Goal: Task Accomplishment & Management: Use online tool/utility

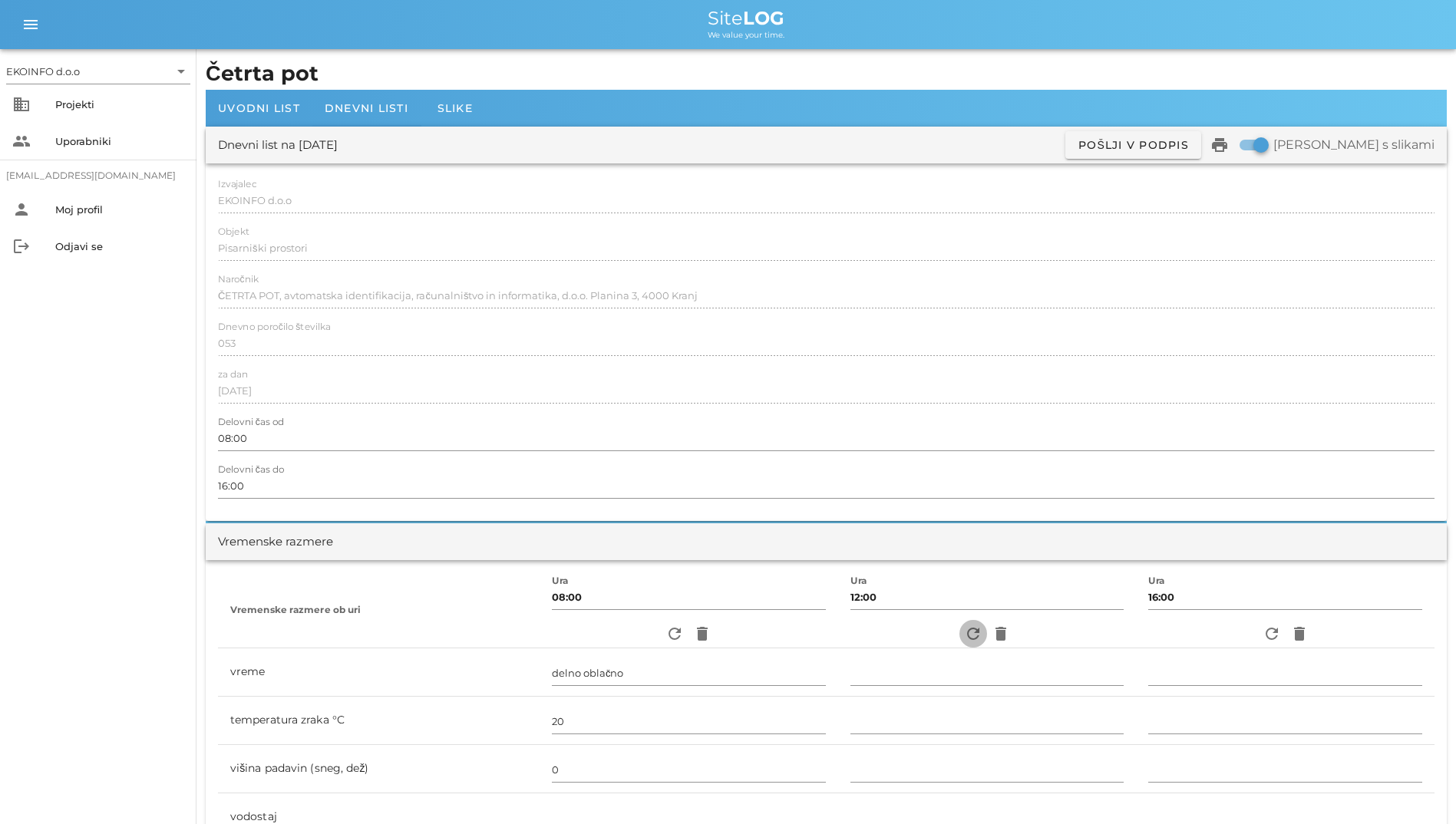
click at [964, 629] on icon "refresh" at bounding box center [972, 633] width 19 height 19
type input "delno oblačno"
type input "25"
type input "0"
type input "1.67 m/s šibek SV"
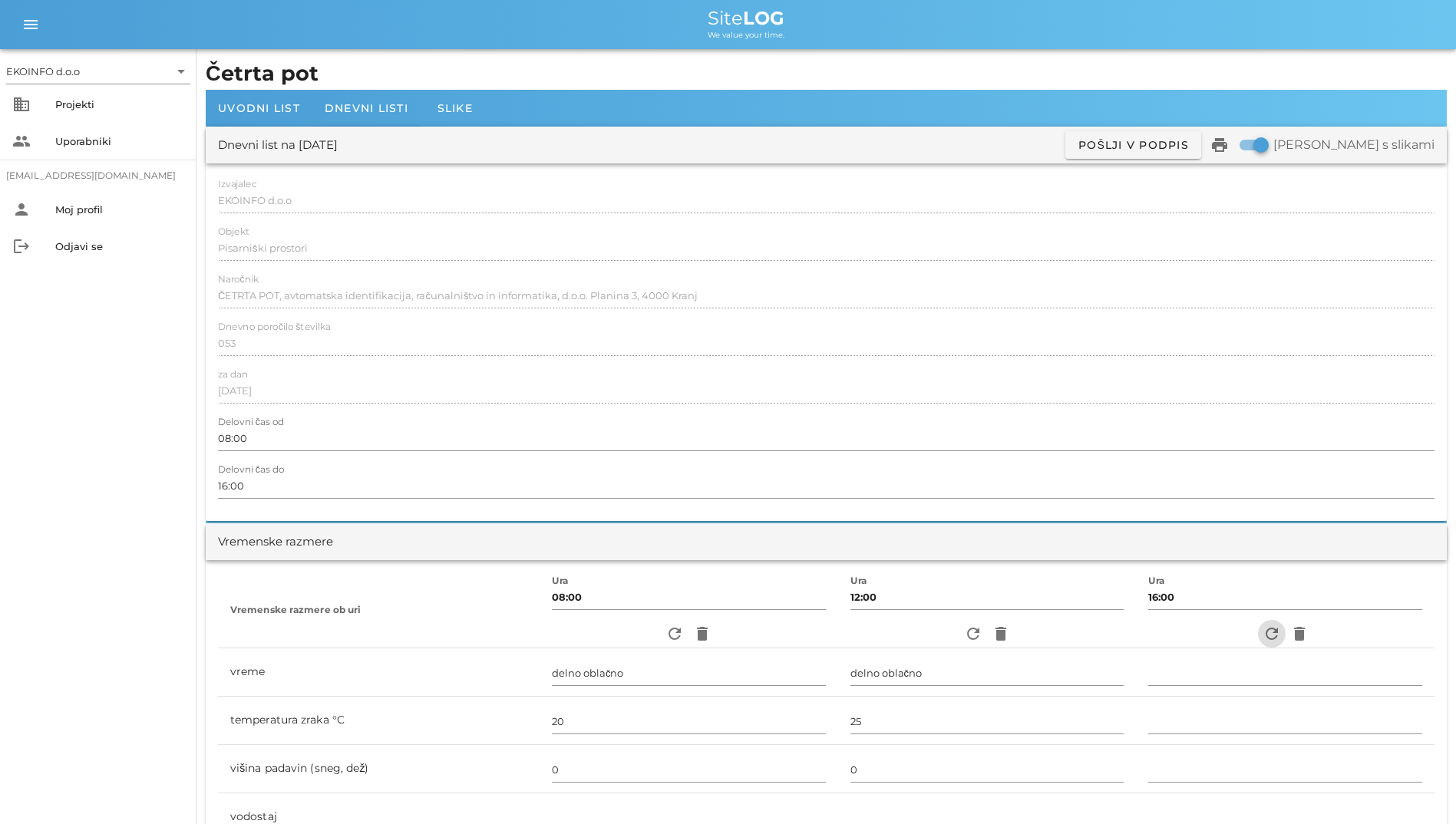
click at [1265, 634] on icon "refresh" at bounding box center [1271, 633] width 19 height 19
type input "jasno"
type input "26"
type input "0"
type input "1.67 m/s šibek SV"
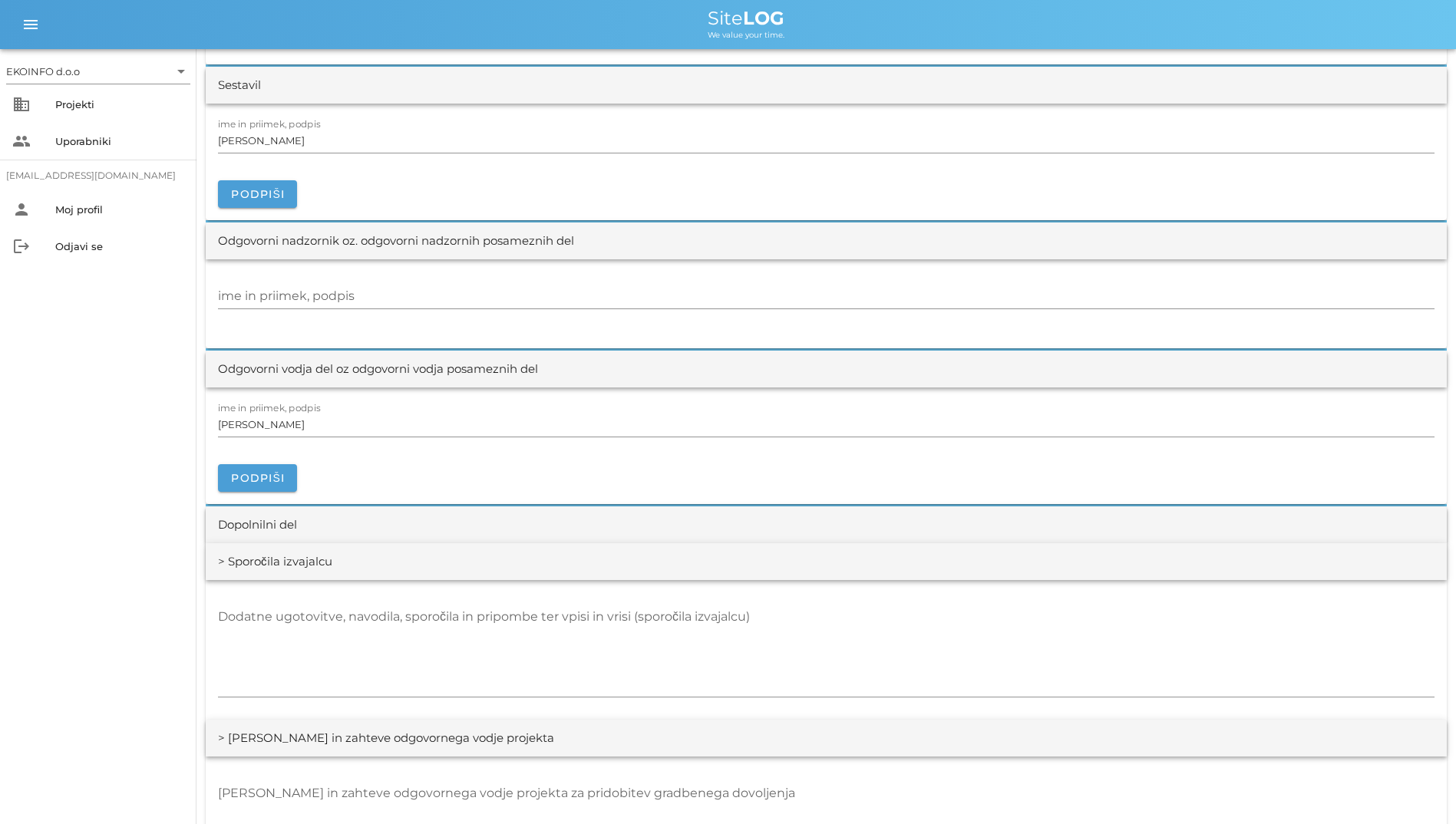
scroll to position [1612, 0]
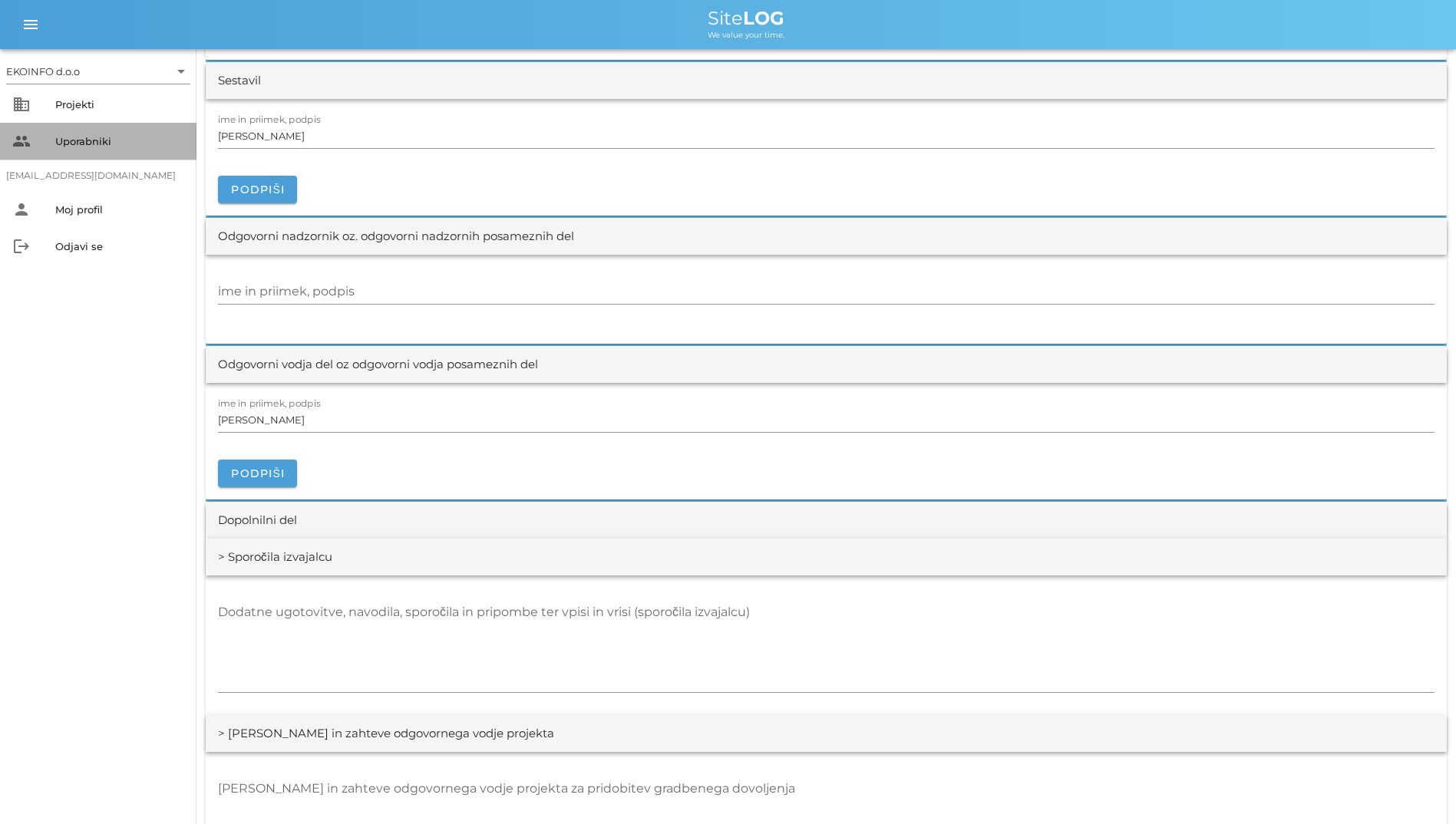
click at [86, 140] on div "Uporabniki" at bounding box center [119, 141] width 129 height 12
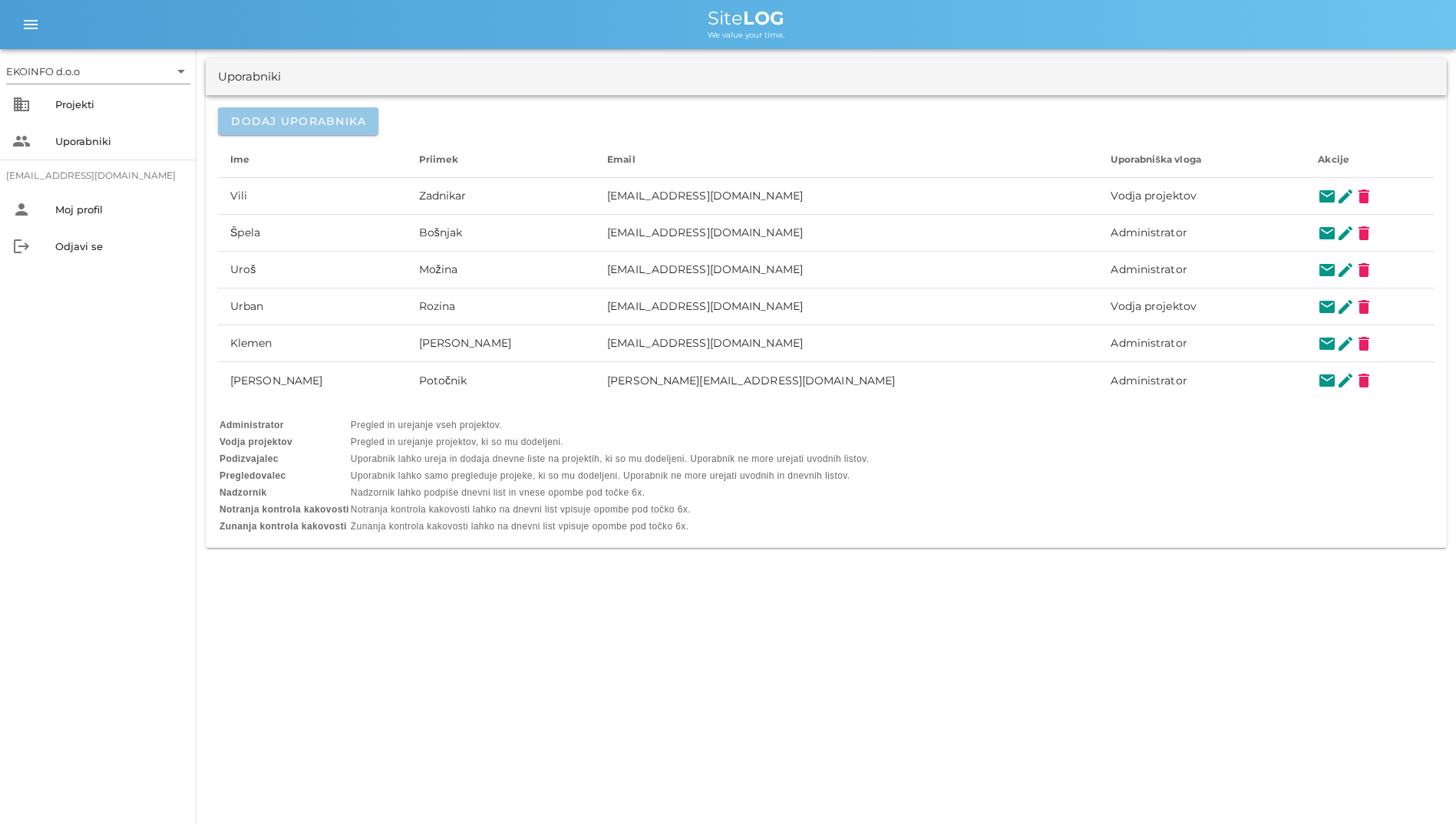
click at [250, 110] on button "Dodaj uporabnika" at bounding box center [298, 121] width 161 height 27
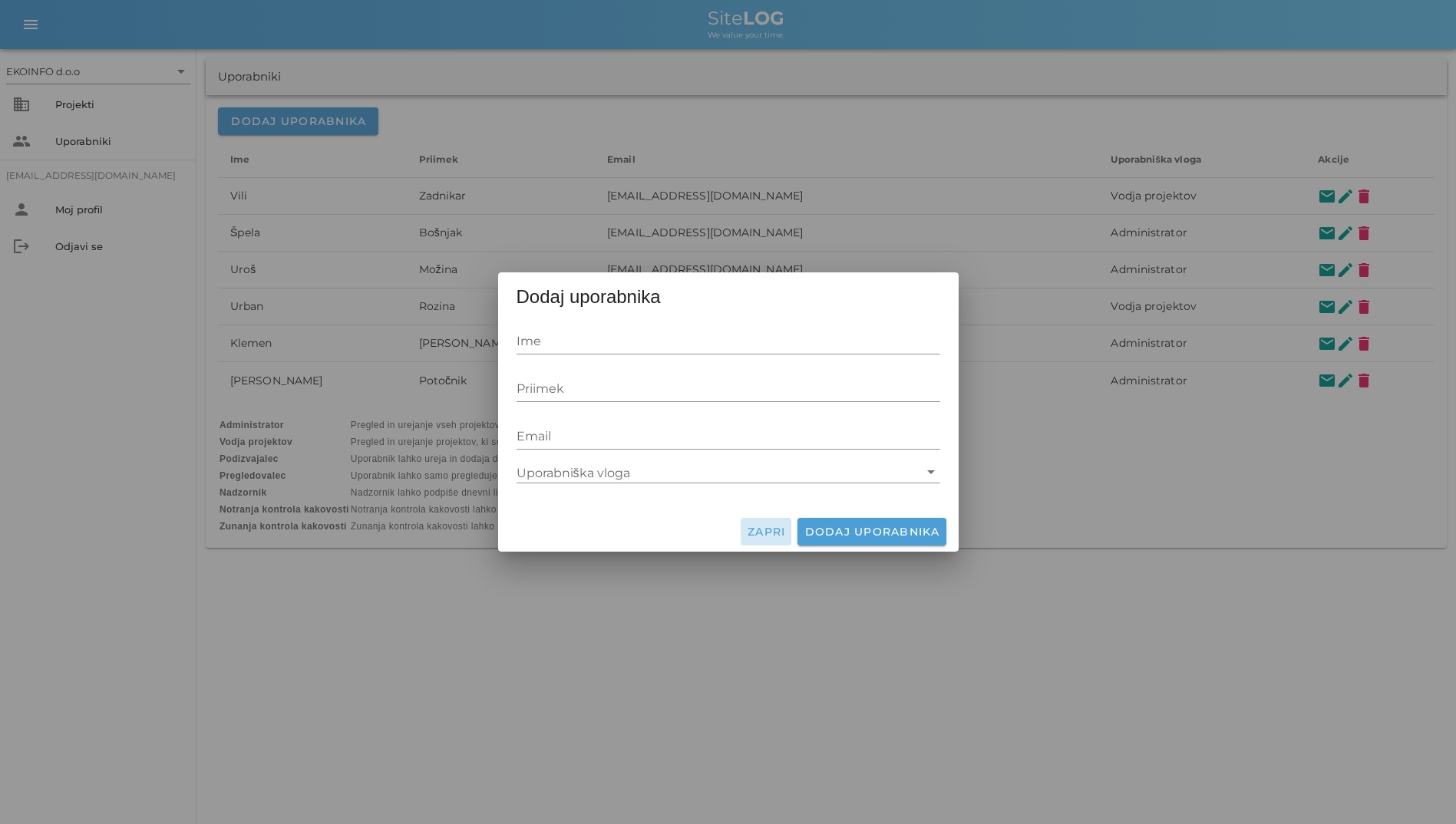
click at [752, 529] on span "Zapri" at bounding box center [767, 532] width 39 height 14
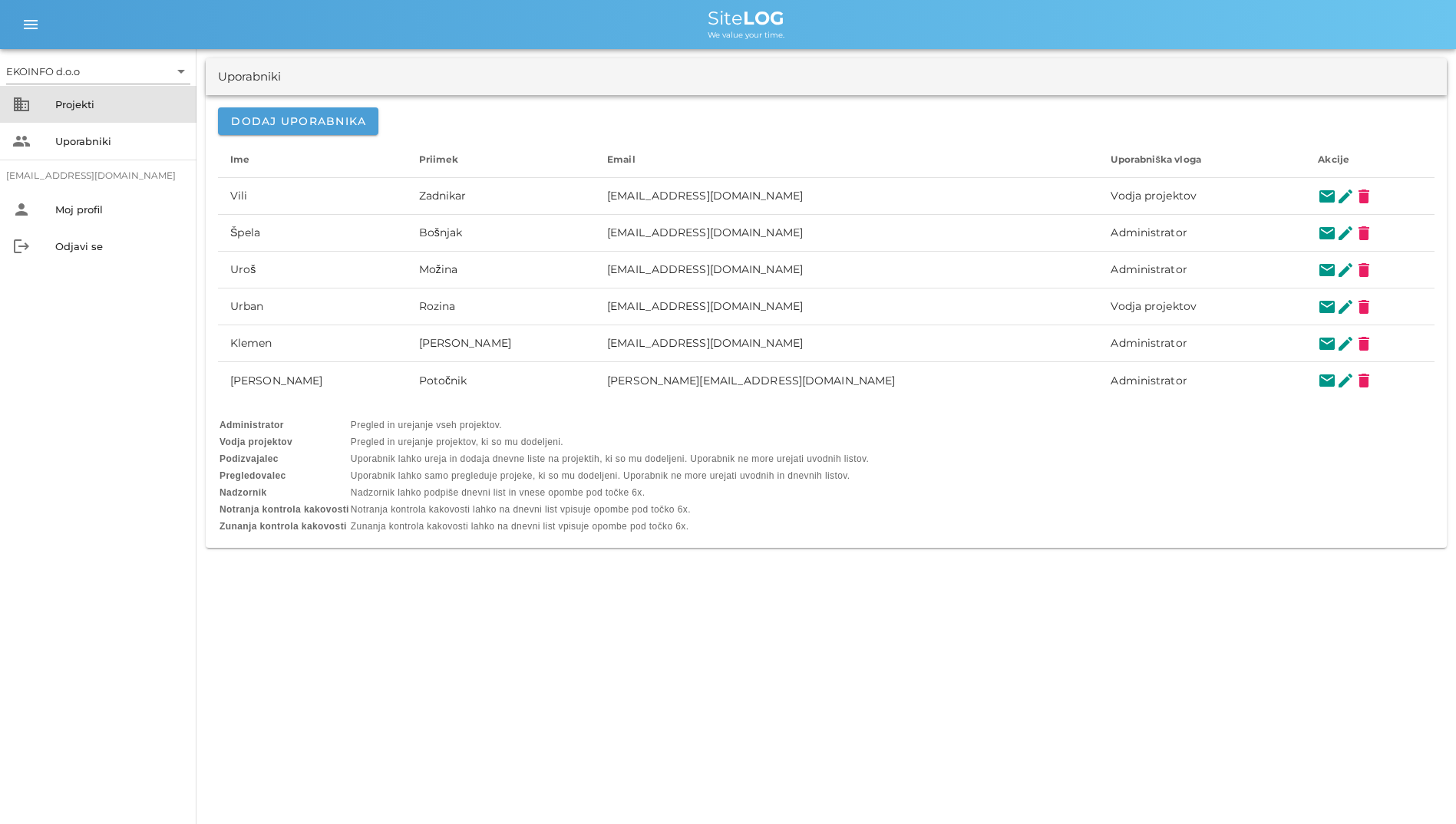
click at [91, 117] on div "business Projekti" at bounding box center [98, 105] width 196 height 37
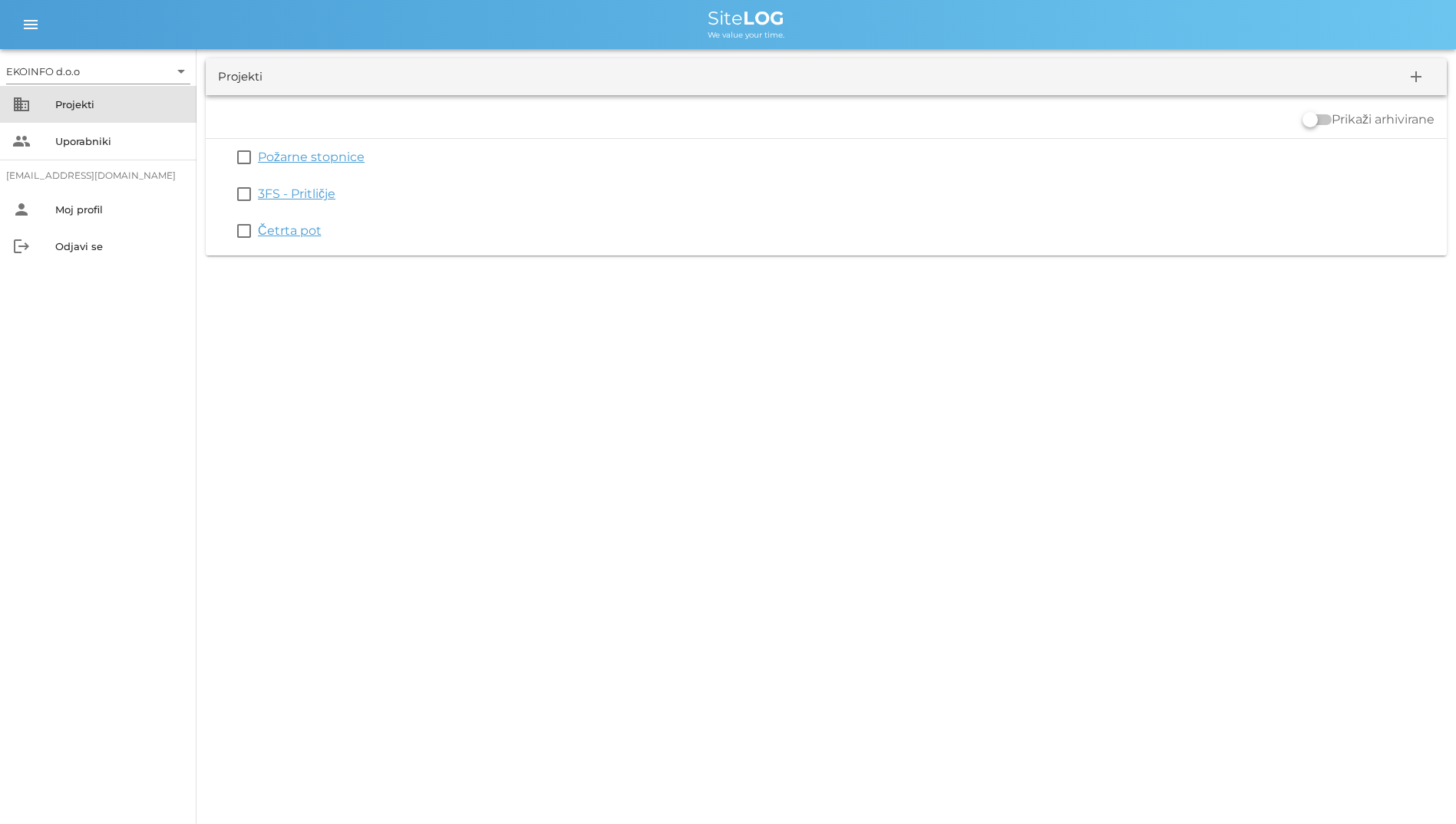
click at [84, 110] on div "Projekti" at bounding box center [119, 105] width 129 height 12
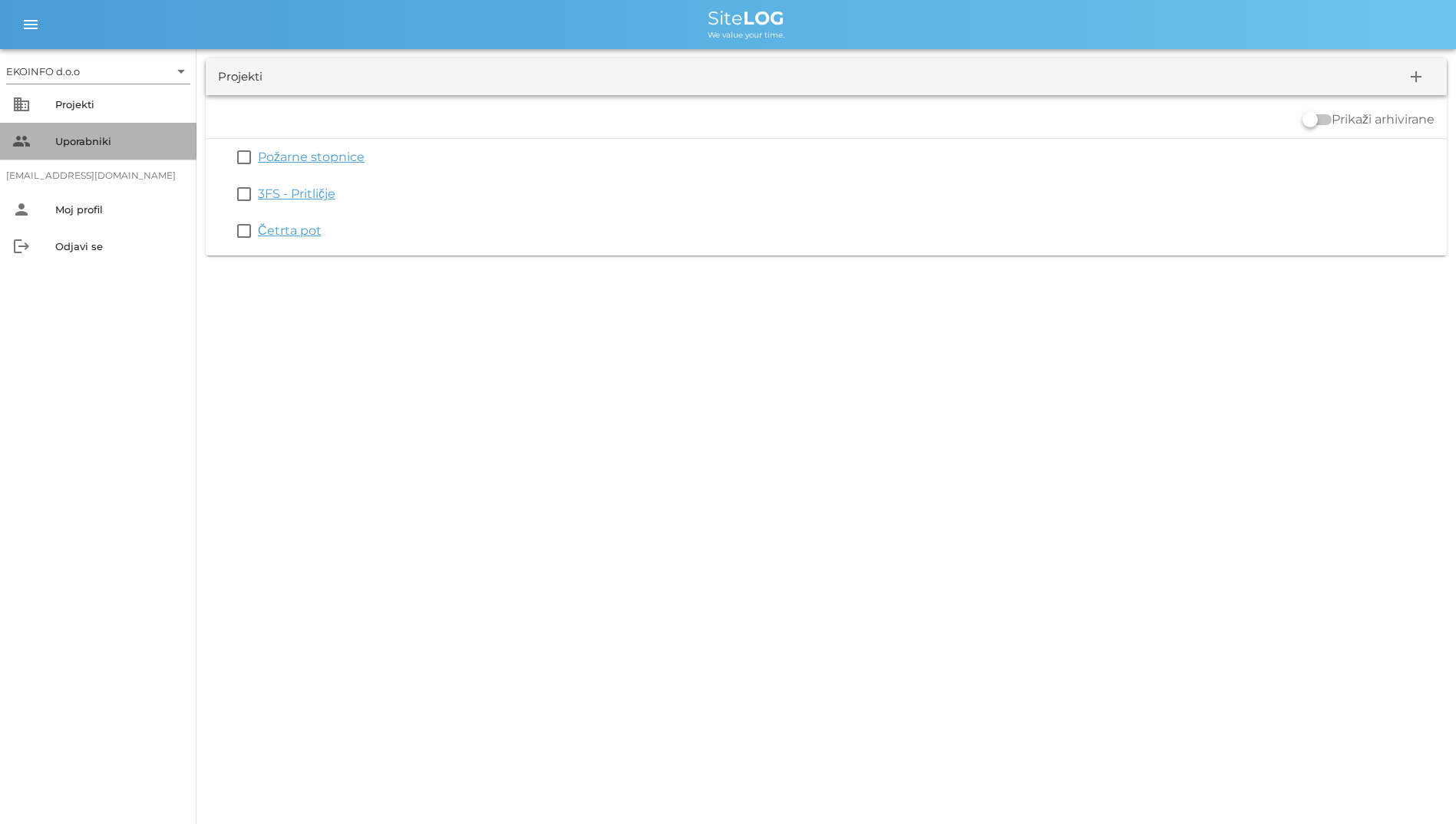
click at [83, 123] on div "people Uporabniki" at bounding box center [98, 141] width 196 height 37
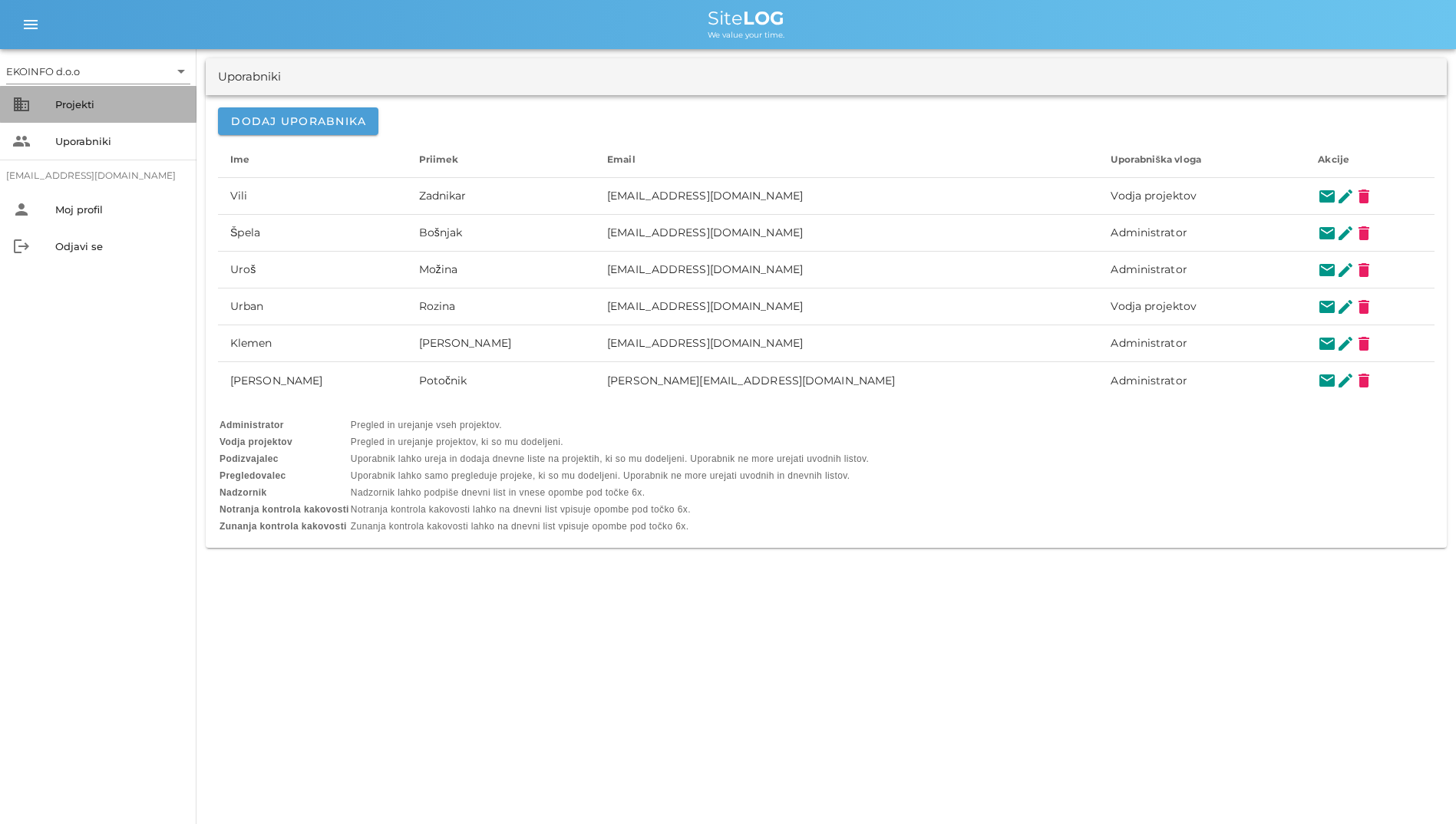
click at [94, 94] on div "Projekti" at bounding box center [119, 105] width 129 height 25
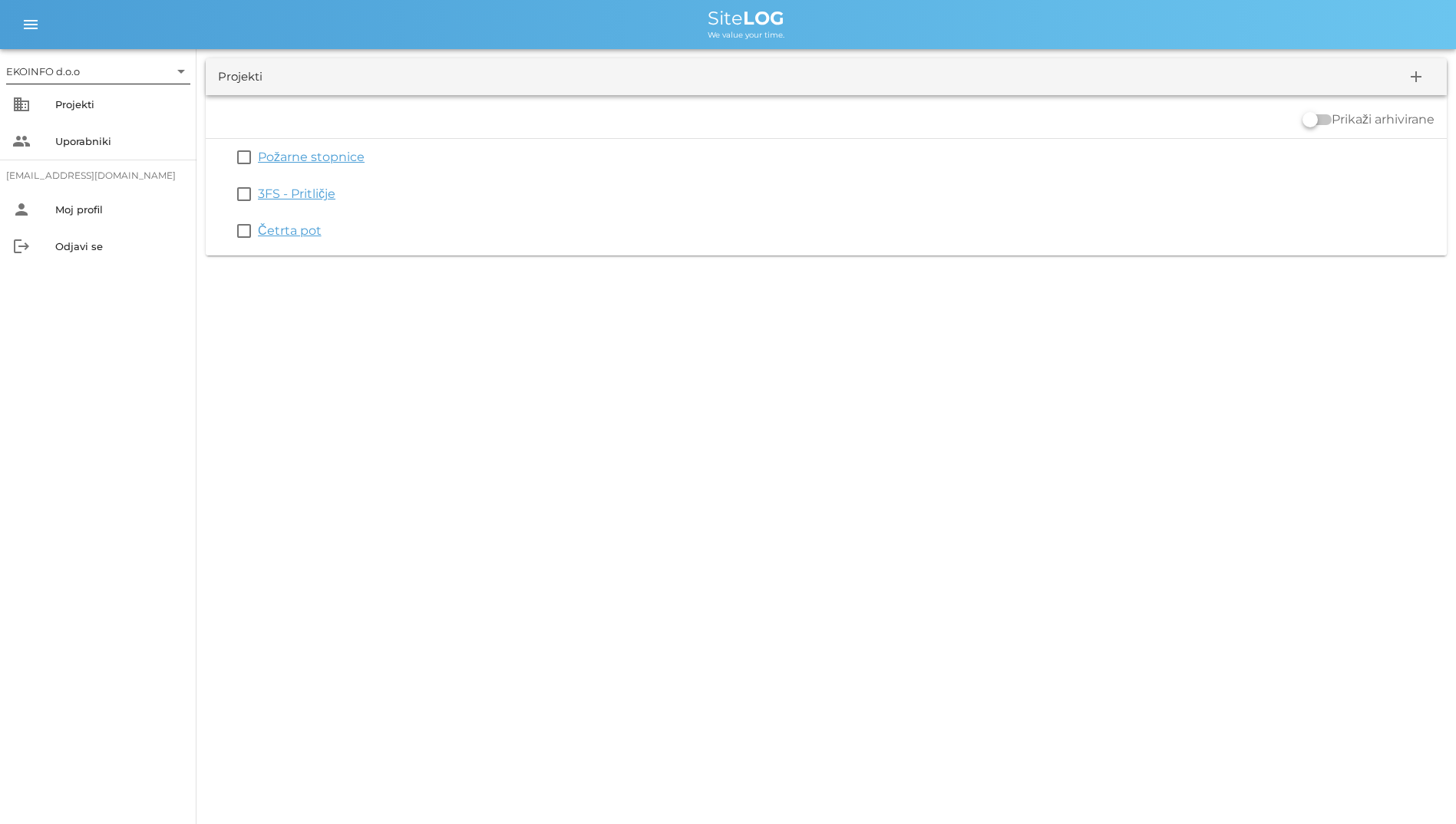
click at [91, 59] on input "text" at bounding box center [125, 72] width 86 height 25
click at [333, 55] on div "Projekti add Prikaži arhivirane check_box_outline_blank Požarne stopnice check_…" at bounding box center [826, 156] width 1260 height 216
drag, startPoint x: 732, startPoint y: 496, endPoint x: 504, endPoint y: 12, distance: 535.0
click at [504, 12] on div "EKOINFO d.o.o arrow_drop_down business Projekti people Uporabniki [EMAIL_ADDRES…" at bounding box center [728, 412] width 1456 height 824
drag, startPoint x: 504, startPoint y: 12, endPoint x: 341, endPoint y: 31, distance: 164.1
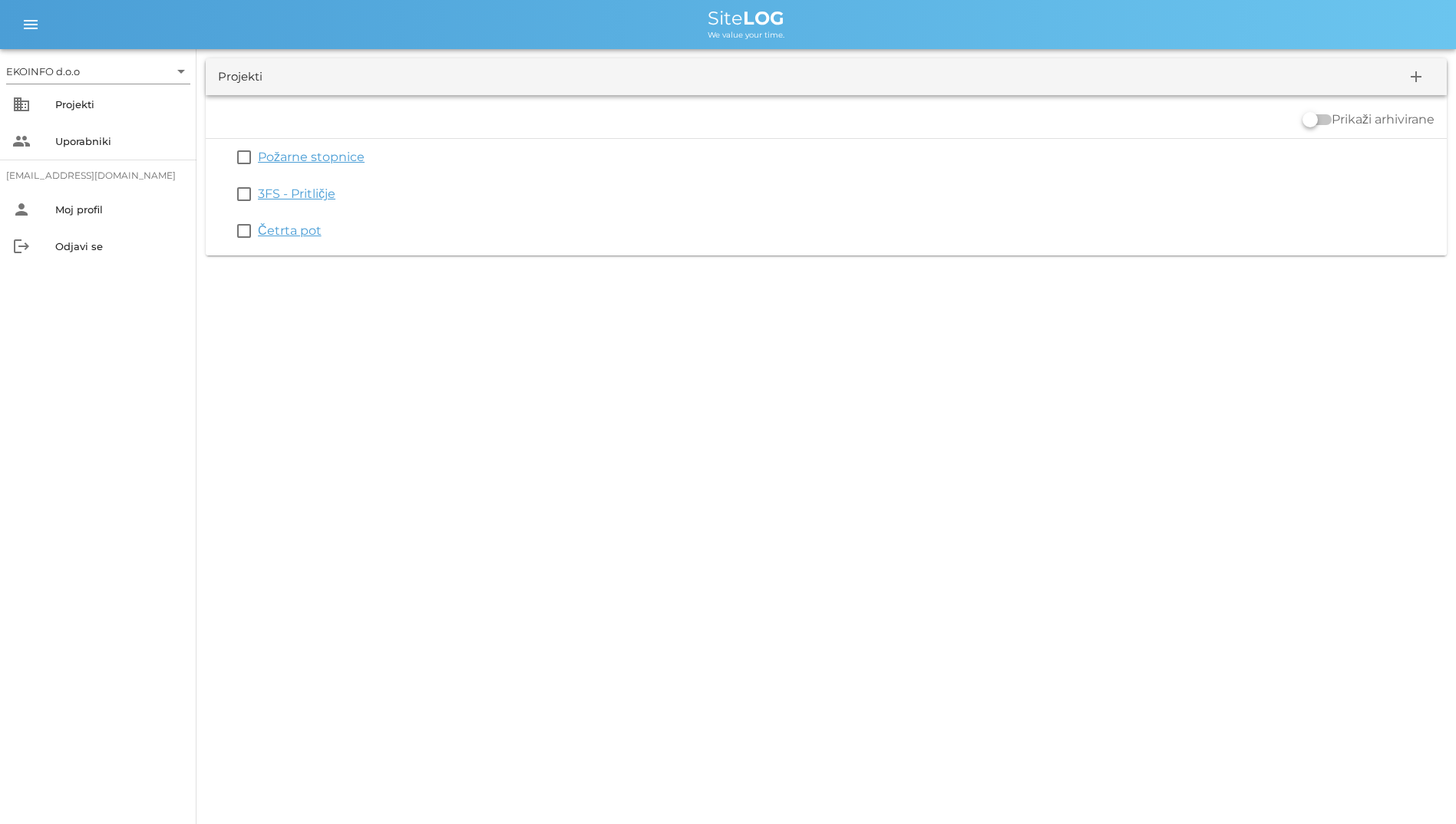
click at [341, 31] on div "We value your time." at bounding box center [745, 34] width 1396 height 12
click at [410, 49] on div "Projekti add Prikaži arhivirane check_box_outline_blank Požarne stopnice check_…" at bounding box center [826, 156] width 1260 height 216
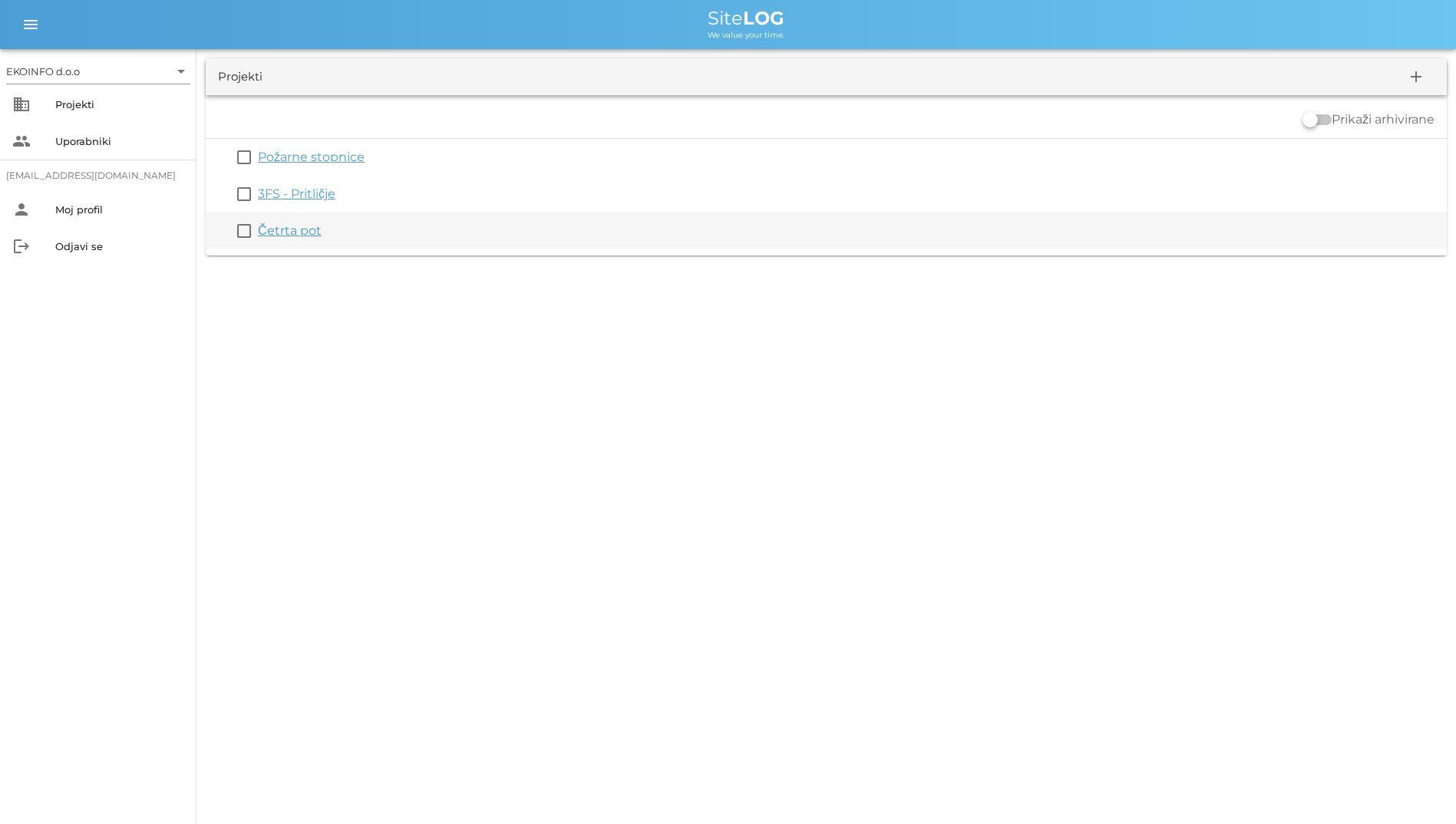
click at [308, 227] on link "Četrta pot" at bounding box center [290, 231] width 64 height 14
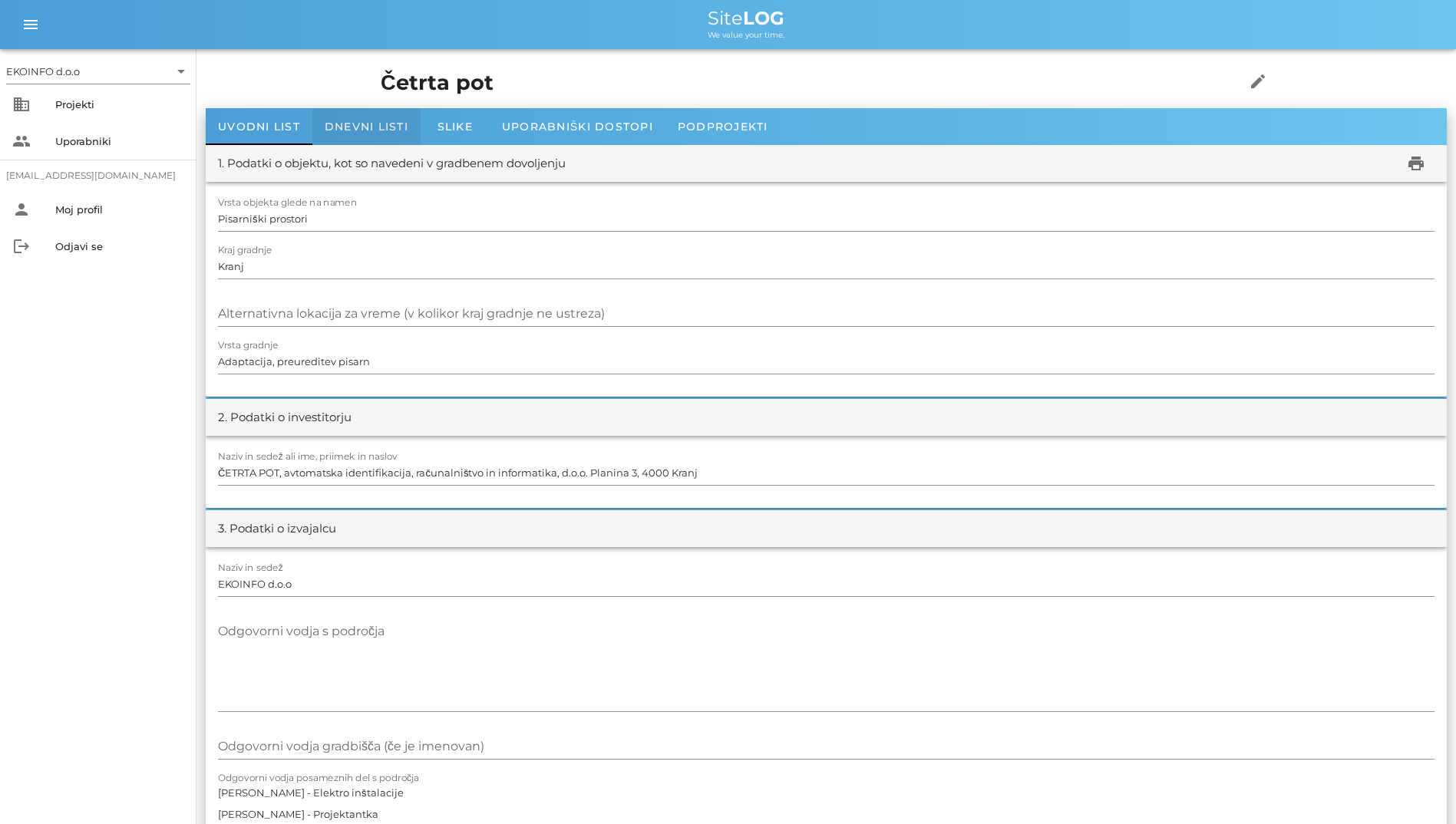
click at [328, 125] on span "Dnevni listi" at bounding box center [366, 127] width 83 height 14
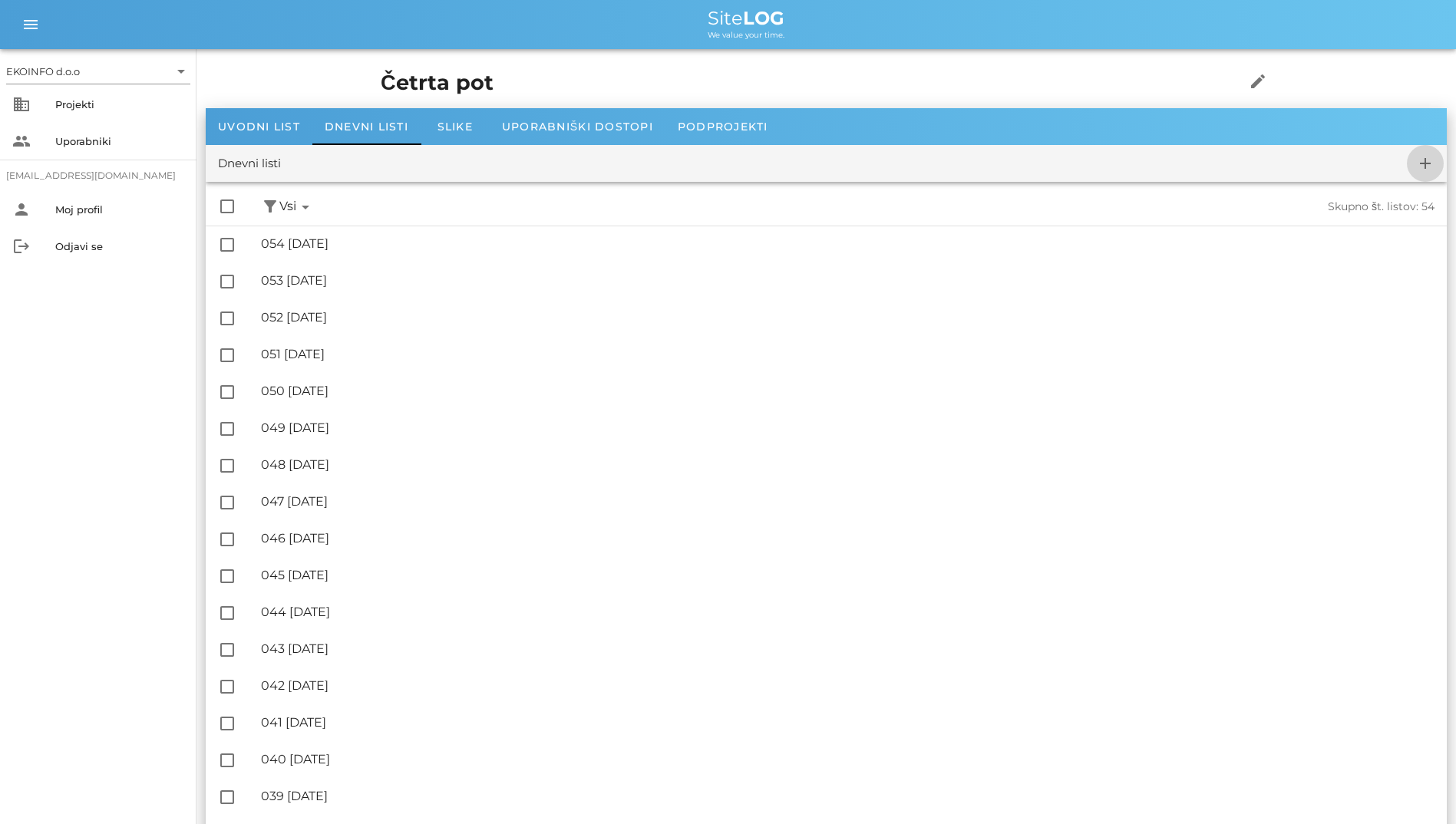
click at [1417, 171] on icon "add" at bounding box center [1425, 163] width 19 height 19
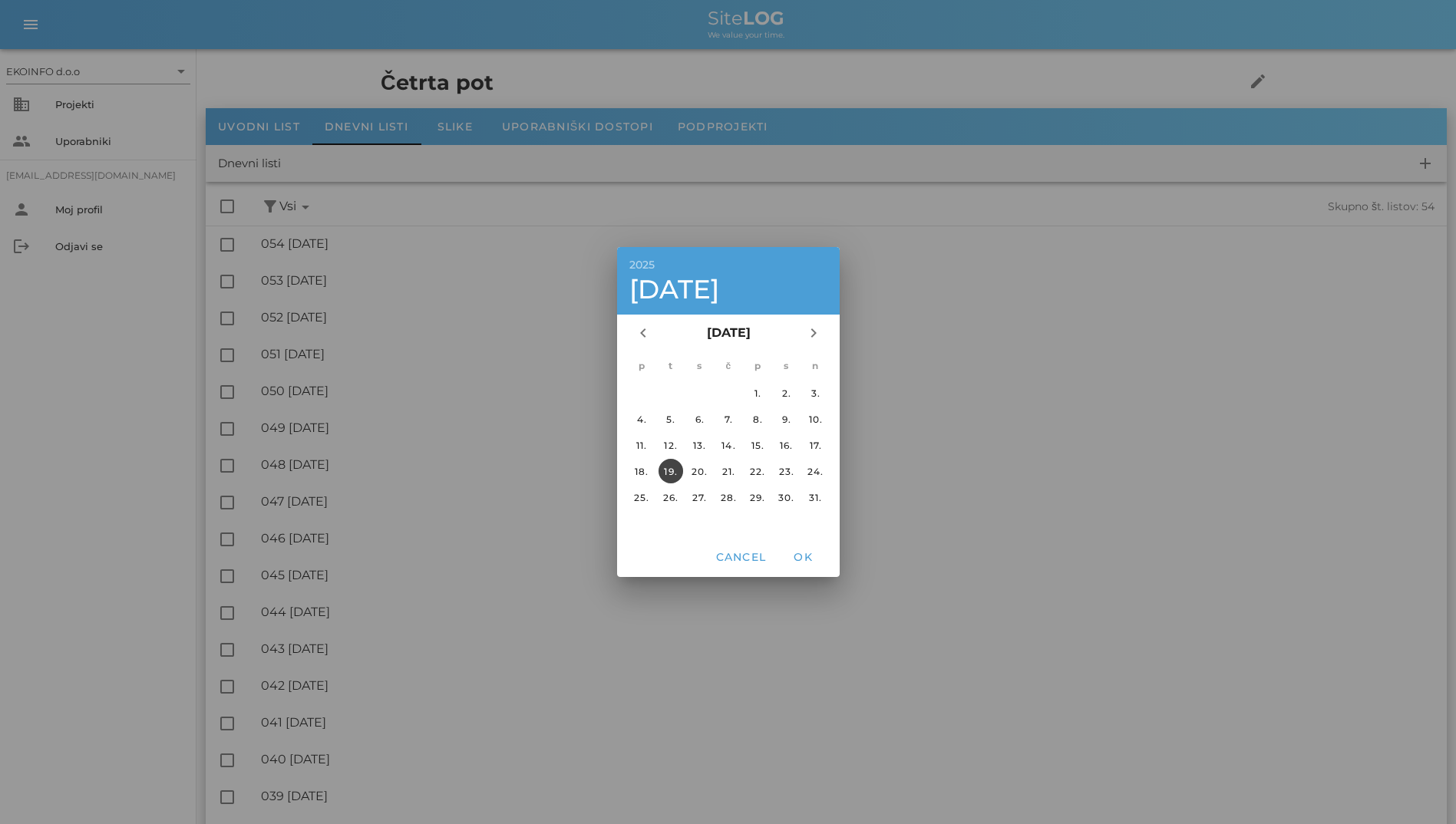
click at [666, 467] on div "19." at bounding box center [670, 471] width 25 height 12
click at [806, 554] on span "OK" at bounding box center [803, 557] width 37 height 14
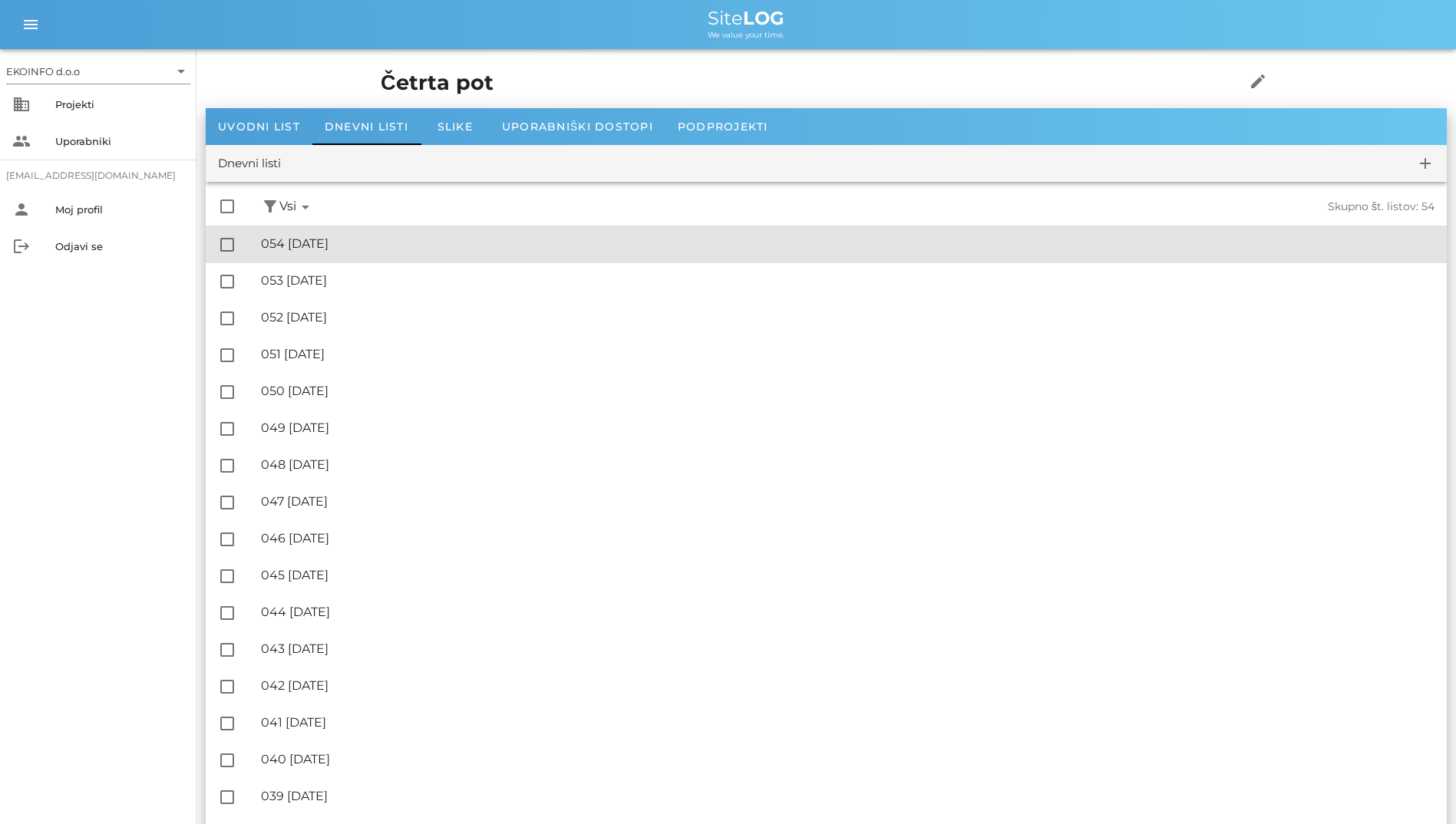
click at [368, 245] on div "🔏 054 [DATE]" at bounding box center [847, 243] width 1174 height 14
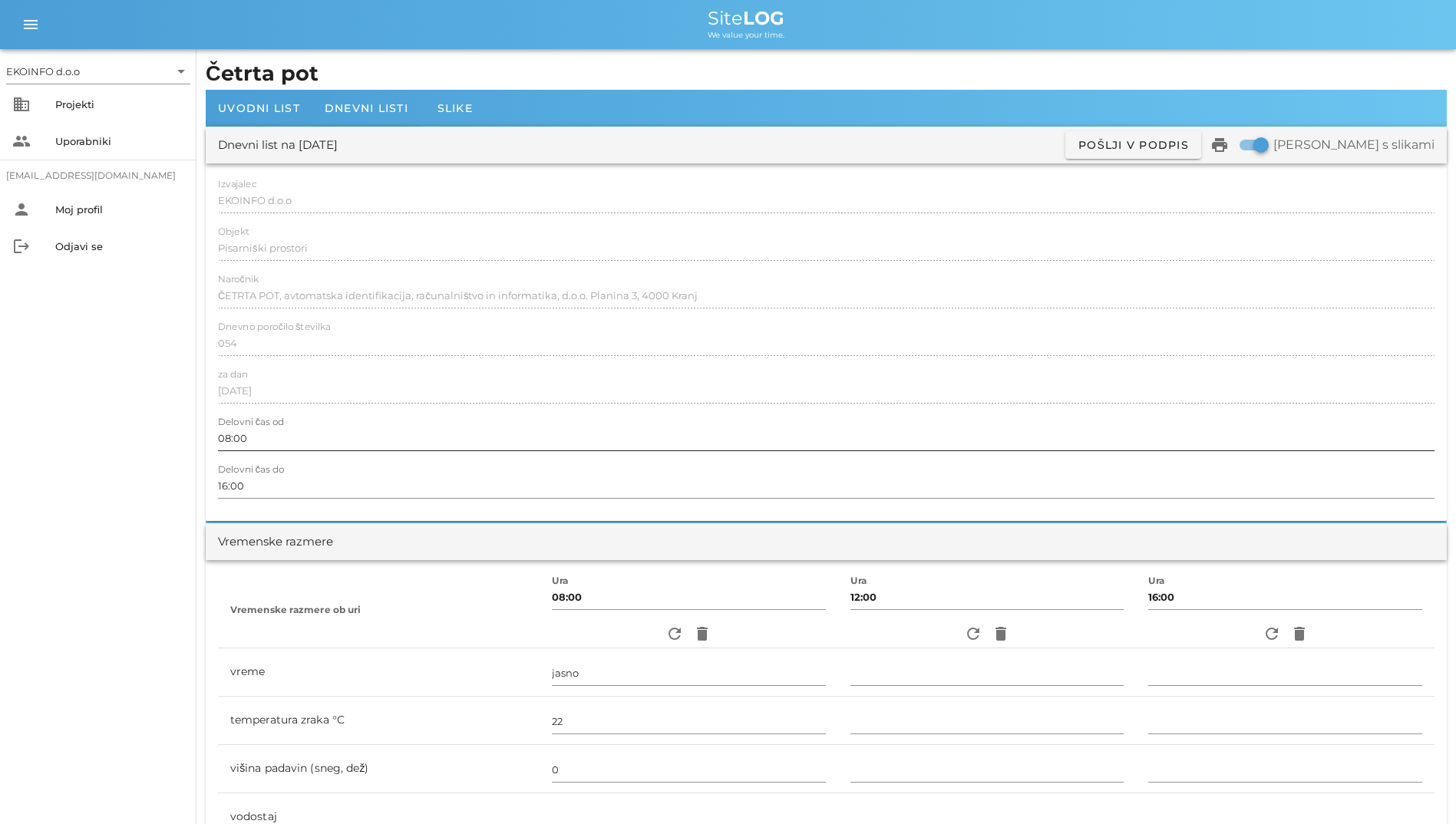
scroll to position [460, 0]
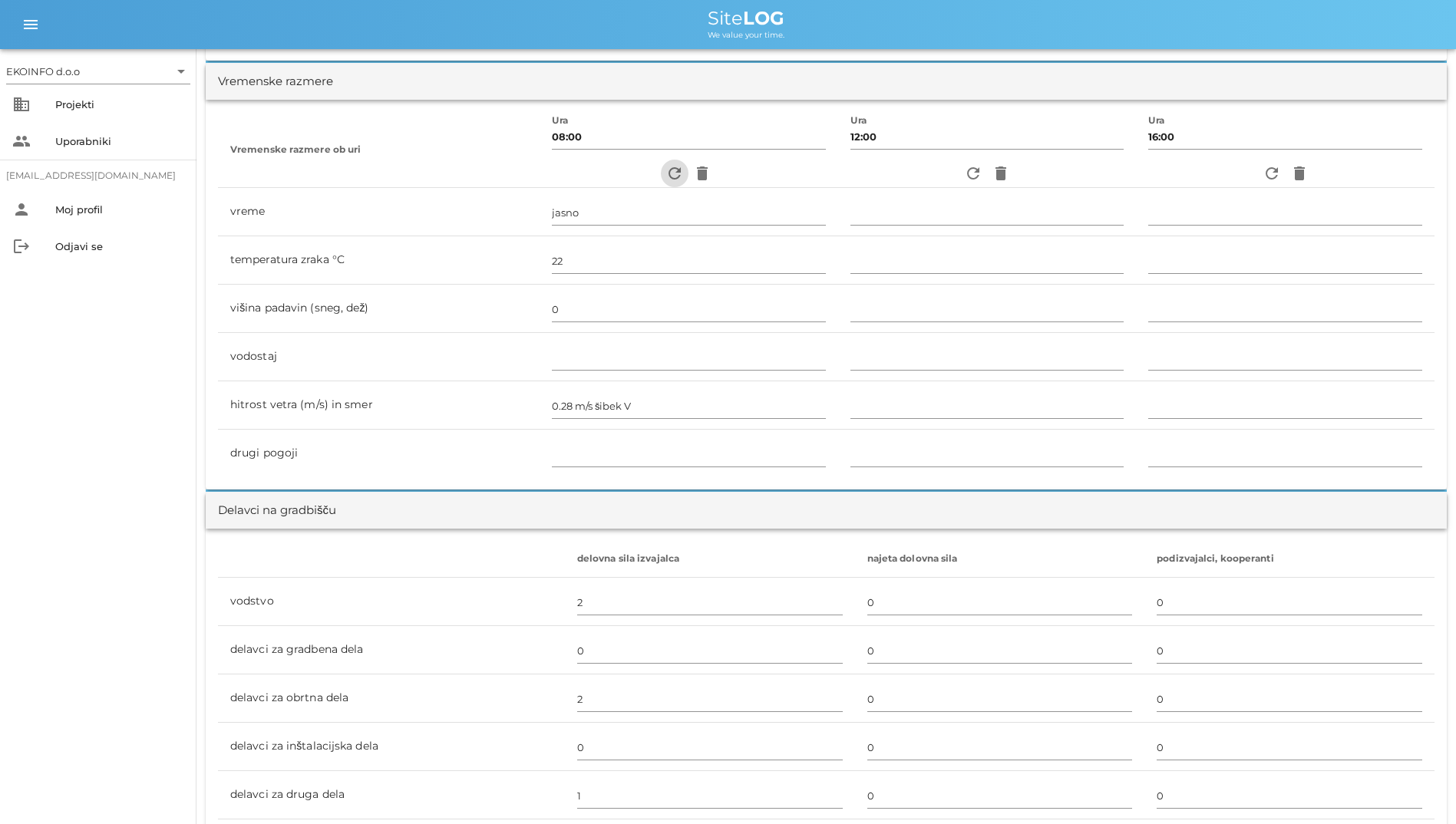
click at [665, 175] on icon "refresh" at bounding box center [674, 173] width 19 height 19
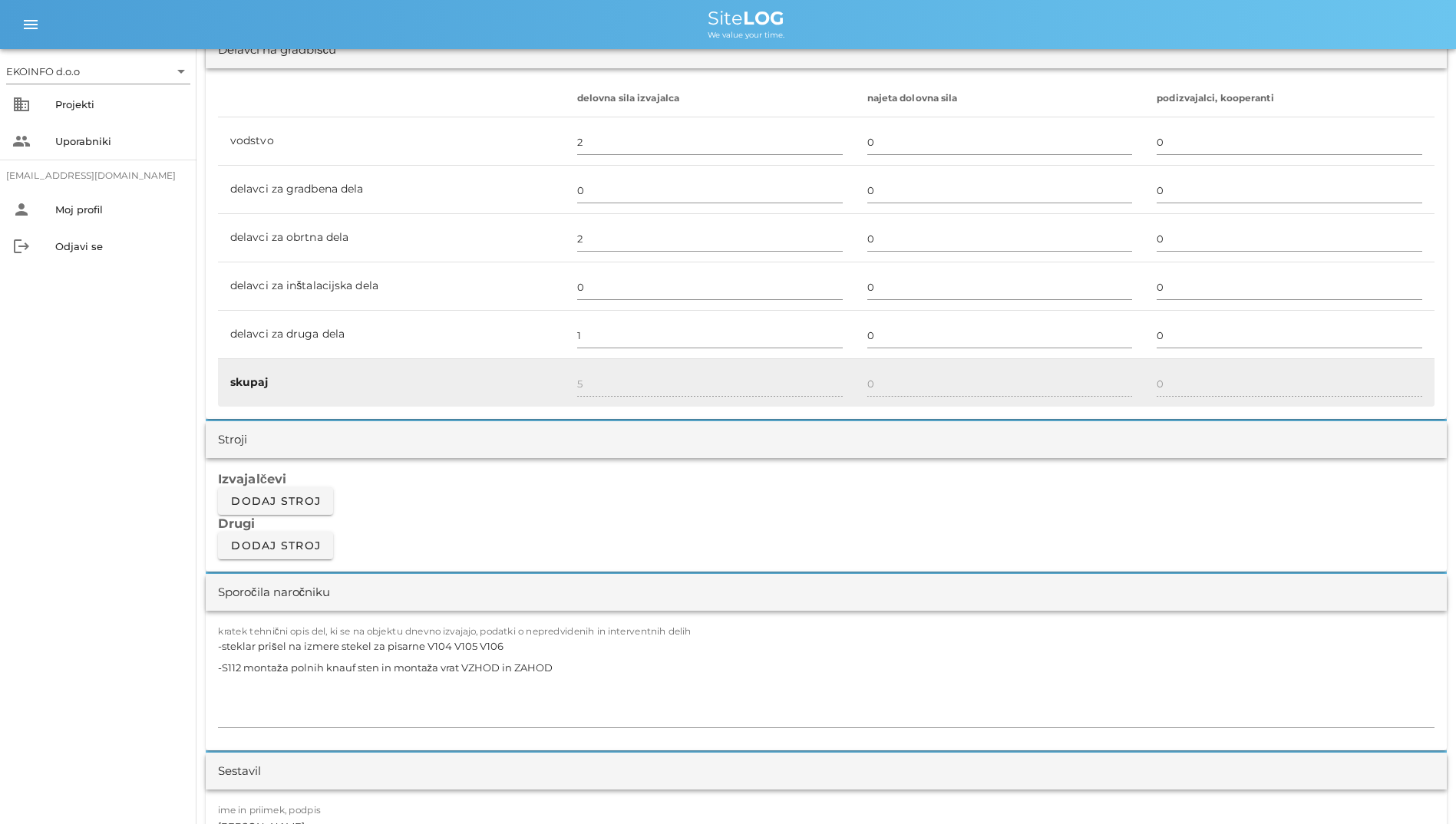
scroll to position [1074, 0]
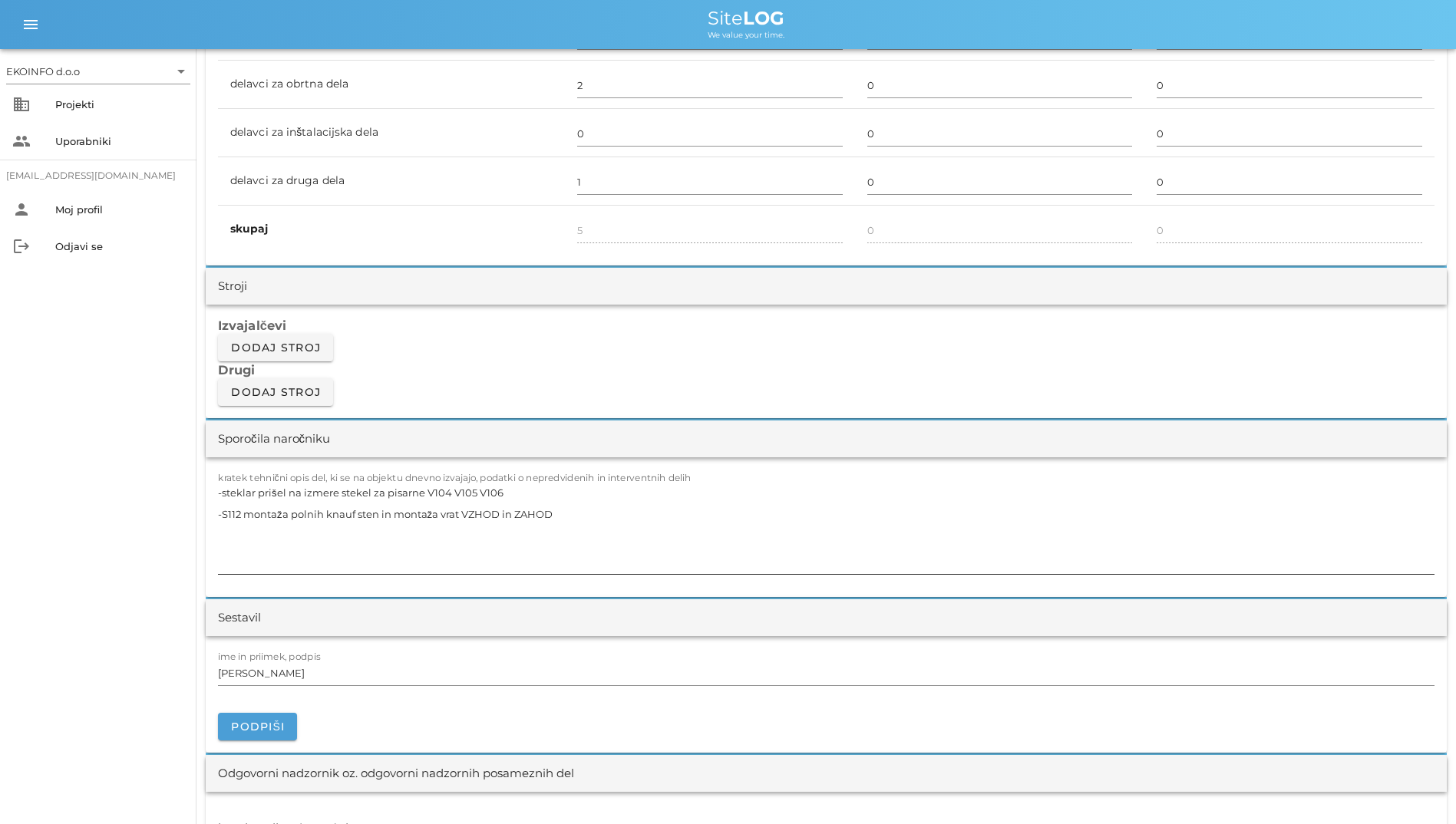
click at [563, 498] on textarea "-steklar prišel na izmere stekel za pisarne V104 V105 V106 -S112 montaža polnih…" at bounding box center [826, 528] width 1216 height 92
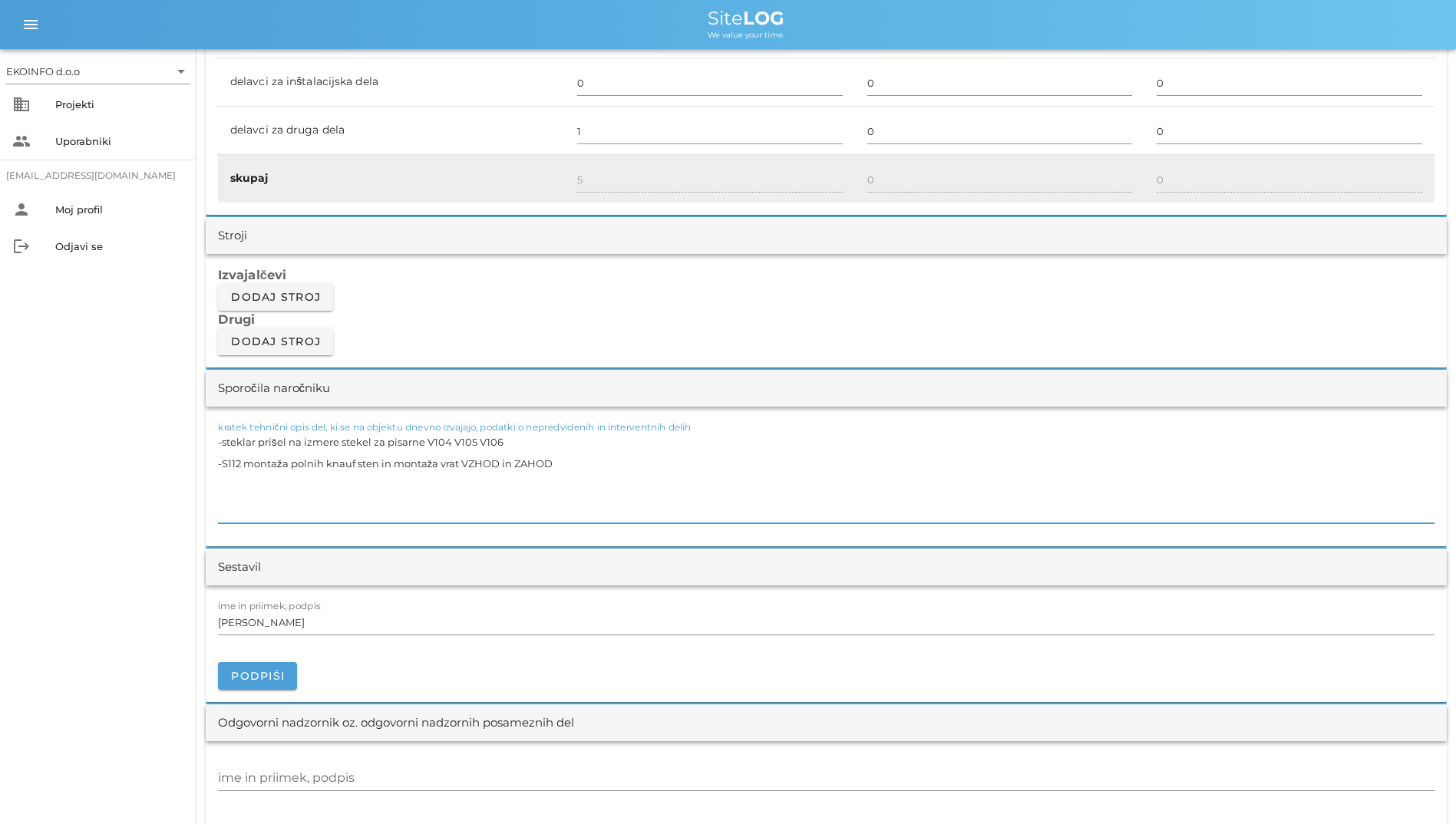
scroll to position [1151, 0]
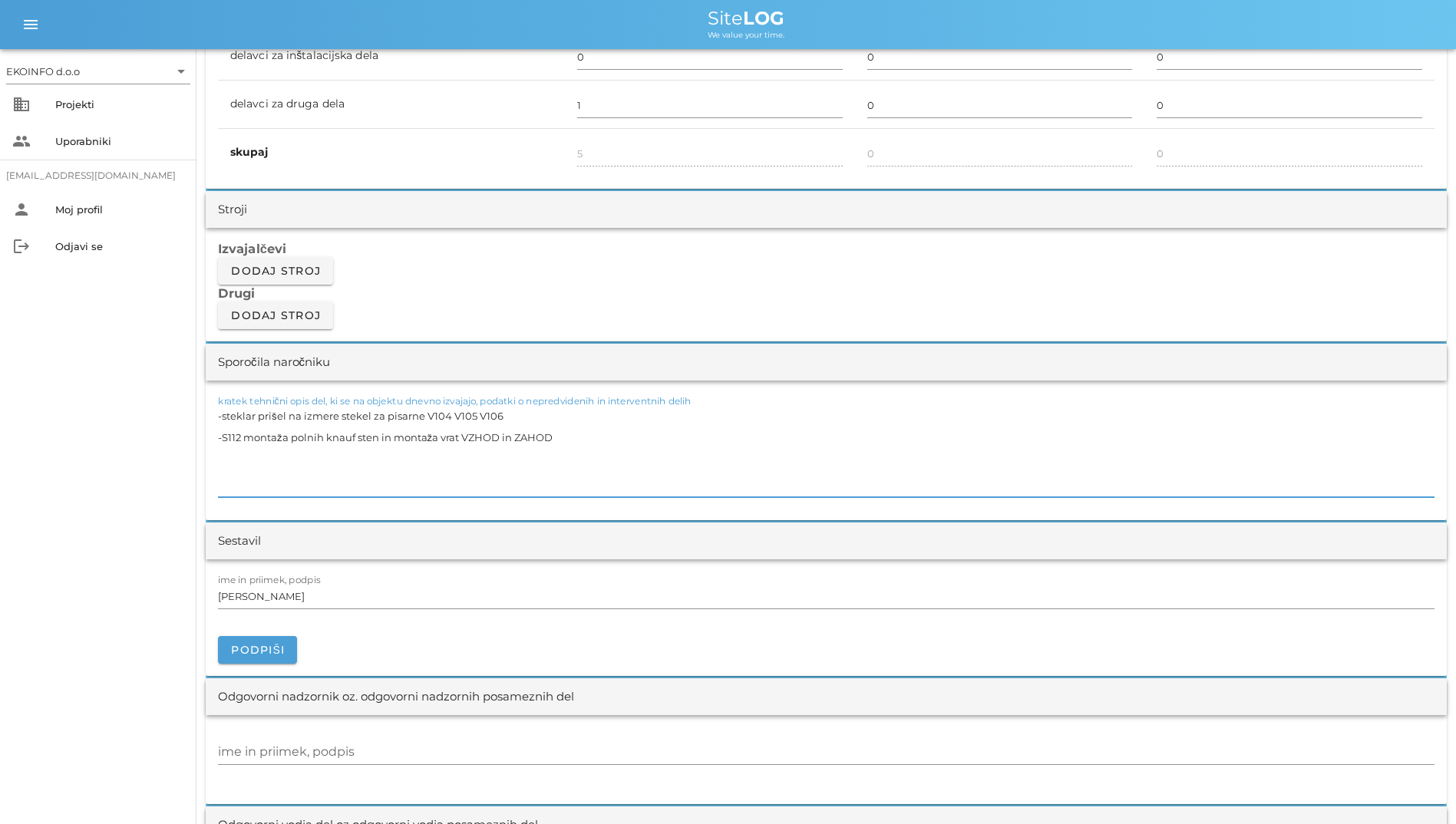
click at [496, 418] on textarea "-steklar prišel na izmere stekel za pisarne V104 V105 V106 -S112 montaža polnih…" at bounding box center [826, 451] width 1216 height 92
type textarea "-steklar prišel na izmere stekel za pisarne V104 V105 V106 -S112 montaža polnih…"
click at [561, 419] on textarea "-steklar prišel na izmere stekel za pisarne V104 V105 V106 -S112 montaža polnih…" at bounding box center [826, 451] width 1216 height 92
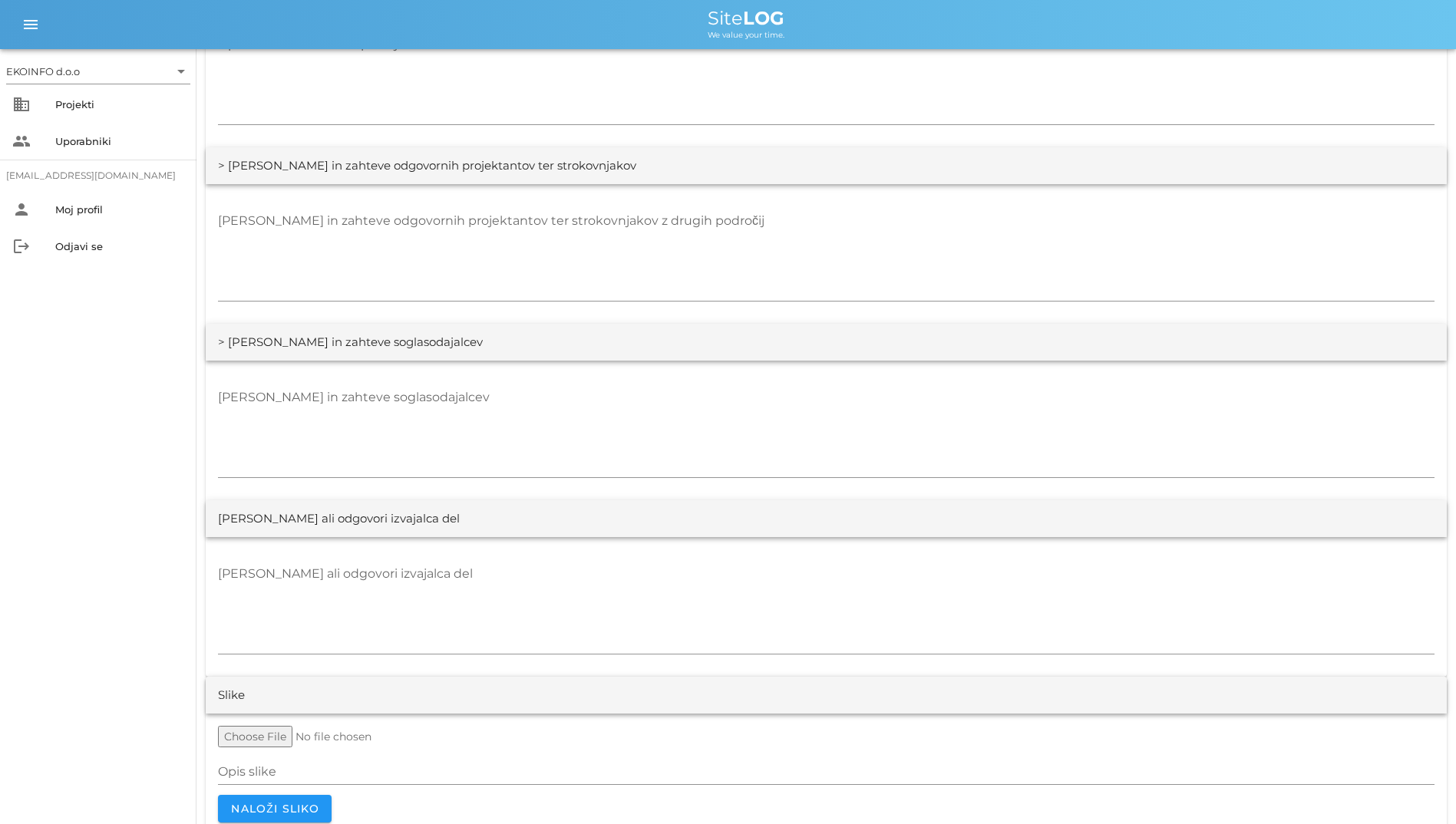
scroll to position [2707, 0]
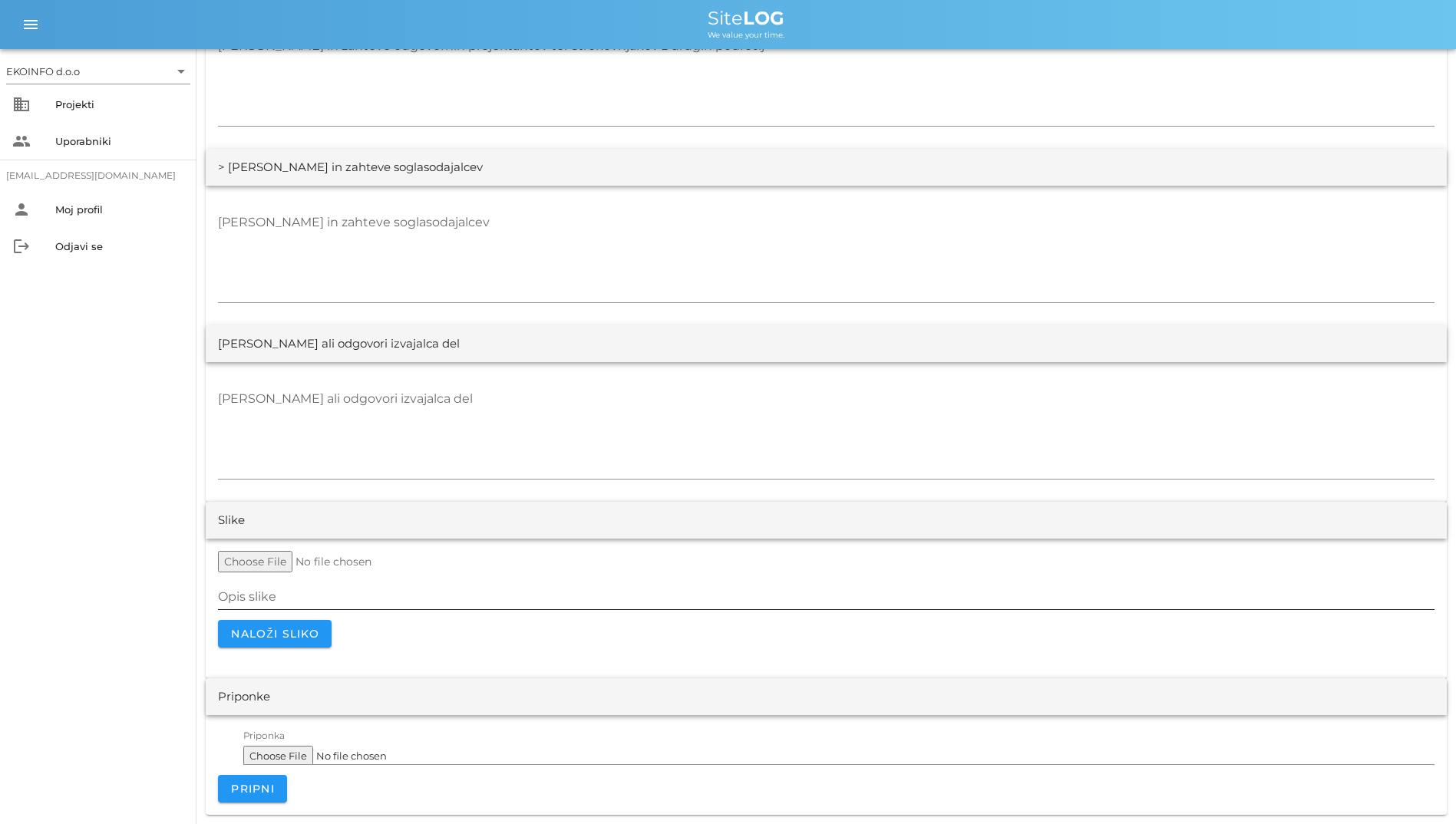
click at [617, 594] on input "Opis slike" at bounding box center [826, 597] width 1216 height 25
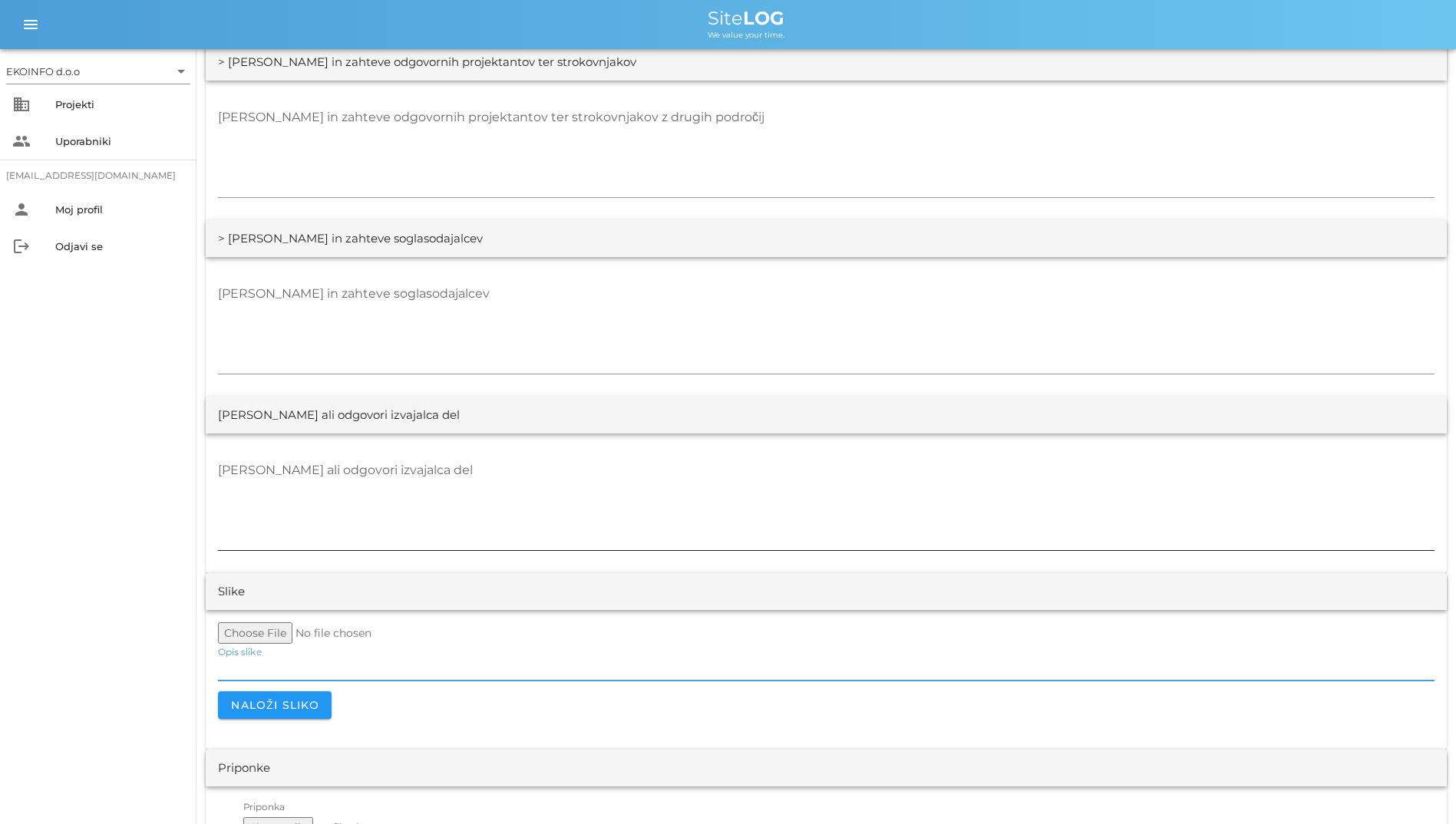
scroll to position [2554, 0]
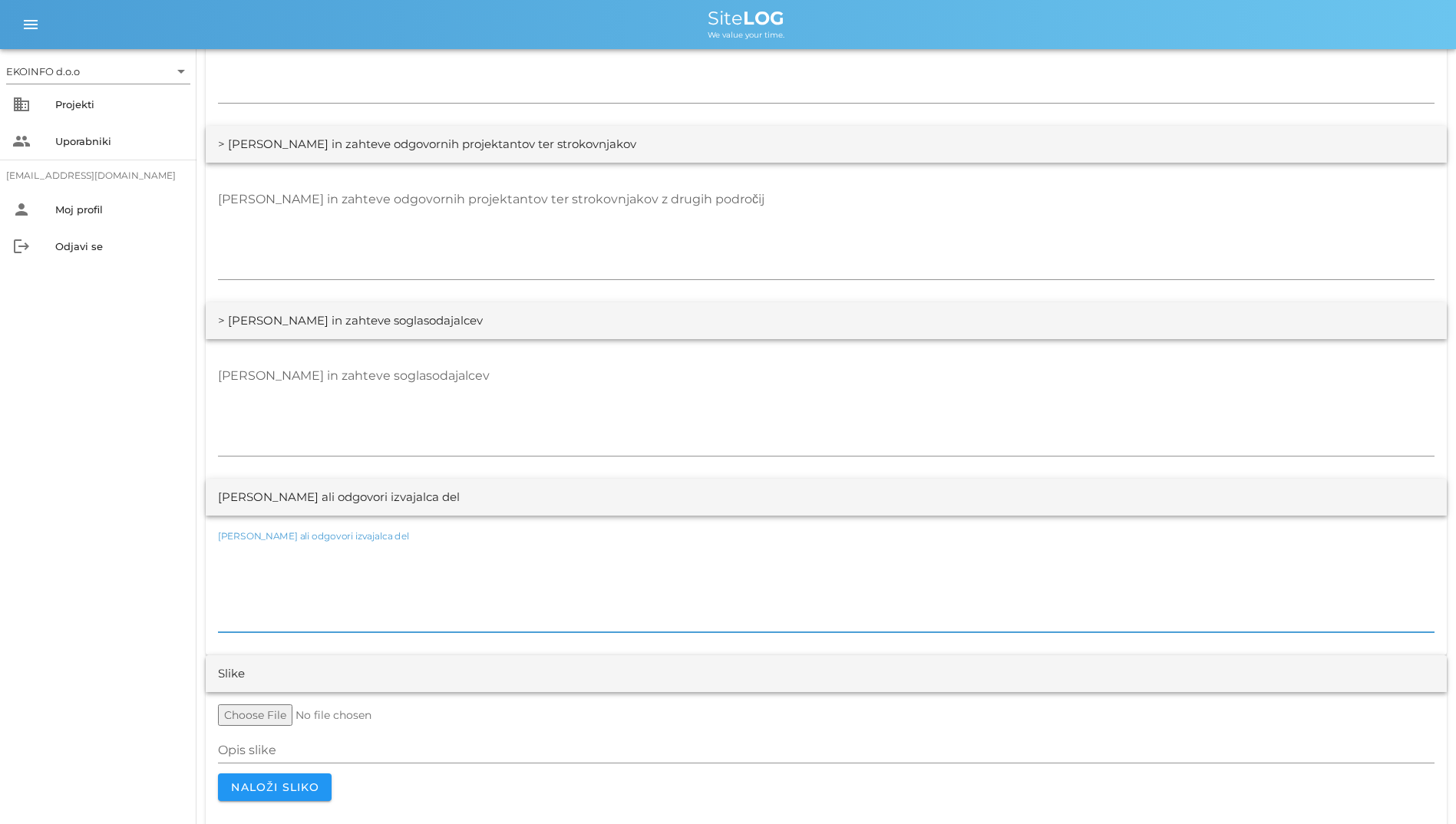
click at [361, 605] on textarea "[PERSON_NAME] ali odgovori izvajalca del" at bounding box center [826, 586] width 1216 height 92
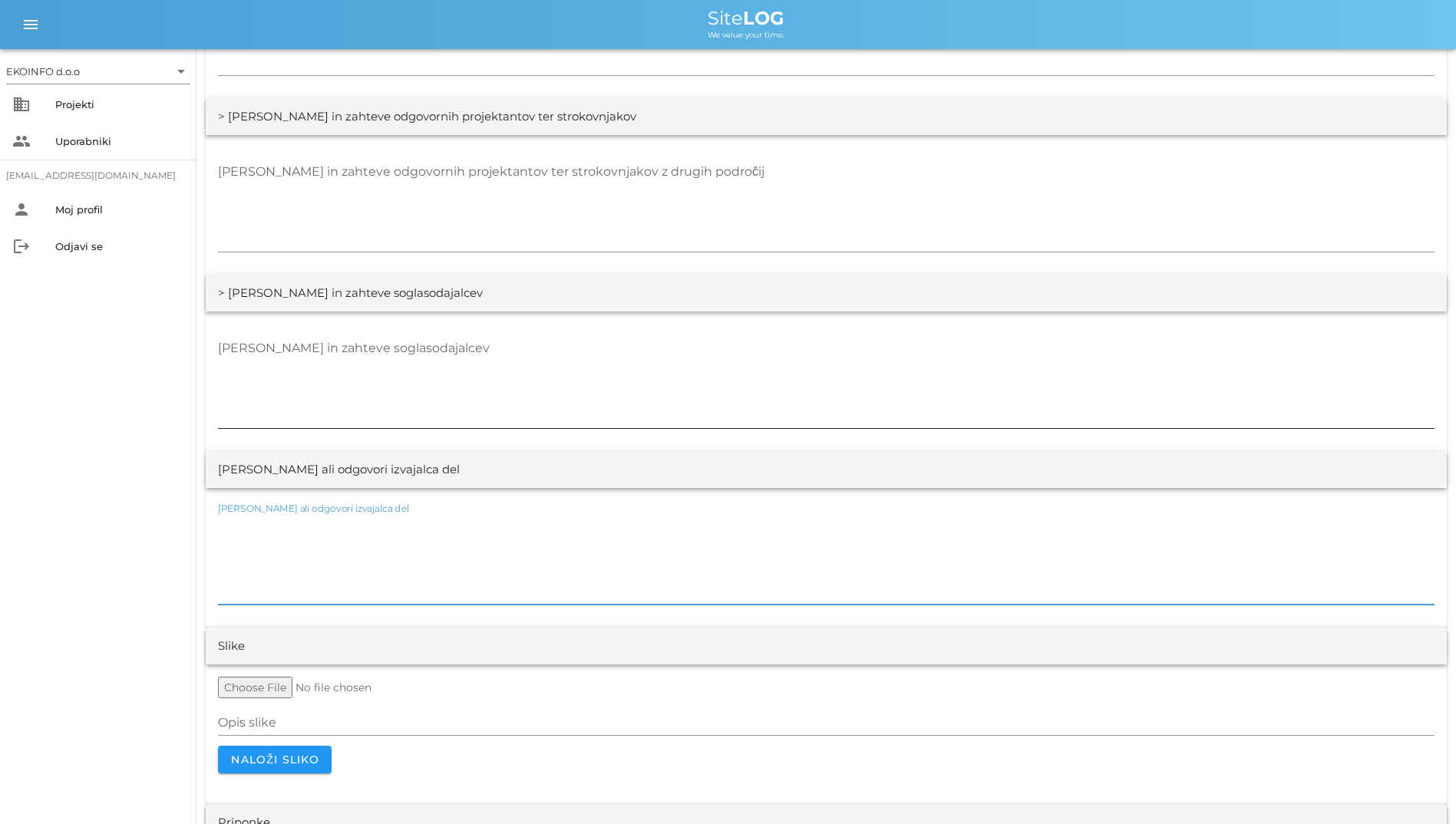
scroll to position [2707, 0]
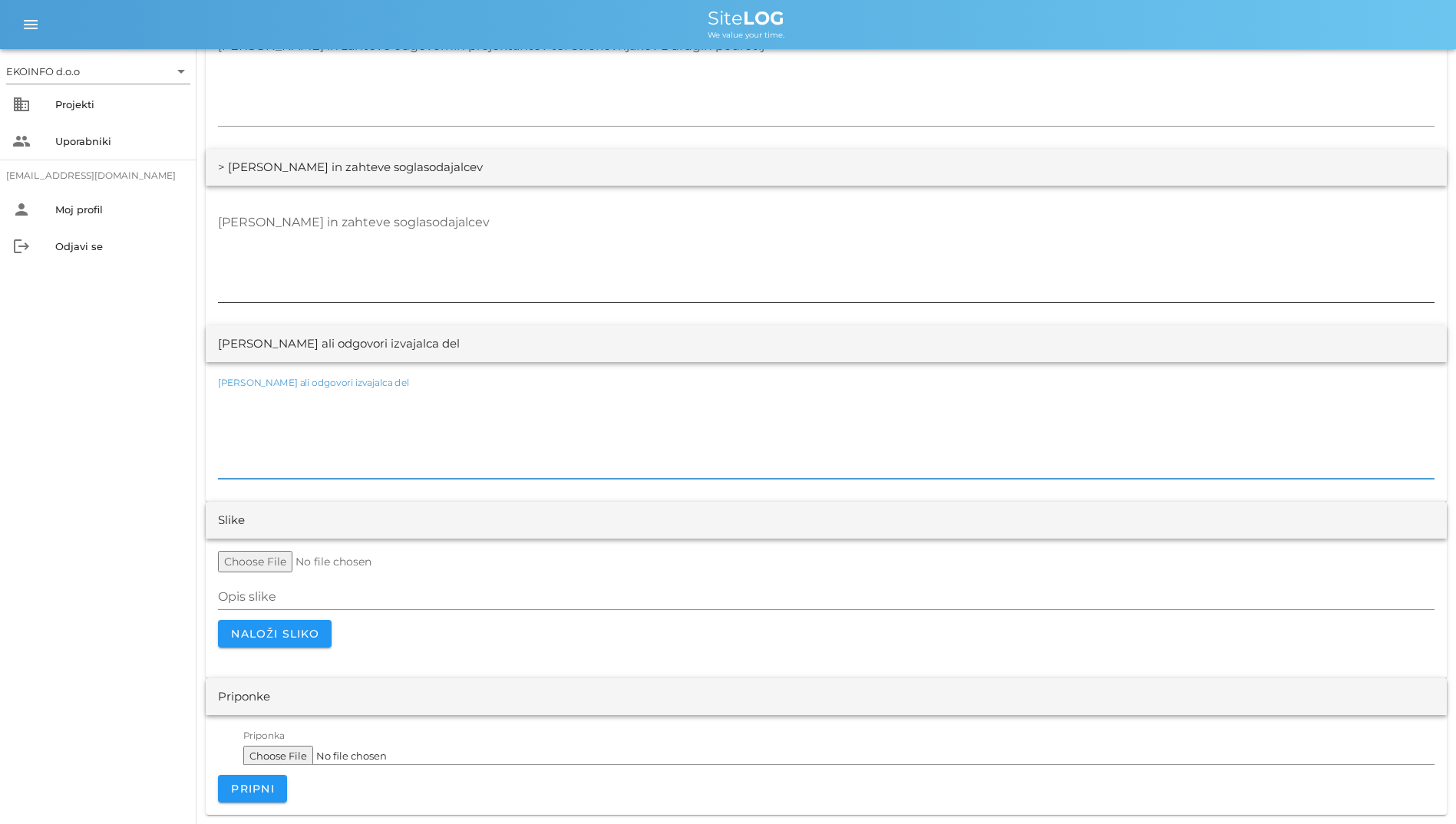
click at [397, 237] on textarea "[PERSON_NAME] in zahteve soglasodajalcev" at bounding box center [826, 256] width 1216 height 92
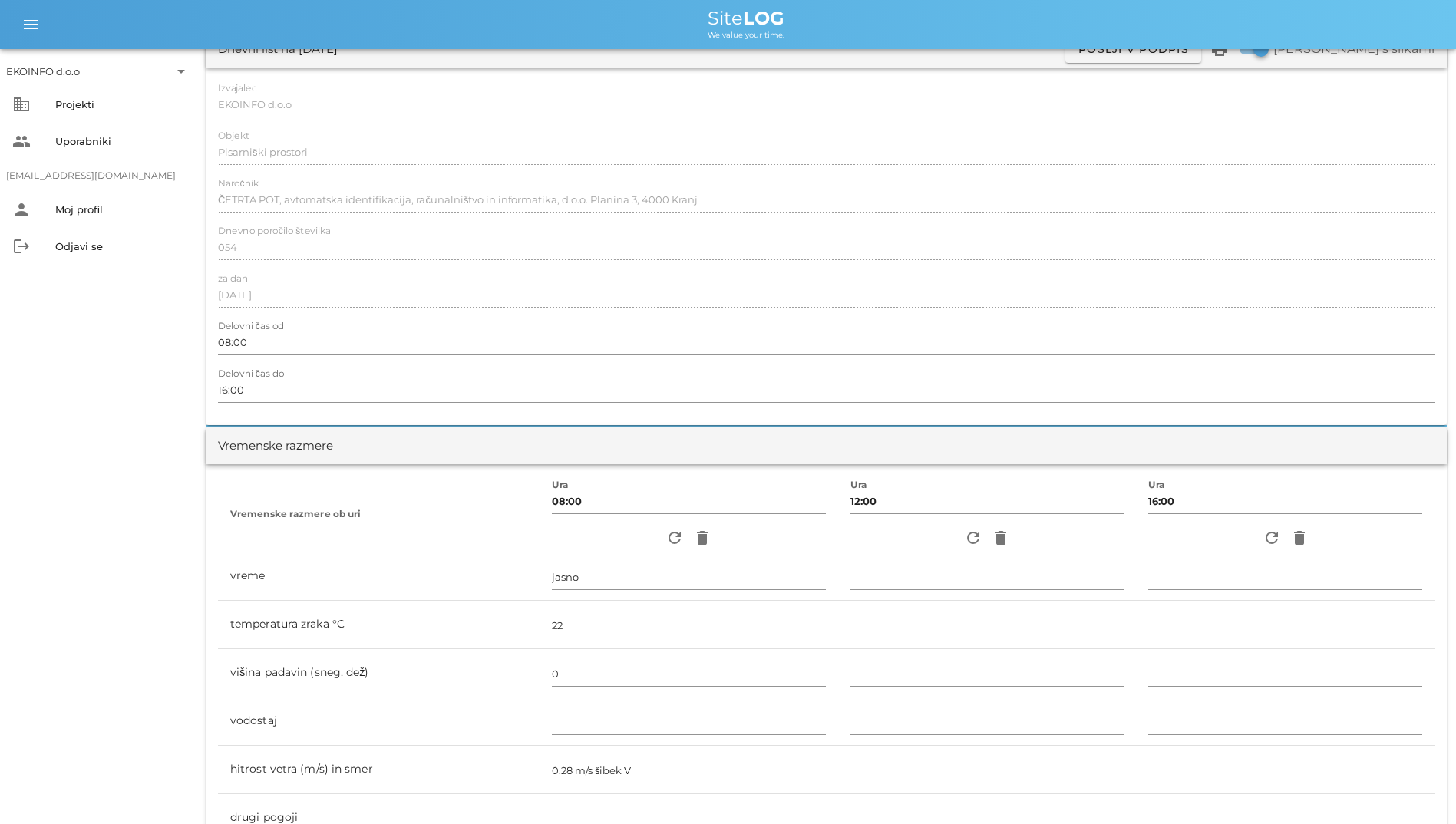
scroll to position [0, 0]
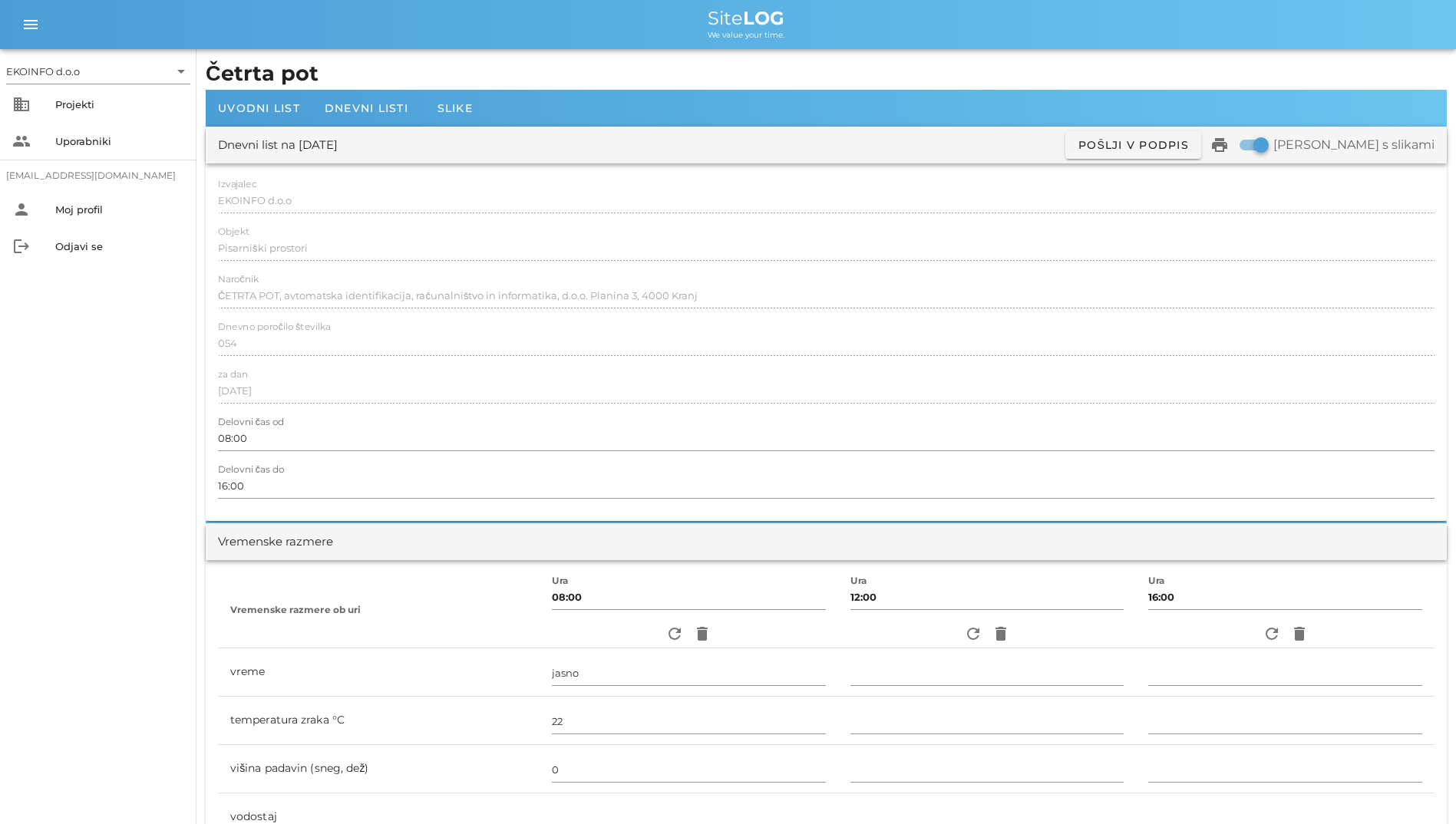
click at [463, 164] on div "Izvajalec EKOINFO d.o.o Objekt Pisarniški prostori Naročnik ČETRTA POT, avtomat…" at bounding box center [826, 341] width 1241 height 357
click at [467, 153] on div "Dnevni list na [DATE] ✓ Podpisan Pošlji v podpis print Natisni s slikami" at bounding box center [826, 145] width 1241 height 37
click at [555, 159] on div "Dnevni list na [DATE] ✓ Podpisan Pošlji v podpis print Natisni s slikami" at bounding box center [826, 145] width 1241 height 37
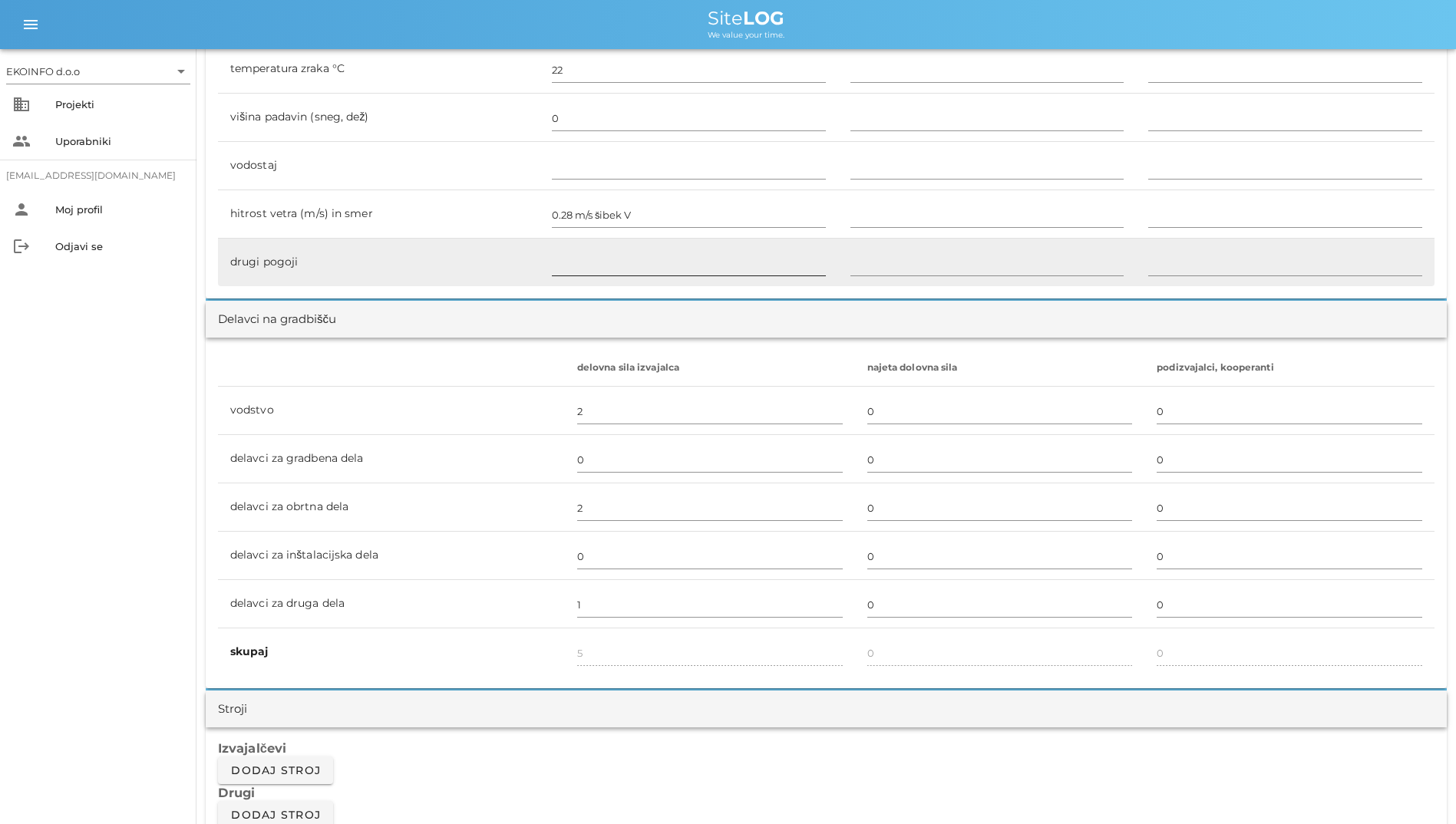
scroll to position [998, 0]
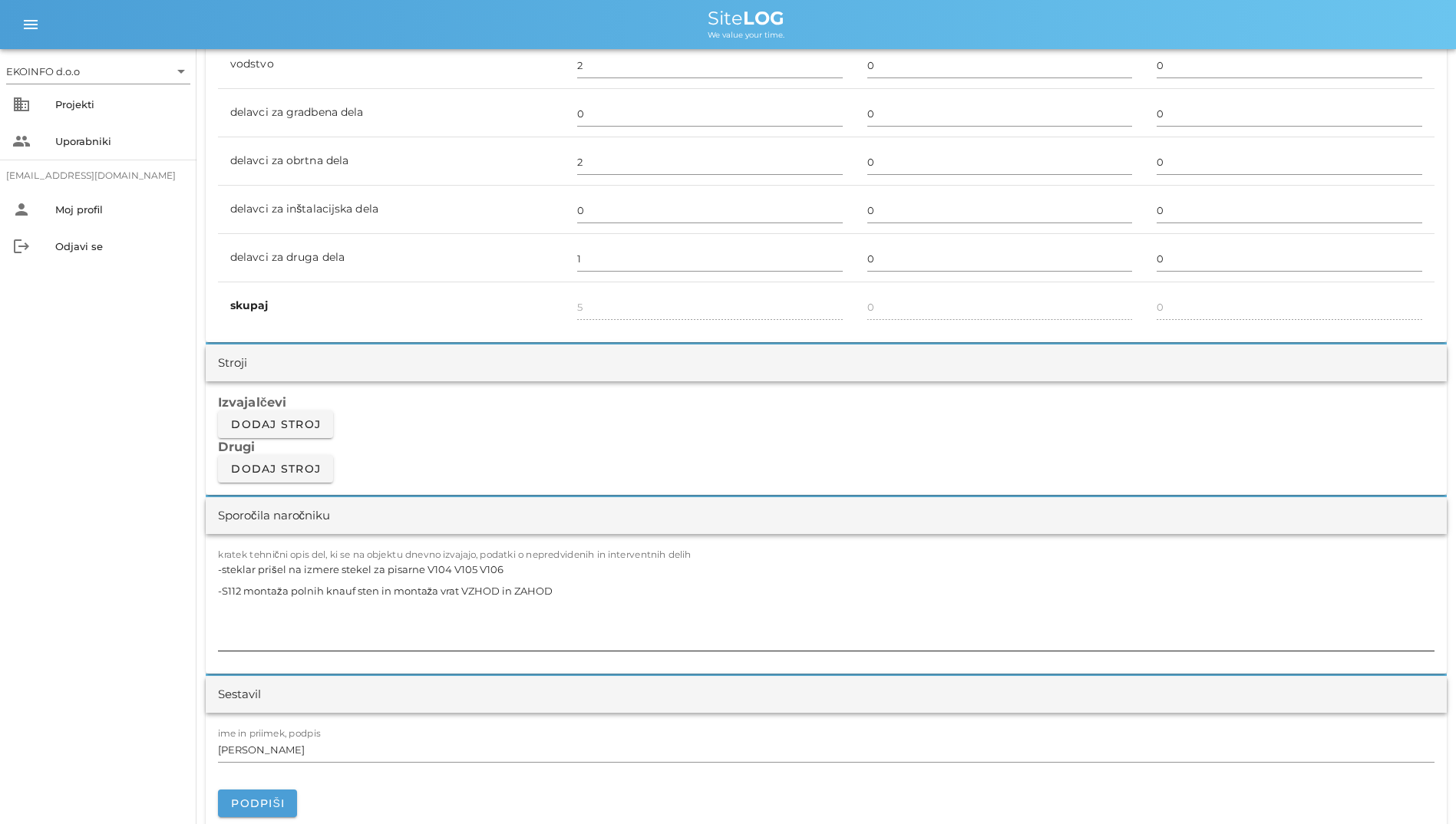
click at [645, 568] on textarea "-steklar prišel na izmere stekel za pisarne V104 V105 V106 -S112 montaža polnih…" at bounding box center [826, 605] width 1216 height 92
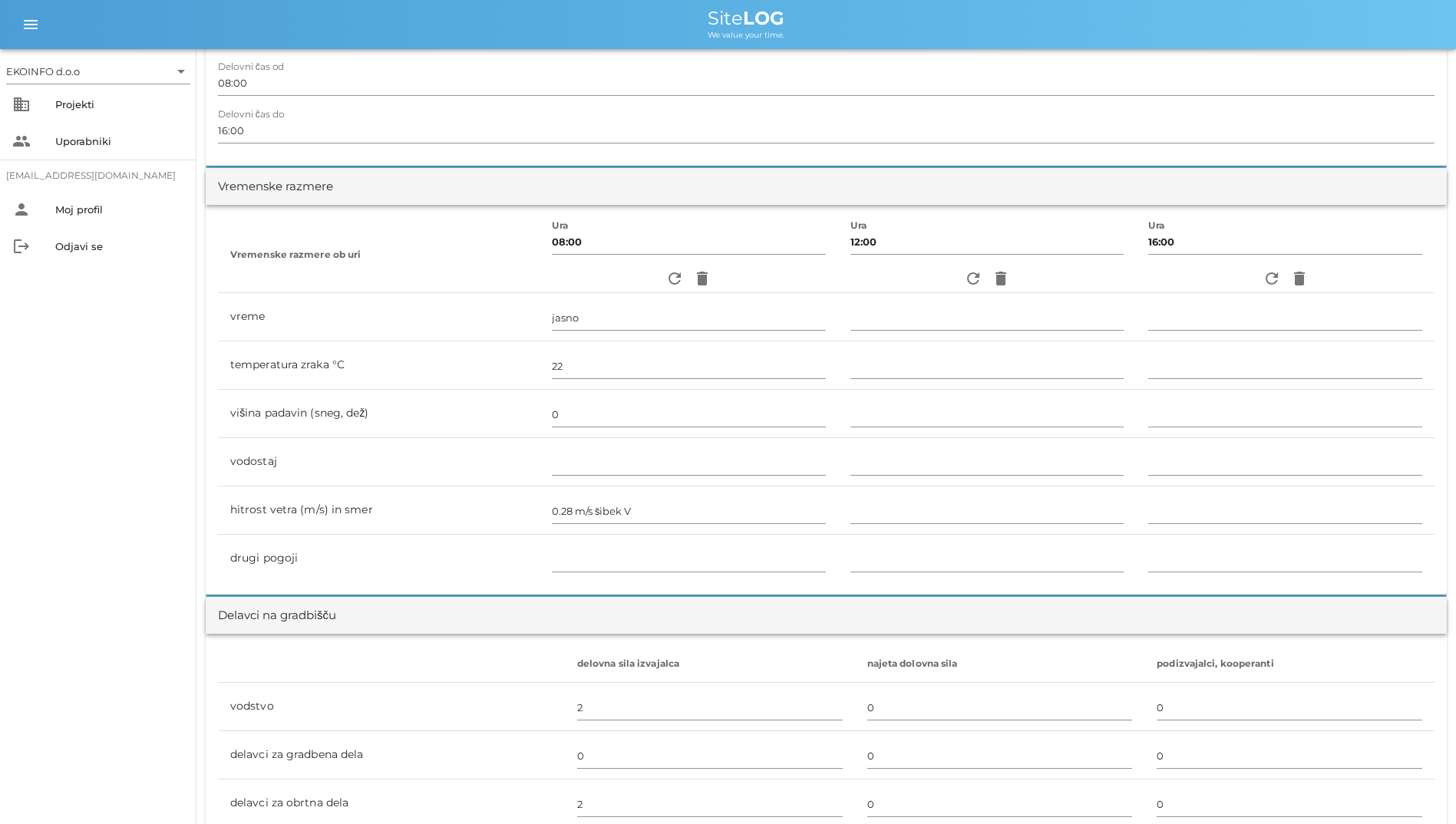
scroll to position [328, 0]
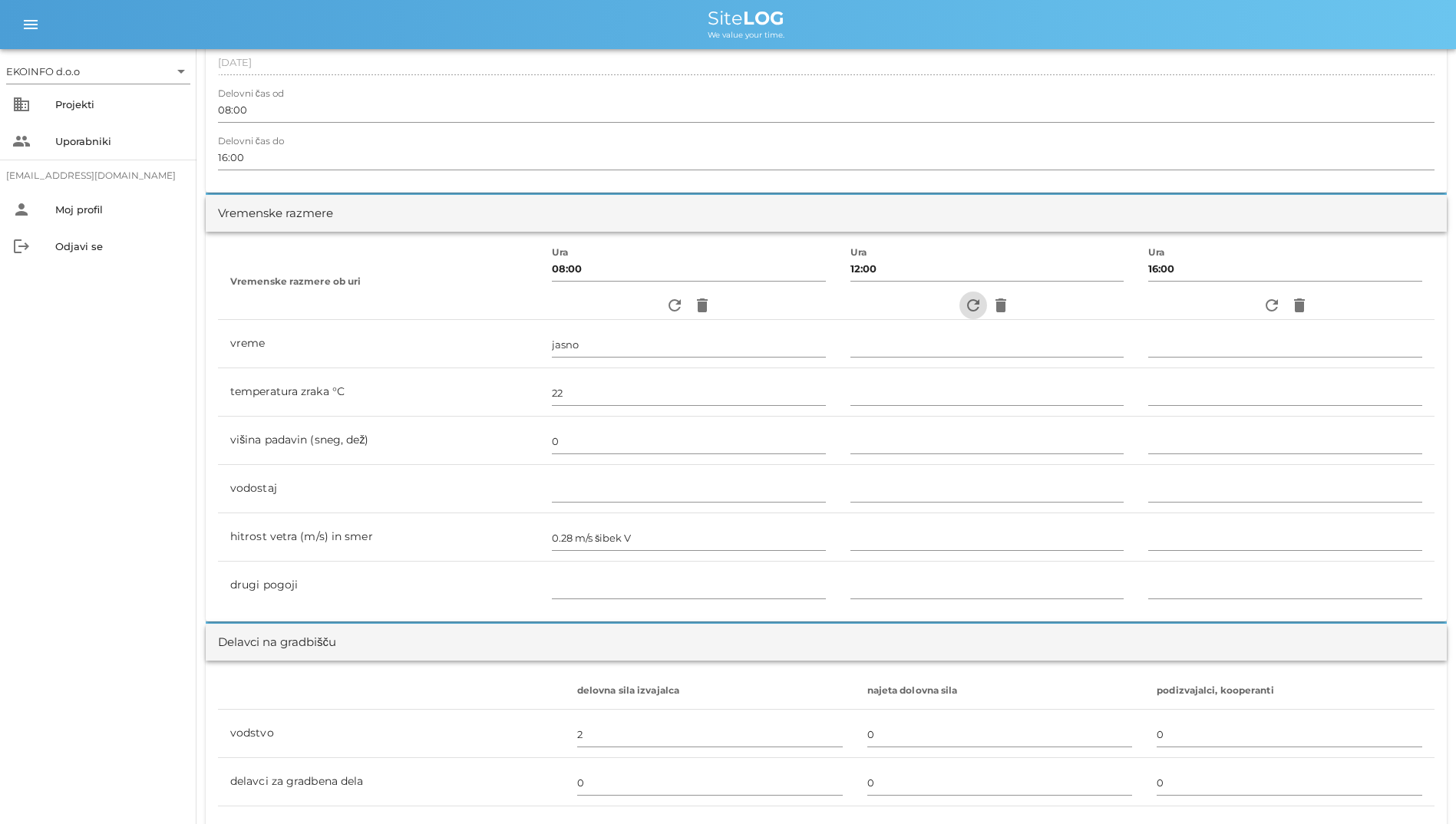
click at [964, 307] on icon "refresh" at bounding box center [972, 305] width 19 height 19
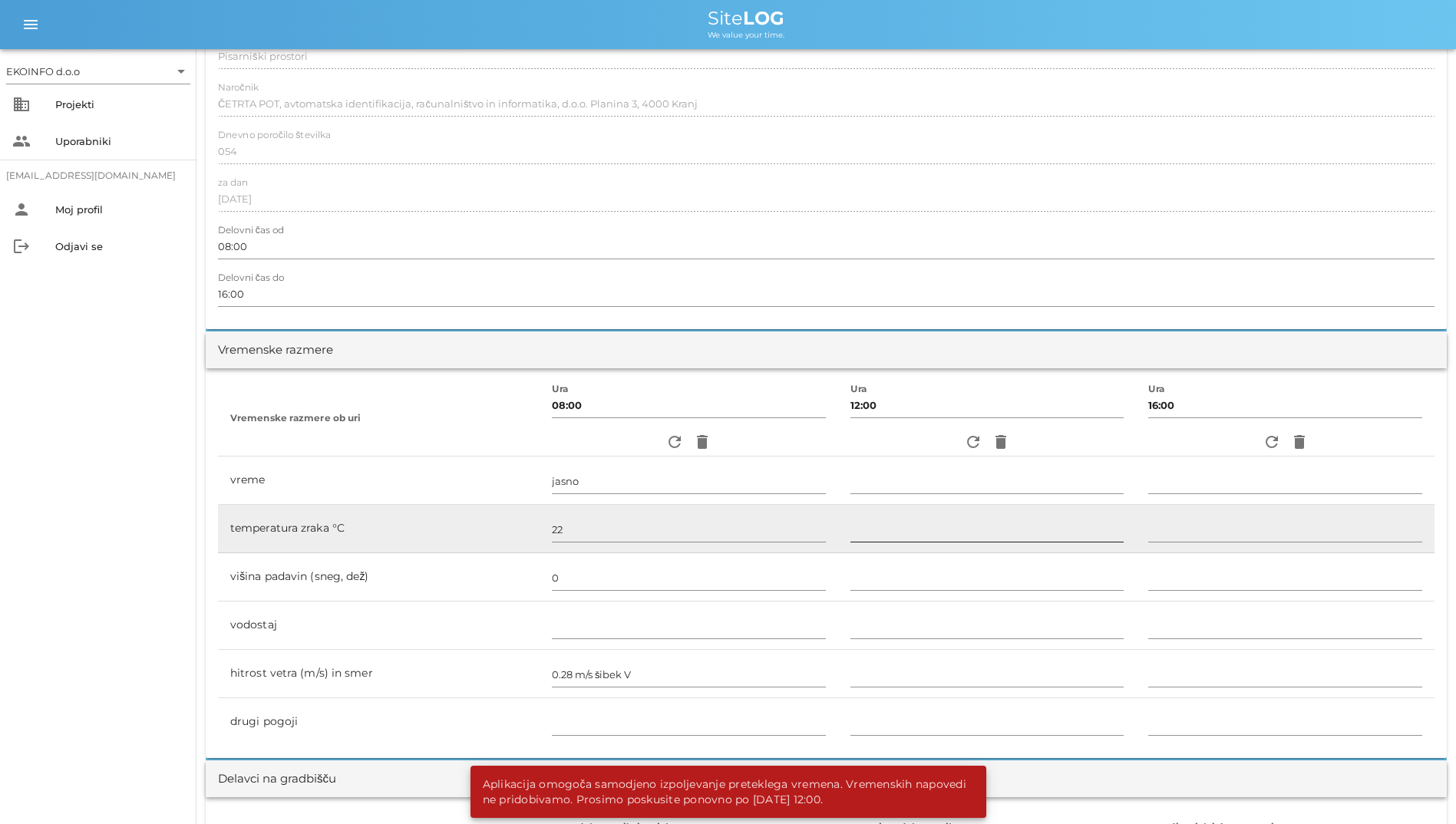
scroll to position [0, 0]
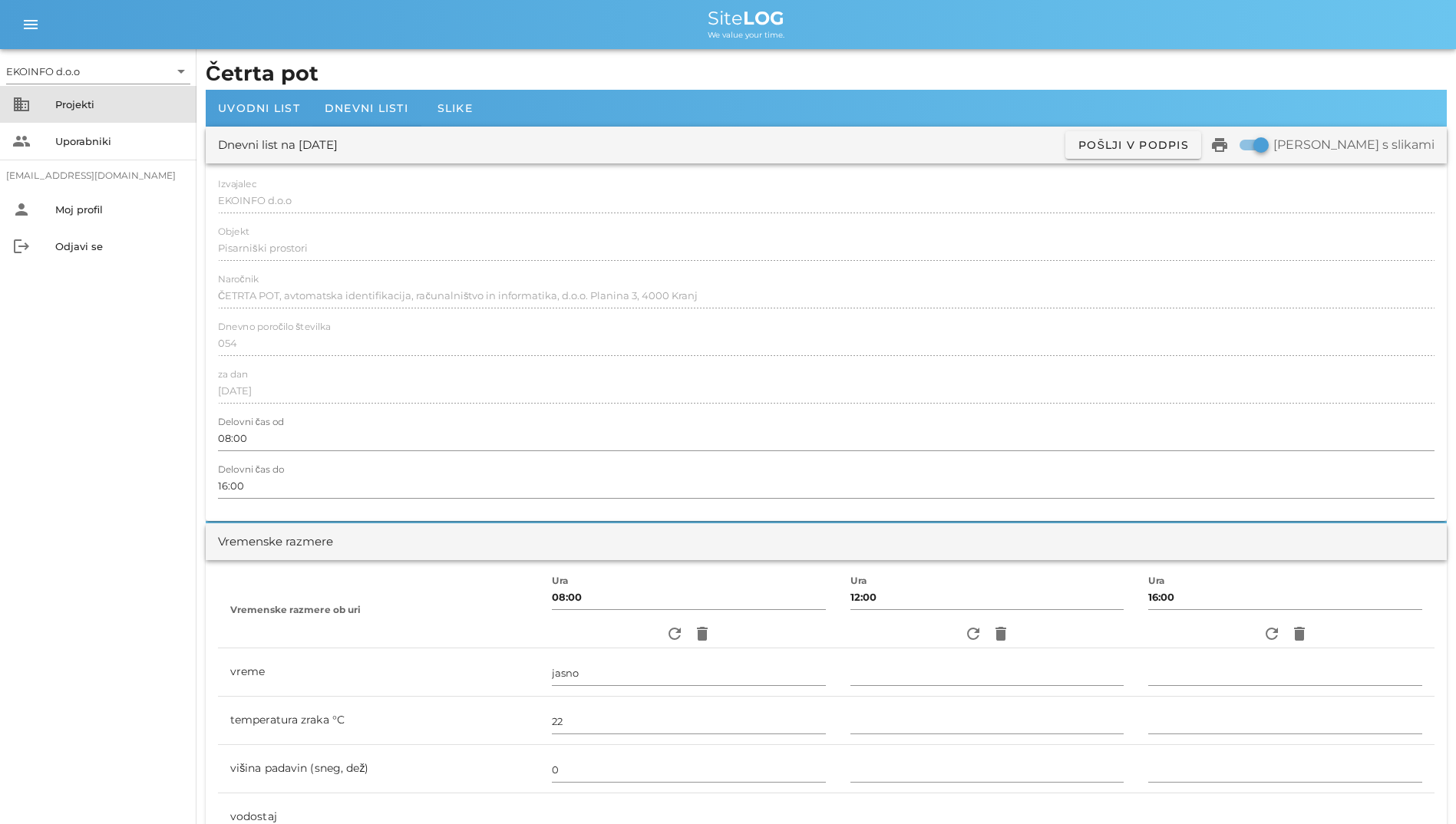
click at [108, 102] on div "Projekti" at bounding box center [119, 105] width 129 height 12
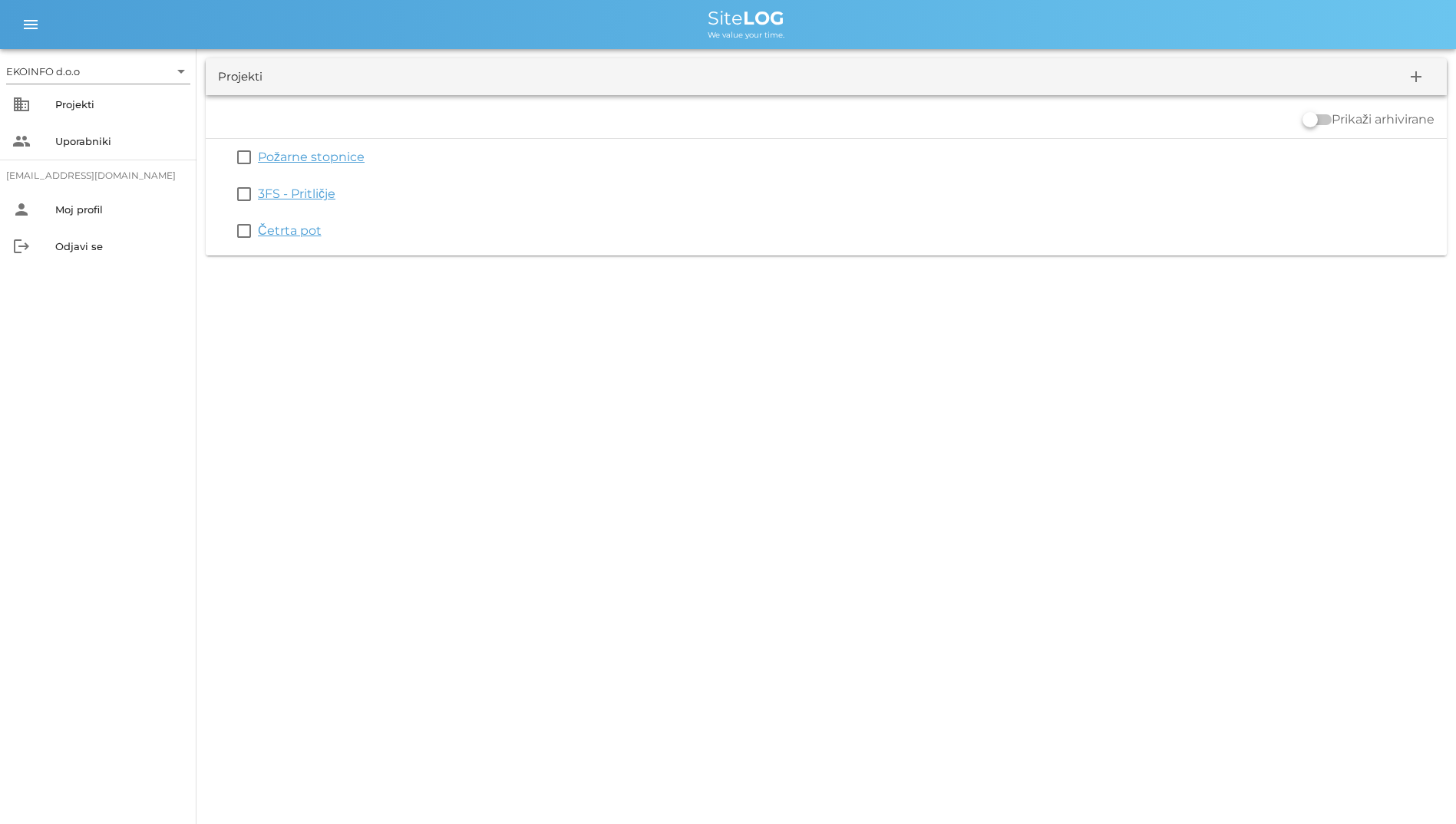
click at [1309, 644] on div "EKOINFO d.o.o arrow_drop_down business Projekti people Uporabniki [EMAIL_ADDRES…" at bounding box center [728, 412] width 1456 height 824
click at [846, 451] on div "EKOINFO d.o.o arrow_drop_down business Projekti people Uporabniki [EMAIL_ADDRES…" at bounding box center [728, 412] width 1456 height 824
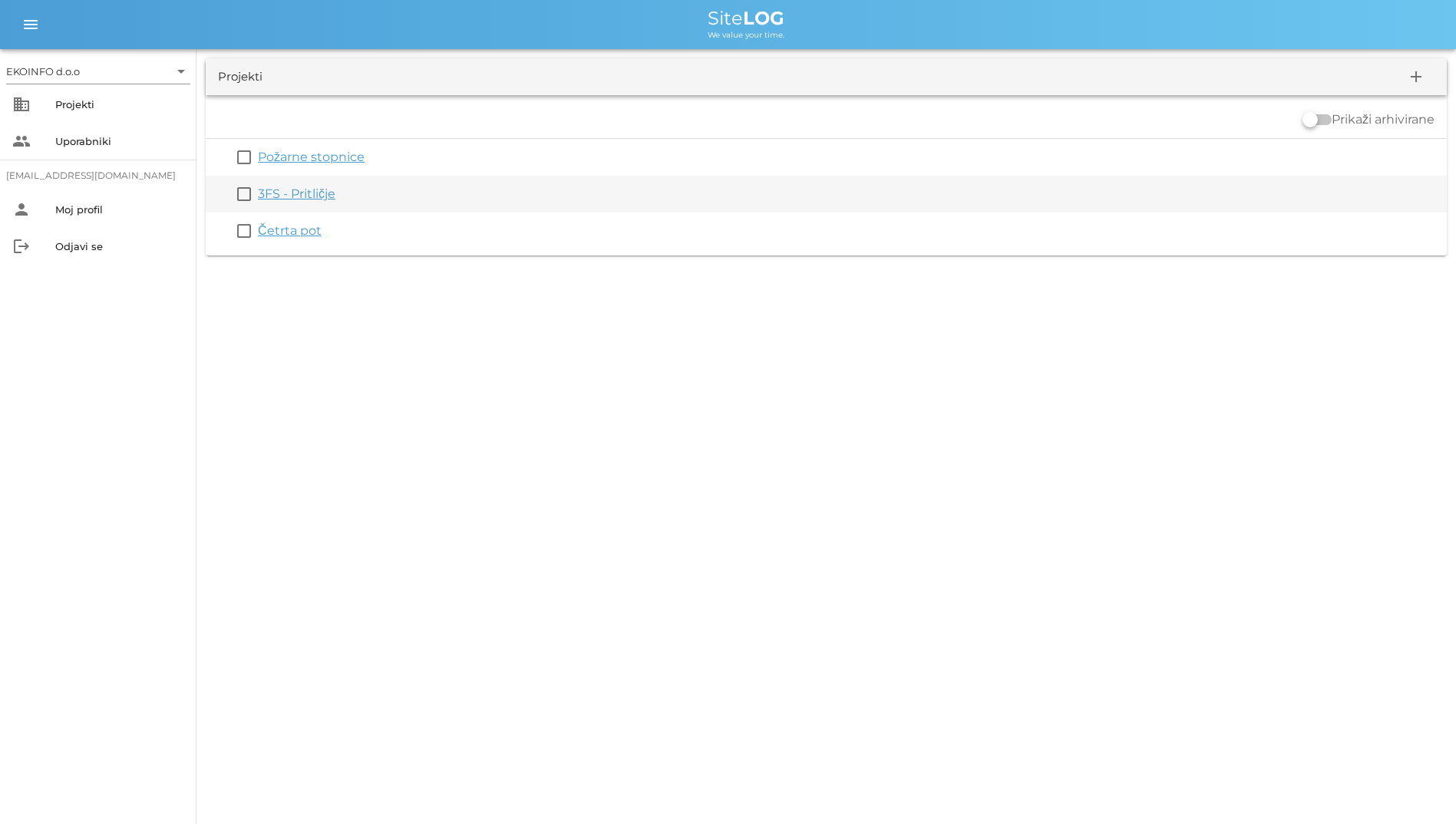
click at [293, 197] on link "3FS - Pritličje" at bounding box center [296, 193] width 77 height 14
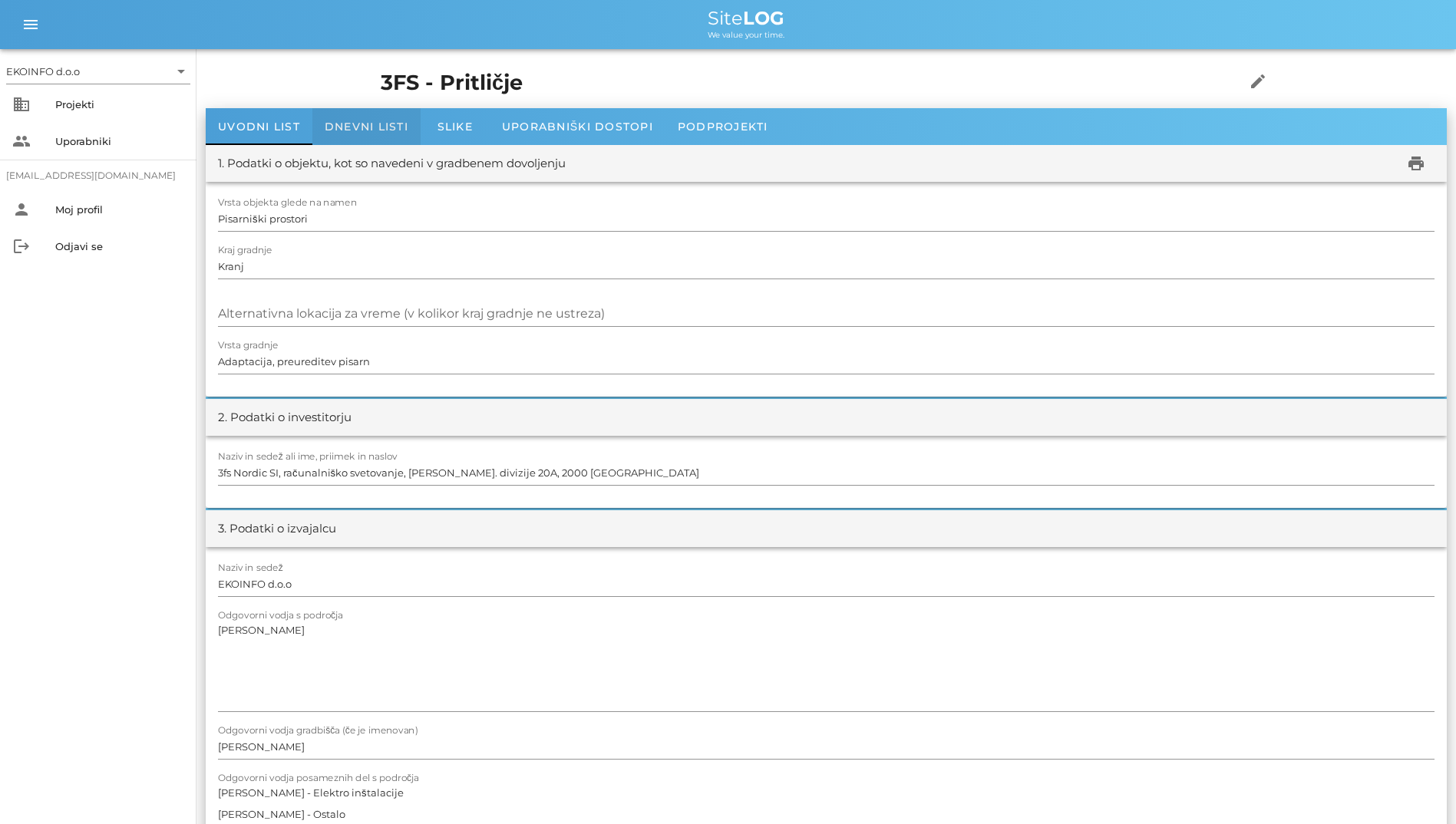
click at [343, 134] on div "Dnevni listi" at bounding box center [366, 127] width 108 height 37
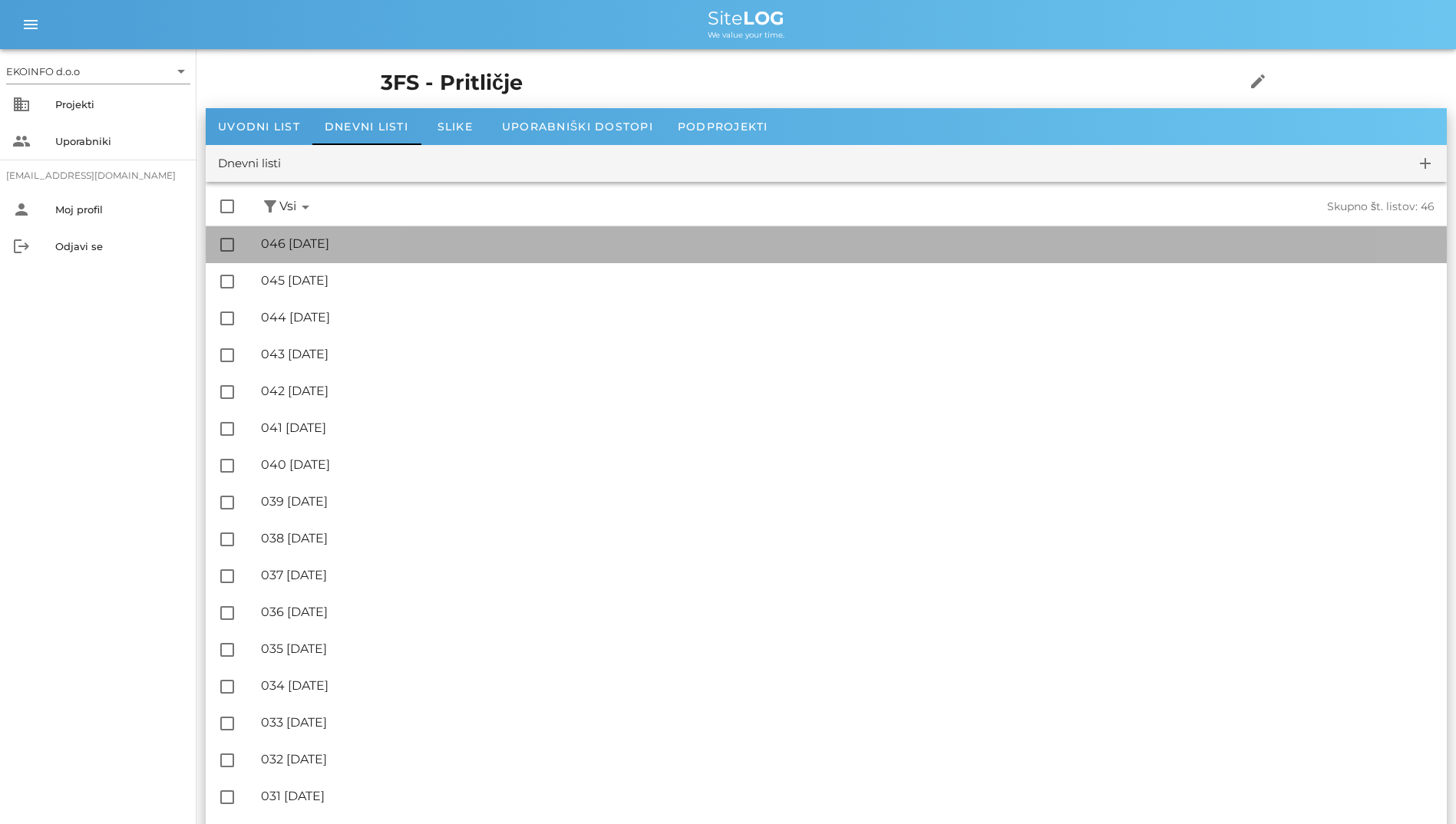
click at [351, 247] on div "🔏 046 [DATE]" at bounding box center [847, 243] width 1174 height 14
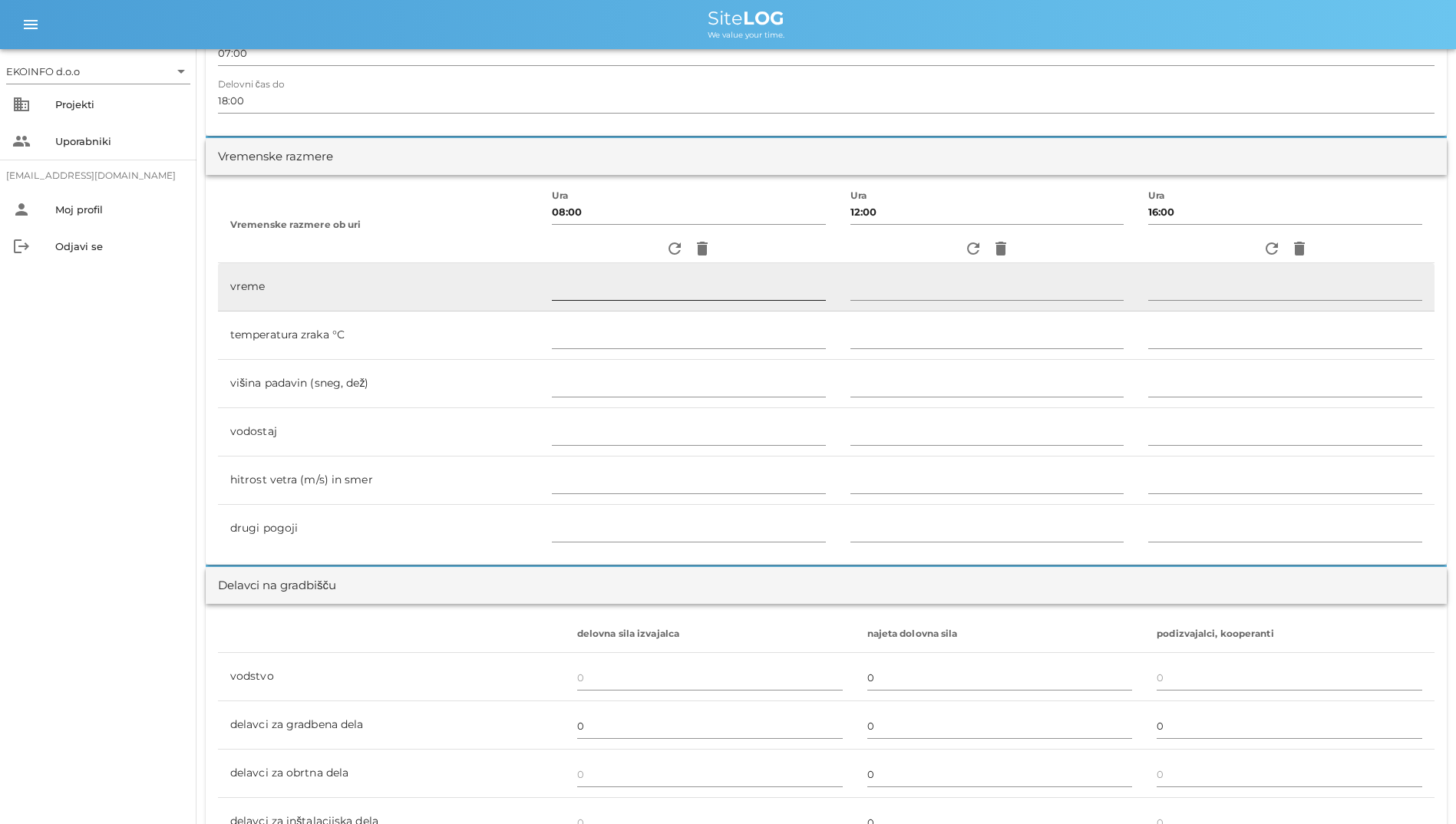
scroll to position [384, 0]
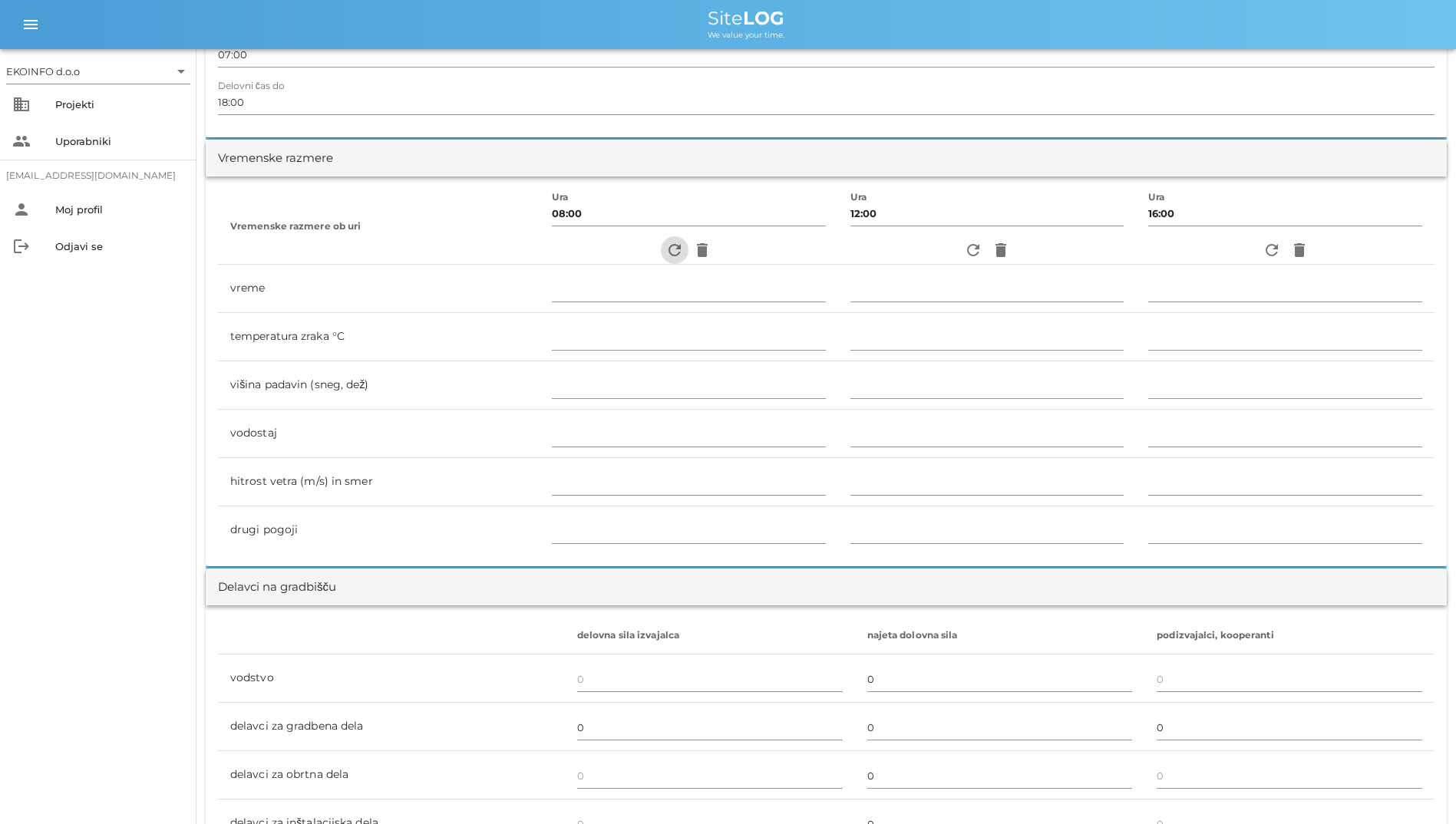
click at [665, 253] on icon "refresh" at bounding box center [674, 250] width 19 height 19
type input "jasno"
type input "22"
type input "0"
type input "0.28 m/s šibek V"
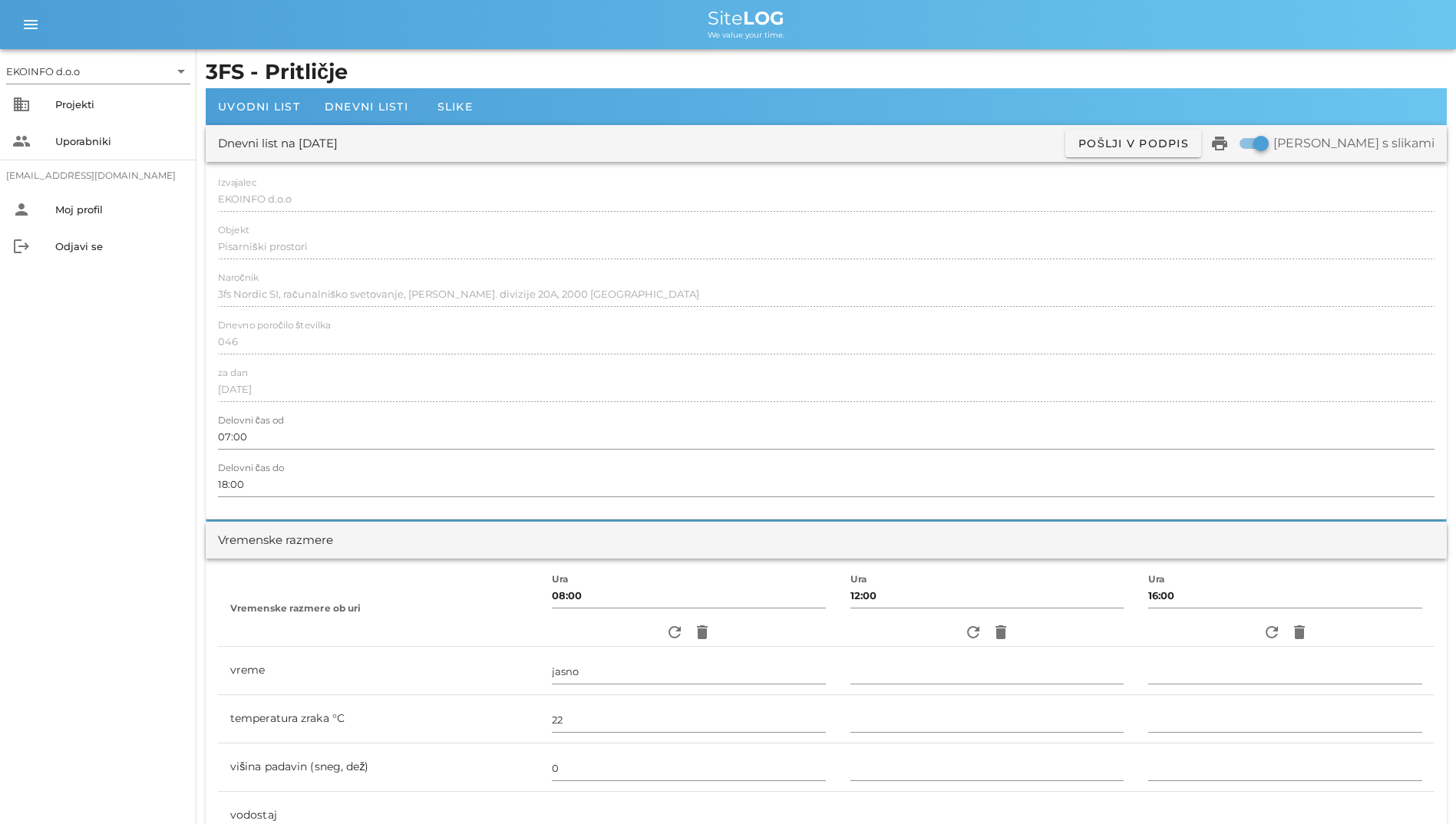
scroll to position [0, 0]
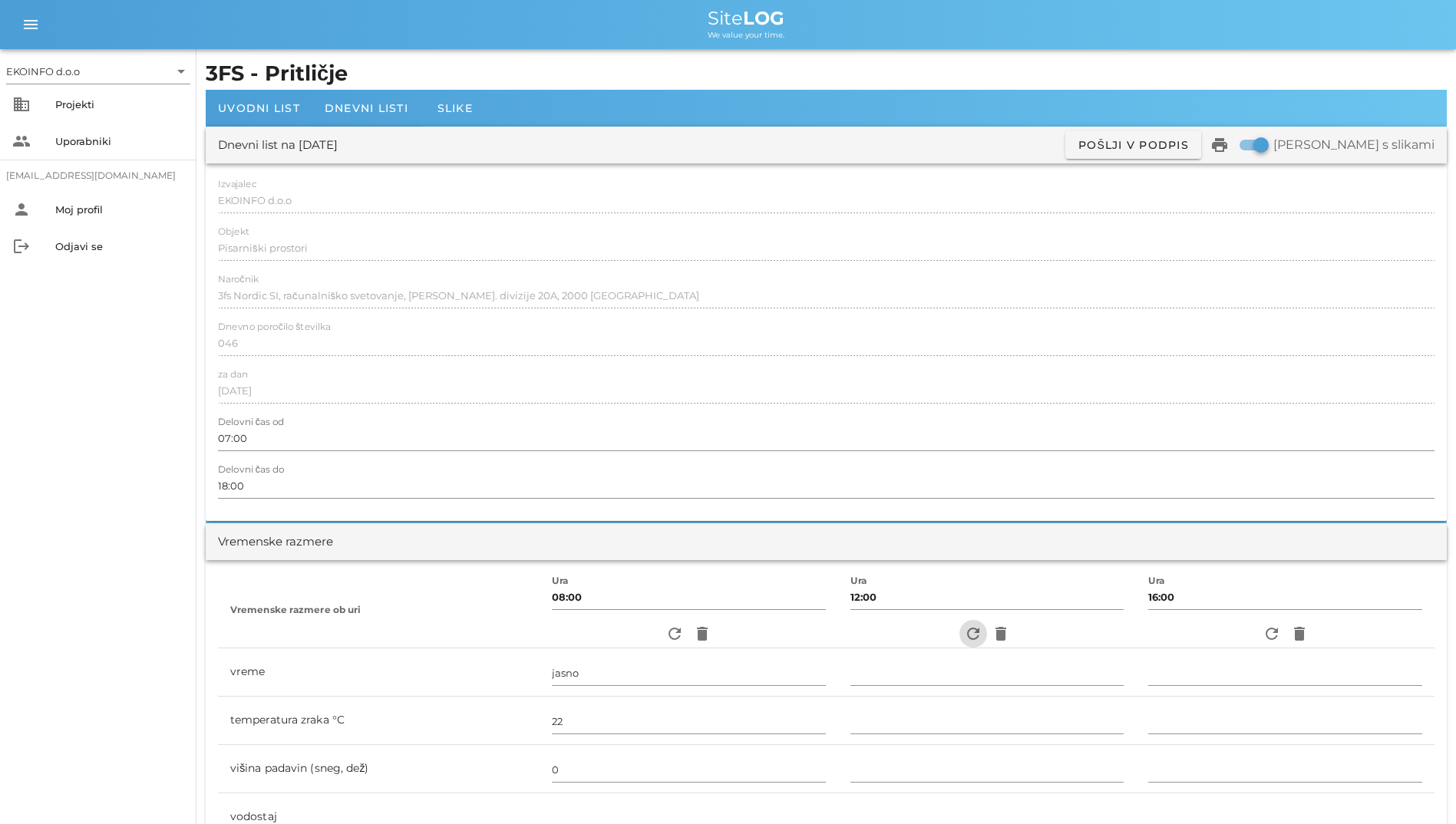
click at [970, 630] on icon "refresh" at bounding box center [972, 633] width 19 height 19
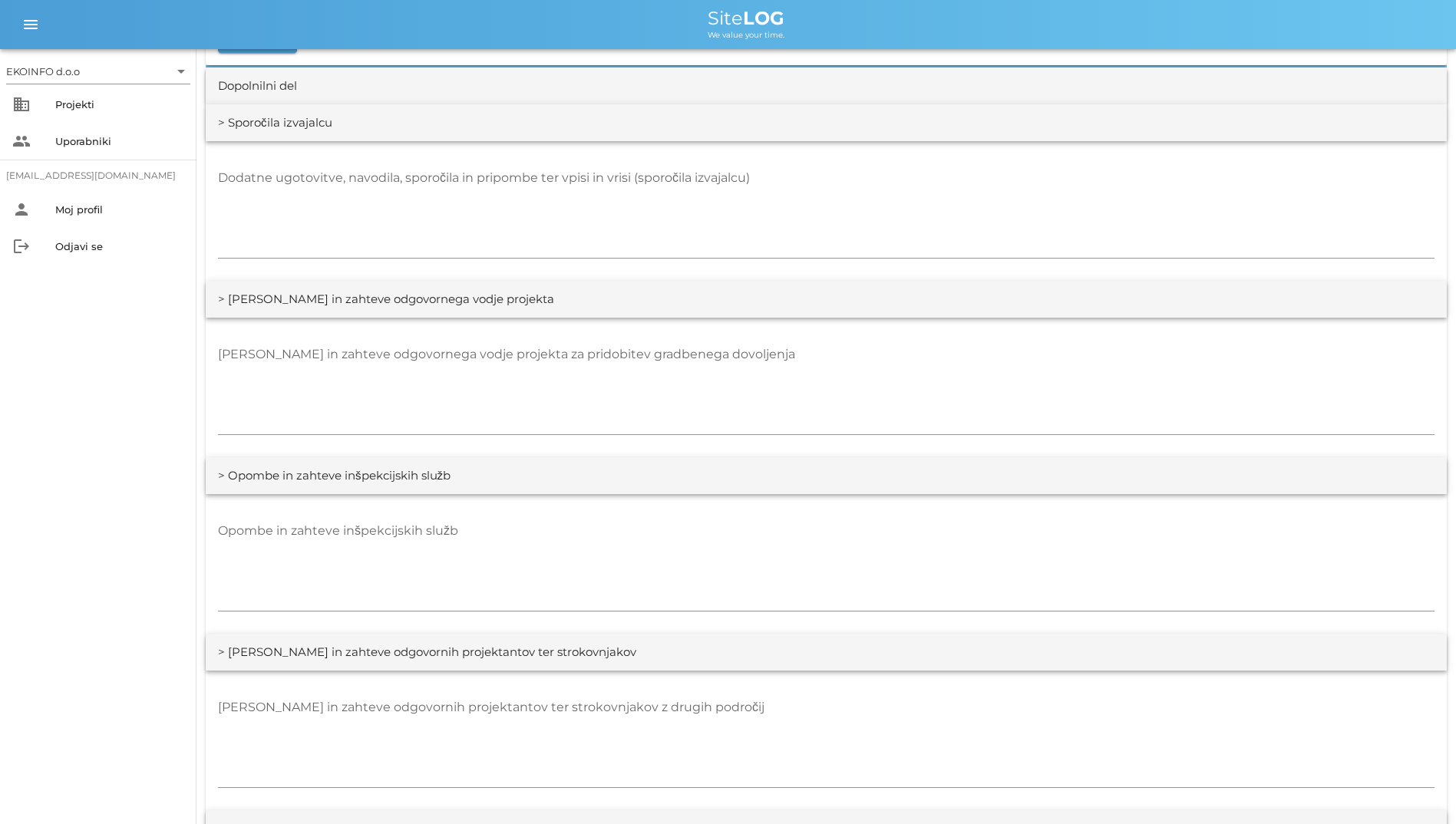
scroll to position [2072, 0]
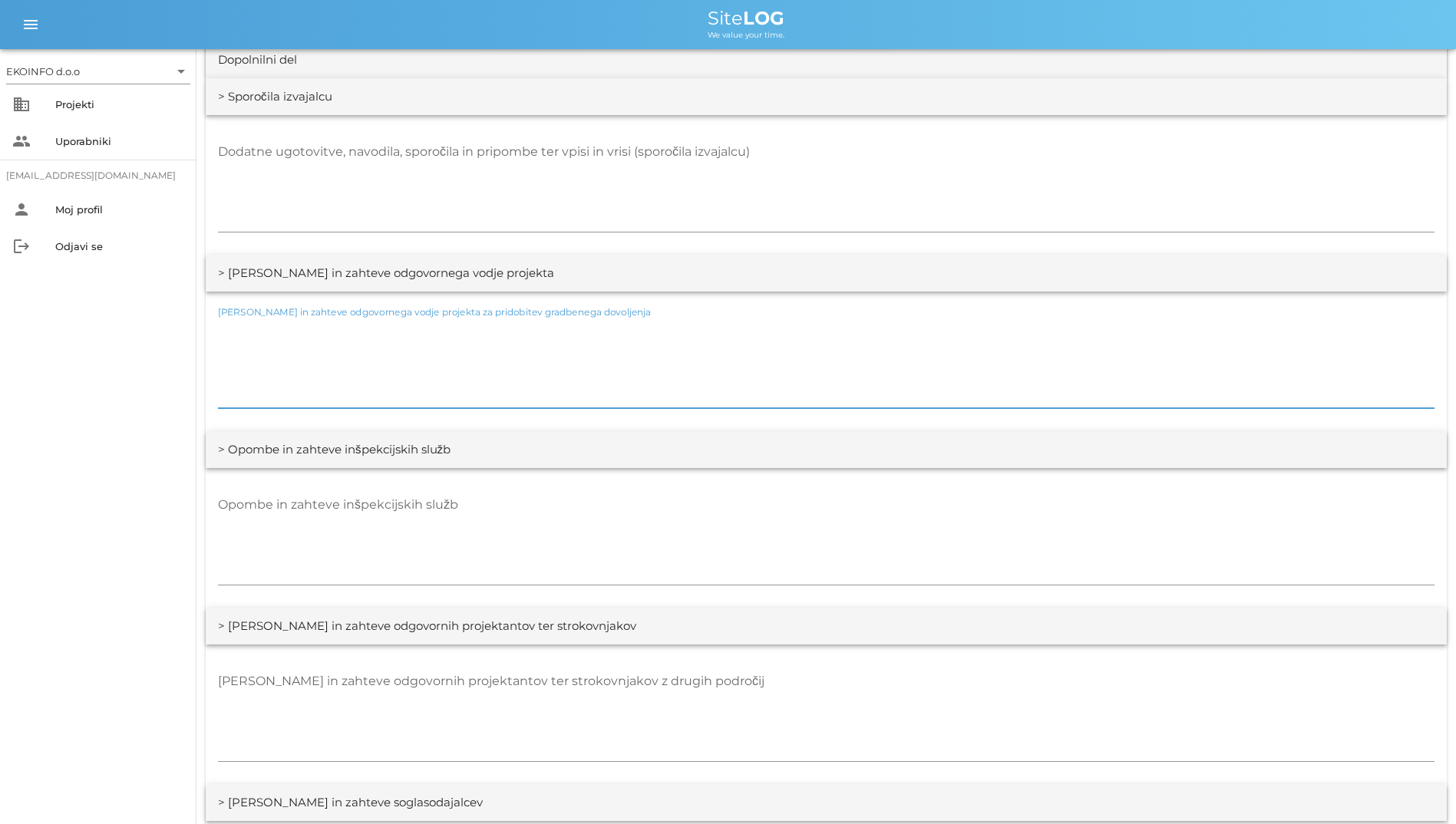
click at [668, 365] on textarea "[PERSON_NAME] in zahteve odgovornega vodje projekta za pridobitev gradbenega do…" at bounding box center [826, 362] width 1216 height 92
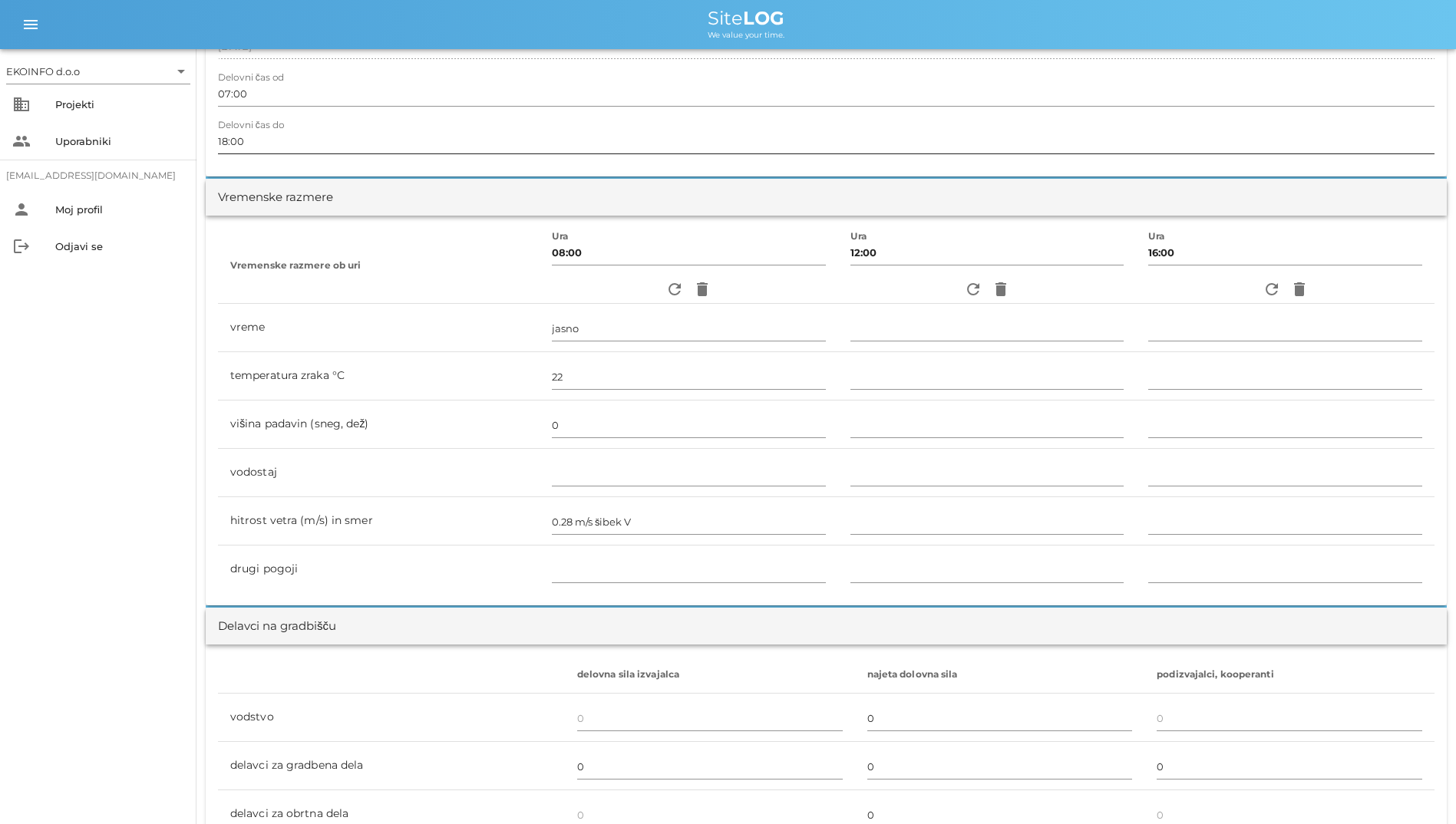
scroll to position [153, 0]
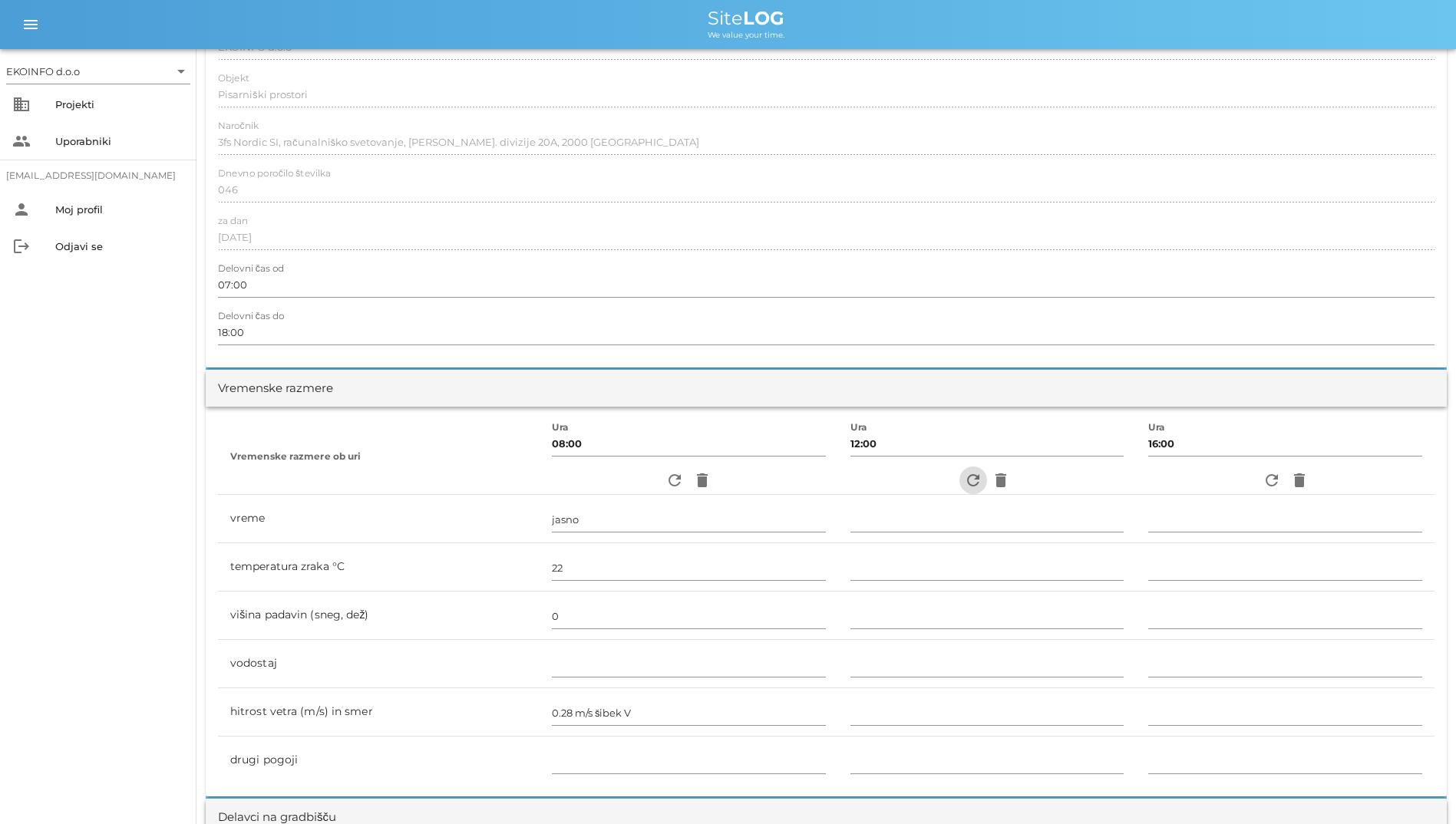
click at [964, 486] on icon "refresh" at bounding box center [972, 480] width 19 height 19
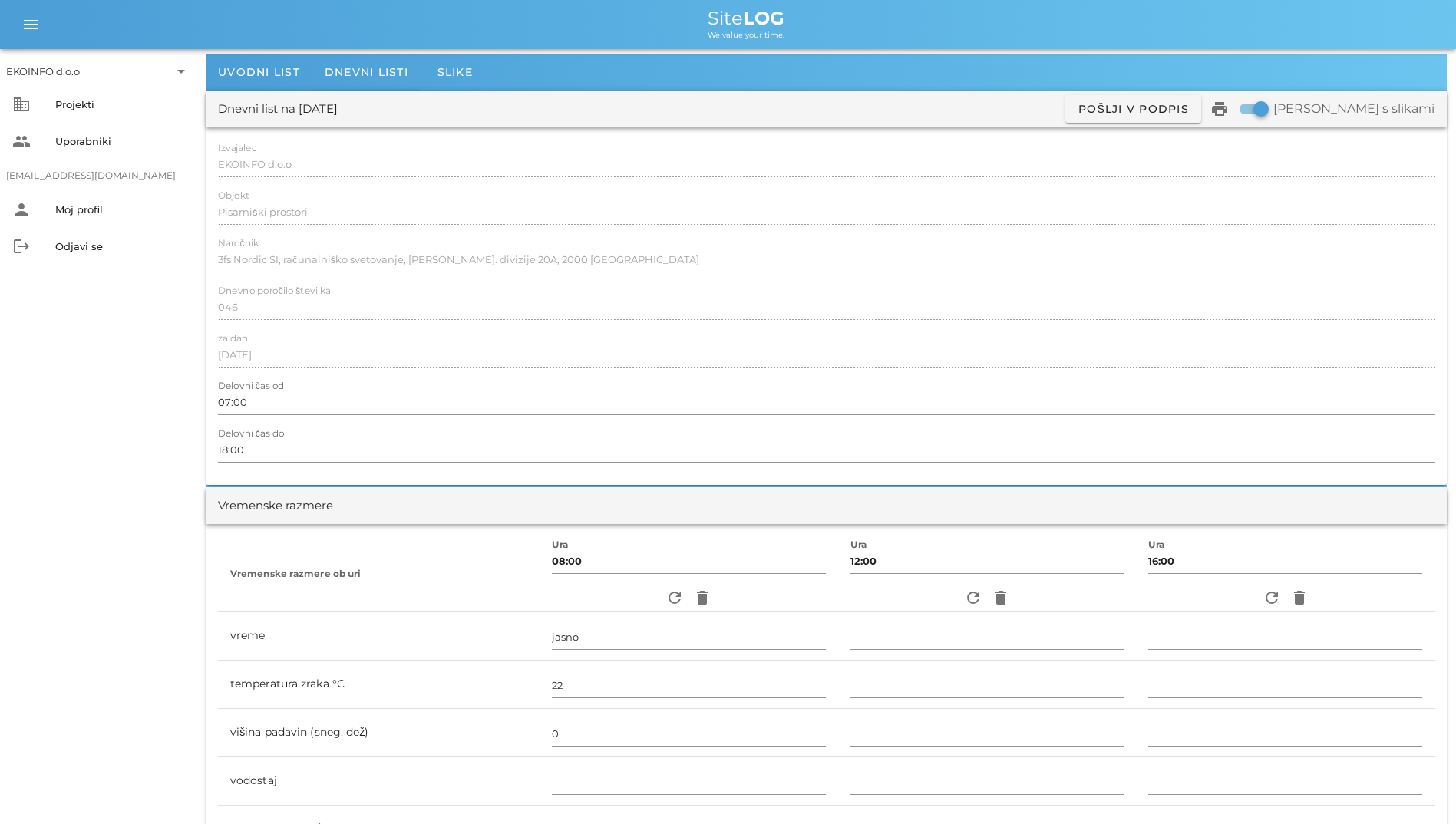
scroll to position [0, 0]
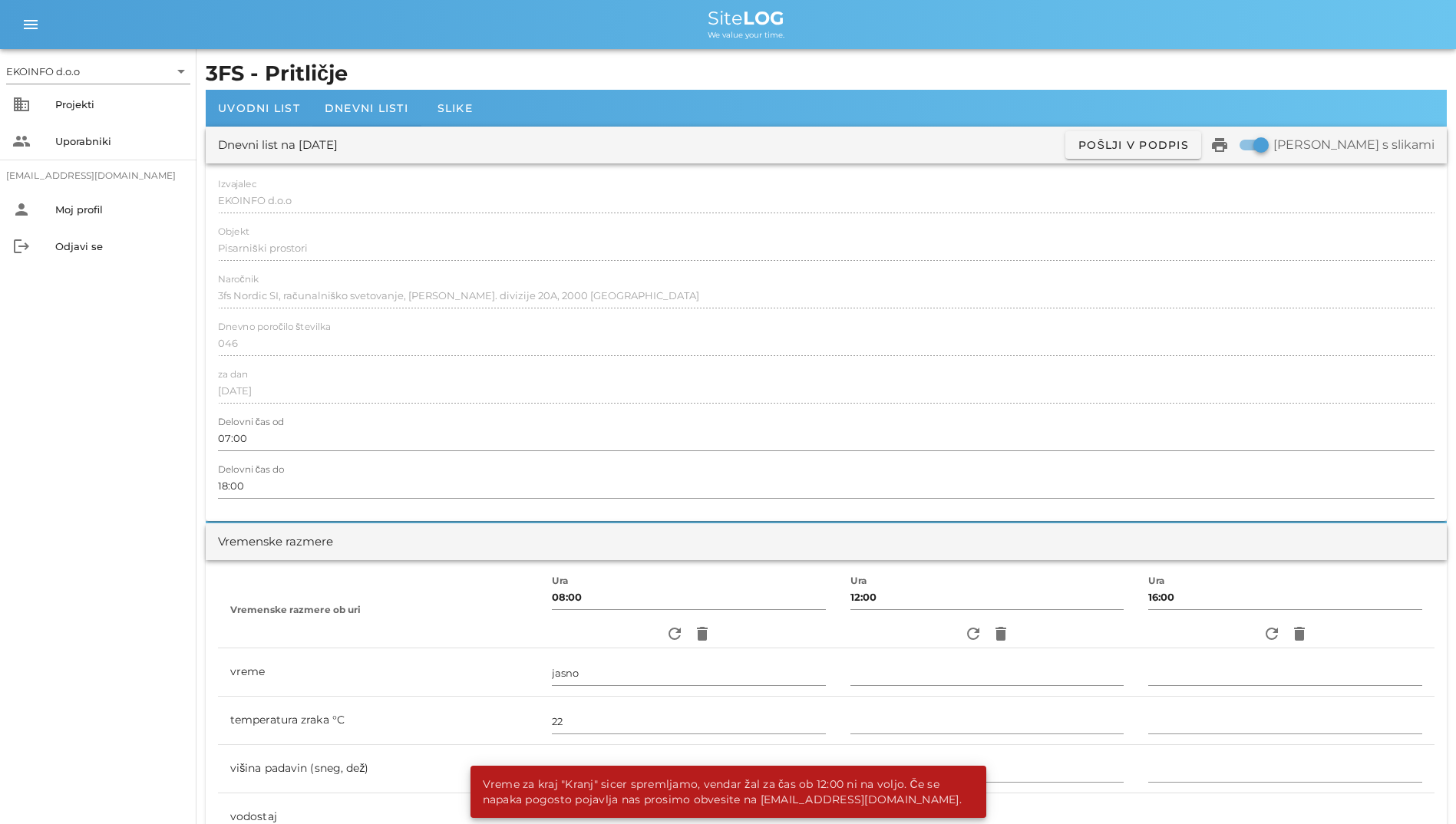
click at [759, 360] on div at bounding box center [826, 361] width 1216 height 11
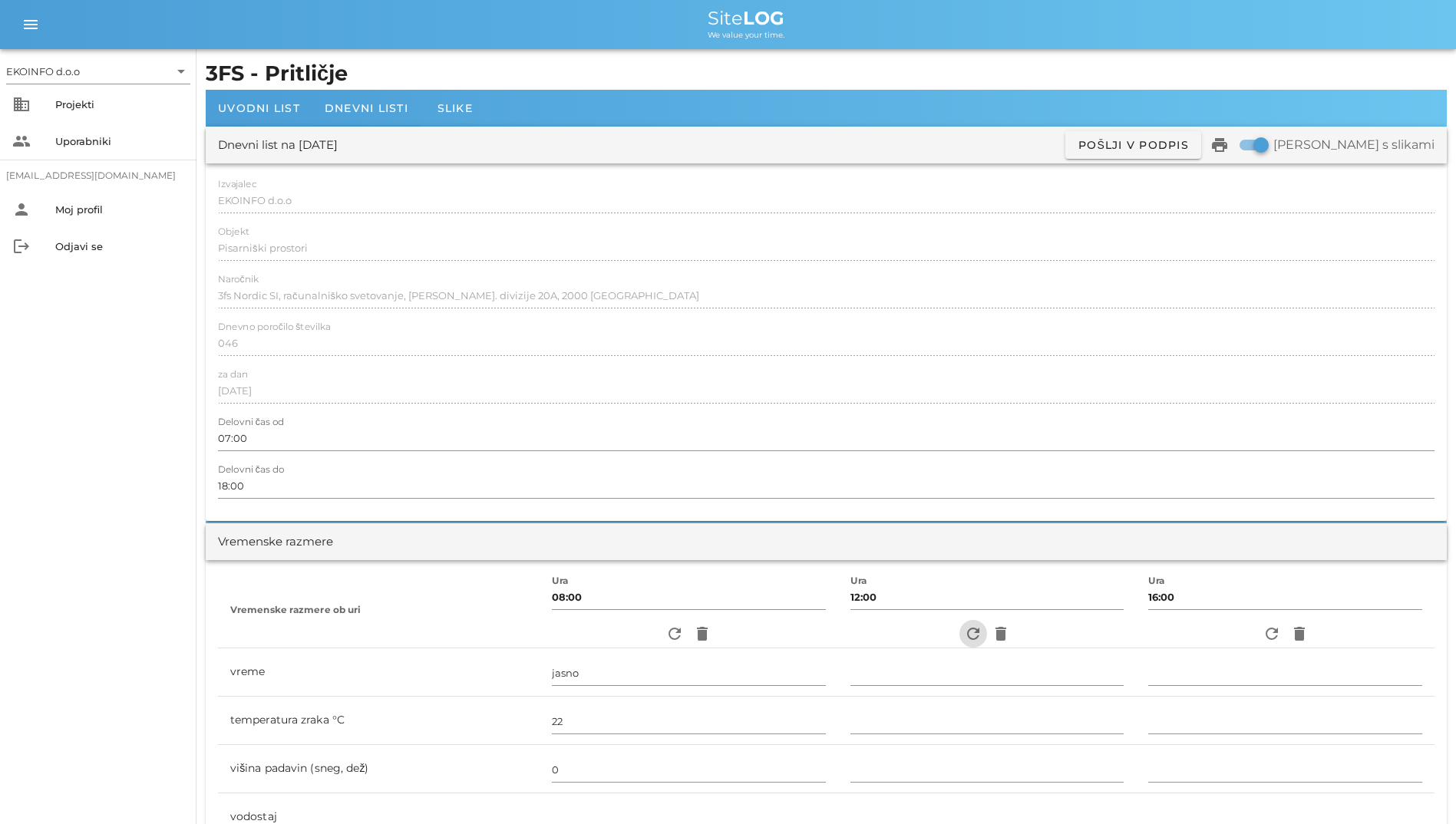
click at [974, 634] on icon "refresh" at bounding box center [972, 633] width 19 height 19
click at [354, 101] on span "Dnevni listi" at bounding box center [366, 108] width 83 height 14
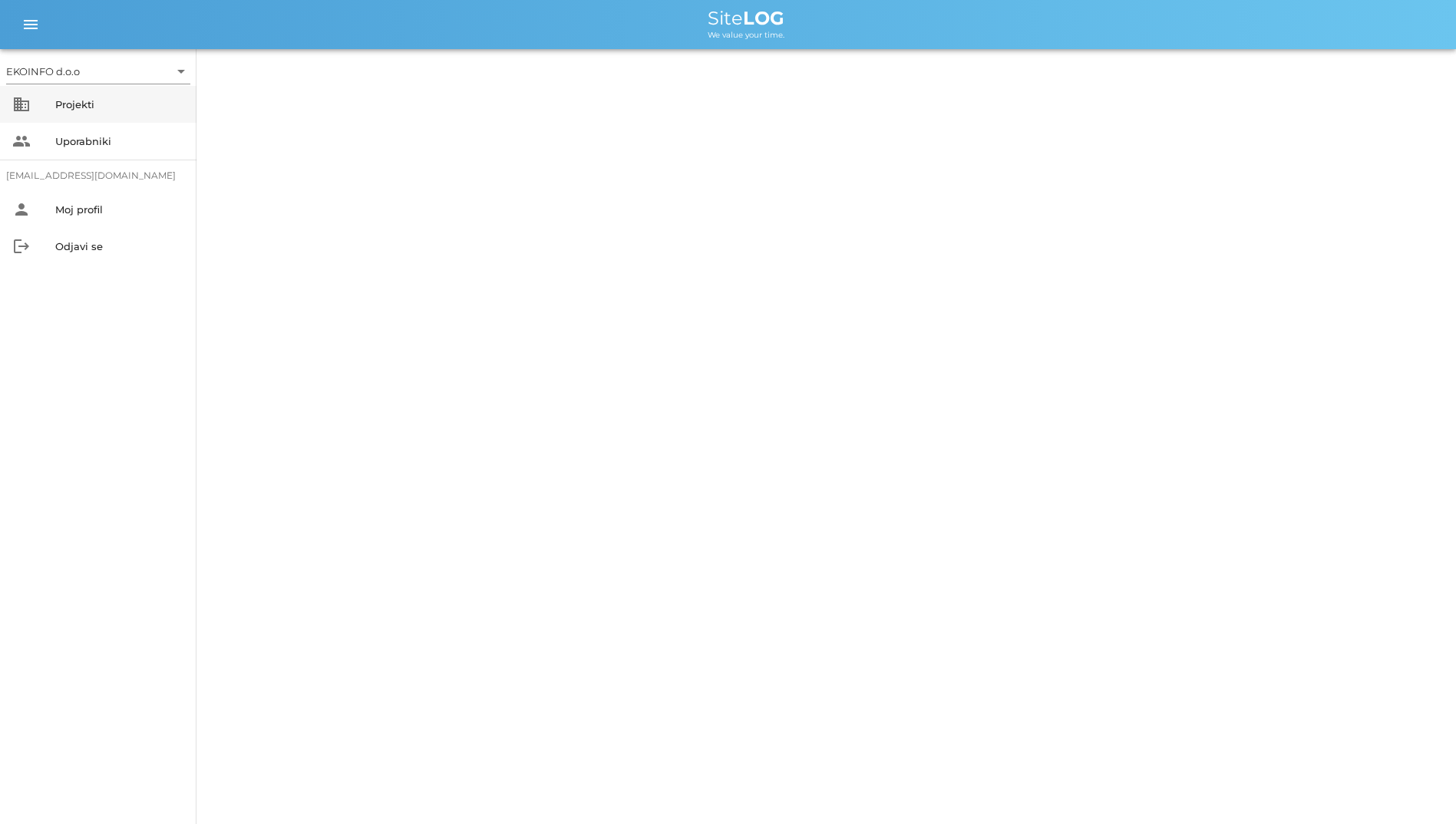
click at [96, 93] on div "Projekti" at bounding box center [119, 105] width 129 height 25
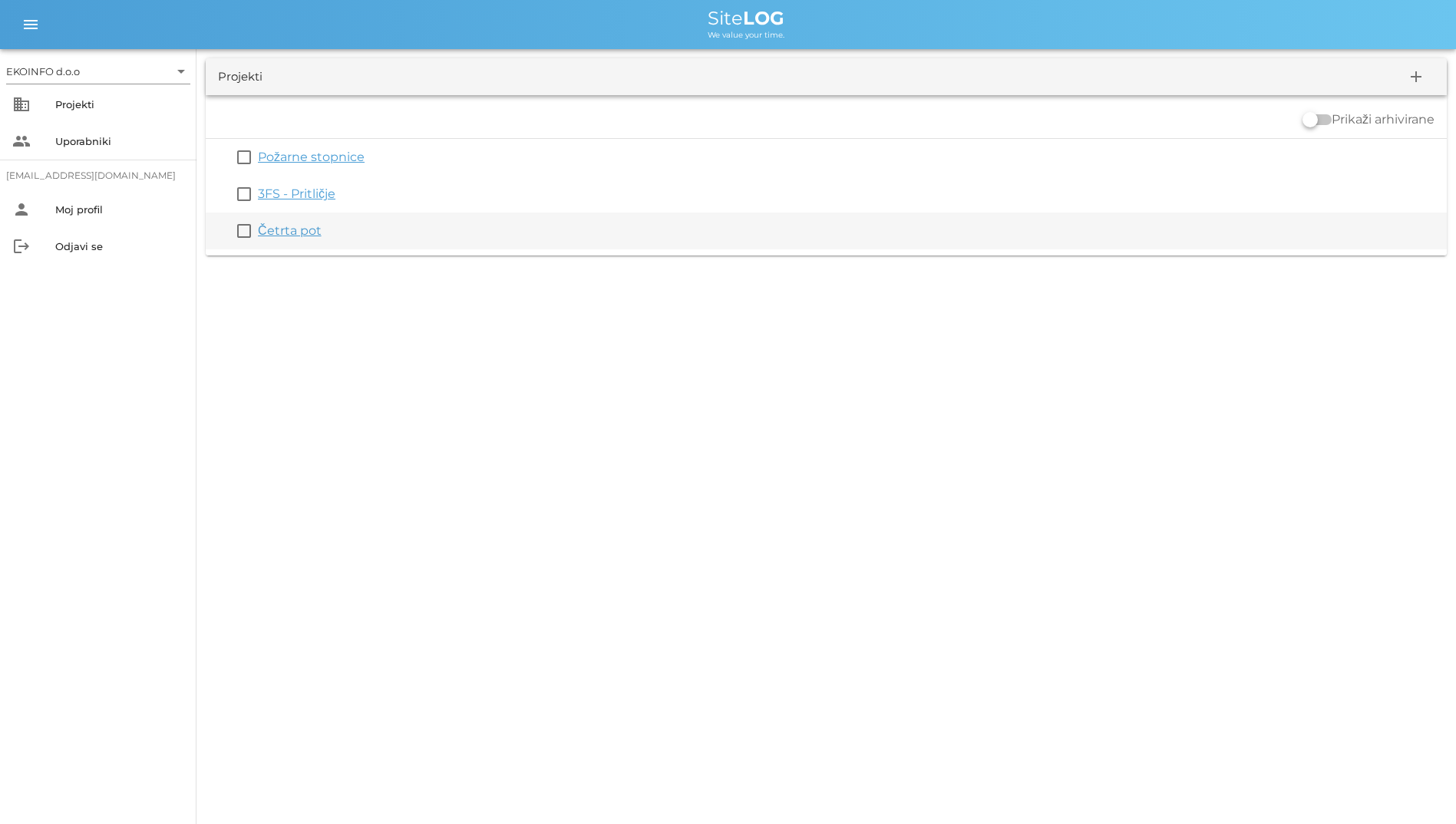
click at [294, 240] on div "check_box_outline_blank Četrta pot" at bounding box center [826, 232] width 1241 height 37
click at [285, 225] on link "Četrta pot" at bounding box center [290, 231] width 64 height 14
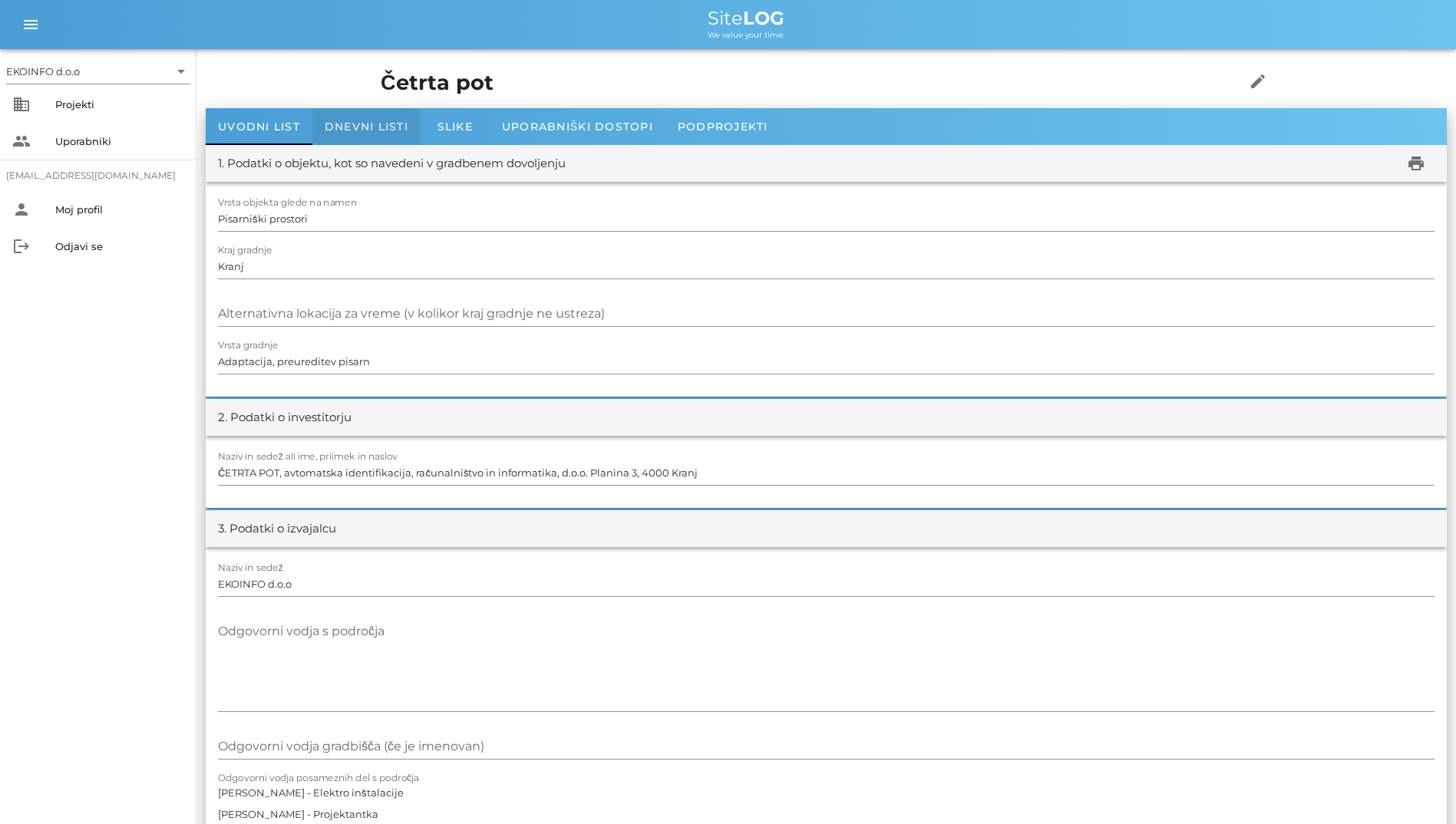
click at [368, 122] on span "Dnevni listi" at bounding box center [366, 127] width 83 height 14
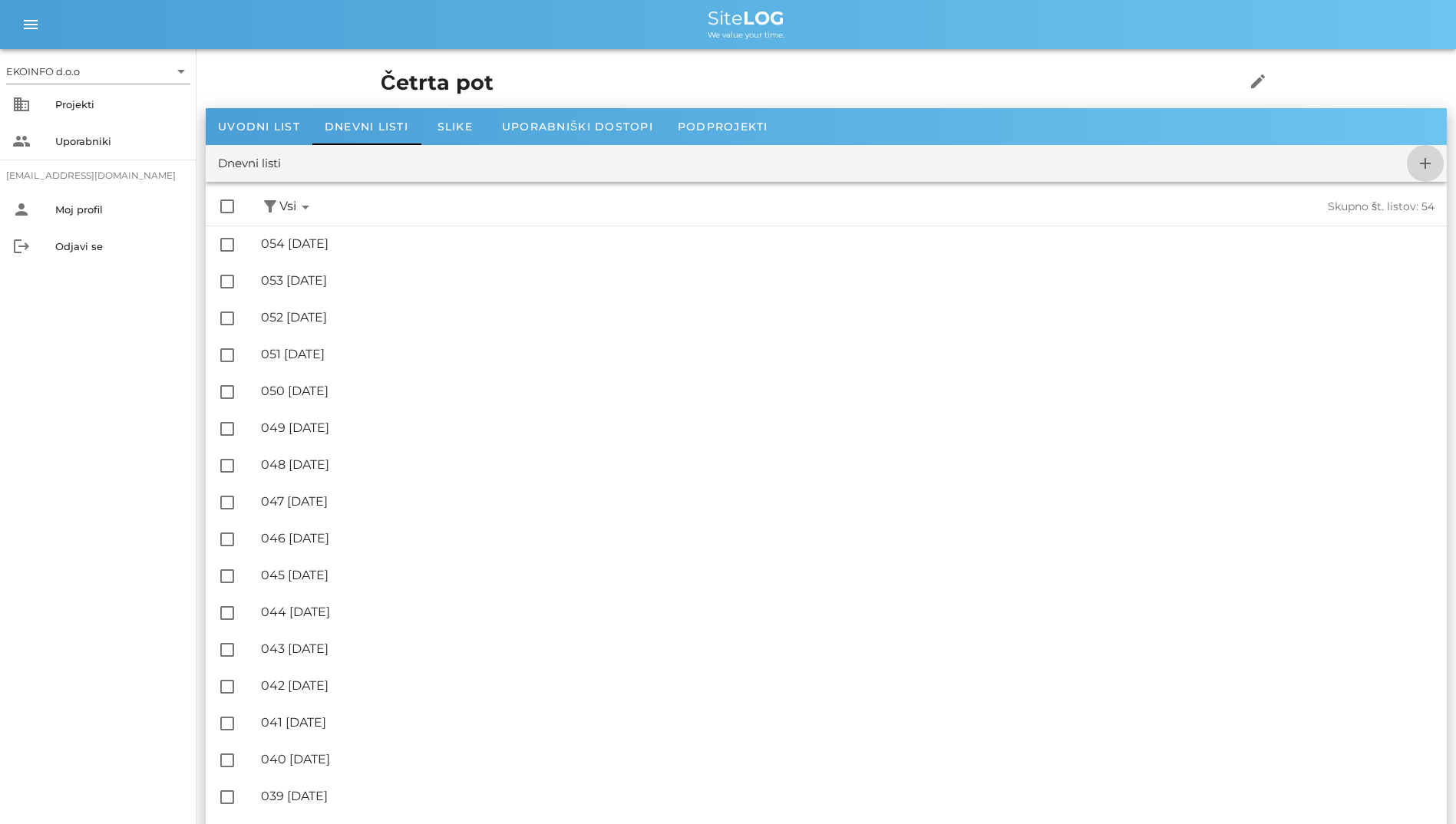
click at [1420, 160] on icon "add" at bounding box center [1425, 163] width 19 height 19
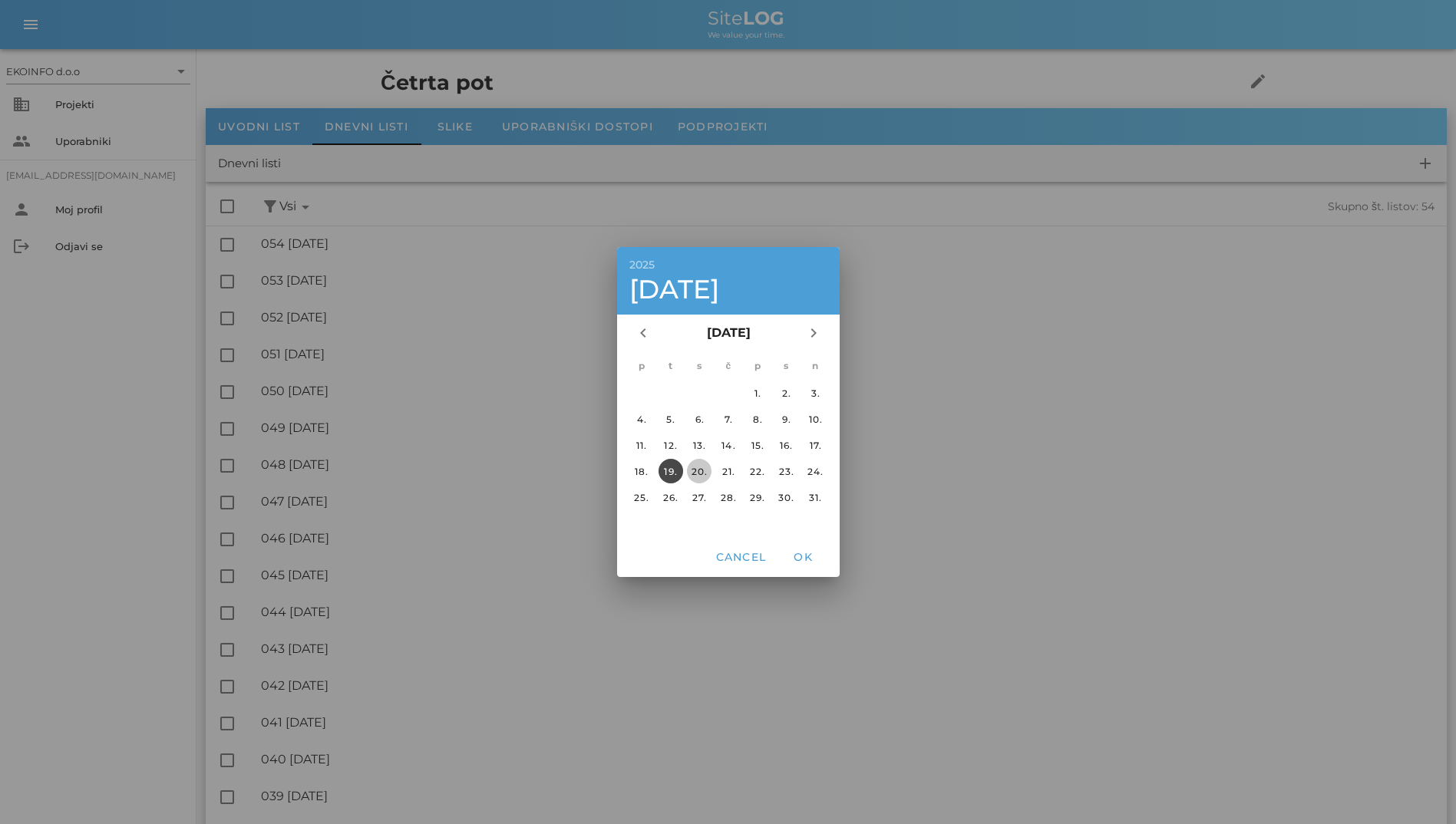
click at [700, 475] on div "20." at bounding box center [699, 471] width 25 height 12
click at [742, 561] on span "Cancel" at bounding box center [740, 557] width 51 height 14
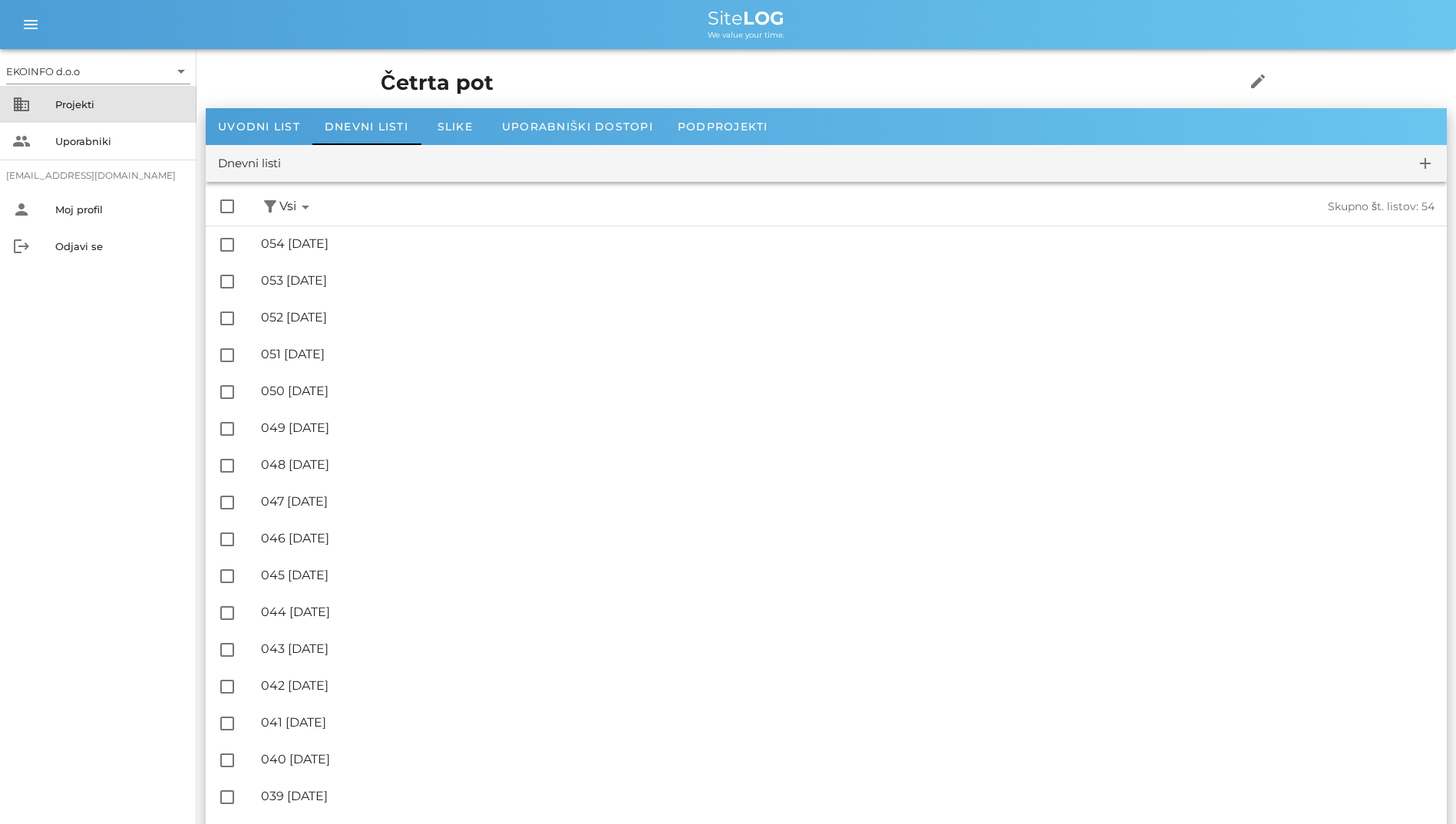
click at [96, 103] on div "Projekti" at bounding box center [119, 105] width 129 height 12
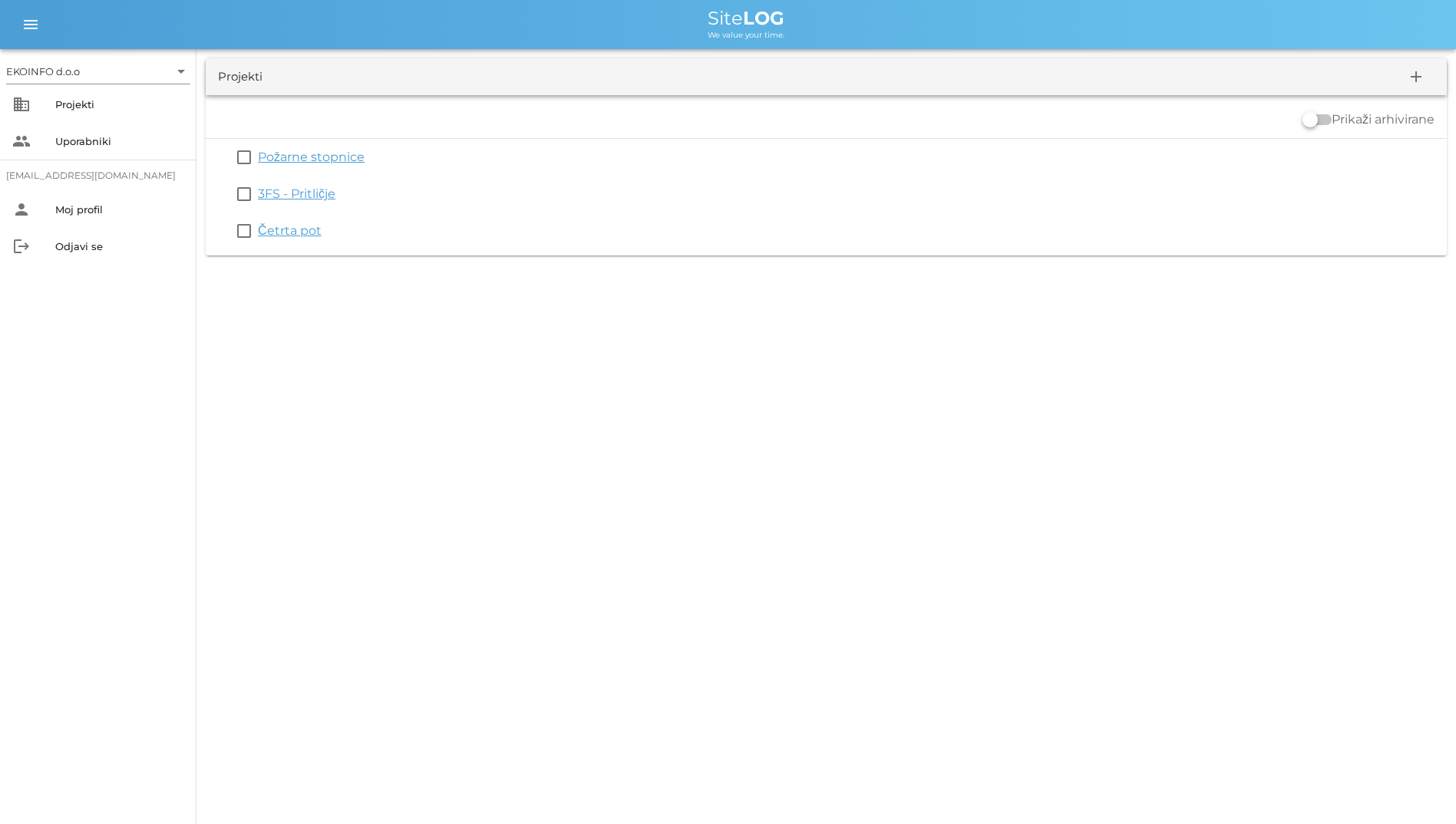
drag, startPoint x: 1316, startPoint y: 116, endPoint x: 1333, endPoint y: 112, distance: 17.5
click at [1333, 112] on div "Prikaži arhivirane" at bounding box center [1368, 120] width 132 height 19
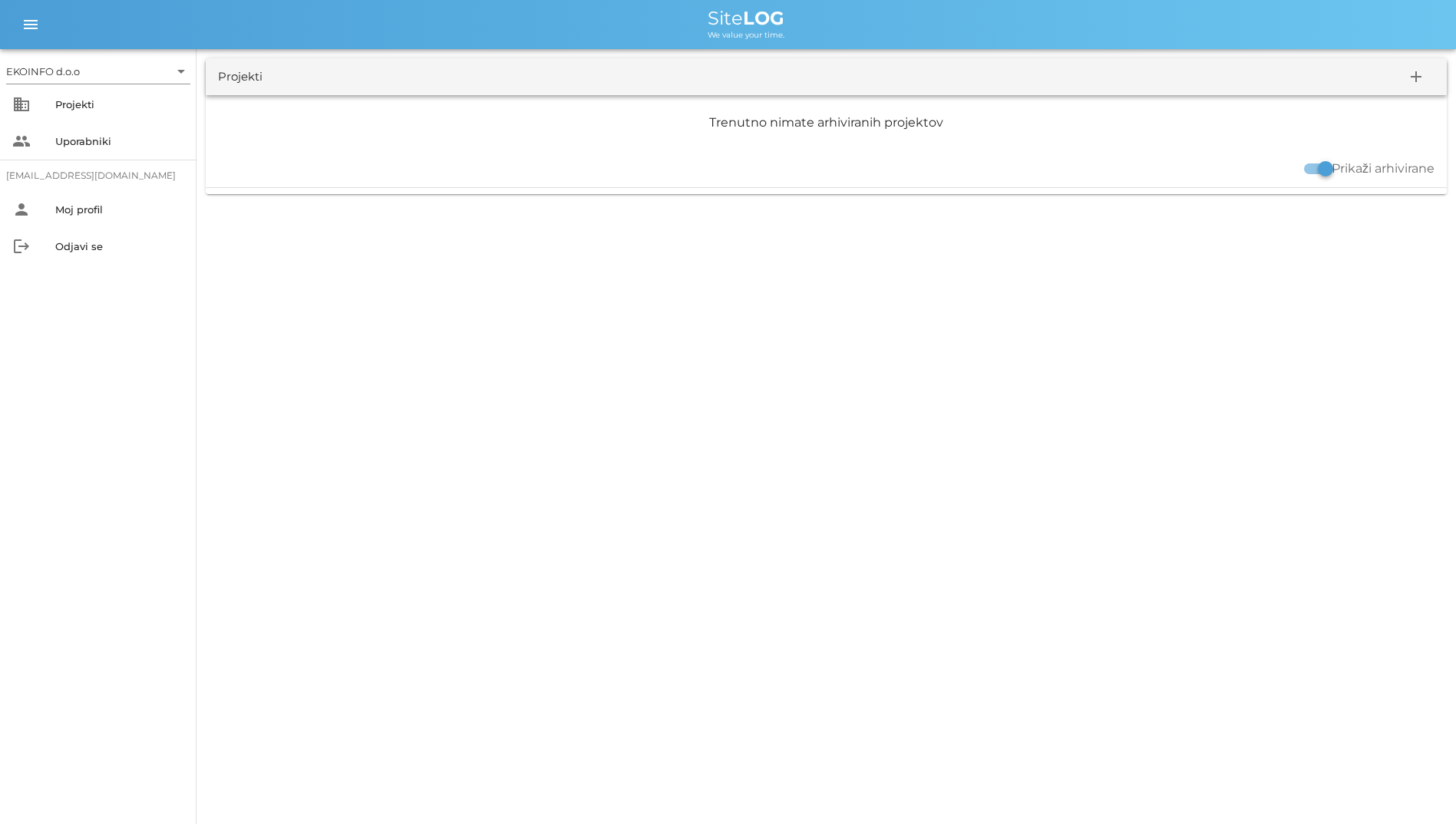
drag, startPoint x: 1317, startPoint y: 169, endPoint x: 1281, endPoint y: 172, distance: 36.1
click at [1281, 172] on div "Prikaži arhivirane" at bounding box center [826, 169] width 1241 height 37
drag, startPoint x: 1313, startPoint y: 167, endPoint x: 1290, endPoint y: 168, distance: 23.0
click at [1290, 168] on div "Prikaži arhivirane" at bounding box center [826, 169] width 1241 height 37
click at [1312, 168] on div at bounding box center [1325, 169] width 26 height 26
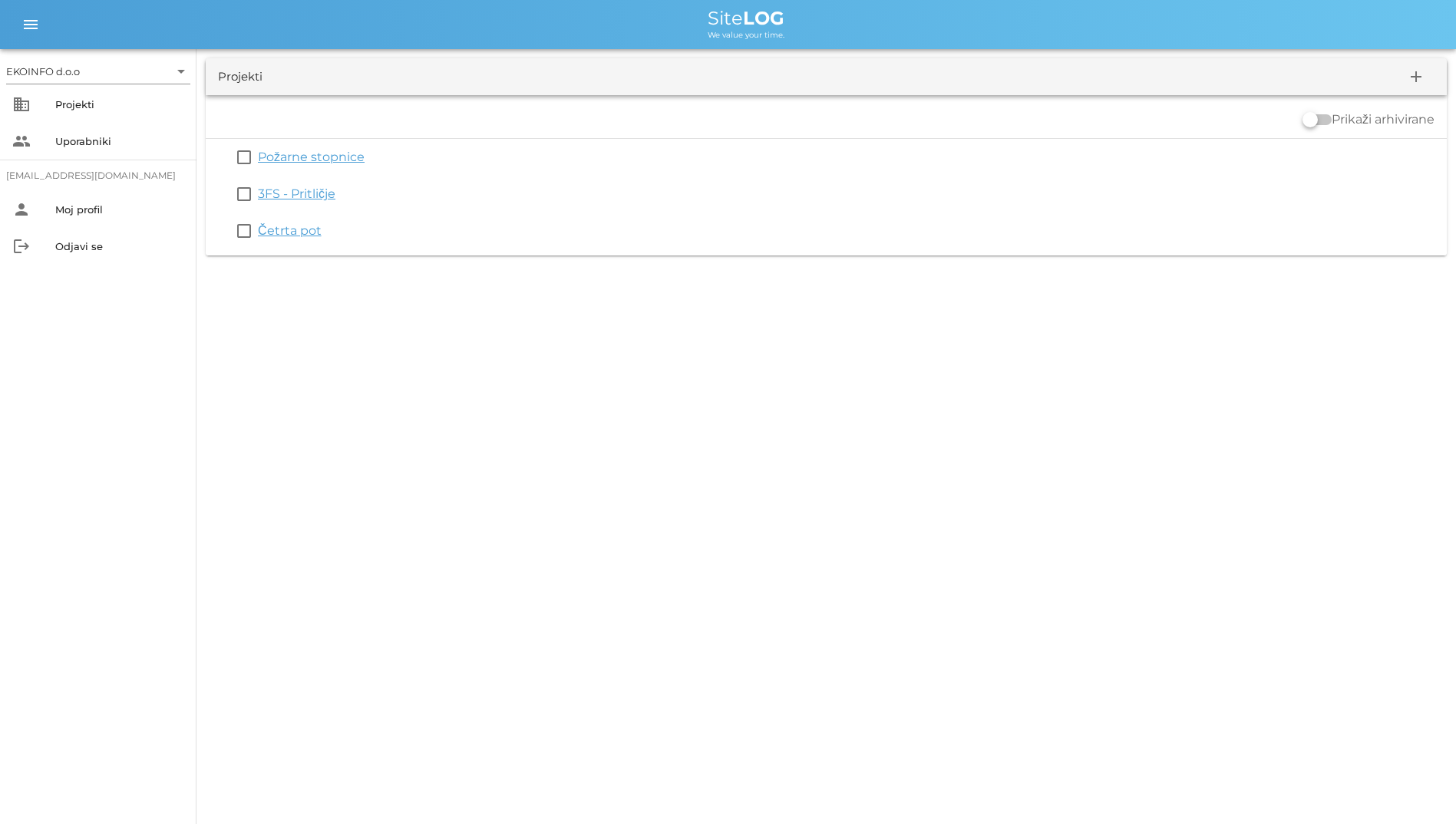
drag, startPoint x: 1308, startPoint y: 116, endPoint x: 1349, endPoint y: 114, distance: 41.0
click at [1349, 114] on div "Prikaži arhivirane" at bounding box center [1368, 120] width 132 height 19
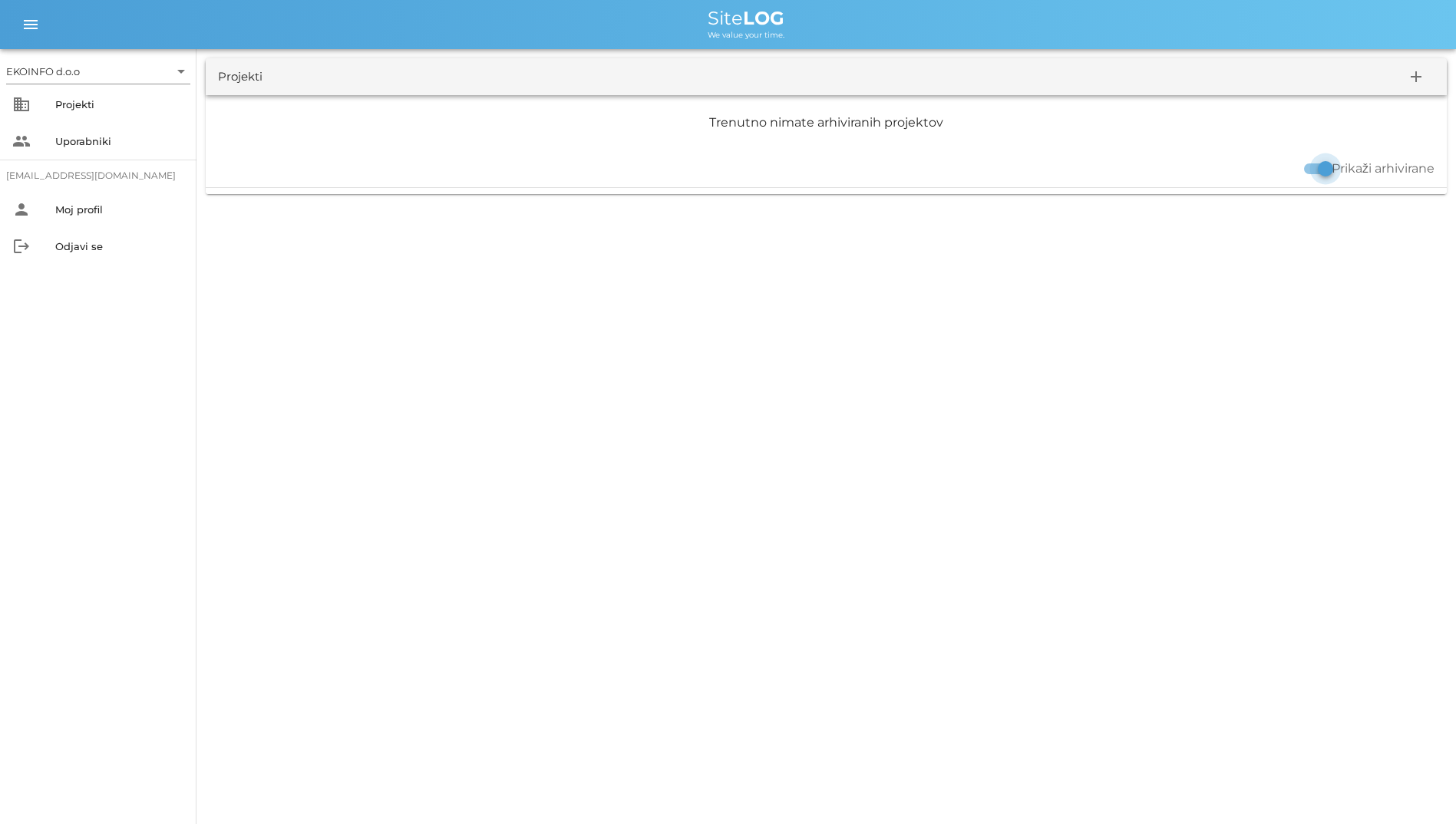
click at [1314, 162] on div at bounding box center [1325, 169] width 26 height 26
checkbox input "false"
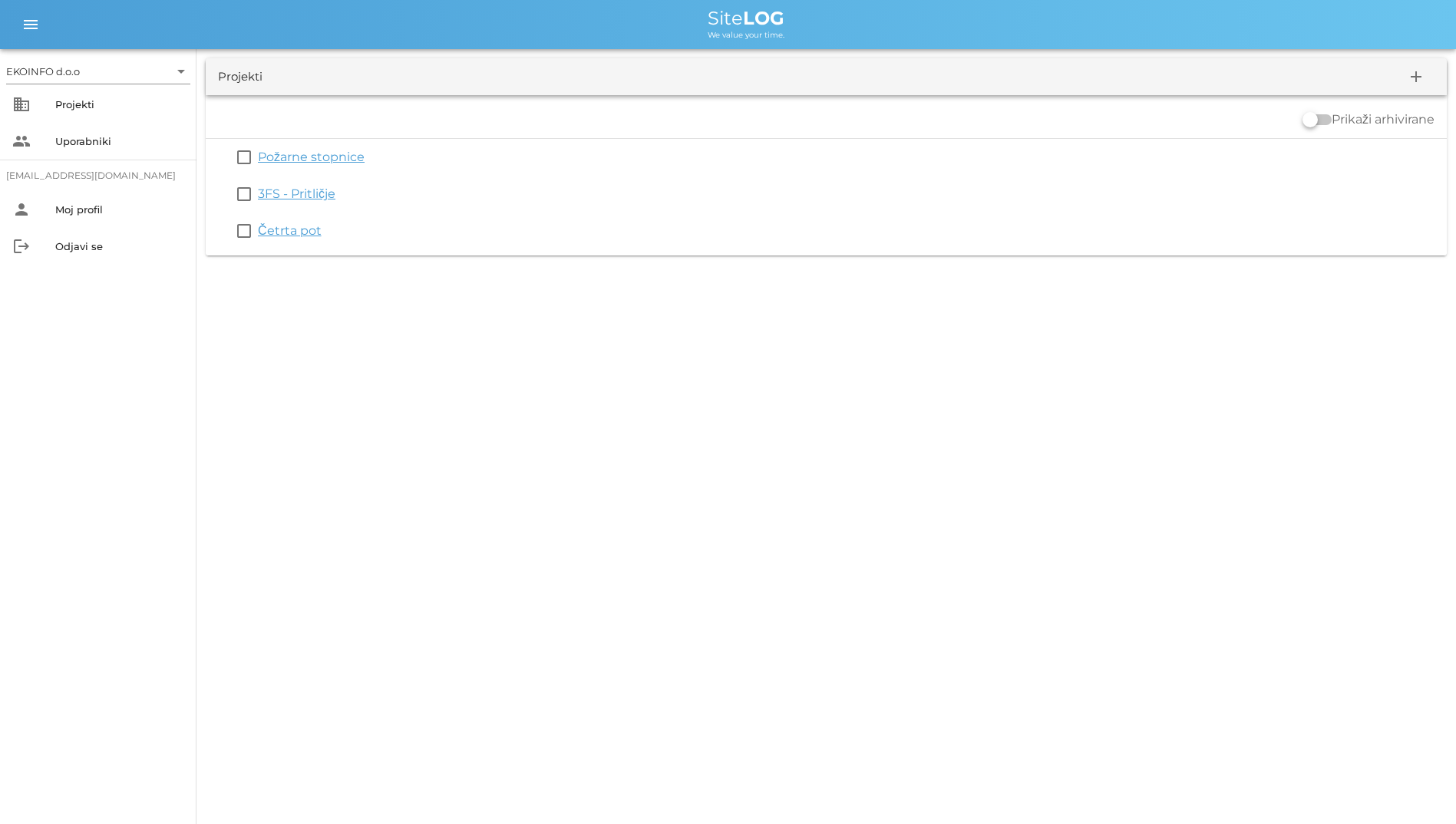
click at [793, 304] on div "EKOINFO d.o.o arrow_drop_down business Projekti people Uporabniki [EMAIL_ADDRES…" at bounding box center [728, 412] width 1456 height 824
click at [649, 480] on div "EKOINFO d.o.o arrow_drop_down business Projekti people Uporabniki [EMAIL_ADDRES…" at bounding box center [728, 412] width 1456 height 824
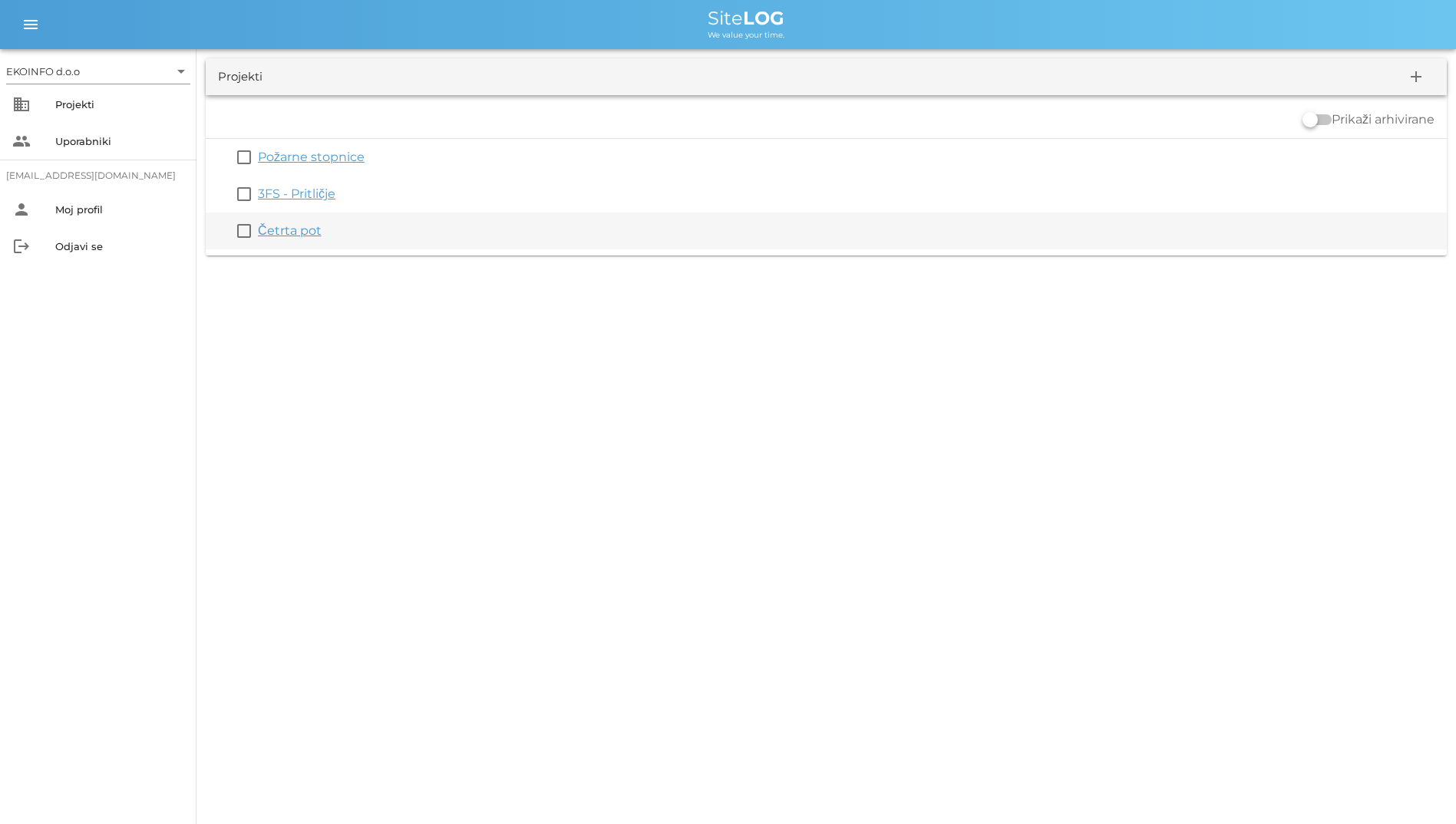
click at [281, 232] on link "Četrta pot" at bounding box center [290, 231] width 64 height 14
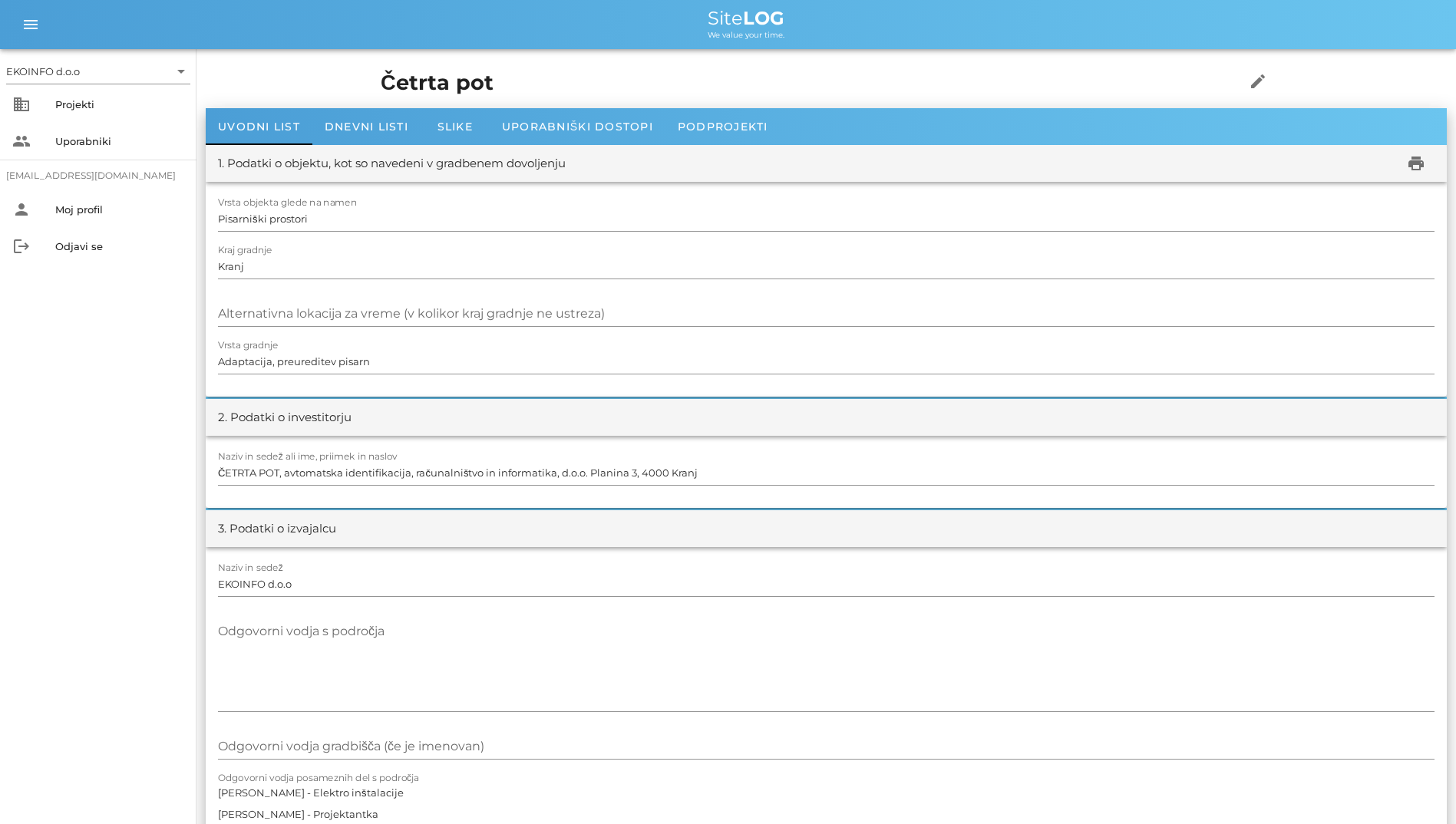
click at [651, 510] on div "3. Podatki o izvajalcu" at bounding box center [826, 529] width 1241 height 37
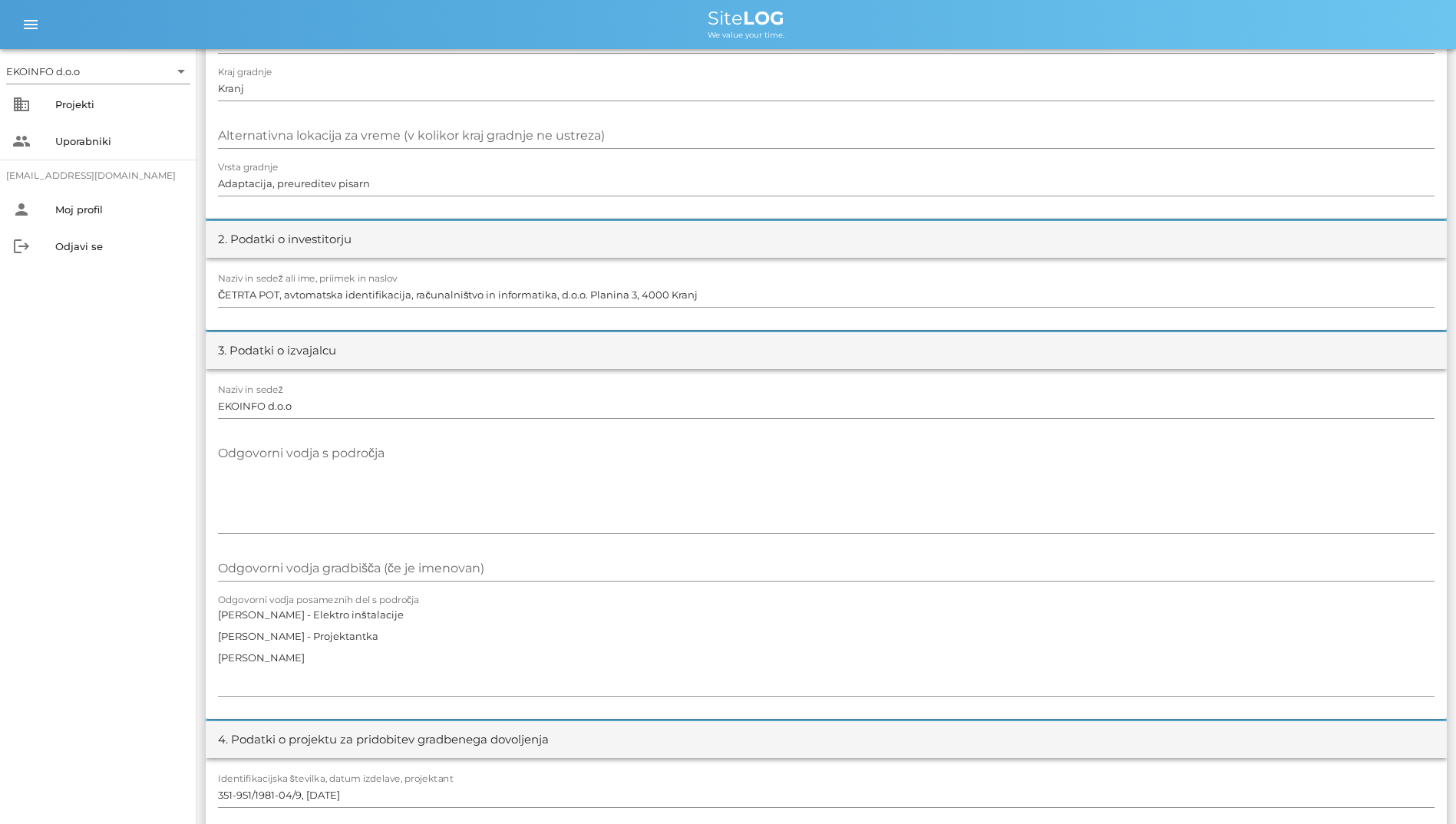
scroll to position [384, 0]
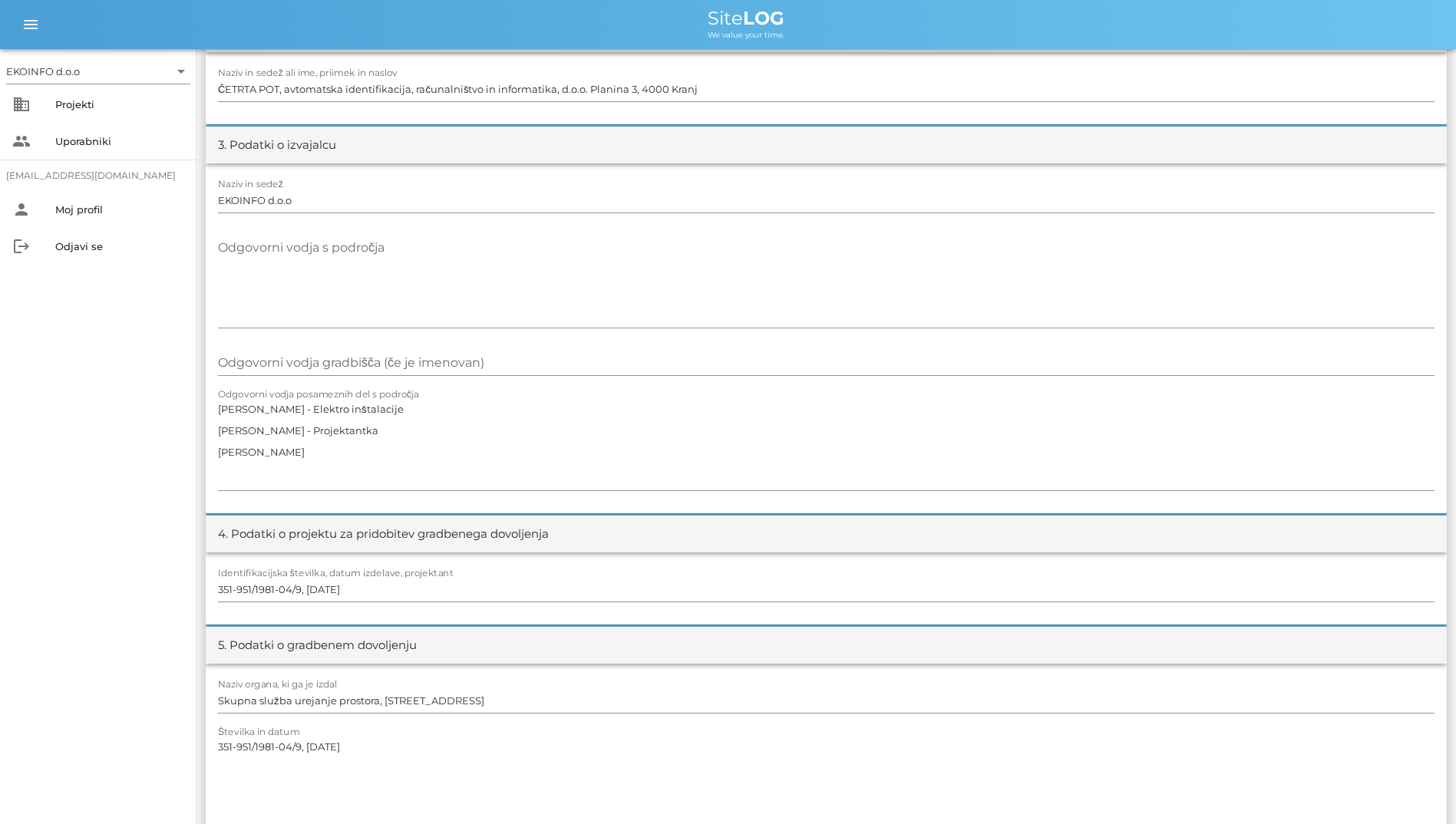
click at [1075, 623] on div "Identifikacijska številka, datum izdelave, projektant 351-951/1981-04/9, [DATE]" at bounding box center [826, 588] width 1241 height 72
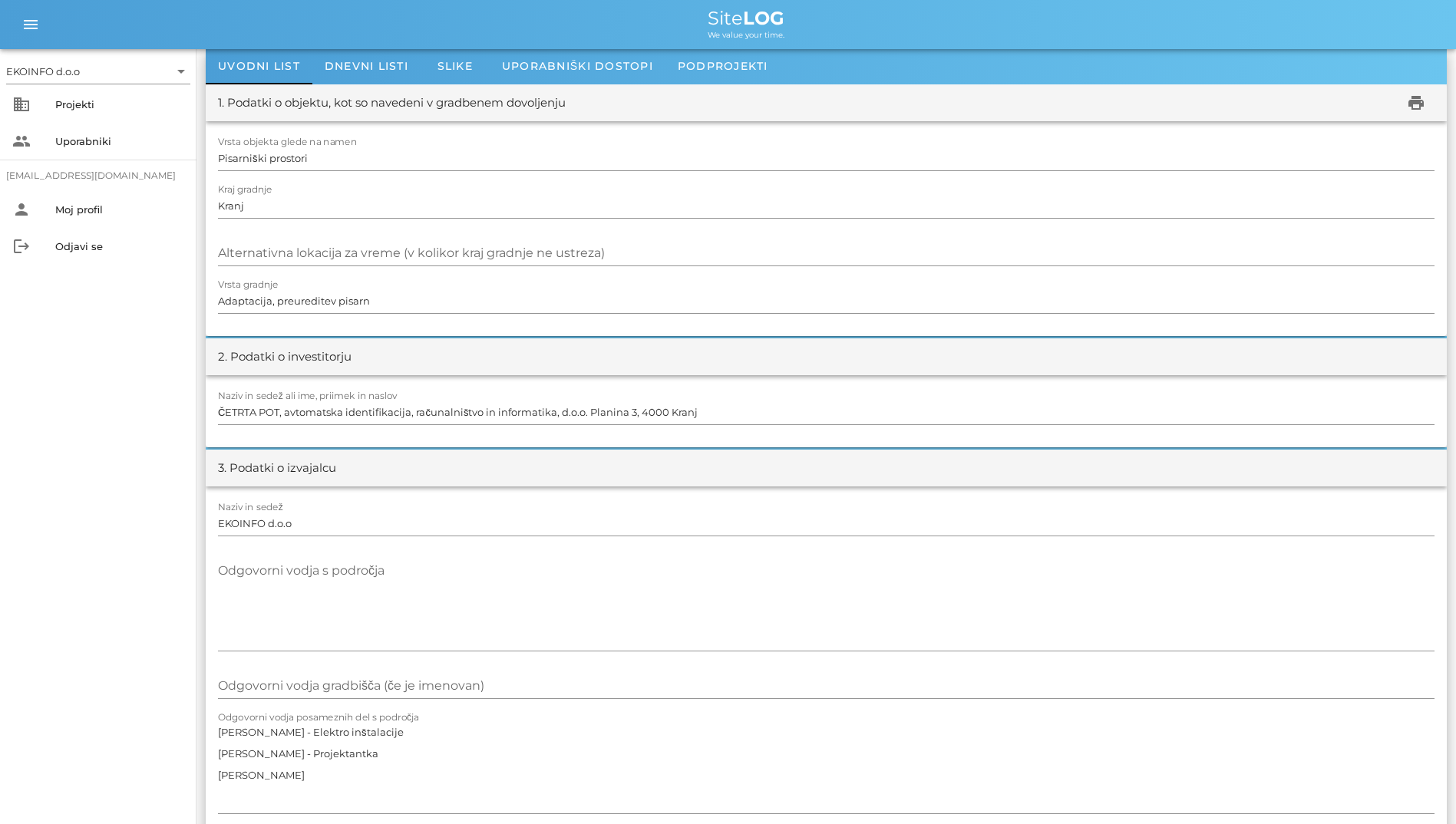
scroll to position [0, 0]
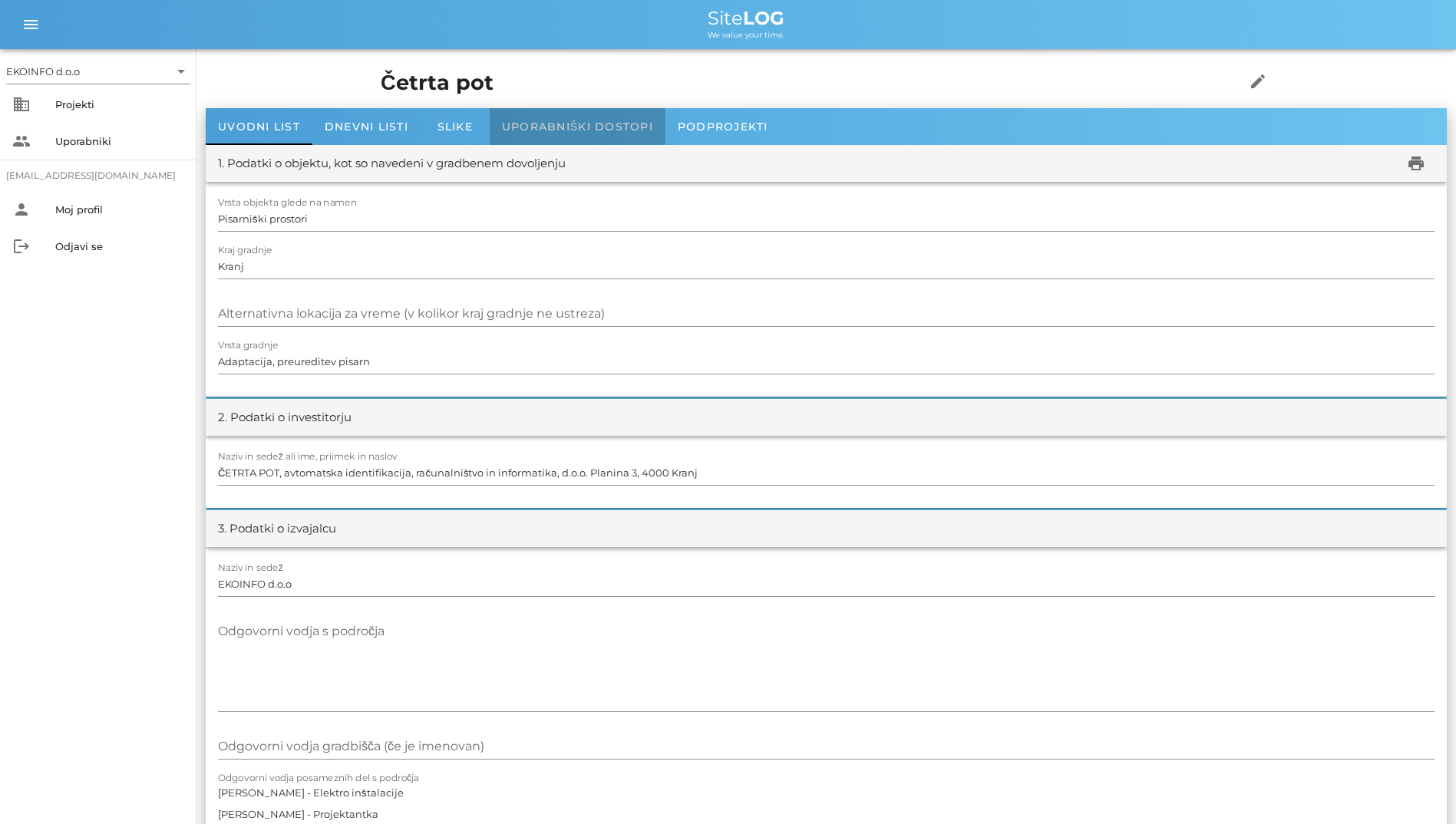
click at [531, 122] on span "Uporabniški dostopi" at bounding box center [578, 127] width 151 height 14
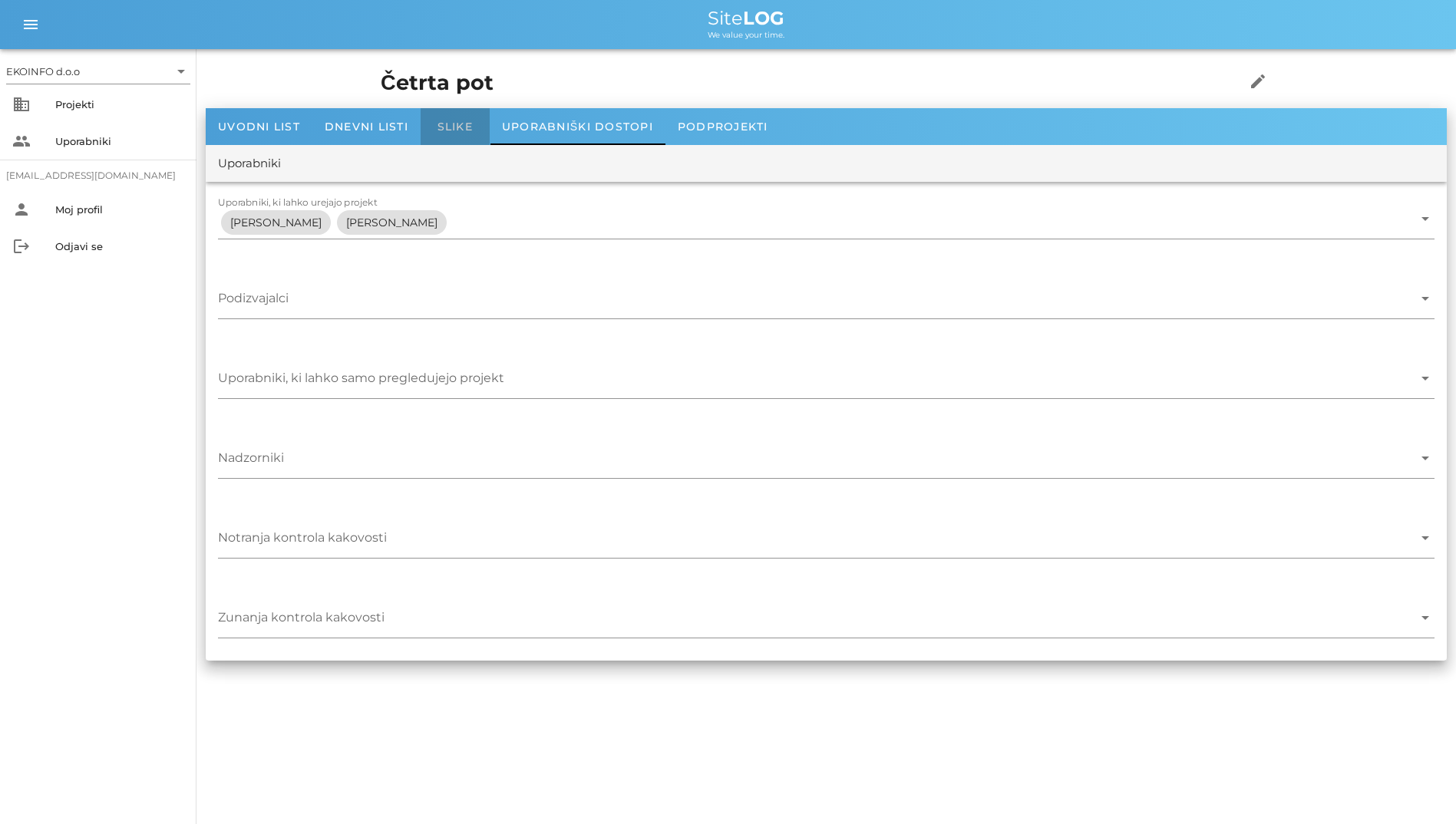
click at [446, 132] on span "Slike" at bounding box center [455, 127] width 35 height 14
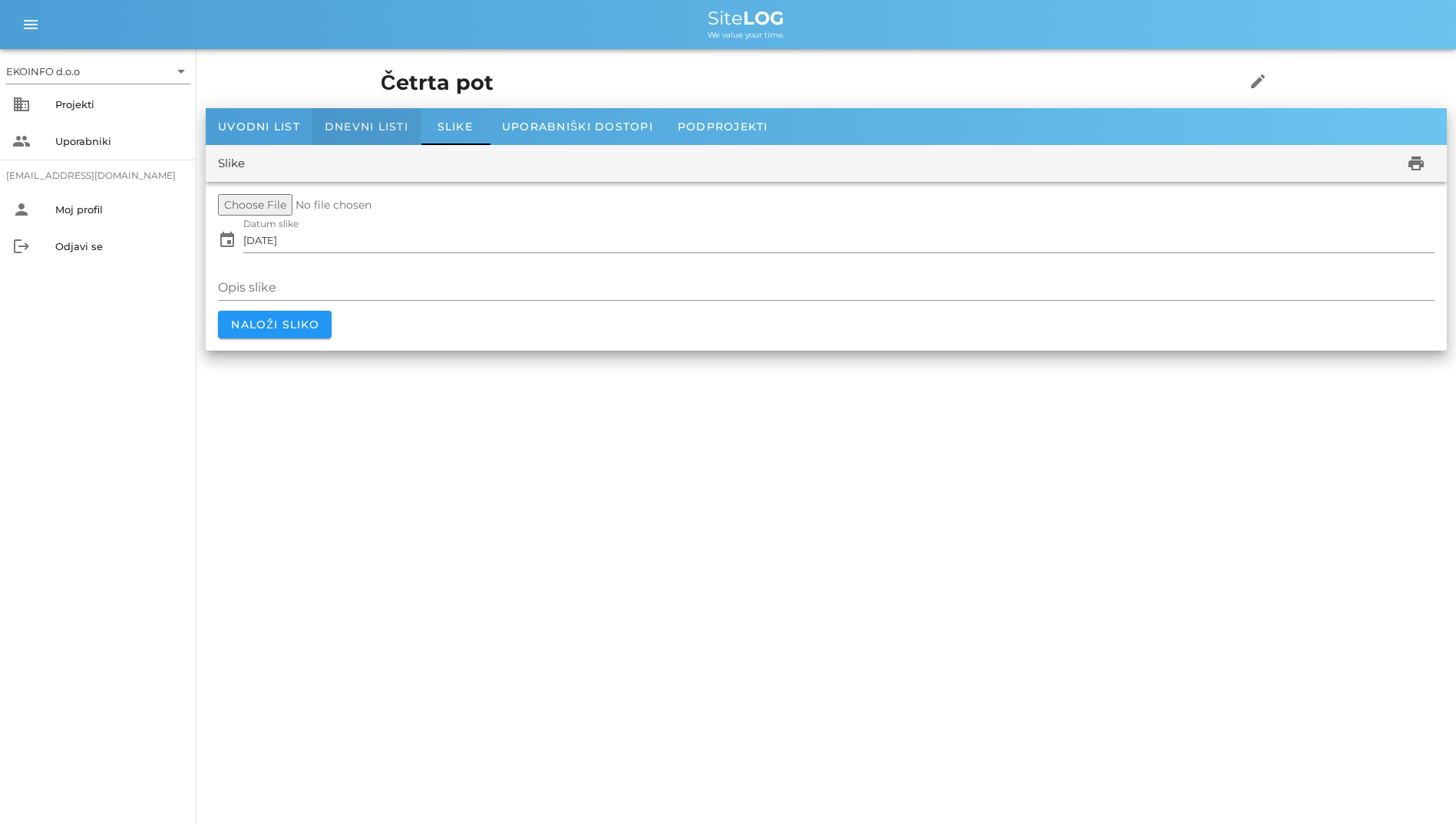
click at [395, 116] on div "Dnevni listi" at bounding box center [366, 127] width 108 height 37
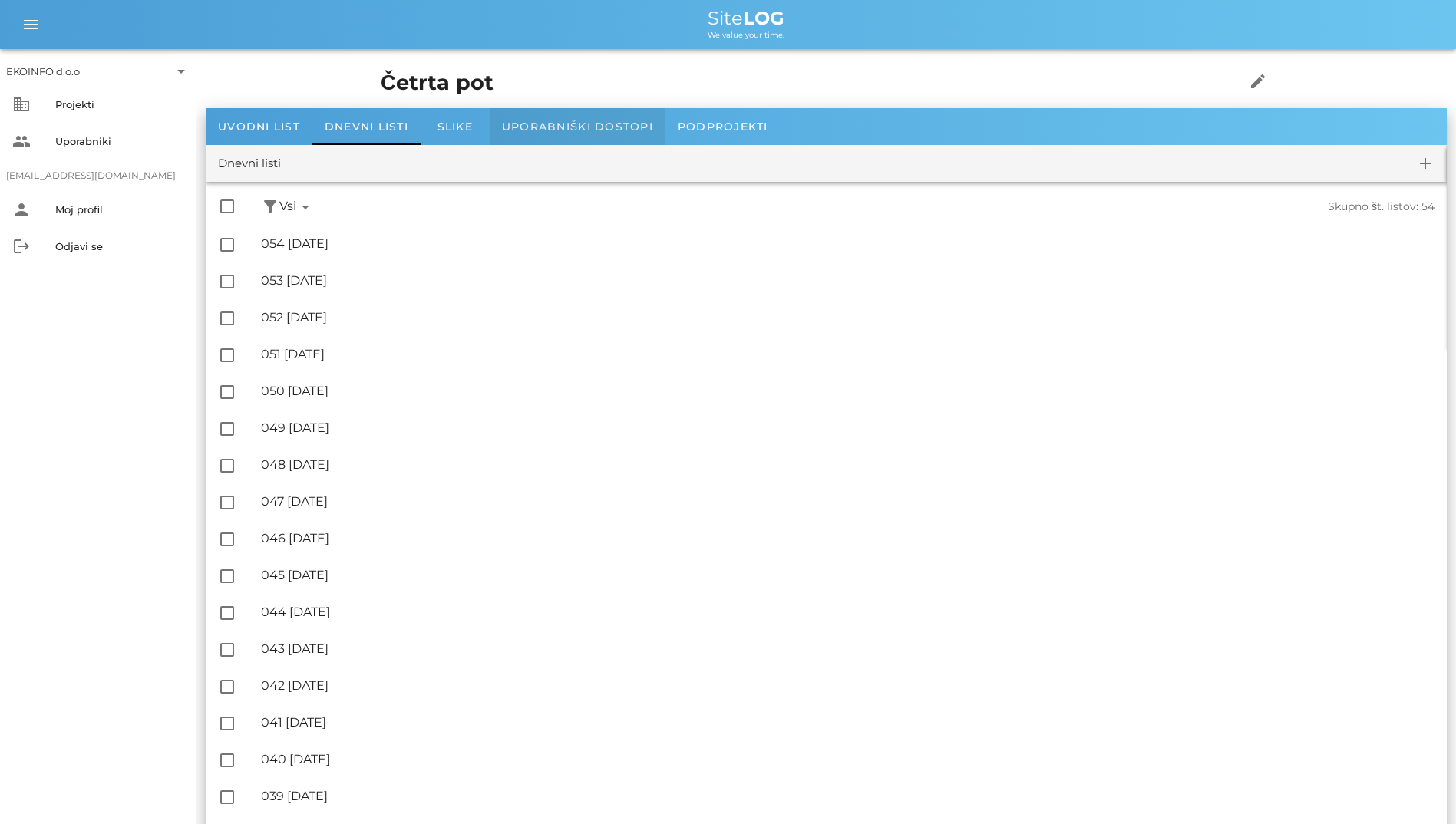
click at [551, 116] on div "Uporabniški dostopi" at bounding box center [578, 127] width 176 height 37
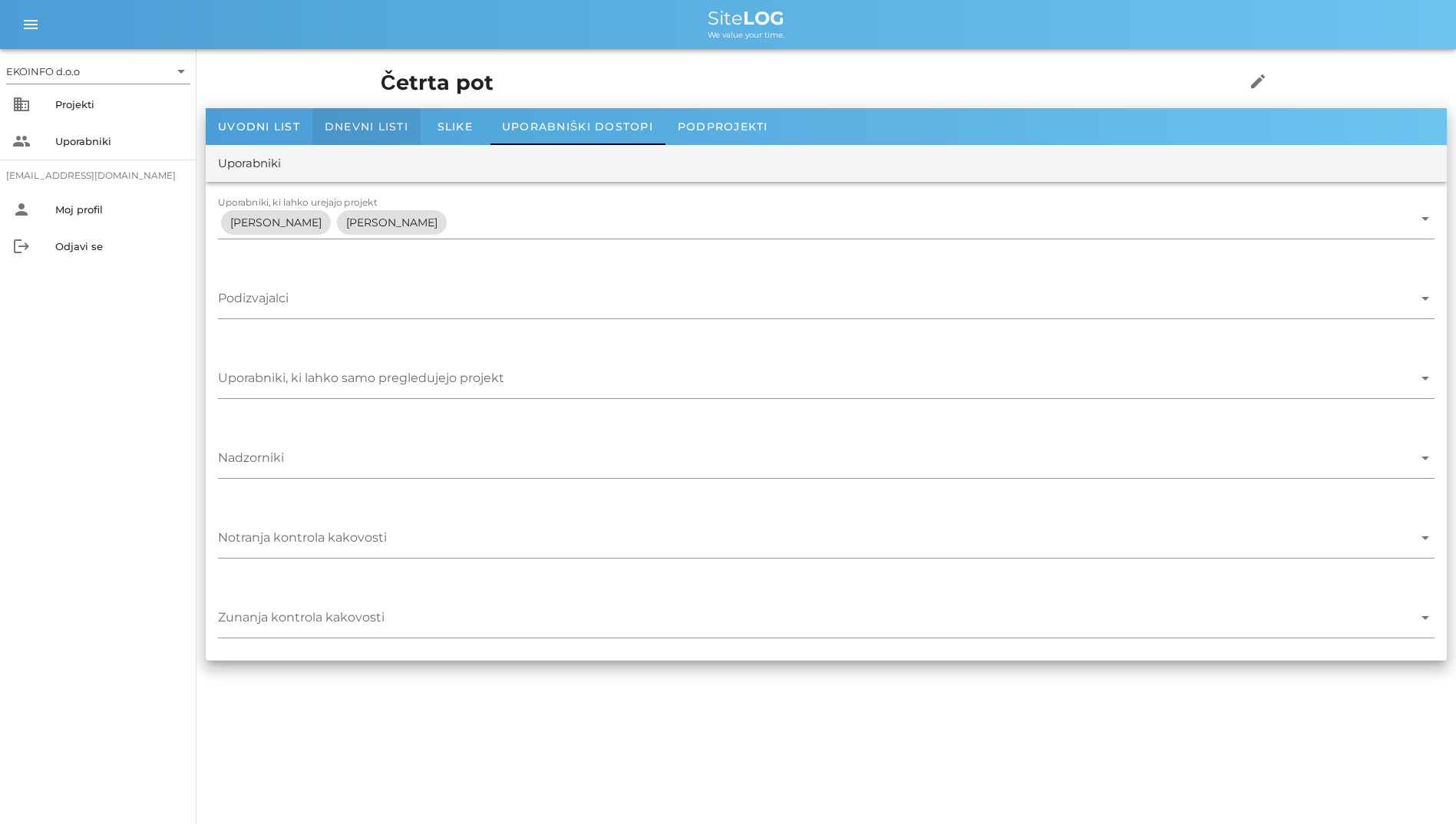
click at [381, 136] on div "Dnevni listi" at bounding box center [366, 127] width 108 height 37
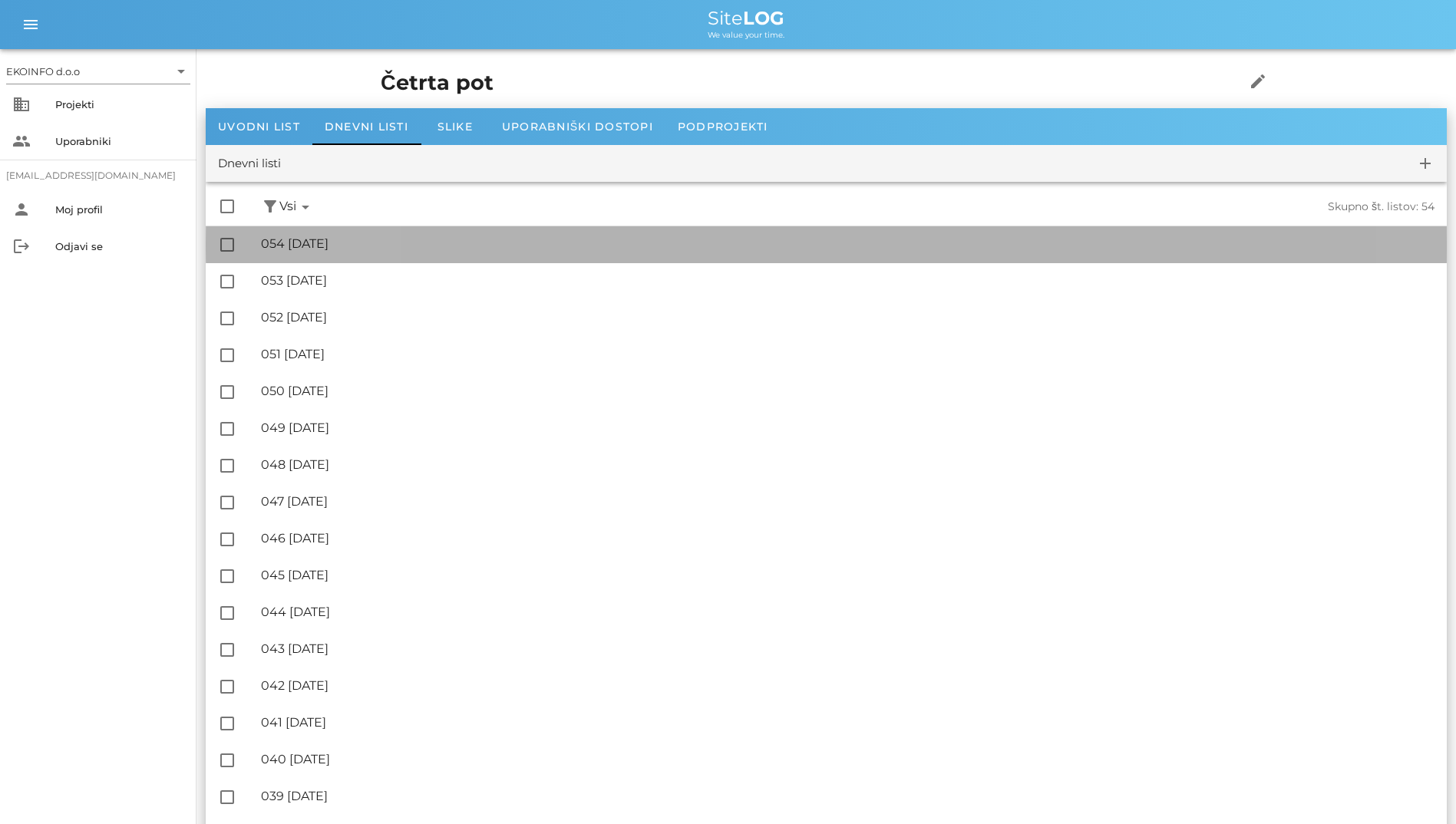
click at [375, 251] on div "🔏 054 [DATE]" at bounding box center [847, 243] width 1174 height 14
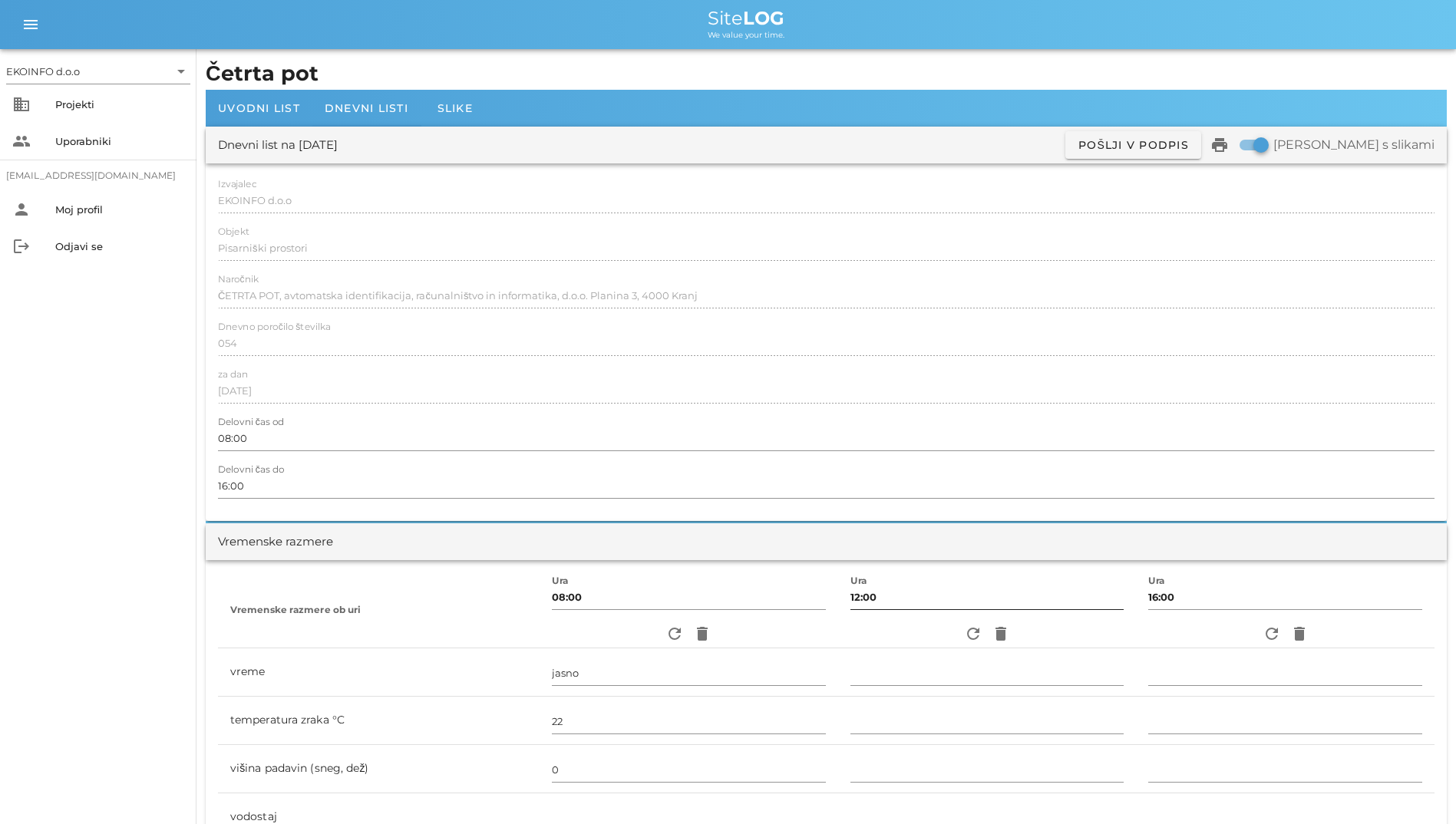
click at [947, 619] on div at bounding box center [987, 615] width 274 height 11
click at [960, 623] on button "refresh" at bounding box center [972, 633] width 28 height 27
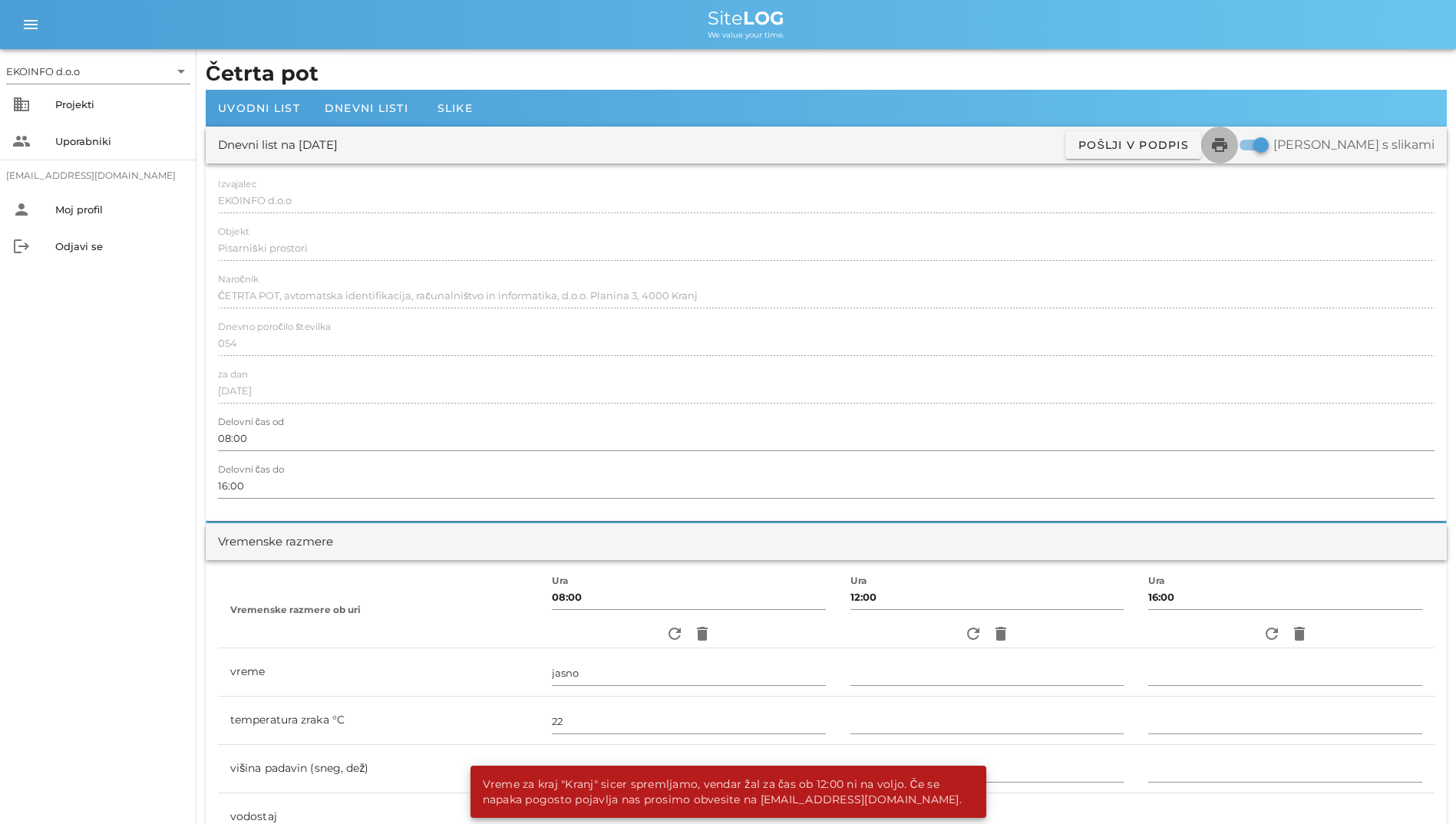
click at [1229, 145] on icon "print" at bounding box center [1219, 145] width 19 height 19
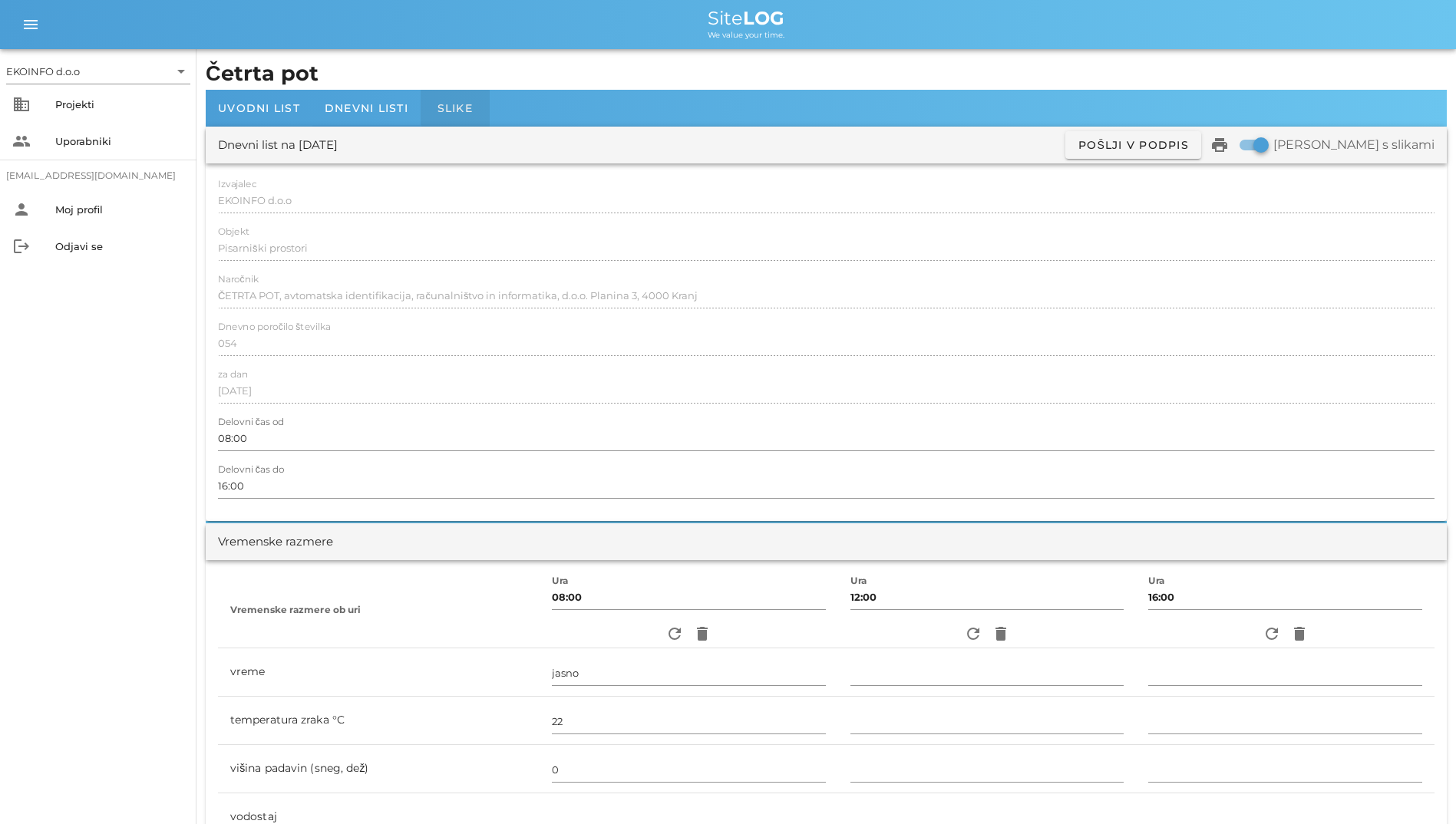
click at [453, 106] on span "Slike" at bounding box center [455, 108] width 35 height 14
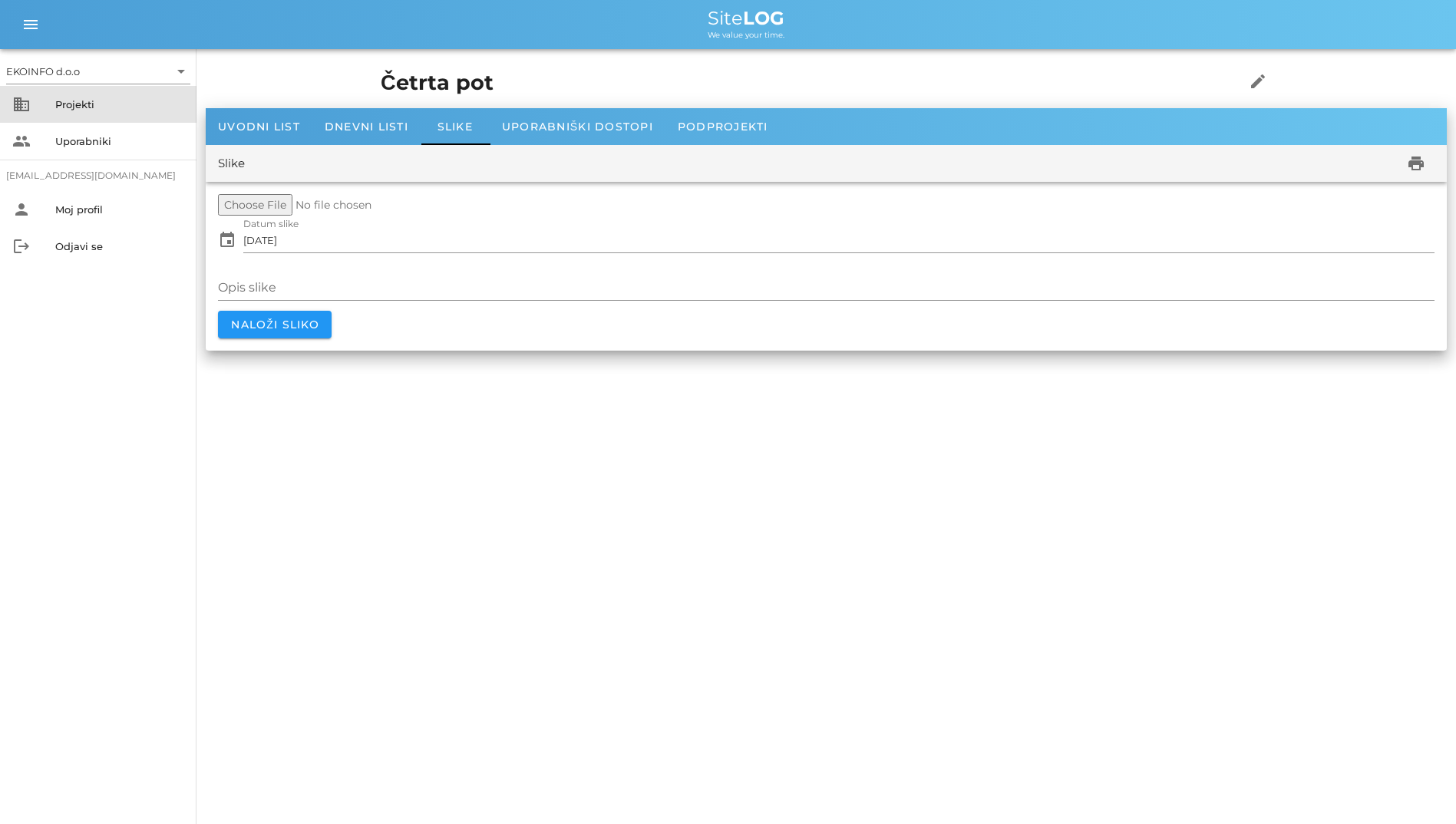
click at [68, 113] on div "Projekti" at bounding box center [119, 105] width 129 height 25
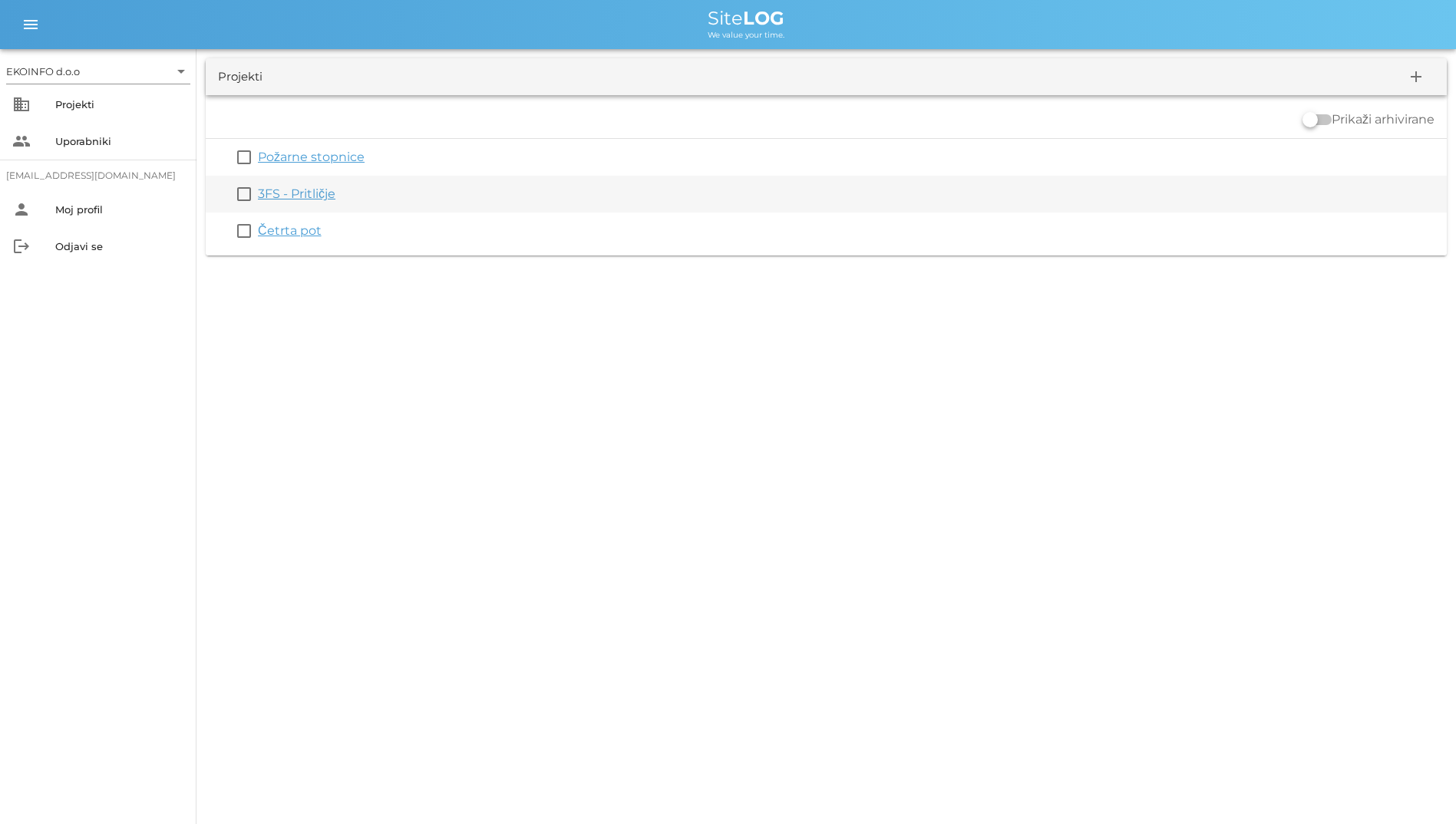
click at [276, 191] on link "3FS - Pritličje" at bounding box center [296, 193] width 77 height 14
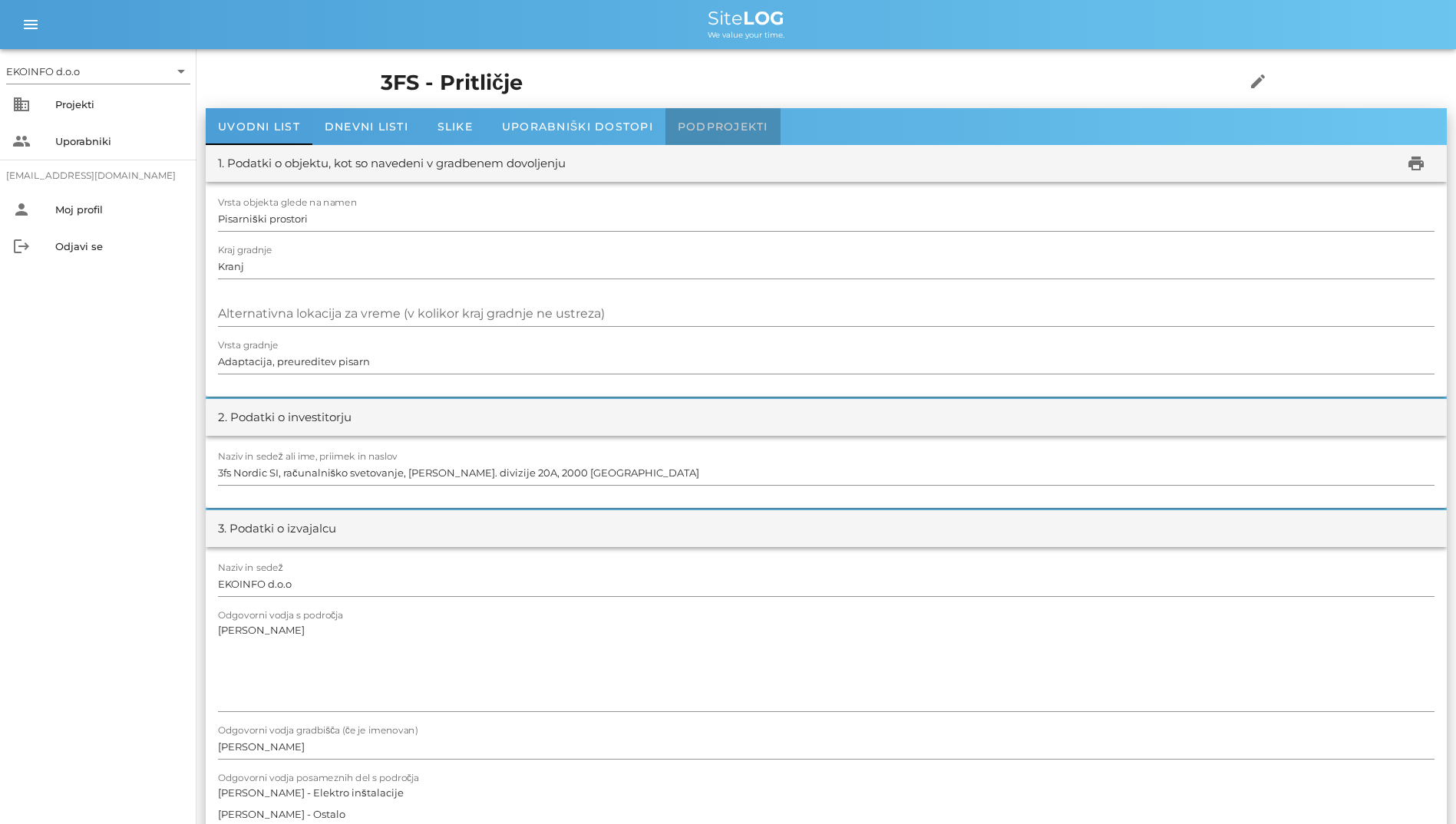
click at [753, 119] on div "Podprojekti" at bounding box center [723, 127] width 115 height 37
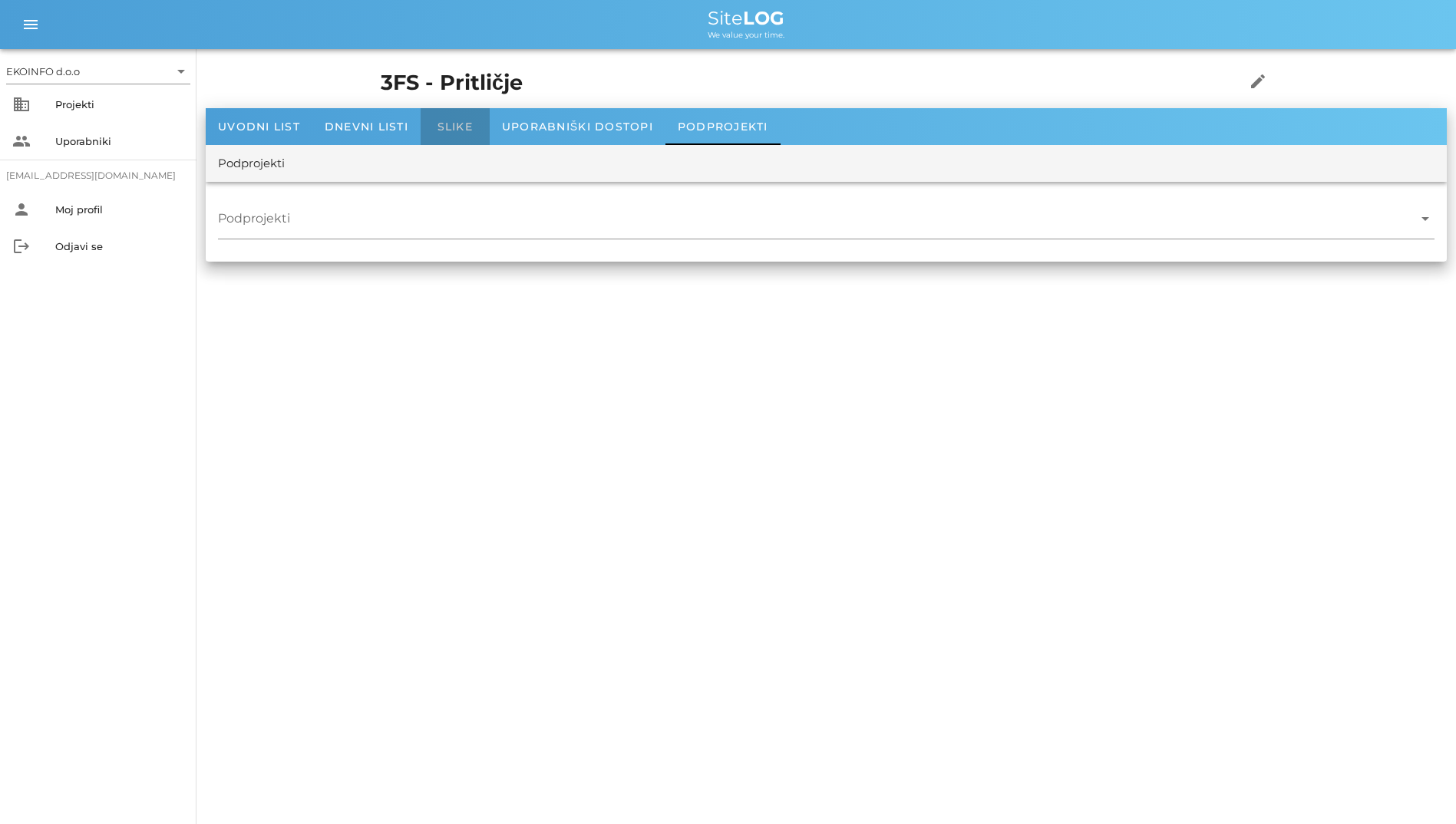
click at [475, 125] on div "Slike" at bounding box center [455, 127] width 69 height 37
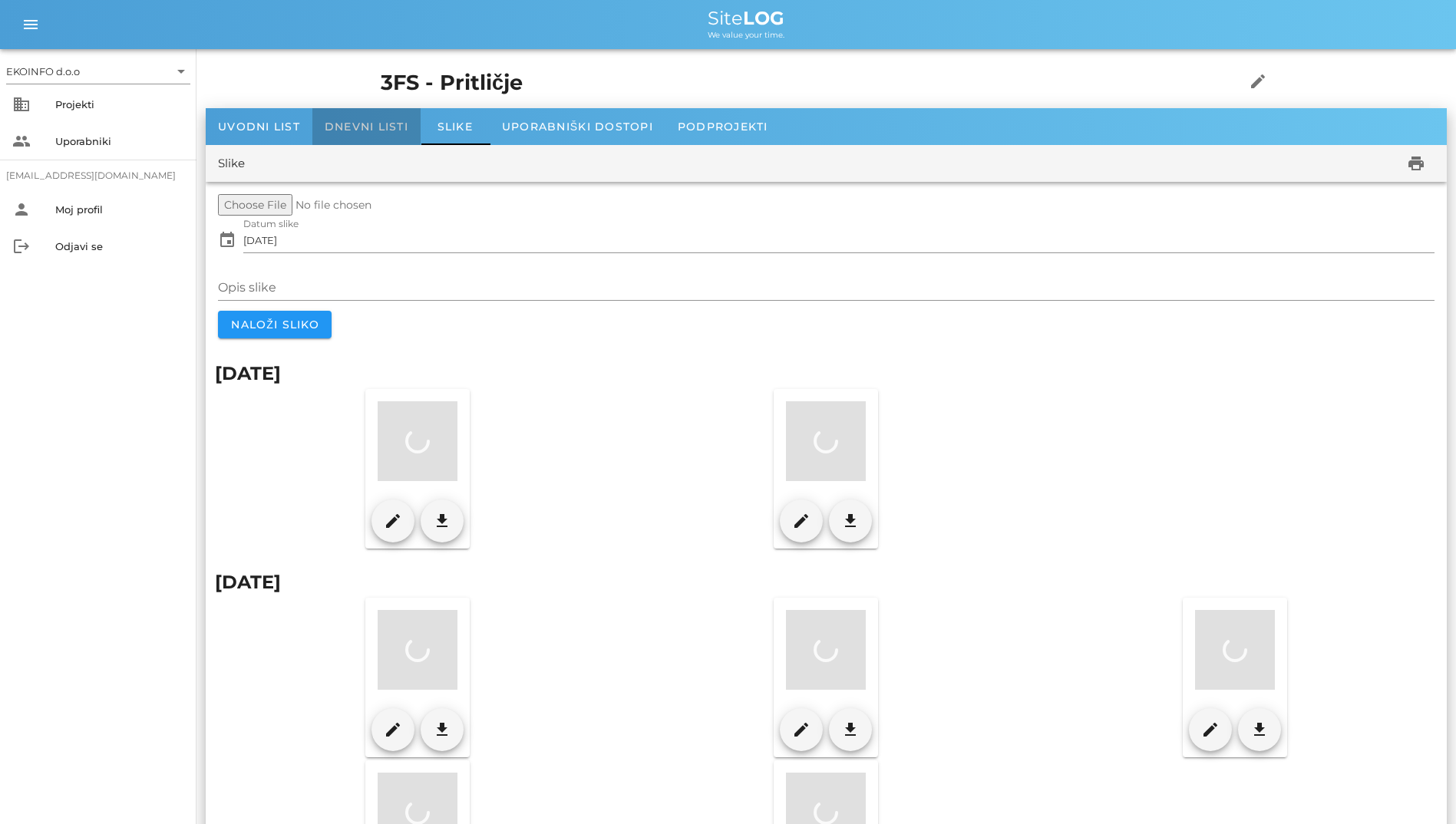
click at [371, 125] on span "Dnevni listi" at bounding box center [366, 127] width 83 height 14
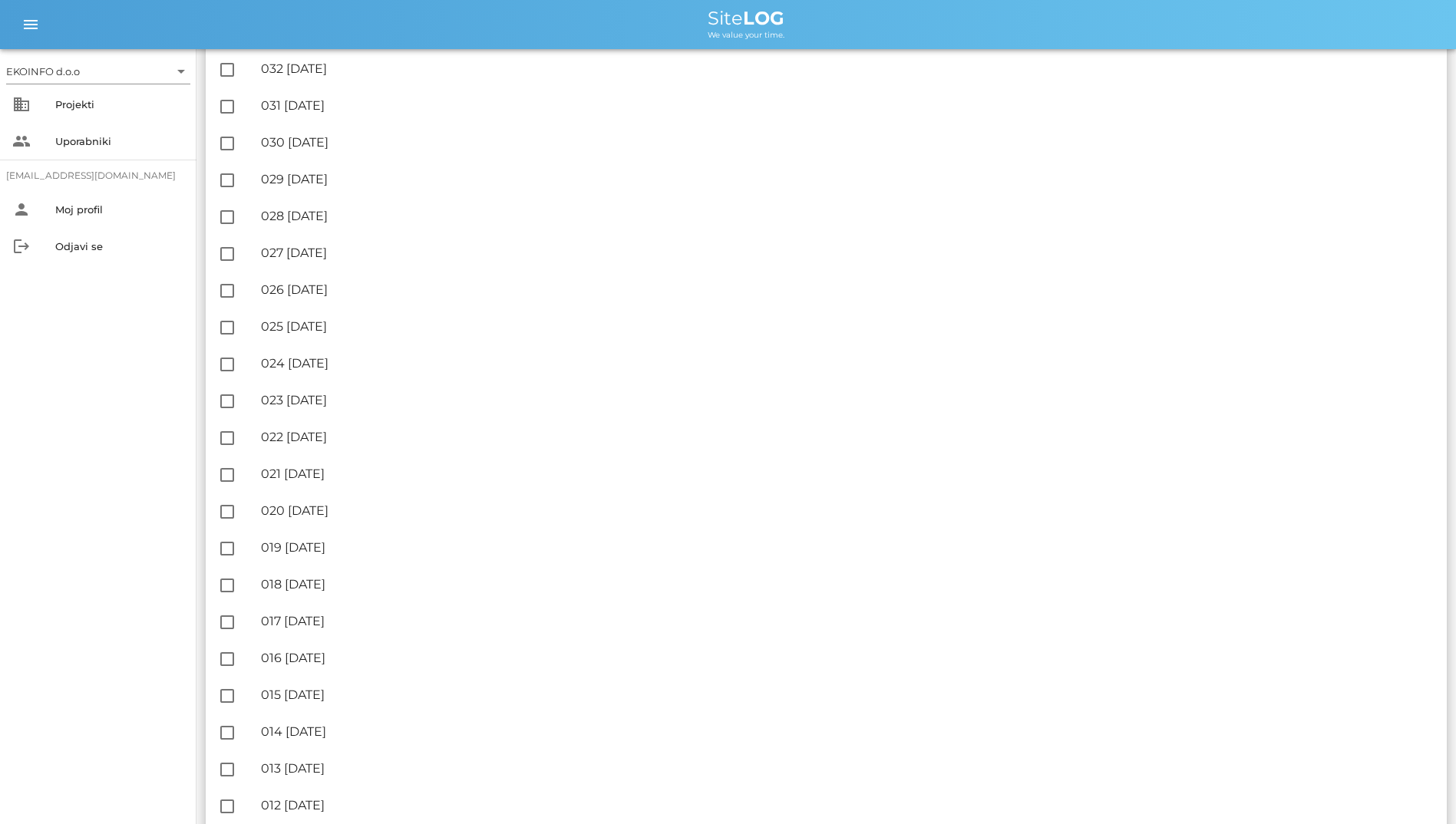
scroll to position [1123, 0]
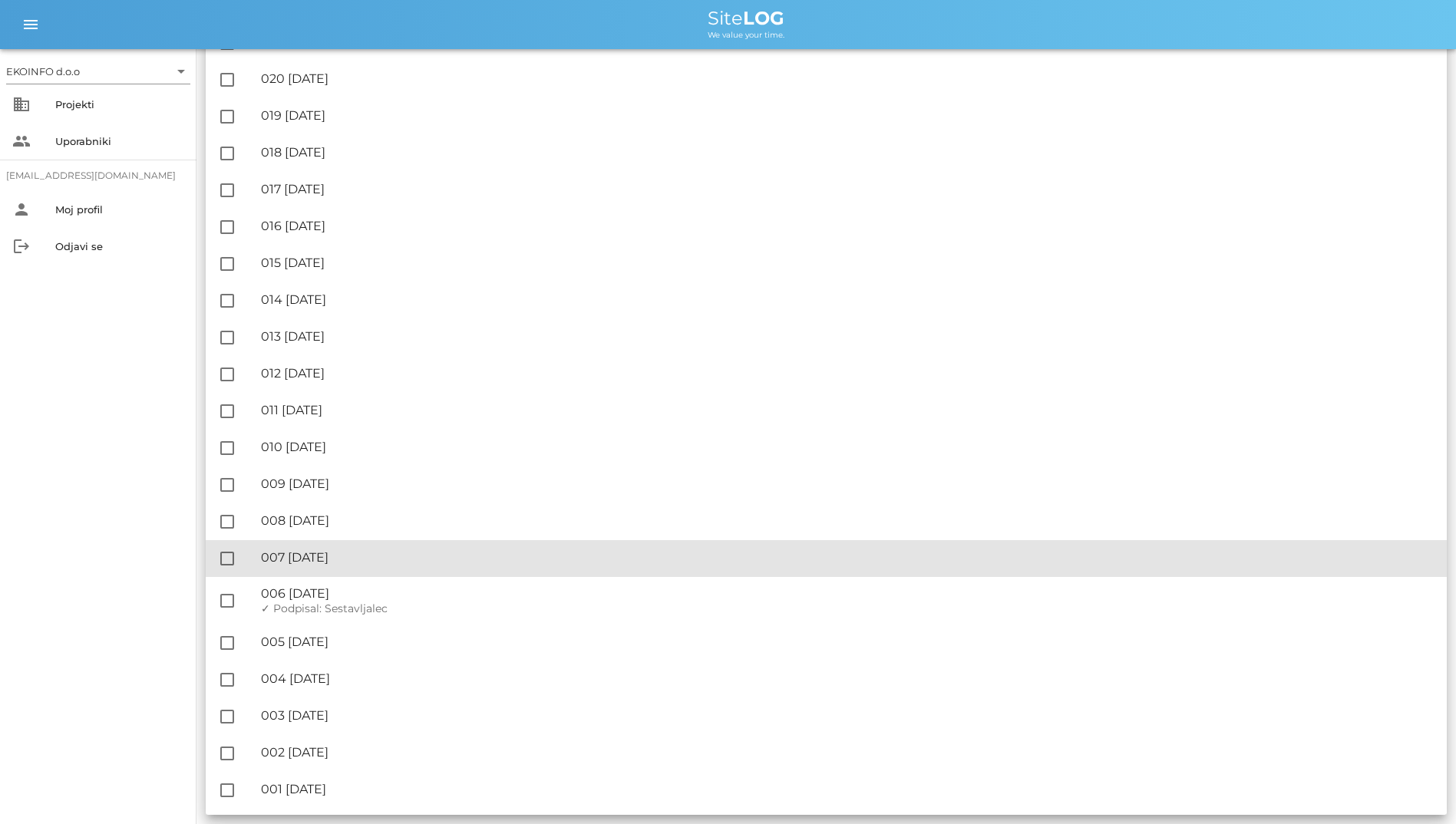
click at [323, 576] on div "🔏 007 [DATE] ✓ Podpisal: Nadzornik ✓ Podpisal: Sestavljalec ✓ Podpisal: Odgovor…" at bounding box center [847, 558] width 1174 height 35
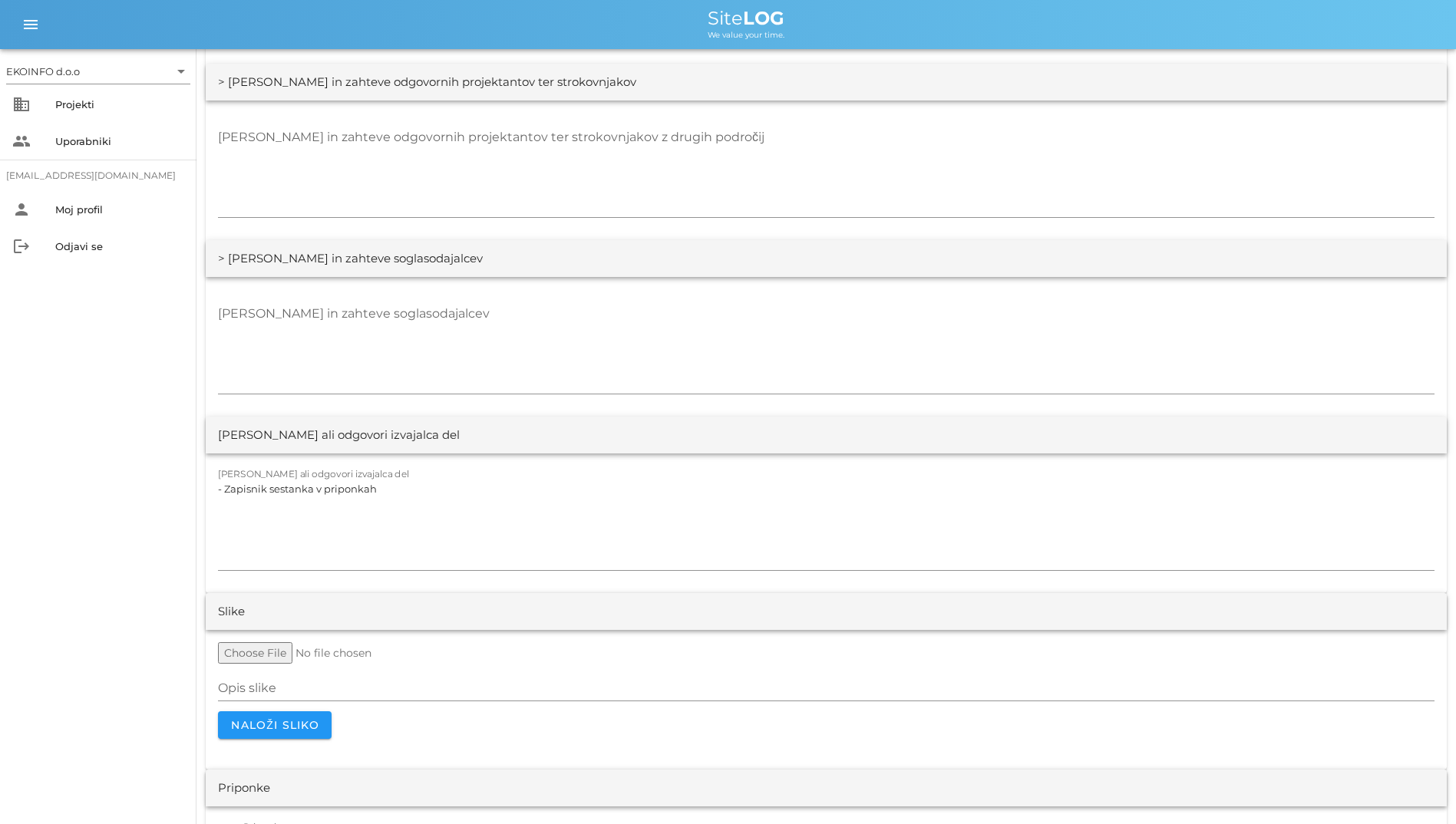
scroll to position [2735, 0]
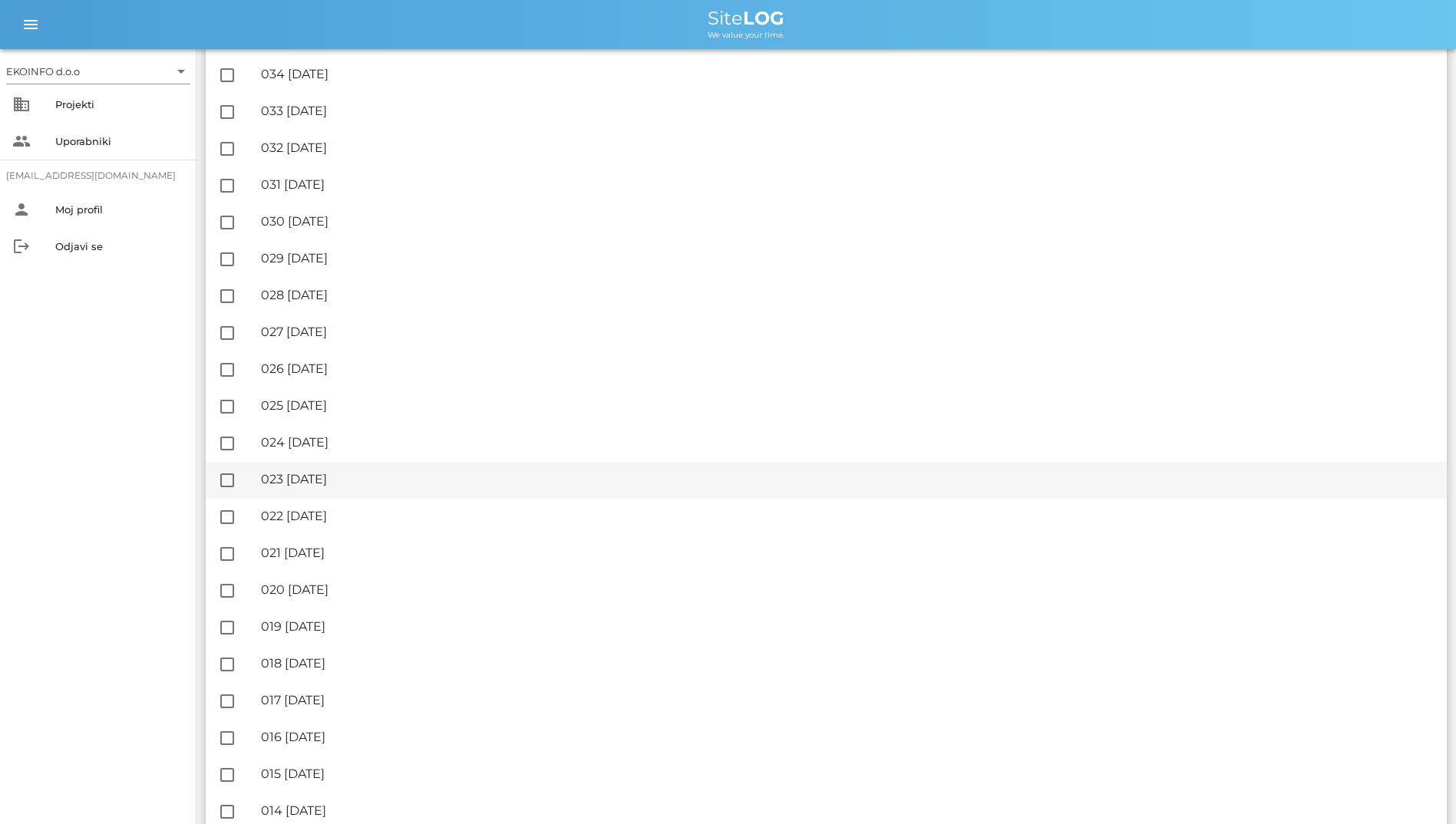
scroll to position [614, 0]
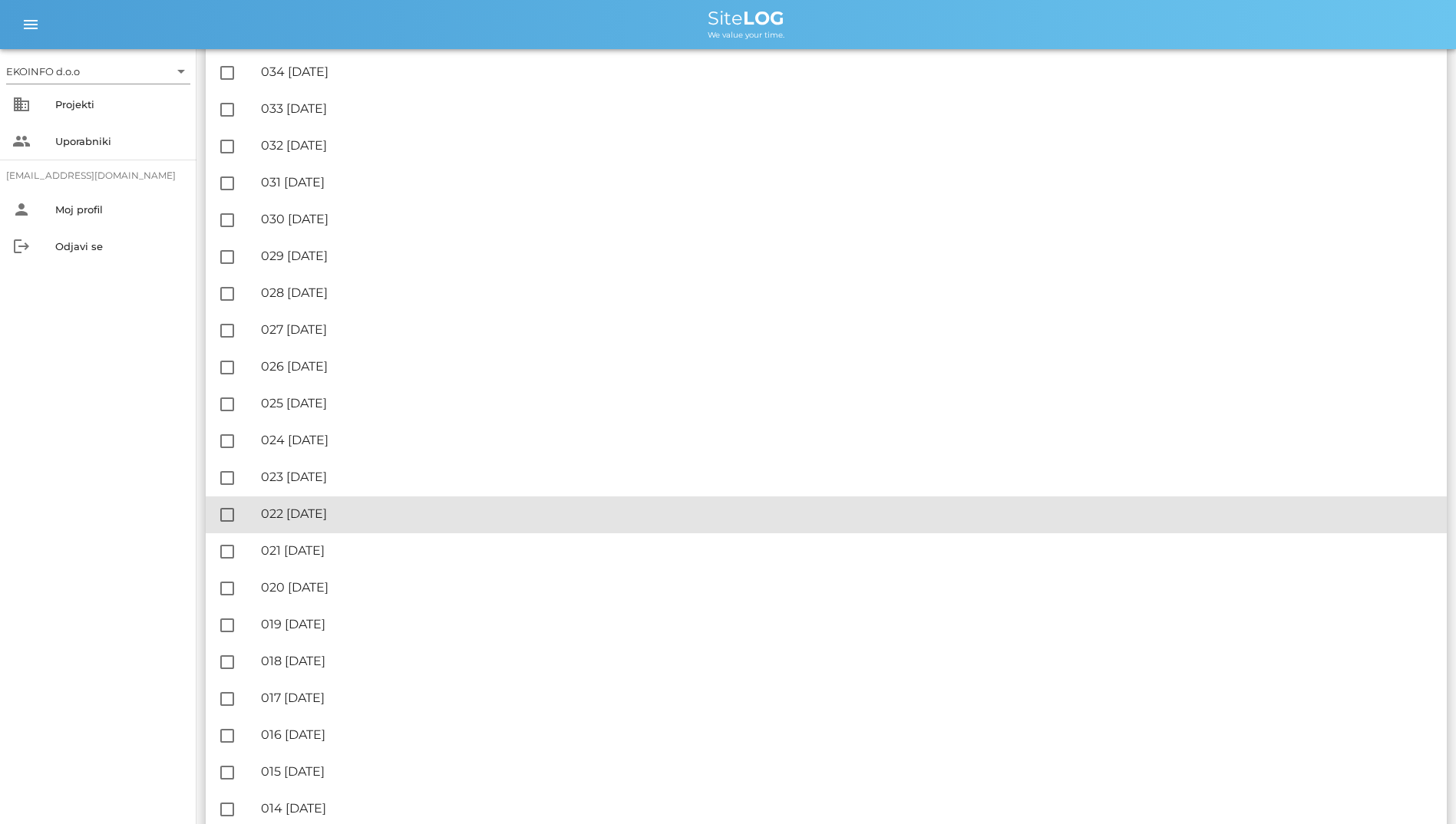
click at [301, 508] on div "🔏 022 [DATE]" at bounding box center [847, 514] width 1174 height 14
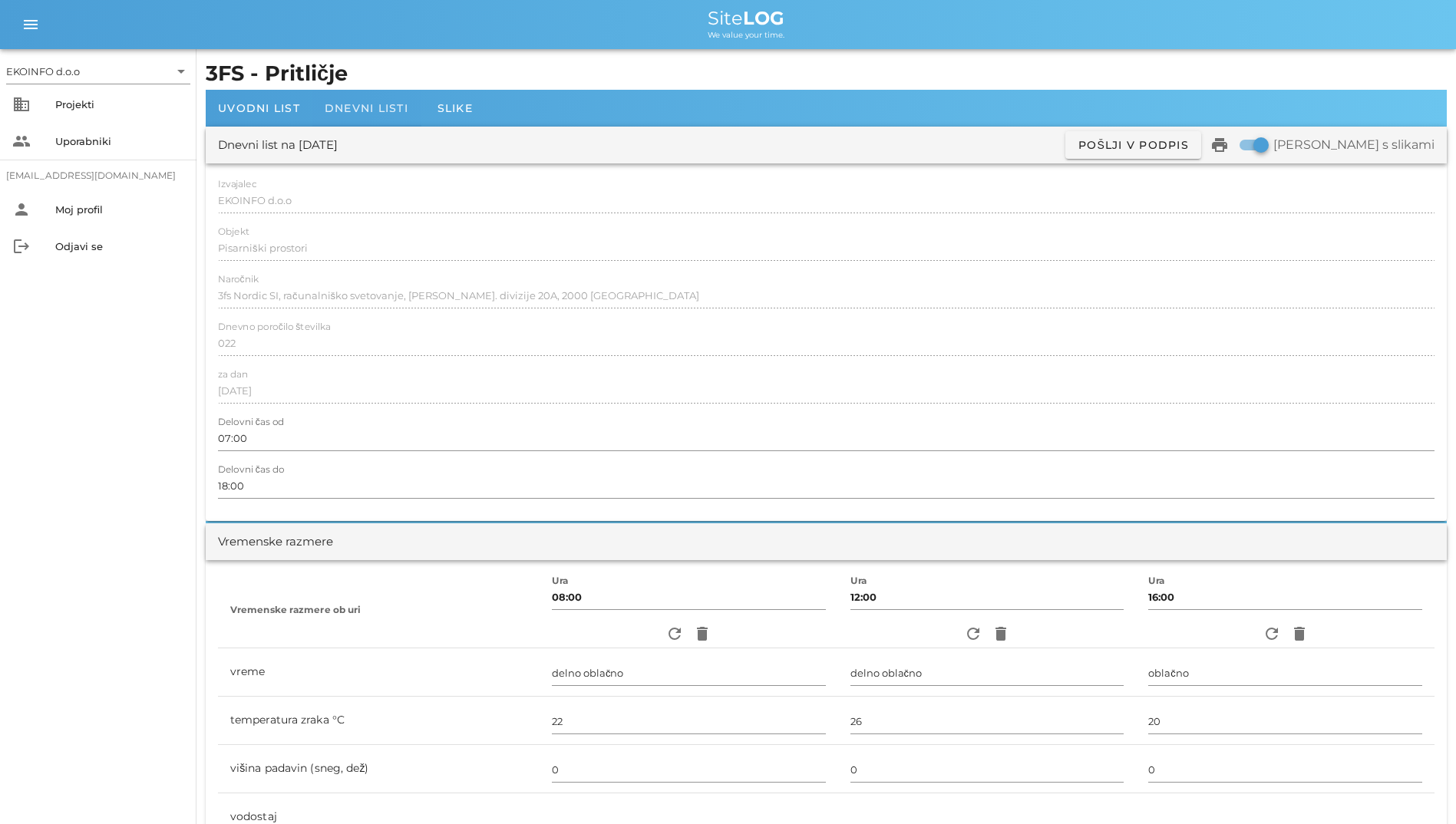
click at [390, 98] on div "Dnevni listi" at bounding box center [366, 108] width 108 height 37
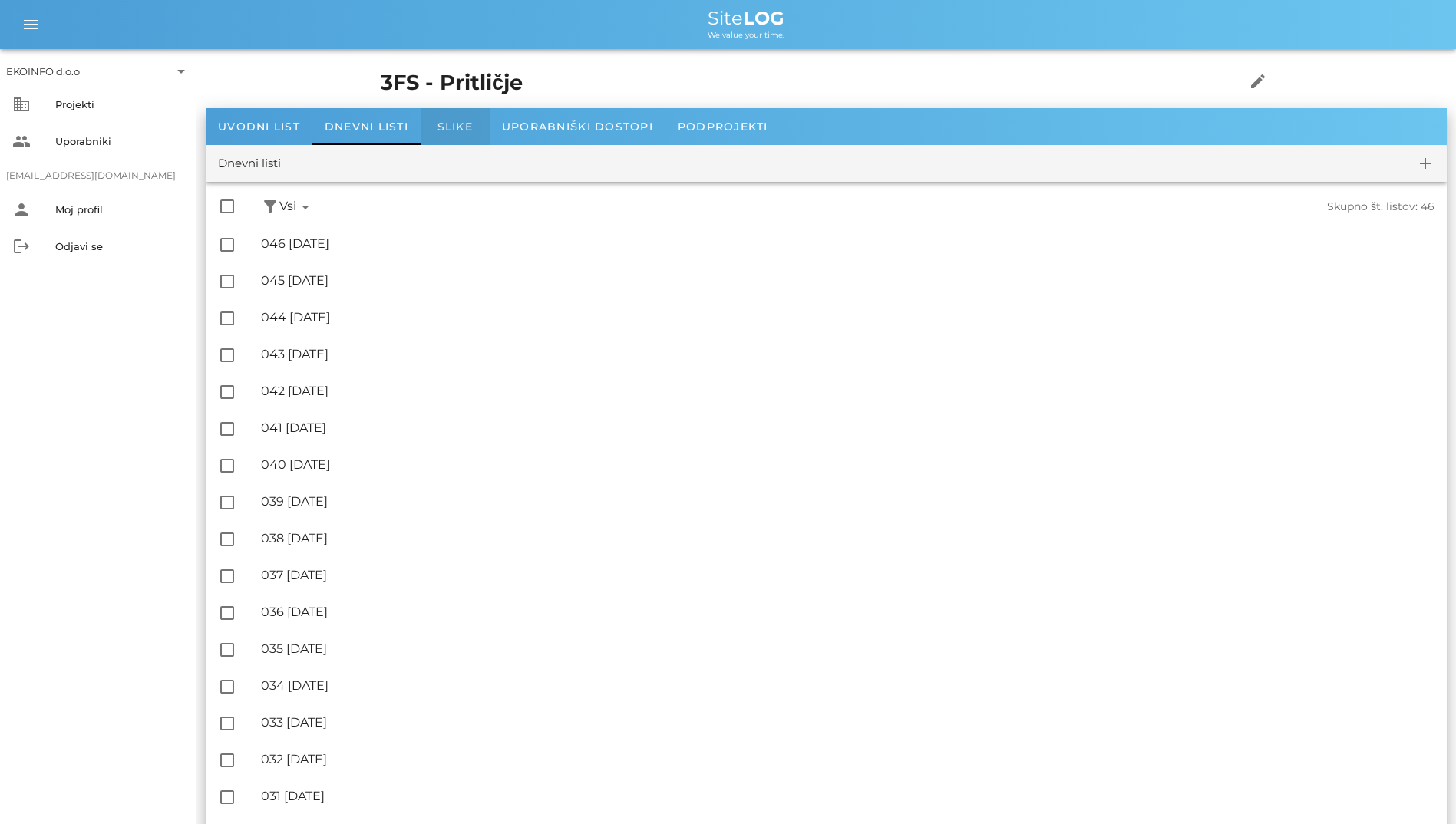
click at [454, 124] on span "Slike" at bounding box center [455, 127] width 35 height 14
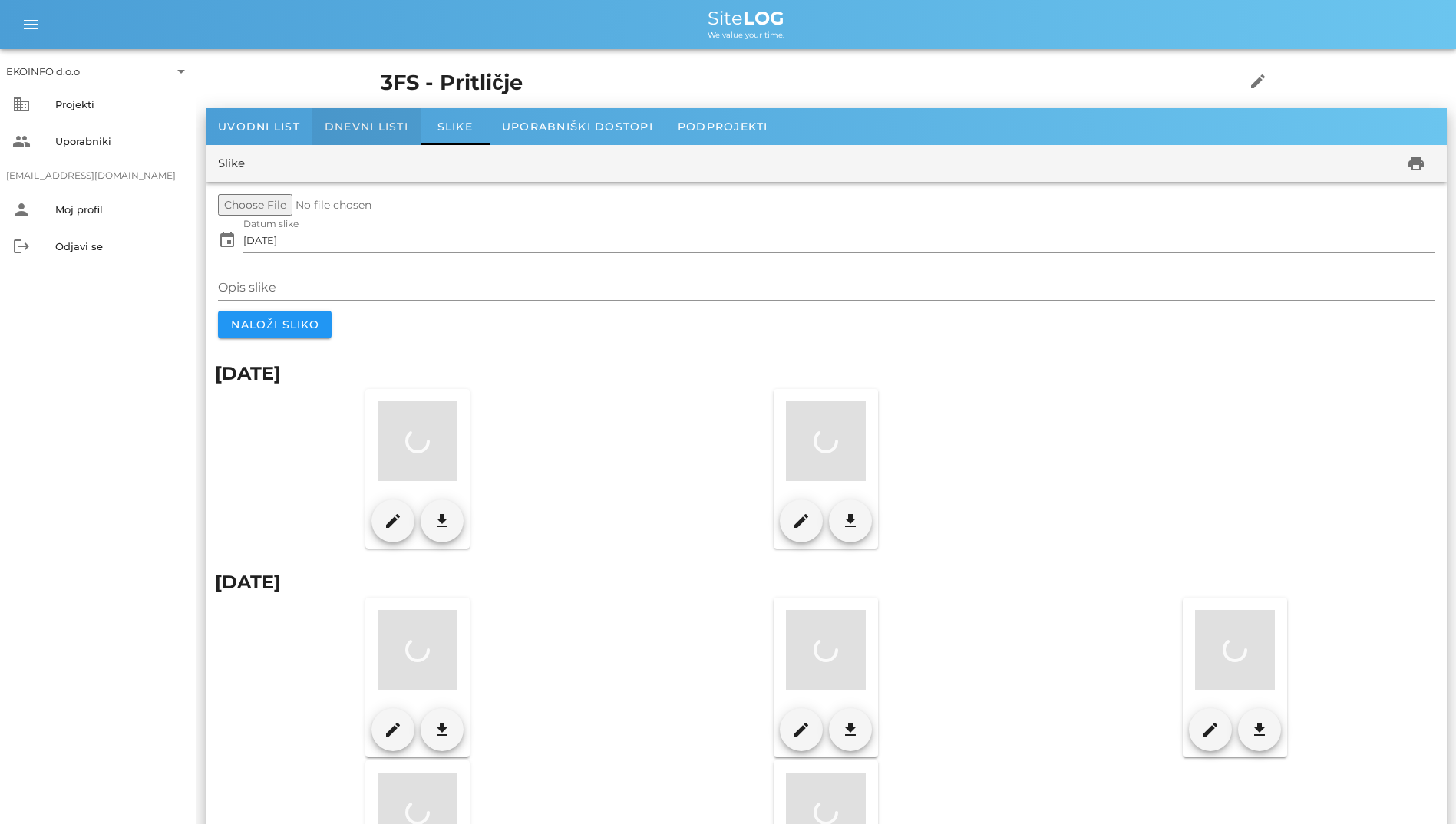
click at [365, 124] on span "Dnevni listi" at bounding box center [366, 127] width 83 height 14
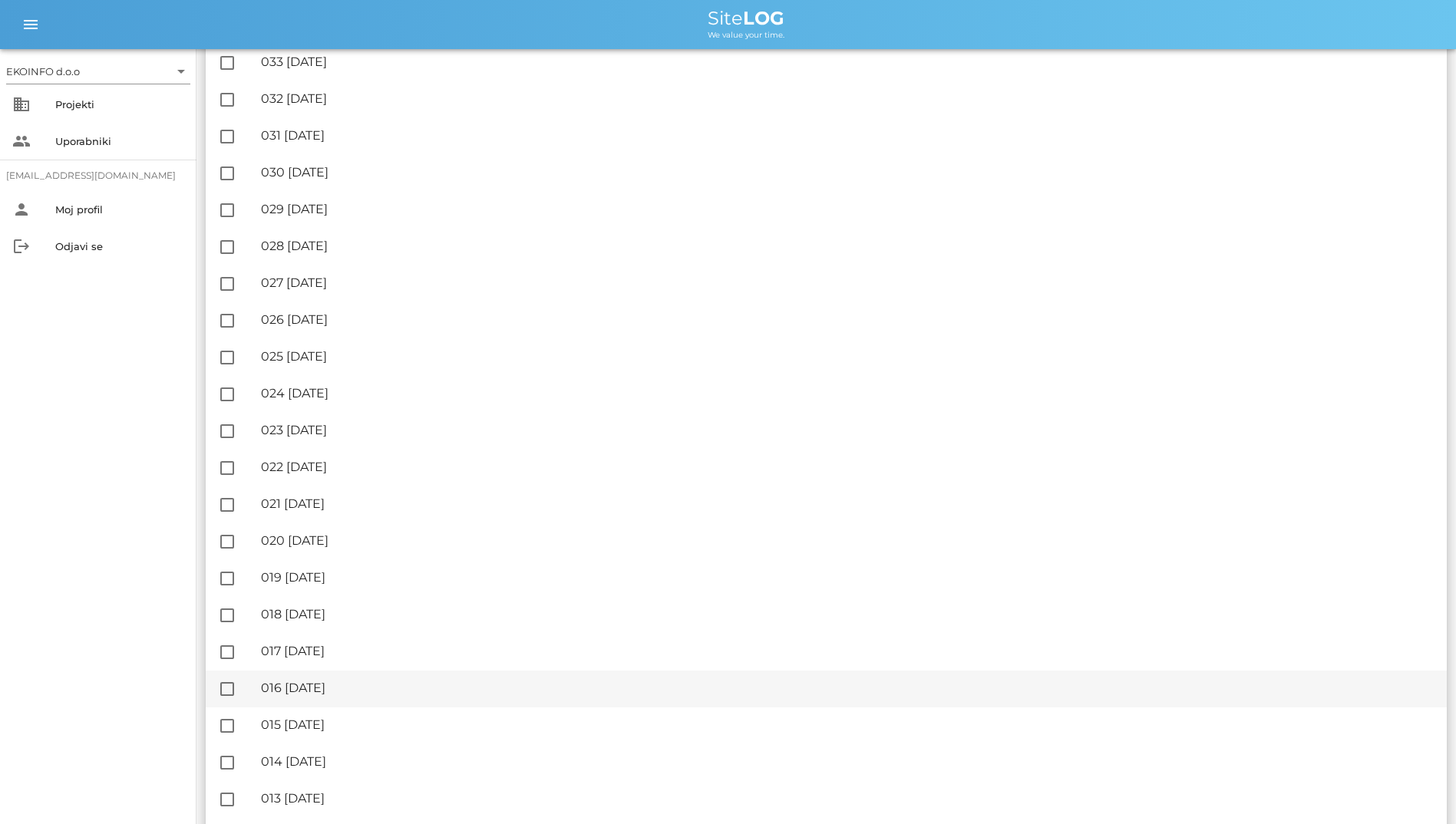
scroll to position [767, 0]
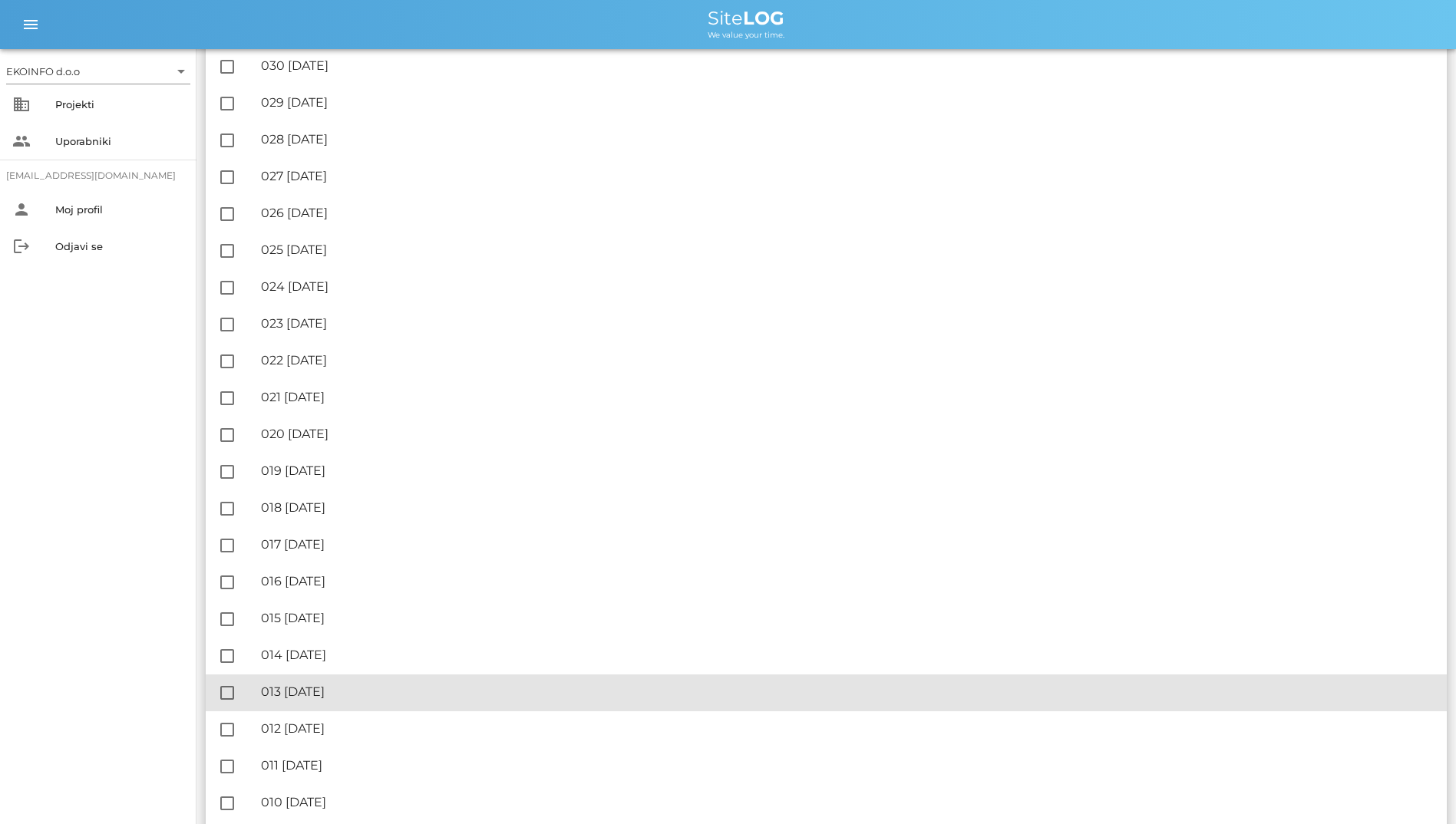
click at [376, 703] on div "🔏 013 [DATE] ✓ Podpisal: Nadzornik ✓ Podpisal: Sestavljalec ✓ Podpisal: Odgovor…" at bounding box center [847, 692] width 1174 height 35
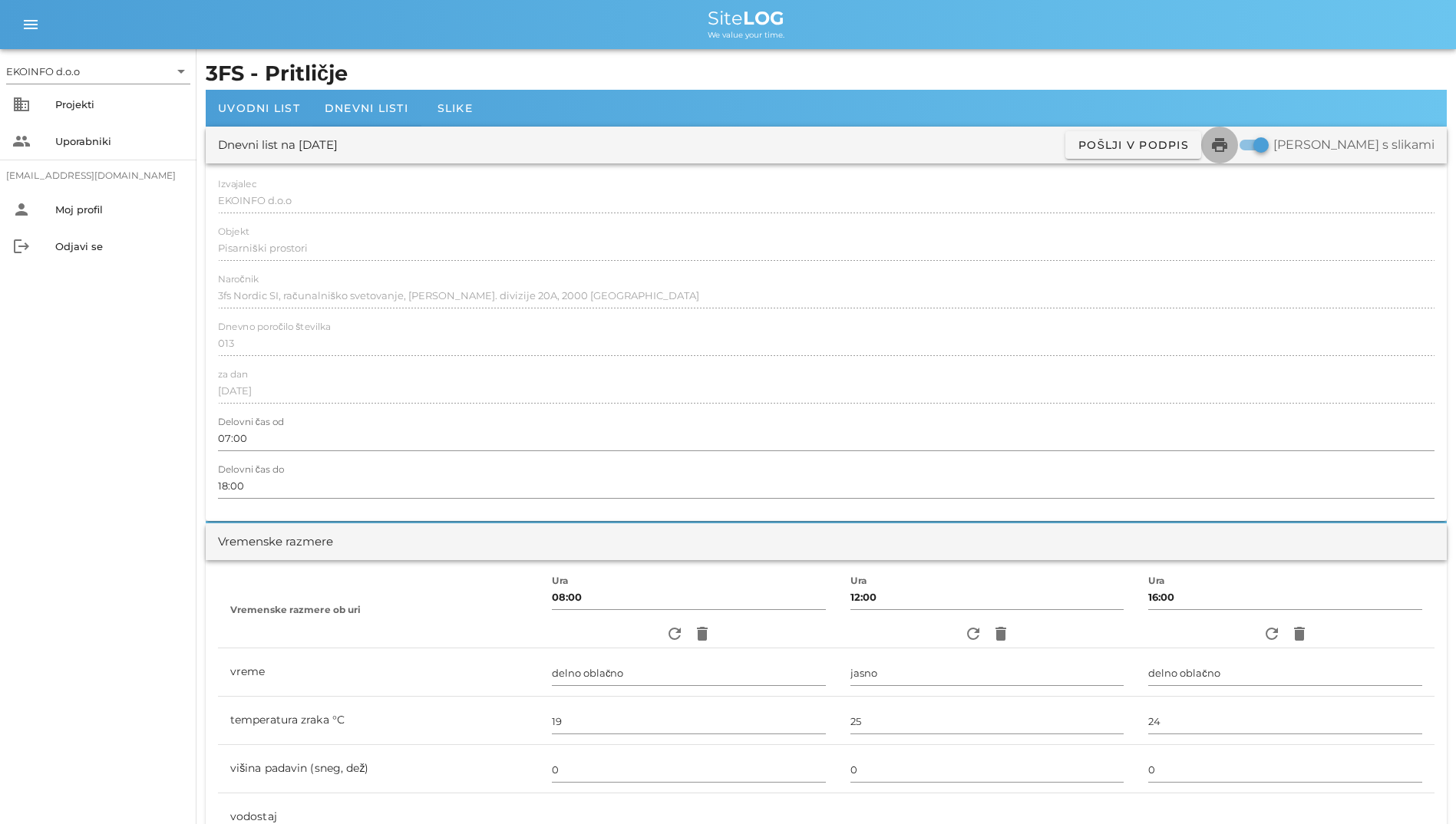
click at [1238, 140] on span "print" at bounding box center [1220, 145] width 37 height 19
click at [396, 106] on span "Dnevni listi" at bounding box center [366, 108] width 83 height 14
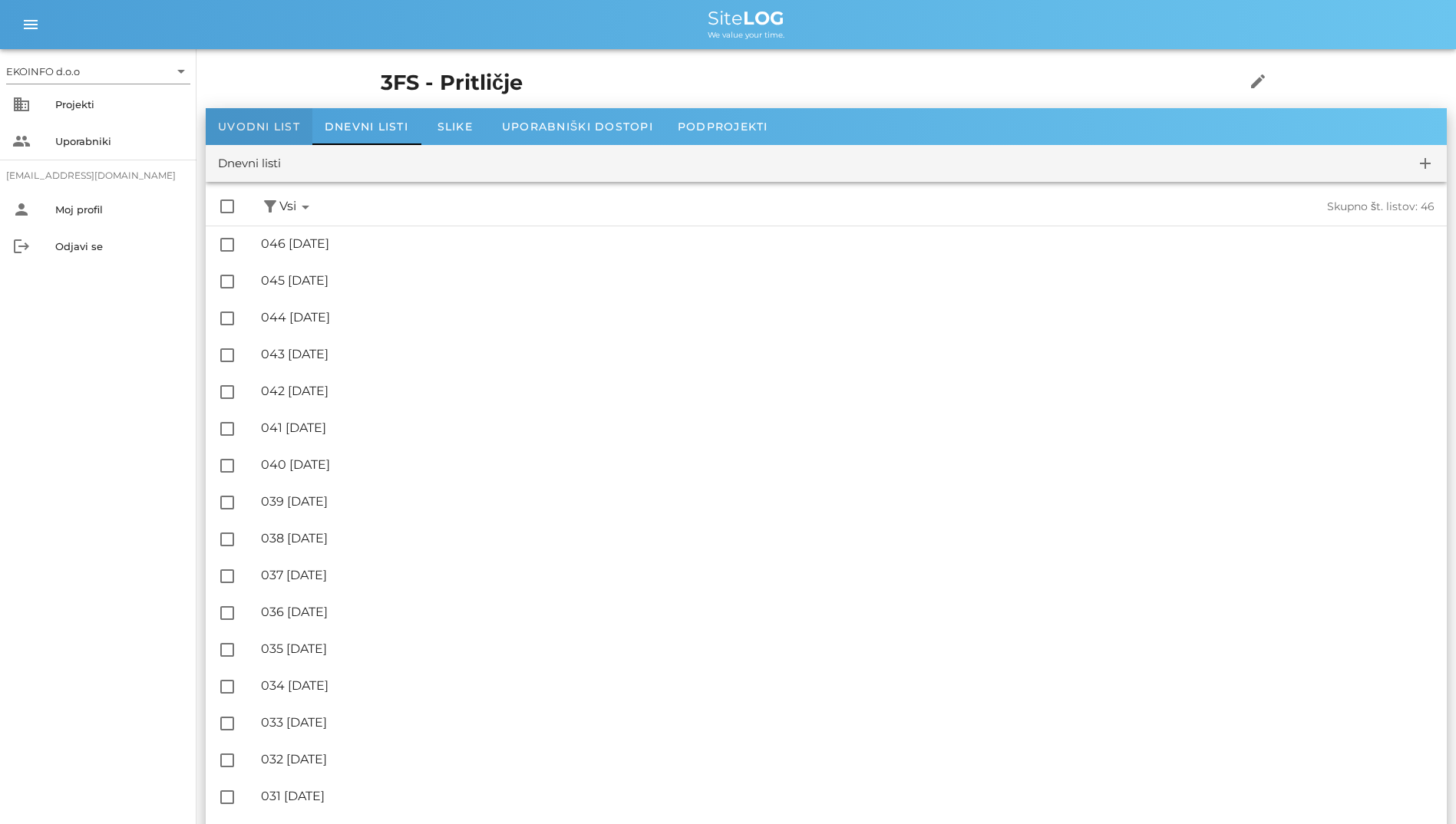
drag, startPoint x: 293, startPoint y: 134, endPoint x: 248, endPoint y: 135, distance: 45.0
click at [293, 134] on div "Uvodni list" at bounding box center [259, 127] width 106 height 37
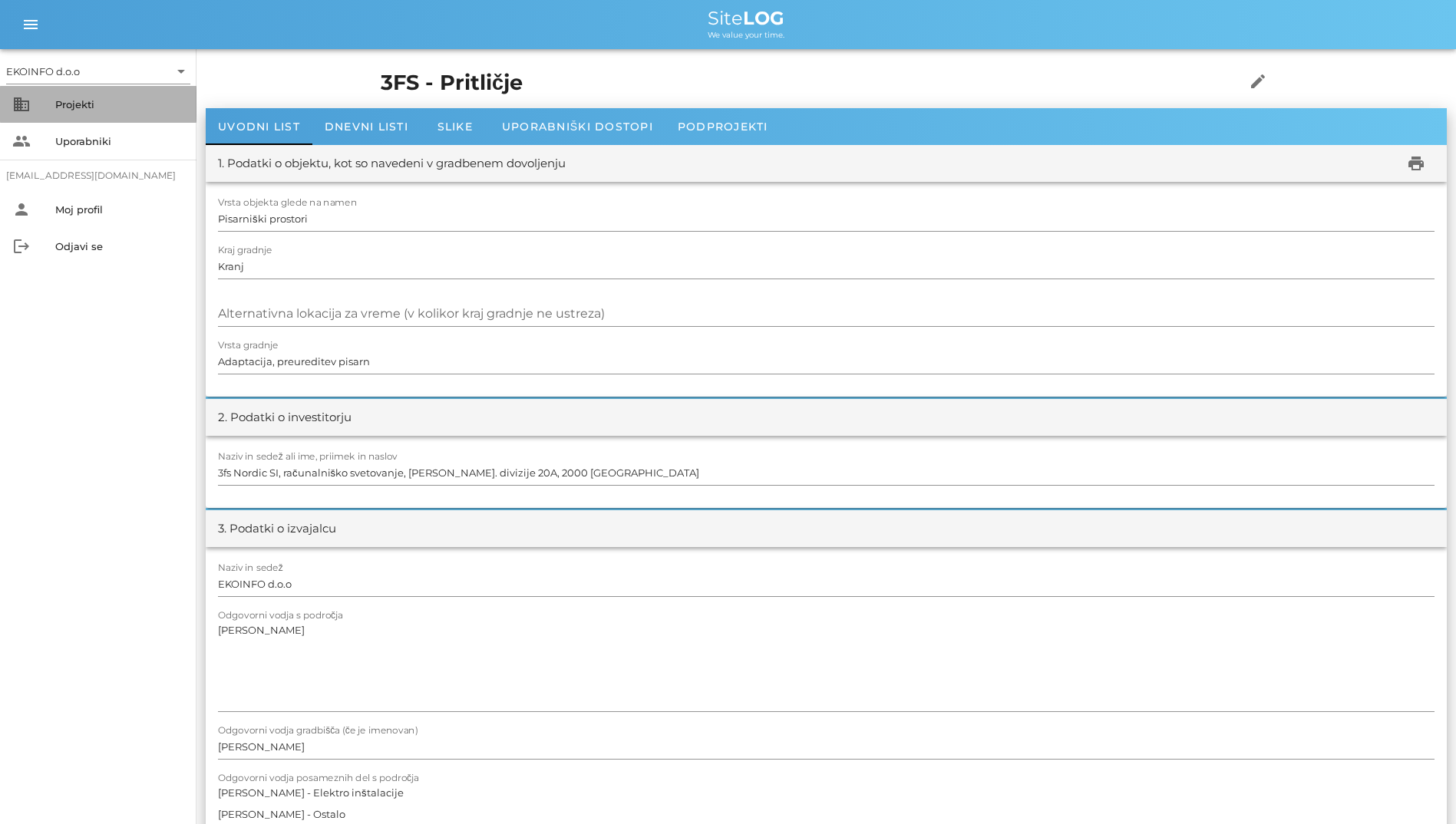
click at [102, 112] on div "Projekti" at bounding box center [119, 105] width 129 height 25
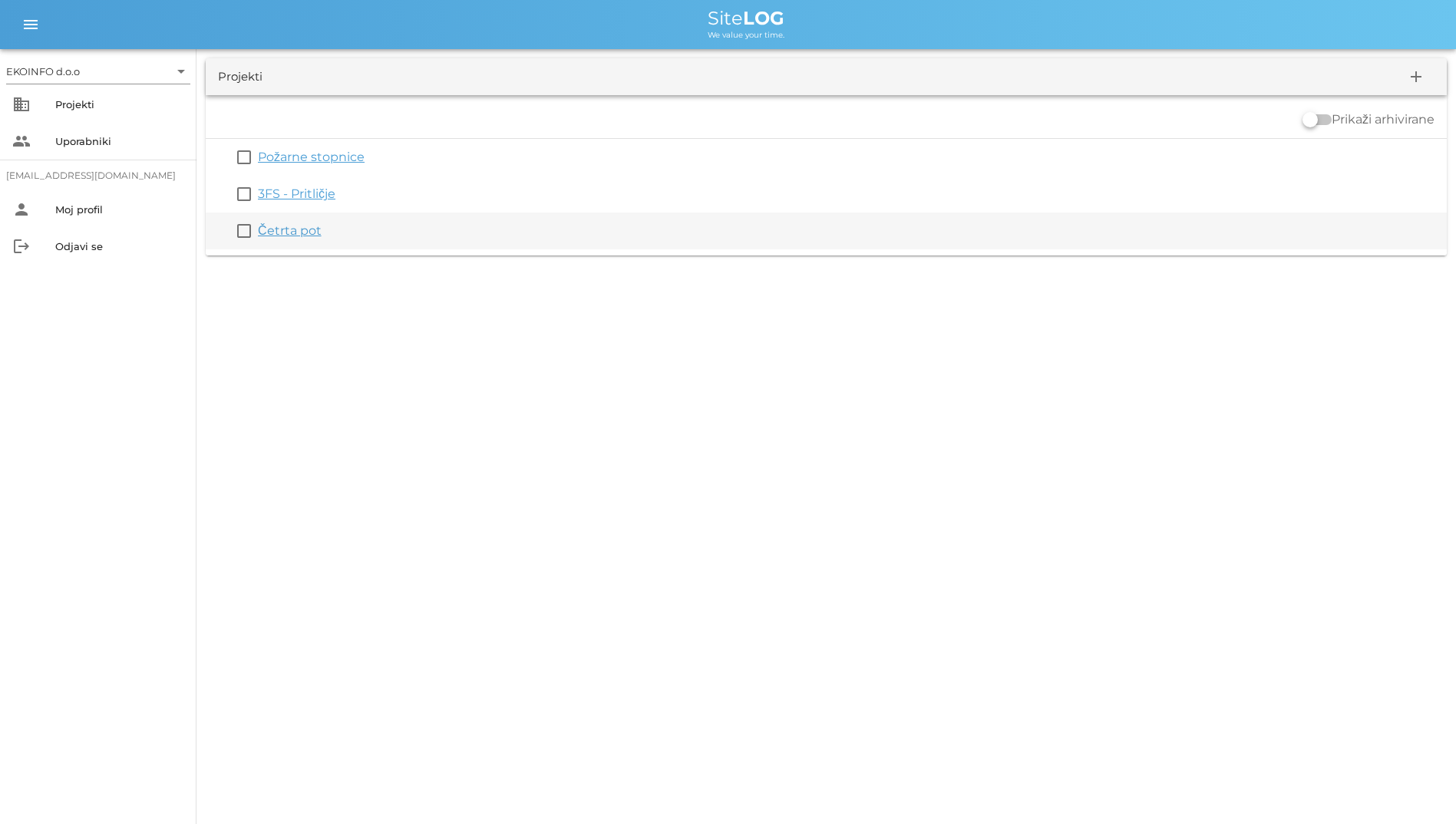
click at [308, 234] on link "Četrta pot" at bounding box center [290, 231] width 64 height 14
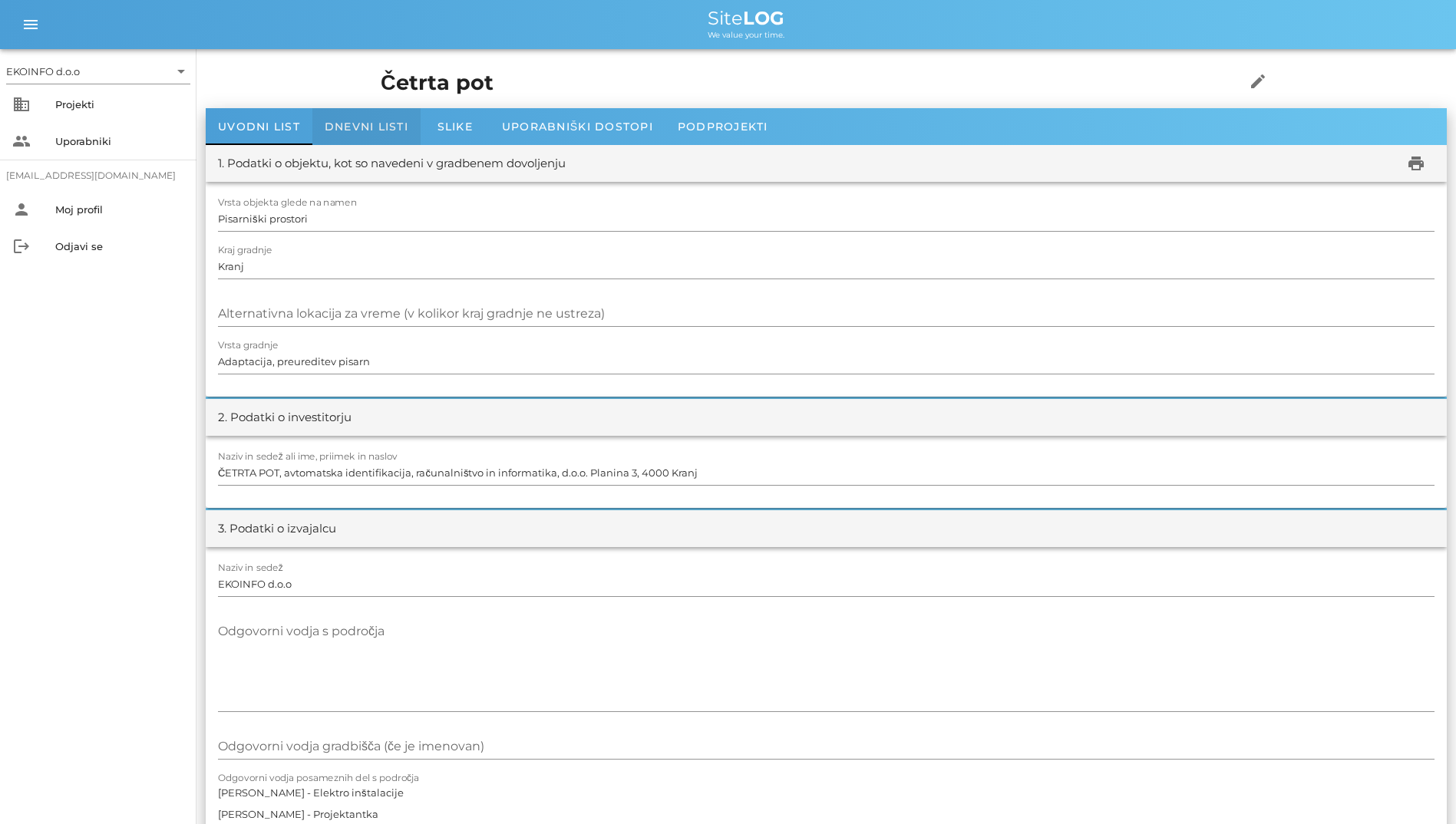
click at [334, 137] on div "Dnevni listi" at bounding box center [366, 127] width 108 height 37
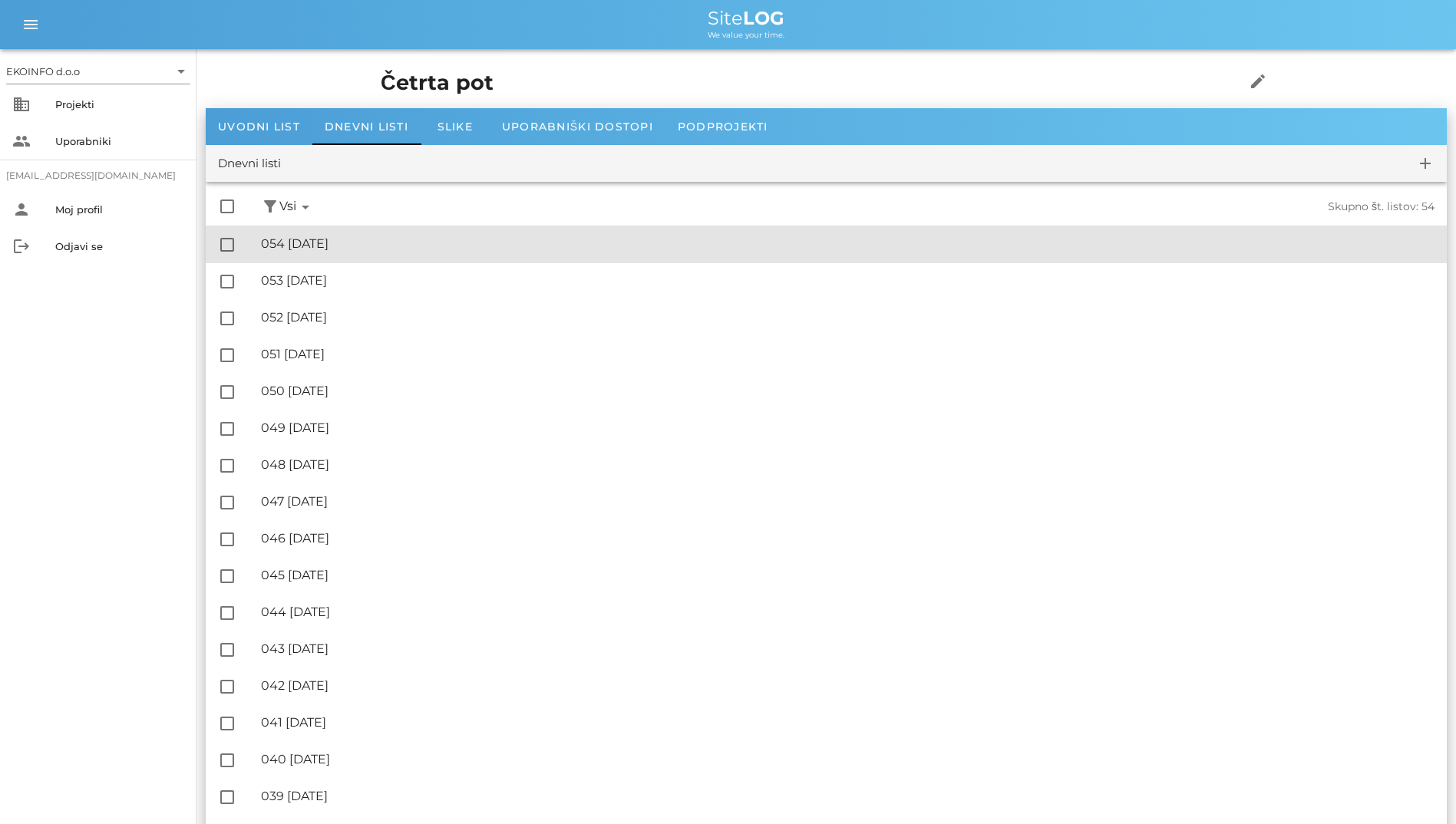
click at [342, 226] on div "check_box_outline_blank 🔏 054 [DATE] ✓ Podpisal: Nadzornik ✓ Podpisal: Sestavlj…" at bounding box center [826, 245] width 1241 height 37
click at [321, 247] on div "🔏 054 [DATE]" at bounding box center [847, 243] width 1174 height 14
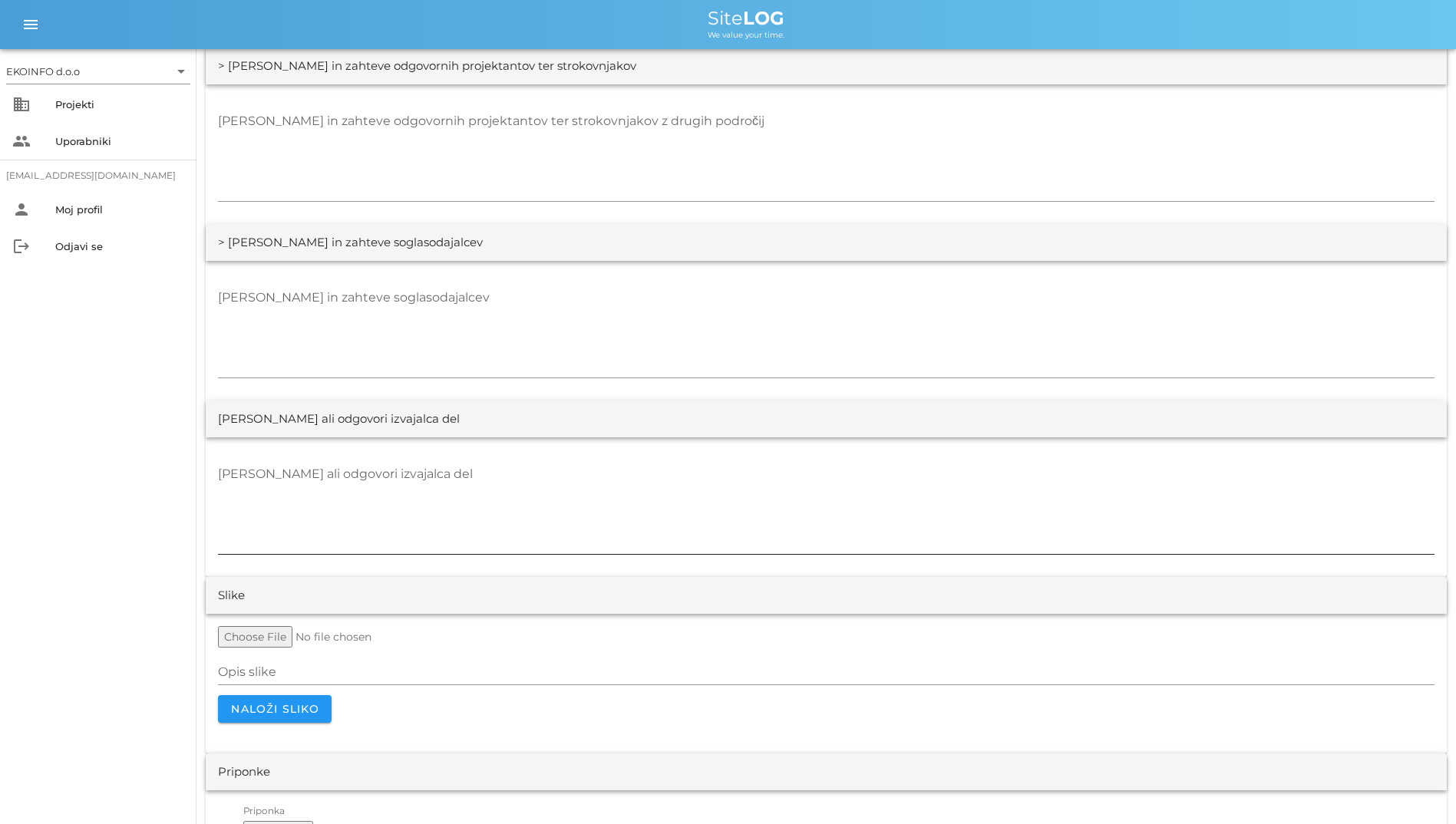
scroll to position [2707, 0]
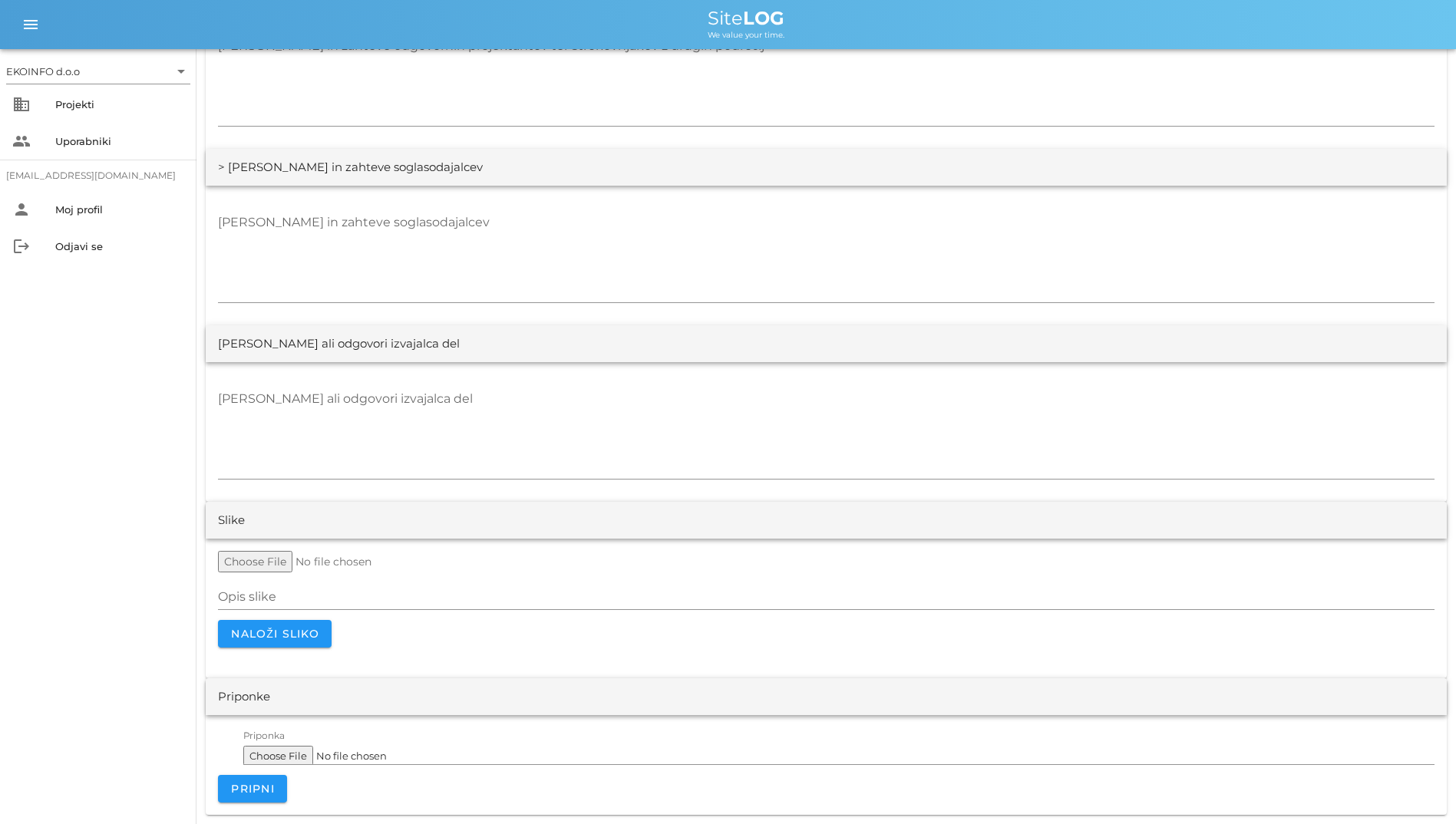
click at [305, 556] on input "file" at bounding box center [335, 561] width 235 height 21
type input "C:\fakepath\IMG_1359.jpeg"
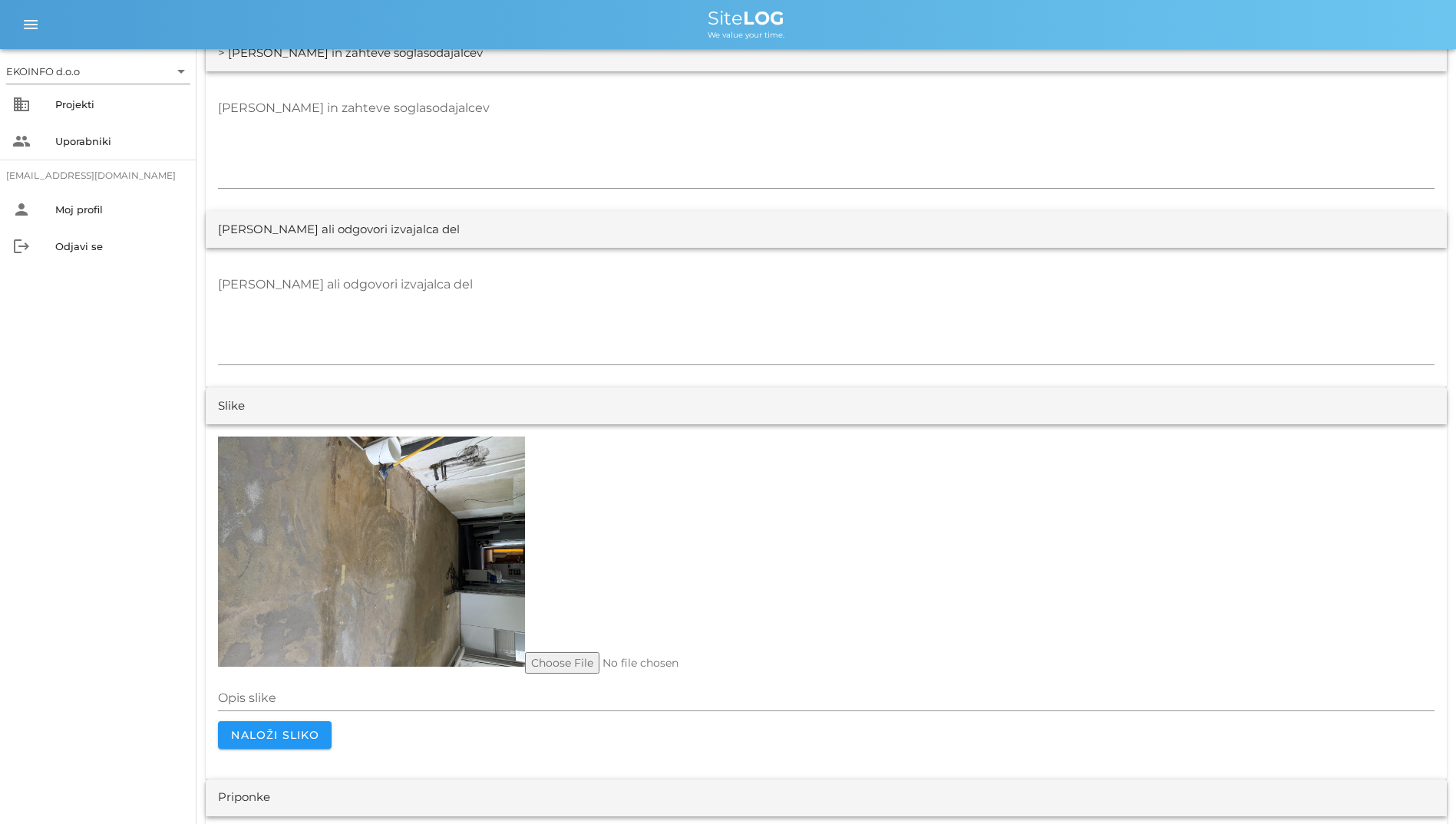
scroll to position [2923, 0]
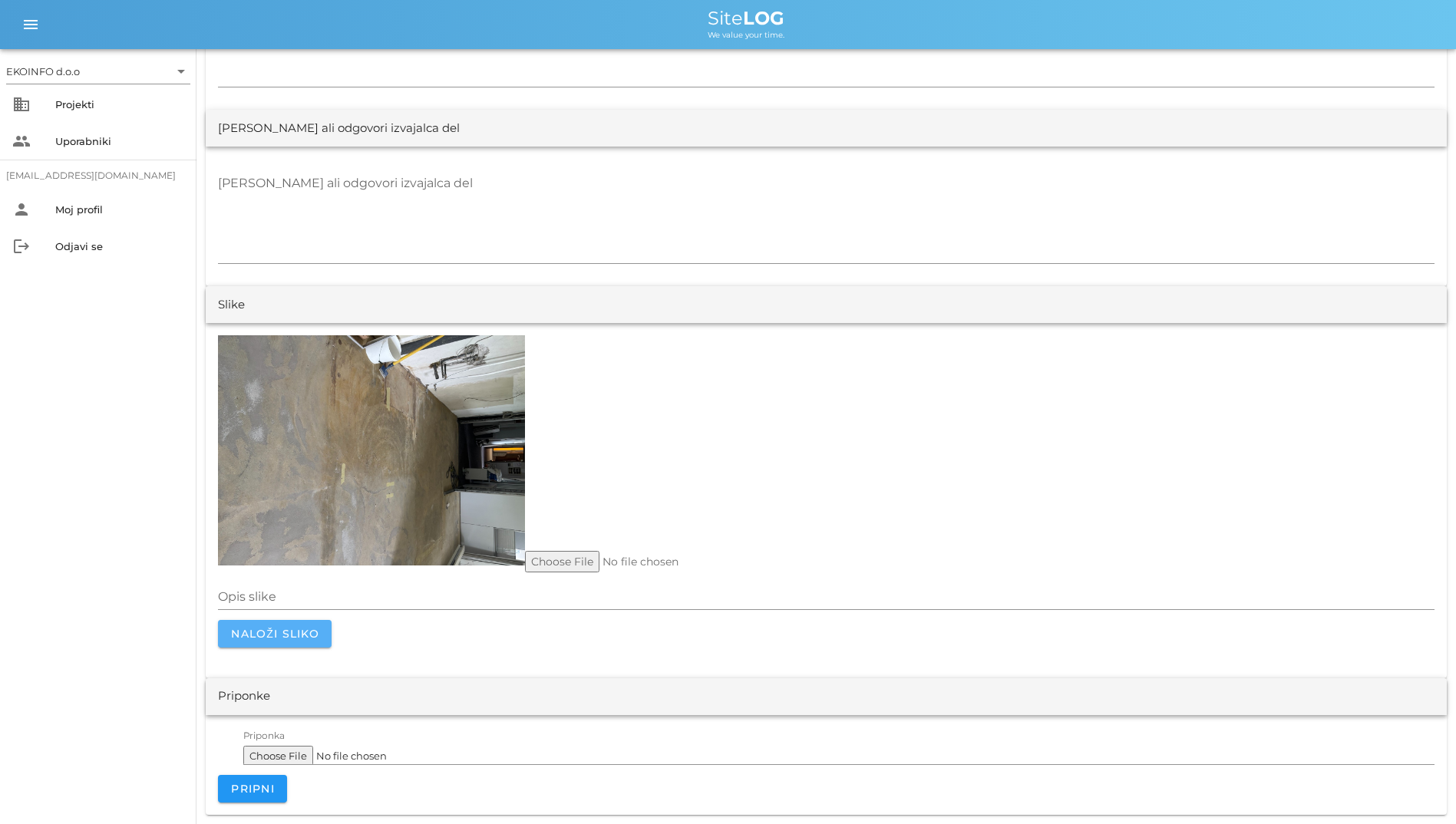
click at [277, 640] on span "Naloži sliko" at bounding box center [275, 634] width 89 height 14
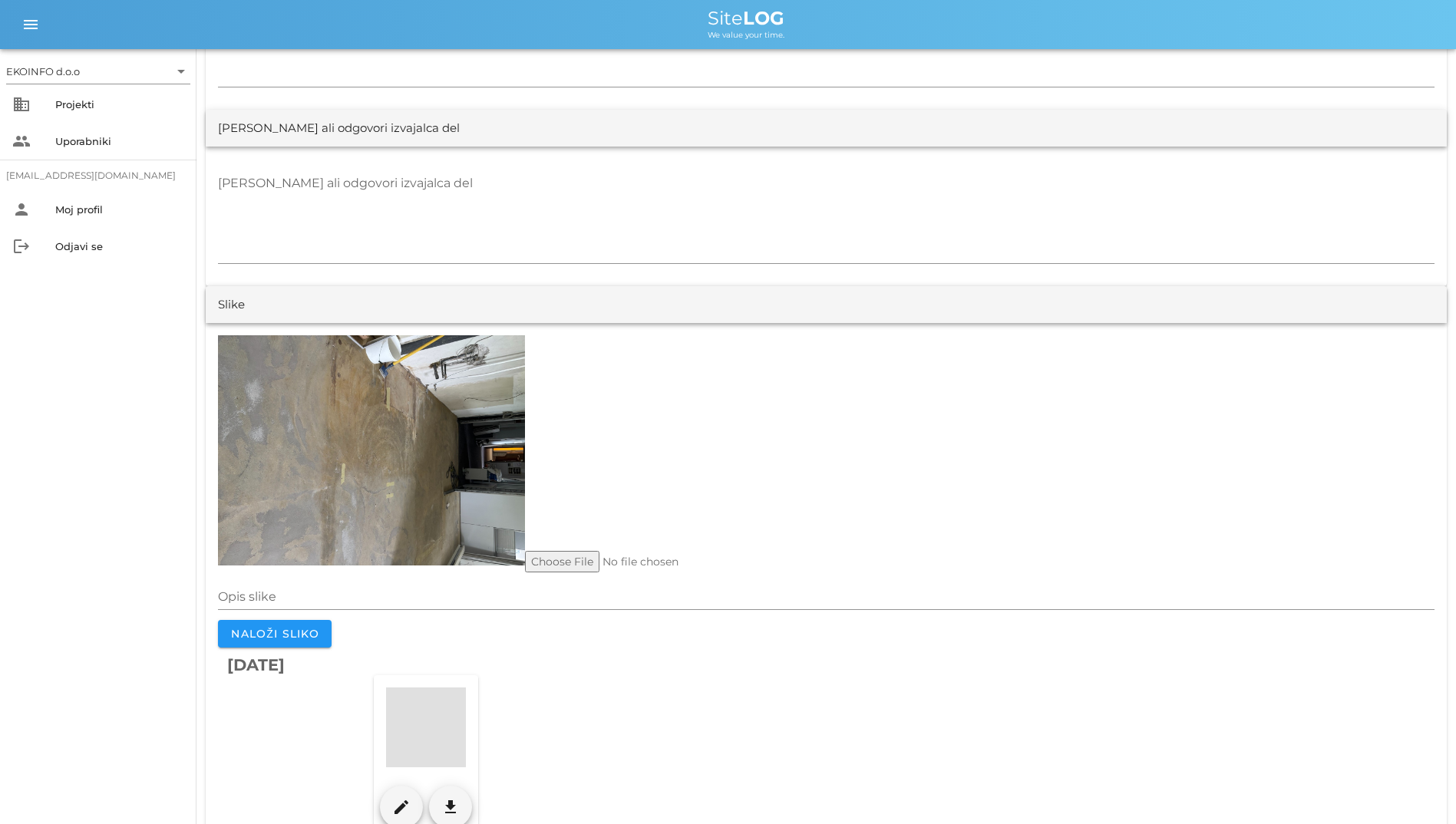
scroll to position [3102, 0]
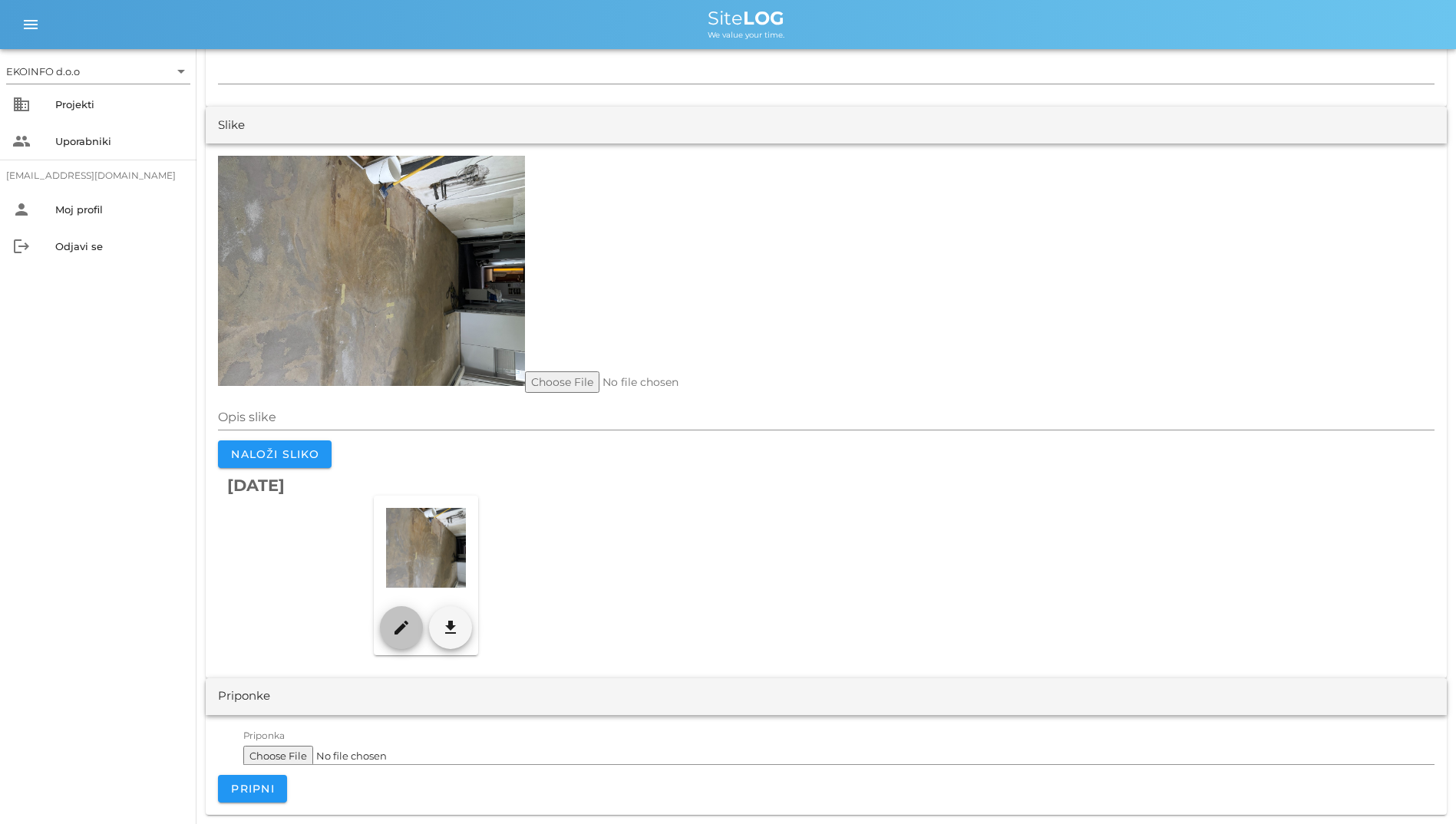
click at [396, 632] on icon "edit" at bounding box center [401, 627] width 19 height 19
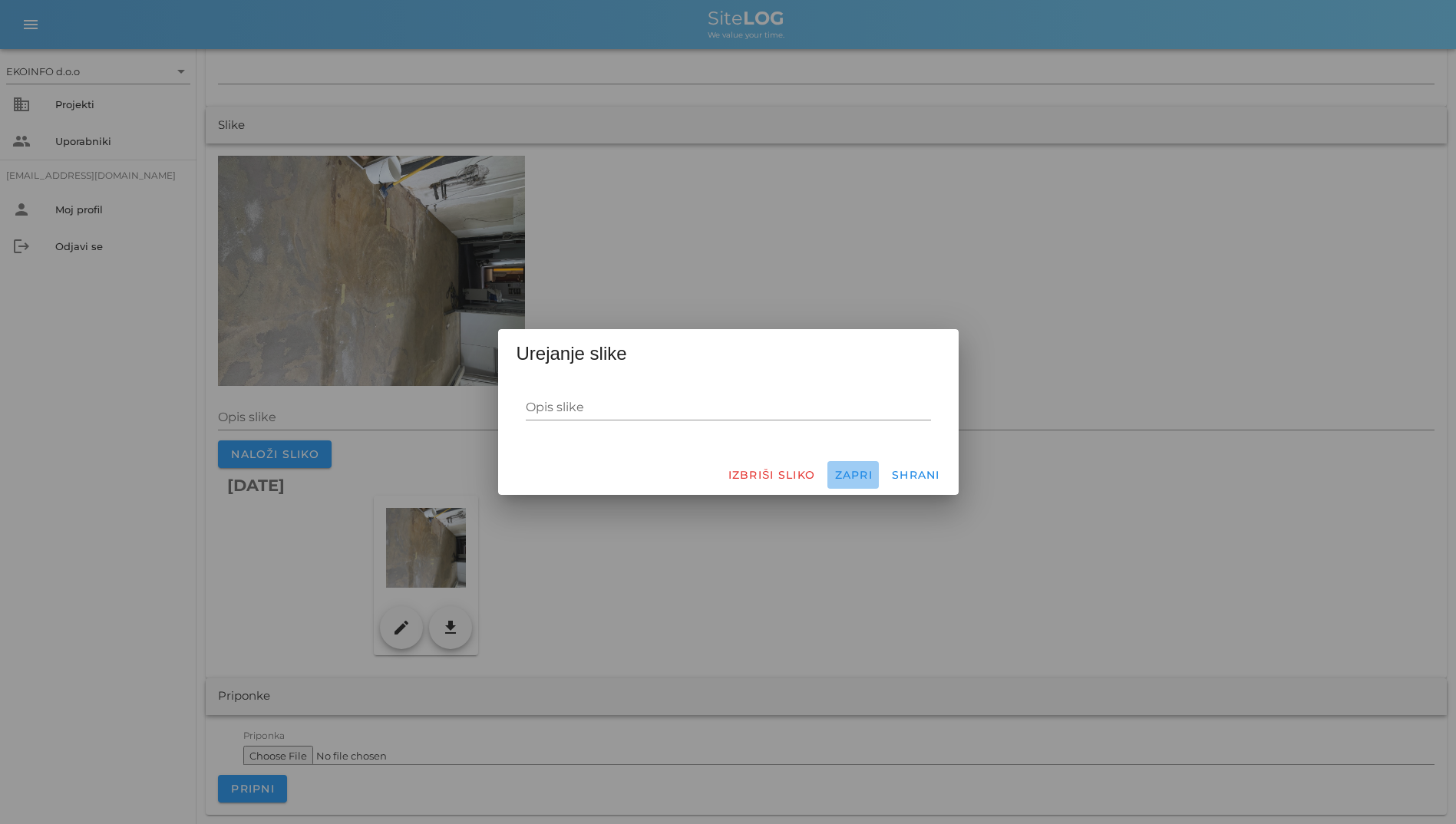
click at [850, 469] on span "Zapri" at bounding box center [853, 475] width 39 height 14
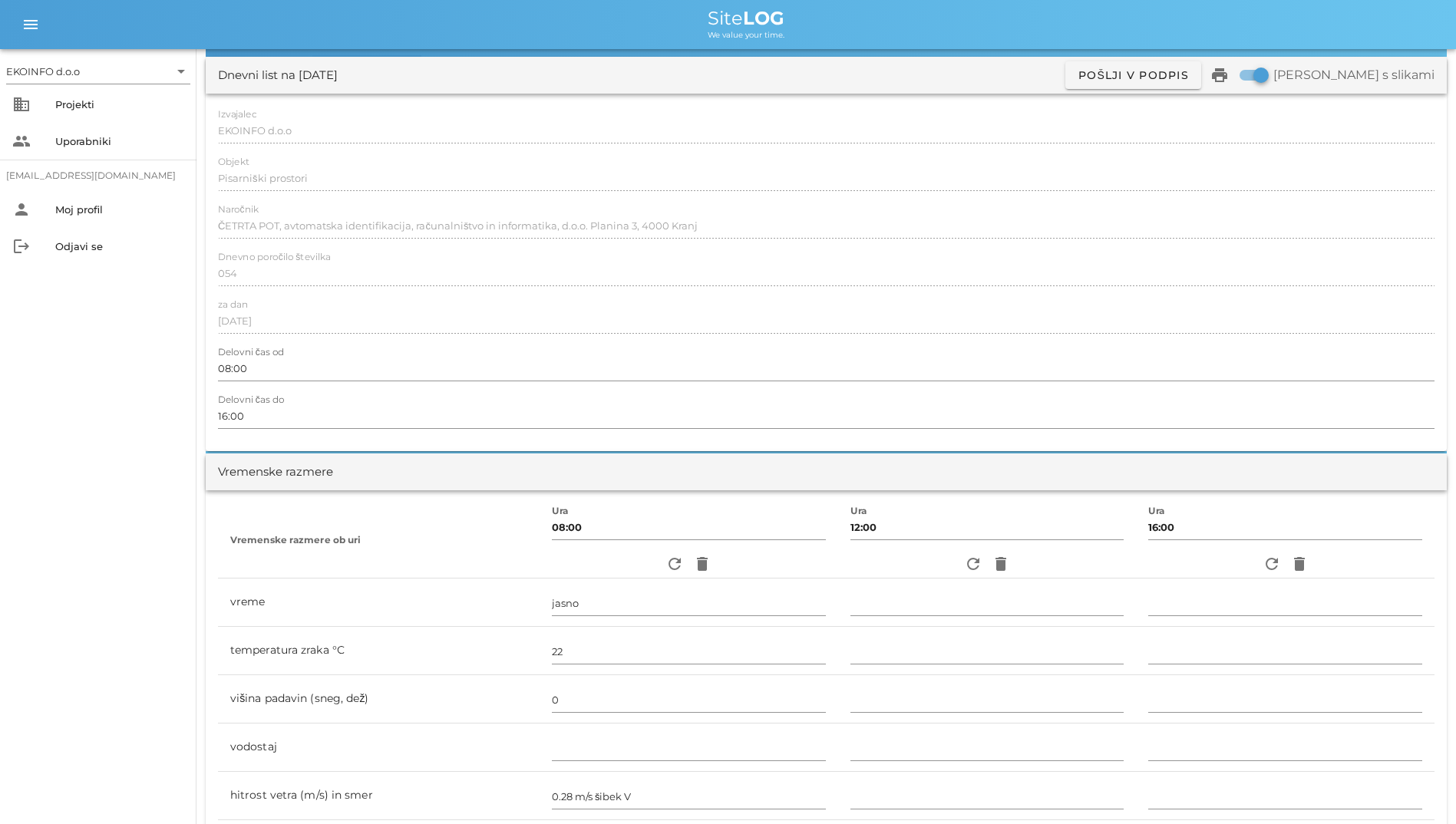
scroll to position [0, 0]
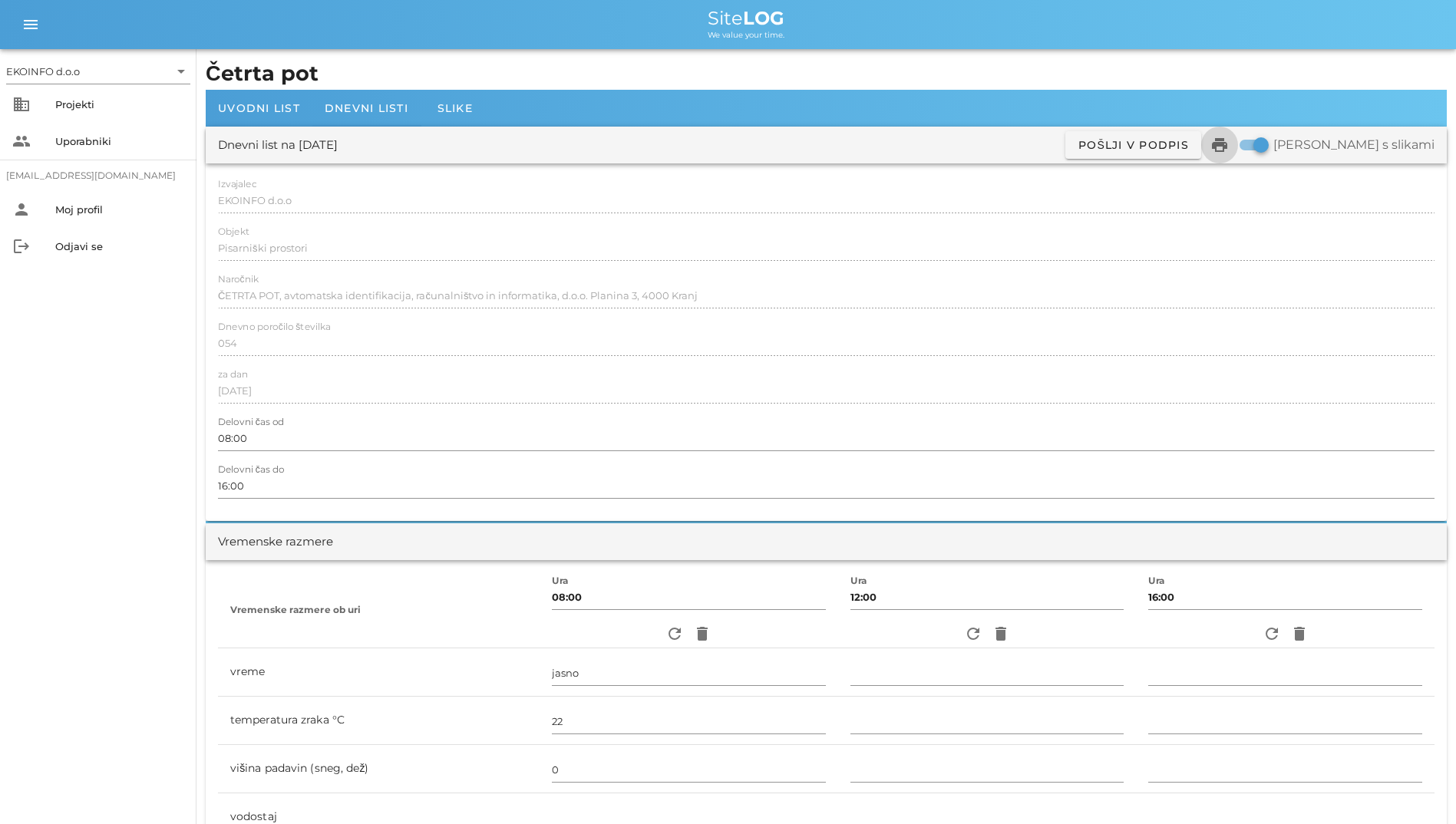
click at [1229, 148] on icon "print" at bounding box center [1219, 145] width 19 height 19
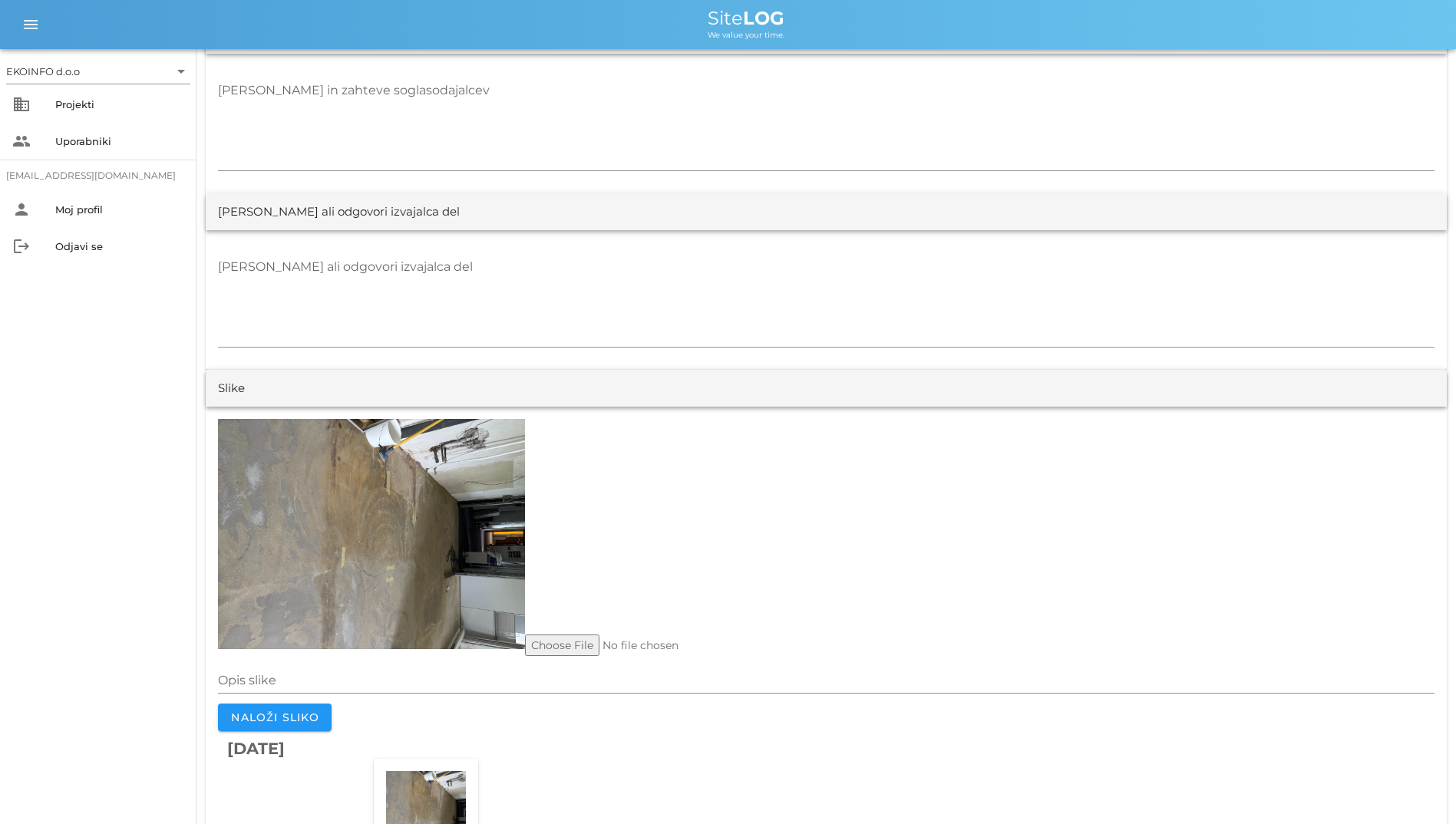
scroll to position [3102, 0]
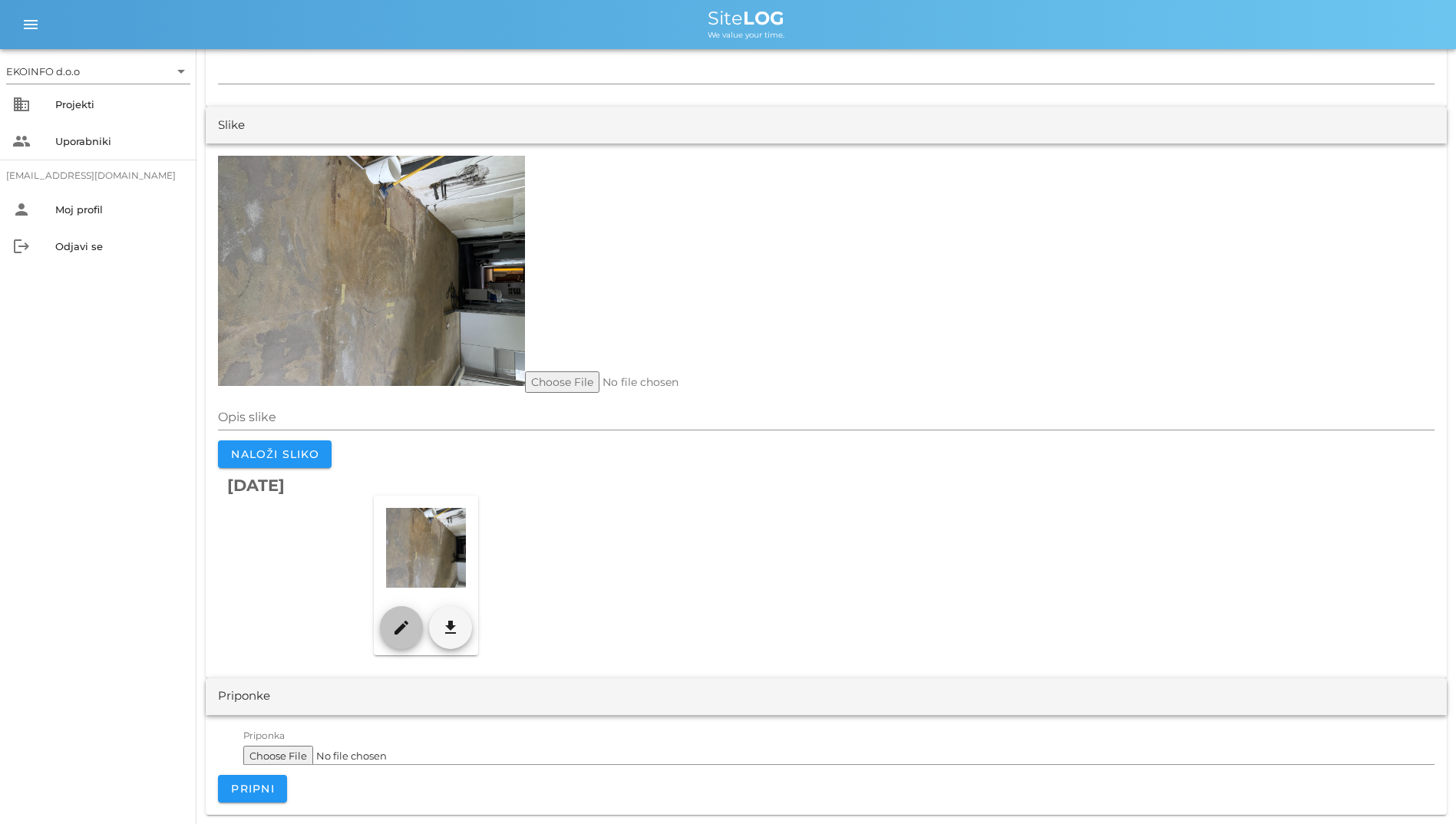
click at [403, 622] on icon "edit" at bounding box center [401, 627] width 19 height 19
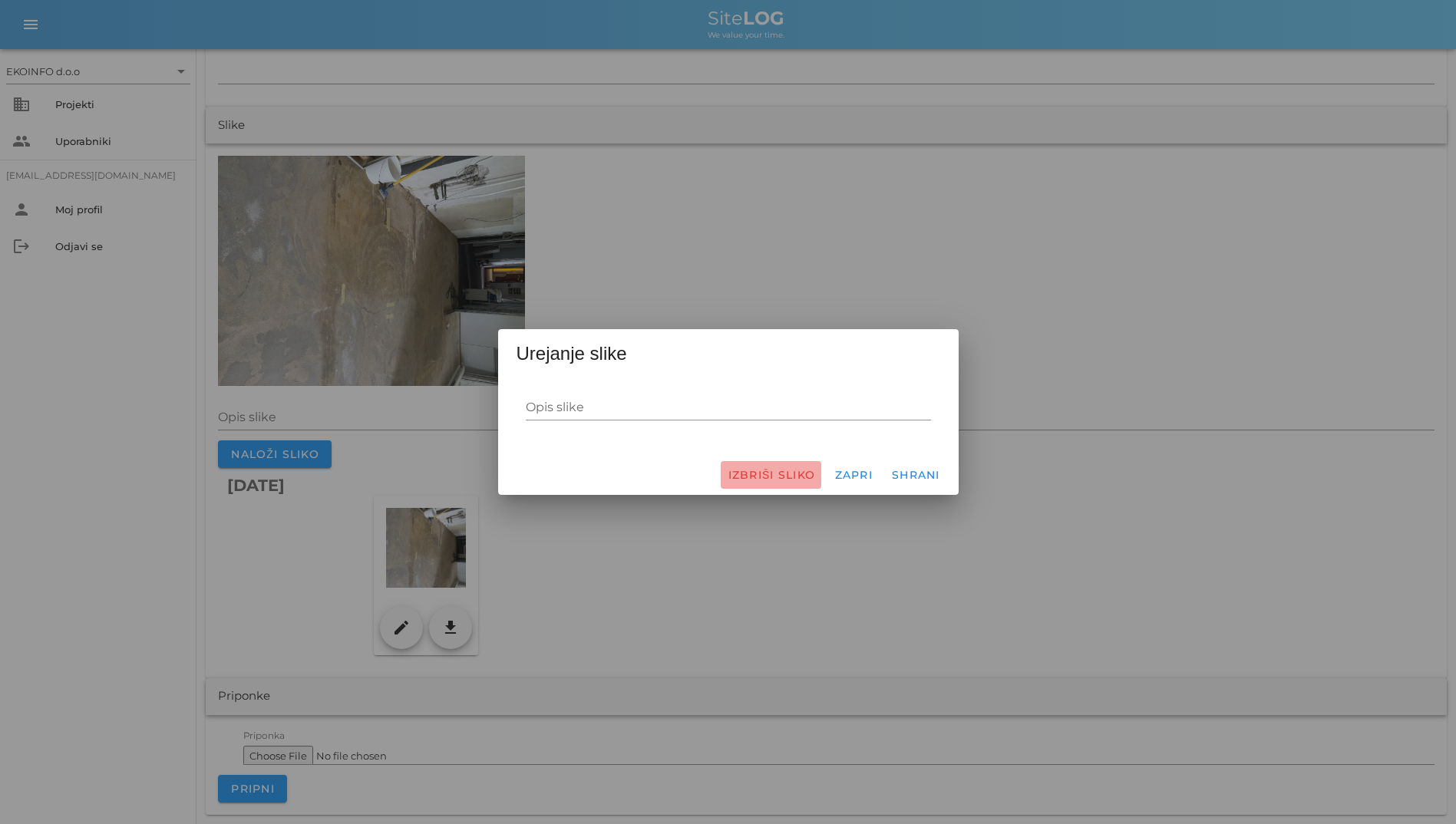
click at [767, 473] on span "Izbriši sliko" at bounding box center [770, 475] width 88 height 14
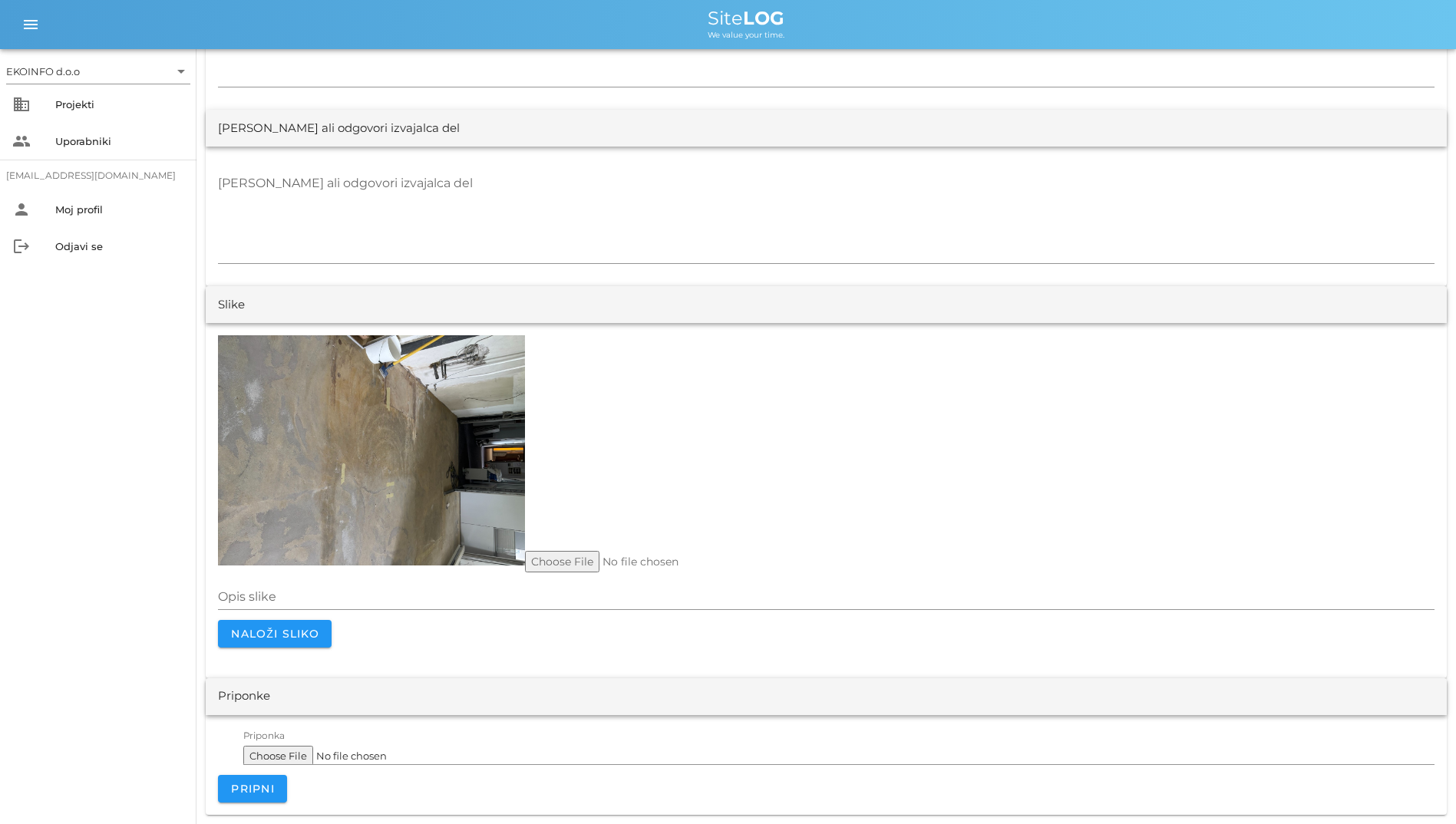
scroll to position [2923, 0]
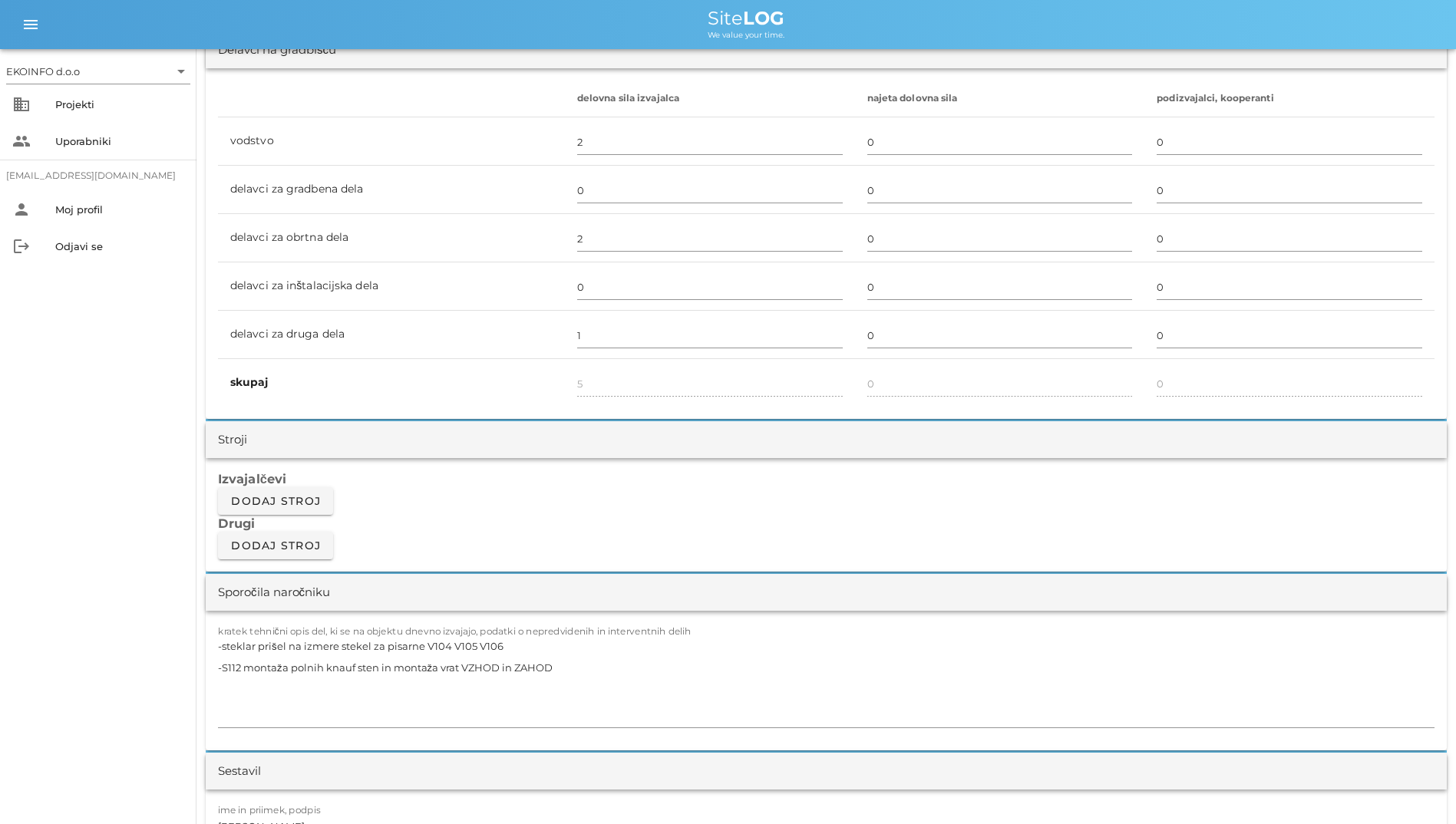
scroll to position [231, 0]
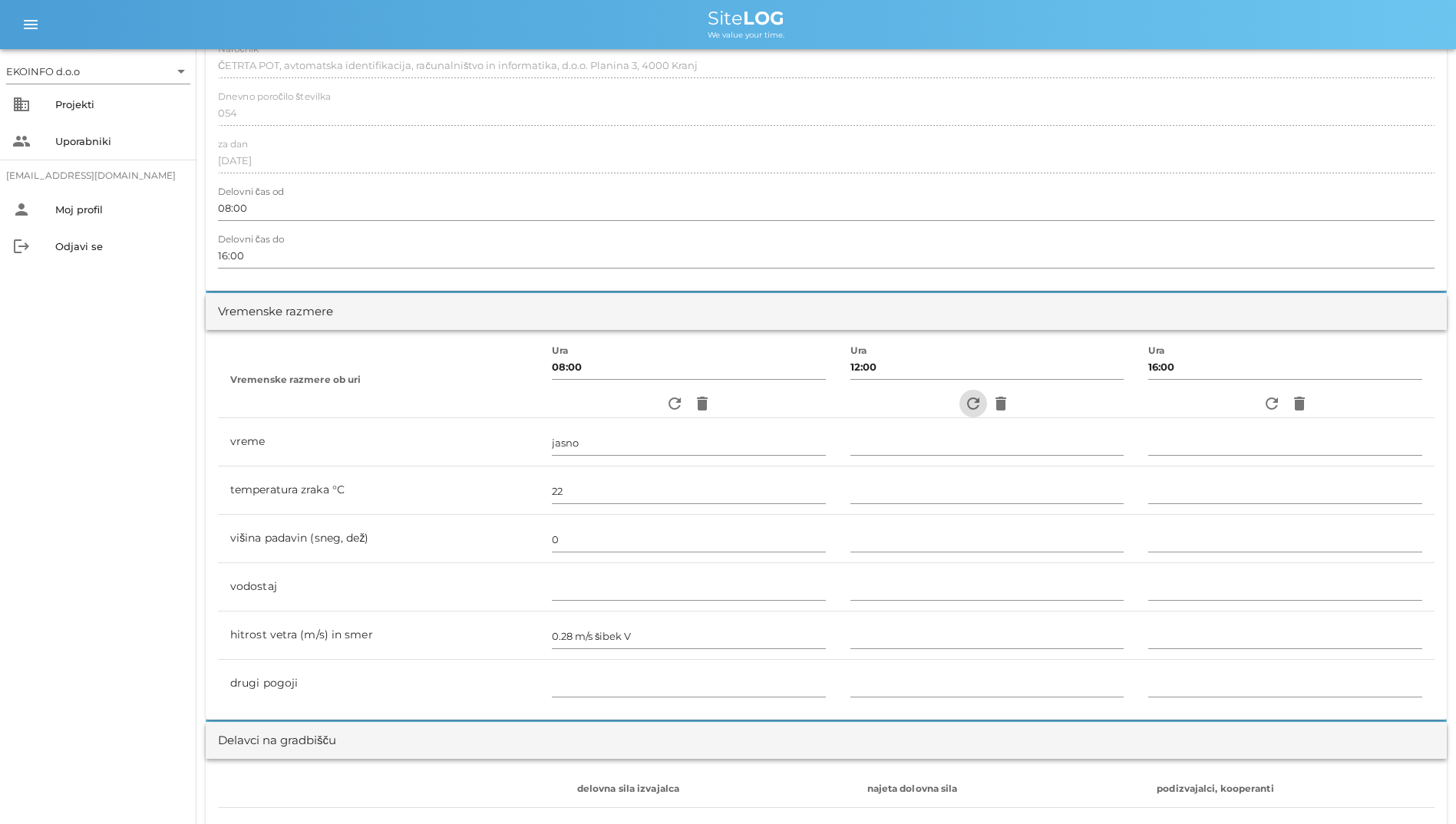
click at [964, 405] on icon "refresh" at bounding box center [972, 404] width 19 height 19
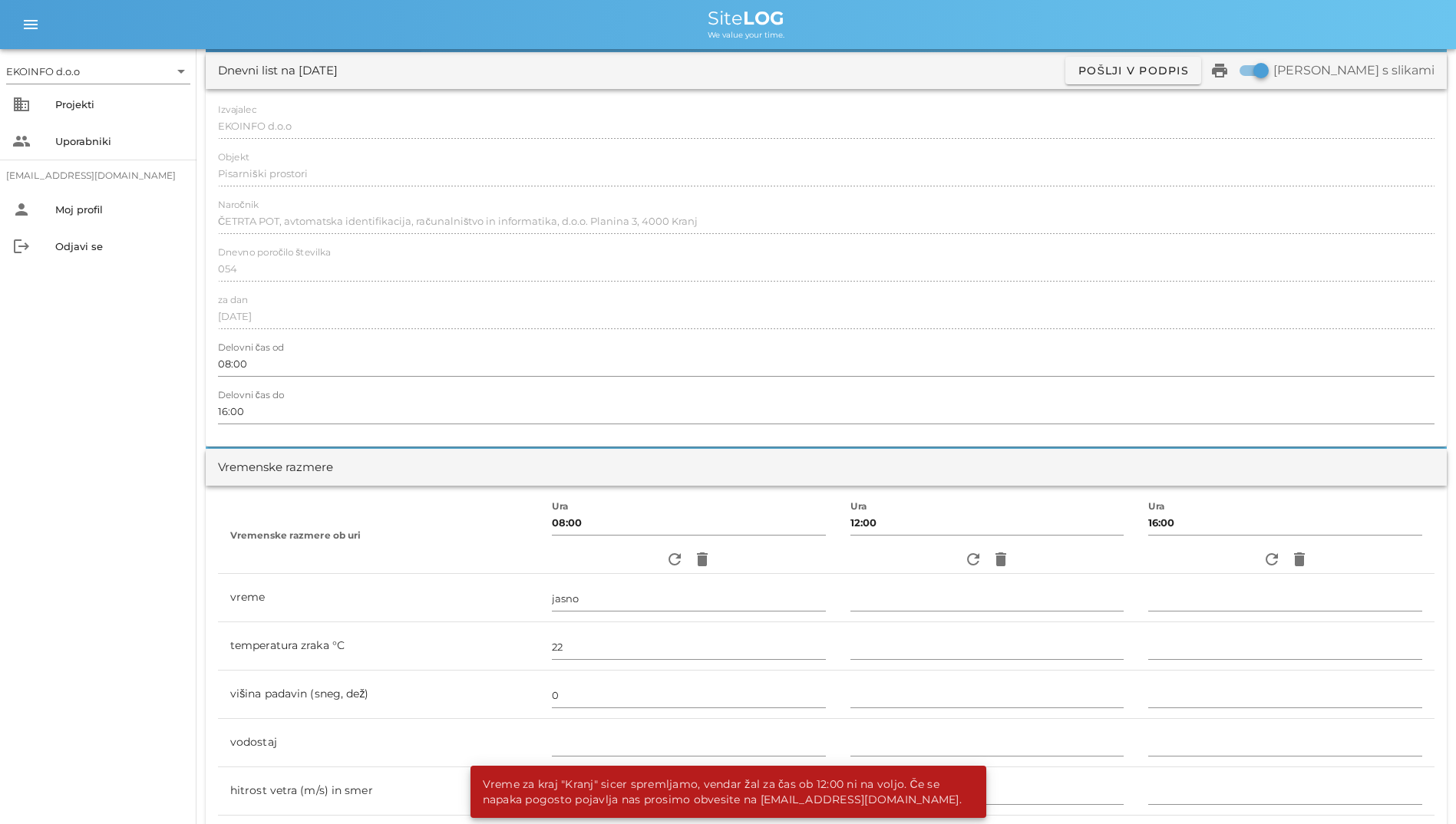
scroll to position [0, 0]
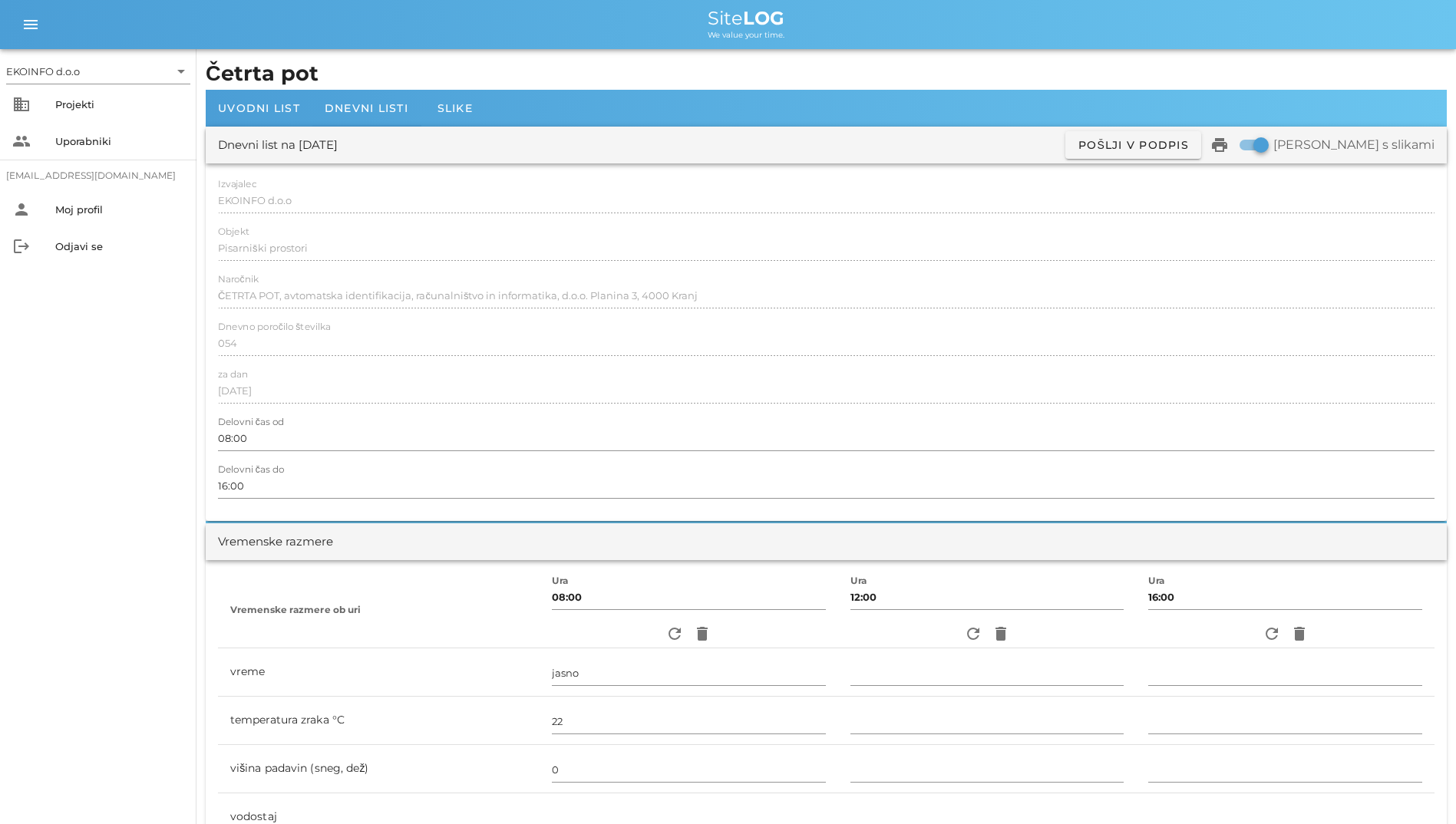
drag, startPoint x: 1325, startPoint y: 139, endPoint x: 407, endPoint y: 276, distance: 928.2
click at [413, 272] on div "Dnevni list na torek, 19.08.2025 ✓ Podpisan Pošlji v podpis print Natisni s sli…" at bounding box center [826, 324] width 1241 height 395
click at [89, 122] on div "business Projekti" at bounding box center [98, 105] width 196 height 37
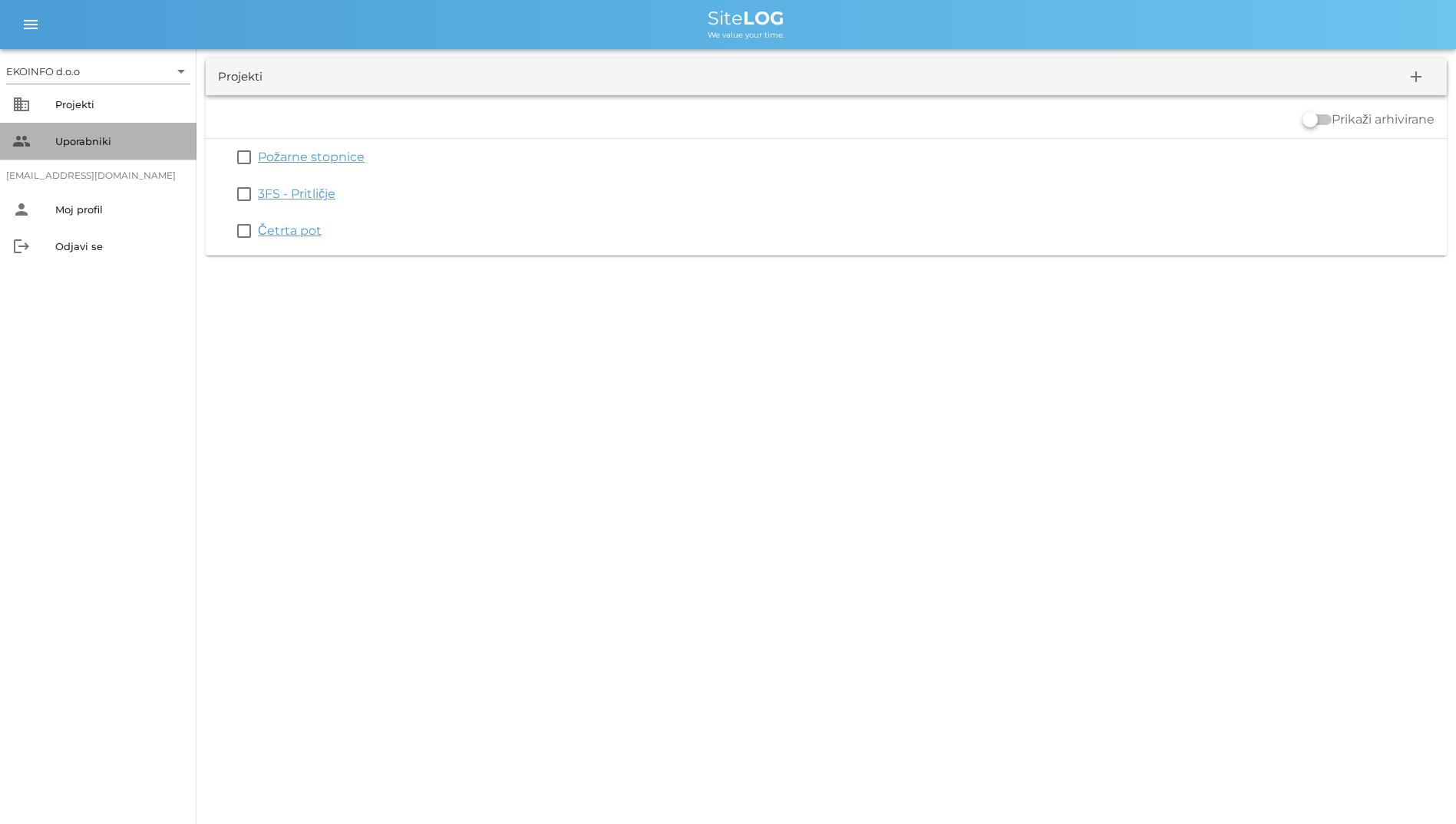
click at [100, 130] on div "Uporabniki" at bounding box center [119, 141] width 129 height 25
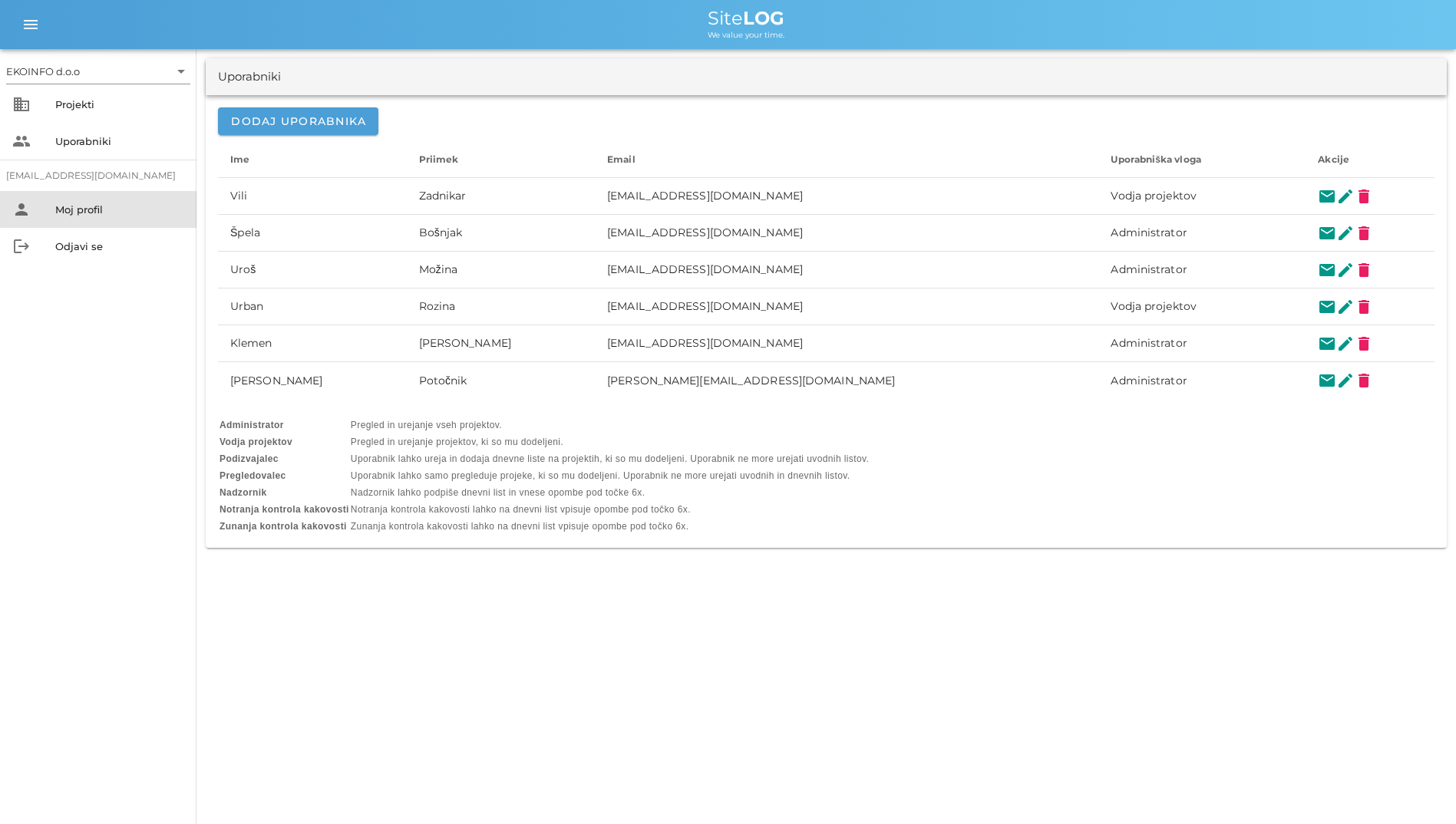
click at [108, 194] on div "person Moj profil" at bounding box center [98, 209] width 196 height 37
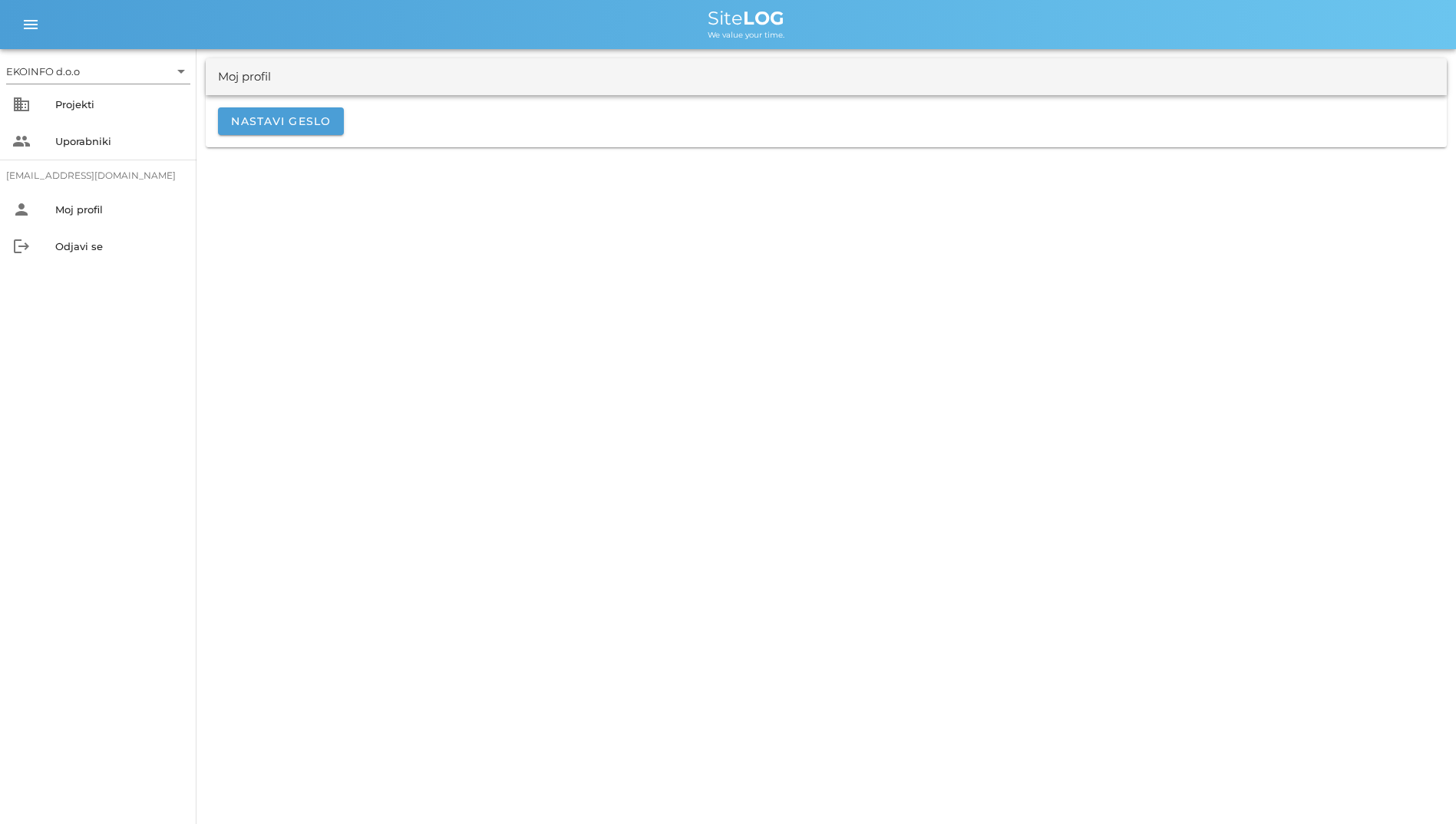
click at [748, 12] on b "LOG" at bounding box center [763, 18] width 42 height 22
drag, startPoint x: 748, startPoint y: 12, endPoint x: 726, endPoint y: 17, distance: 22.6
click at [726, 17] on span "Site LOG" at bounding box center [746, 18] width 77 height 22
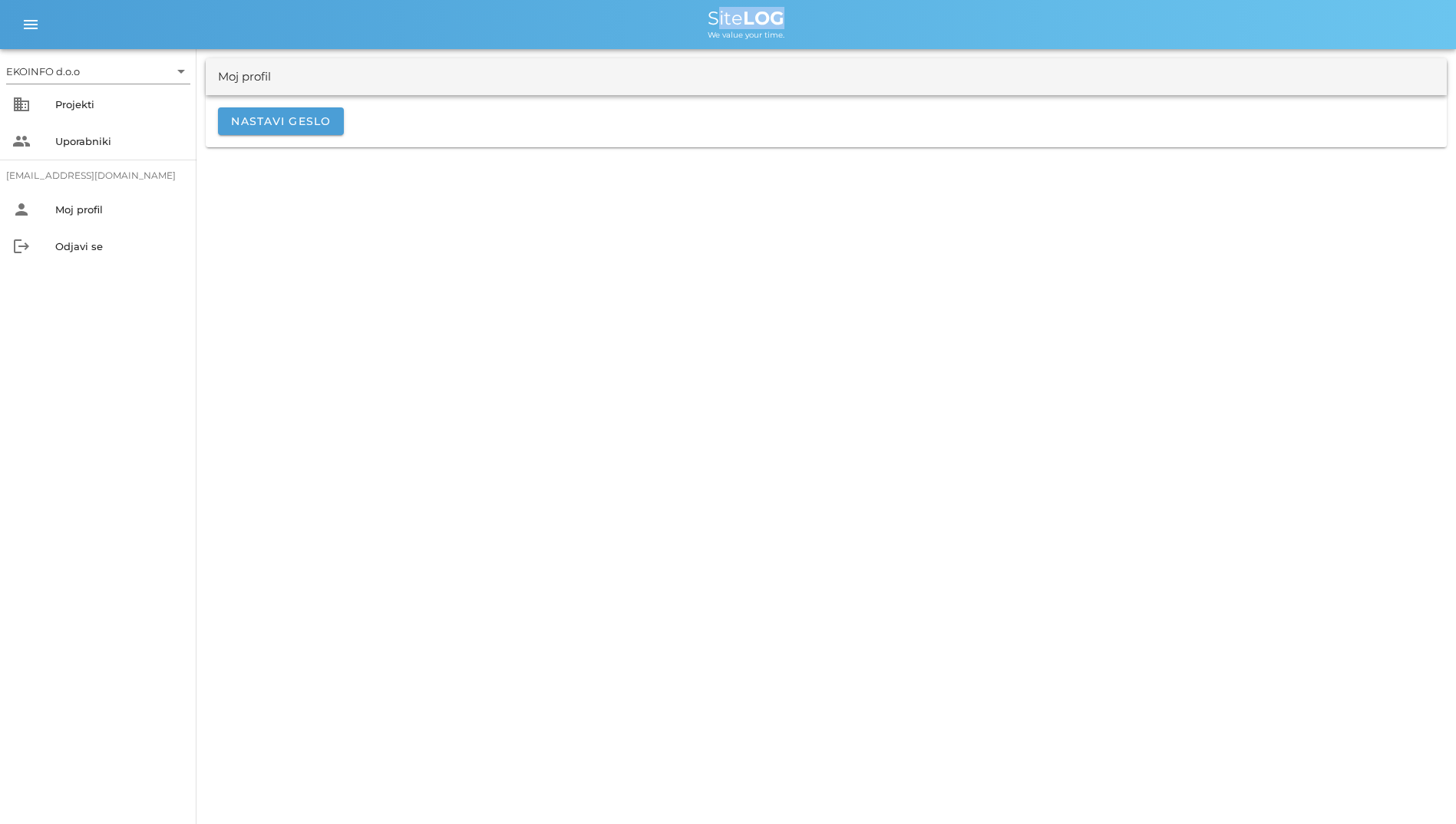
click at [726, 17] on span "Site LOG" at bounding box center [746, 18] width 77 height 22
click at [37, 26] on icon "menu" at bounding box center [30, 24] width 19 height 19
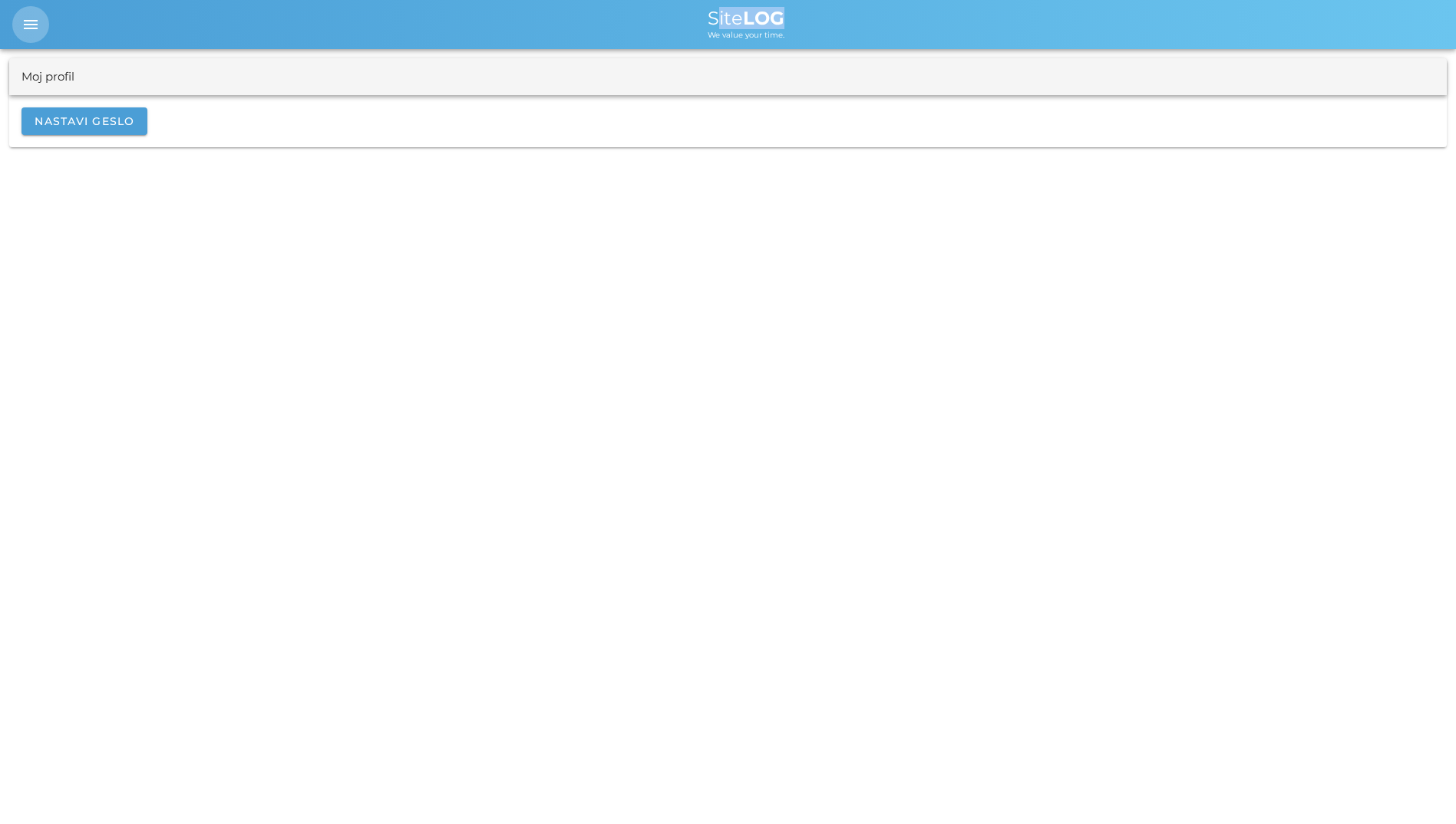
click at [37, 26] on icon "menu" at bounding box center [30, 24] width 19 height 19
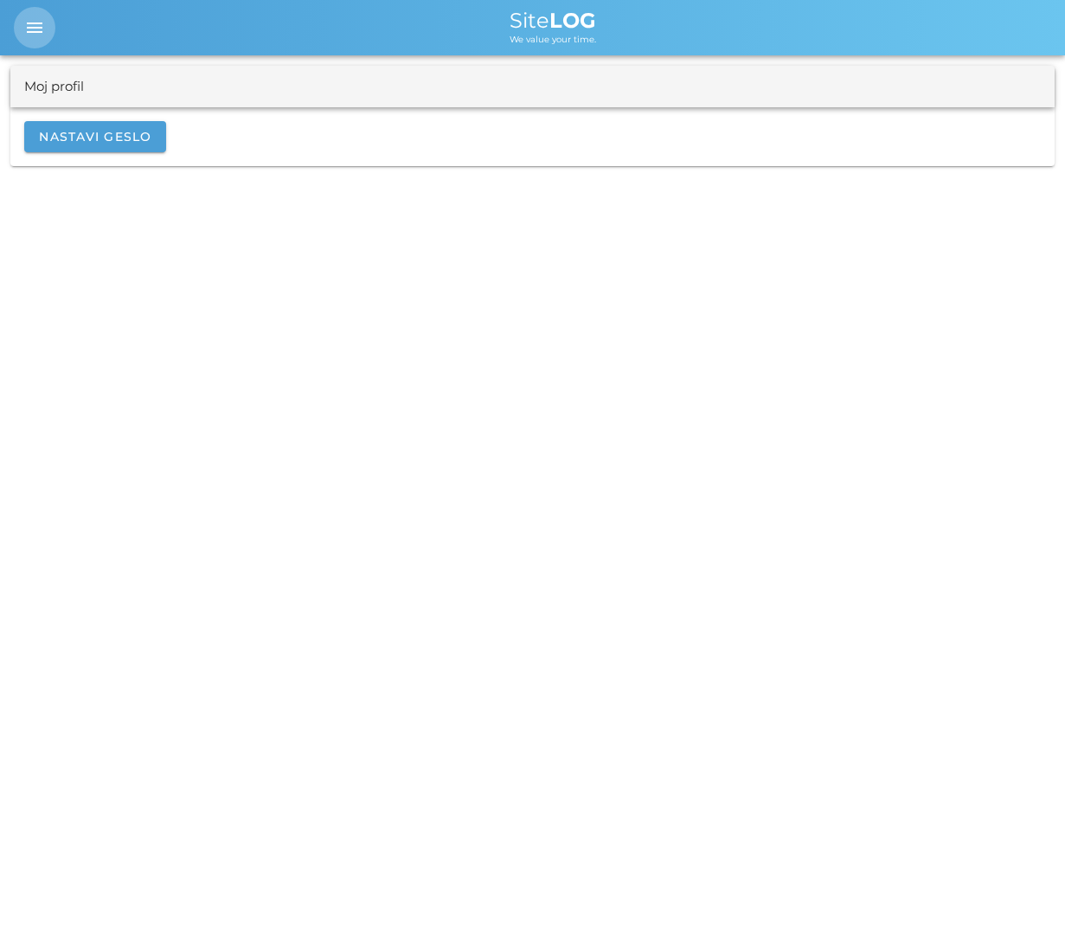
click at [53, 30] on span "menu" at bounding box center [35, 27] width 42 height 21
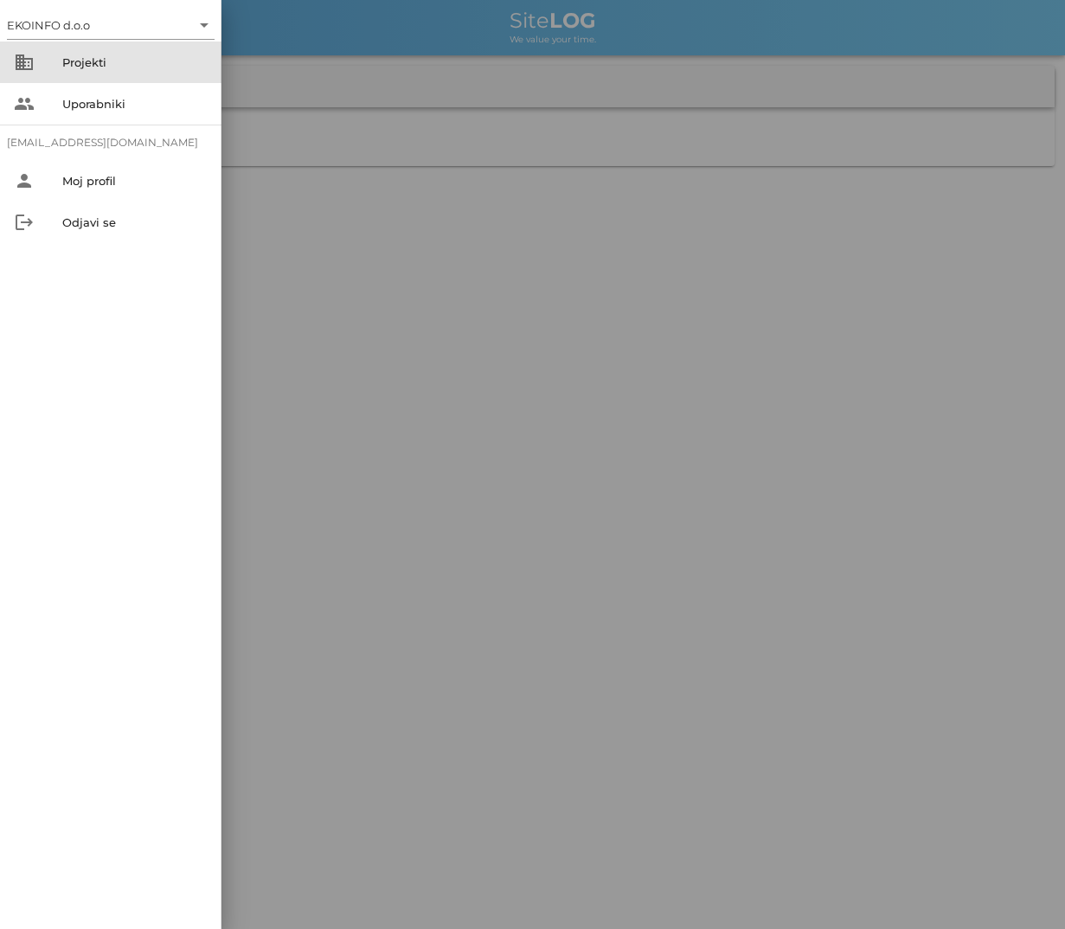
click at [114, 72] on div "Projekti" at bounding box center [134, 62] width 145 height 28
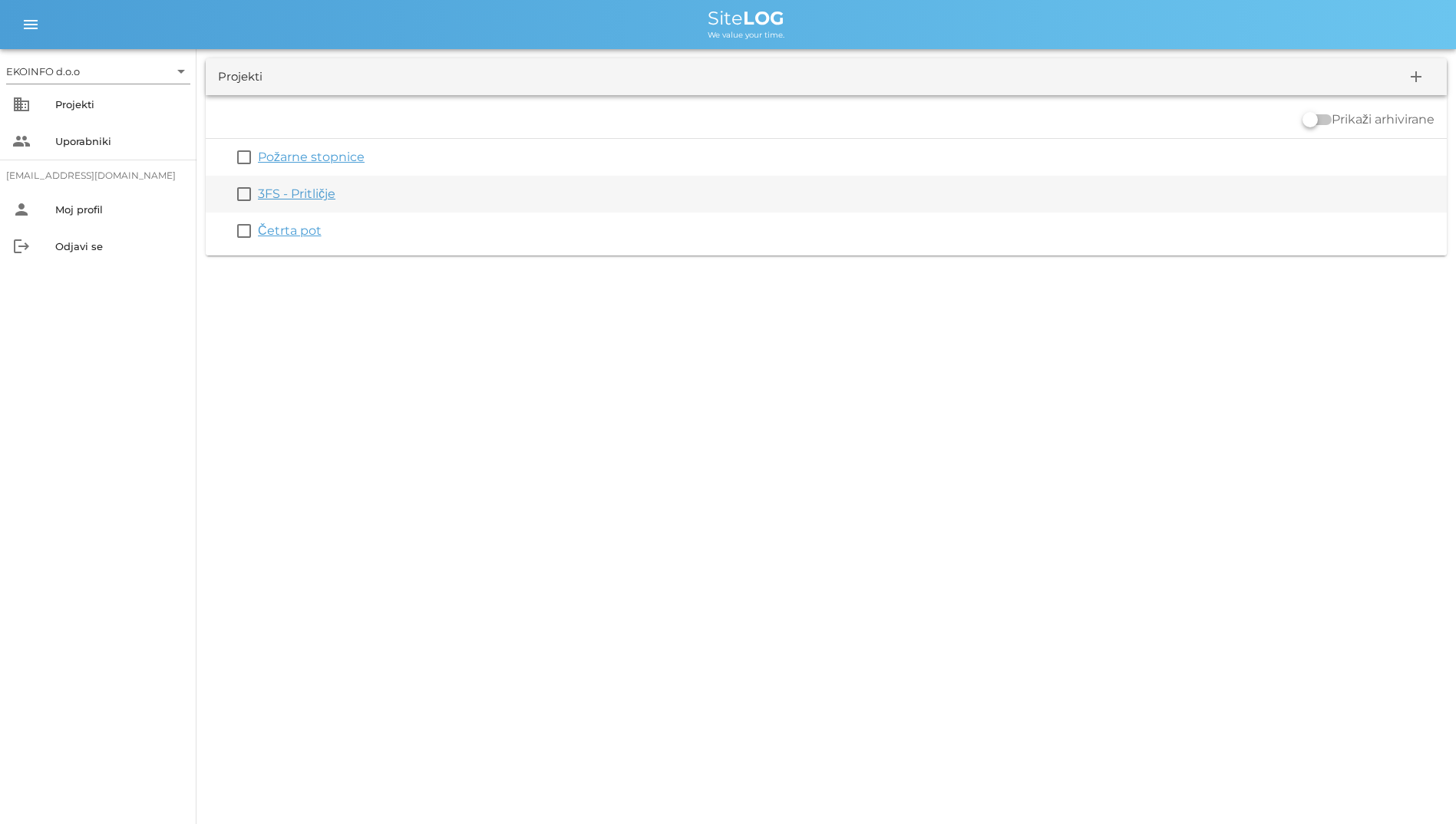
click at [1062, 196] on div "3FS - Pritličje" at bounding box center [849, 193] width 1183 height 19
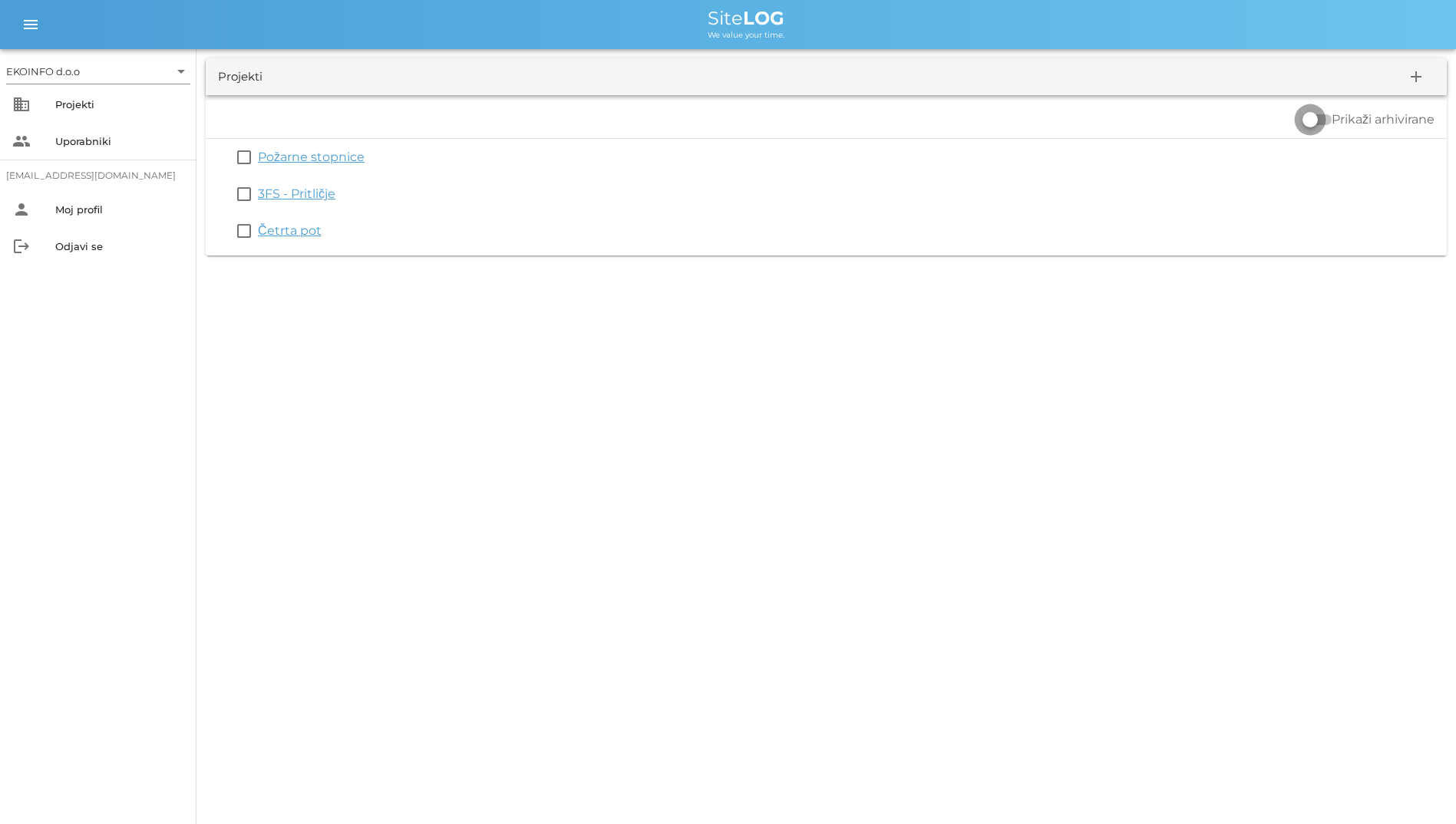
click at [1307, 119] on div at bounding box center [1310, 119] width 26 height 26
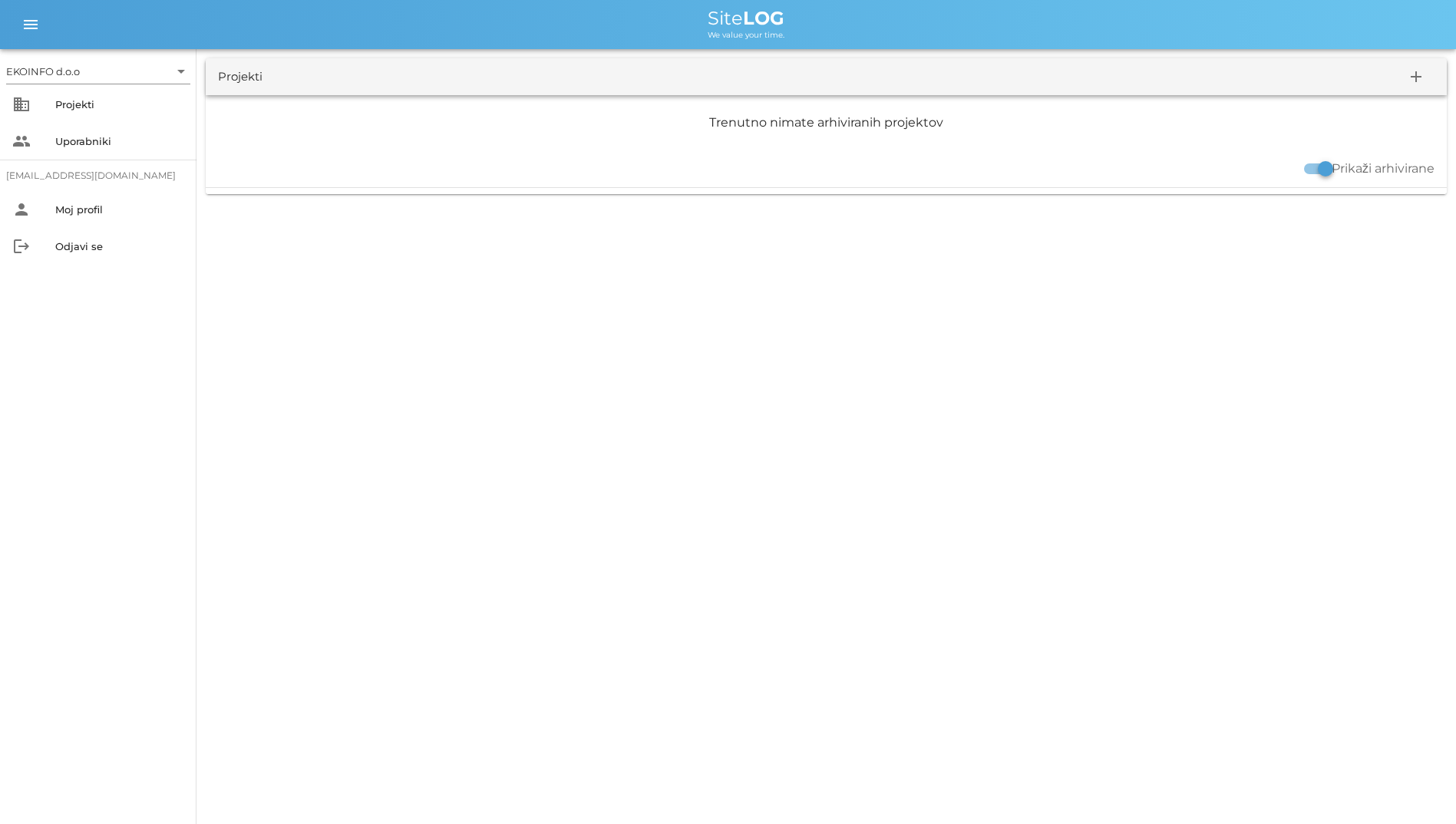
click at [1337, 173] on label "Prikaži arhivirane" at bounding box center [1383, 169] width 103 height 15
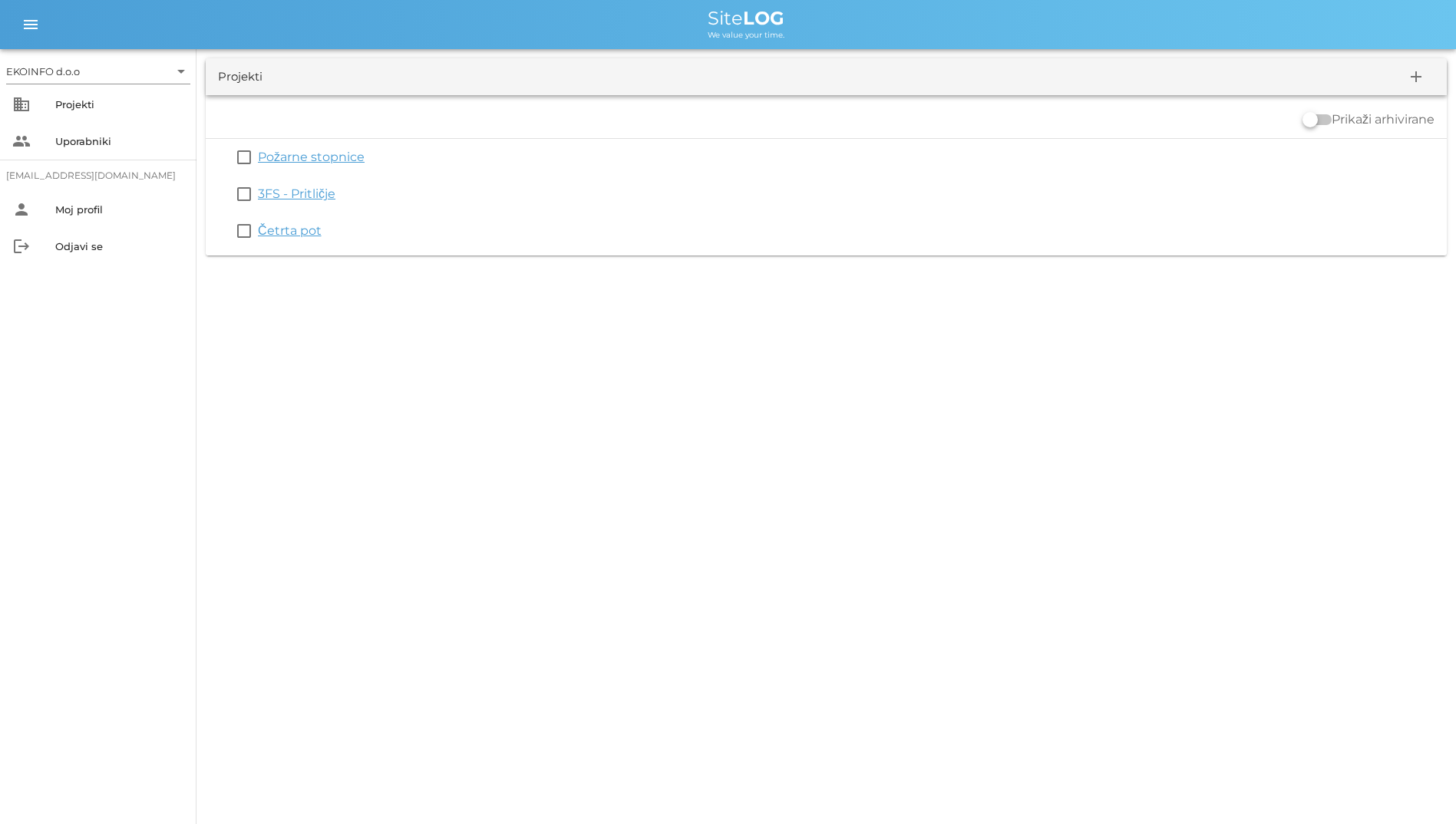
click at [1348, 116] on label "Prikaži arhivirane" at bounding box center [1383, 119] width 103 height 15
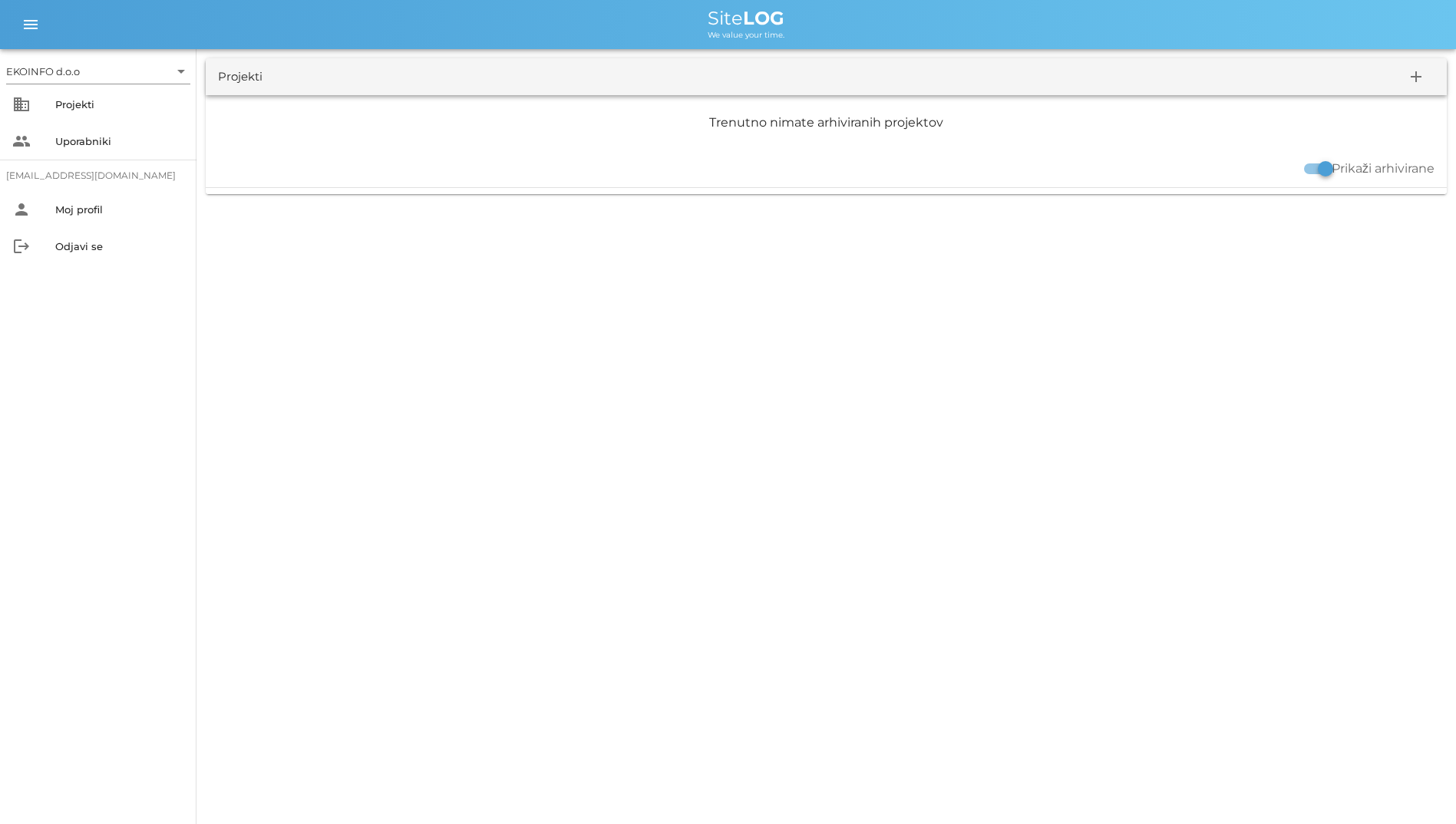
click at [1368, 165] on label "Prikaži arhivirane" at bounding box center [1383, 169] width 103 height 15
checkbox input "false"
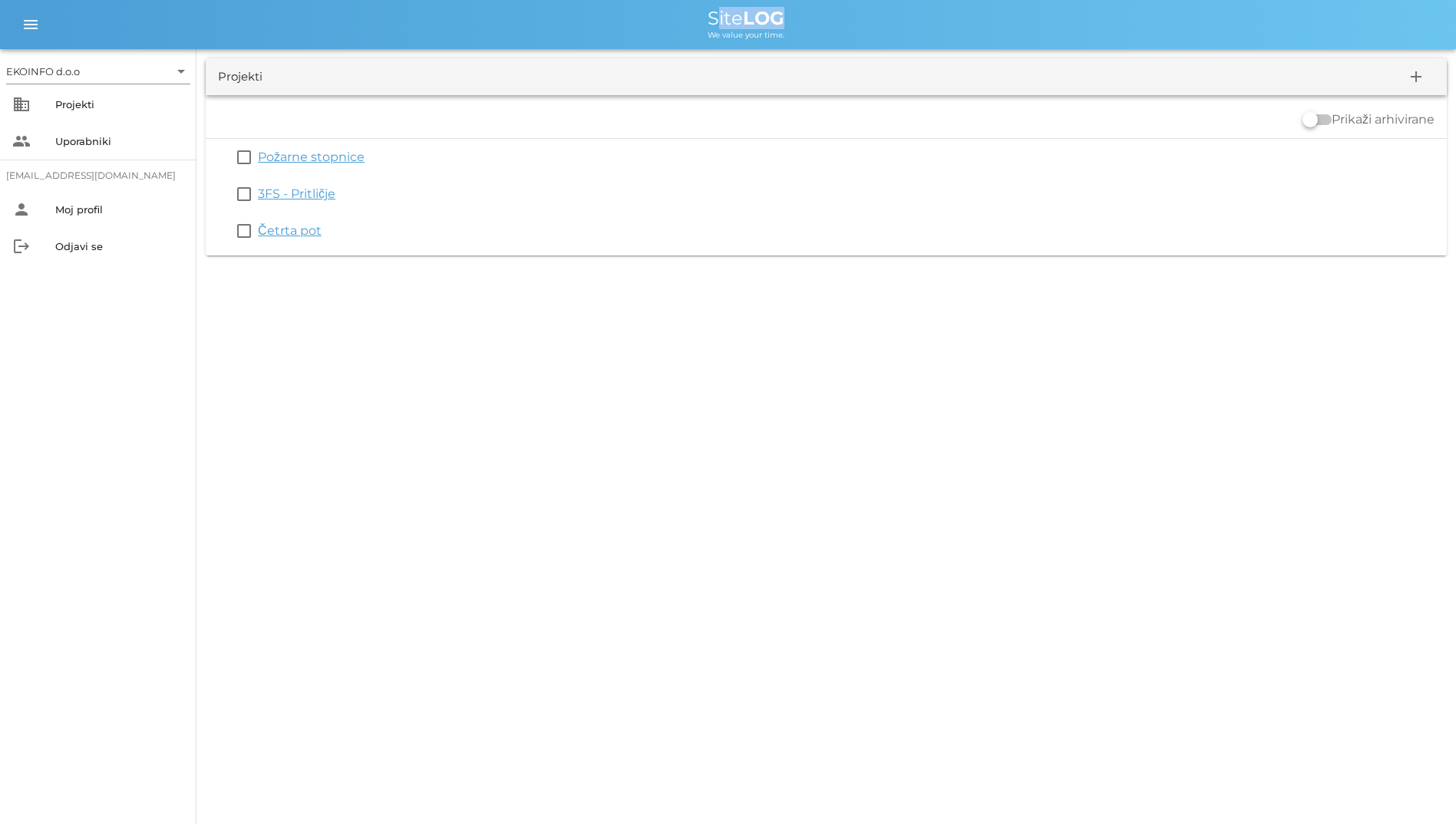
drag, startPoint x: 803, startPoint y: 16, endPoint x: 661, endPoint y: 20, distance: 142.1
click at [661, 20] on div "Site LOG" at bounding box center [745, 18] width 1396 height 19
drag, startPoint x: 661, startPoint y: 20, endPoint x: 589, endPoint y: 20, distance: 72.0
click at [589, 20] on div "Site LOG" at bounding box center [745, 18] width 1396 height 19
drag, startPoint x: 658, startPoint y: 17, endPoint x: 822, endPoint y: 28, distance: 164.4
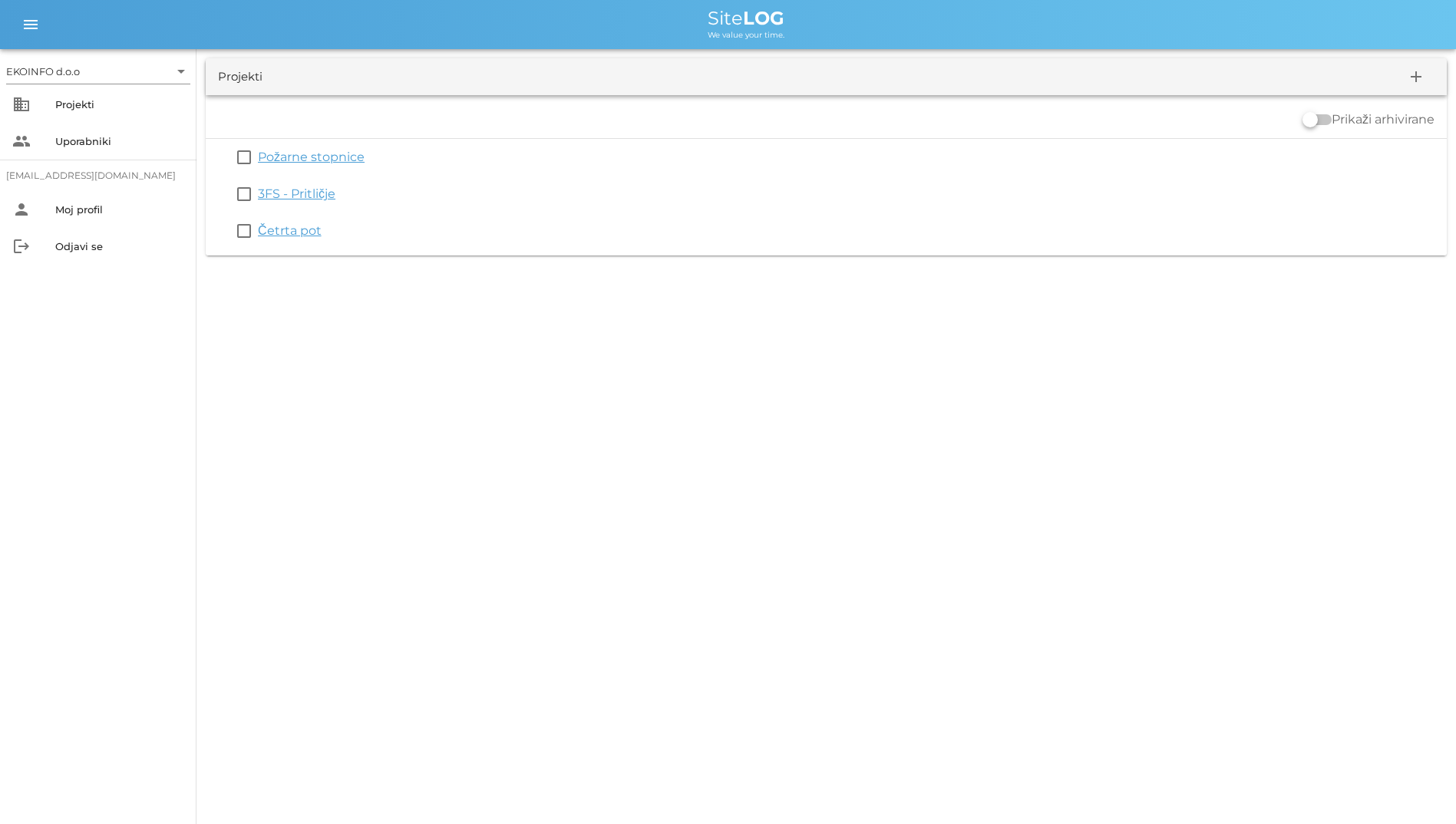
click at [822, 28] on div "Site LOG We value your time." at bounding box center [745, 24] width 1396 height 31
click at [674, 41] on div "menu menu Site LOG We value your time." at bounding box center [728, 24] width 1456 height 49
drag, startPoint x: 682, startPoint y: 19, endPoint x: 830, endPoint y: 35, distance: 148.9
click at [830, 35] on div "Site LOG We value your time." at bounding box center [745, 24] width 1396 height 31
drag, startPoint x: 830, startPoint y: 35, endPoint x: 634, endPoint y: 41, distance: 196.1
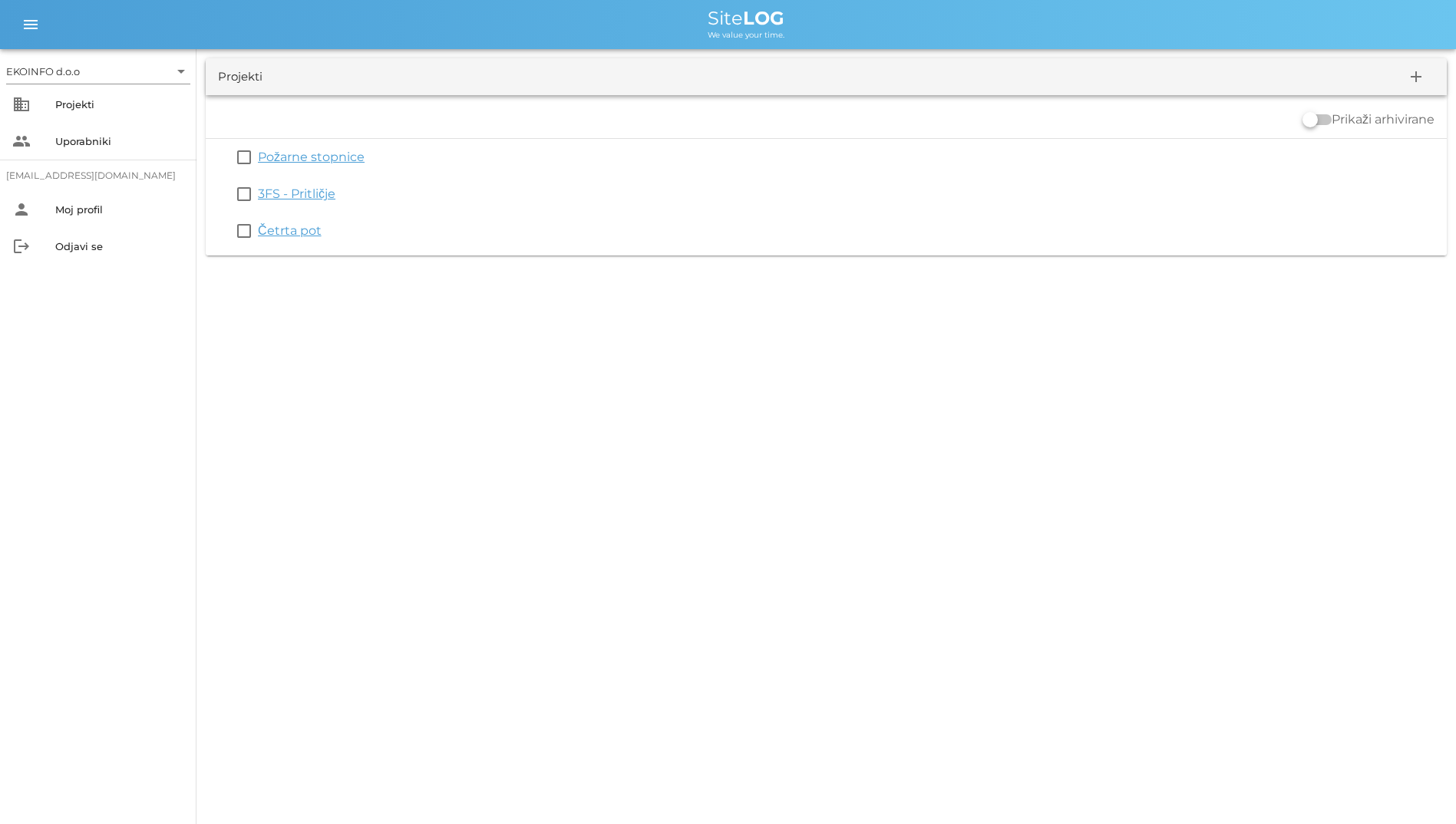
click at [634, 41] on div "menu menu Site LOG We value your time." at bounding box center [728, 24] width 1456 height 49
drag, startPoint x: 981, startPoint y: 287, endPoint x: 983, endPoint y: 279, distance: 8.2
click at [981, 287] on div "EKOINFO d.o.o arrow_drop_down business Projekti people Uporabniki [EMAIL_ADDRES…" at bounding box center [728, 412] width 1456 height 824
click at [954, 554] on div "EKOINFO d.o.o arrow_drop_down business Projekti people Uporabniki [EMAIL_ADDRES…" at bounding box center [728, 412] width 1456 height 824
drag, startPoint x: 692, startPoint y: 12, endPoint x: 814, endPoint y: 39, distance: 125.0
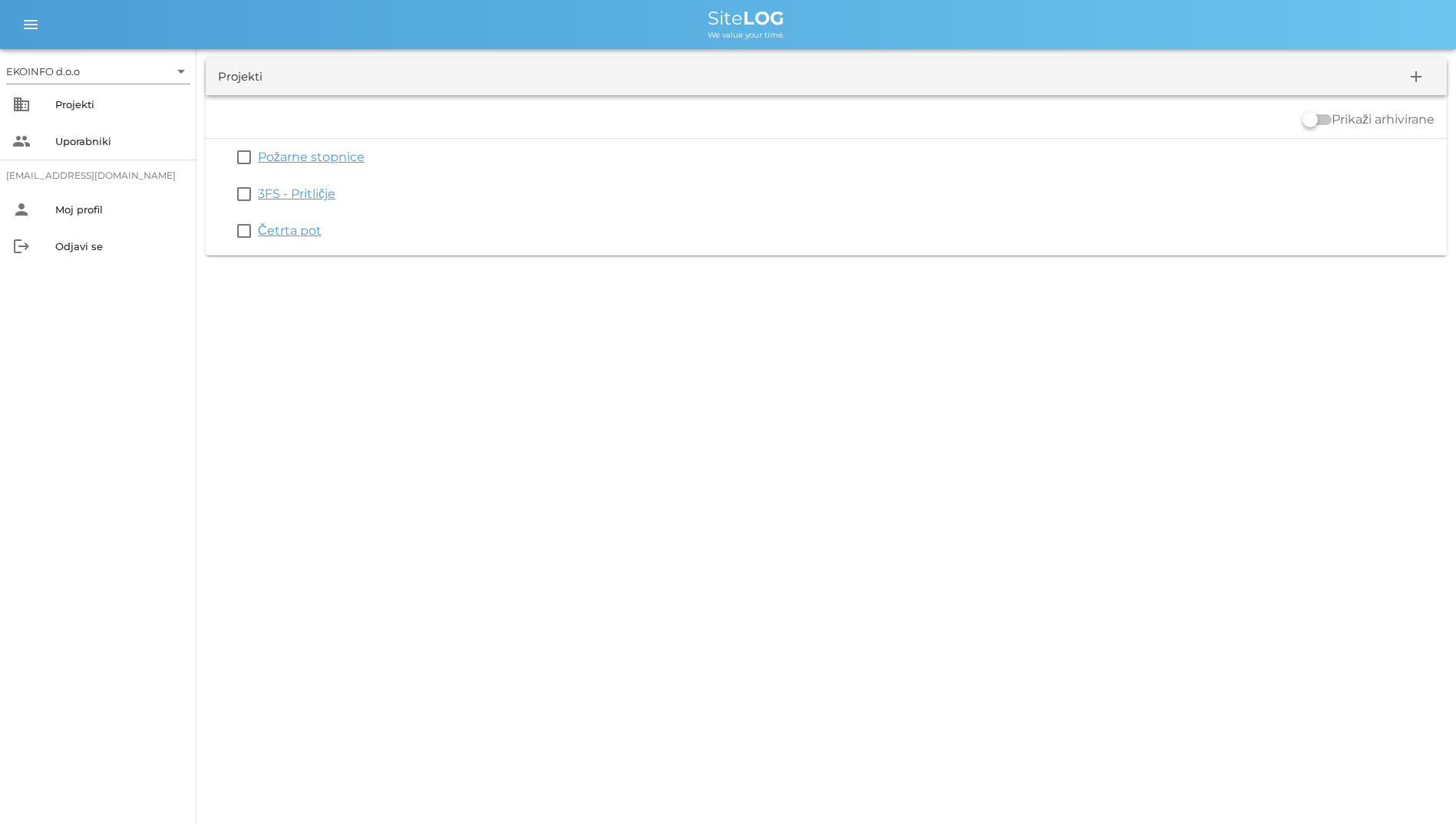
click at [814, 39] on div "Site LOG We value your time." at bounding box center [745, 24] width 1396 height 31
click at [641, 30] on div "We value your time." at bounding box center [745, 34] width 1396 height 12
drag, startPoint x: 686, startPoint y: 18, endPoint x: 953, endPoint y: 38, distance: 267.7
click at [953, 38] on div "Site LOG We value your time." at bounding box center [745, 24] width 1396 height 31
click at [742, 39] on span "We value your time." at bounding box center [746, 35] width 77 height 10
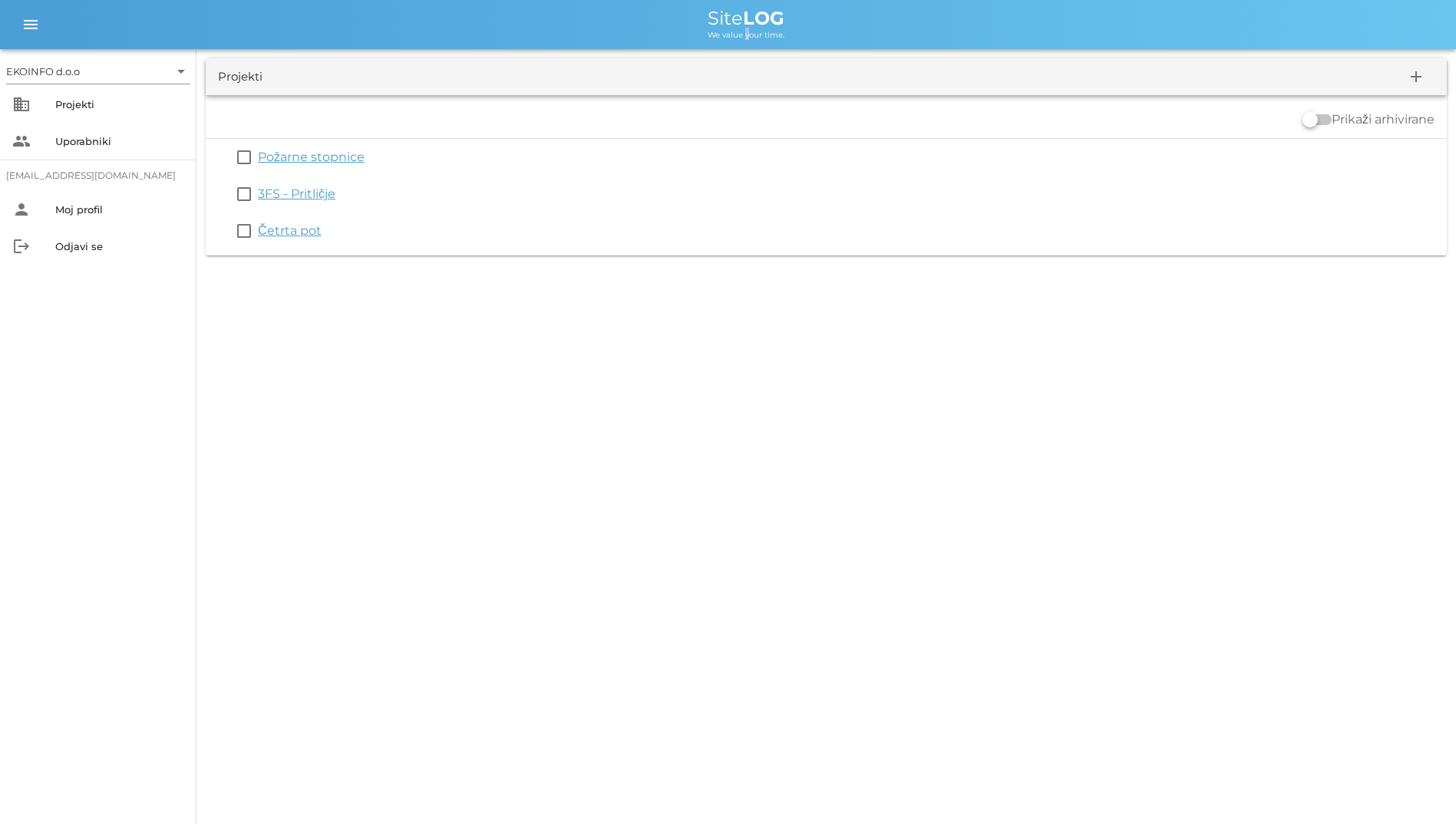
click at [742, 39] on span "We value your time." at bounding box center [746, 35] width 77 height 10
drag, startPoint x: 742, startPoint y: 39, endPoint x: 713, endPoint y: 26, distance: 31.8
click at [713, 26] on span "Site LOG" at bounding box center [746, 18] width 77 height 22
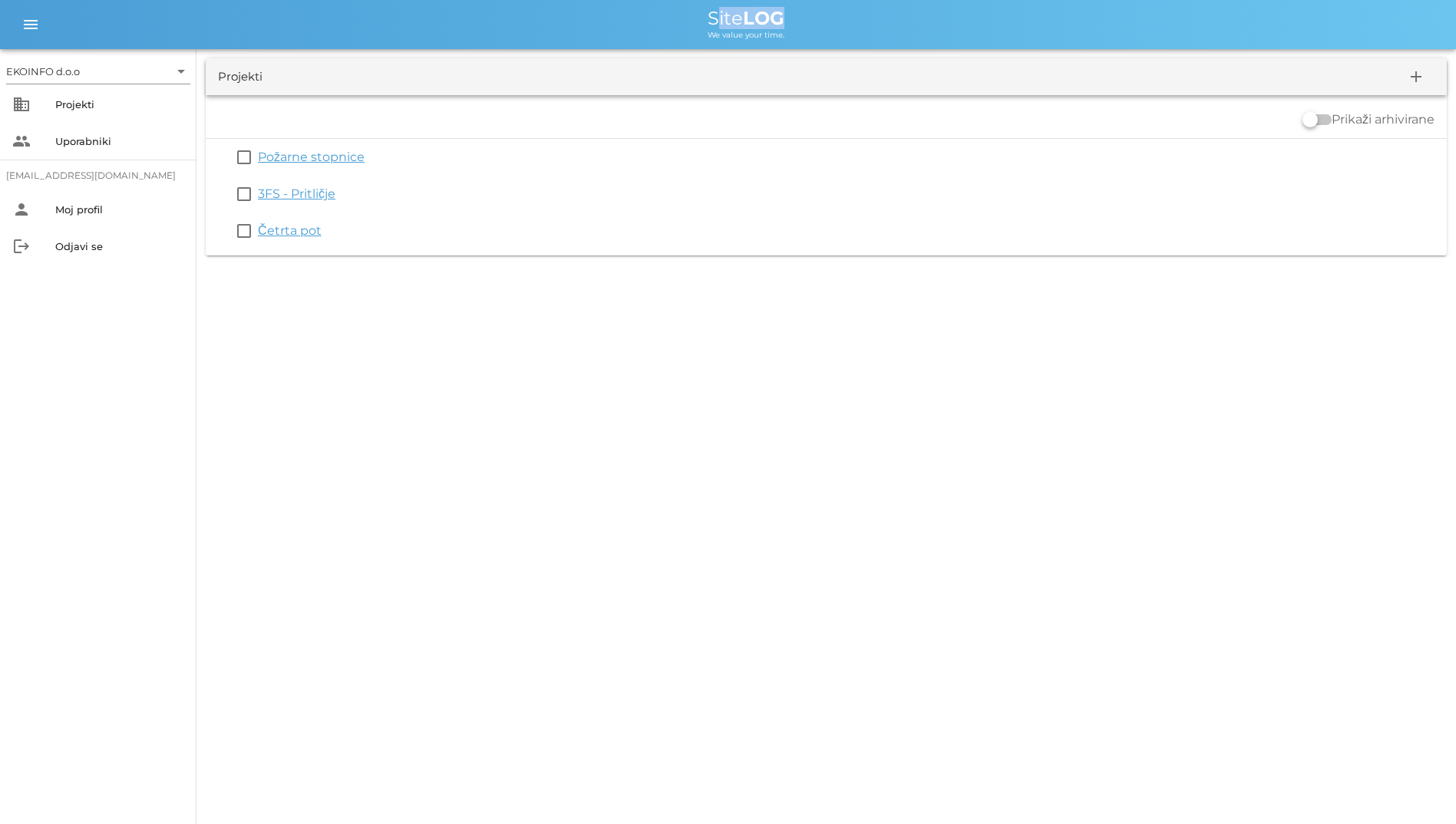
click at [713, 26] on span "Site LOG" at bounding box center [746, 18] width 77 height 22
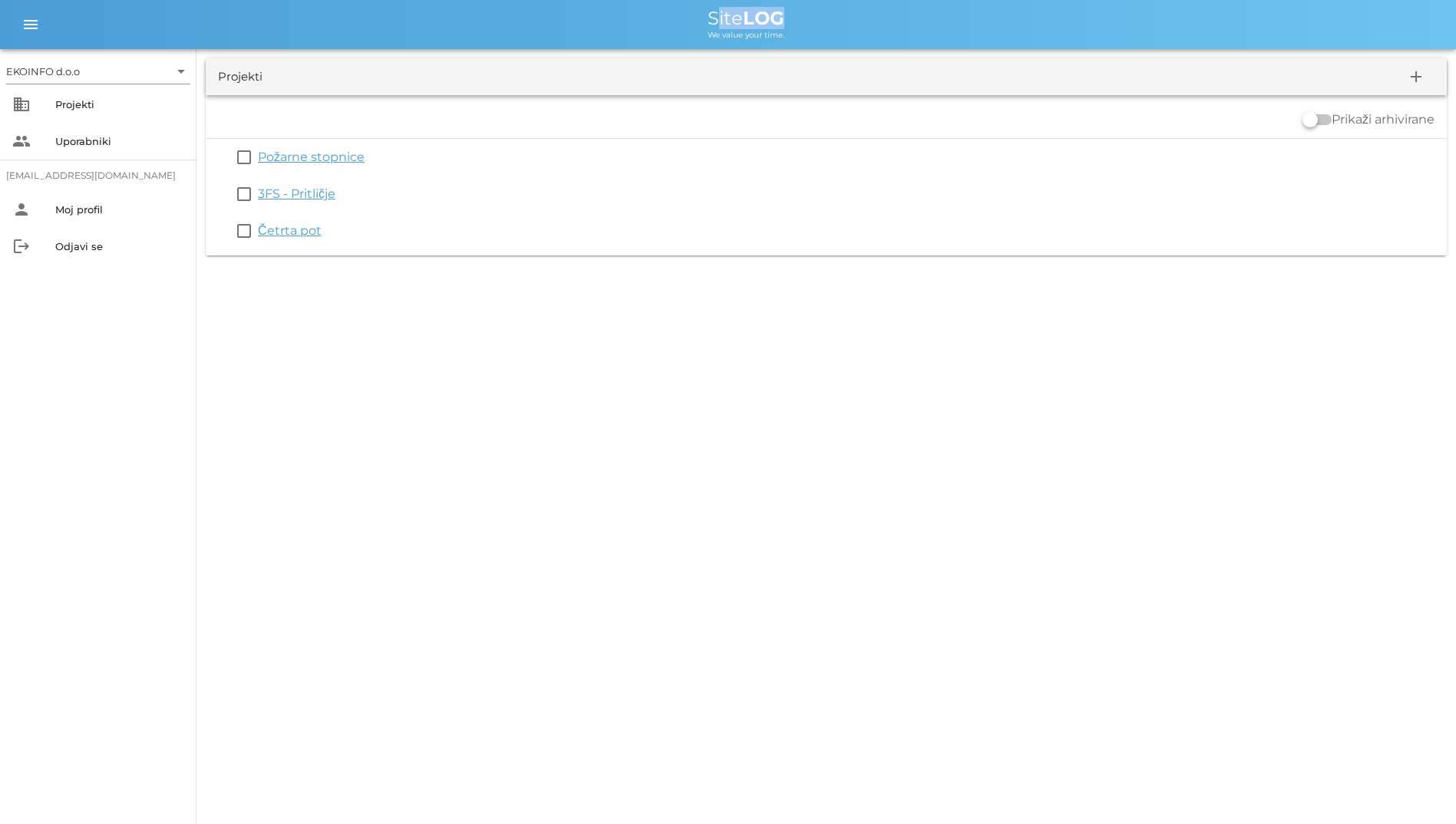
drag, startPoint x: 794, startPoint y: 43, endPoint x: 707, endPoint y: 21, distance: 89.7
click at [707, 21] on div "menu menu Site LOG We value your time." at bounding box center [728, 24] width 1456 height 49
drag, startPoint x: 707, startPoint y: 21, endPoint x: 631, endPoint y: 12, distance: 76.5
click at [634, 12] on div "Site LOG" at bounding box center [745, 18] width 1396 height 19
drag, startPoint x: 846, startPoint y: 48, endPoint x: 913, endPoint y: 62, distance: 68.4
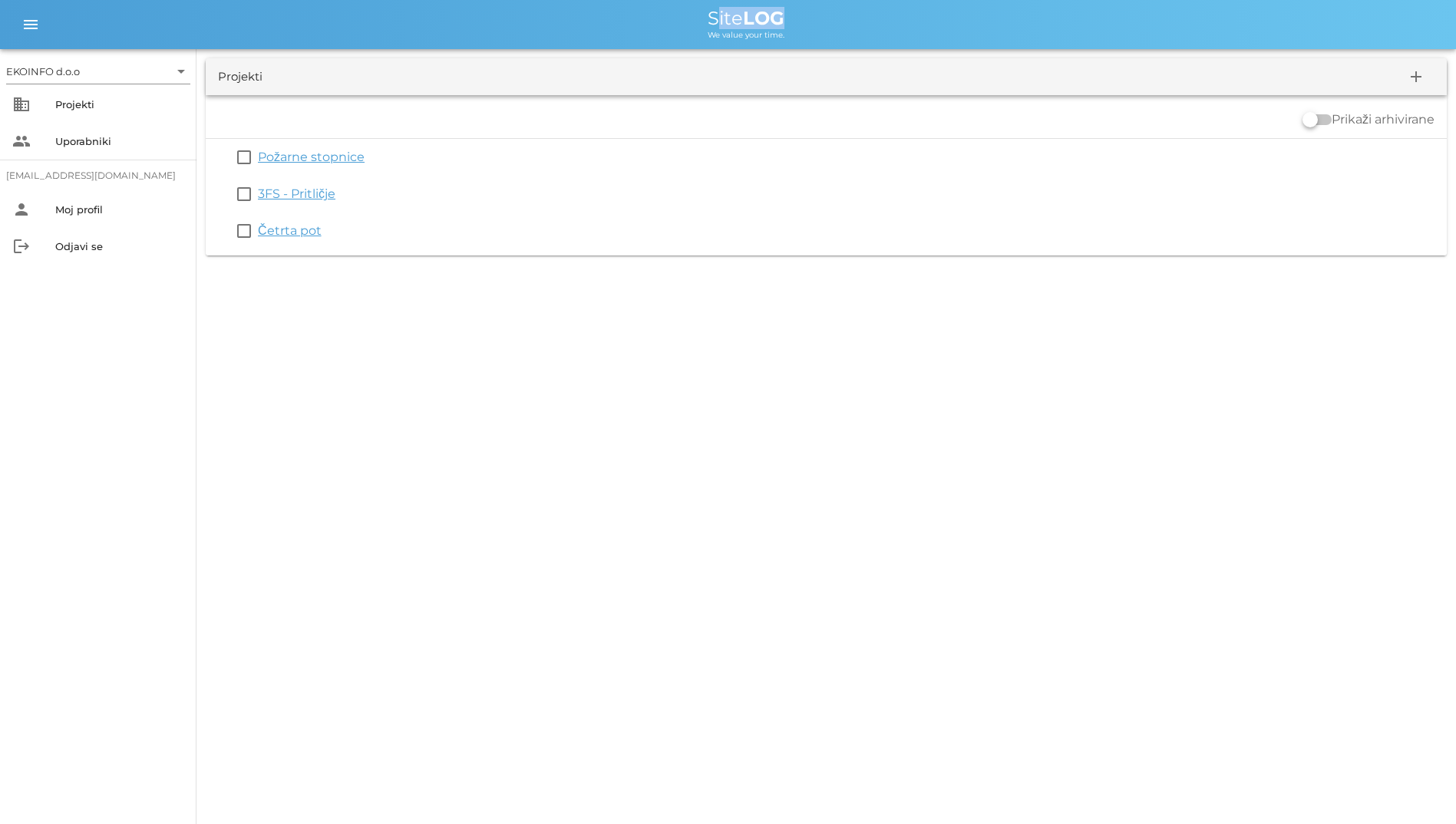
click at [913, 62] on div "EKOINFO d.o.o arrow_drop_down business Projekti people Uporabniki [EMAIL_ADDRES…" at bounding box center [728, 132] width 1456 height 264
drag, startPoint x: 913, startPoint y: 62, endPoint x: 680, endPoint y: 17, distance: 237.3
click at [680, 17] on div "Site LOG" at bounding box center [745, 18] width 1396 height 19
drag, startPoint x: 666, startPoint y: 17, endPoint x: 755, endPoint y: 28, distance: 89.7
click at [755, 28] on div "Site LOG We value your time." at bounding box center [745, 24] width 1396 height 31
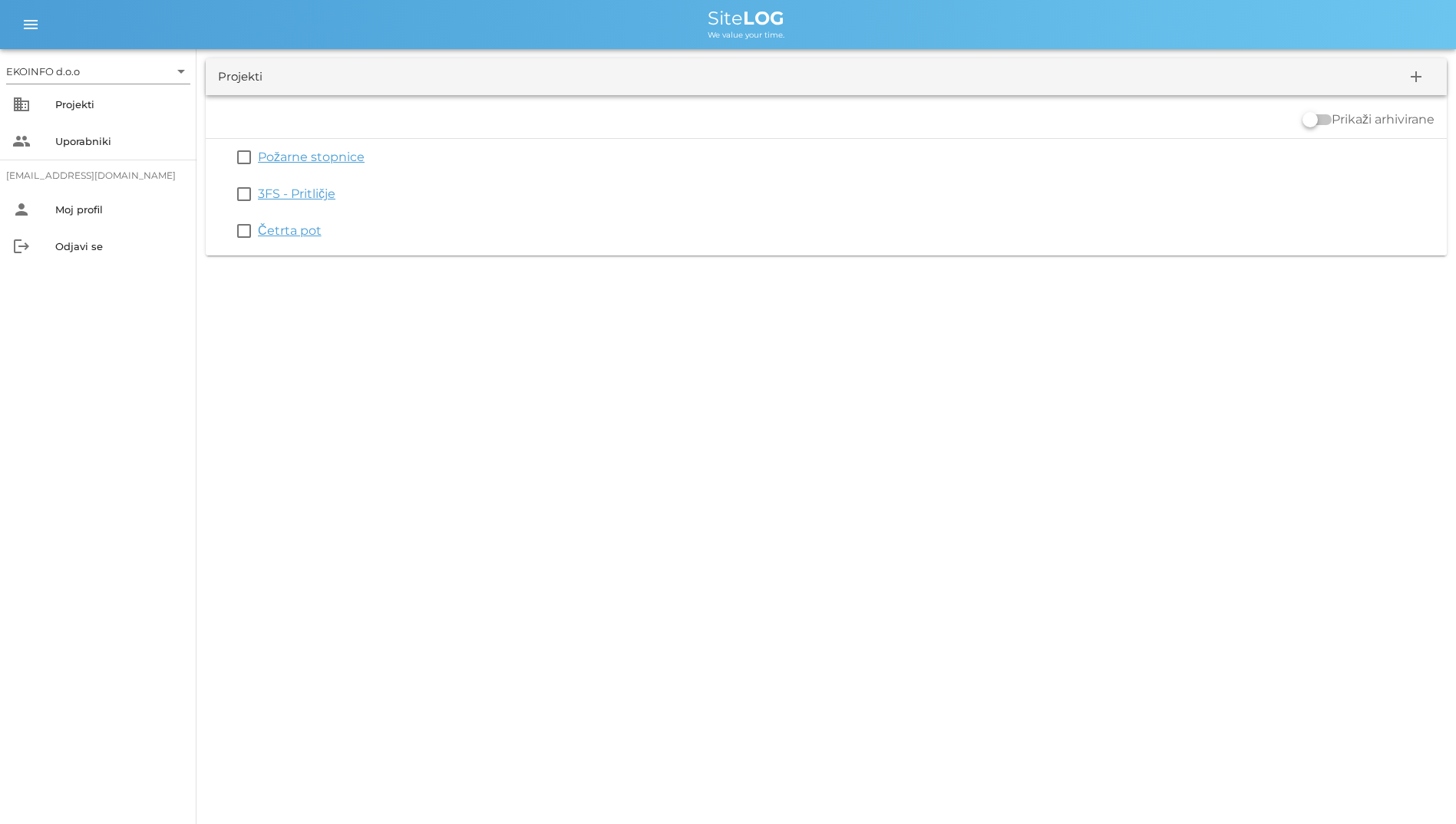
click at [1191, 35] on div "We value your time." at bounding box center [745, 34] width 1396 height 12
drag, startPoint x: 1127, startPoint y: 33, endPoint x: 539, endPoint y: -57, distance: 594.8
click at [539, 0] on html "EKOINFO d.o.o arrow_drop_down business Projekti people Uporabniki [EMAIL_ADDRES…" at bounding box center [728, 412] width 1456 height 824
click at [264, 15] on div "Site LOG" at bounding box center [745, 18] width 1396 height 19
drag, startPoint x: 493, startPoint y: 259, endPoint x: 264, endPoint y: 89, distance: 285.2
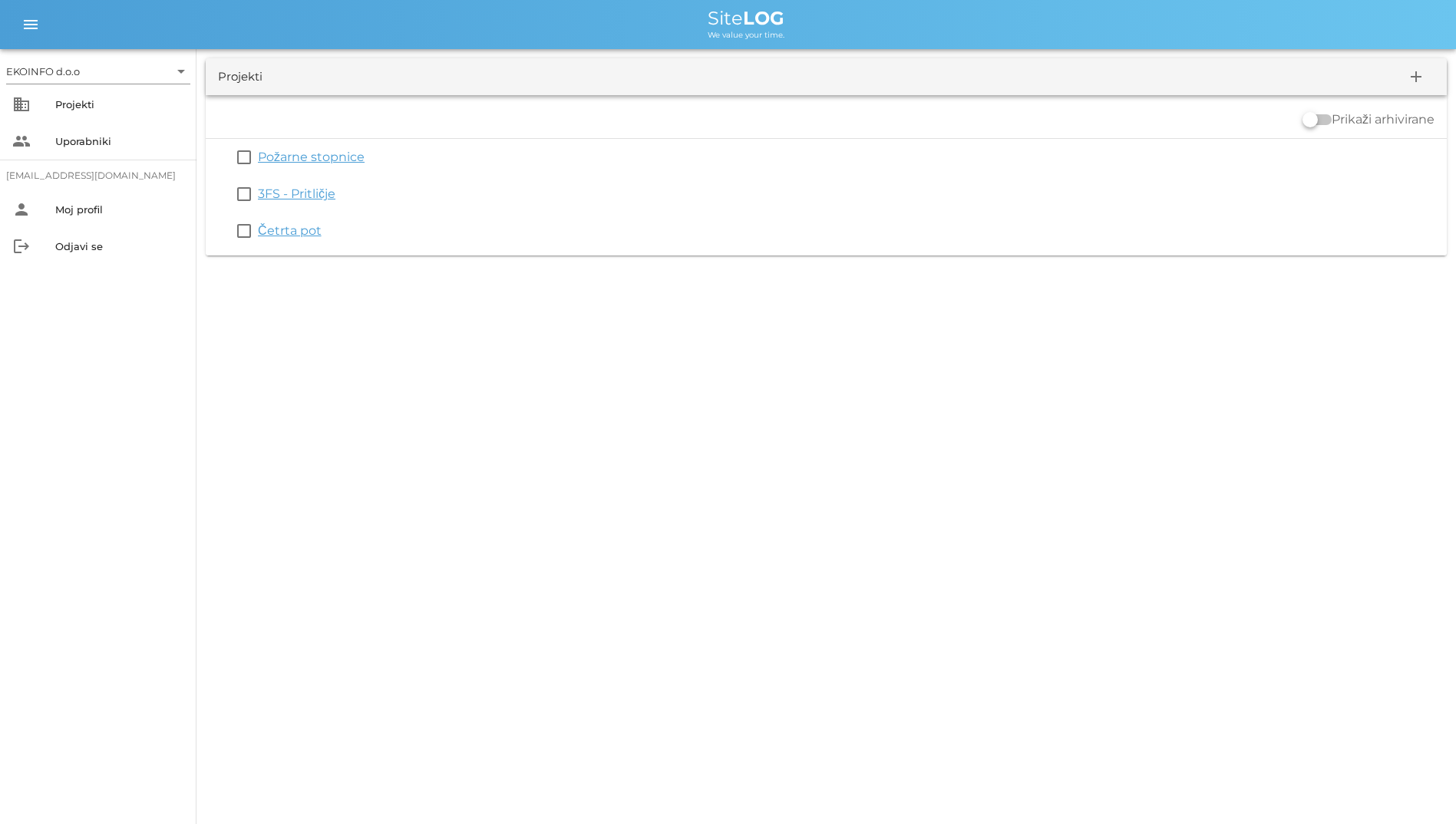
click at [264, 89] on div "EKOINFO d.o.o arrow_drop_down business Projekti people Uporabniki [EMAIL_ADDRES…" at bounding box center [728, 412] width 1456 height 824
drag, startPoint x: 264, startPoint y: 89, endPoint x: 236, endPoint y: 106, distance: 32.8
click at [236, 106] on div "Prikaži arhivirane" at bounding box center [826, 120] width 1241 height 37
drag, startPoint x: 236, startPoint y: 106, endPoint x: 470, endPoint y: 307, distance: 308.5
click at [470, 307] on div "EKOINFO d.o.o arrow_drop_down business Projekti people Uporabniki [EMAIL_ADDRES…" at bounding box center [728, 412] width 1456 height 824
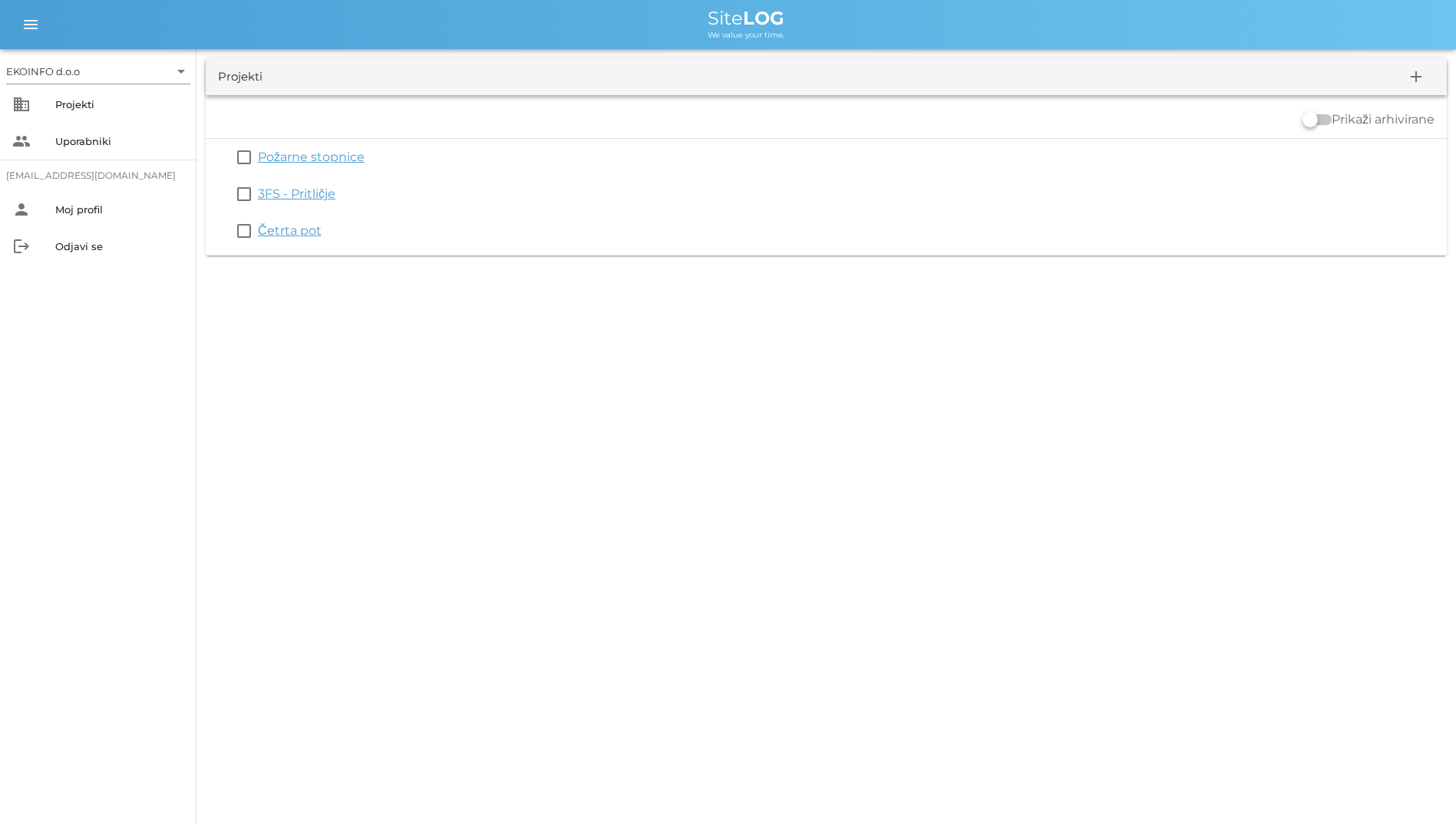
drag, startPoint x: 411, startPoint y: 299, endPoint x: 301, endPoint y: 124, distance: 206.7
click at [301, 124] on div "EKOINFO d.o.o arrow_drop_down business Projekti people Uporabniki [EMAIL_ADDRES…" at bounding box center [728, 412] width 1456 height 824
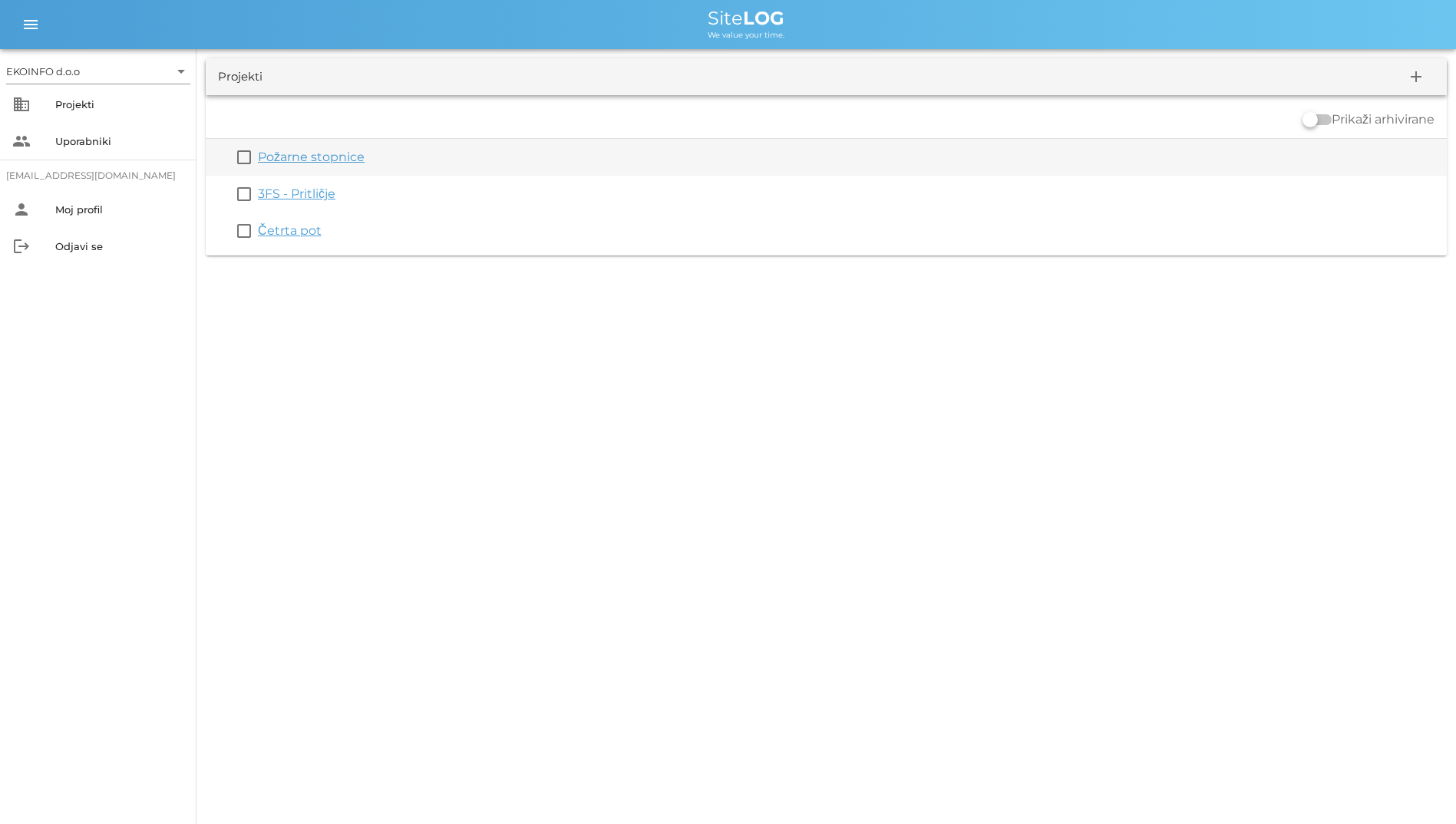
drag, startPoint x: 301, startPoint y: 124, endPoint x: 288, endPoint y: 169, distance: 46.8
click at [288, 169] on div "check_box_outline_blank Požarne stopnice" at bounding box center [826, 158] width 1241 height 37
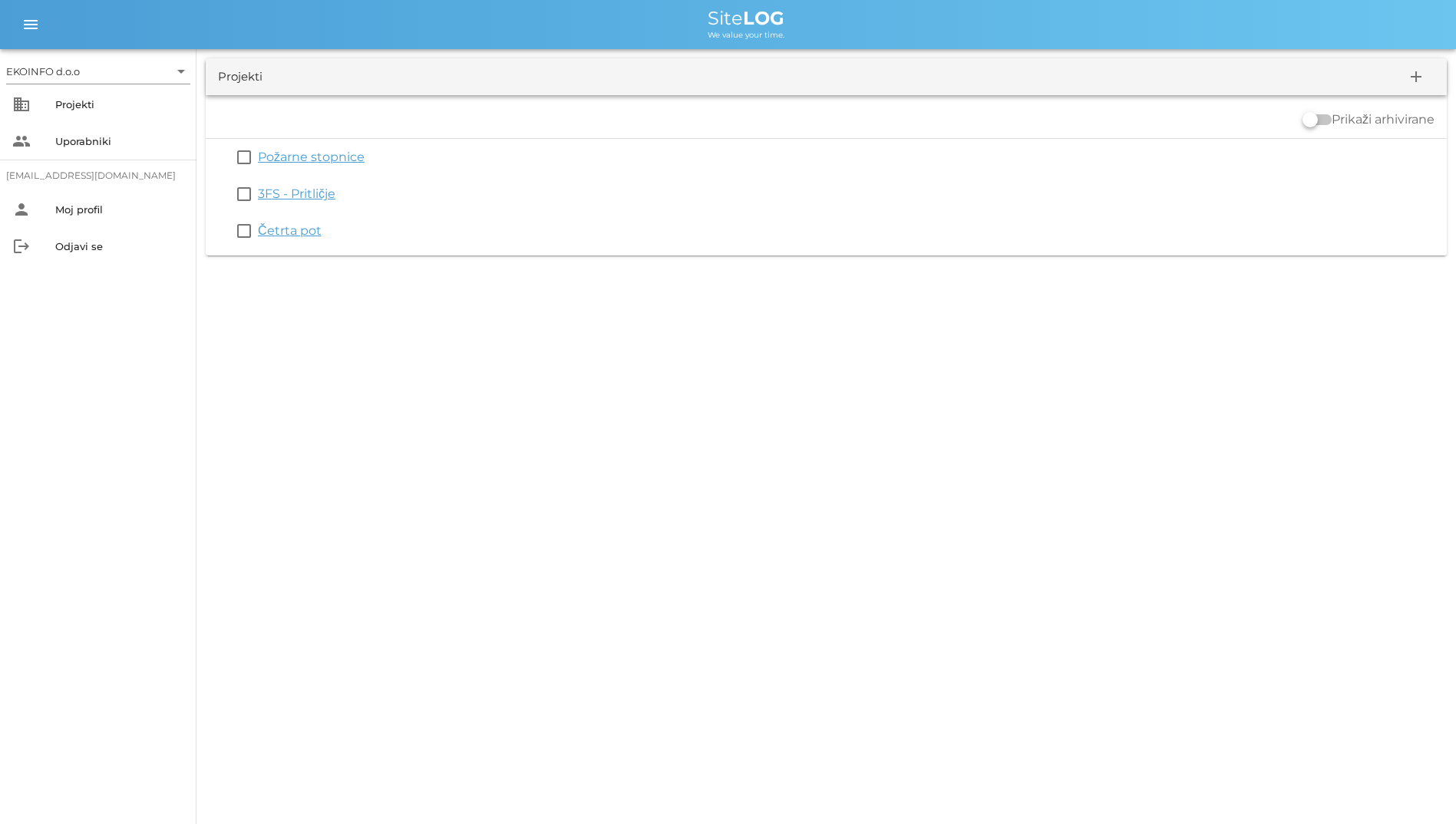
click at [1338, 468] on div "EKOINFO d.o.o arrow_drop_down business Projekti people Uporabniki [EMAIL_ADDRES…" at bounding box center [728, 412] width 1456 height 824
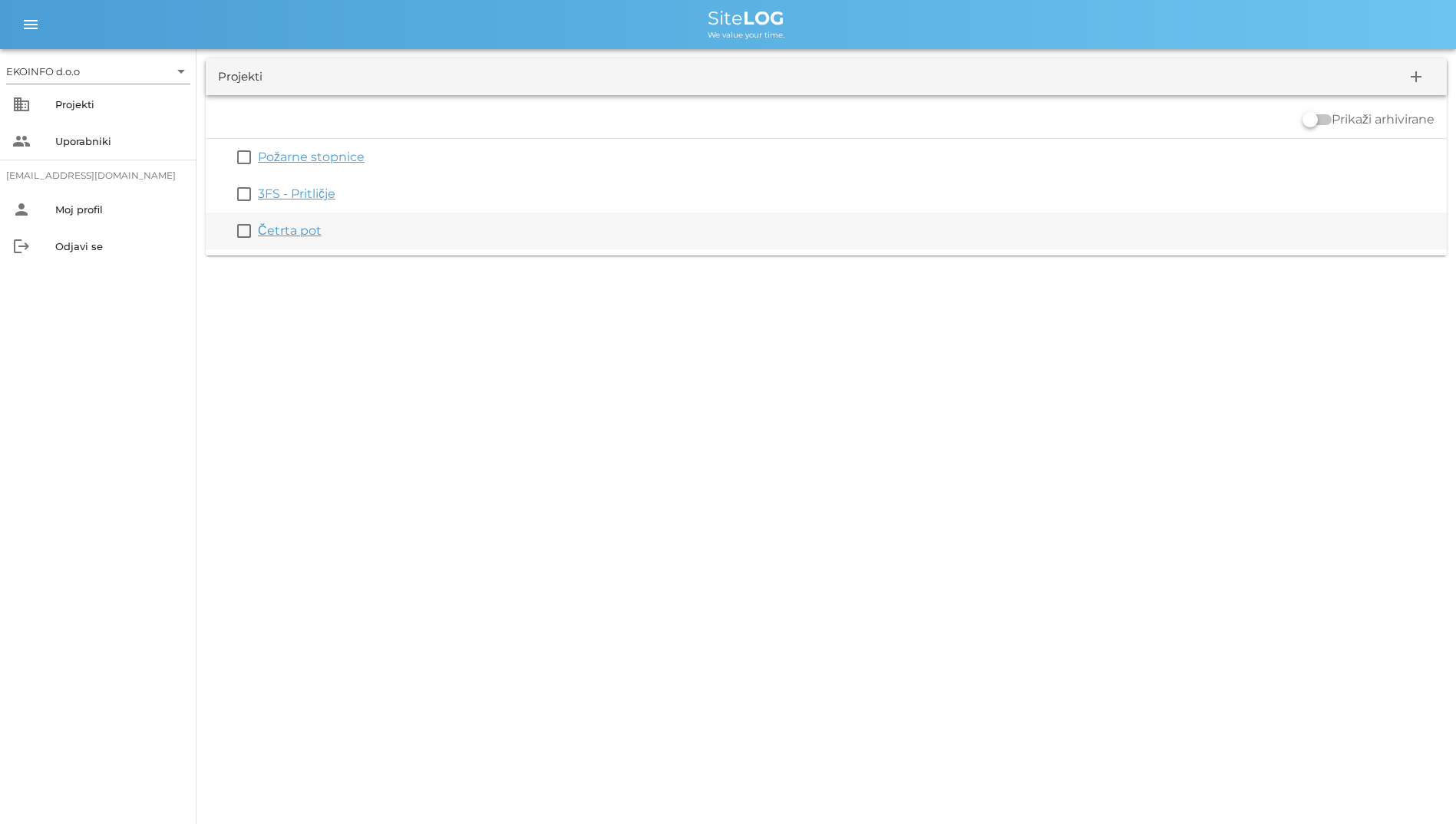
click at [293, 232] on link "Četrta pot" at bounding box center [290, 231] width 64 height 14
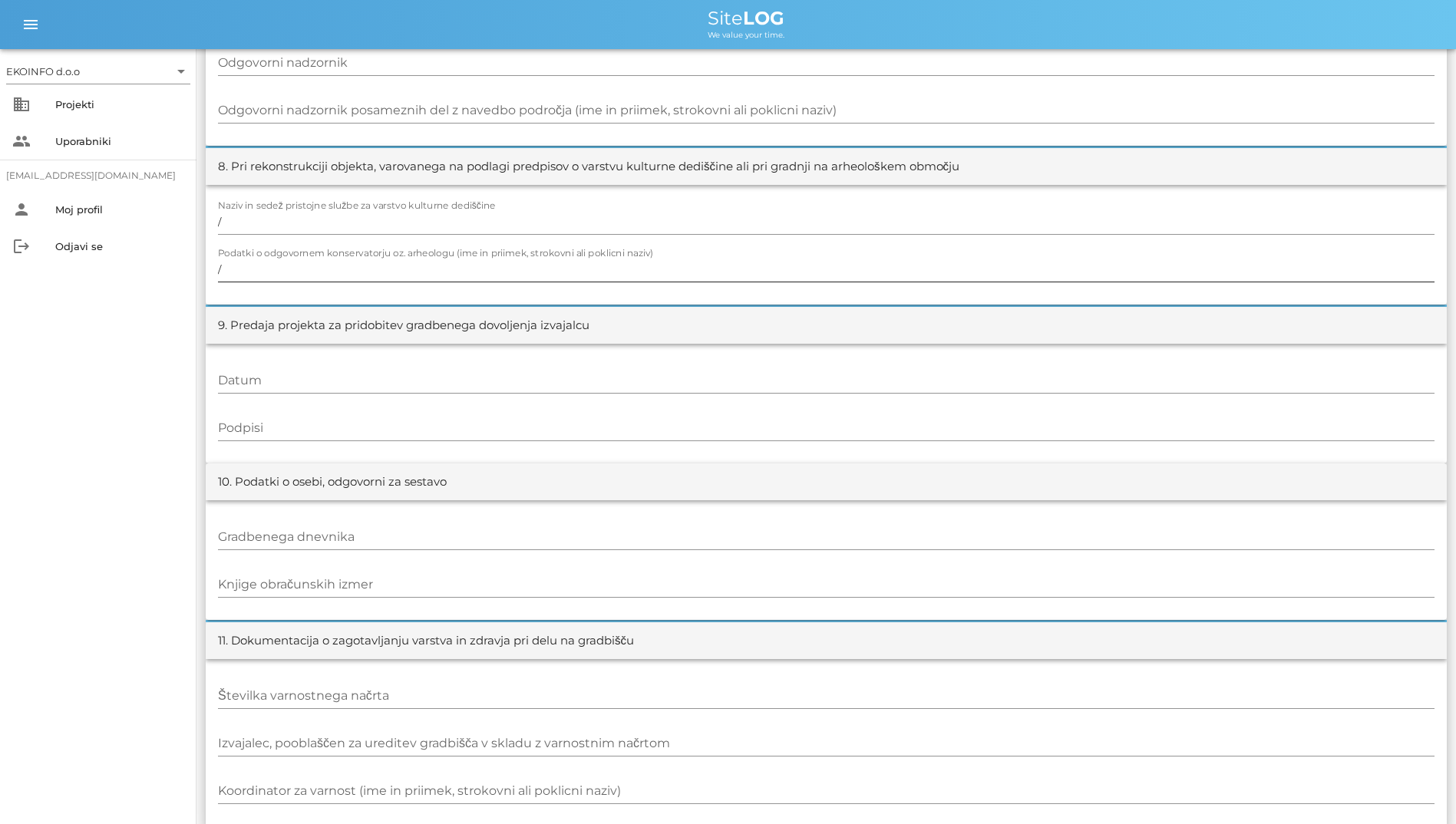
scroll to position [1418, 0]
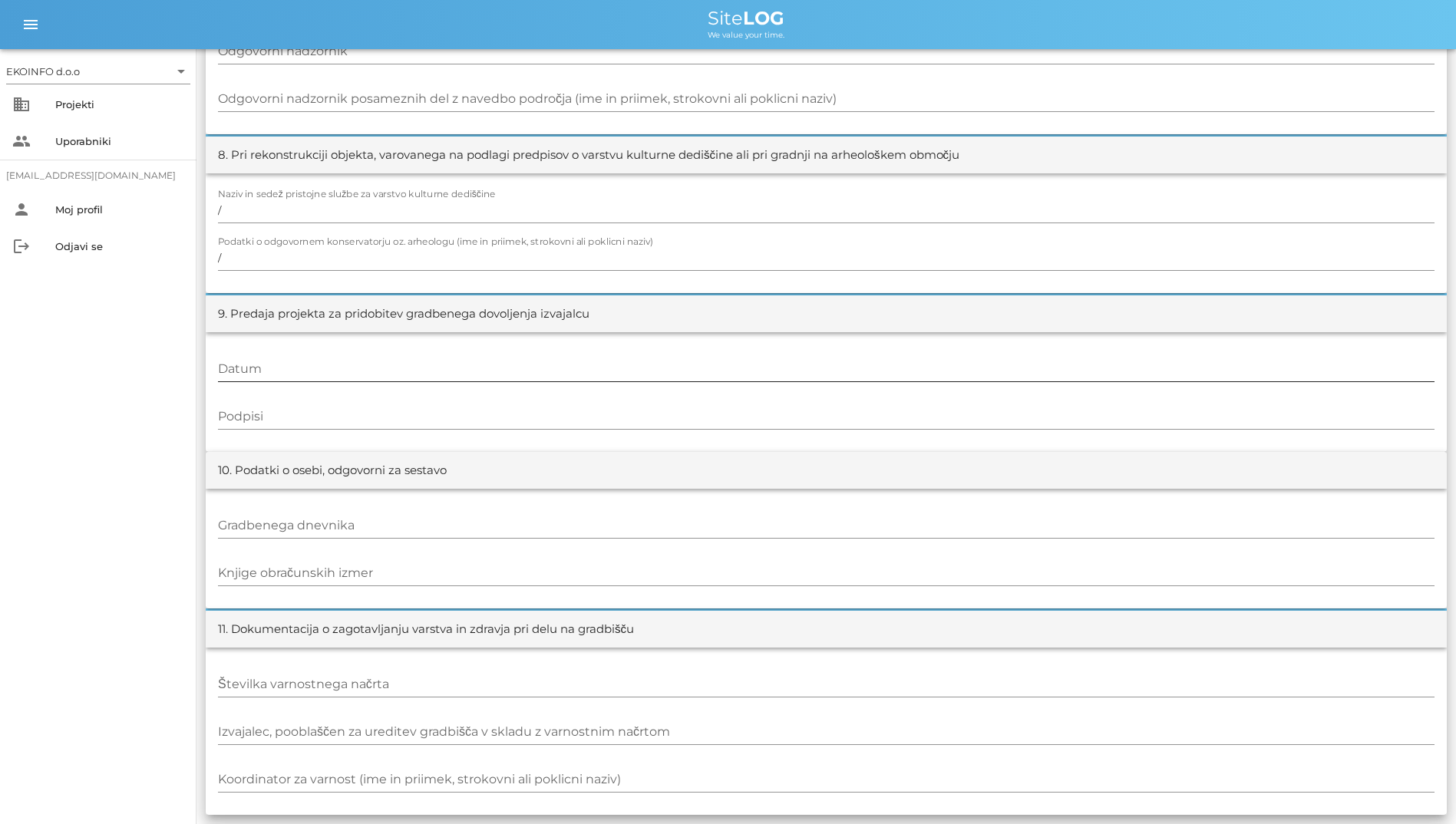
click at [891, 356] on div "Datum" at bounding box center [826, 370] width 1216 height 44
click at [831, 268] on input "/" at bounding box center [826, 258] width 1216 height 25
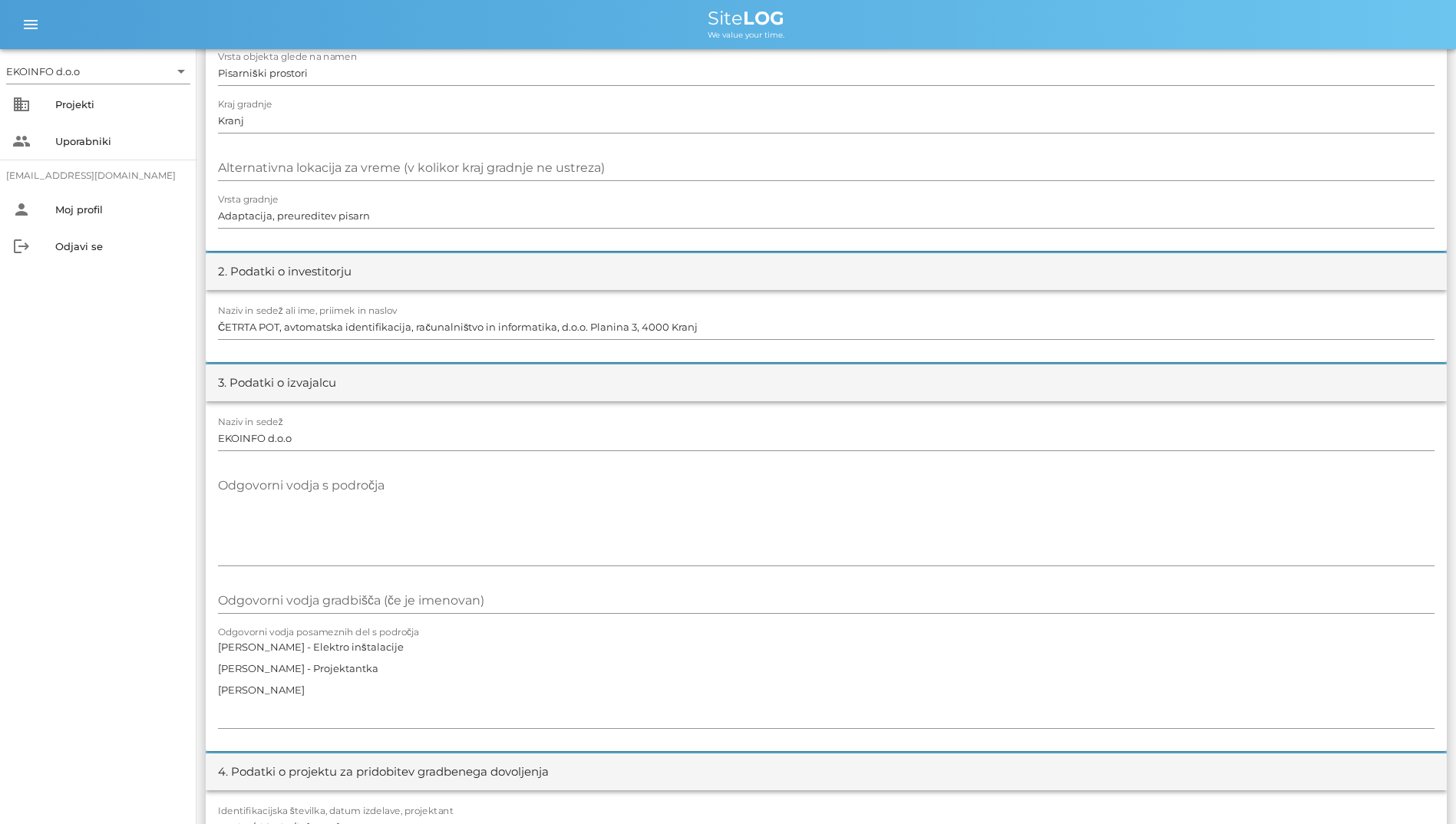
scroll to position [0, 0]
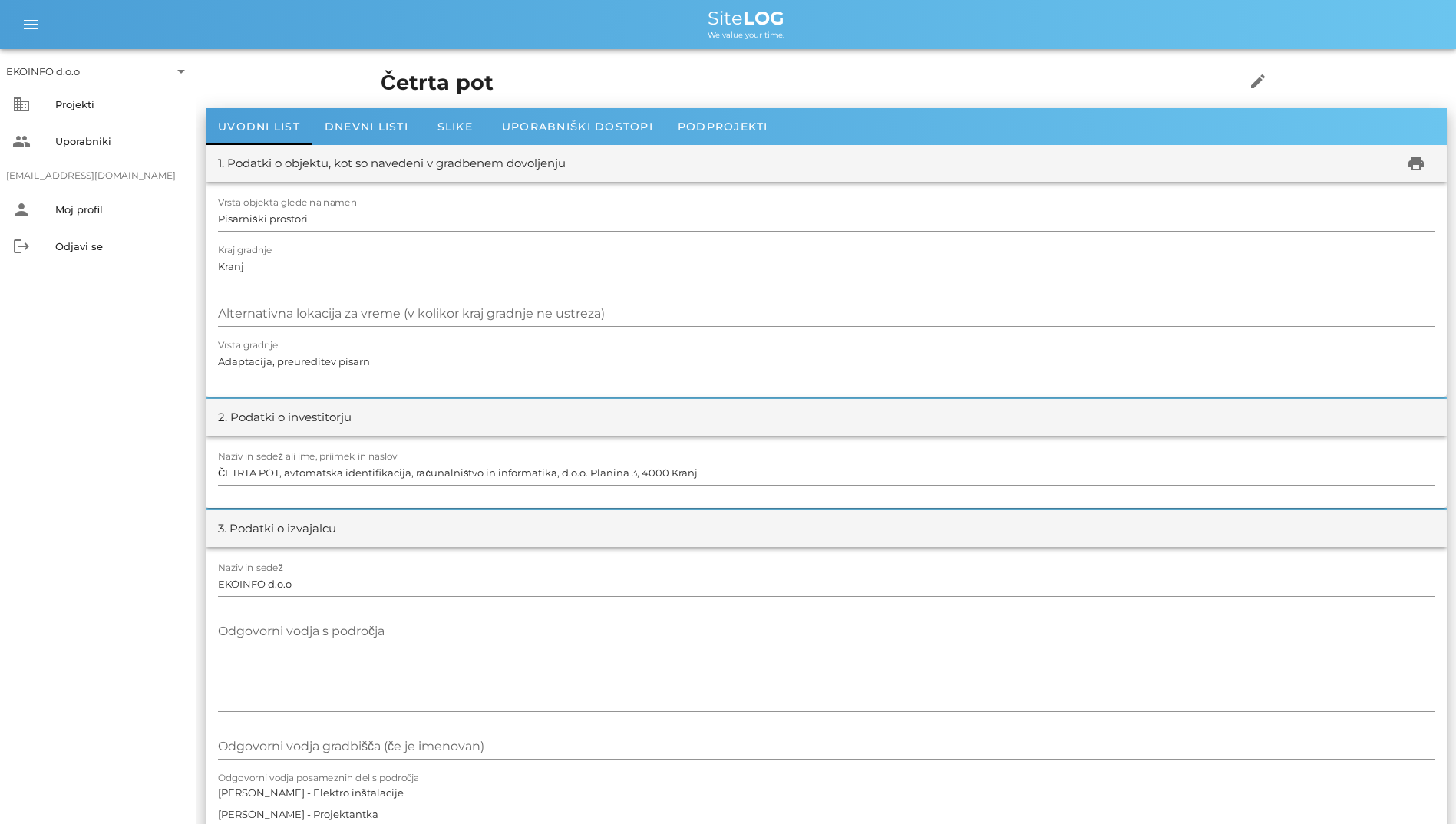
click at [819, 255] on input "Kranj" at bounding box center [826, 266] width 1216 height 25
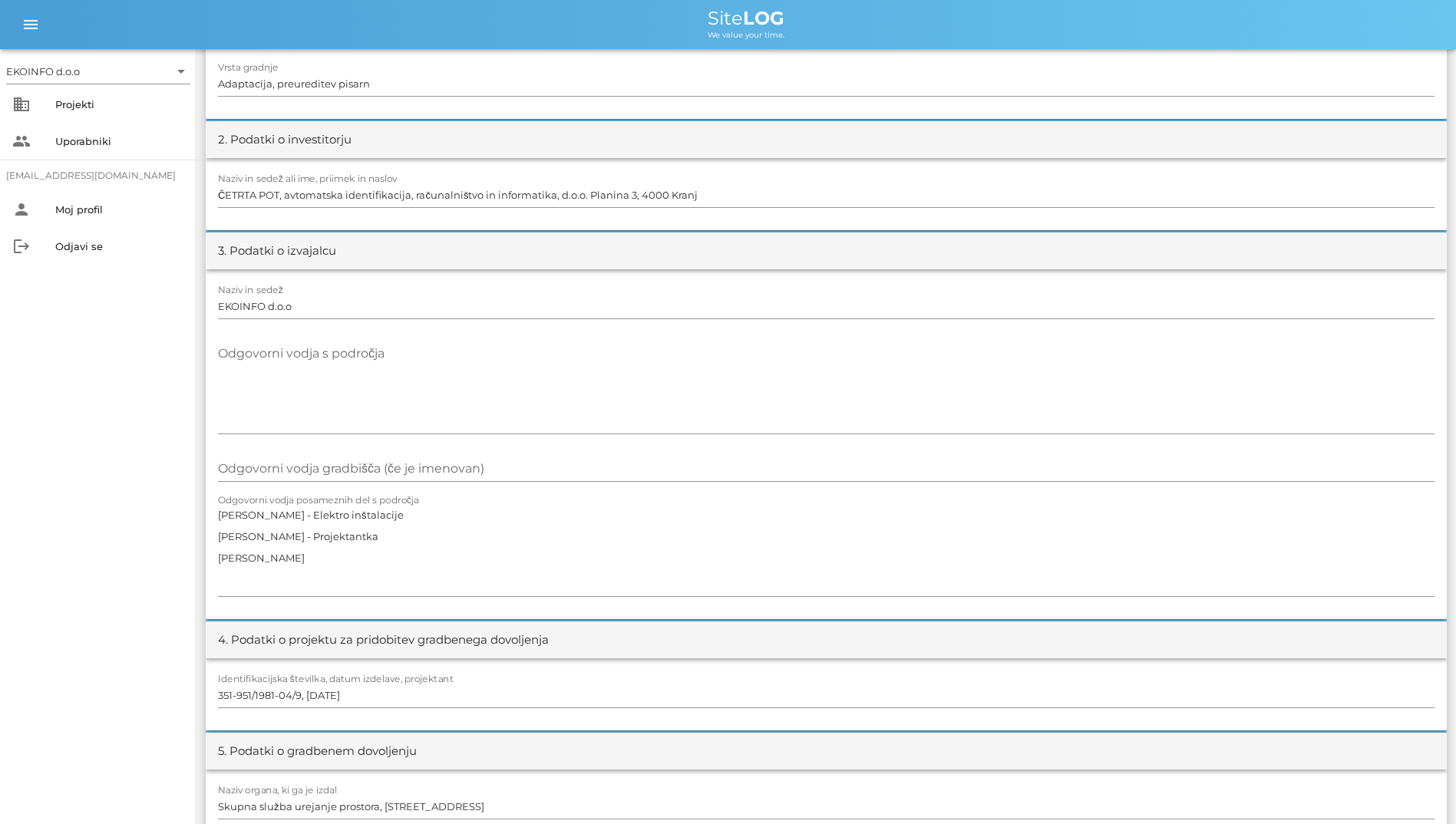
scroll to position [538, 0]
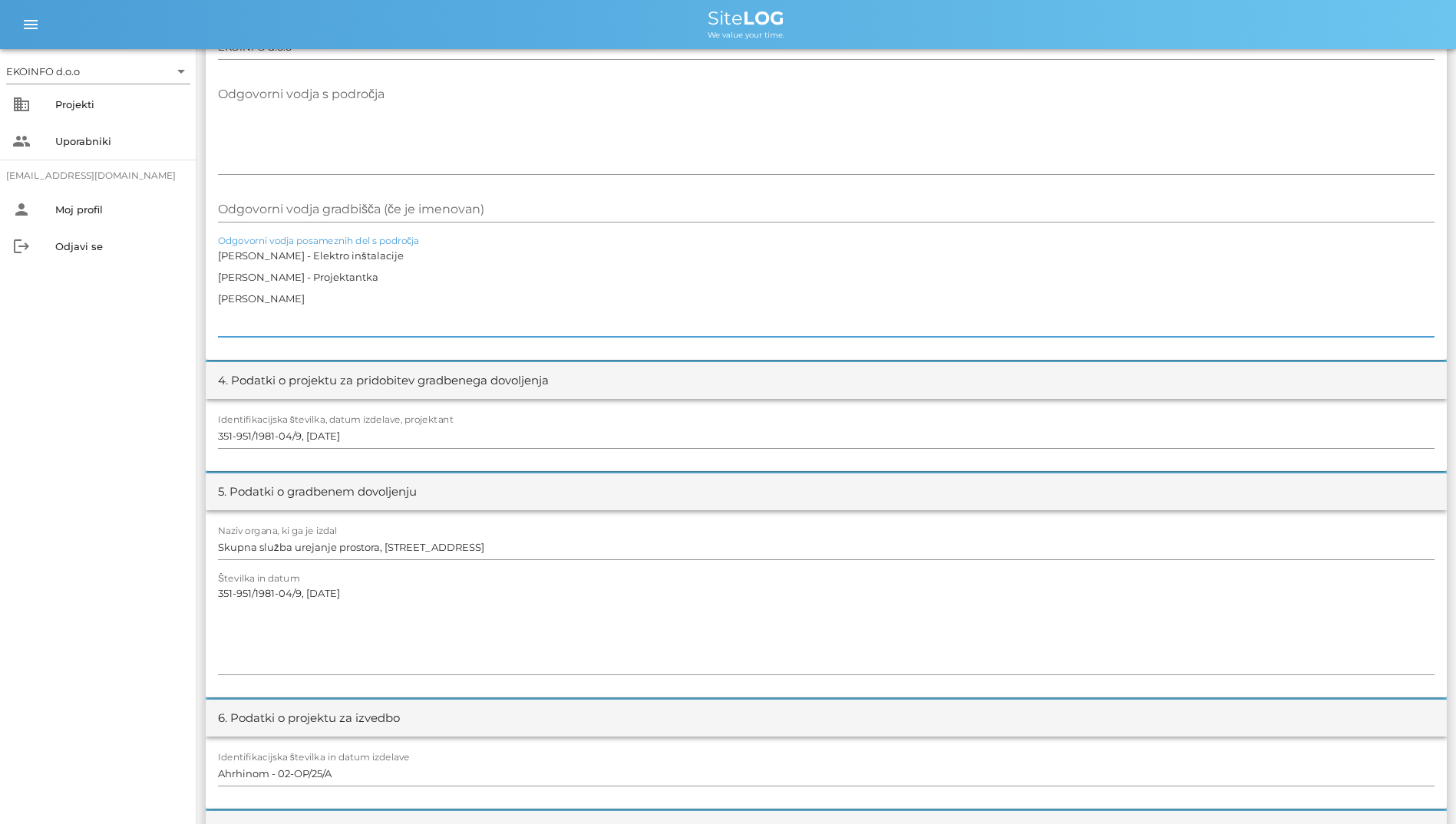
click at [878, 281] on textarea "[PERSON_NAME] - Elektro inštalacije [PERSON_NAME] - Projektantka [PERSON_NAME]" at bounding box center [826, 291] width 1216 height 92
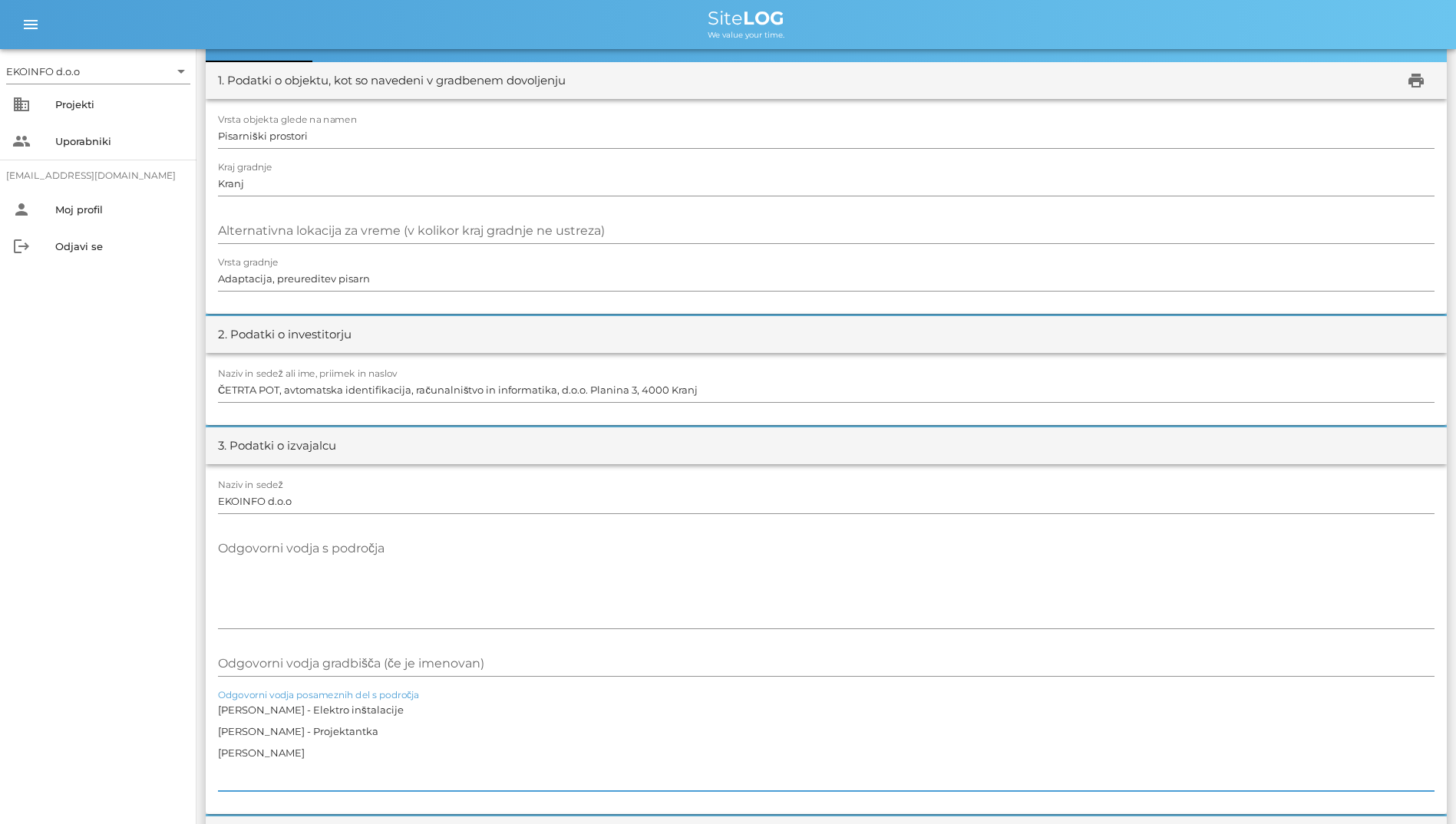
scroll to position [0, 0]
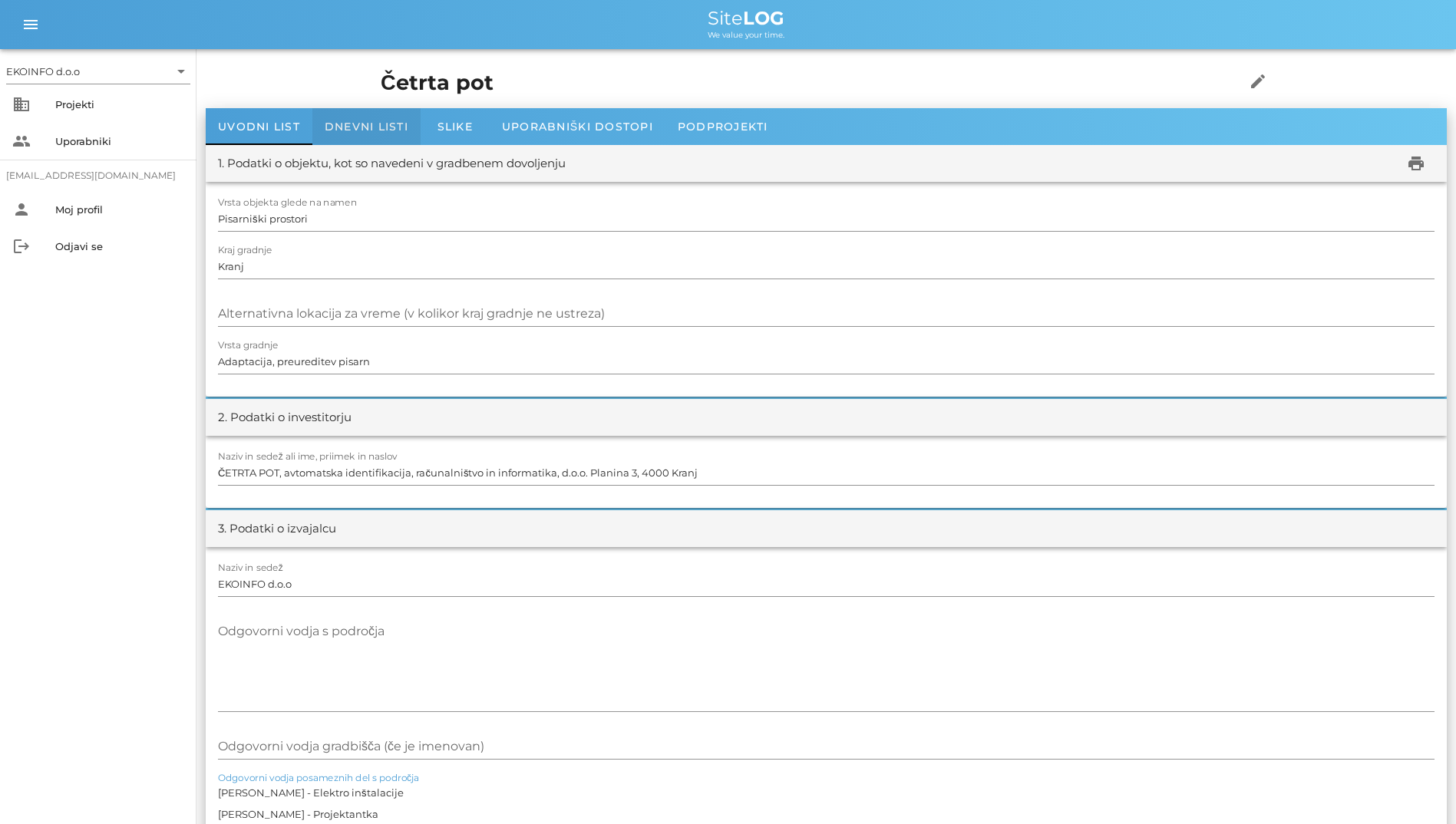
click at [381, 137] on div "Dnevni listi" at bounding box center [366, 127] width 108 height 37
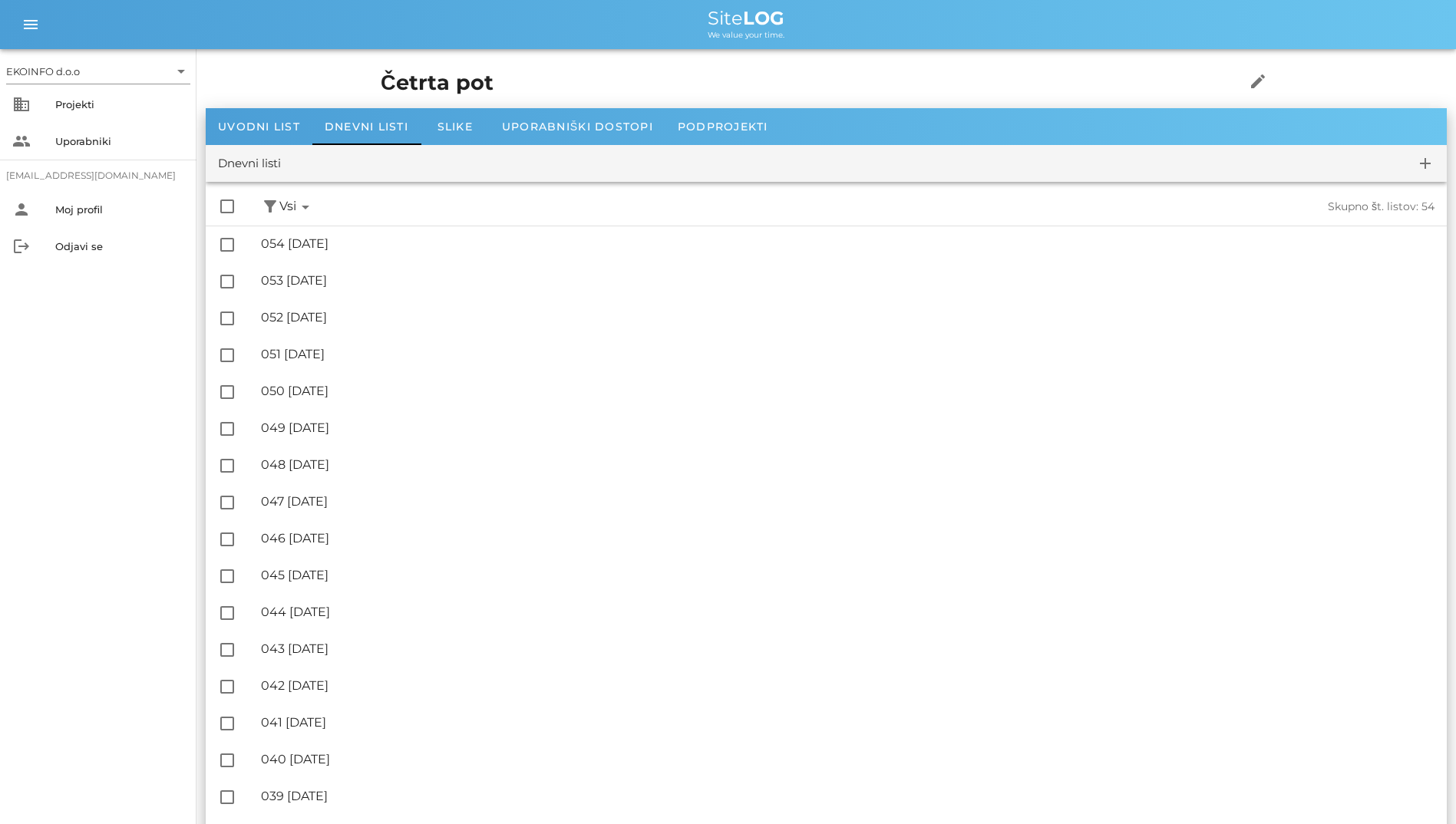
click at [381, 72] on h1 "Četrta pot" at bounding box center [789, 82] width 816 height 31
drag, startPoint x: 310, startPoint y: 72, endPoint x: 236, endPoint y: 76, distance: 74.1
click at [381, 76] on h1 "Četrta pot" at bounding box center [789, 82] width 816 height 31
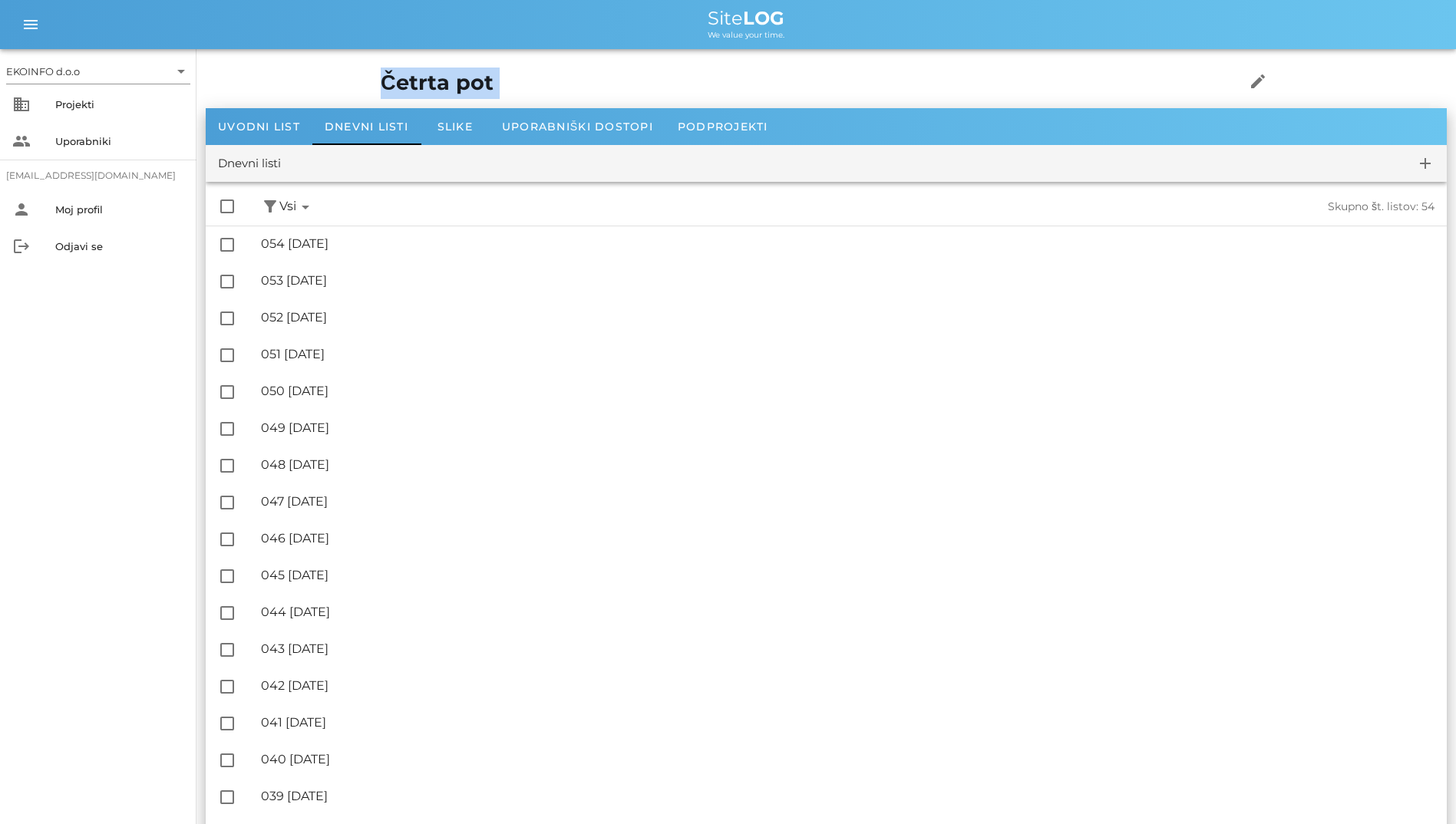
click at [381, 76] on h1 "Četrta pot" at bounding box center [789, 82] width 816 height 31
click at [771, 79] on h1 "Četrta pot" at bounding box center [789, 82] width 816 height 31
click at [381, 88] on h1 "Četrta pot" at bounding box center [789, 82] width 816 height 31
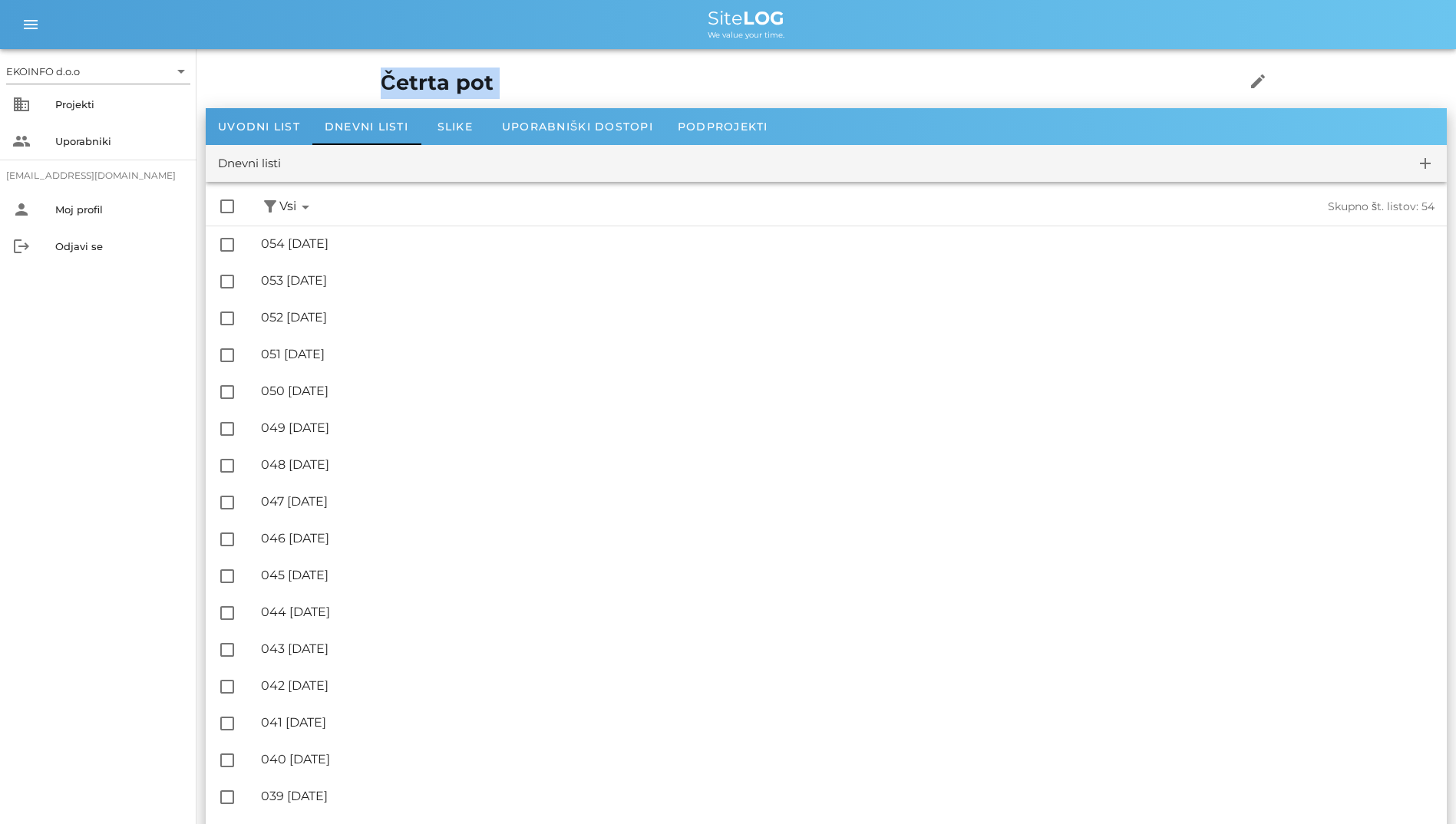
drag, startPoint x: 299, startPoint y: 88, endPoint x: 251, endPoint y: 94, distance: 48.4
click at [381, 94] on h1 "Četrta pot" at bounding box center [789, 82] width 816 height 31
click at [372, 77] on div "Četrta pot edit" at bounding box center [826, 83] width 909 height 50
drag, startPoint x: 322, startPoint y: 87, endPoint x: 224, endPoint y: 77, distance: 98.5
click at [381, 77] on h1 "Četrta pot" at bounding box center [789, 82] width 816 height 31
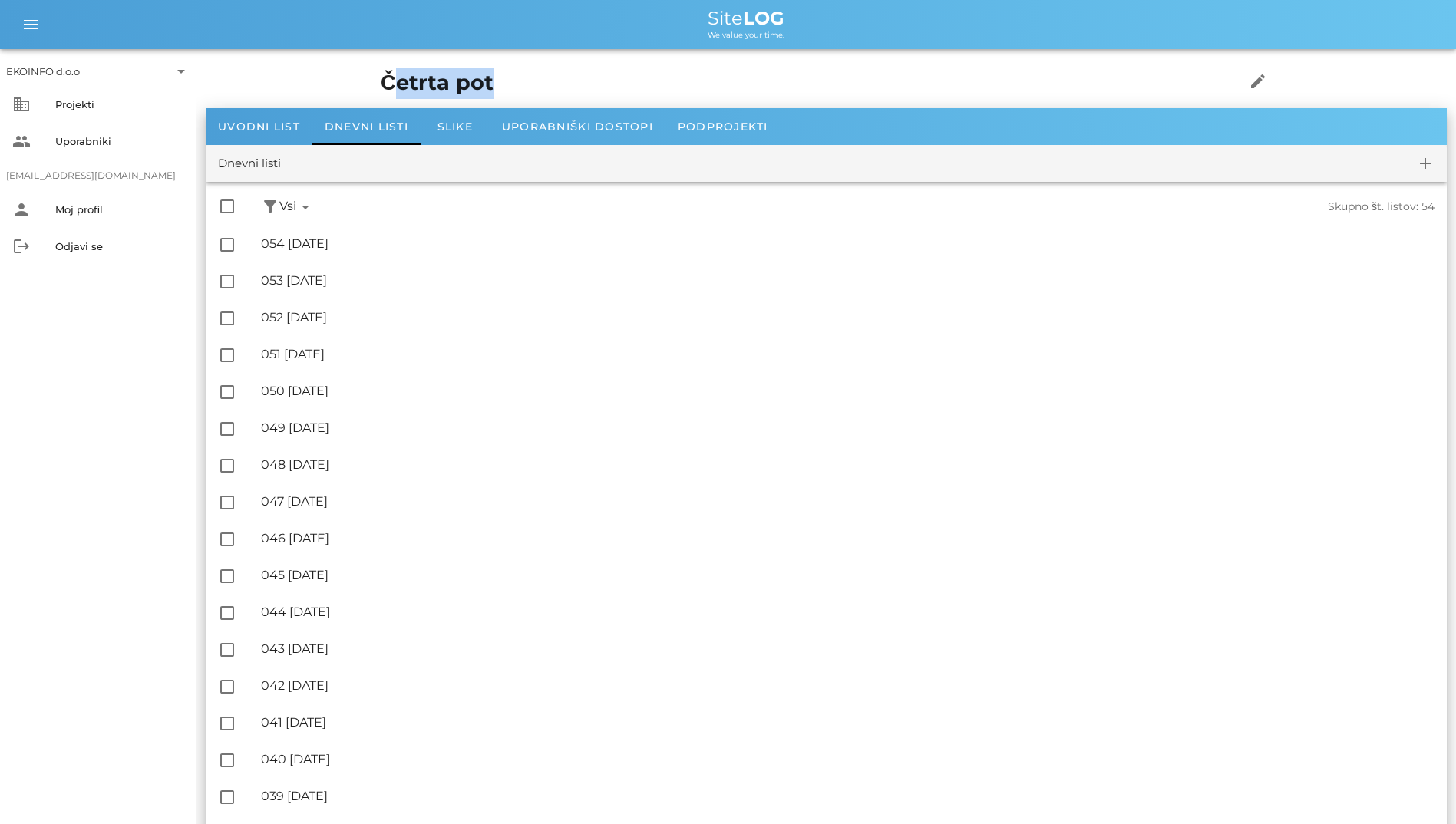
click at [731, 75] on h1 "Četrta pot" at bounding box center [789, 82] width 816 height 31
drag, startPoint x: 208, startPoint y: 75, endPoint x: 584, endPoint y: 46, distance: 377.1
click at [1051, 77] on h1 "Četrta pot" at bounding box center [789, 82] width 816 height 31
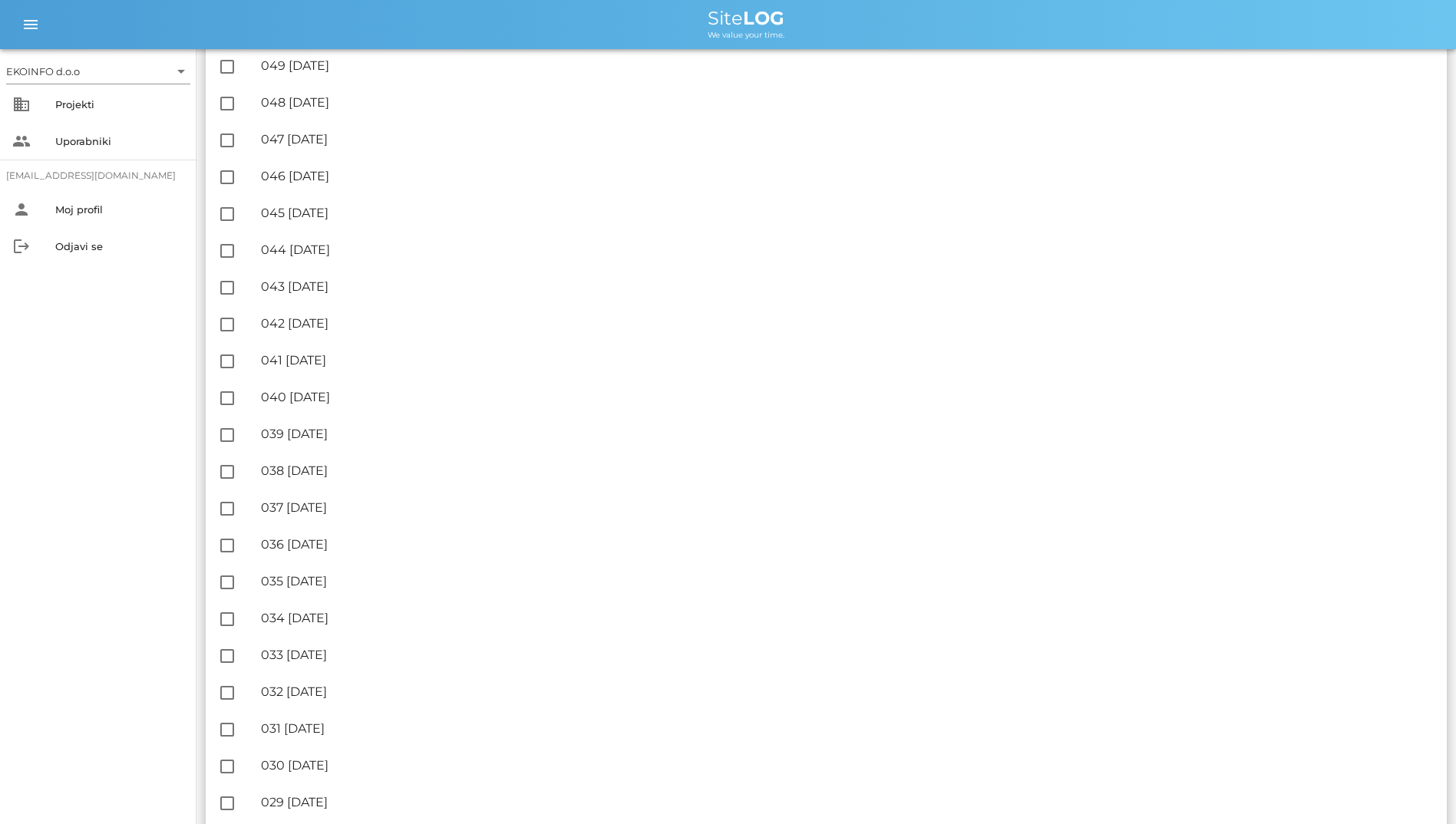
scroll to position [77, 0]
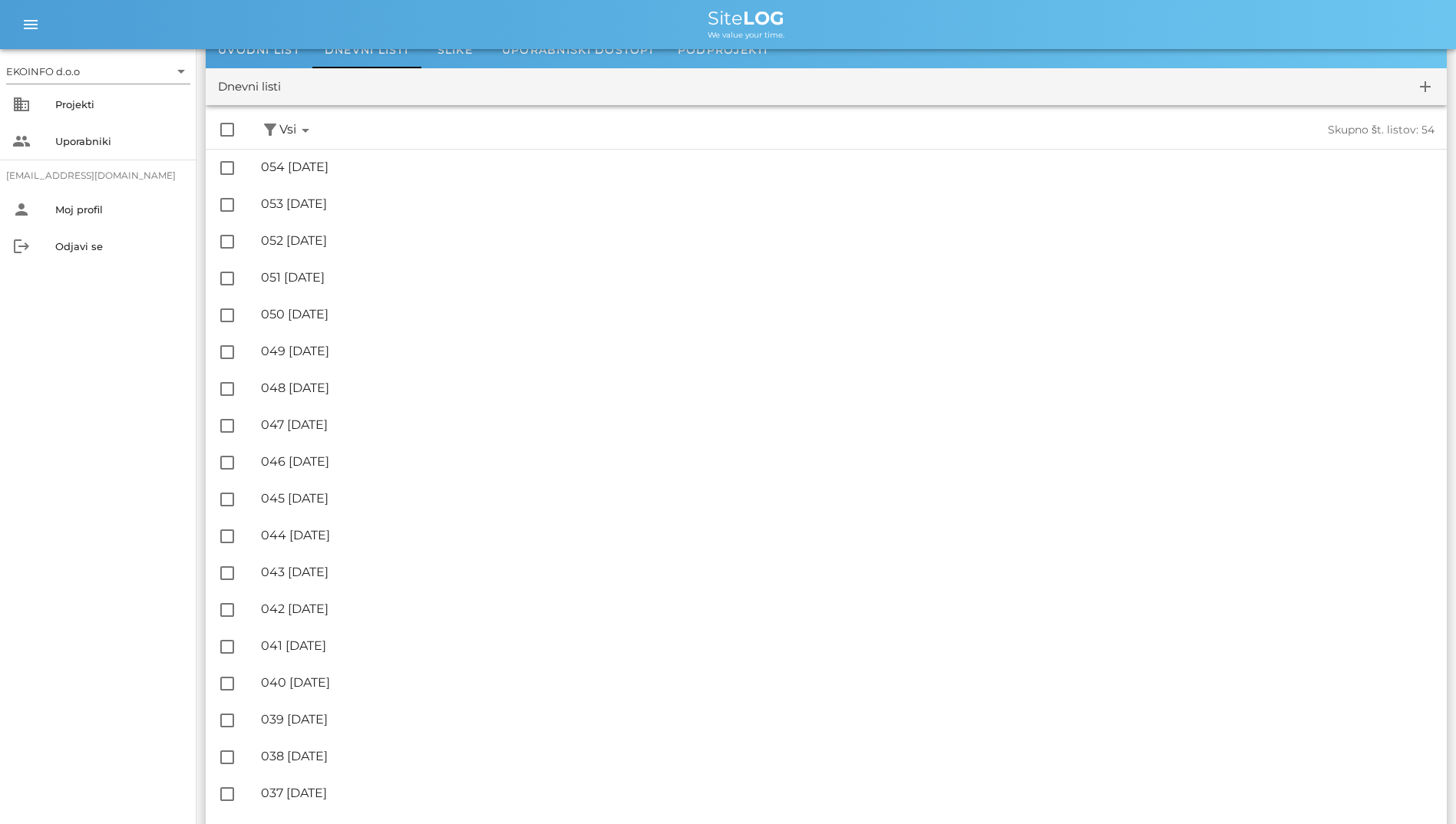
click at [883, 128] on div "Skupno št. listov: 54" at bounding box center [1154, 129] width 560 height 13
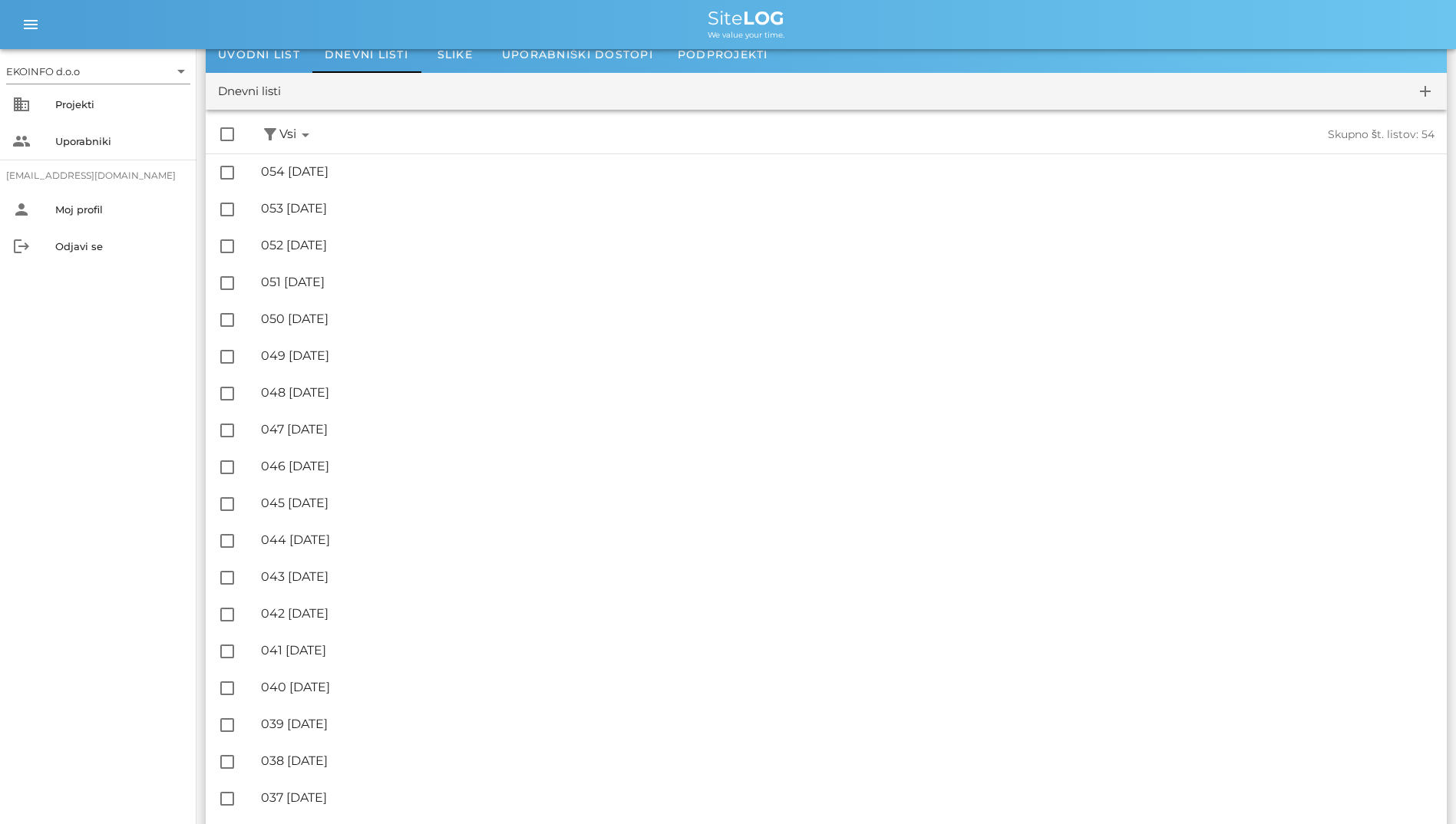
scroll to position [0, 0]
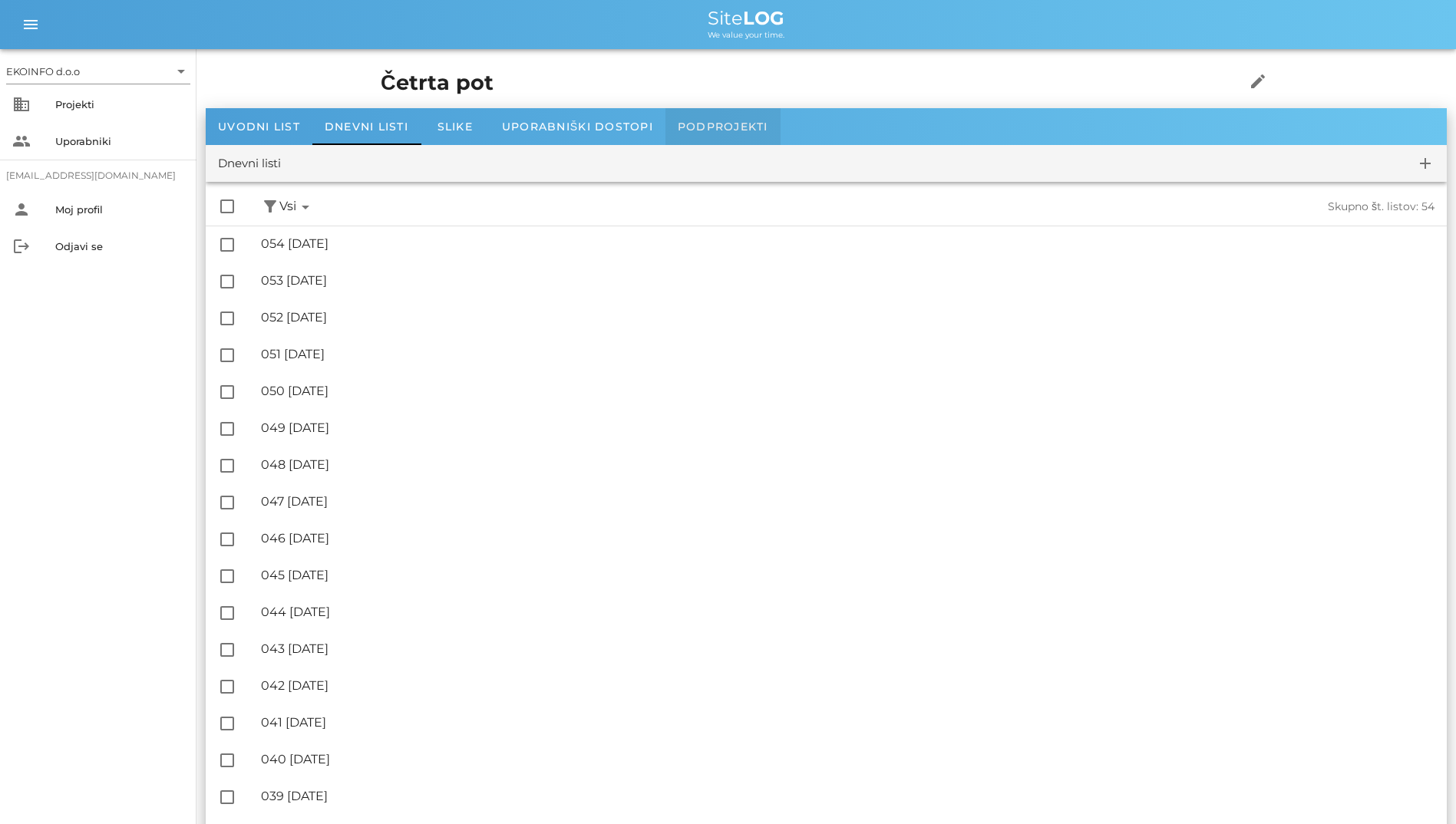
click at [720, 128] on span "Podprojekti" at bounding box center [723, 127] width 91 height 14
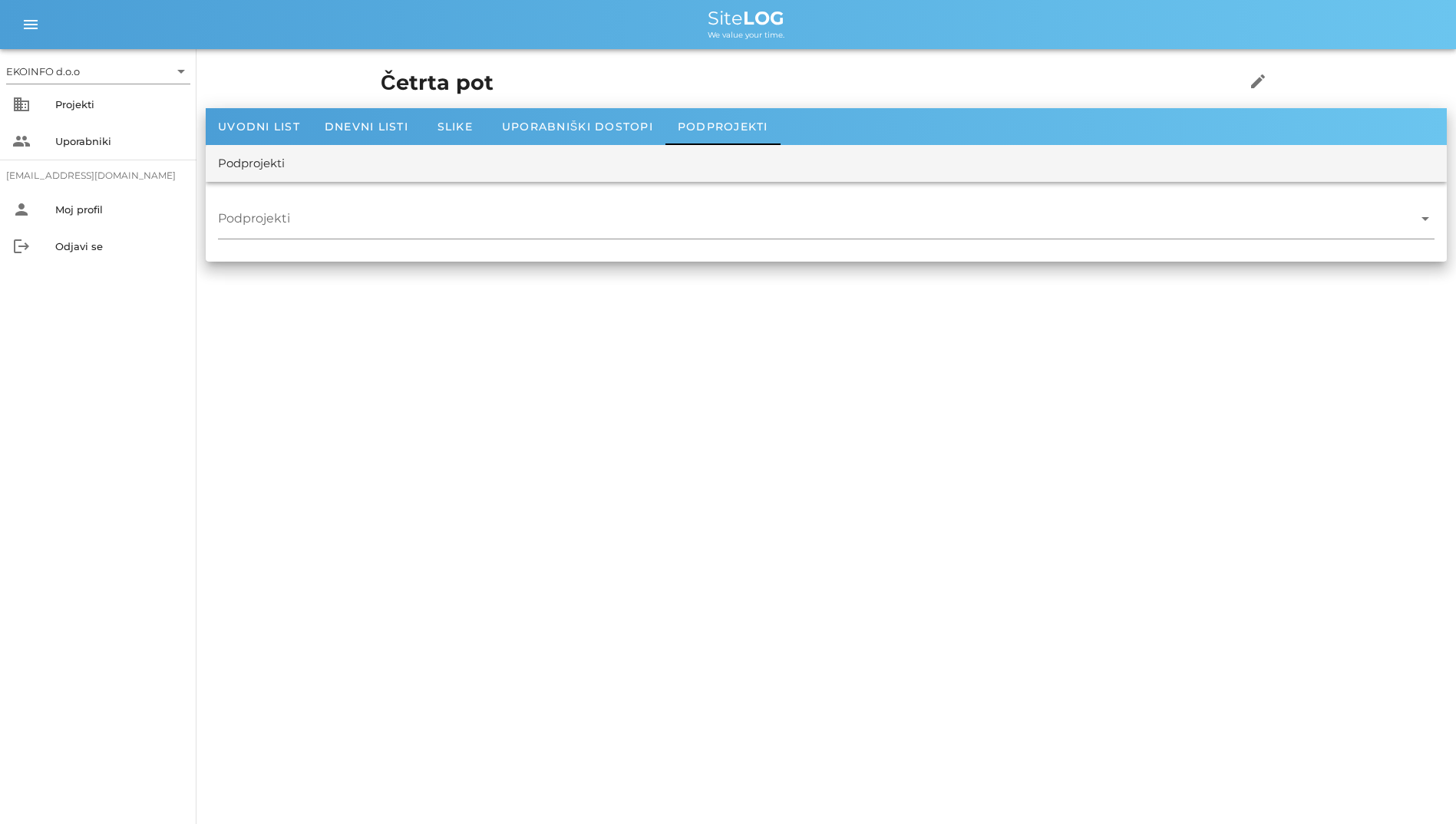
click at [702, 104] on div "Četrta pot edit" at bounding box center [826, 83] width 909 height 50
click at [646, 125] on span "Uporabniški dostopi" at bounding box center [578, 127] width 151 height 14
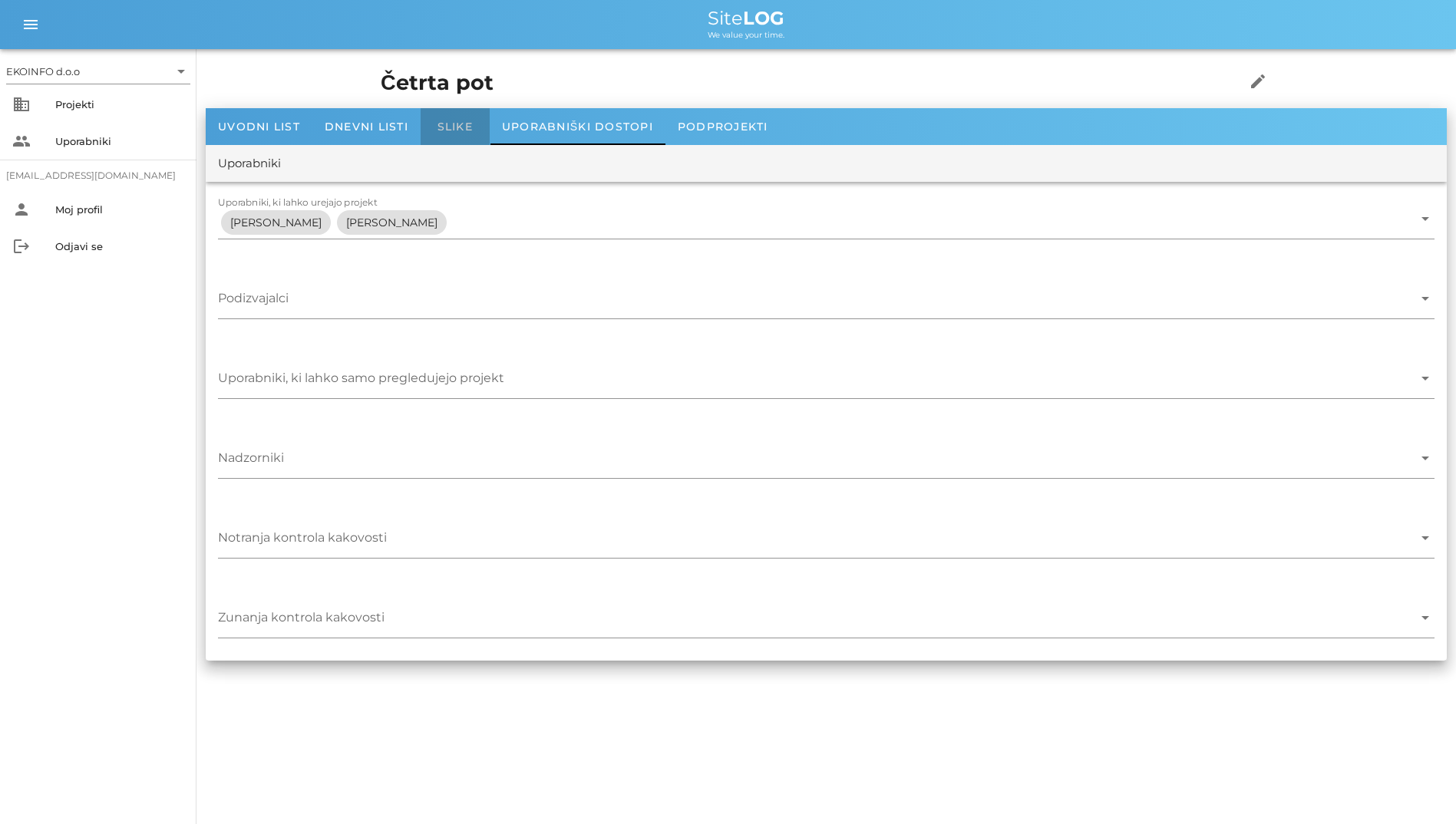
click at [481, 130] on div "Slike" at bounding box center [455, 127] width 69 height 37
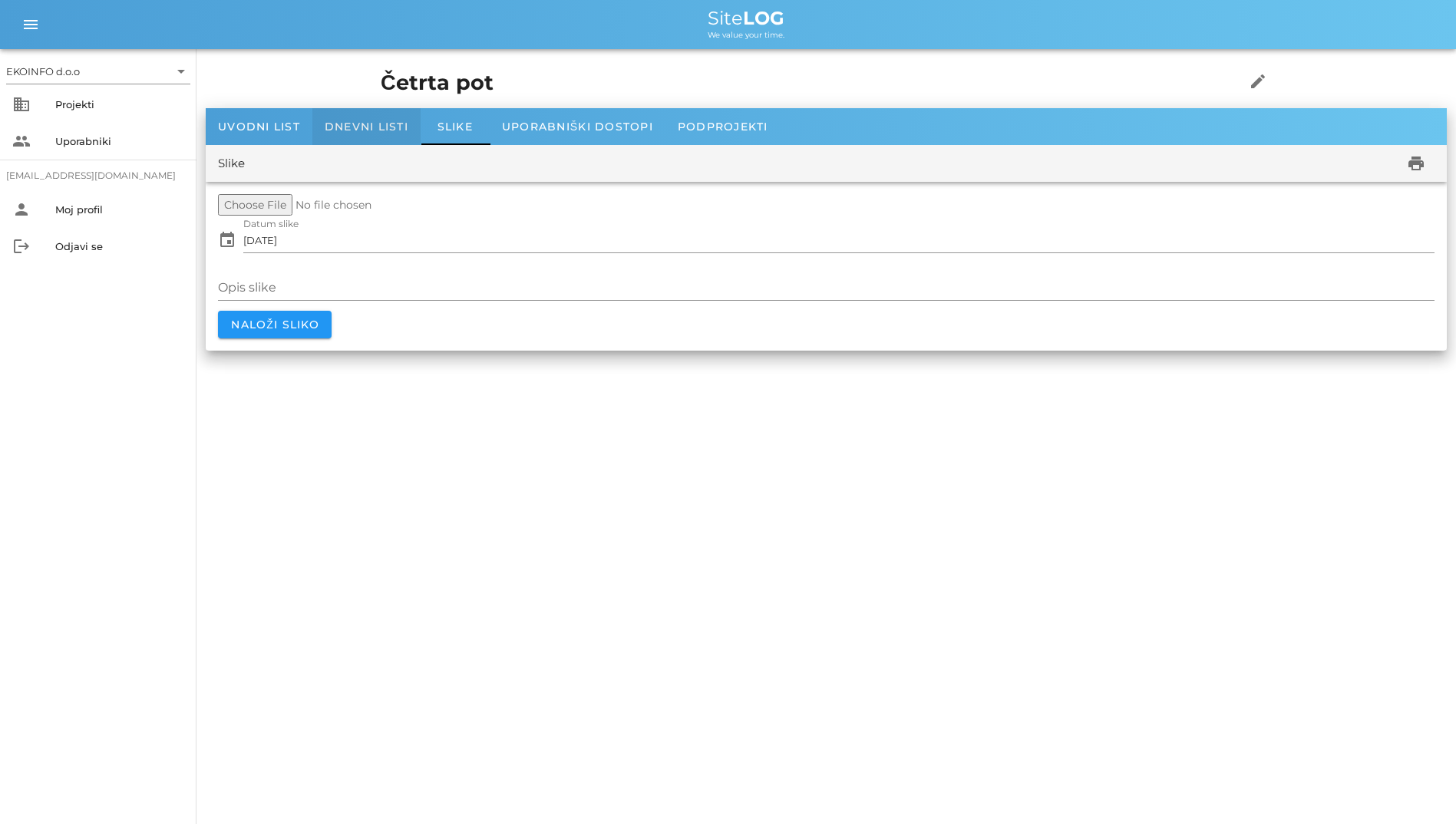
click at [372, 124] on span "Dnevni listi" at bounding box center [366, 127] width 83 height 14
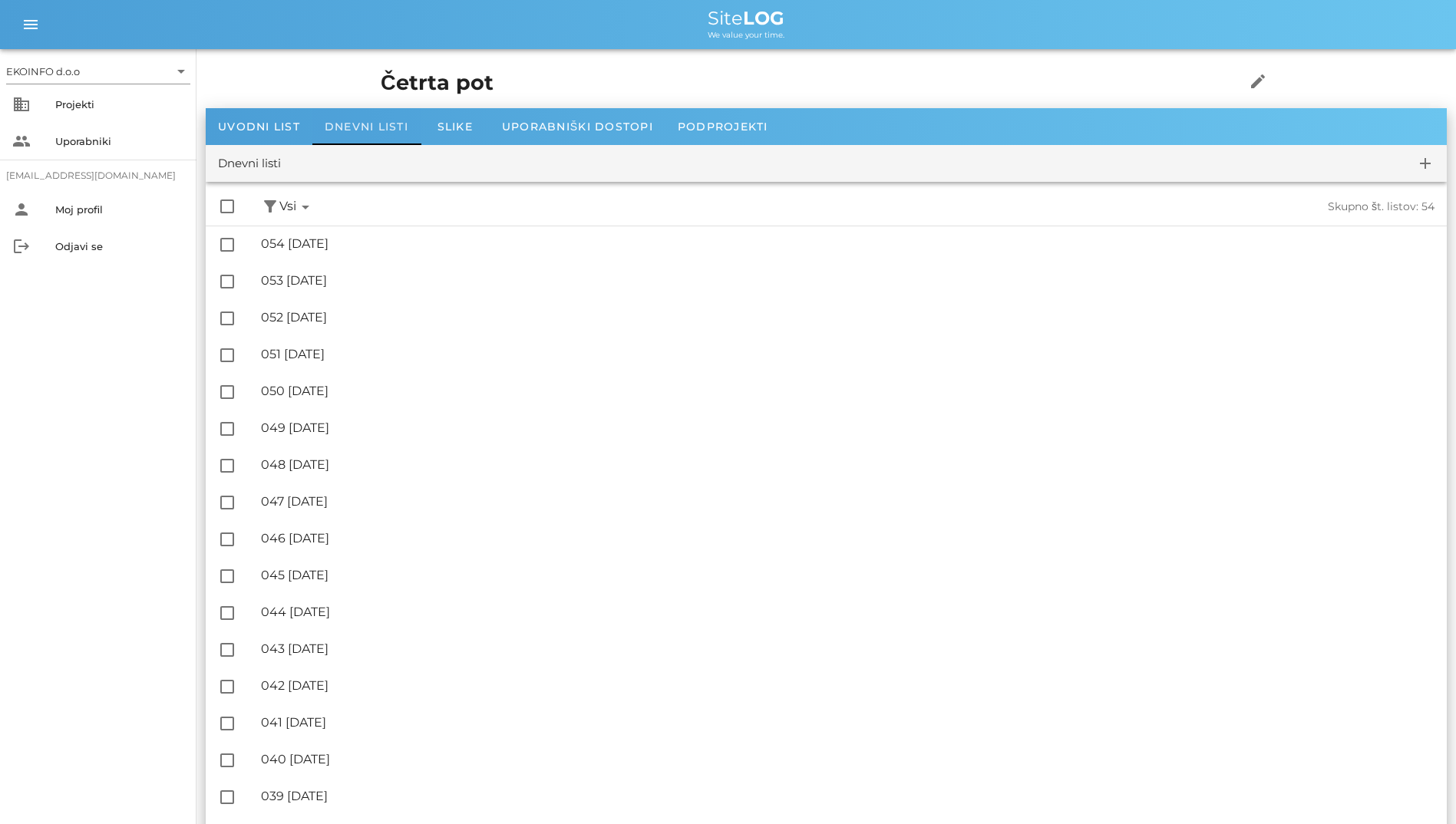
click at [315, 128] on div "Dnevni listi" at bounding box center [366, 127] width 108 height 37
click at [298, 128] on span "Uvodni list" at bounding box center [259, 127] width 83 height 14
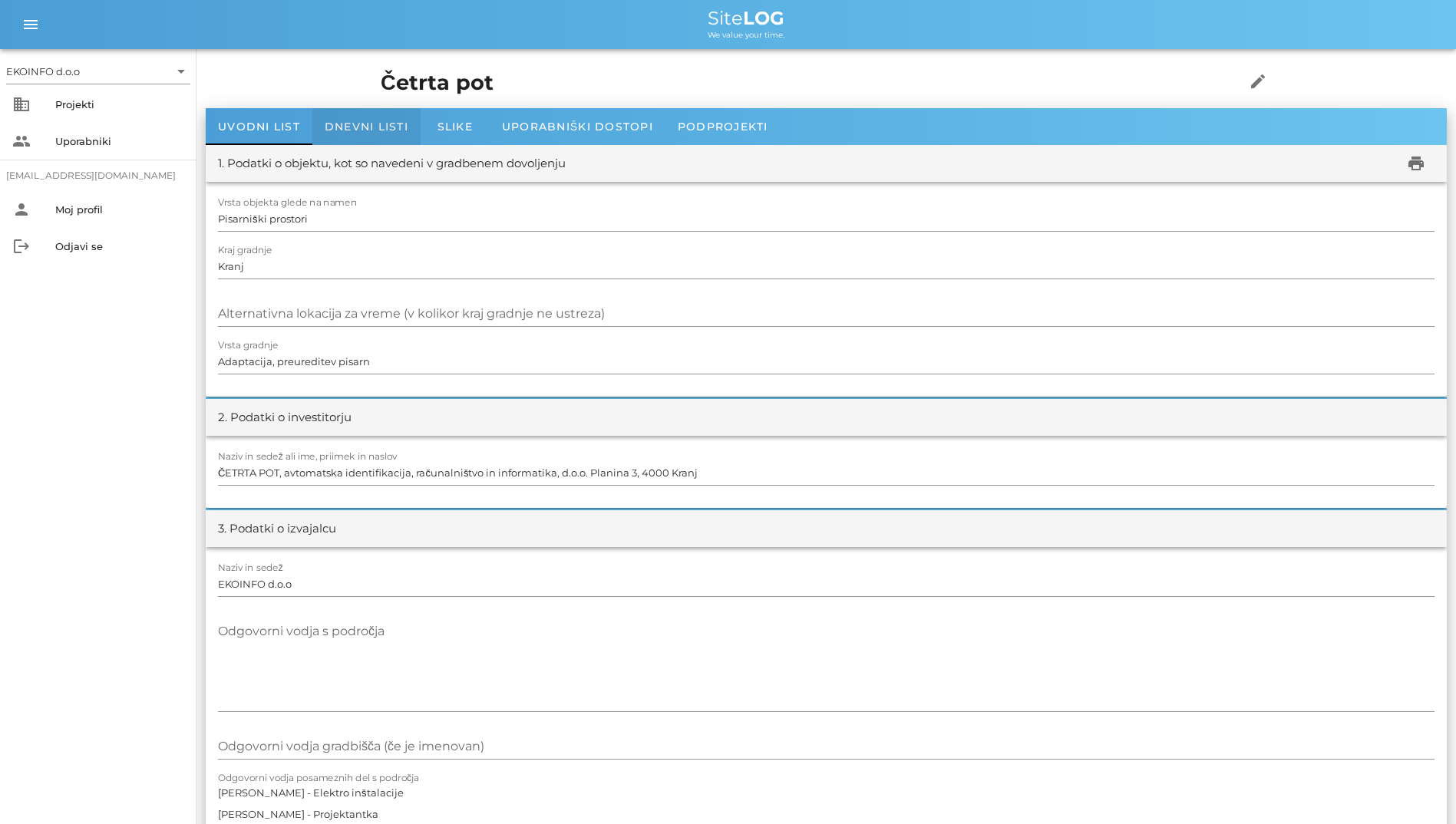
click at [366, 128] on span "Dnevni listi" at bounding box center [366, 127] width 83 height 14
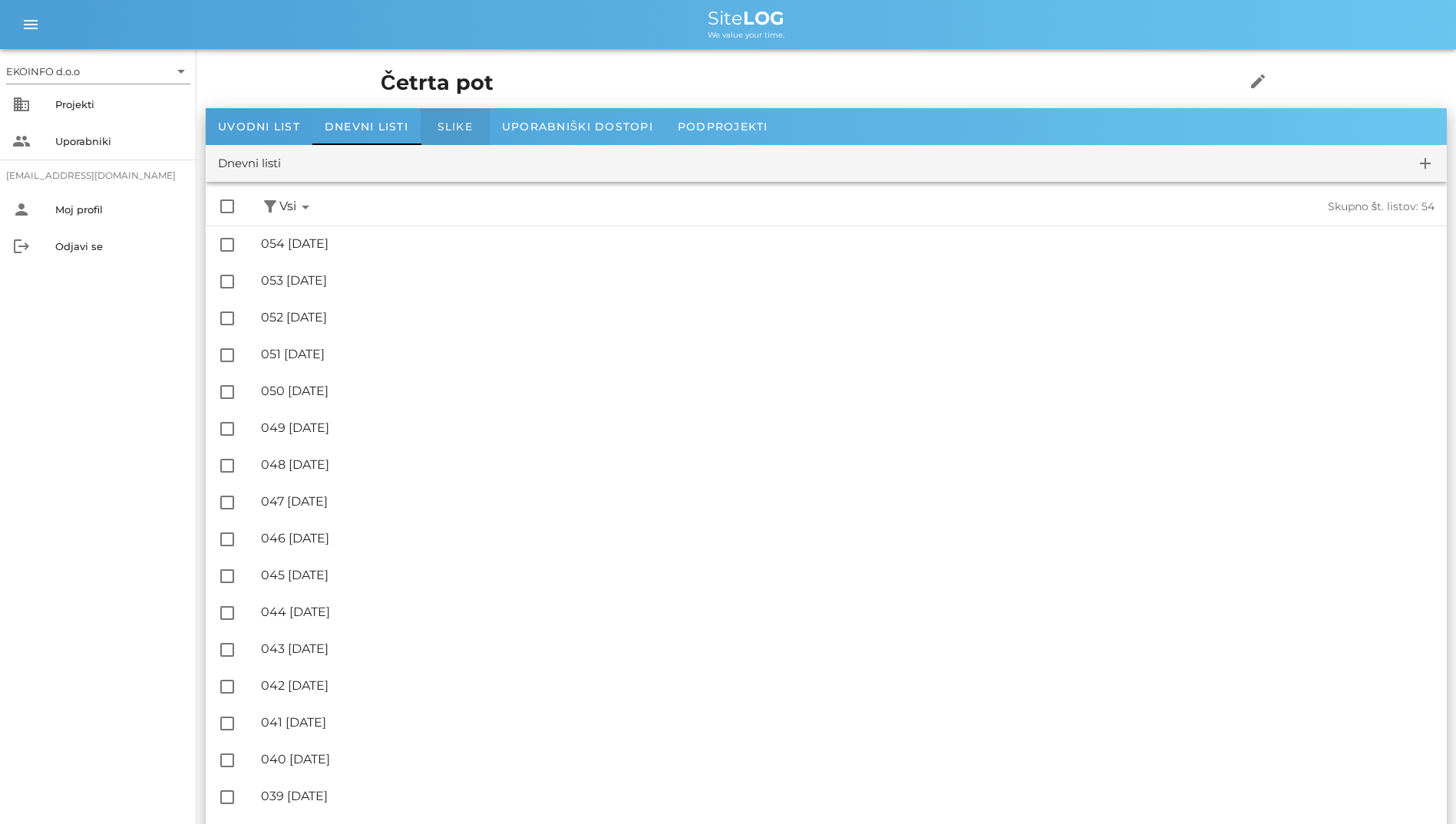
click at [435, 129] on div "Slike" at bounding box center [455, 127] width 69 height 37
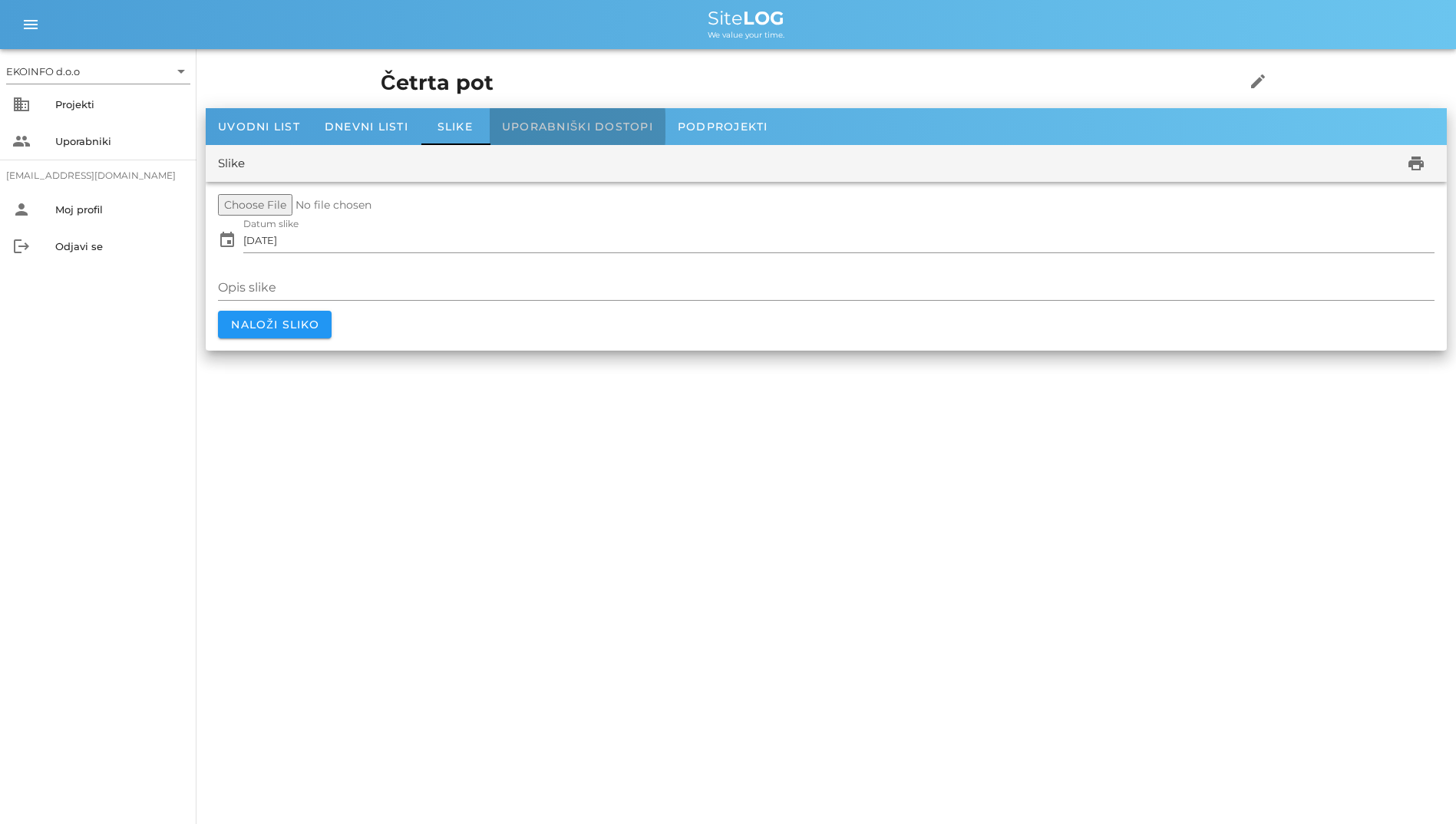
click at [510, 126] on span "Uporabniški dostopi" at bounding box center [578, 127] width 151 height 14
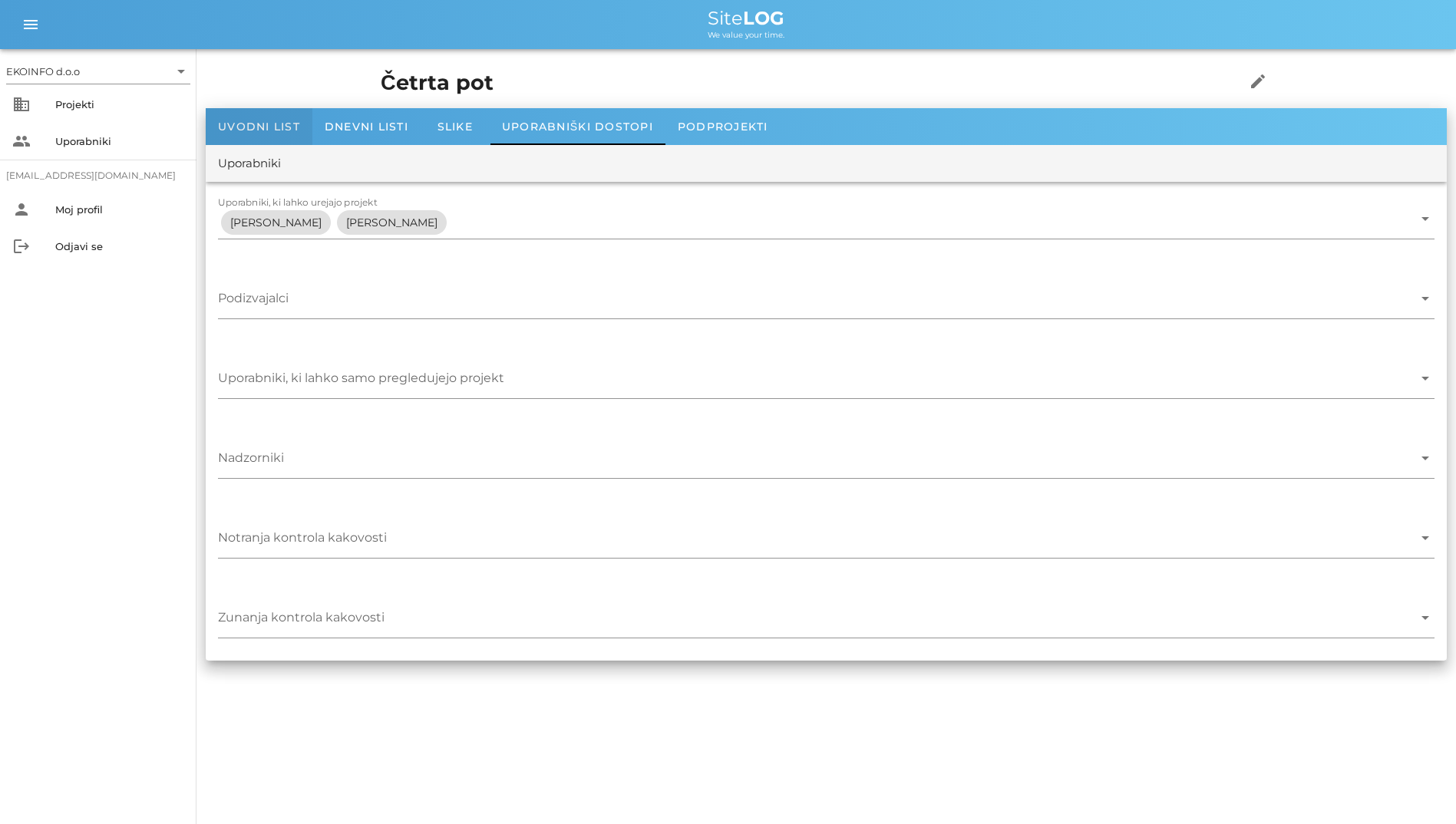
click at [273, 132] on span "Uvodni list" at bounding box center [259, 127] width 83 height 14
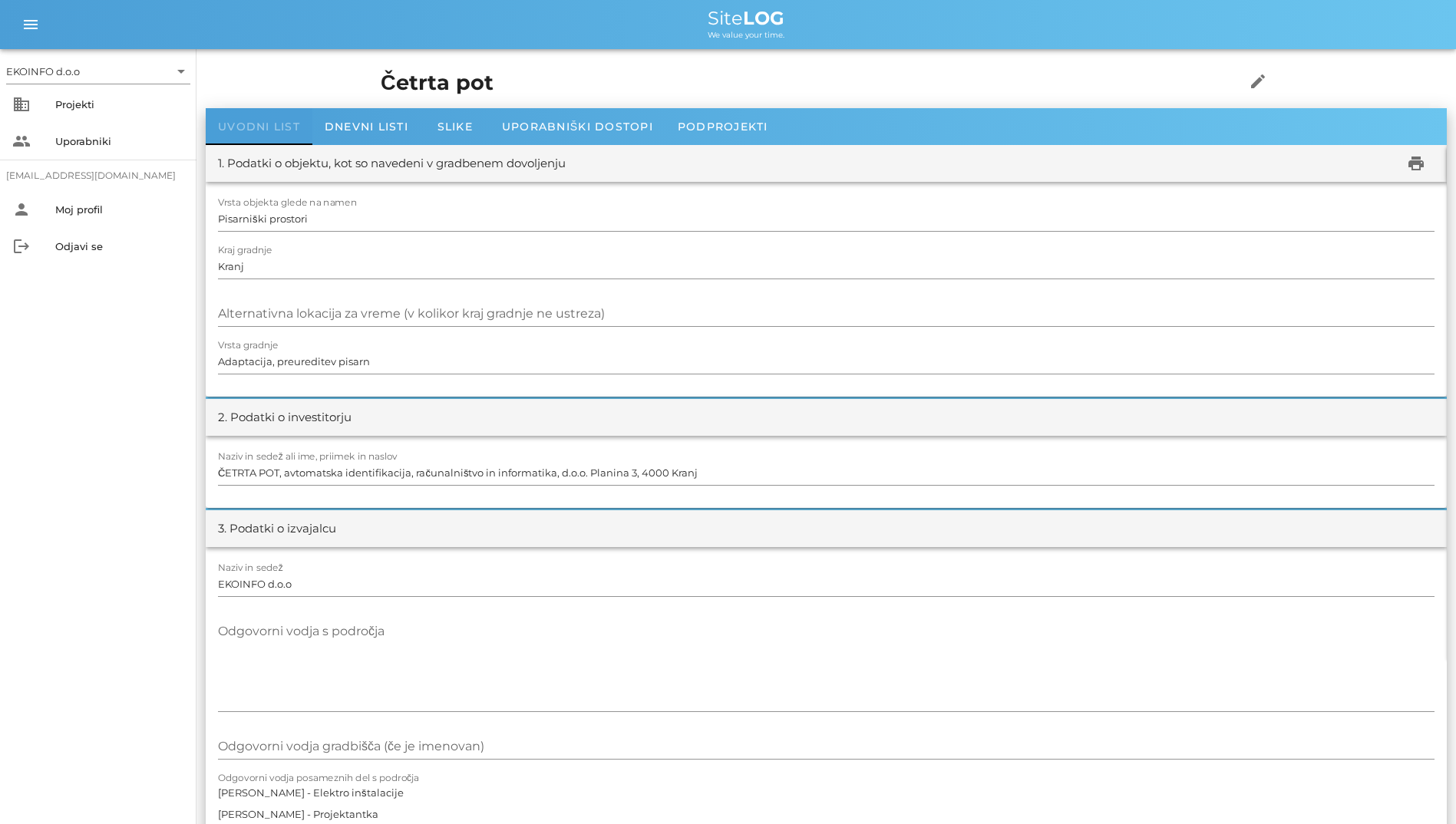
click at [273, 132] on span "Uvodni list" at bounding box center [259, 127] width 83 height 14
click at [567, 632] on textarea "Odgovorni vodja s področja" at bounding box center [826, 665] width 1216 height 92
click at [388, 122] on span "Dnevni listi" at bounding box center [366, 127] width 83 height 14
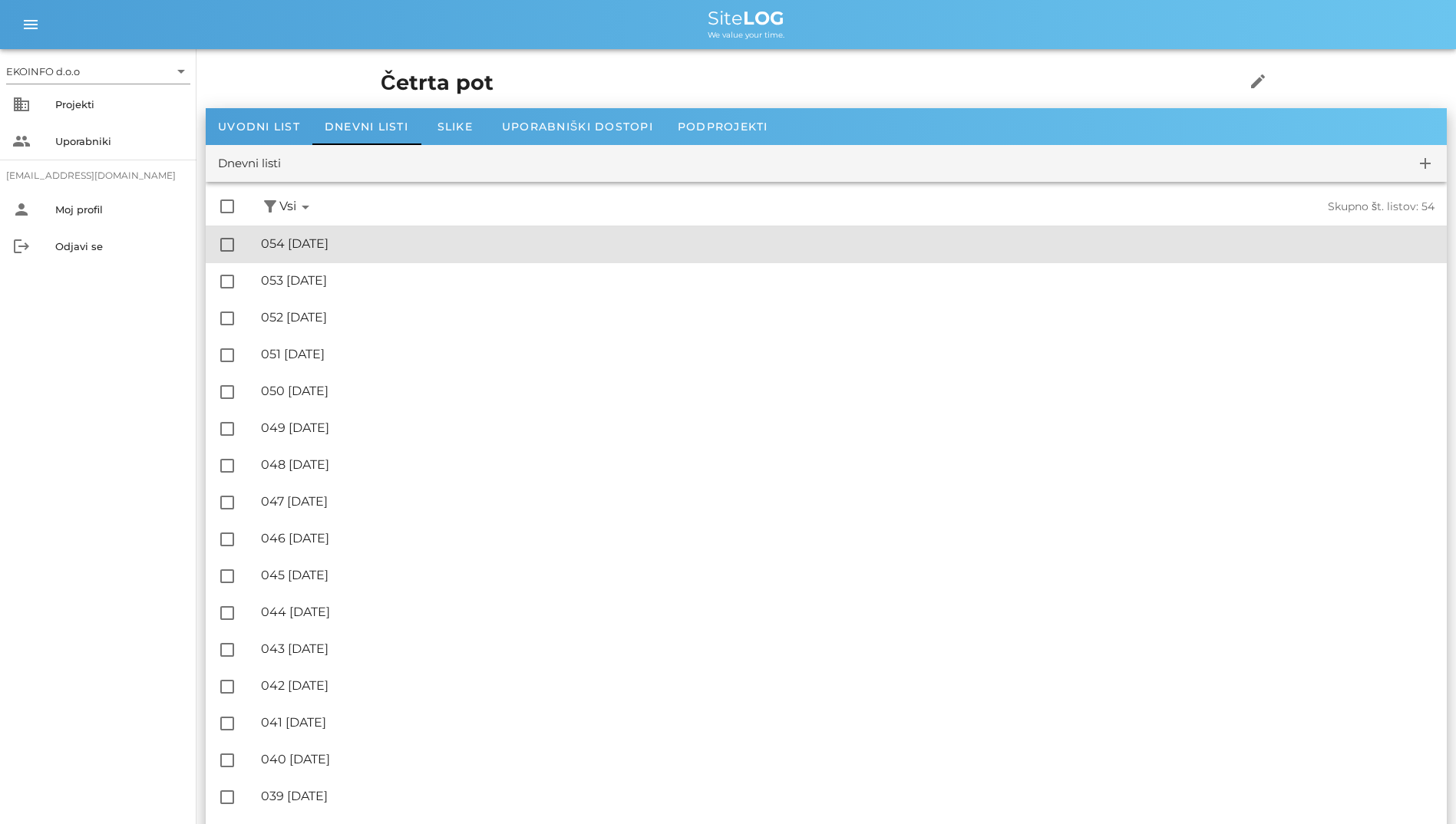
click at [406, 235] on div "🔏 054 torek, 19.08.2025 ✓ Podpisal: Nadzornik ✓ Podpisal: Sestavljalec ✓ Podpis…" at bounding box center [847, 244] width 1174 height 35
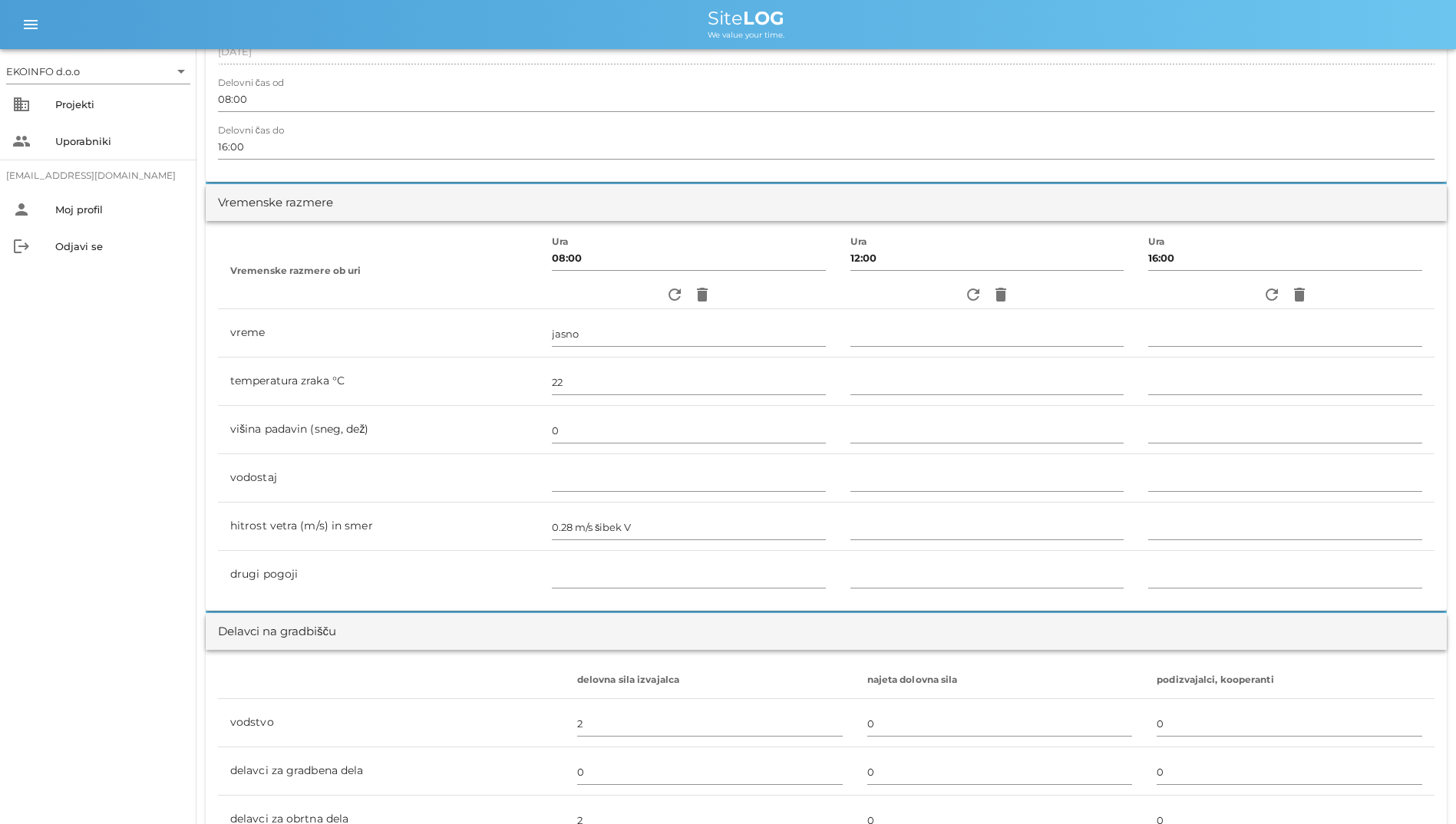
scroll to position [307, 0]
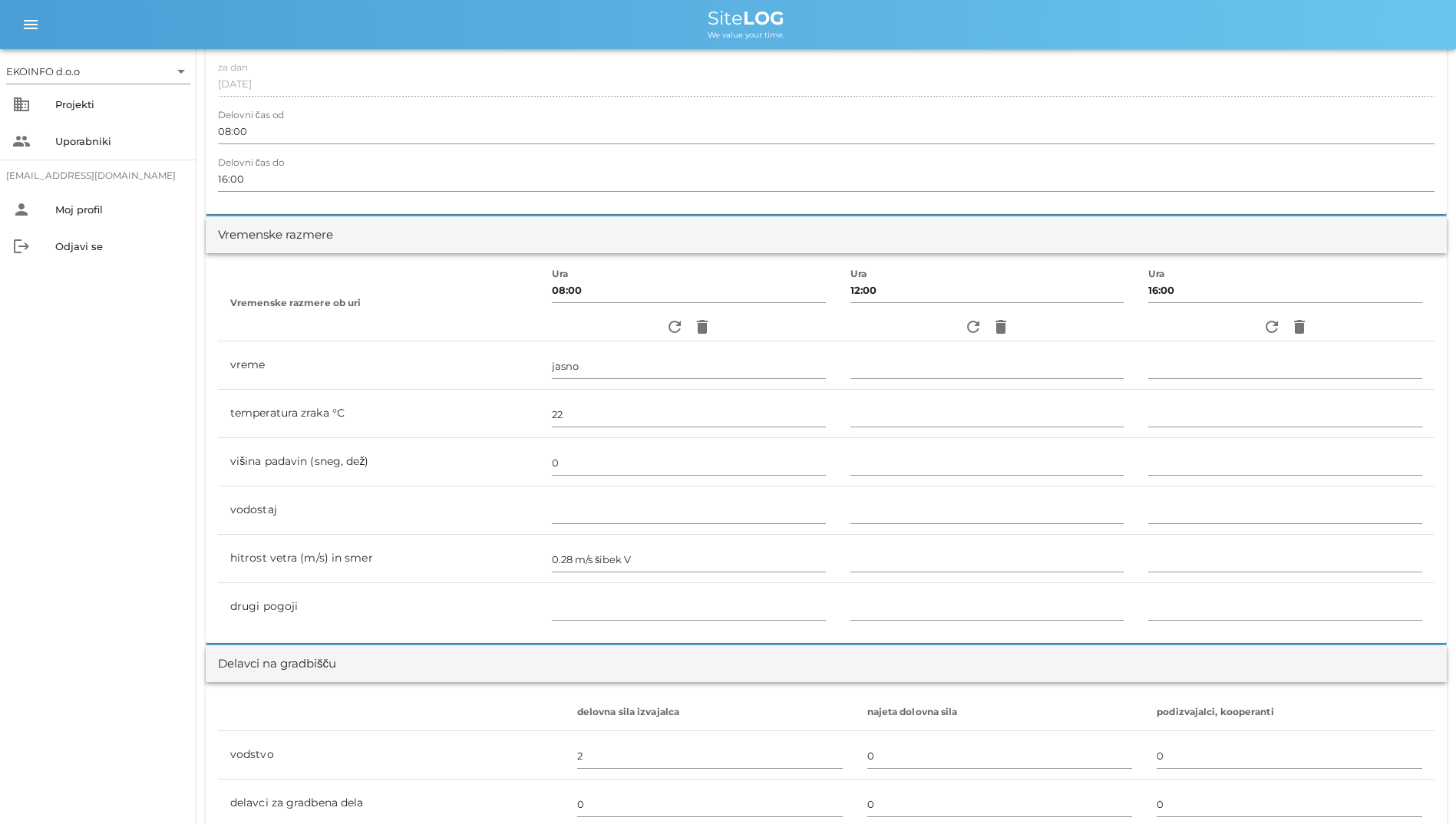
click at [945, 327] on div "refresh delete" at bounding box center [987, 326] width 274 height 27
click at [964, 327] on icon "refresh" at bounding box center [972, 326] width 19 height 19
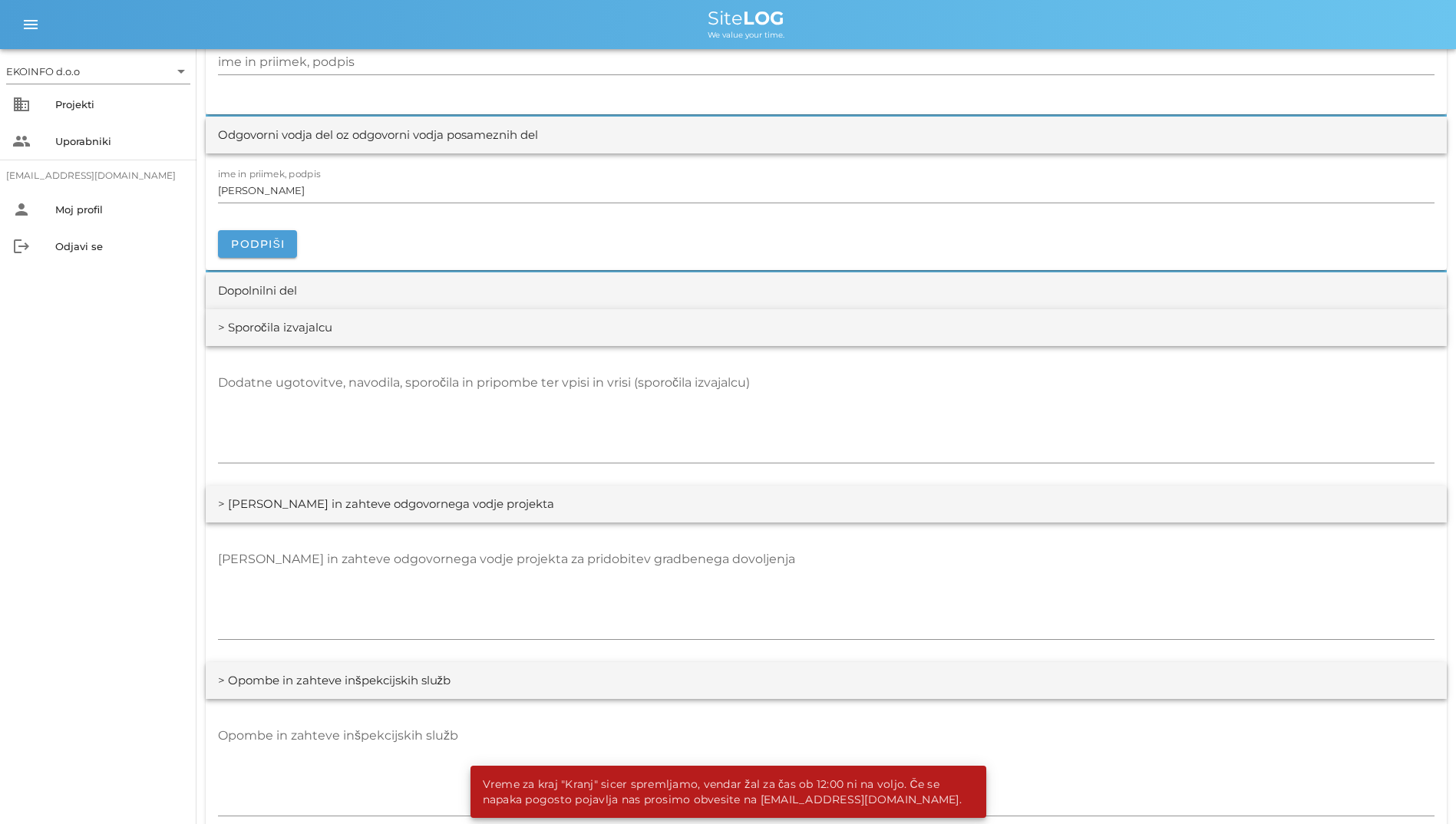
scroll to position [1841, 0]
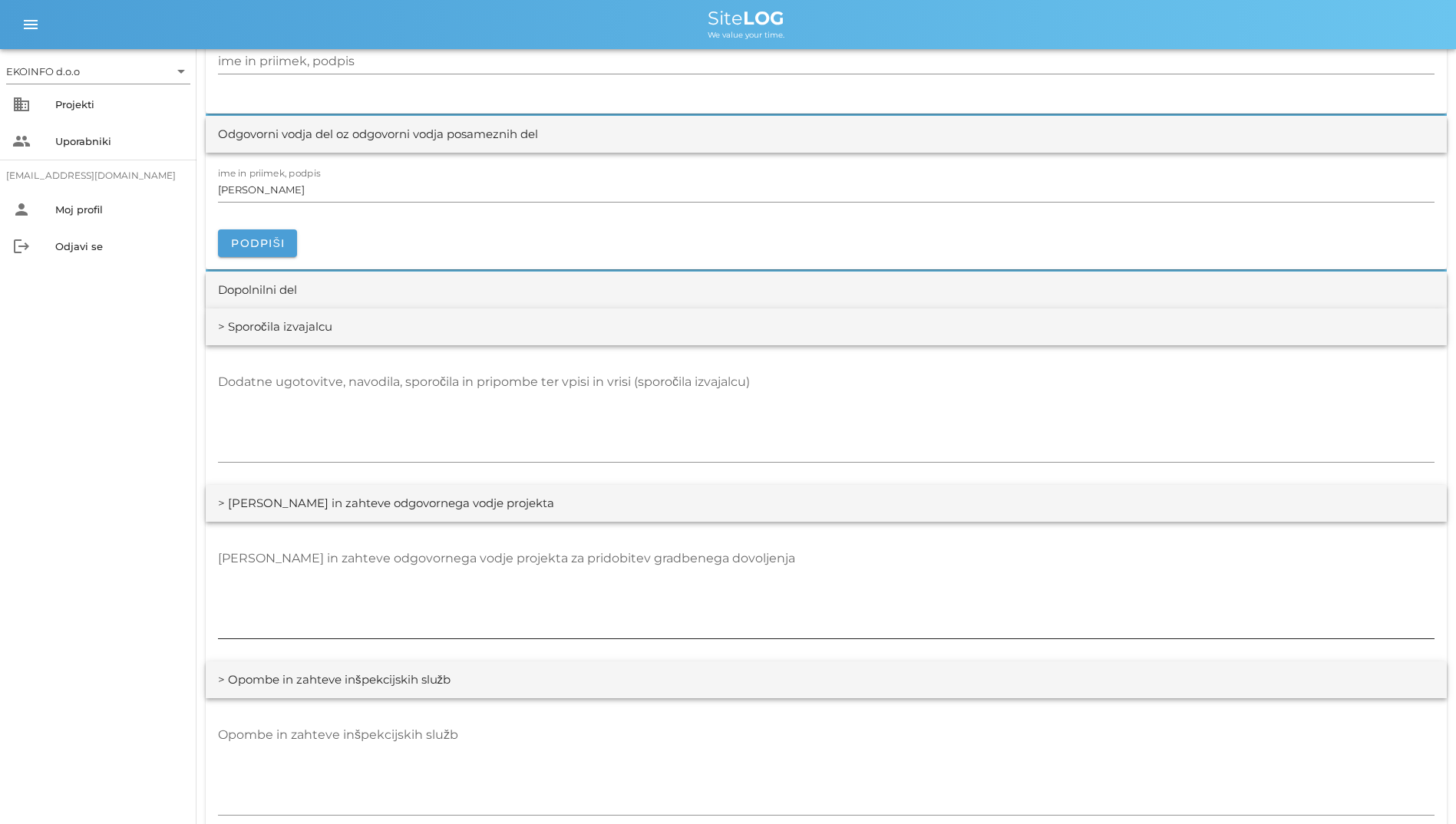
click at [475, 621] on textarea "[PERSON_NAME] in zahteve odgovornega vodje projekta za pridobitev gradbenega do…" at bounding box center [826, 592] width 1216 height 92
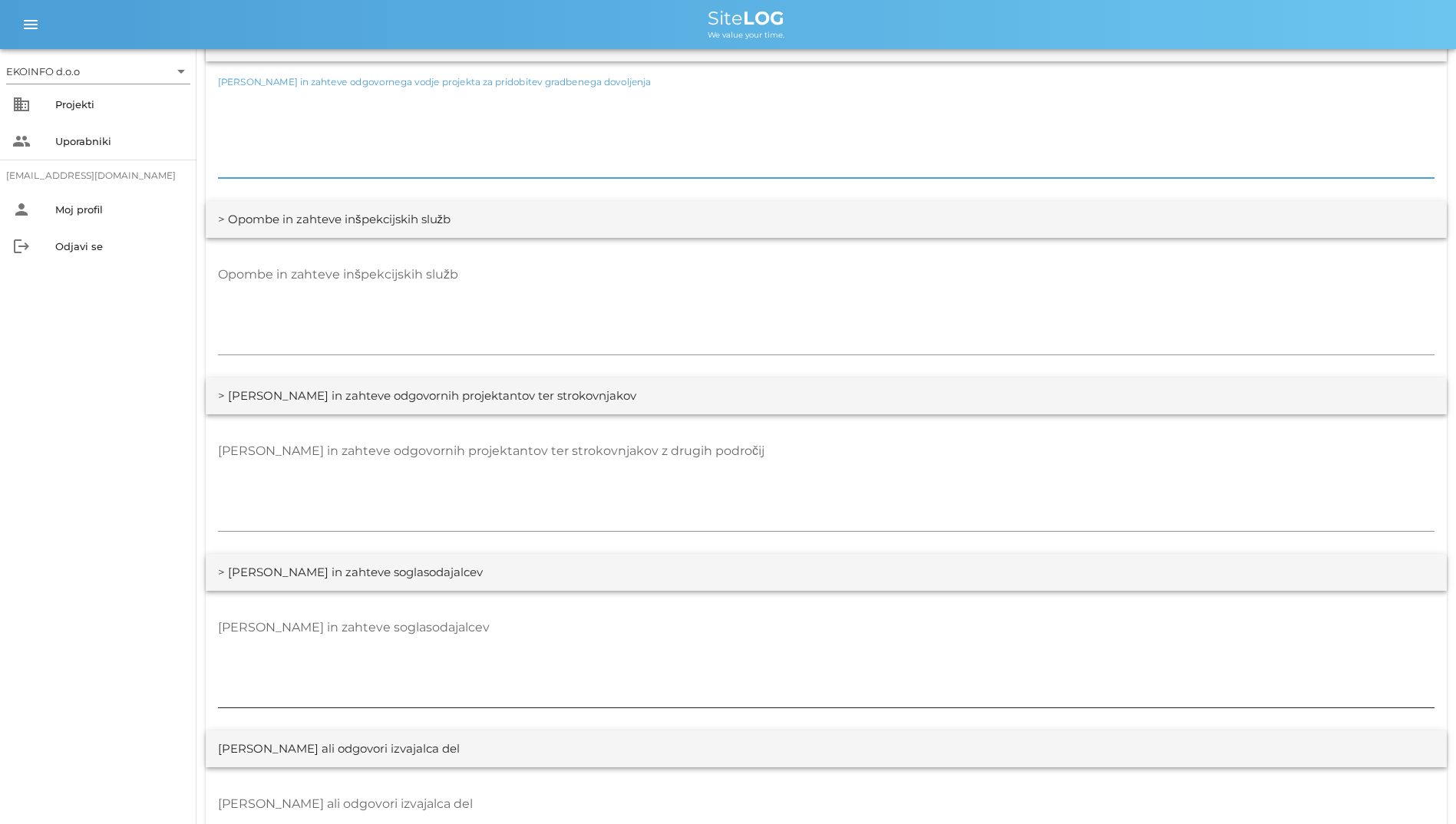
scroll to position [2379, 0]
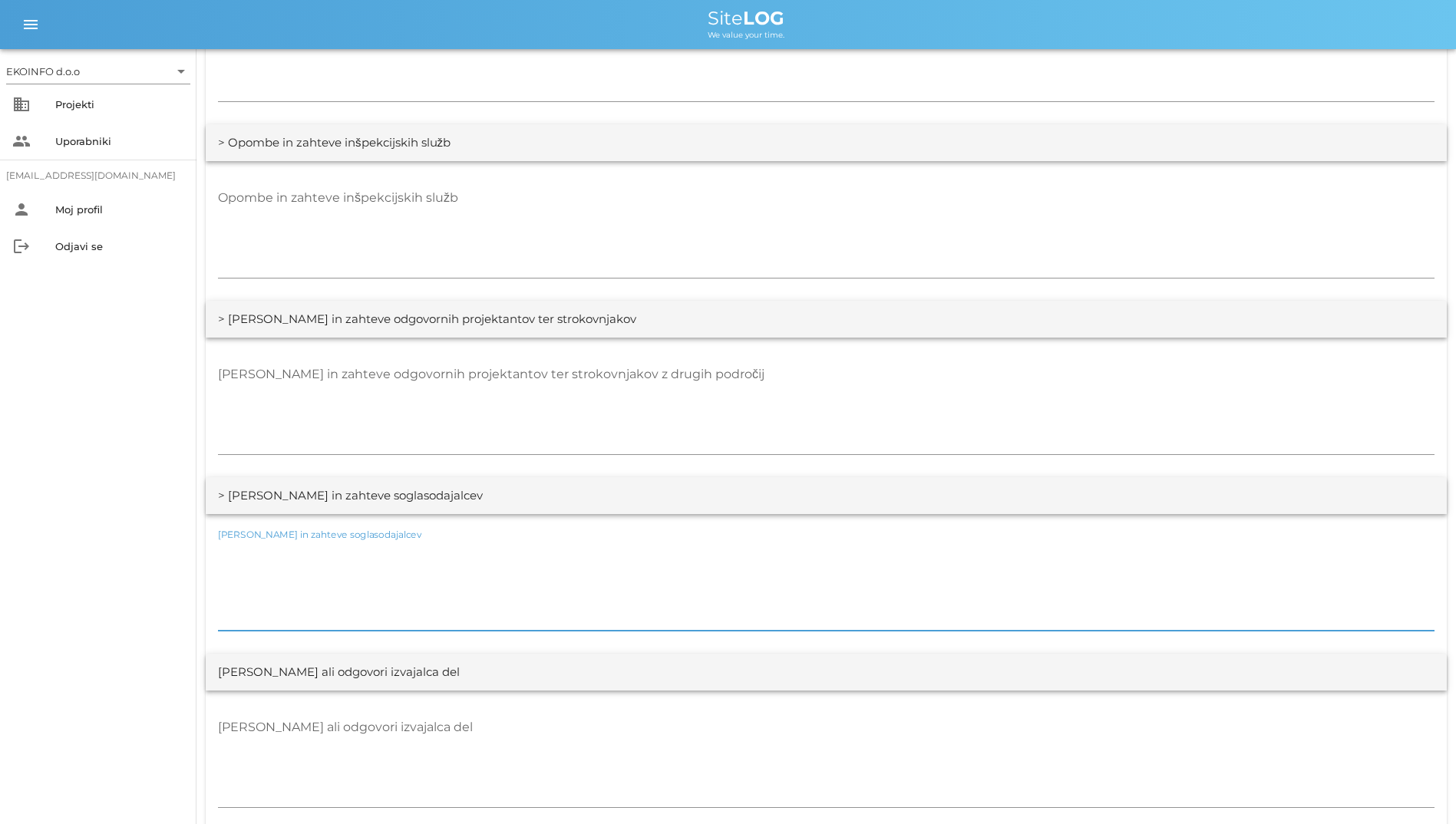
click at [424, 599] on textarea "[PERSON_NAME] in zahteve soglasodajalcev" at bounding box center [826, 585] width 1216 height 92
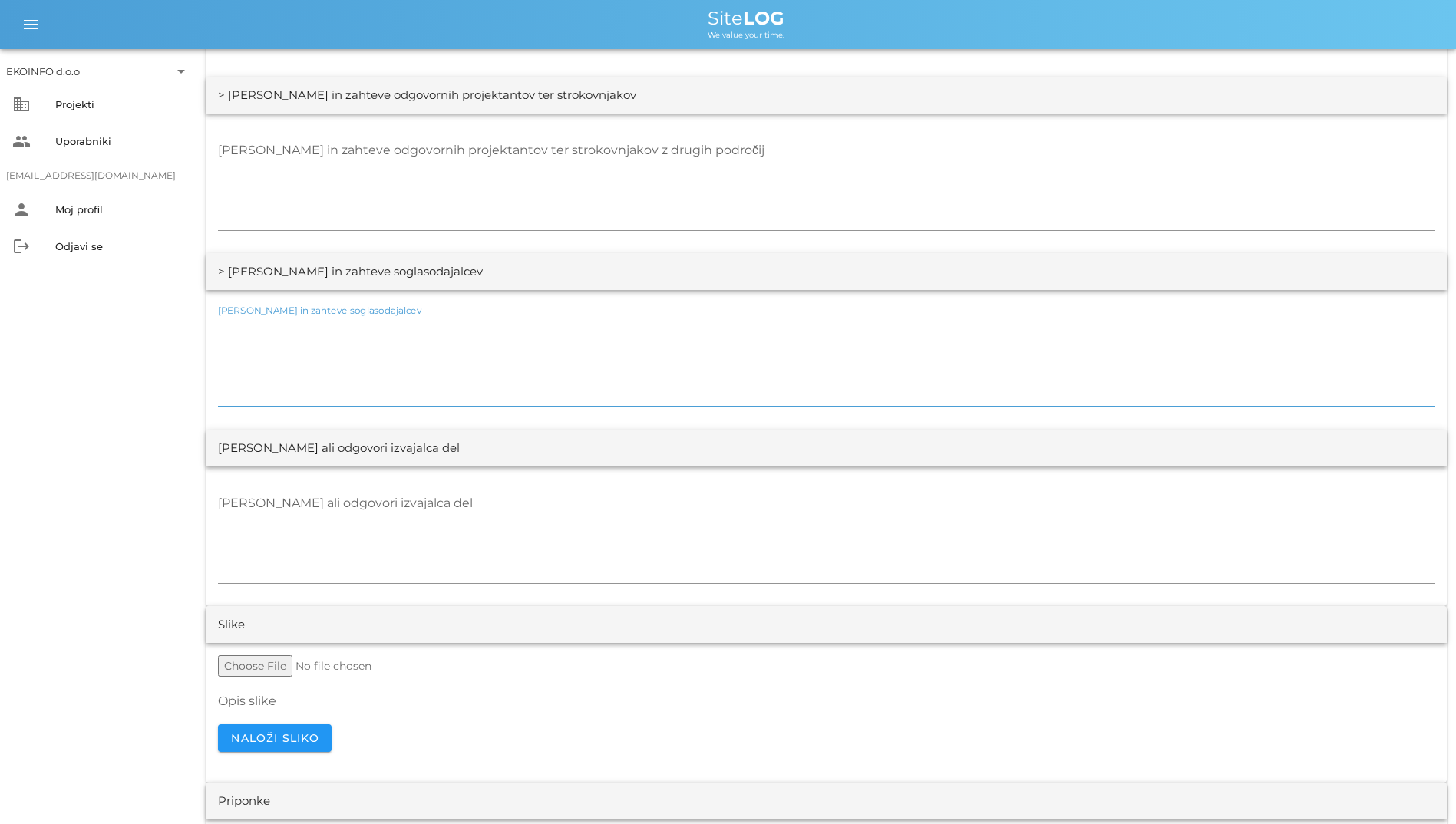
scroll to position [2609, 0]
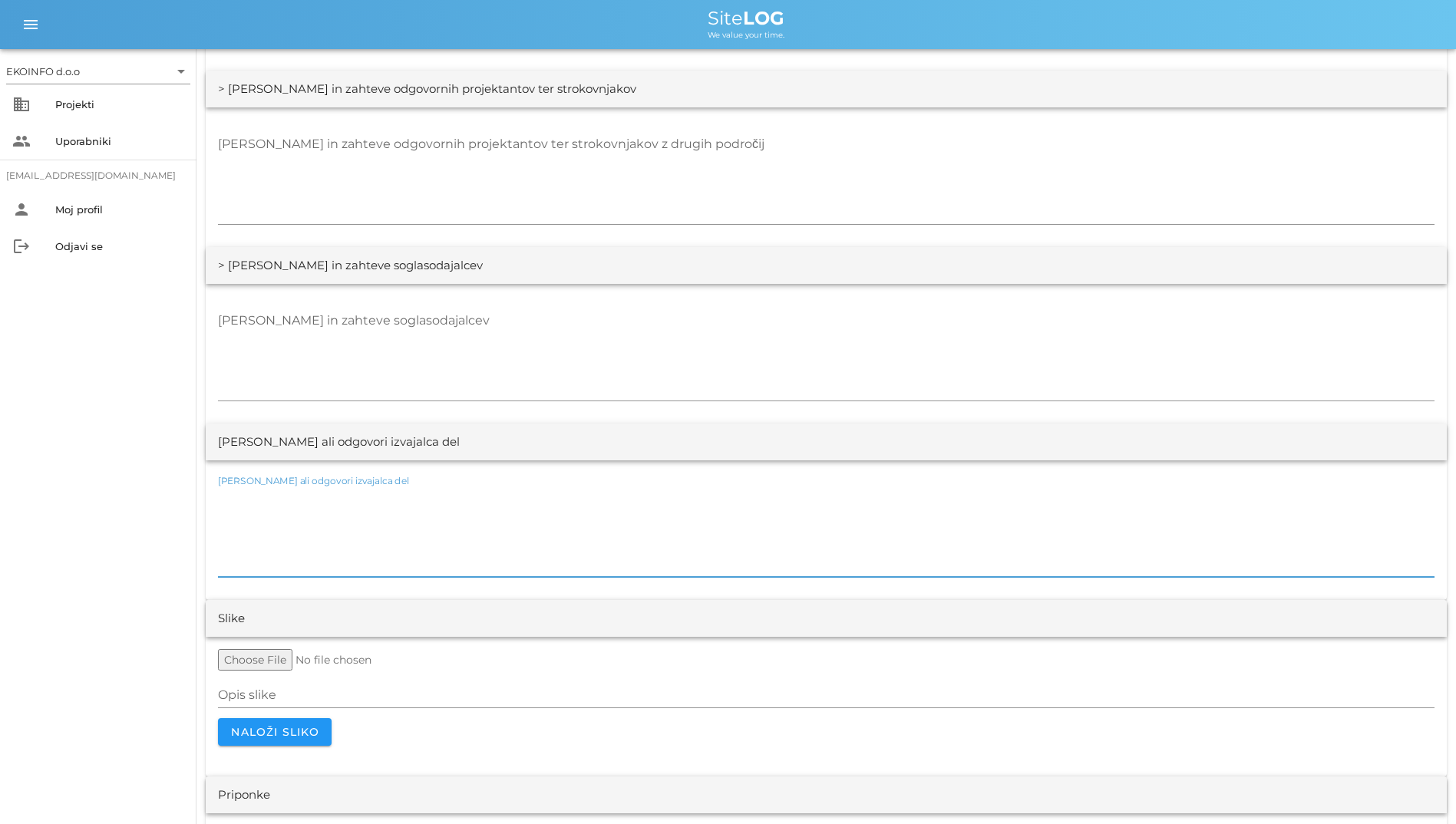
click at [414, 506] on textarea "[PERSON_NAME] ali odgovori izvajalca del" at bounding box center [826, 531] width 1216 height 92
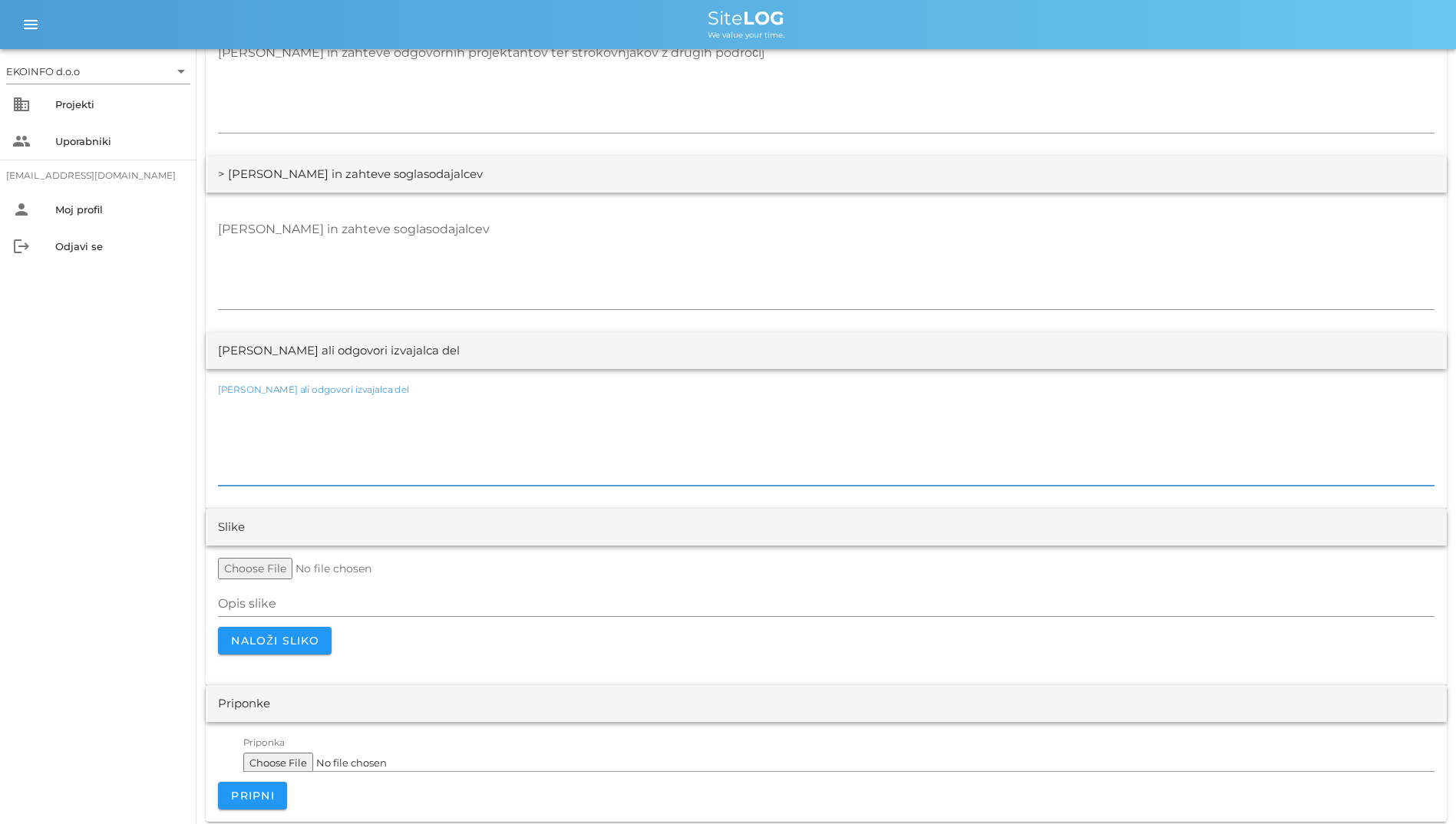
scroll to position [2707, 0]
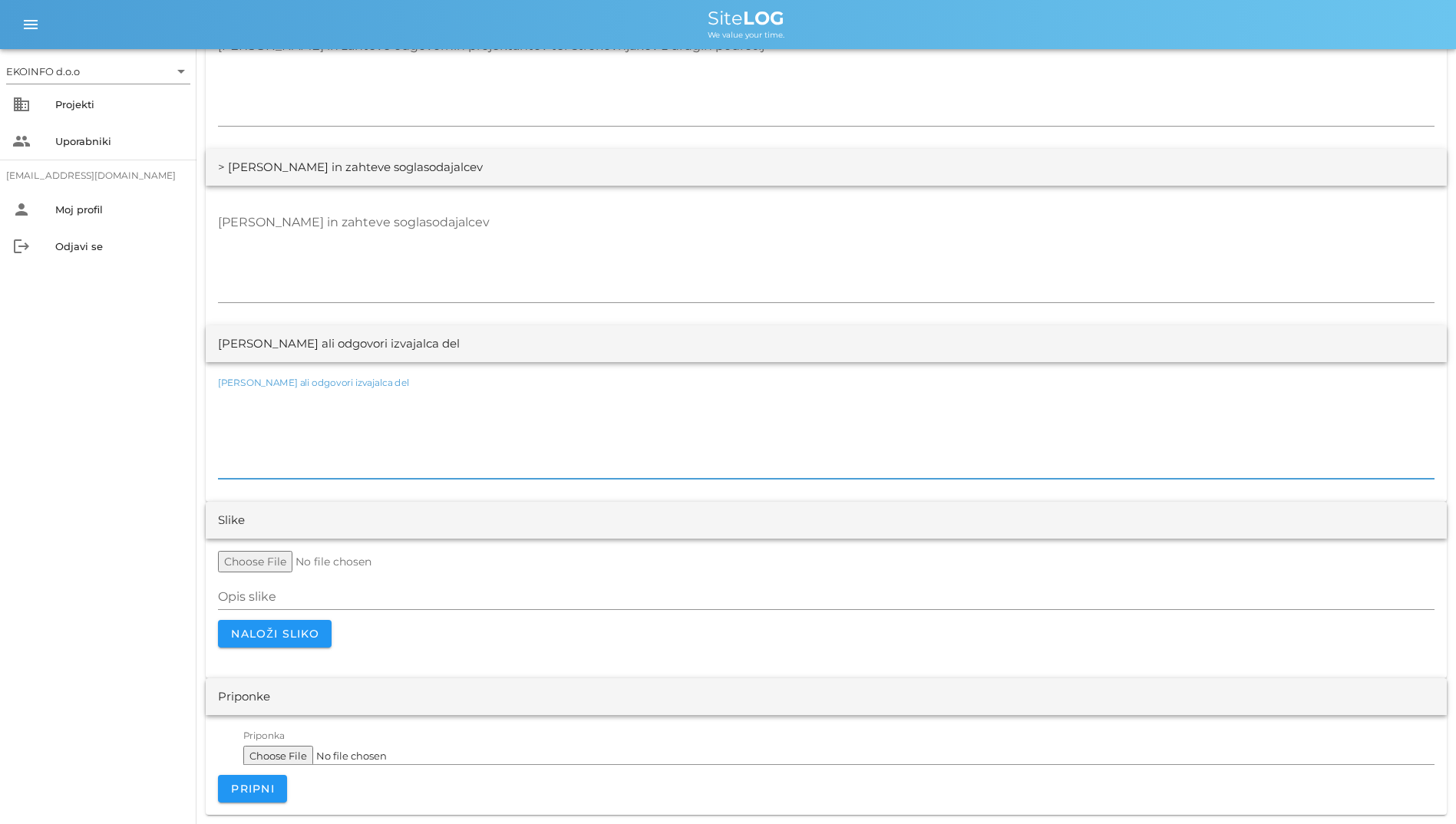
click at [417, 428] on textarea "[PERSON_NAME] ali odgovori izvajalca del" at bounding box center [826, 433] width 1216 height 92
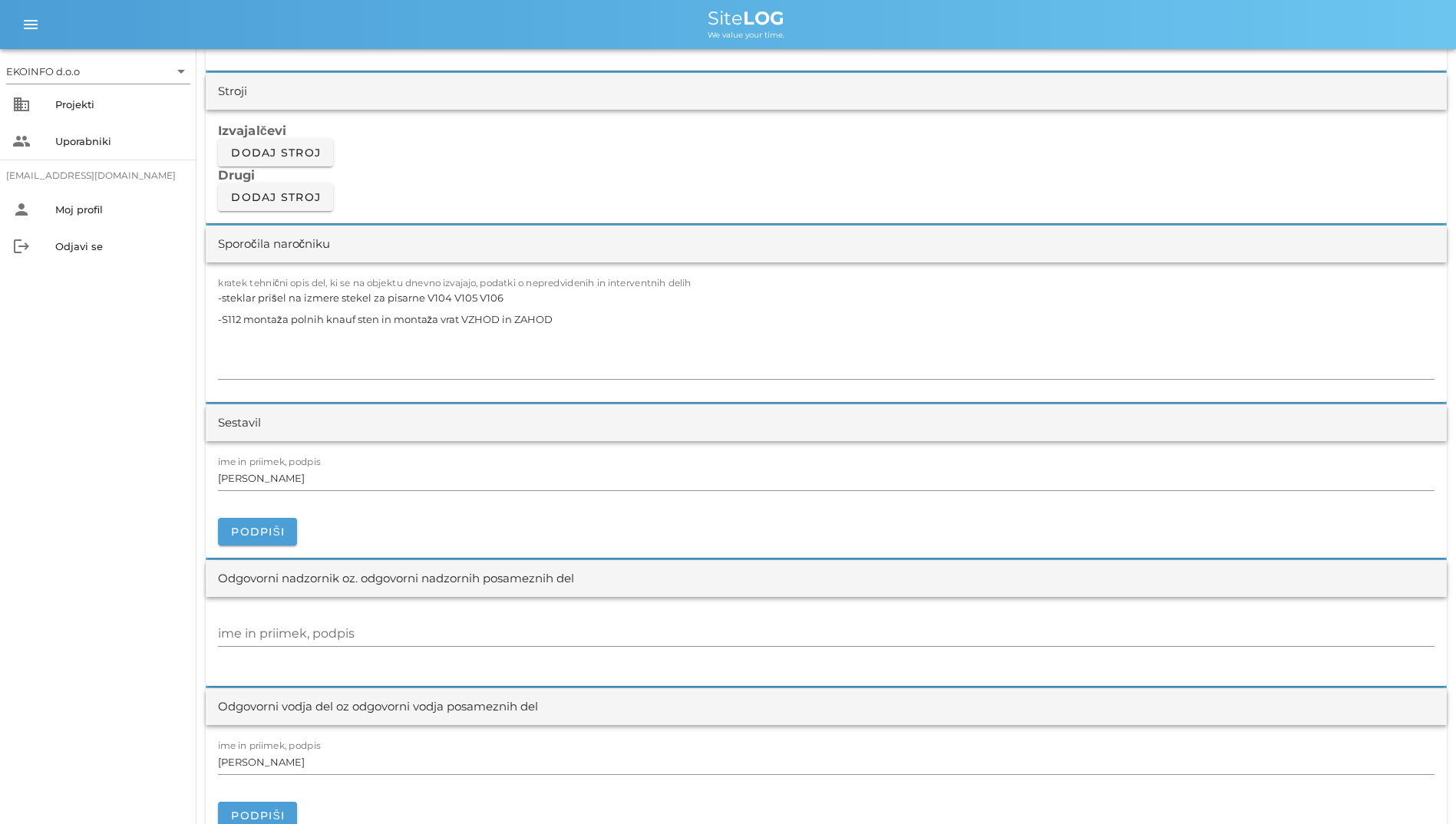
scroll to position [1249, 0]
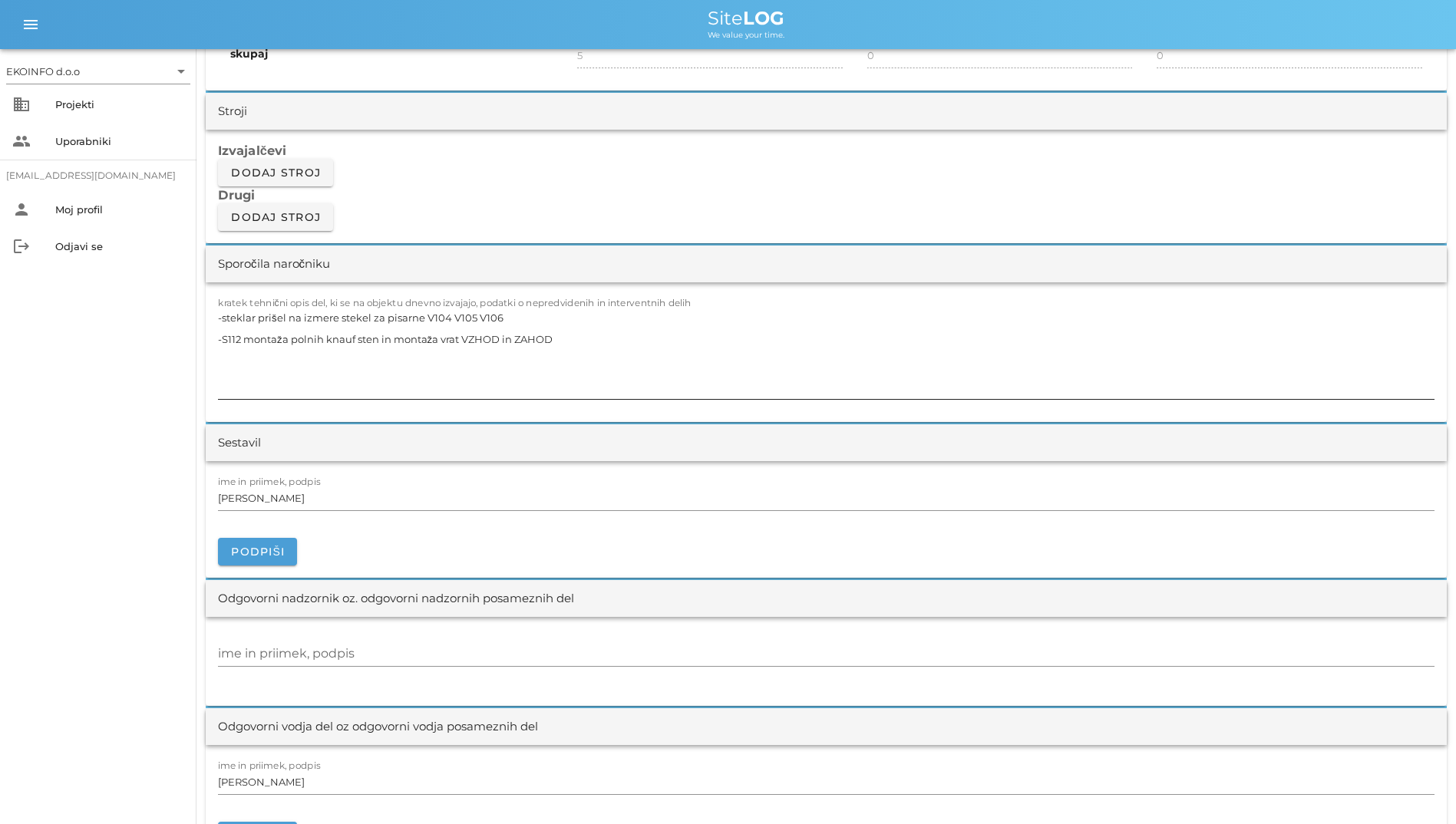
click at [471, 386] on textarea "-steklar prišel na izmere stekel za pisarne V104 V105 V106 -S112 montaža polnih…" at bounding box center [826, 353] width 1216 height 92
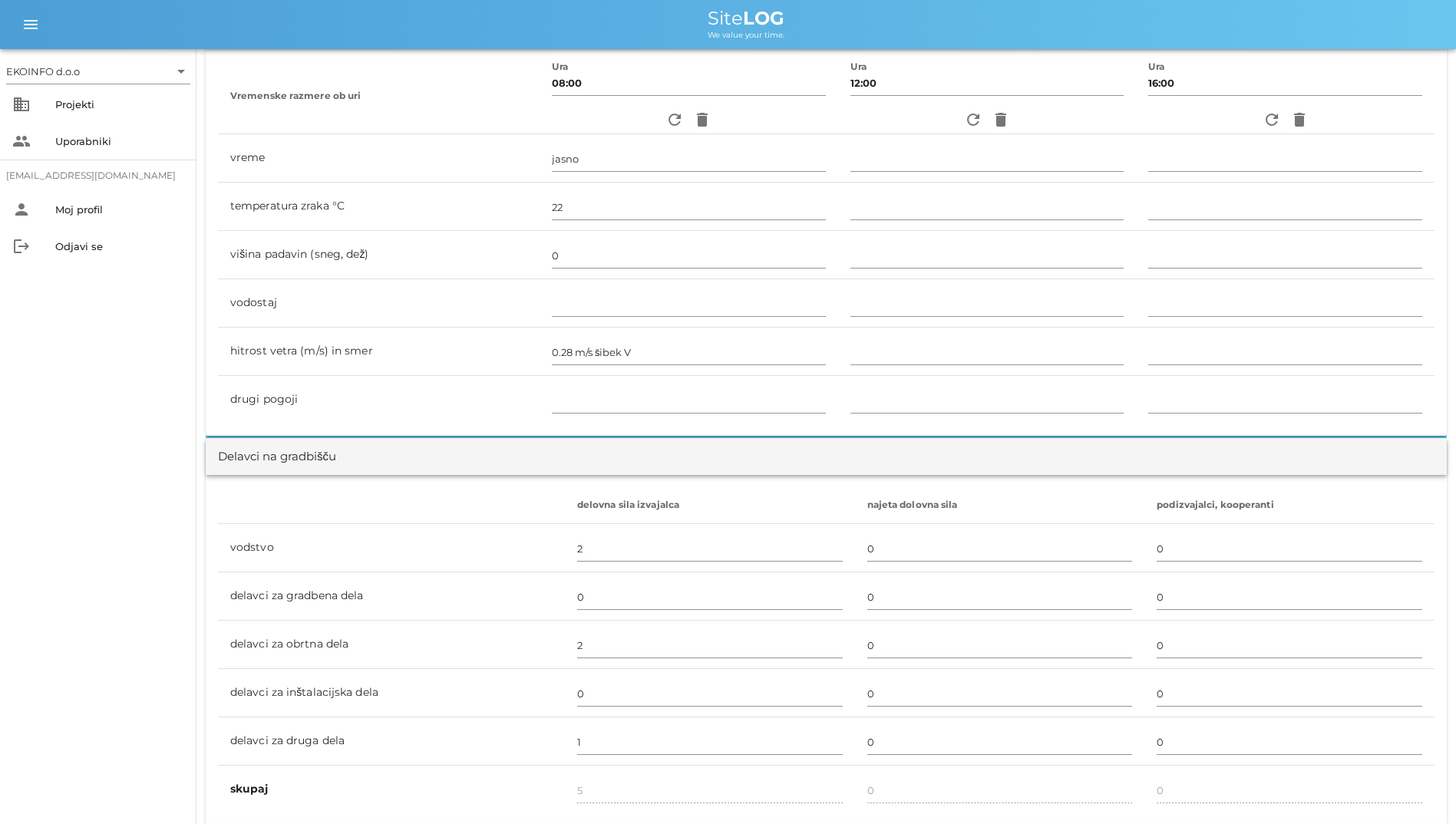
scroll to position [482, 0]
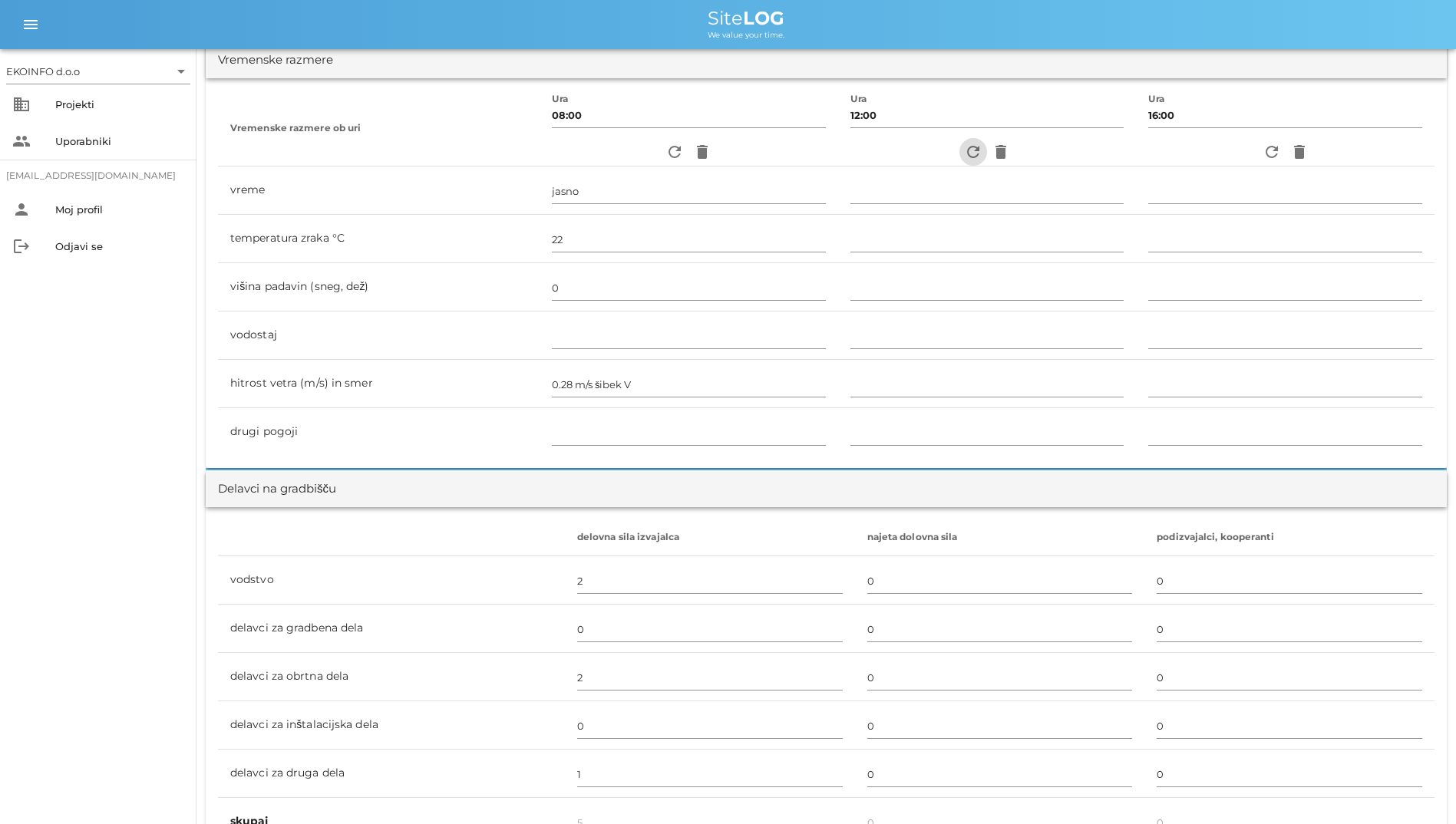
click at [964, 153] on icon "refresh" at bounding box center [972, 152] width 19 height 19
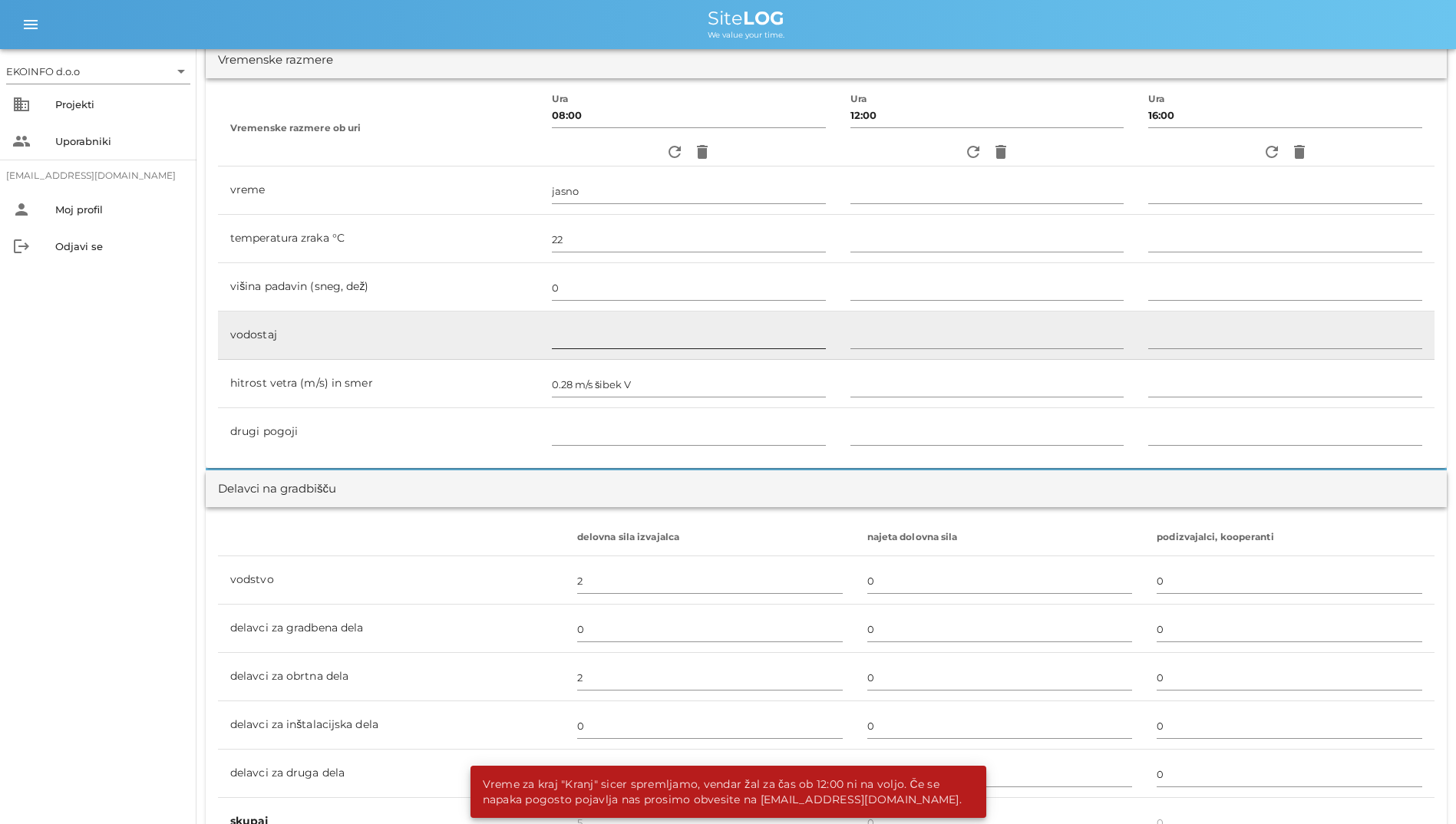
scroll to position [0, 0]
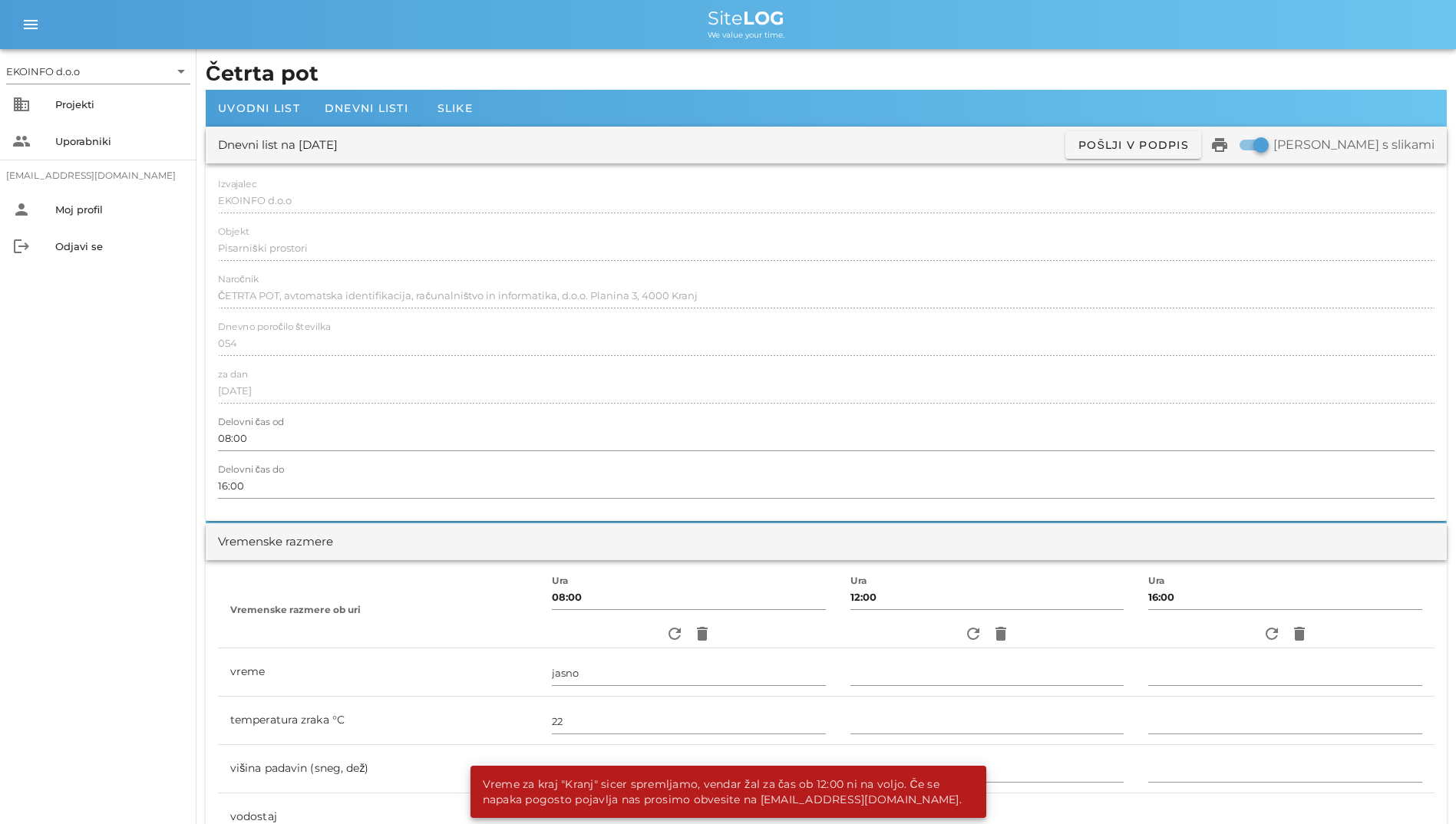
click at [413, 128] on div "Dnevni list na [DATE] ✓ Podpisan Pošlji v podpis print Natisni s slikami" at bounding box center [826, 145] width 1241 height 37
click at [384, 114] on span "Dnevni listi" at bounding box center [366, 108] width 83 height 14
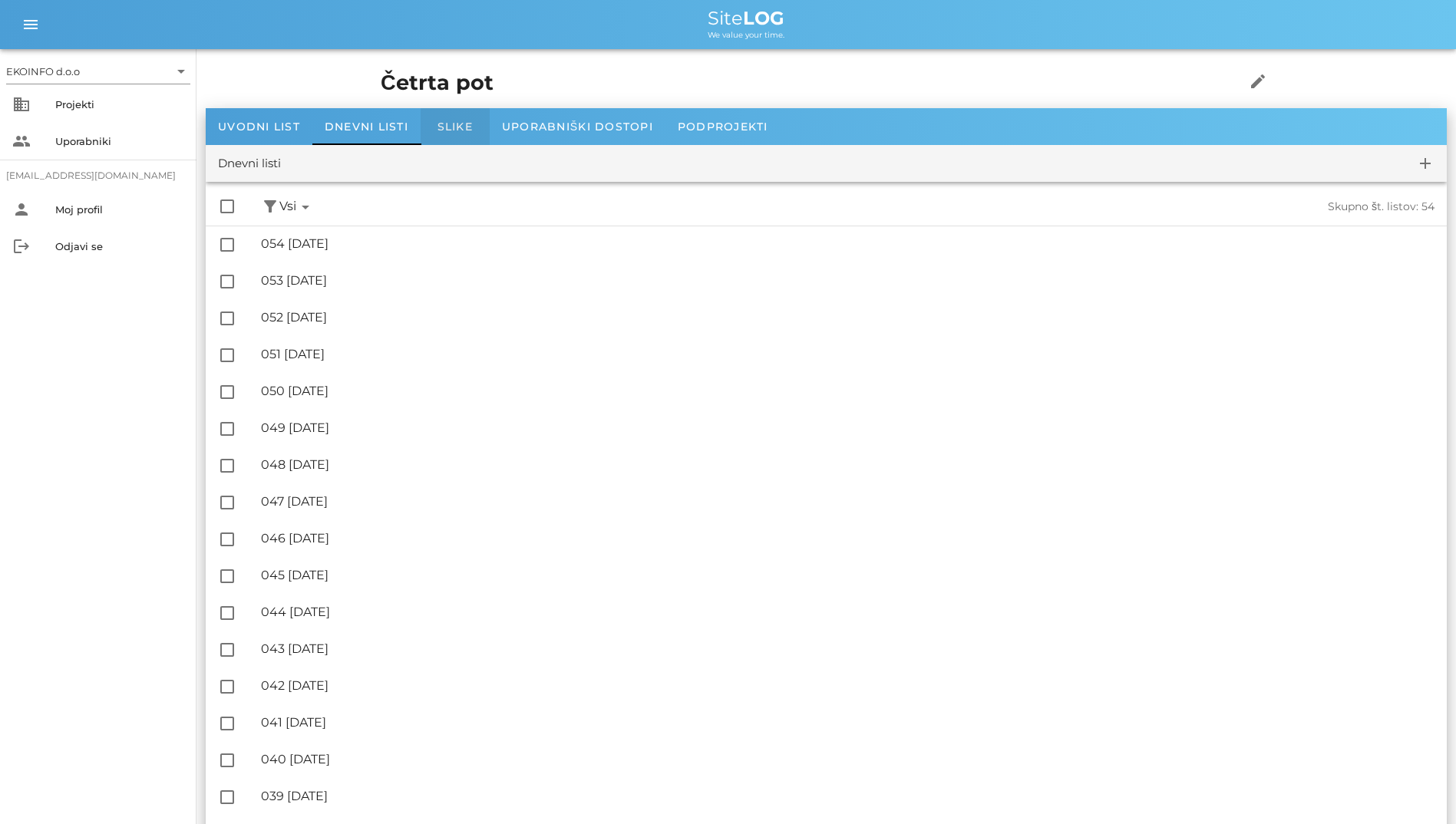
click at [422, 122] on div "Slike" at bounding box center [455, 127] width 69 height 37
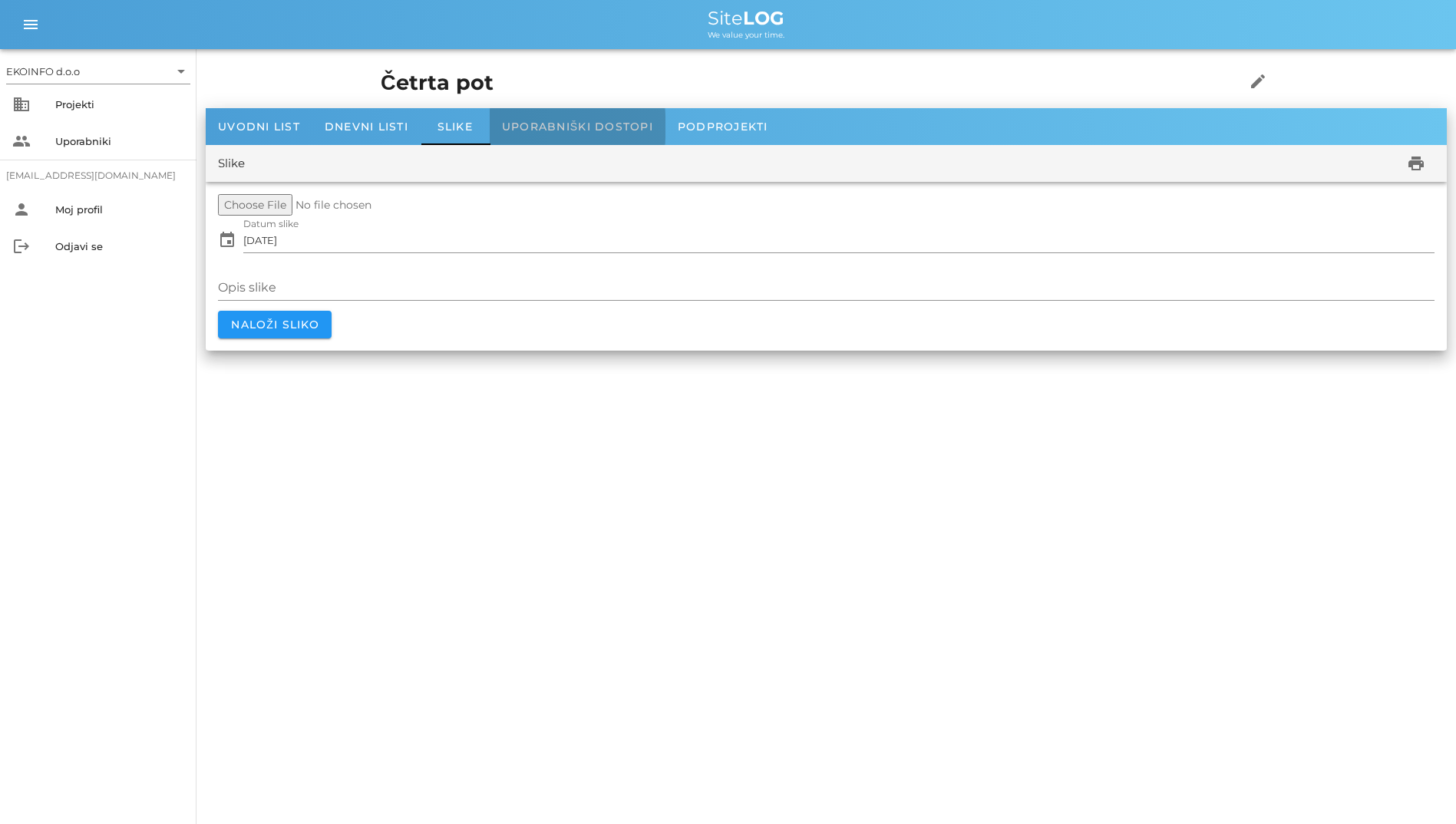
click at [542, 134] on div "Uporabniški dostopi" at bounding box center [578, 127] width 176 height 37
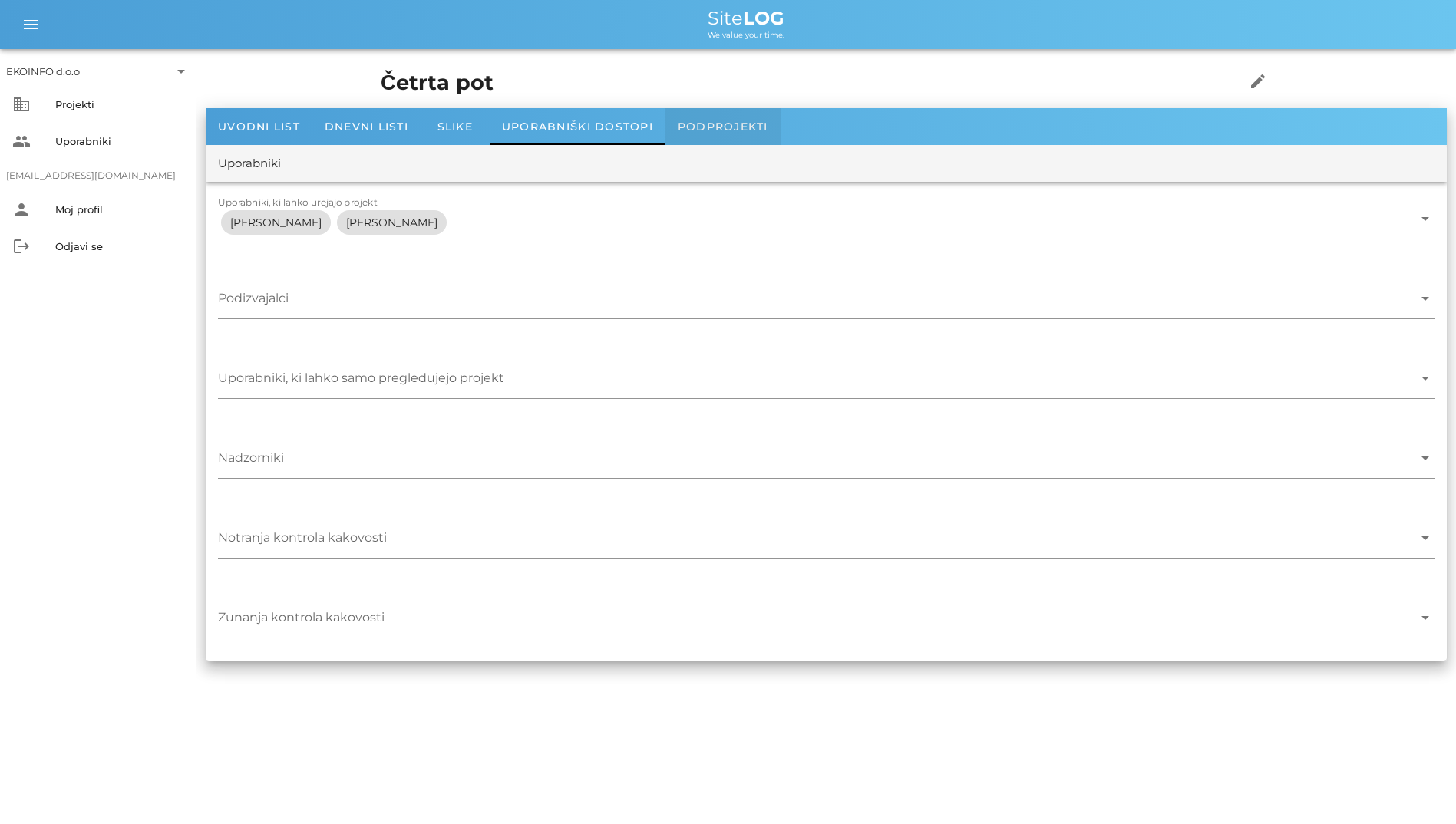
click at [676, 128] on div "Podprojekti" at bounding box center [723, 127] width 115 height 37
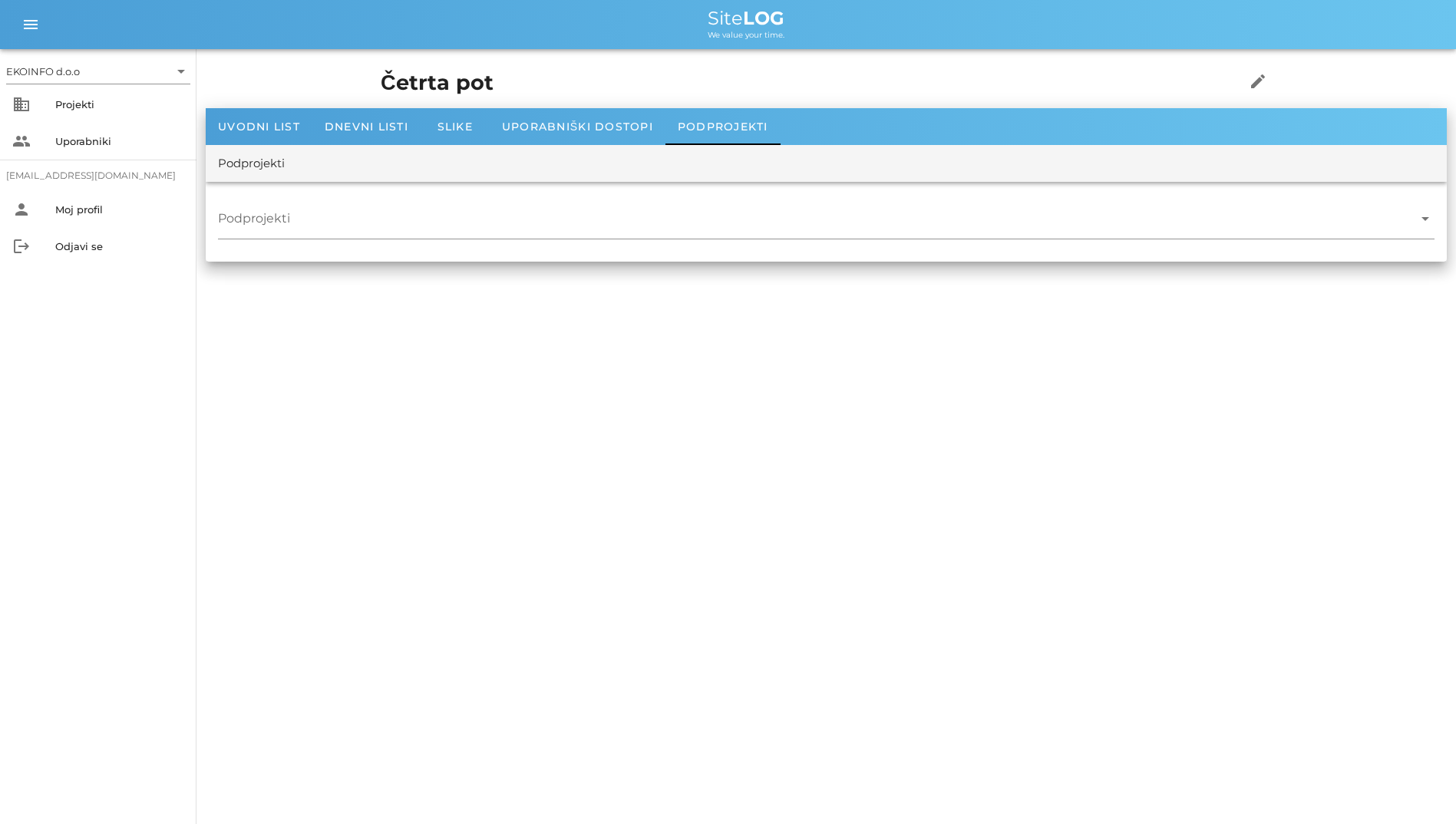
click at [589, 145] on div "Podprojekti" at bounding box center [826, 163] width 1241 height 37
click at [590, 129] on span "Uporabniški dostopi" at bounding box center [578, 127] width 151 height 14
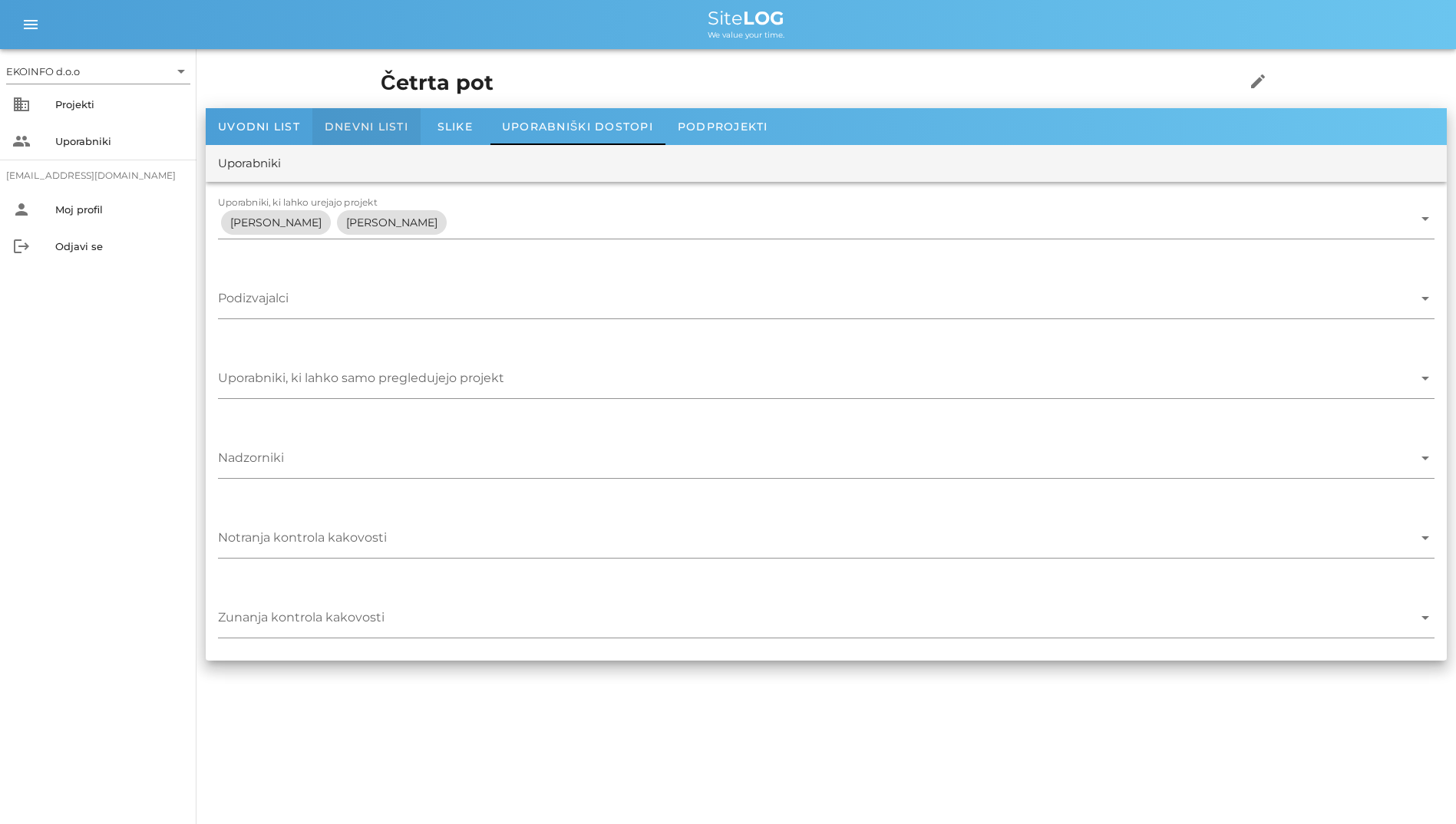
click at [413, 124] on div "Dnevni listi" at bounding box center [366, 127] width 108 height 37
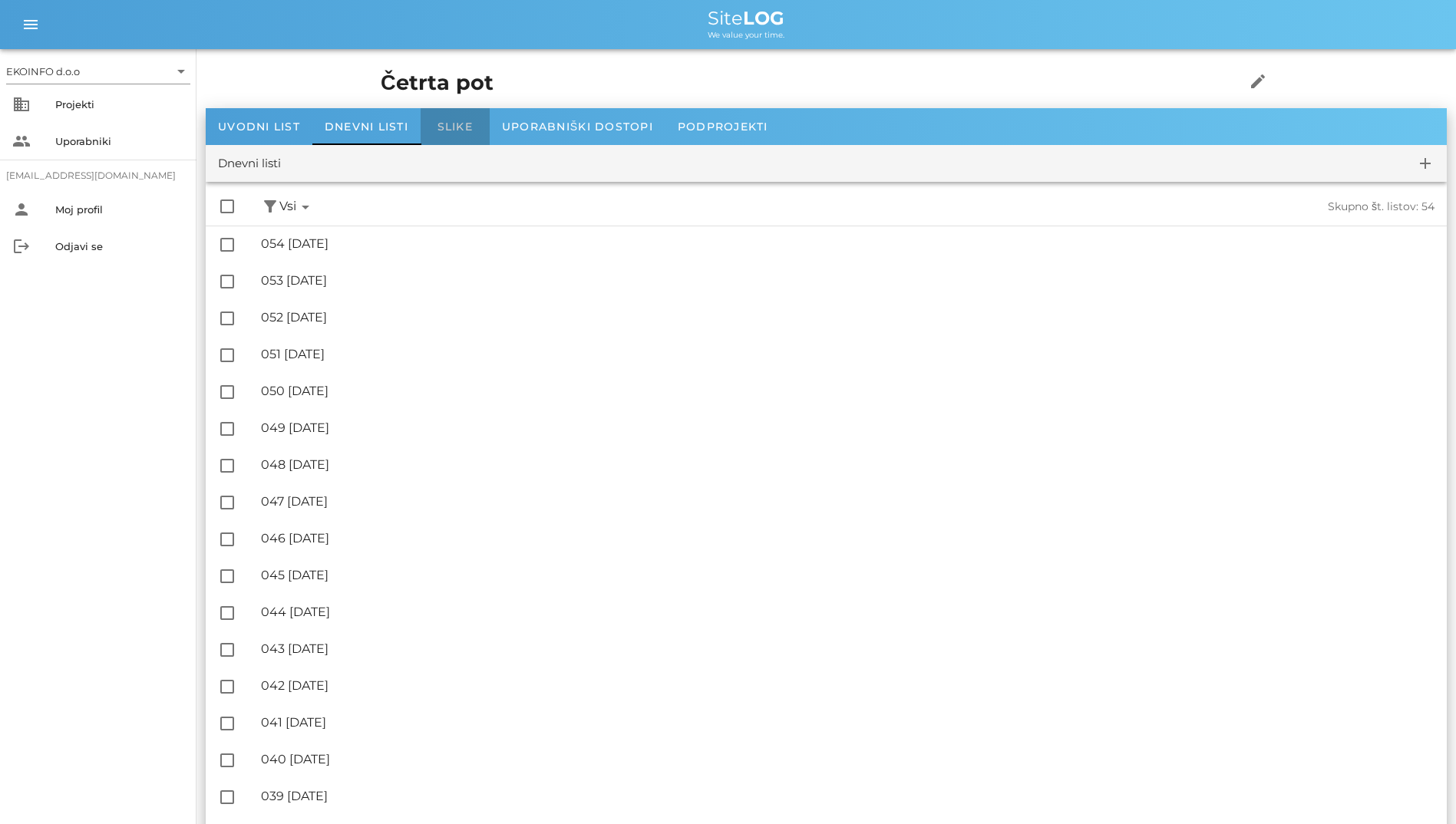
click at [437, 132] on div "Slike" at bounding box center [455, 127] width 69 height 37
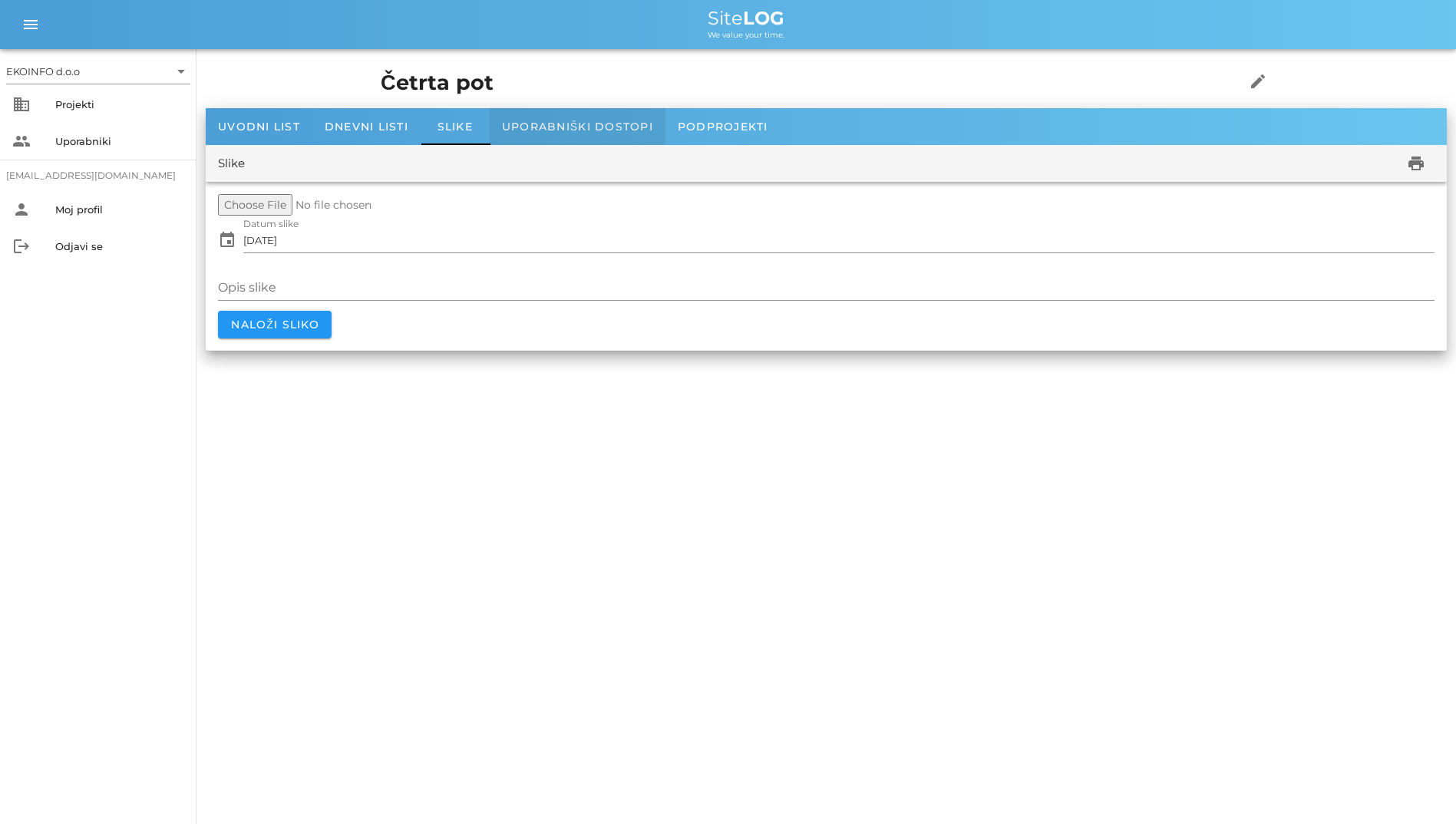
click at [515, 132] on span "Uporabniški dostopi" at bounding box center [578, 127] width 151 height 14
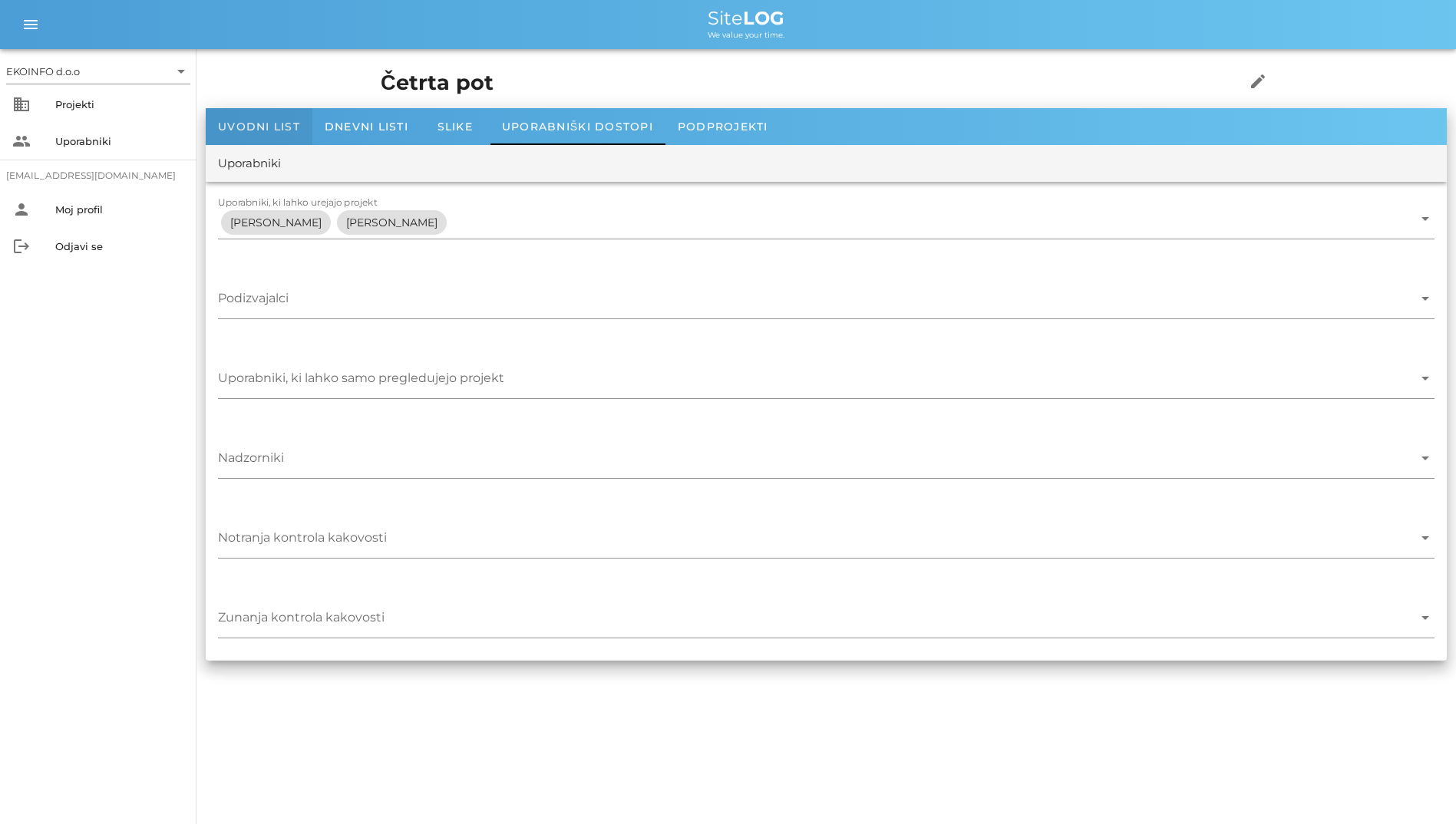
click at [293, 114] on div "Uvodni list" at bounding box center [259, 127] width 106 height 37
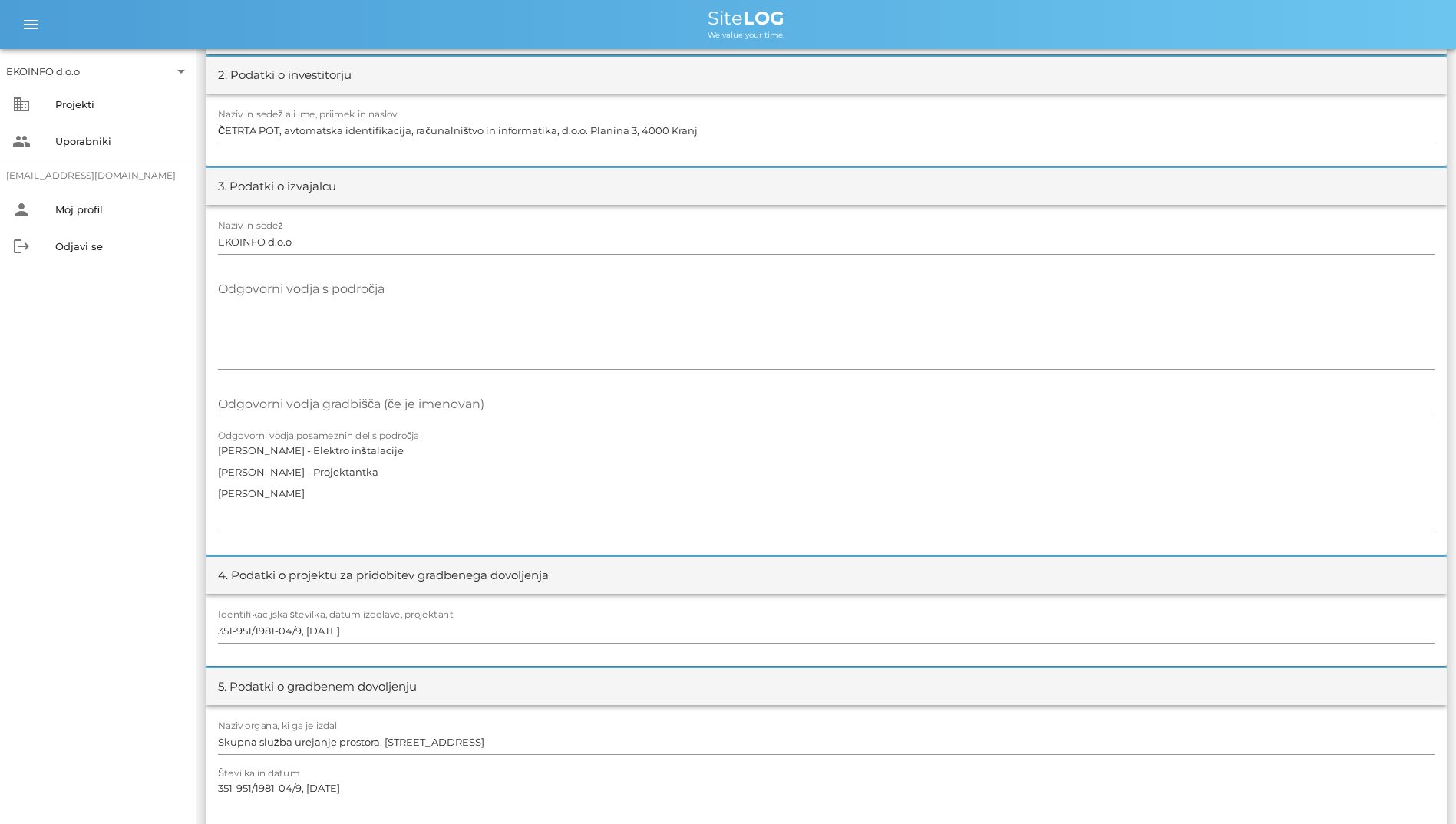
scroll to position [384, 0]
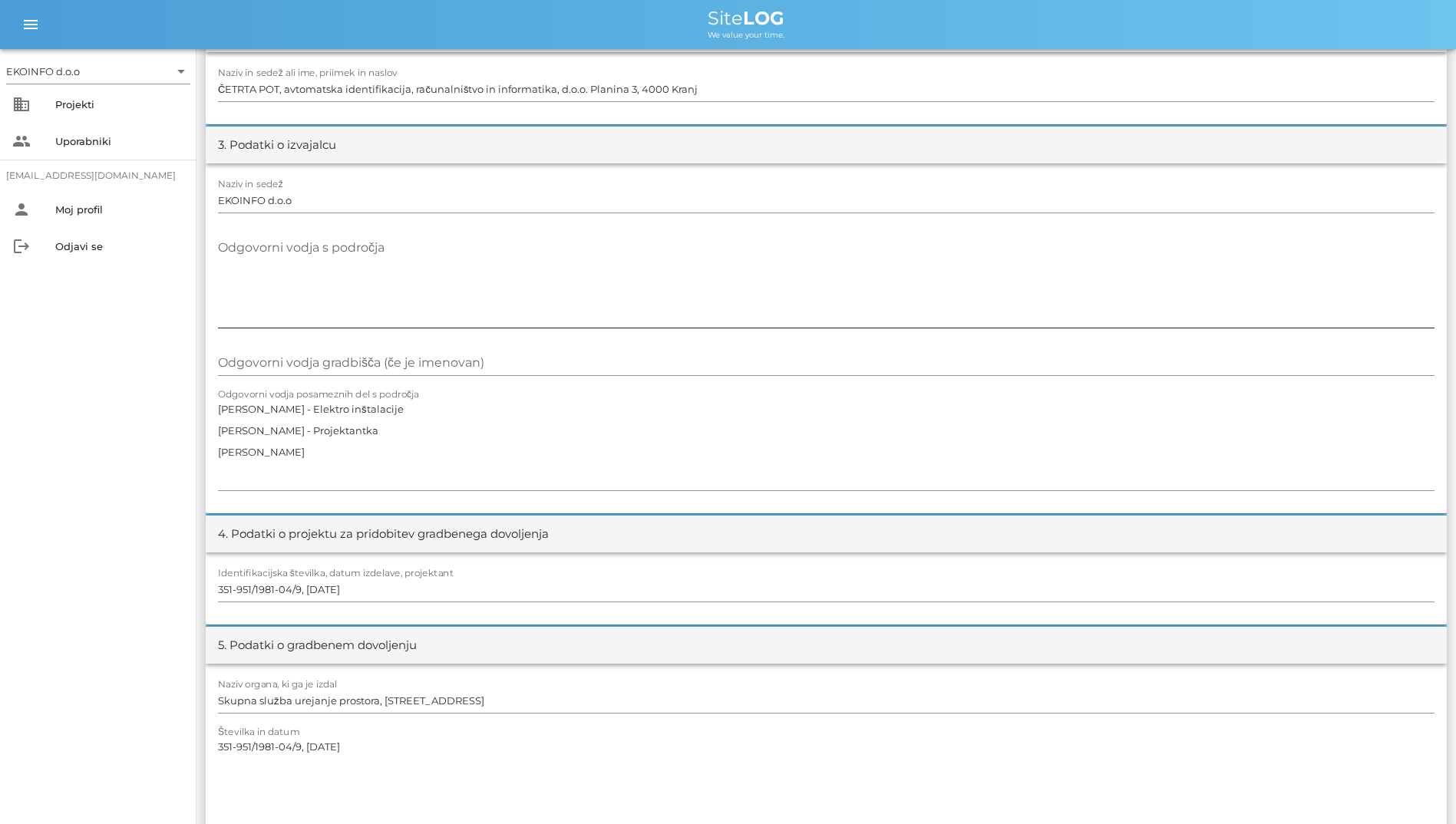
click at [402, 259] on textarea "Odgovorni vodja s področja" at bounding box center [826, 282] width 1216 height 92
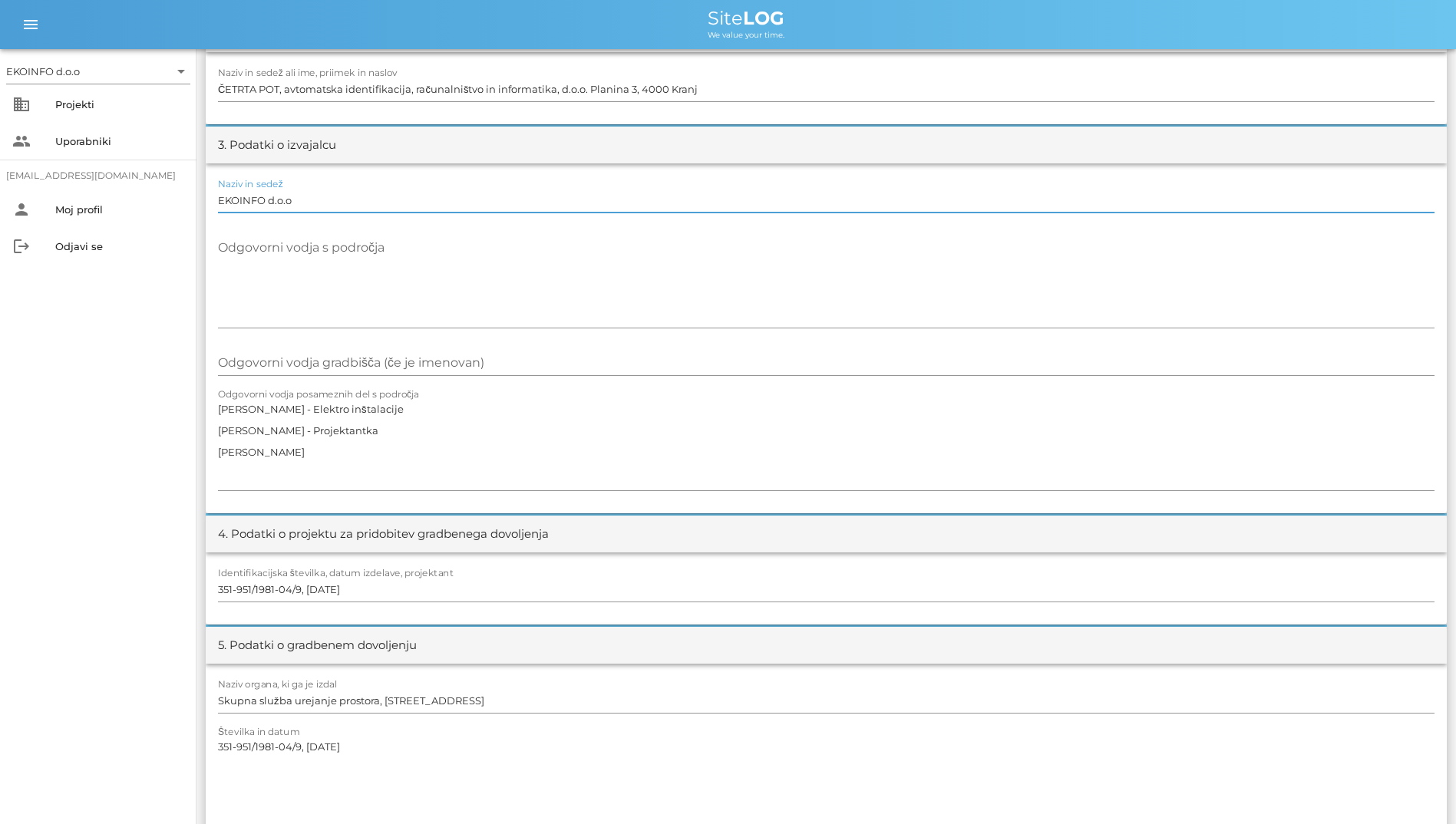
click at [377, 205] on input "EKOINFO d.o.o" at bounding box center [826, 200] width 1216 height 25
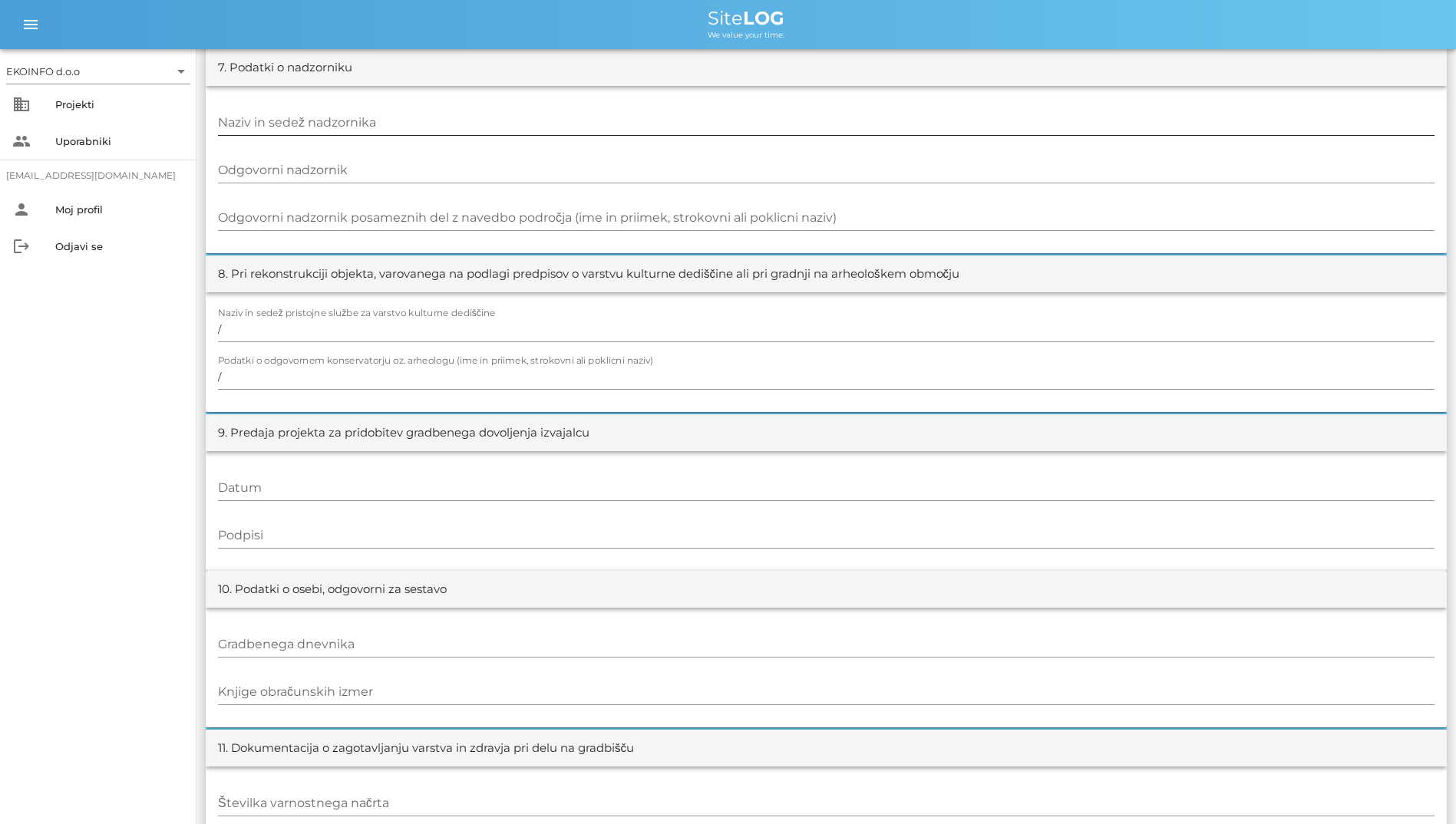
scroll to position [1418, 0]
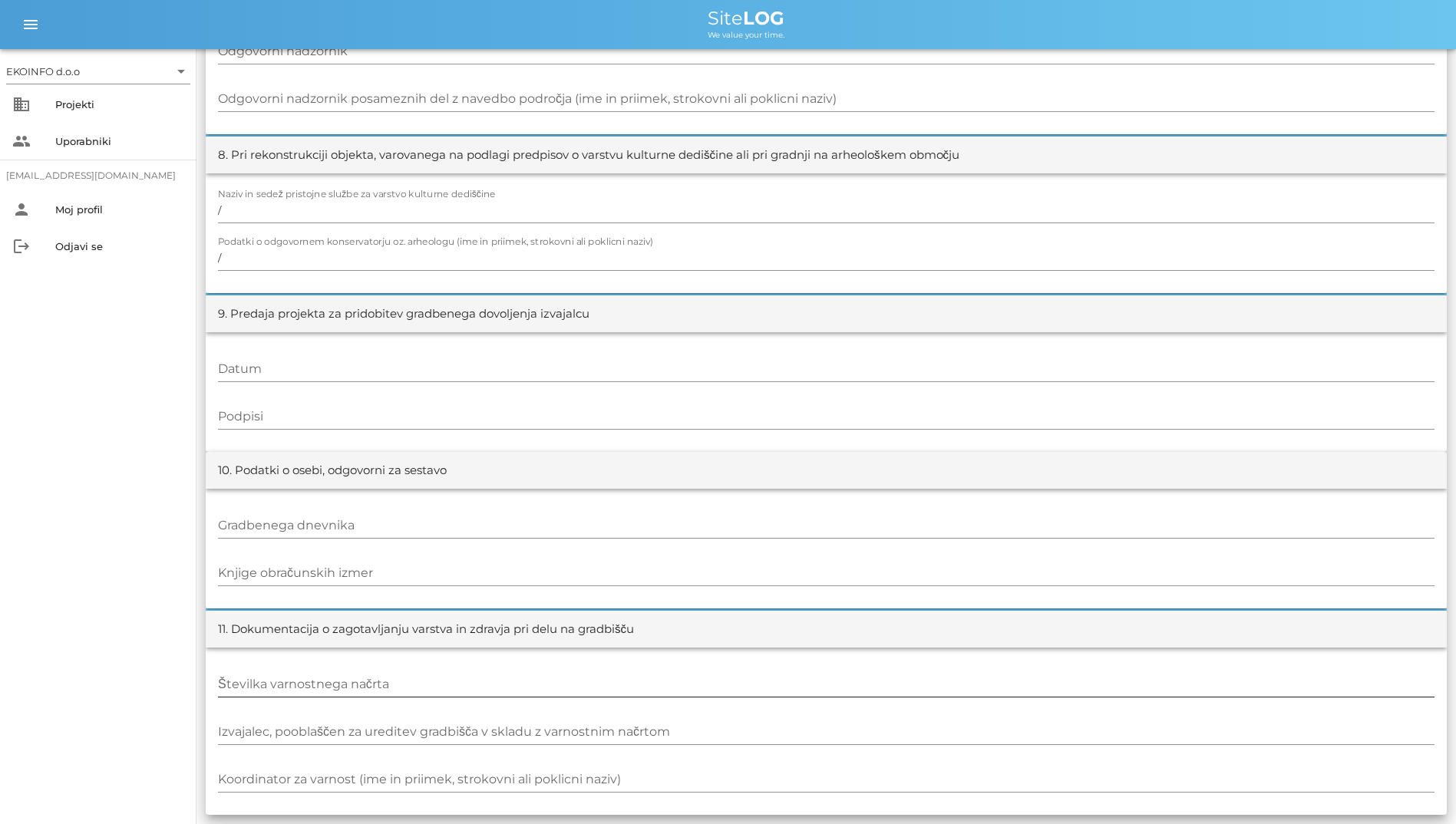
click at [535, 679] on input "Številka varnostnega načrta" at bounding box center [826, 685] width 1216 height 25
click at [504, 570] on input "Knjige obračunskih izmer" at bounding box center [826, 573] width 1216 height 25
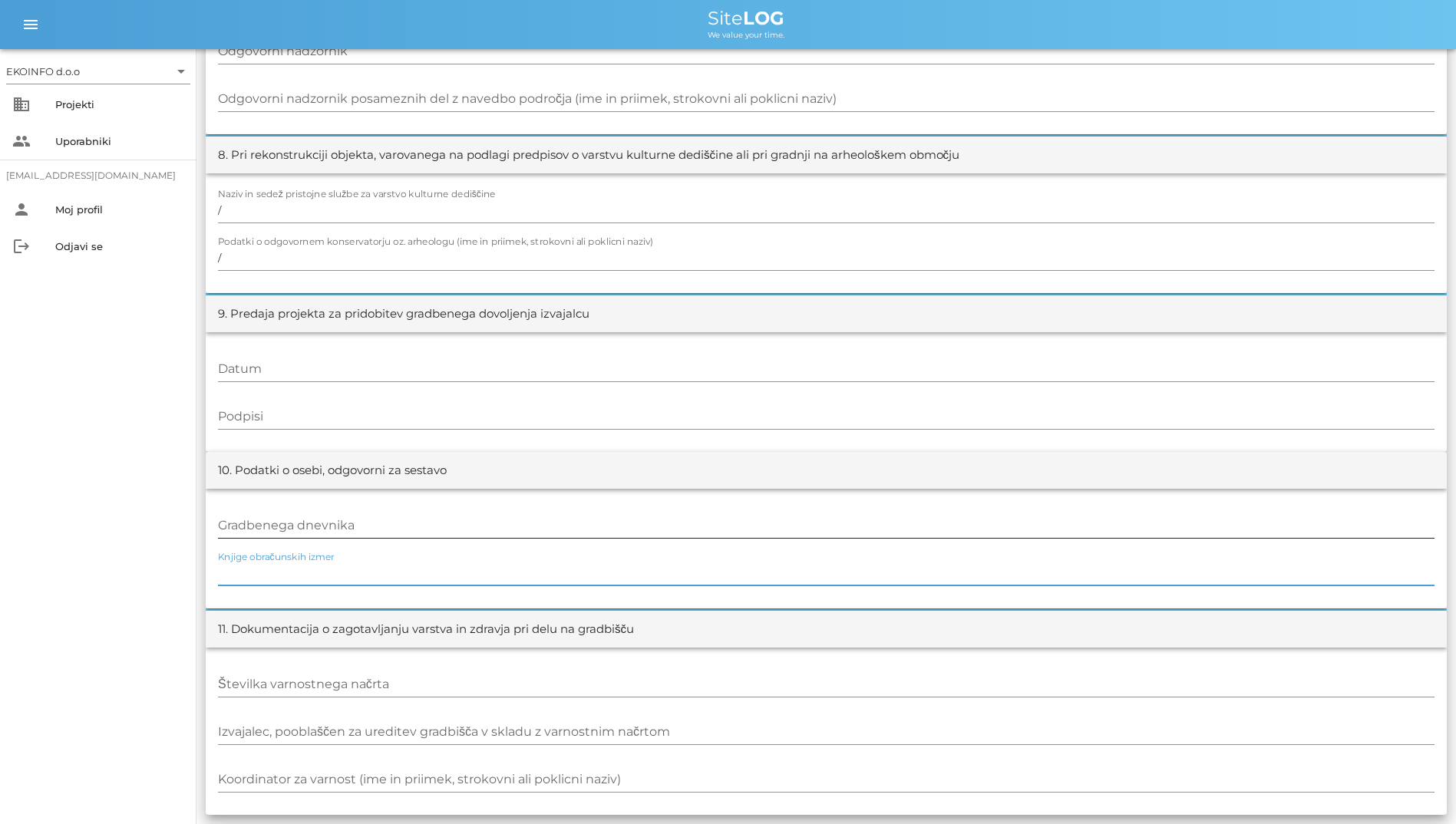
click at [500, 511] on div "Gradbenega dnevnika" at bounding box center [826, 526] width 1216 height 44
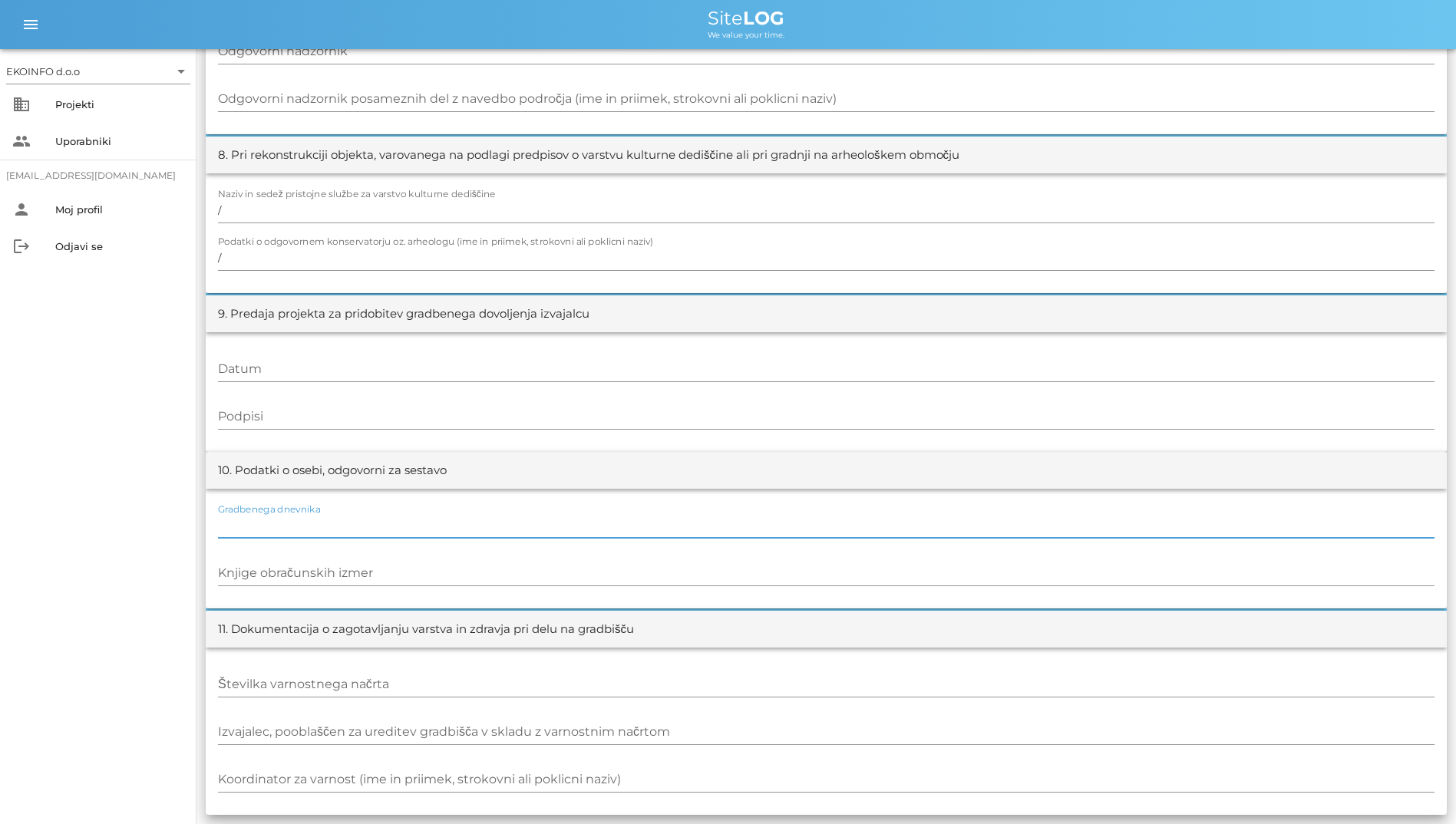
click at [512, 530] on input "Gradbenega dnevnika" at bounding box center [826, 526] width 1216 height 25
click at [497, 429] on div at bounding box center [826, 435] width 1216 height 11
click at [509, 370] on input "Datum" at bounding box center [826, 369] width 1216 height 25
click at [522, 406] on input "Podpisi" at bounding box center [826, 417] width 1216 height 25
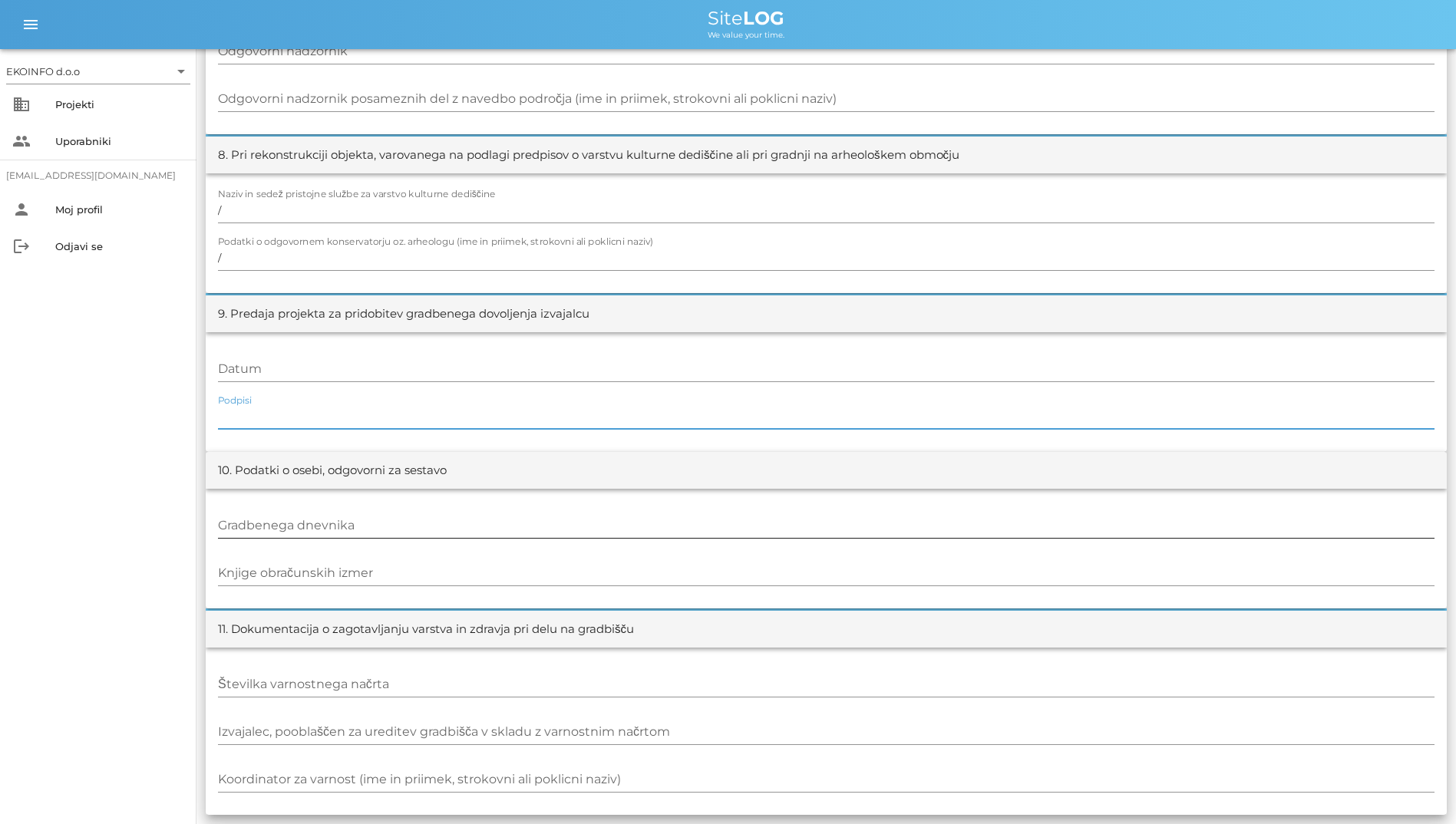
click at [547, 542] on div at bounding box center [826, 543] width 1216 height 11
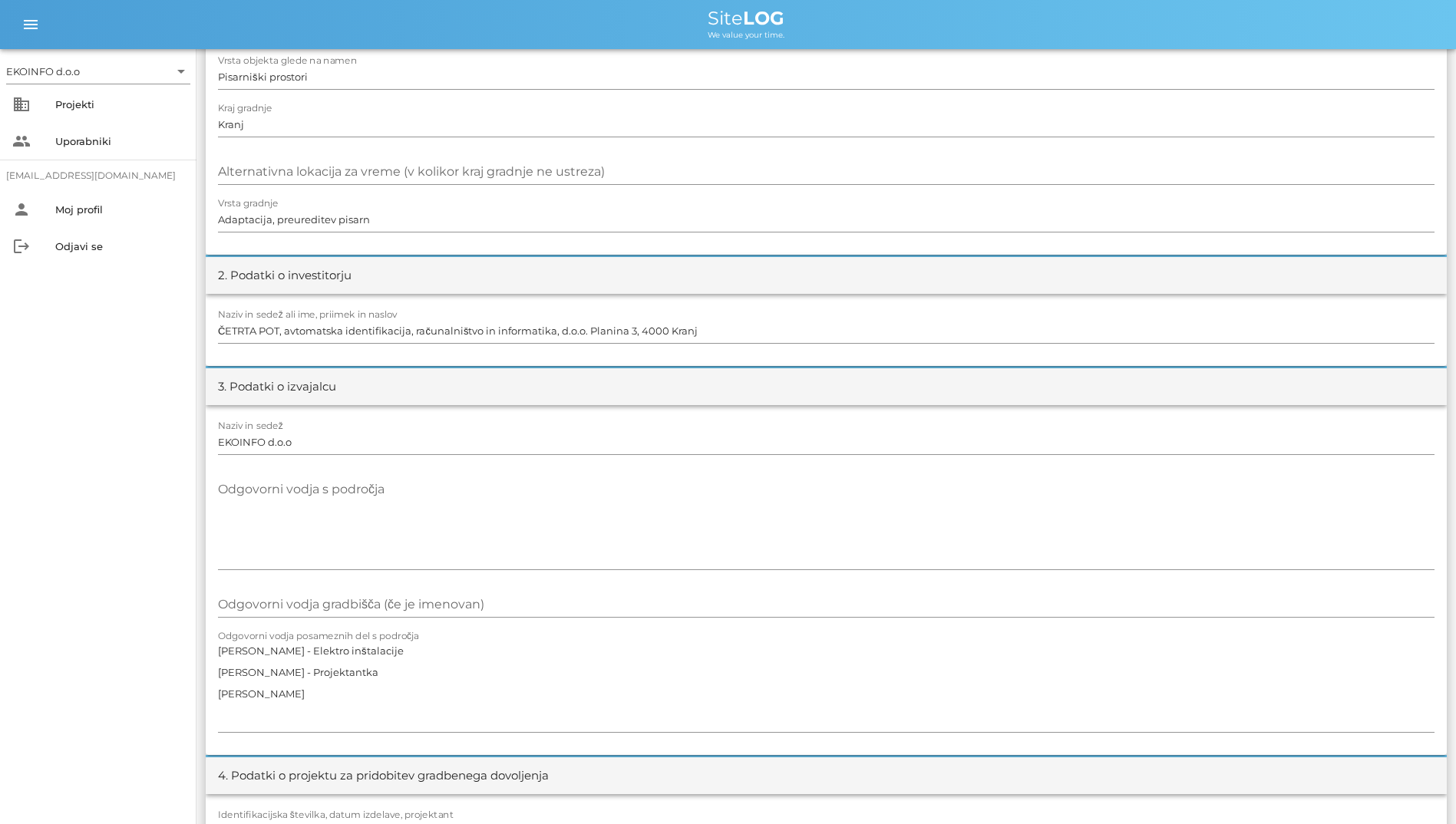
scroll to position [0, 0]
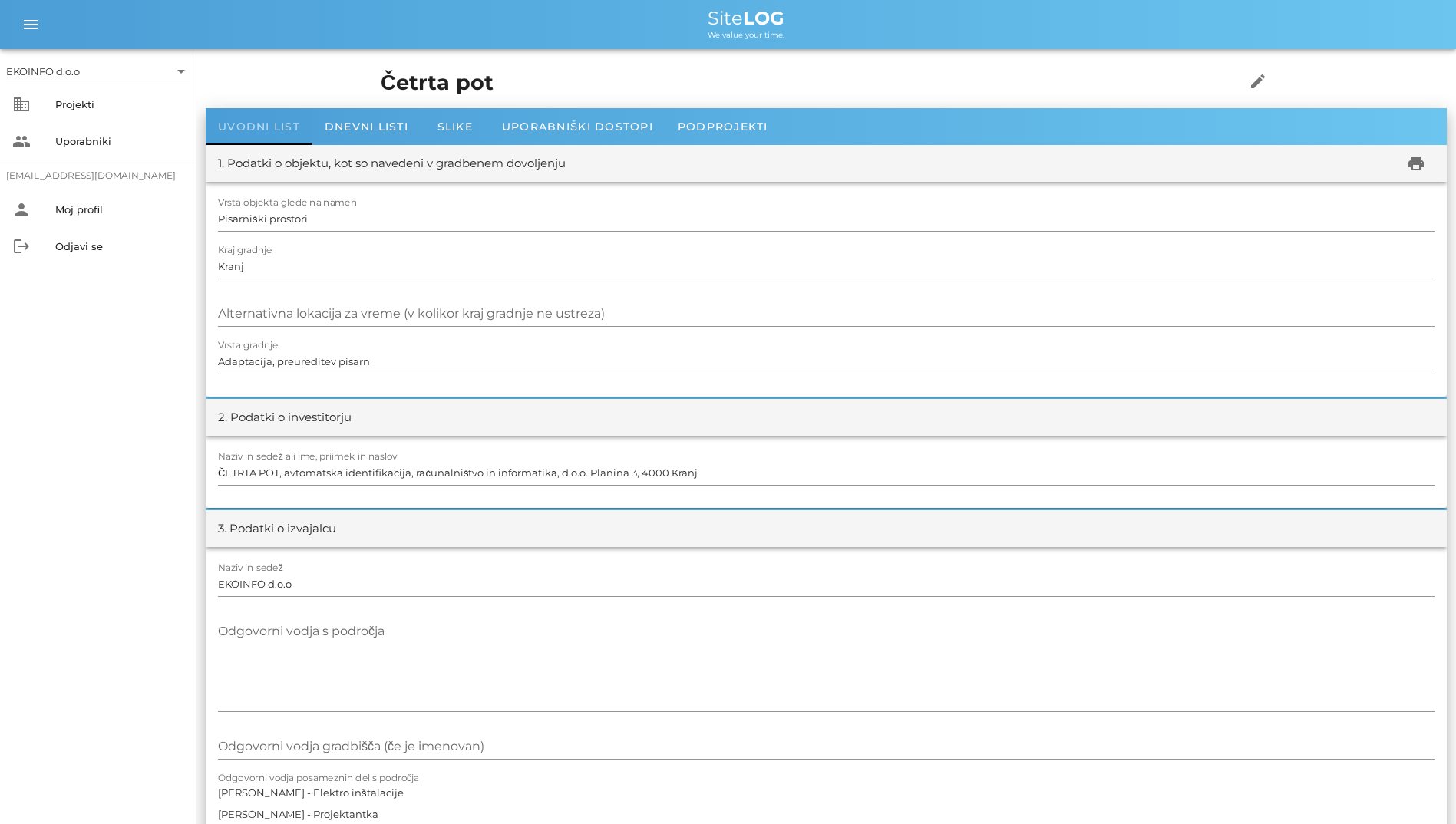
click at [252, 122] on span "Uvodni list" at bounding box center [259, 127] width 83 height 14
click at [339, 139] on div "Dnevni listi" at bounding box center [366, 127] width 108 height 37
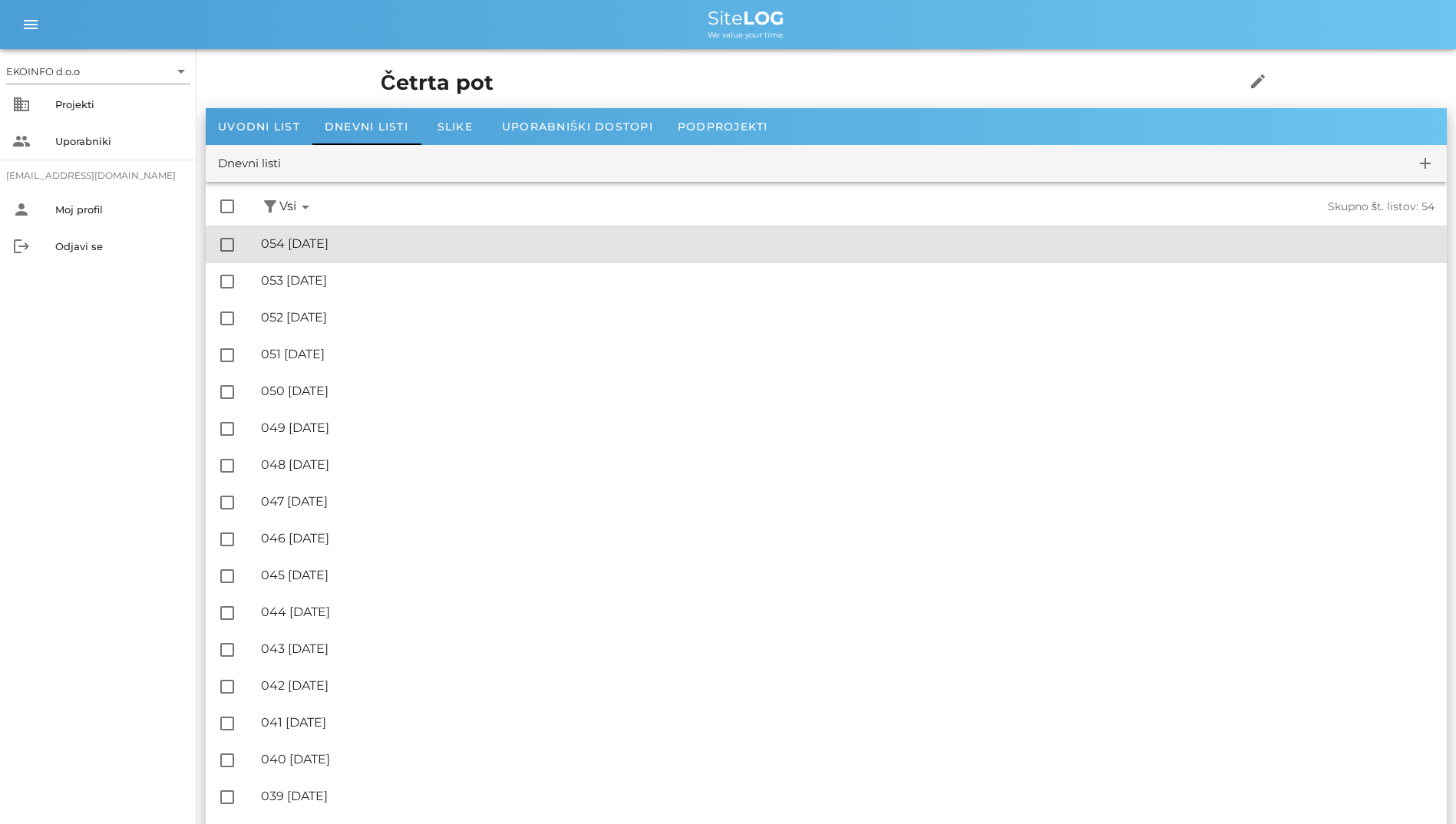
click at [354, 241] on div "🔏 054 [DATE]" at bounding box center [847, 243] width 1174 height 14
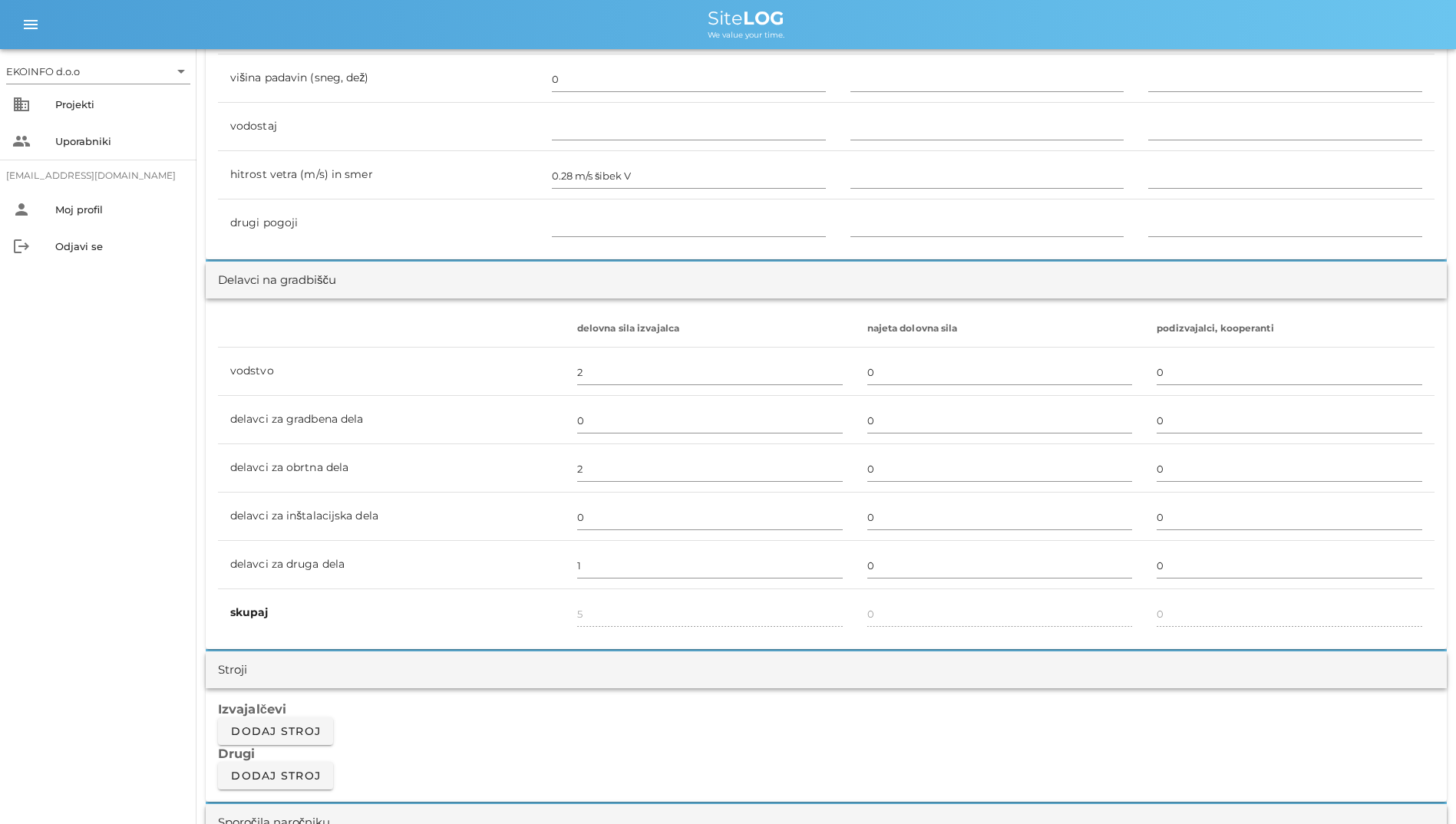
scroll to position [307, 0]
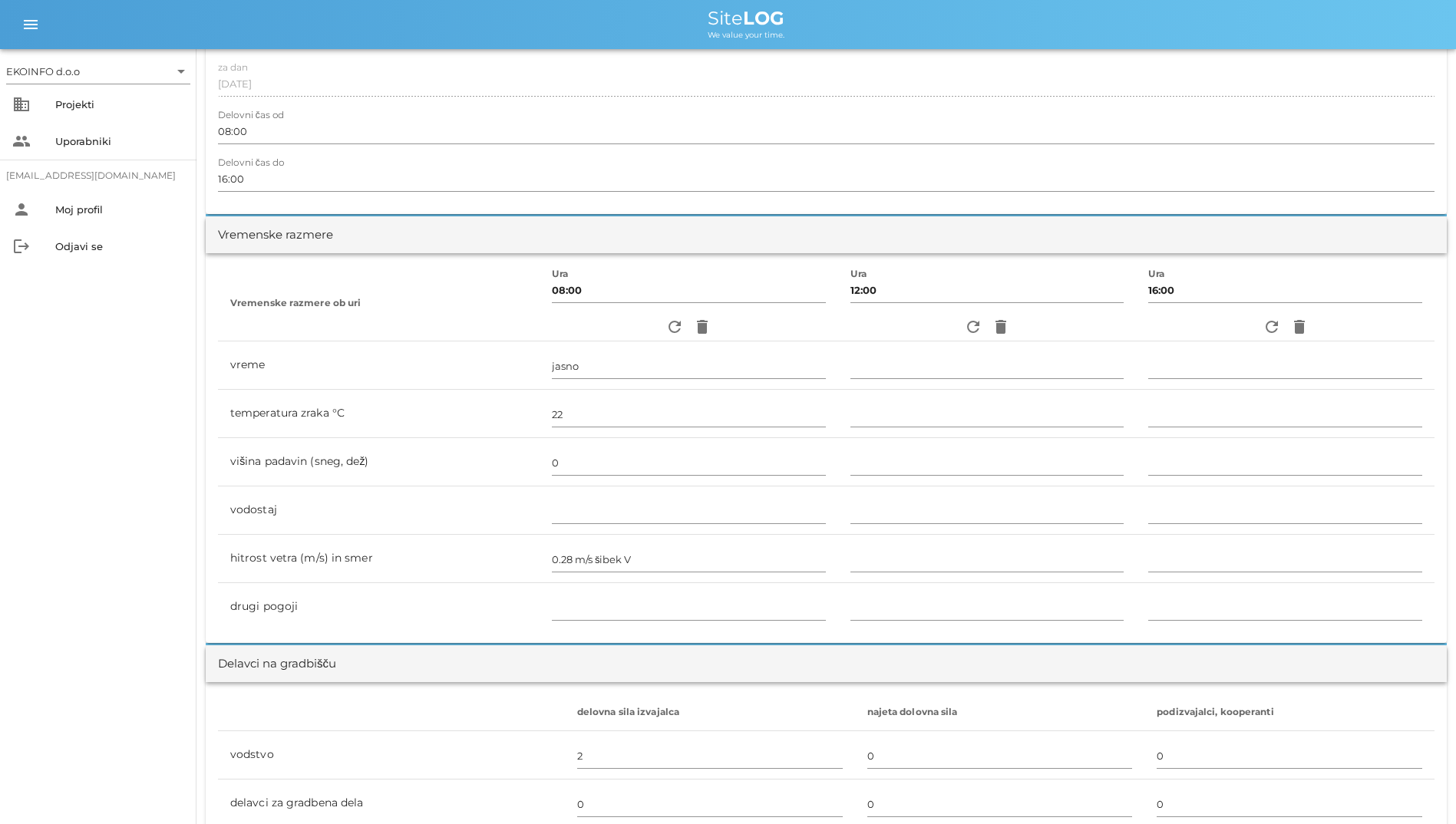
click at [951, 323] on div "refresh delete" at bounding box center [987, 326] width 274 height 27
click at [964, 327] on icon "refresh" at bounding box center [972, 326] width 19 height 19
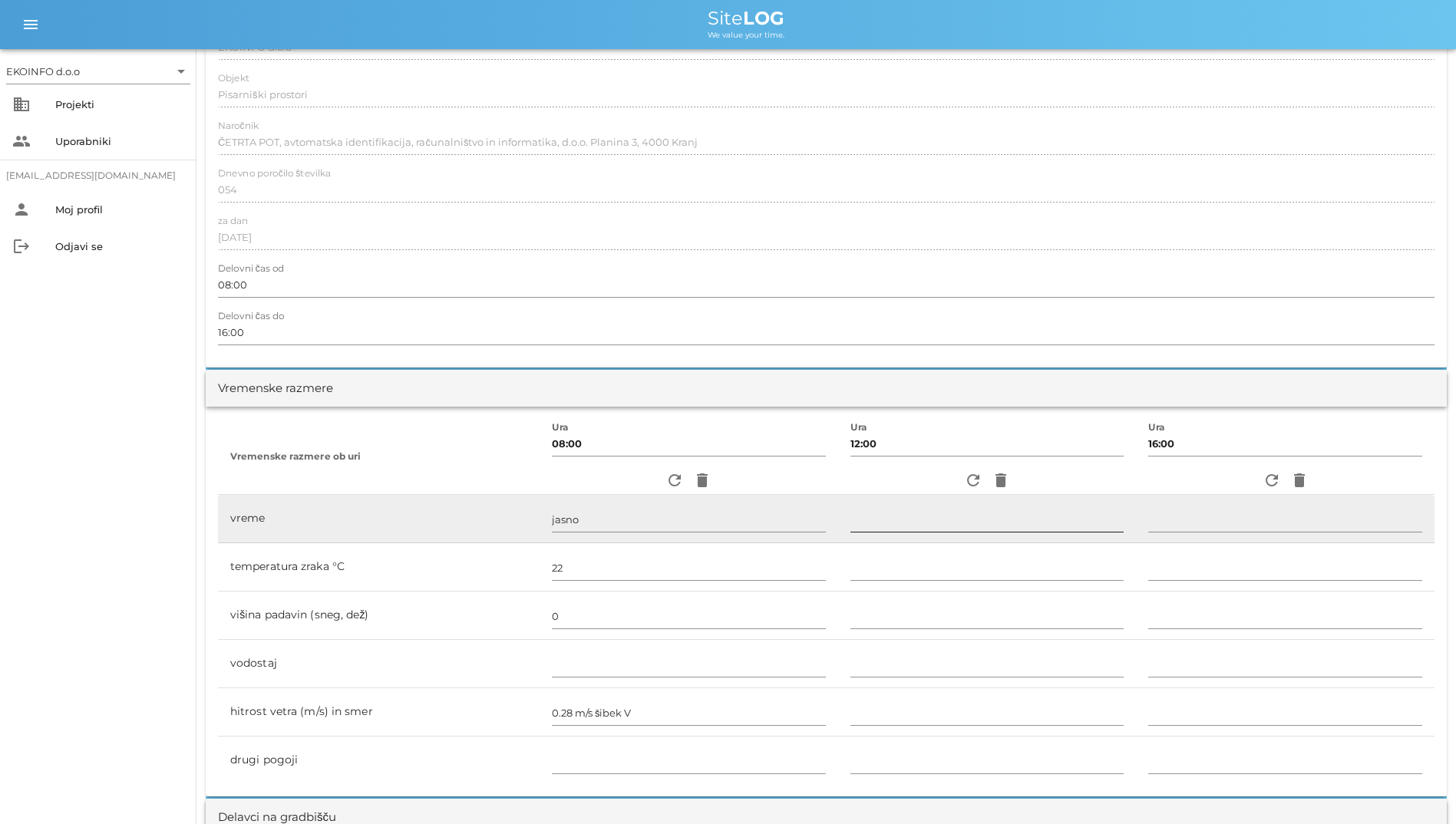
scroll to position [384, 0]
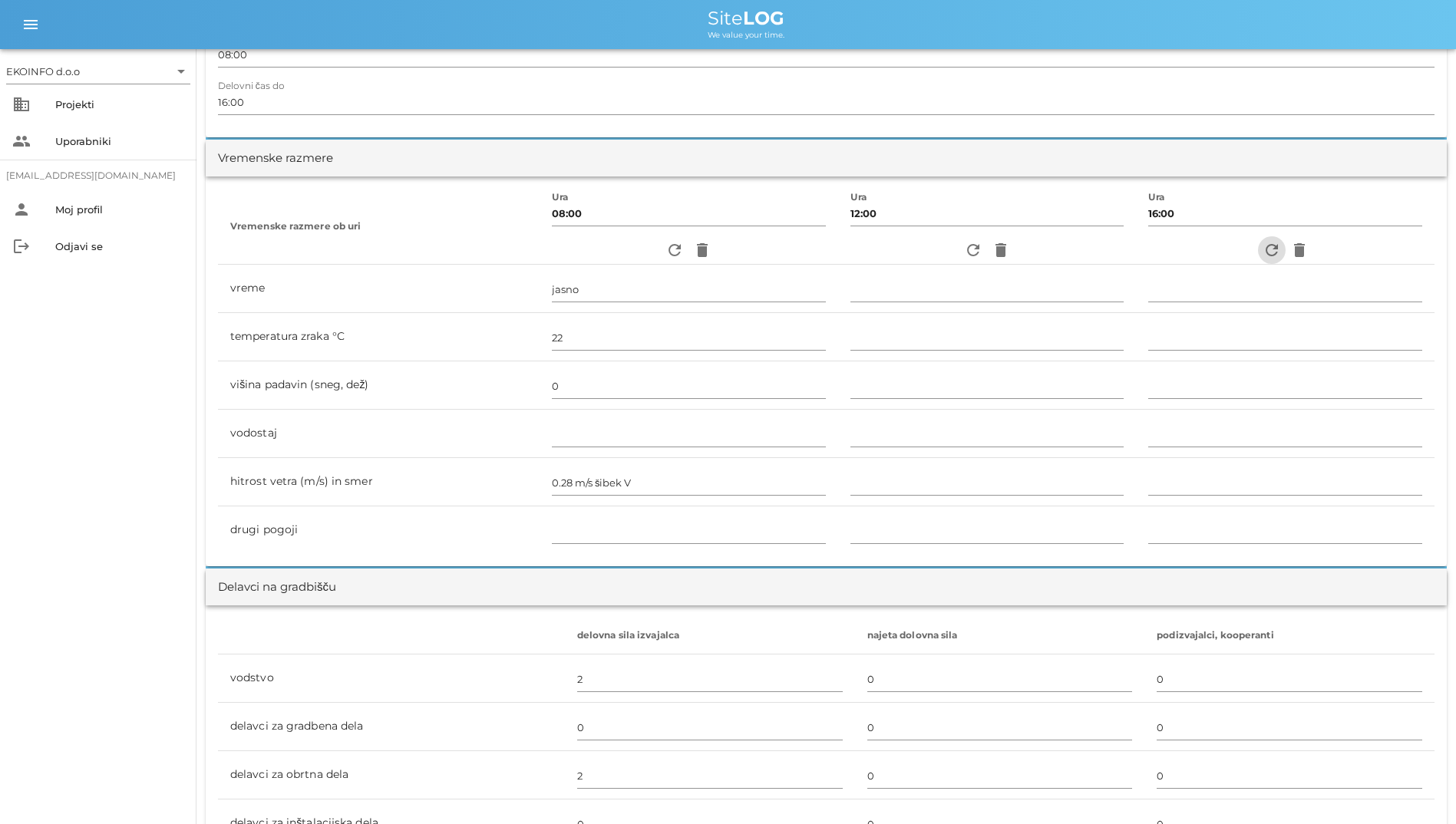
click at [1265, 246] on icon "refresh" at bounding box center [1271, 250] width 19 height 19
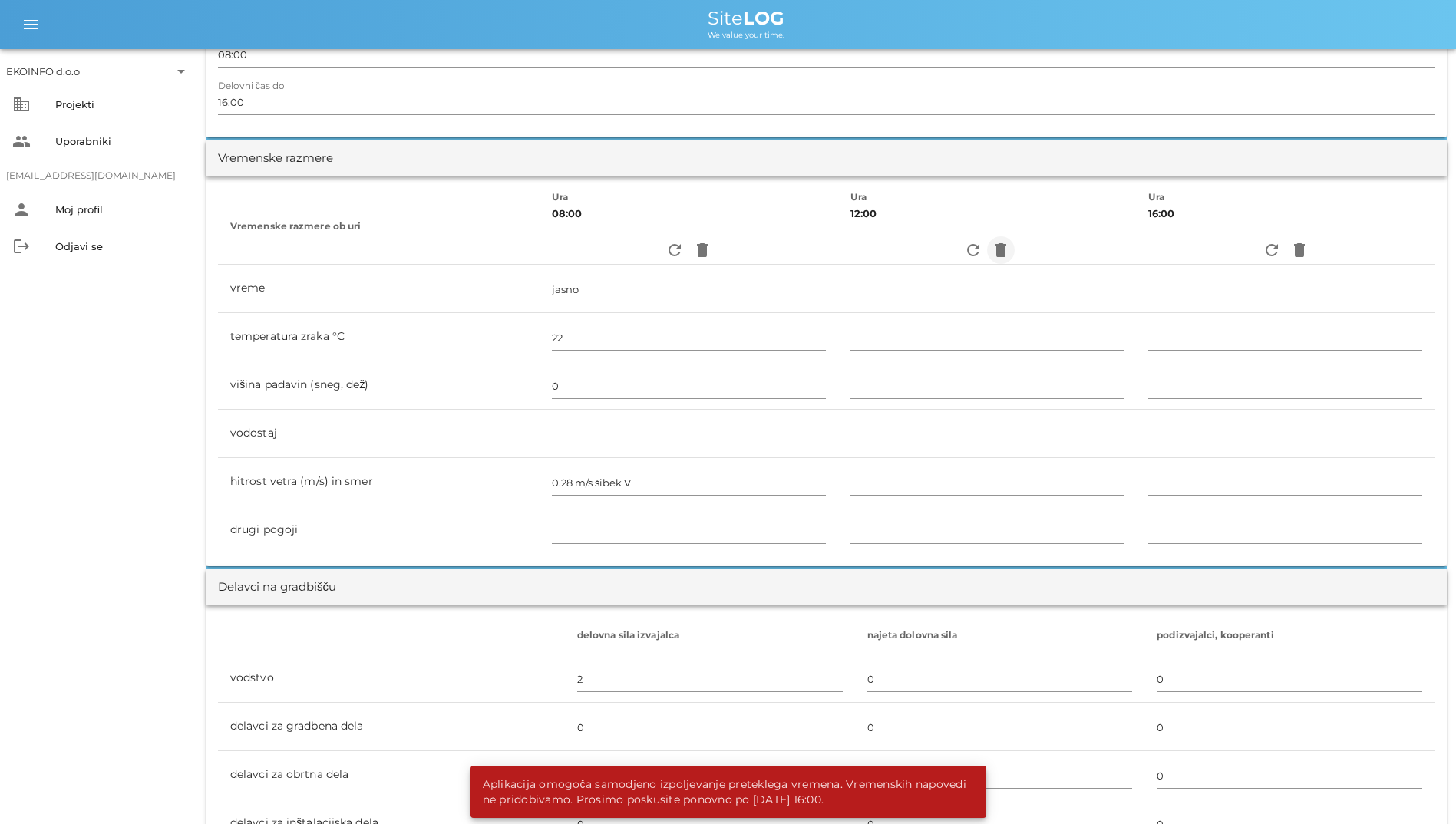
scroll to position [0, 0]
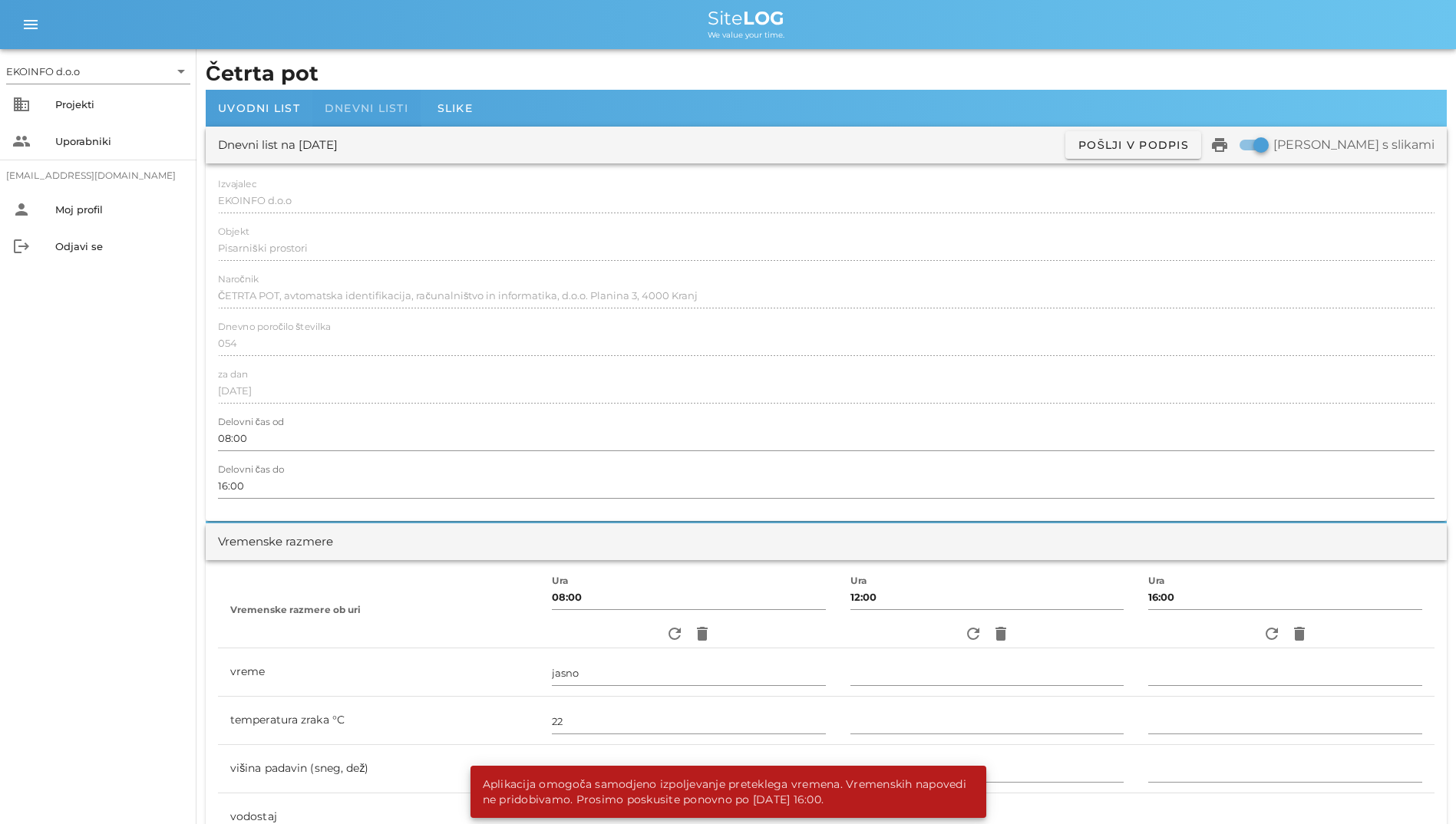
click at [376, 111] on span "Dnevni listi" at bounding box center [366, 108] width 83 height 14
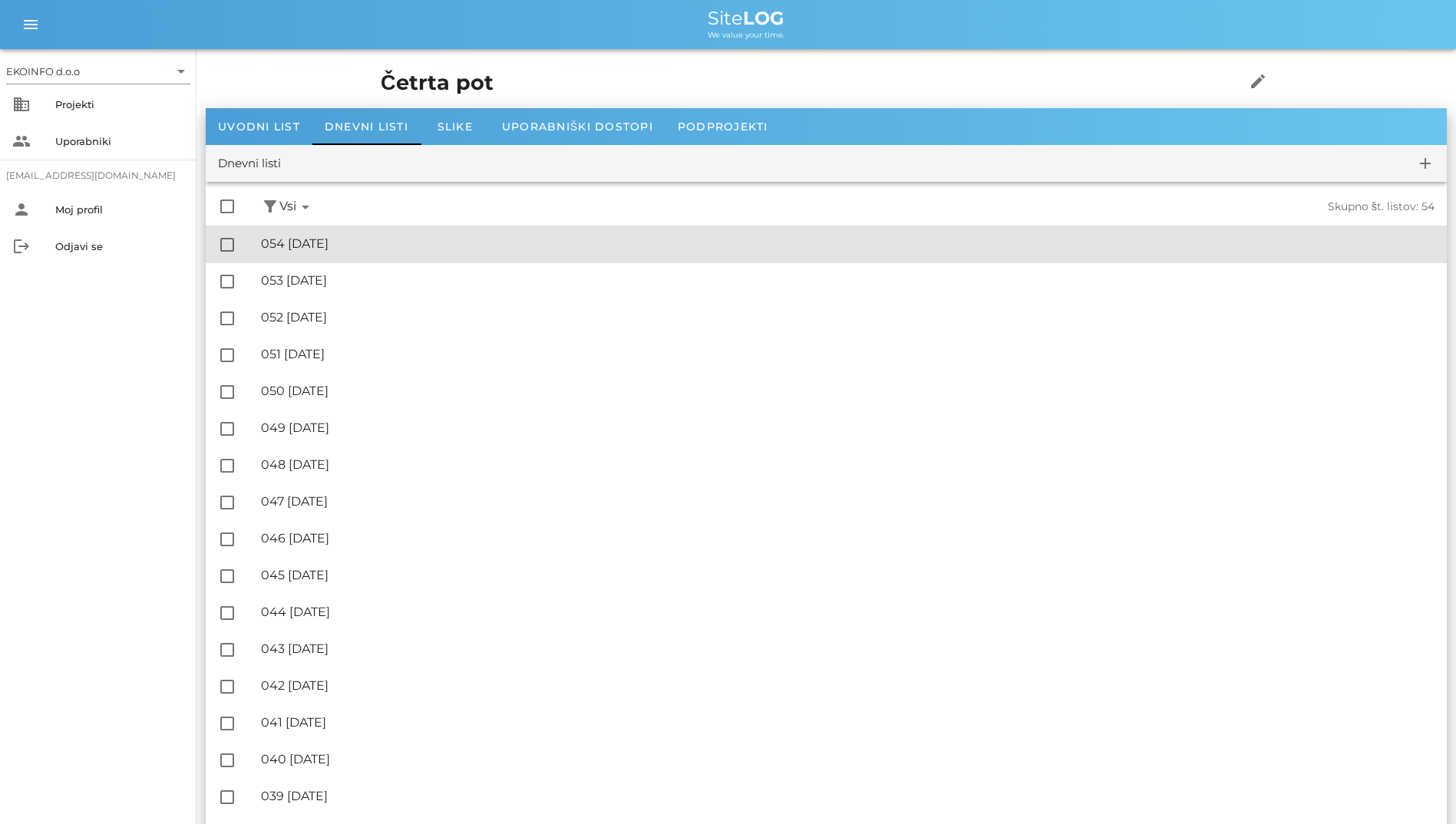
drag, startPoint x: 493, startPoint y: 245, endPoint x: 248, endPoint y: 255, distance: 245.2
click at [235, 252] on div "check_box_outline_blank 🔏 054 [DATE] ✓ Podpisal: Nadzornik ✓ Podpisal: Sestavlj…" at bounding box center [826, 245] width 1241 height 37
click at [224, 241] on div at bounding box center [226, 244] width 26 height 26
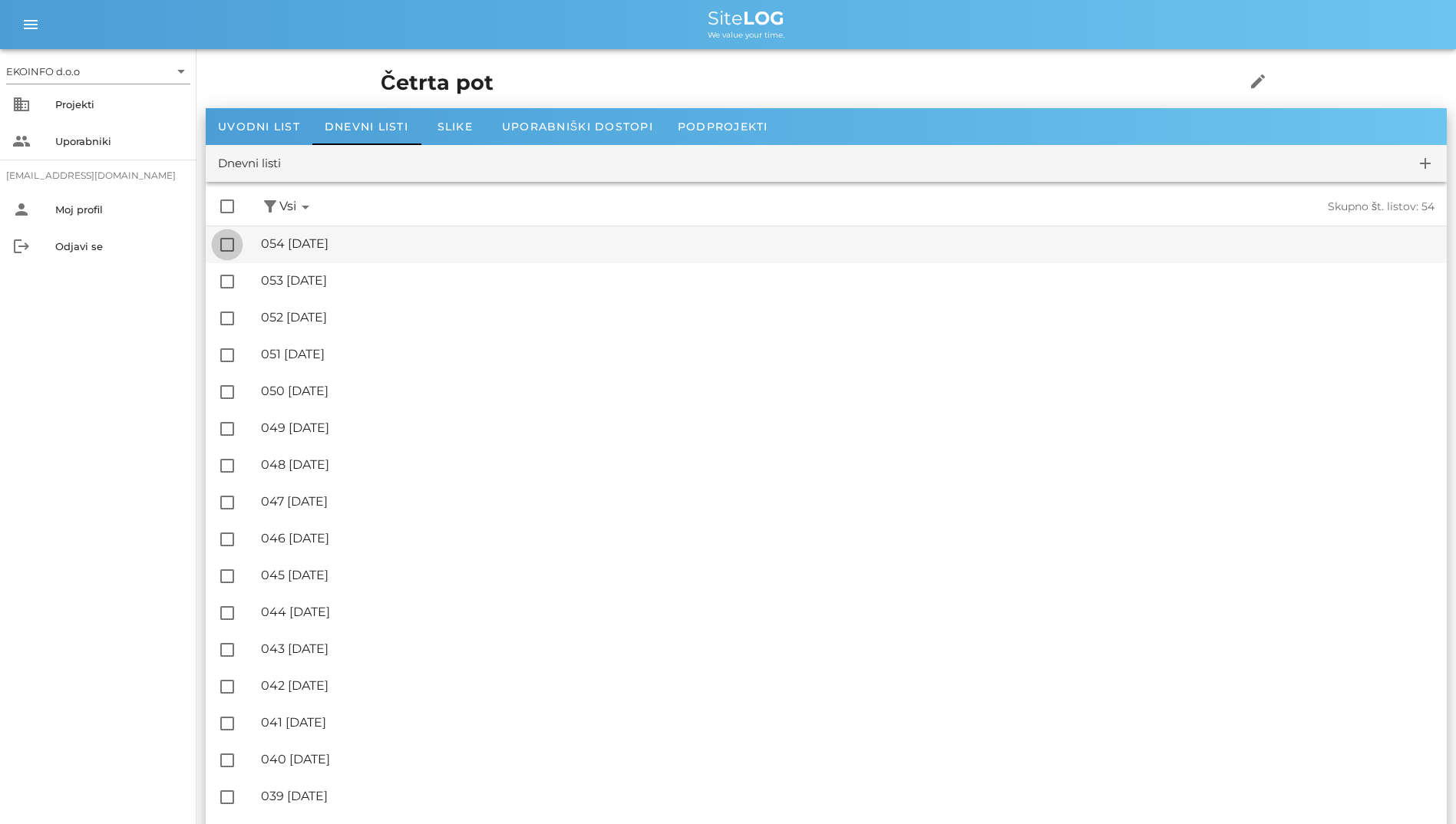
checkbox input "true"
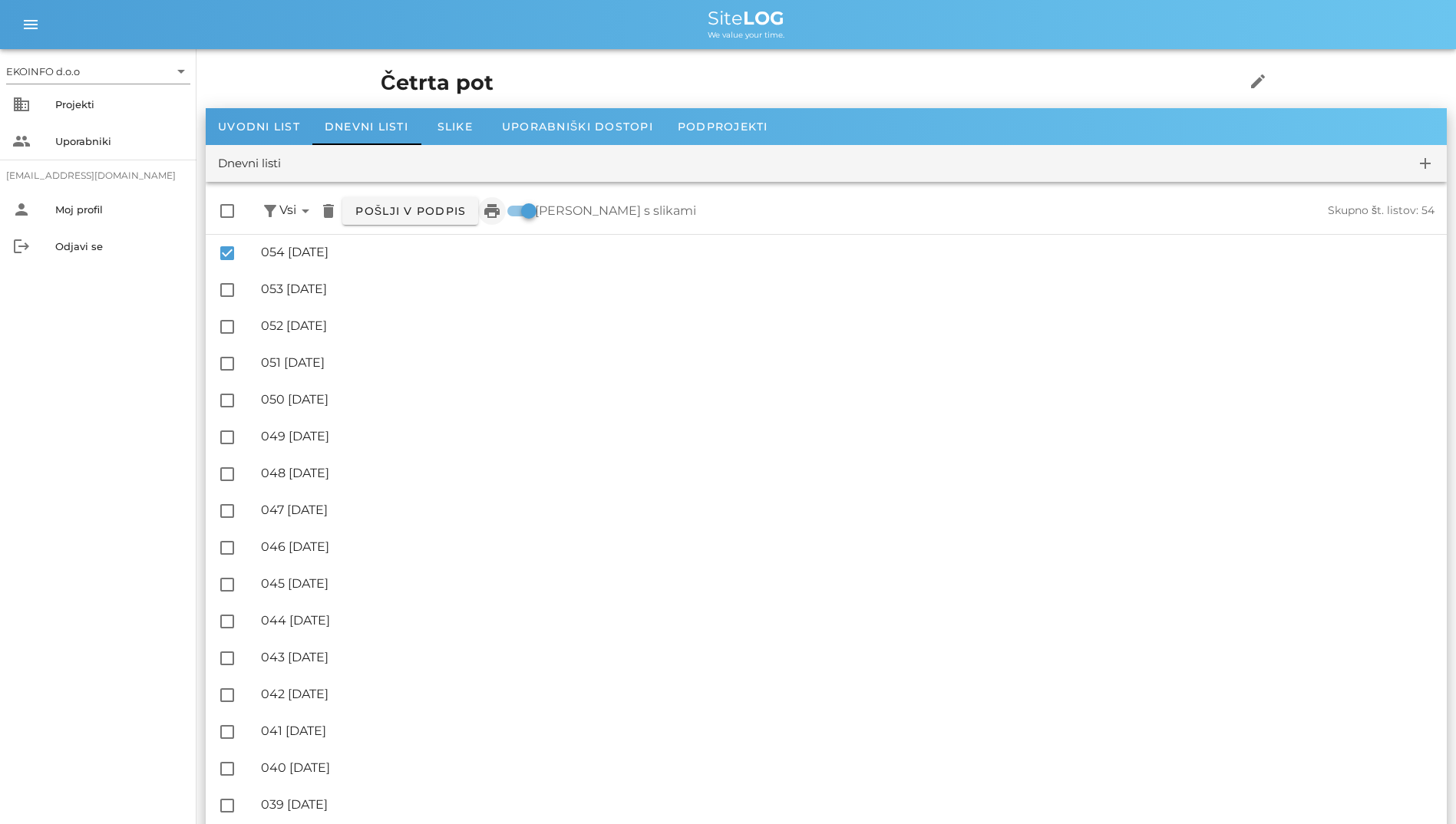
drag, startPoint x: 518, startPoint y: 212, endPoint x: 490, endPoint y: 212, distance: 28.0
click at [490, 212] on div "check_box_outline_blank filter_alt Podpisani arrow_drop_down Nepodpisani arrow_…" at bounding box center [826, 211] width 1241 height 46
click at [519, 208] on div at bounding box center [528, 210] width 26 height 26
click at [519, 208] on div at bounding box center [513, 210] width 26 height 26
click at [519, 208] on div at bounding box center [528, 210] width 26 height 26
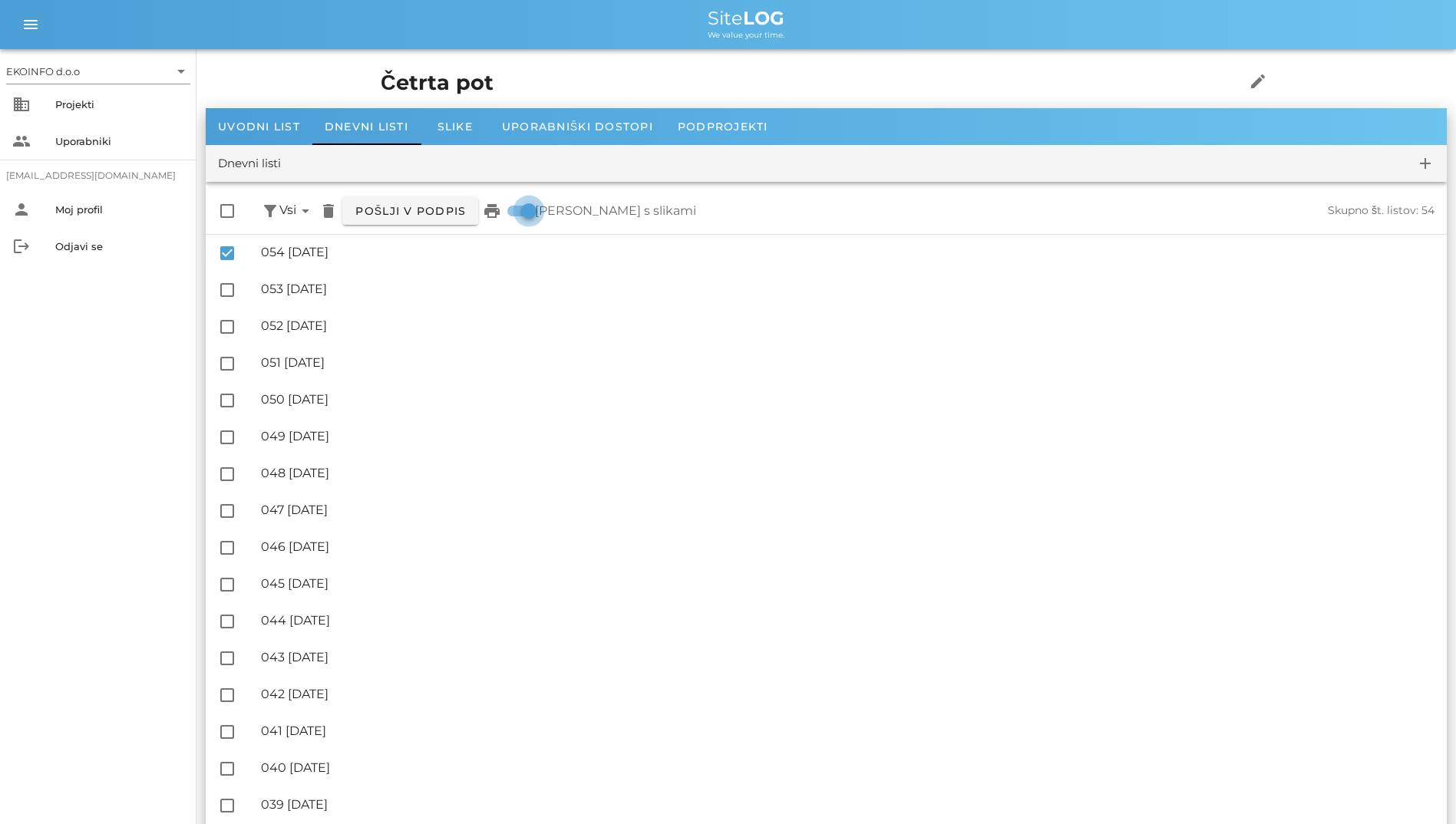
checkbox input "false"
click at [488, 204] on icon "print" at bounding box center [492, 211] width 19 height 19
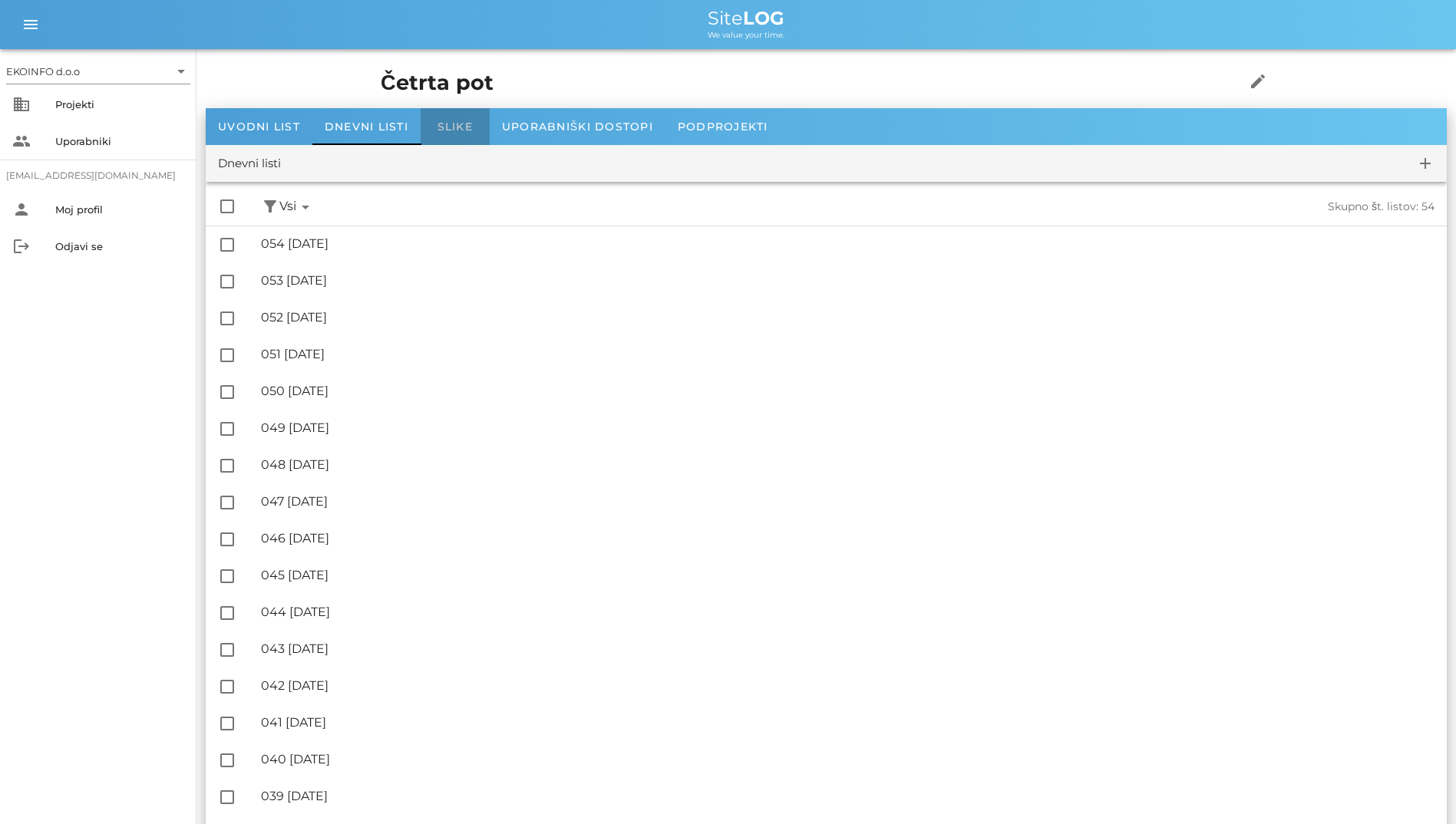
click at [446, 121] on span "Slike" at bounding box center [455, 127] width 35 height 14
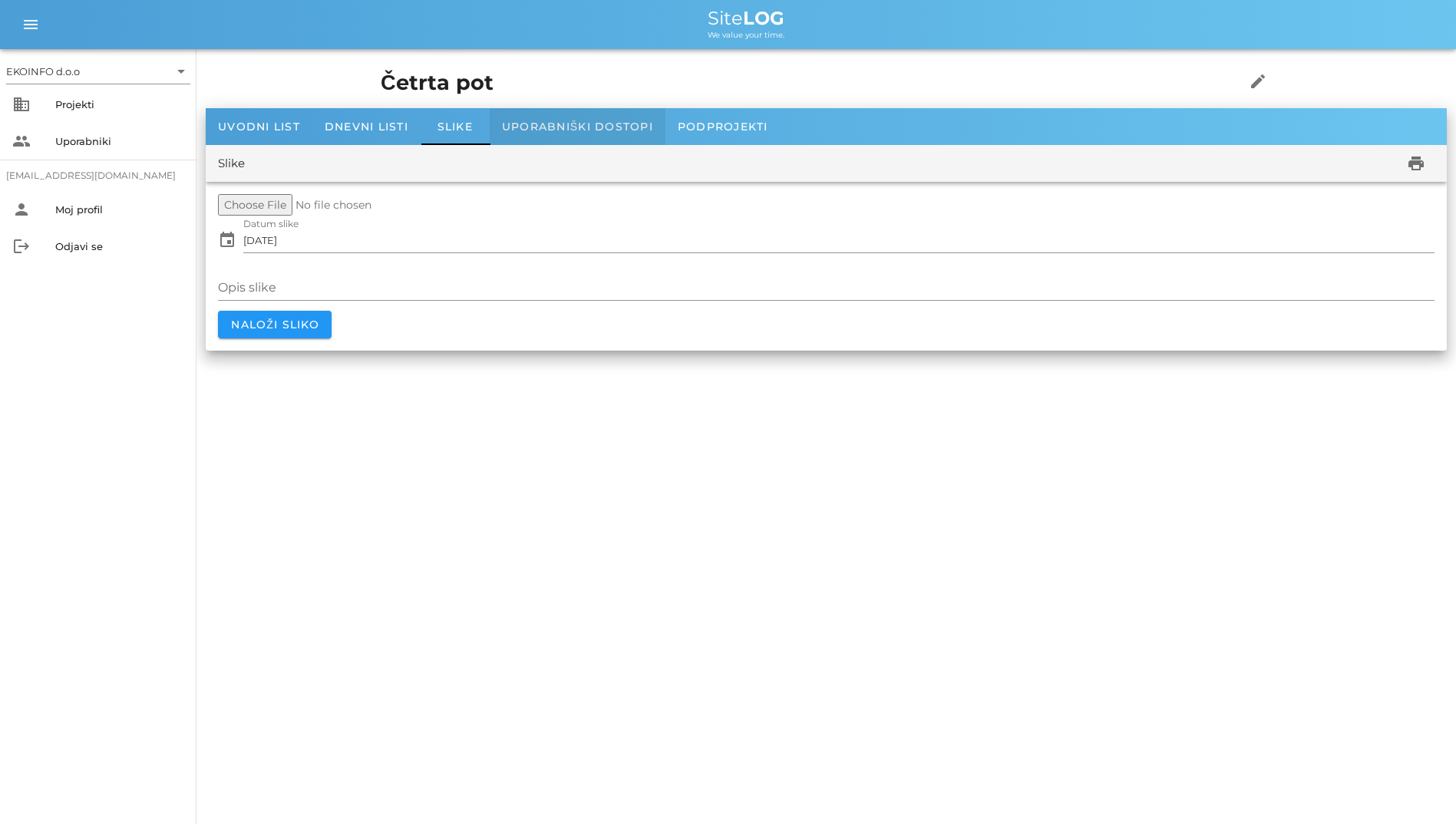
click at [550, 139] on div "Uporabniški dostopi" at bounding box center [578, 127] width 176 height 37
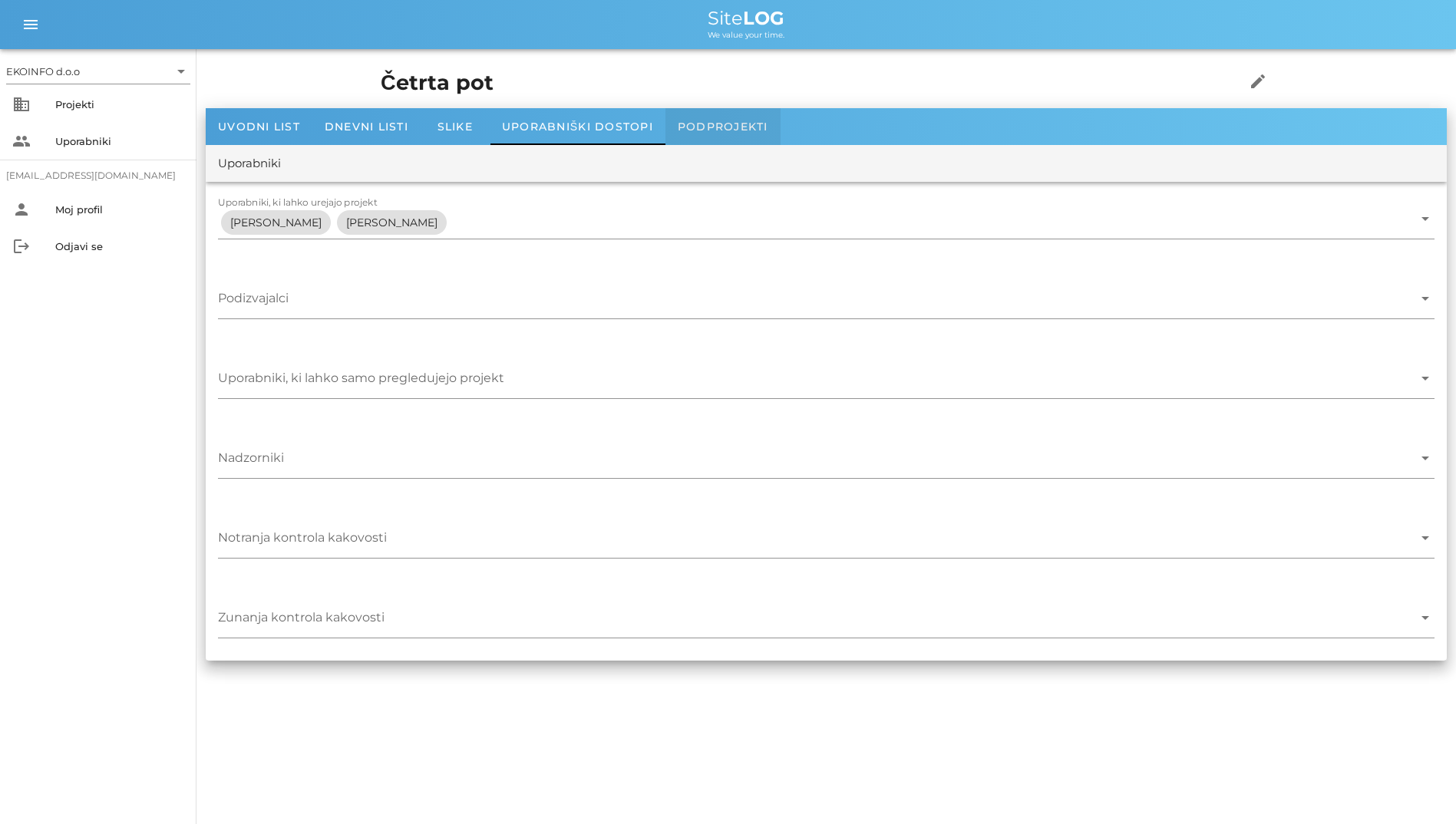
click at [672, 124] on div "Podprojekti" at bounding box center [723, 127] width 115 height 37
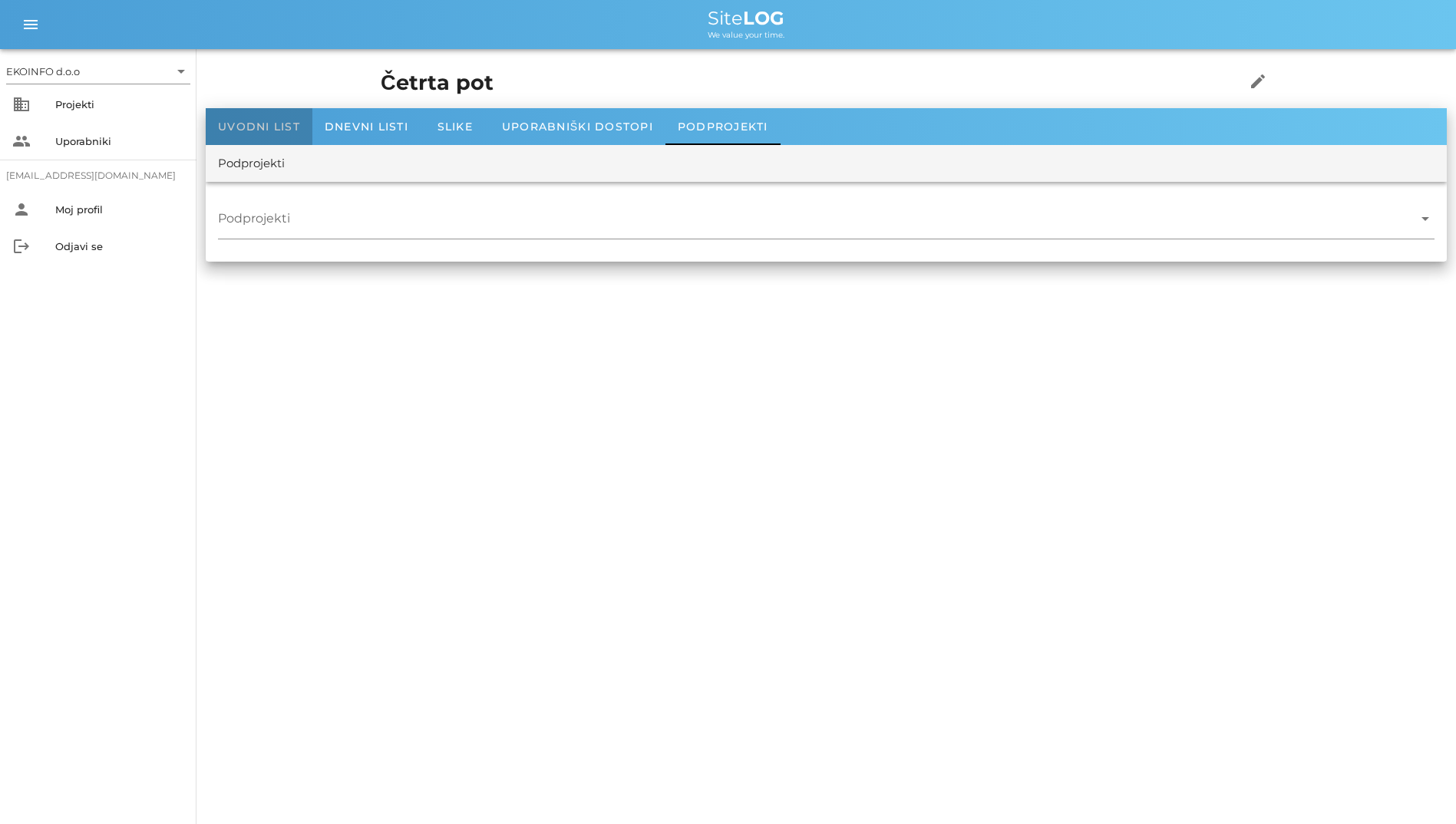
click at [280, 122] on span "Uvodni list" at bounding box center [259, 127] width 83 height 14
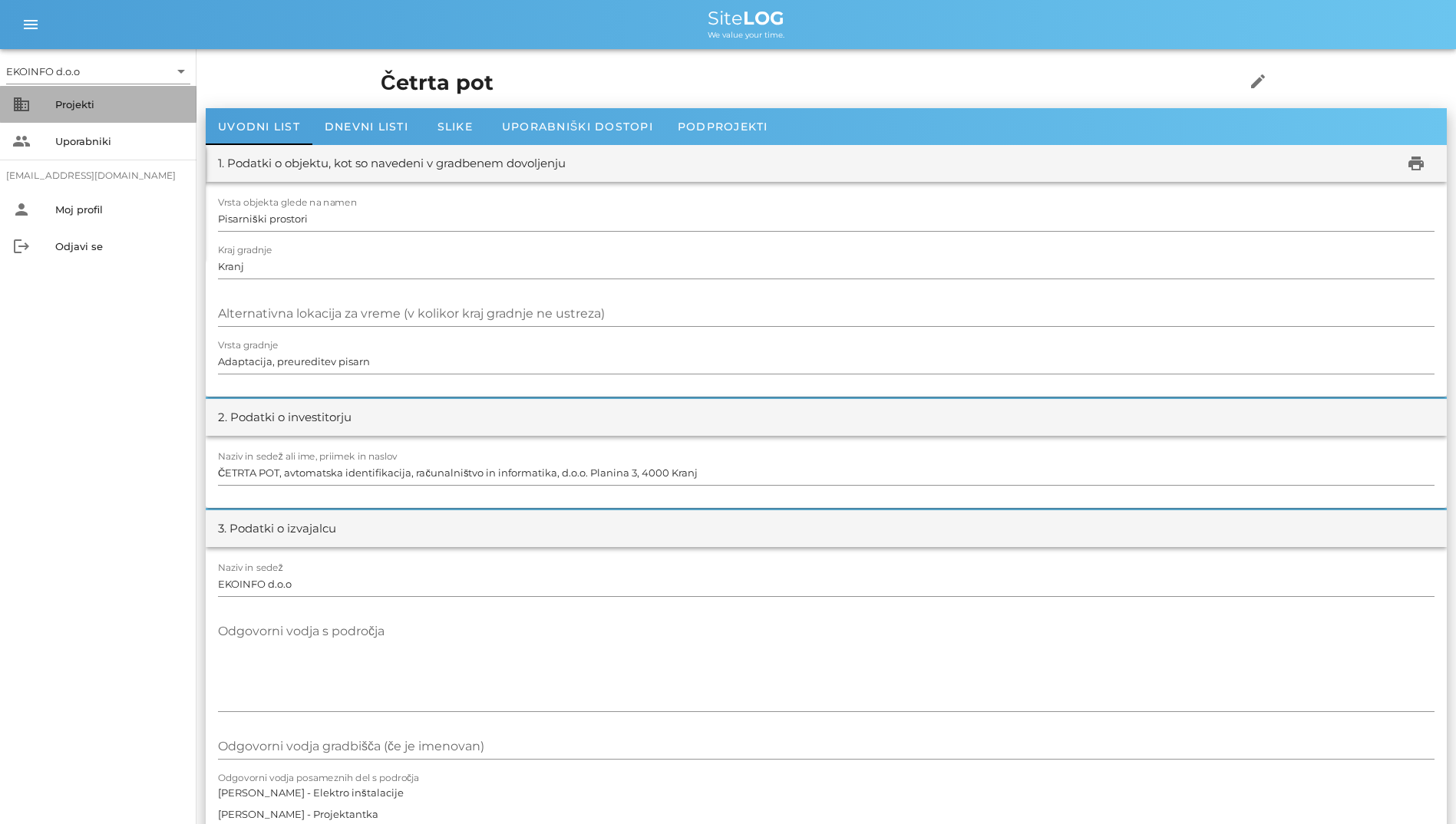
click at [51, 105] on div "business Projekti" at bounding box center [98, 105] width 196 height 37
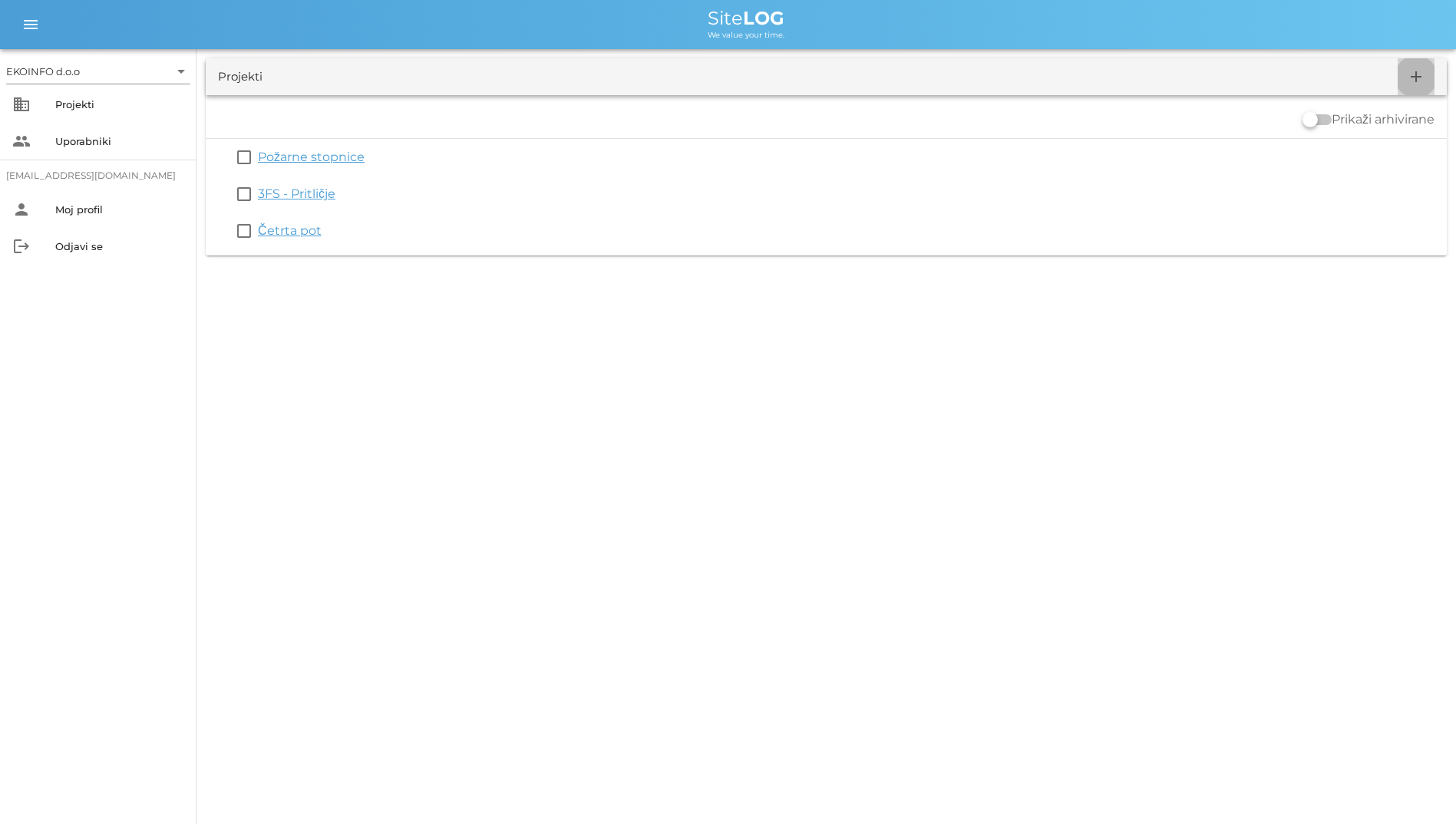
click at [1404, 77] on span "add" at bounding box center [1416, 76] width 37 height 19
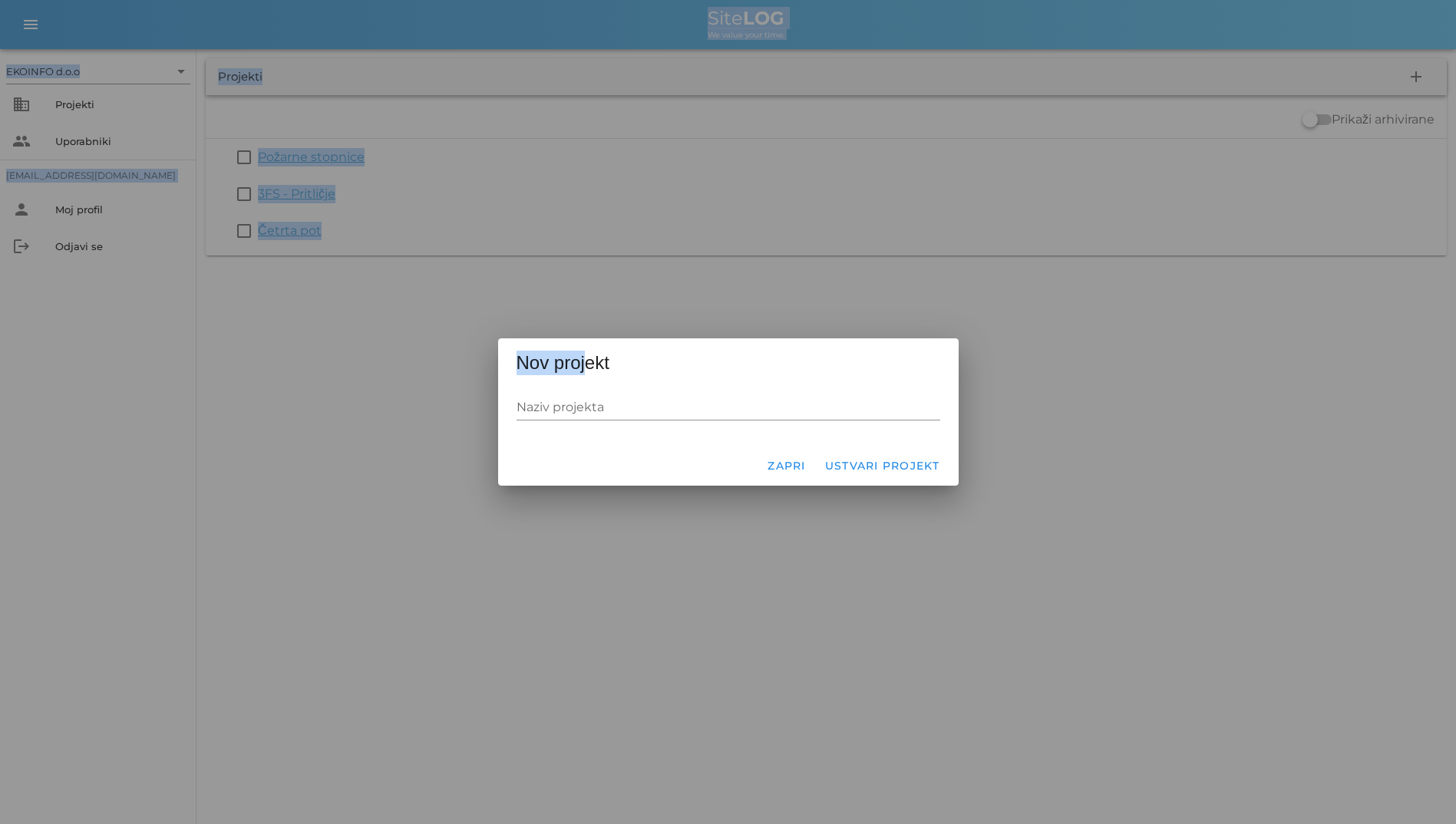
drag, startPoint x: 575, startPoint y: 353, endPoint x: 471, endPoint y: 365, distance: 104.7
click at [471, 365] on div "EKOINFO d.o.o arrow_drop_down business Projekti people Uporabniki student2@info…" at bounding box center [728, 412] width 1456 height 824
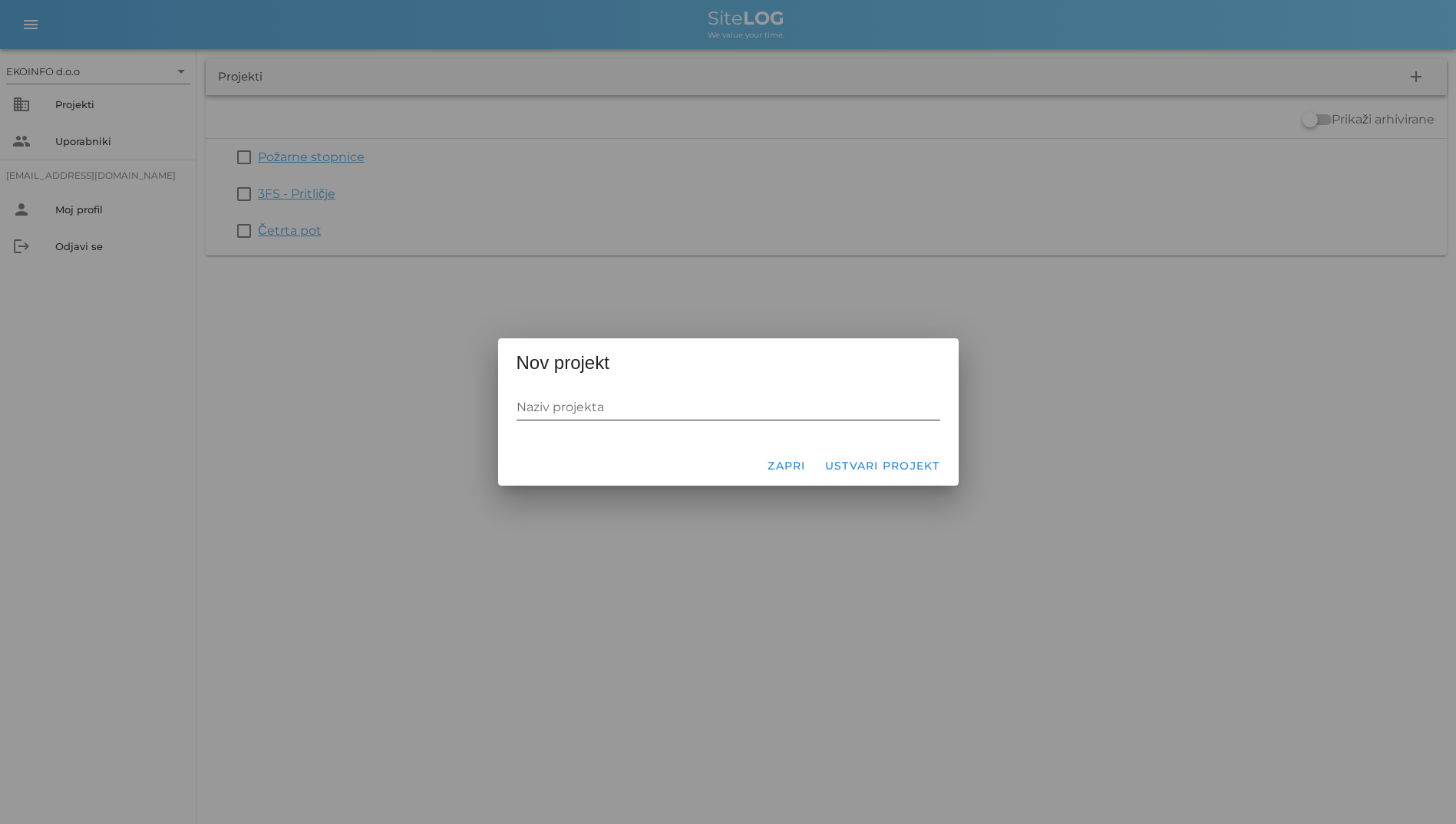
drag, startPoint x: 471, startPoint y: 365, endPoint x: 555, endPoint y: 392, distance: 88.2
click at [555, 392] on div "Naziv projekta" at bounding box center [728, 408] width 424 height 44
drag, startPoint x: 607, startPoint y: 405, endPoint x: 528, endPoint y: 393, distance: 79.9
click at [528, 395] on div "Naziv projekta" at bounding box center [728, 407] width 424 height 25
drag, startPoint x: 528, startPoint y: 393, endPoint x: 526, endPoint y: 380, distance: 13.2
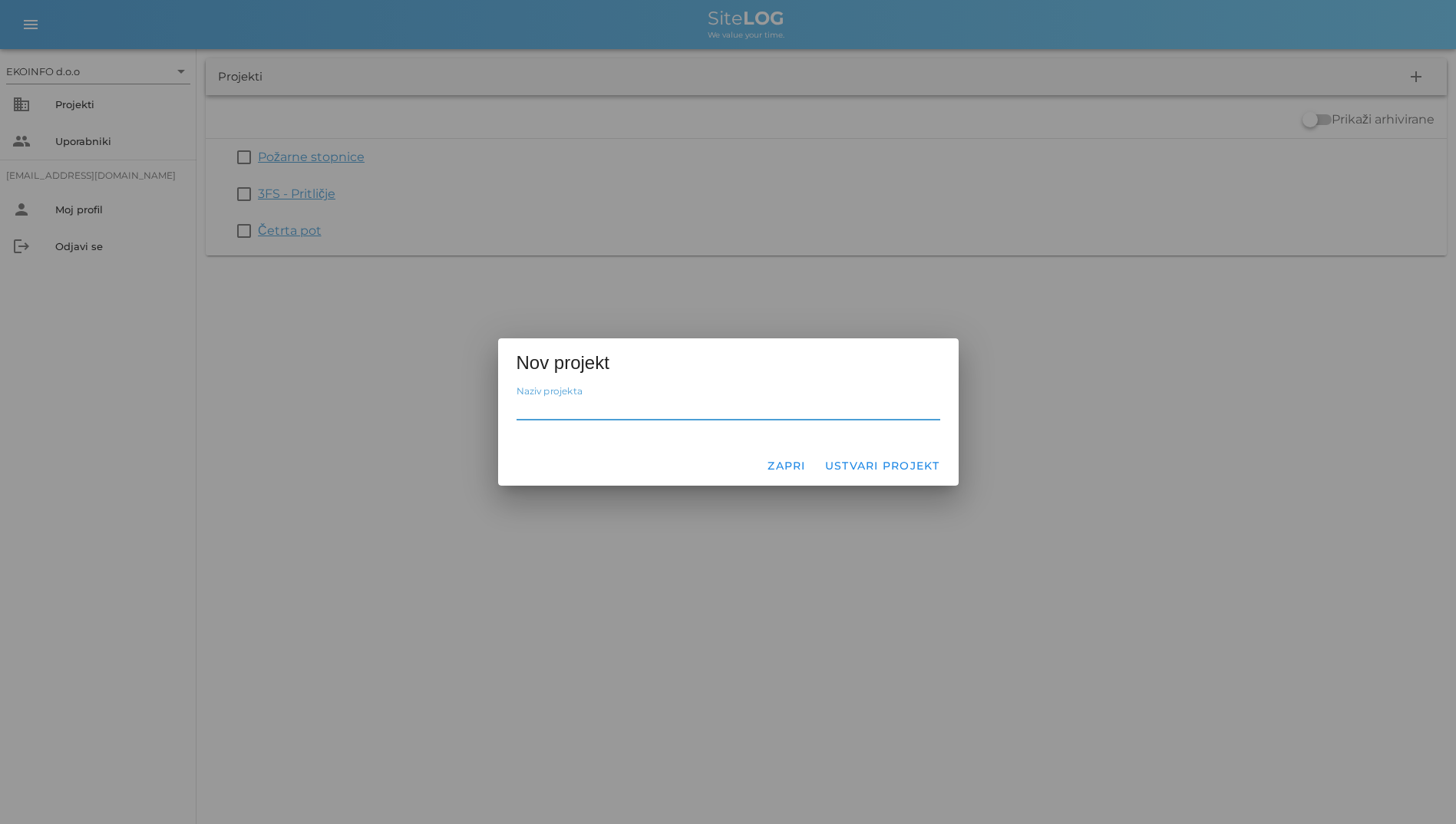
click at [526, 380] on div "Nov projekt Naziv projekta Zapri Ustvari projekt" at bounding box center [728, 412] width 460 height 147
drag, startPoint x: 516, startPoint y: 362, endPoint x: 850, endPoint y: 425, distance: 339.9
click at [850, 425] on div "Nov projekt Naziv projekta Zapri Ustvari projekt" at bounding box center [728, 412] width 460 height 147
drag, startPoint x: 850, startPoint y: 425, endPoint x: 613, endPoint y: 435, distance: 237.2
click at [613, 435] on div "Naziv projekta" at bounding box center [728, 415] width 460 height 59
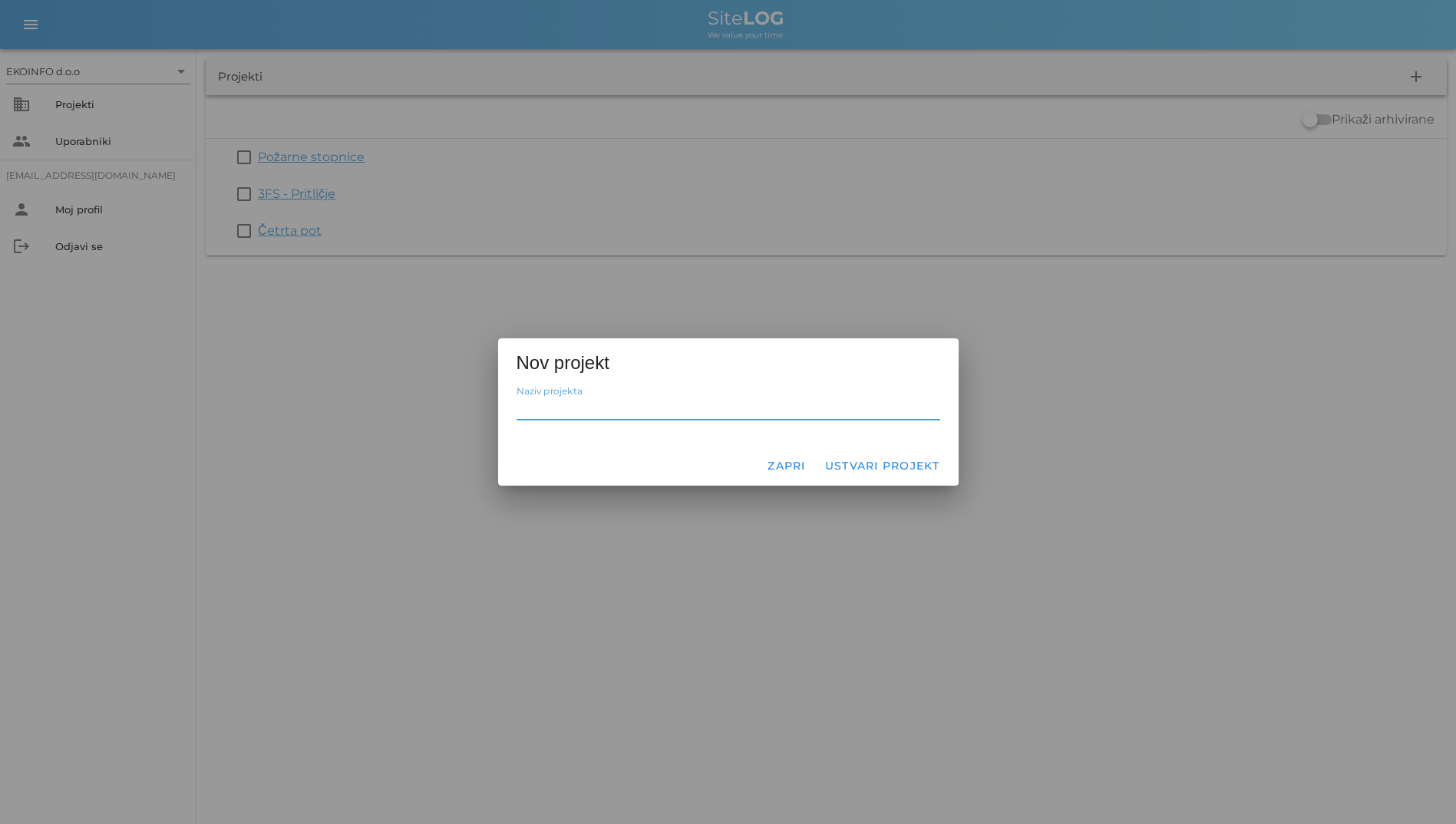
click at [578, 412] on input "Naziv projekta" at bounding box center [728, 407] width 424 height 25
click at [555, 384] on div "Nov projekt Naziv projekta Zapri Ustvari projekt" at bounding box center [728, 412] width 460 height 147
click at [681, 412] on input "Naziv projekta" at bounding box center [728, 407] width 424 height 25
click at [826, 468] on span "Ustvari projekt" at bounding box center [882, 466] width 116 height 14
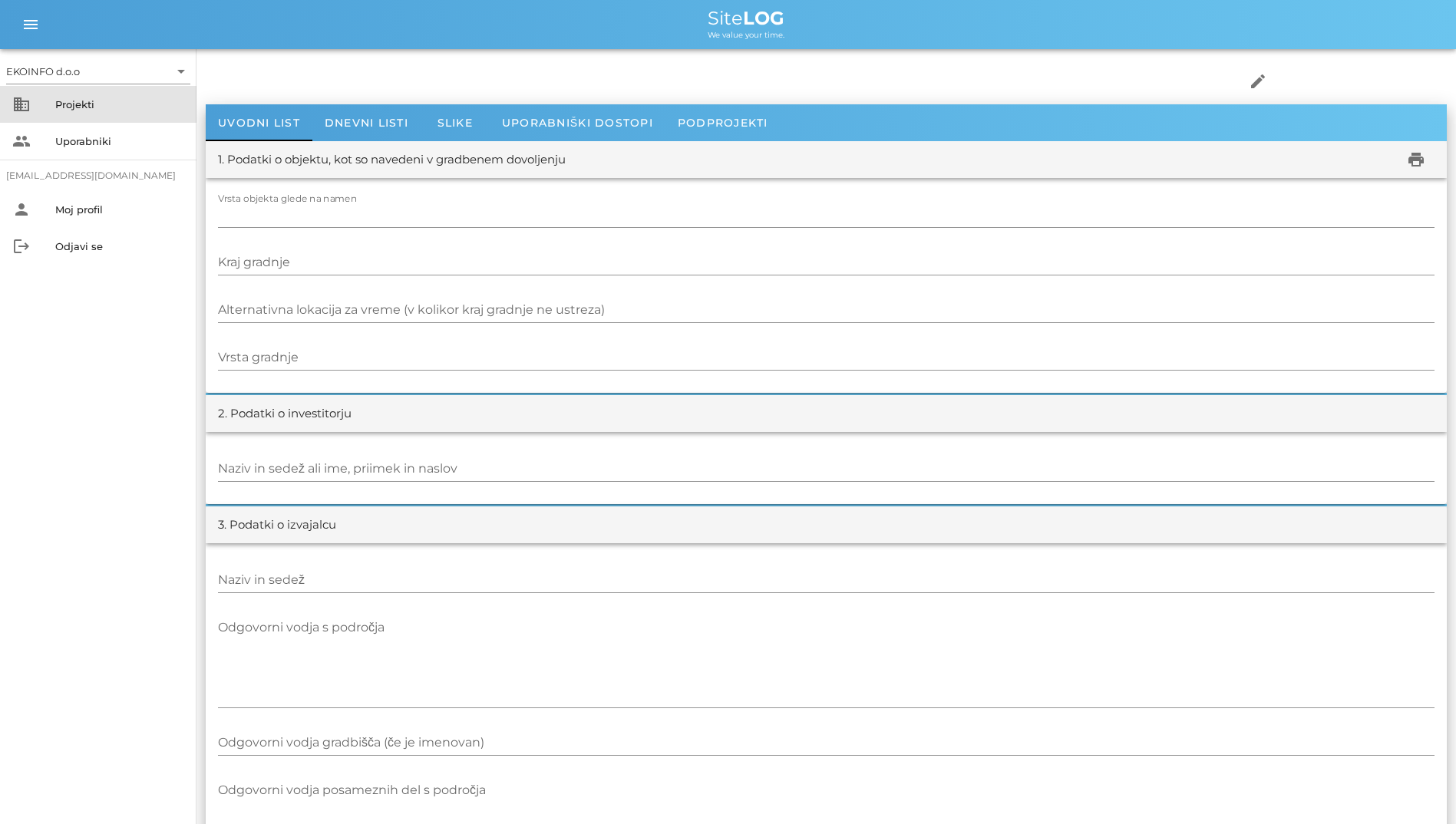
click at [130, 97] on div "Projekti" at bounding box center [119, 105] width 129 height 25
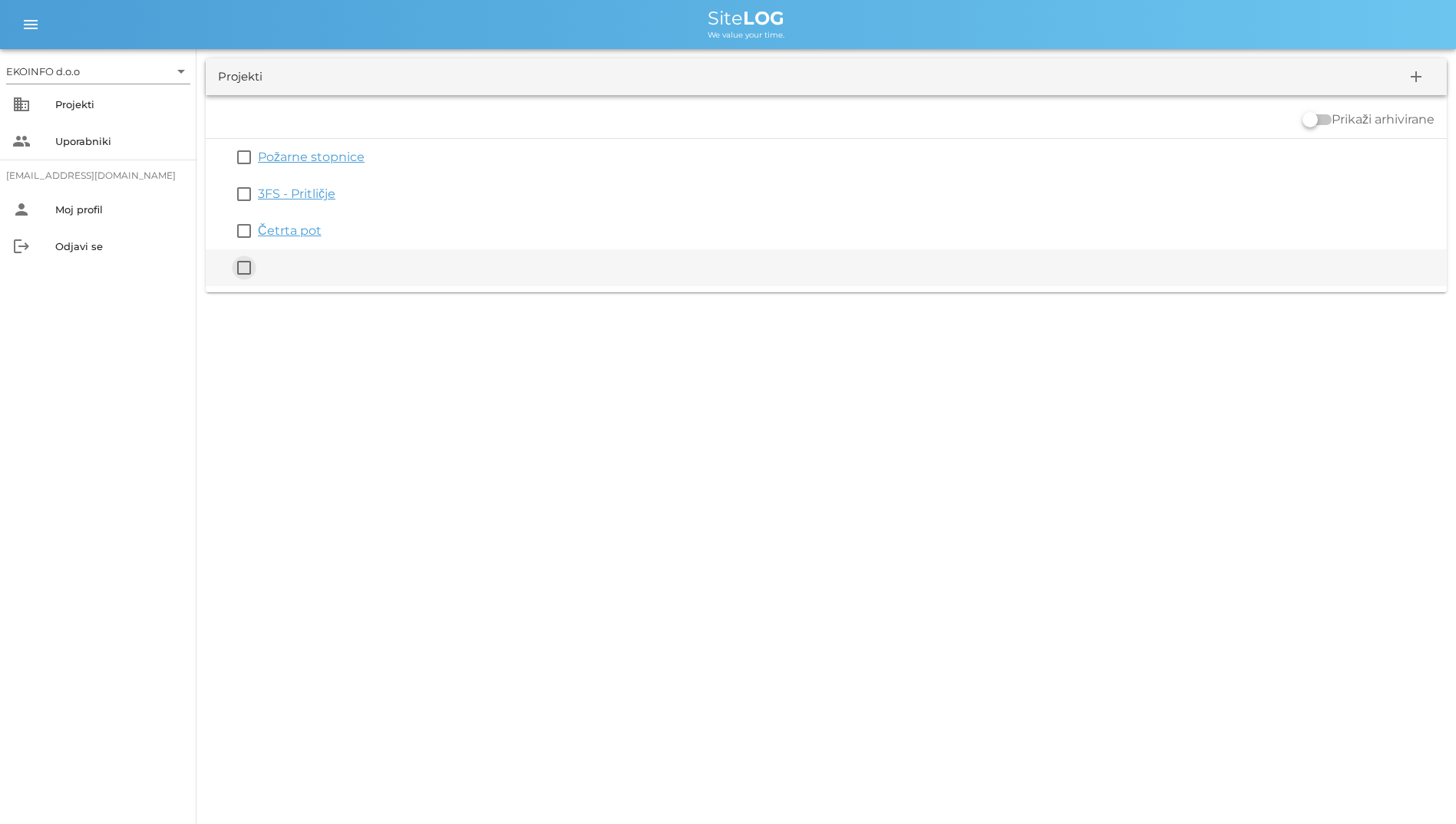
click at [241, 275] on button "check_box_outline_blank" at bounding box center [244, 268] width 19 height 19
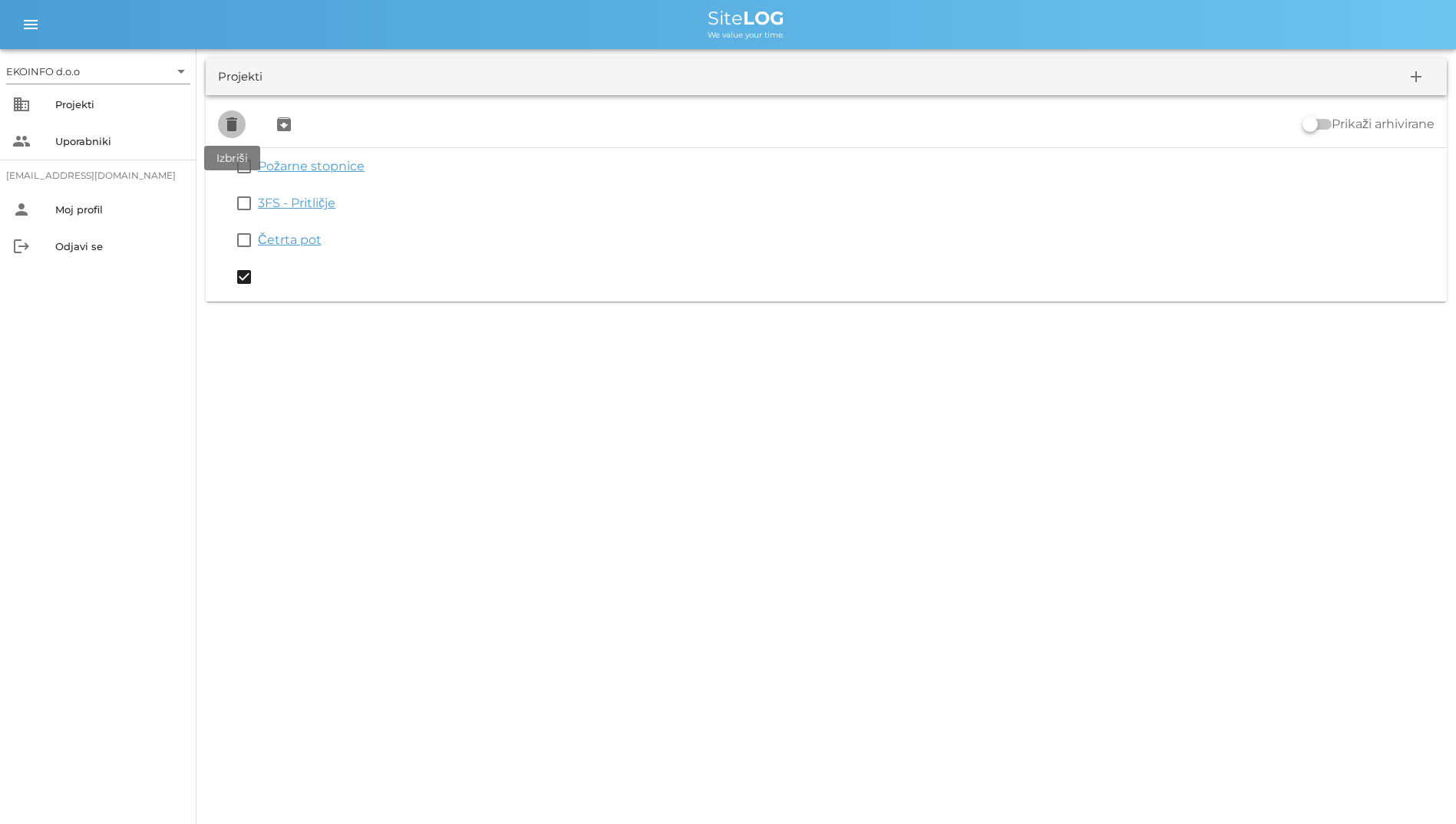
click at [234, 131] on icon "delete" at bounding box center [232, 124] width 19 height 19
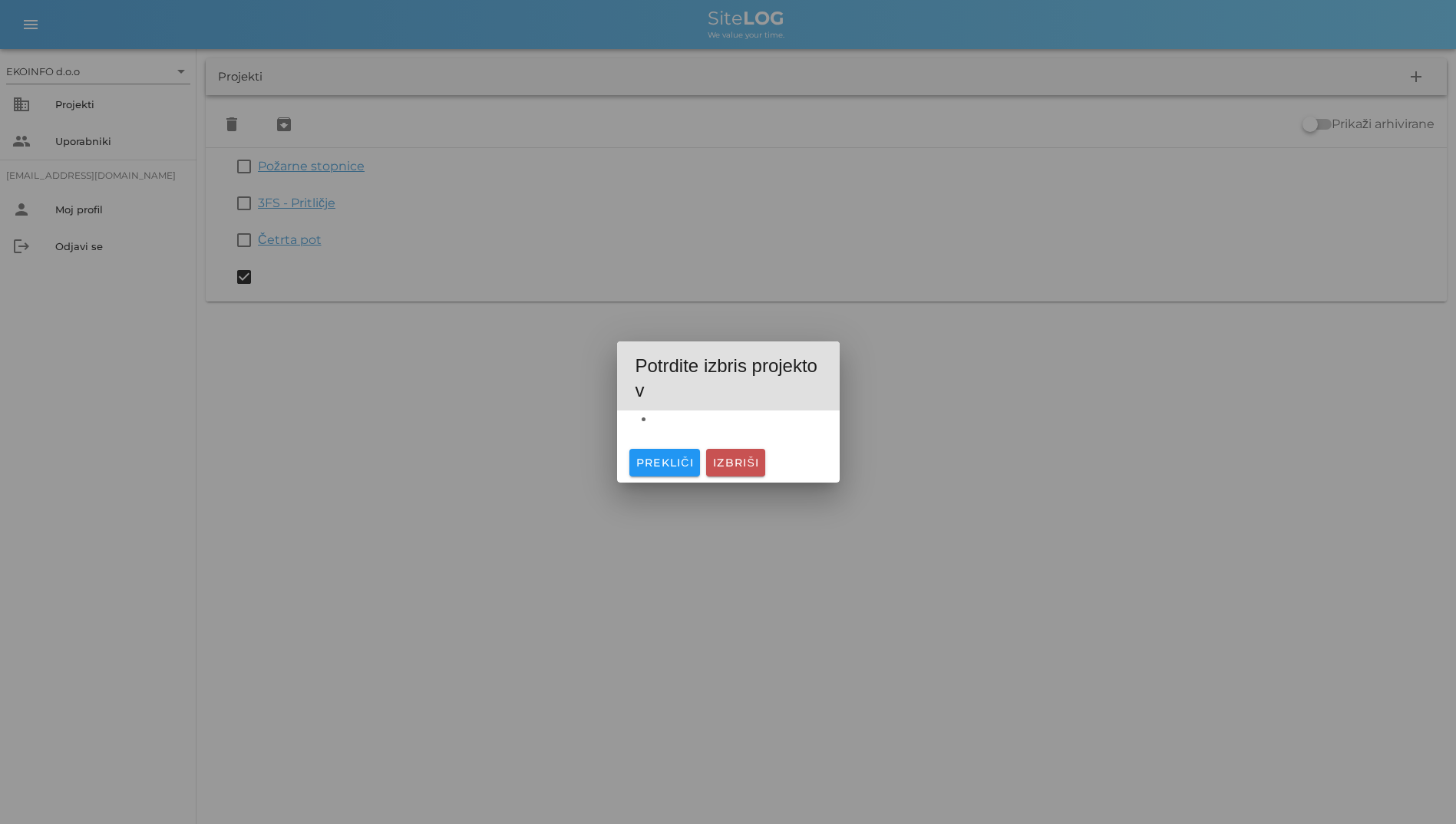
click at [727, 461] on span "Izbriši" at bounding box center [736, 463] width 47 height 14
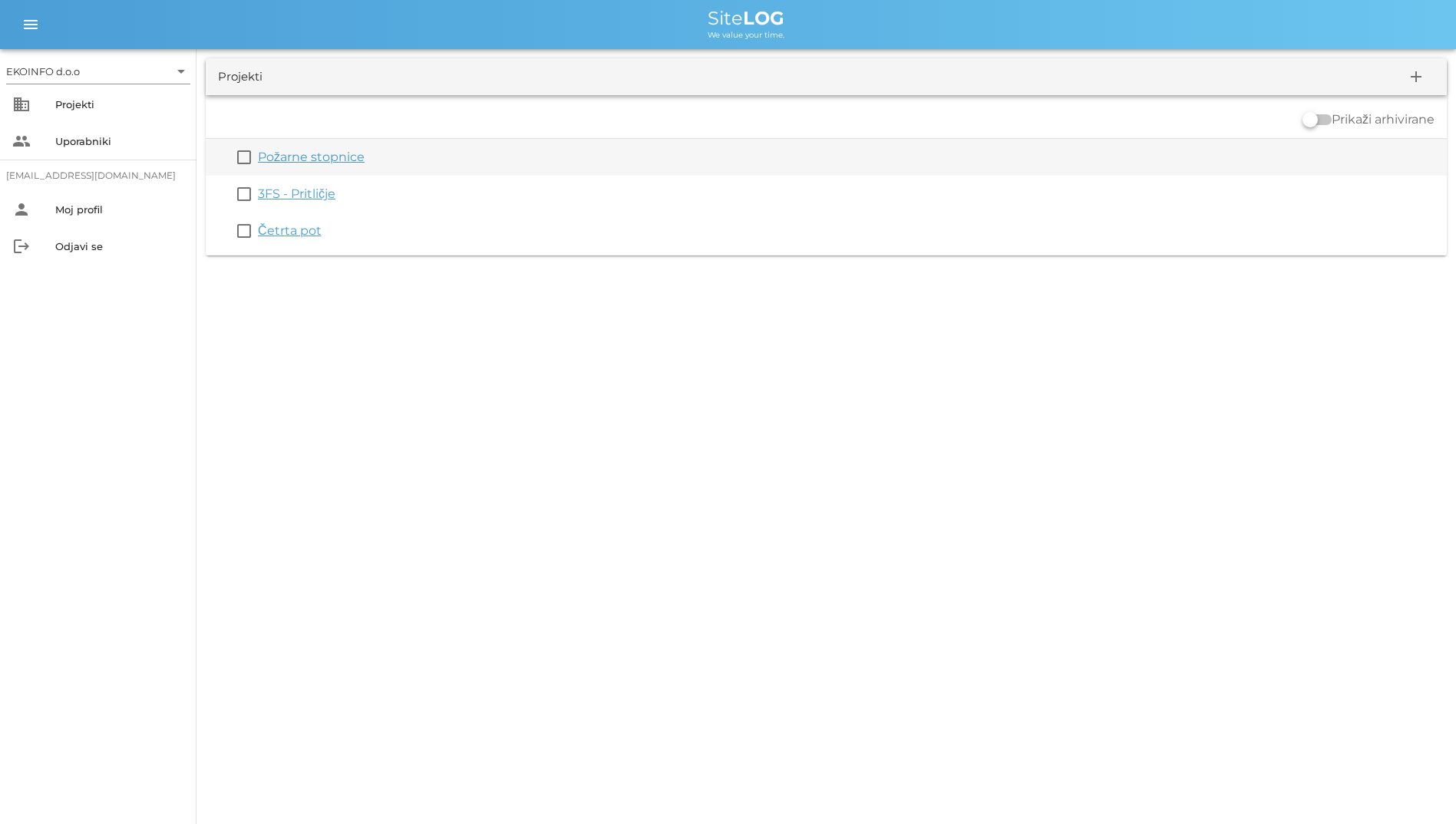
click at [328, 169] on div "check_box_outline_blank Požarne stopnice" at bounding box center [826, 158] width 1241 height 37
click at [329, 160] on link "Požarne stopnice" at bounding box center [311, 157] width 106 height 14
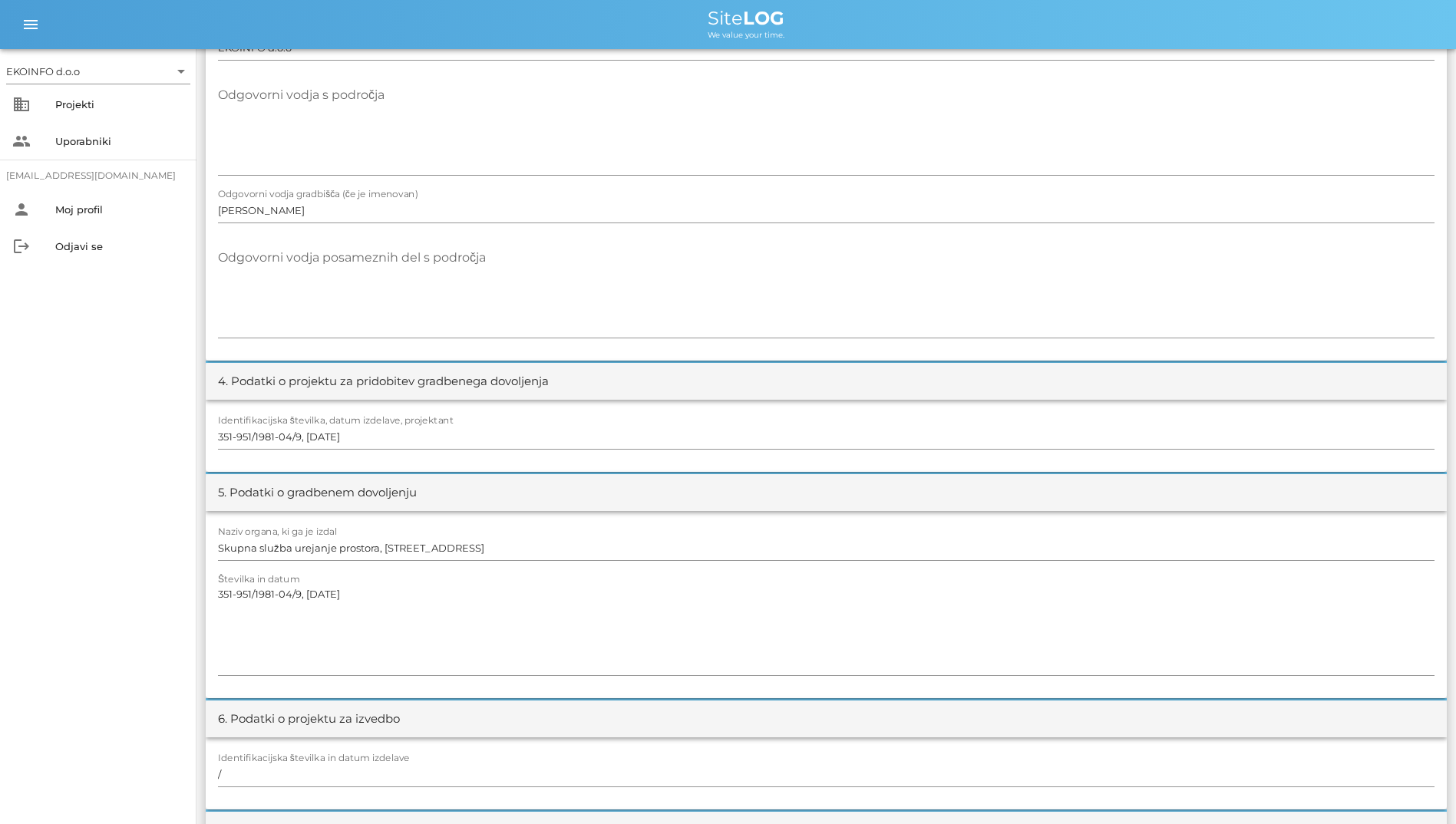
scroll to position [538, 0]
click at [302, 208] on input "[PERSON_NAME]" at bounding box center [826, 209] width 1216 height 25
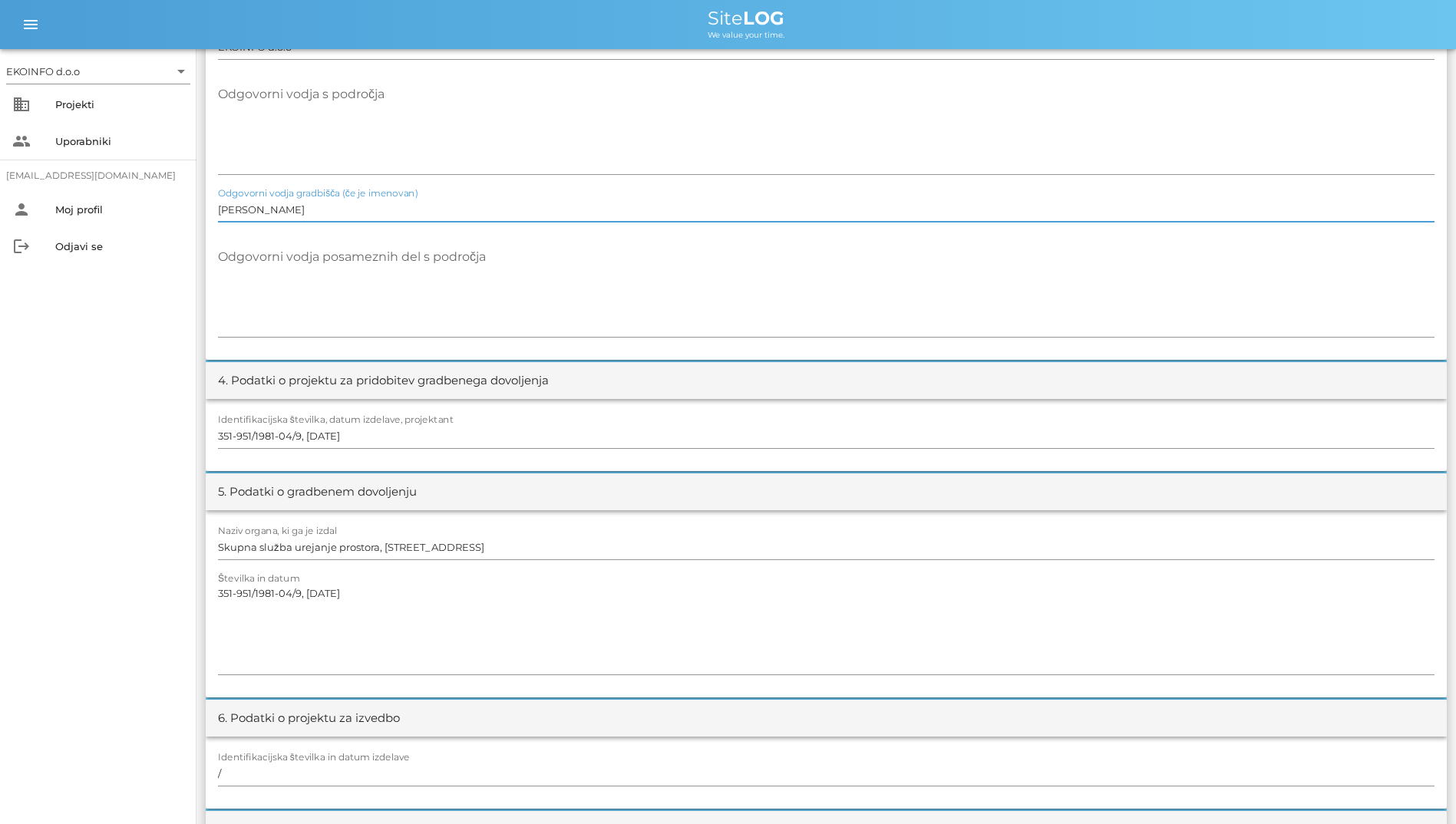
click at [302, 208] on input "[PERSON_NAME]" at bounding box center [826, 209] width 1216 height 25
click at [350, 279] on textarea "Odgovorni vodja posameznih del s področja" at bounding box center [826, 291] width 1216 height 92
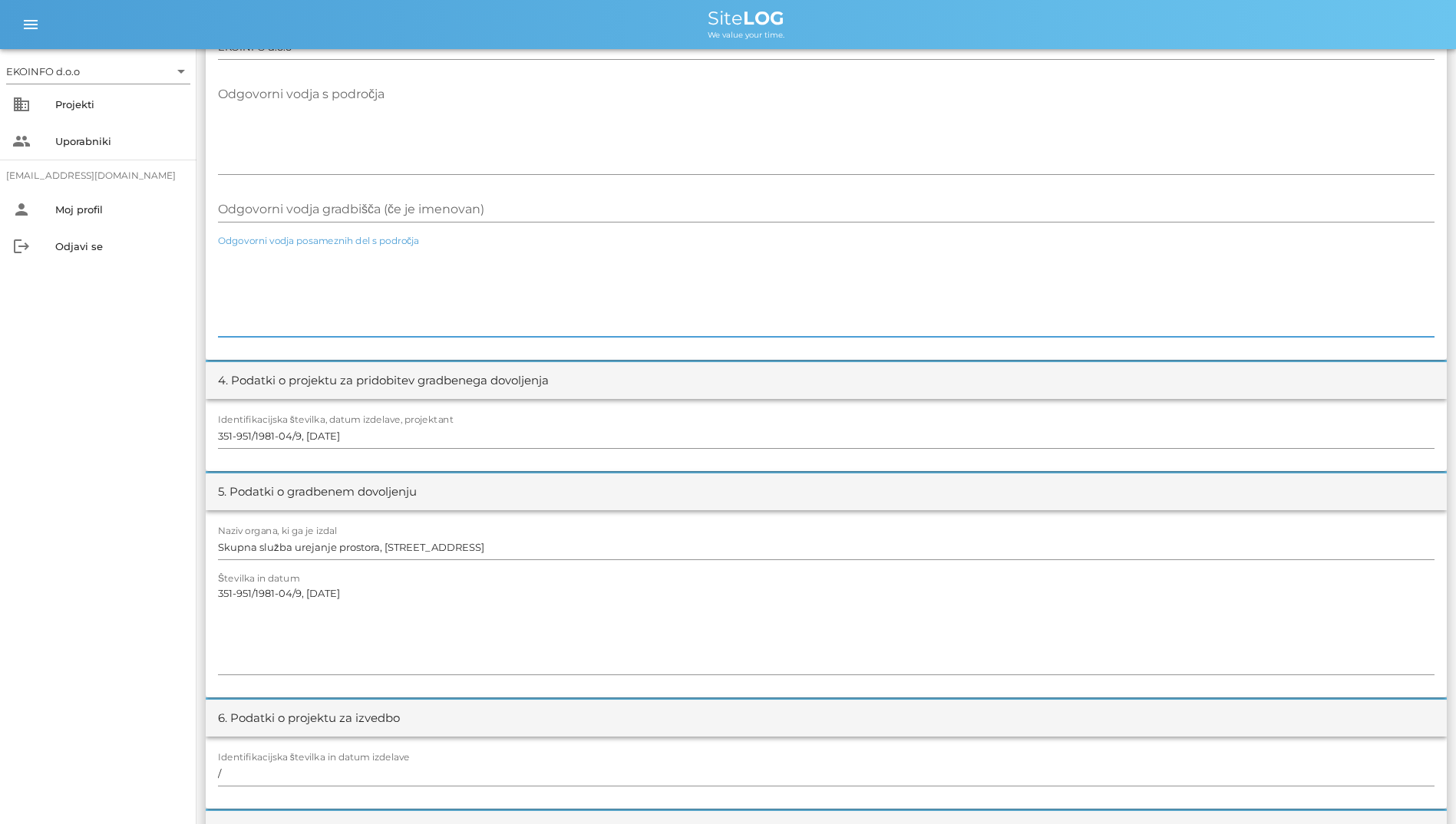
scroll to position [0, 0]
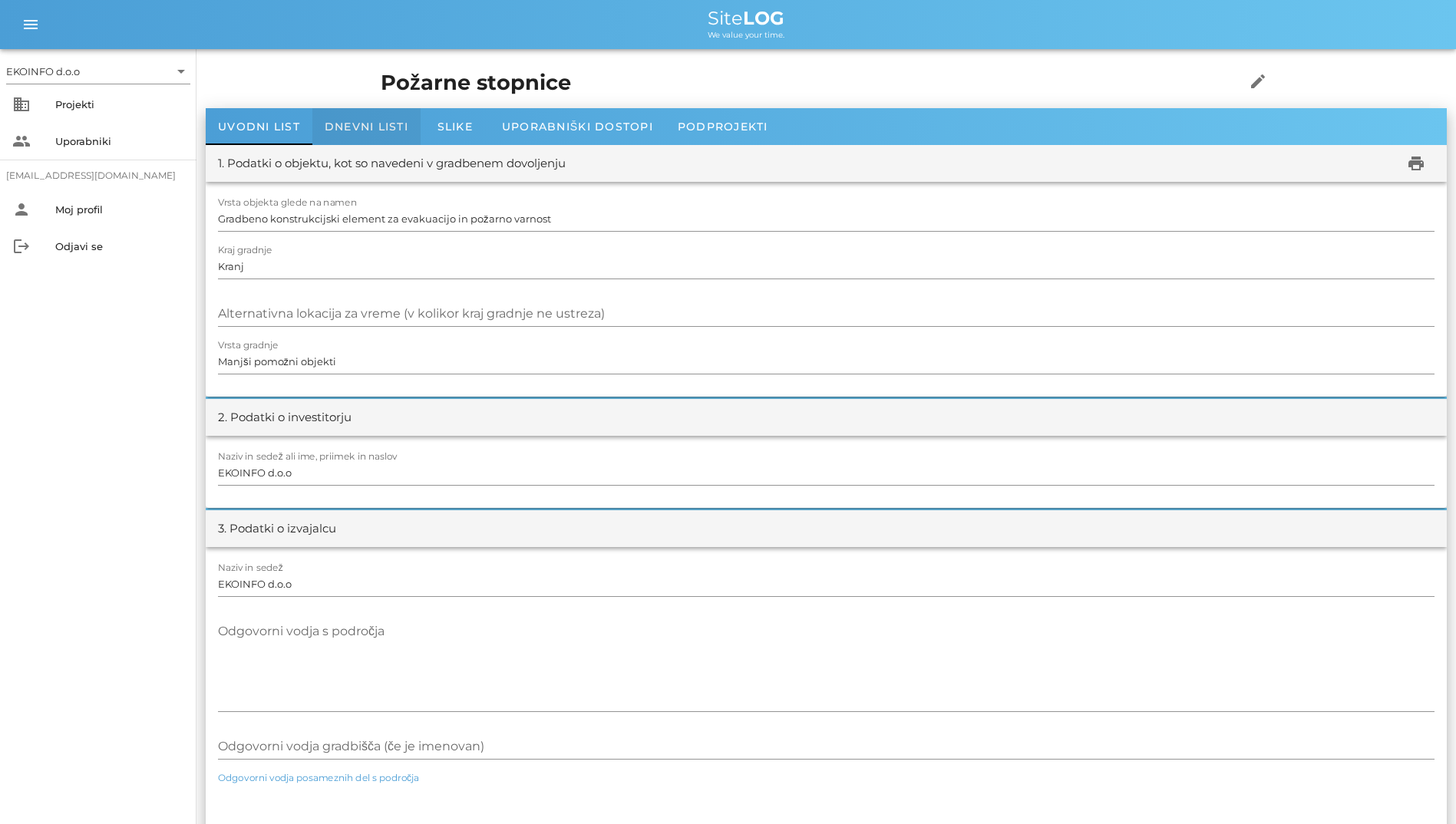
click at [387, 130] on span "Dnevni listi" at bounding box center [366, 127] width 83 height 14
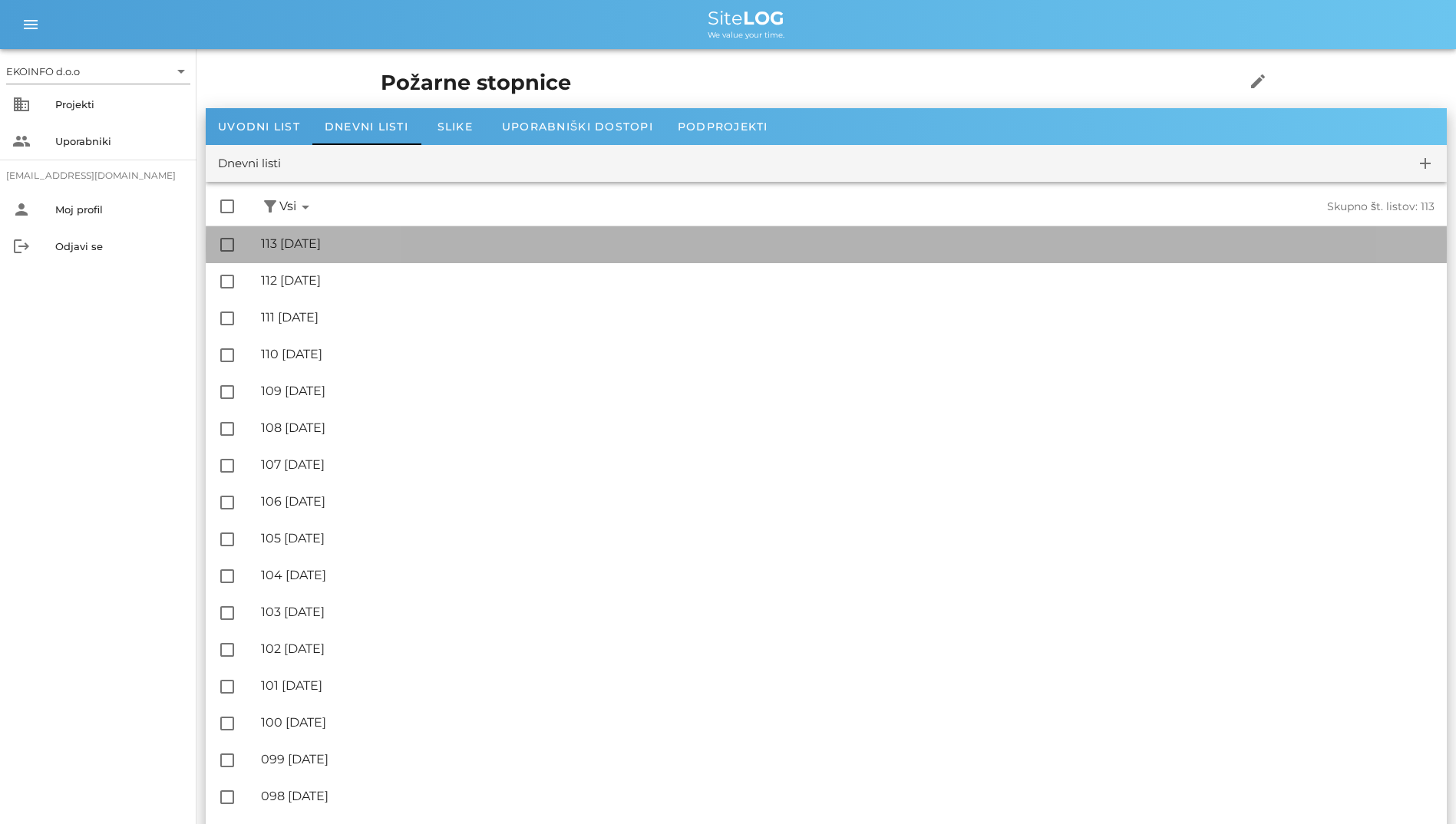
click at [364, 235] on div "🔏 113 sobota, 09.08.2025 ✓ Podpisal: Nadzornik ✓ Podpisal: Sestavljalec ✓ Podpi…" at bounding box center [847, 244] width 1174 height 35
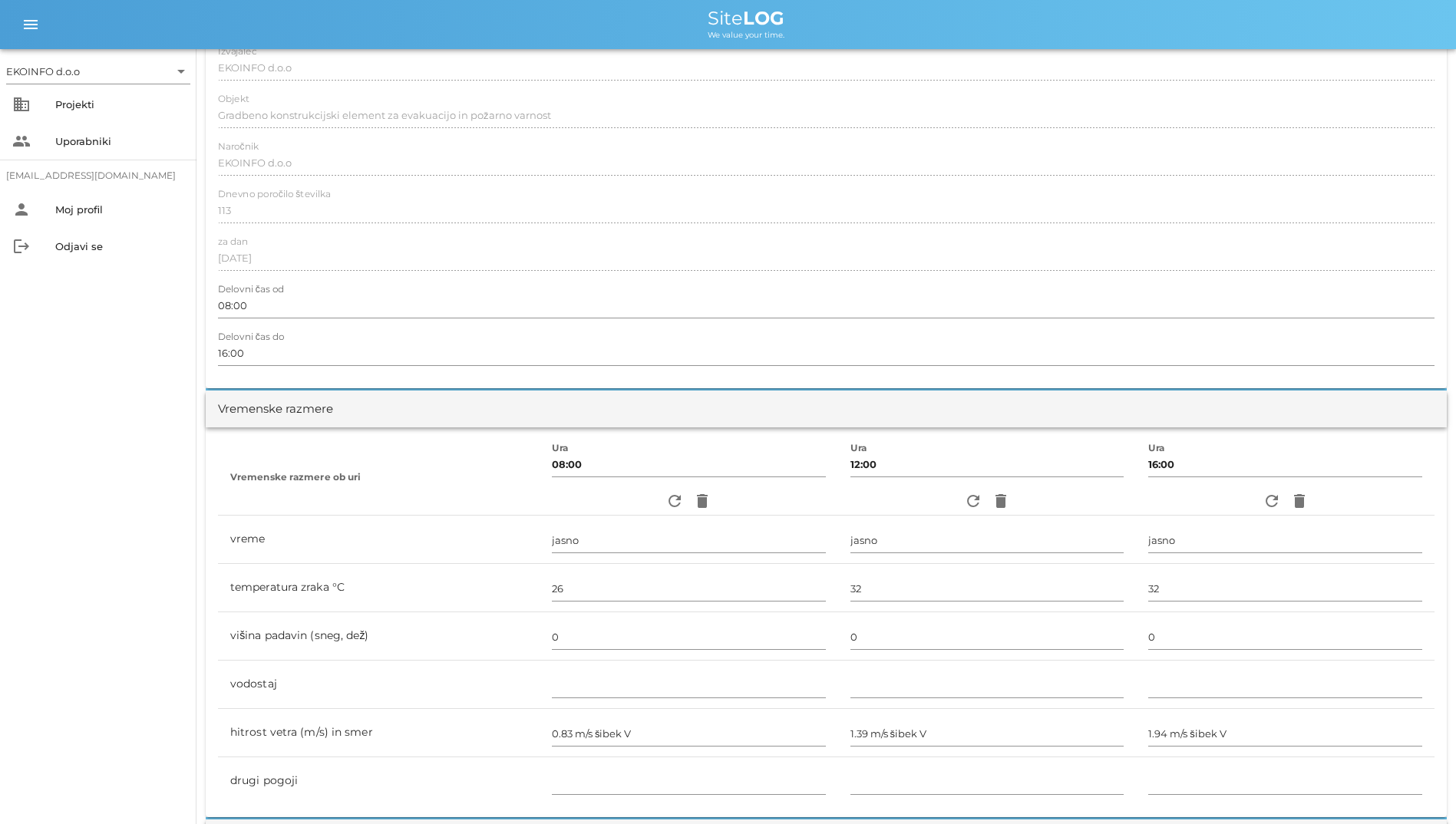
scroll to position [77, 0]
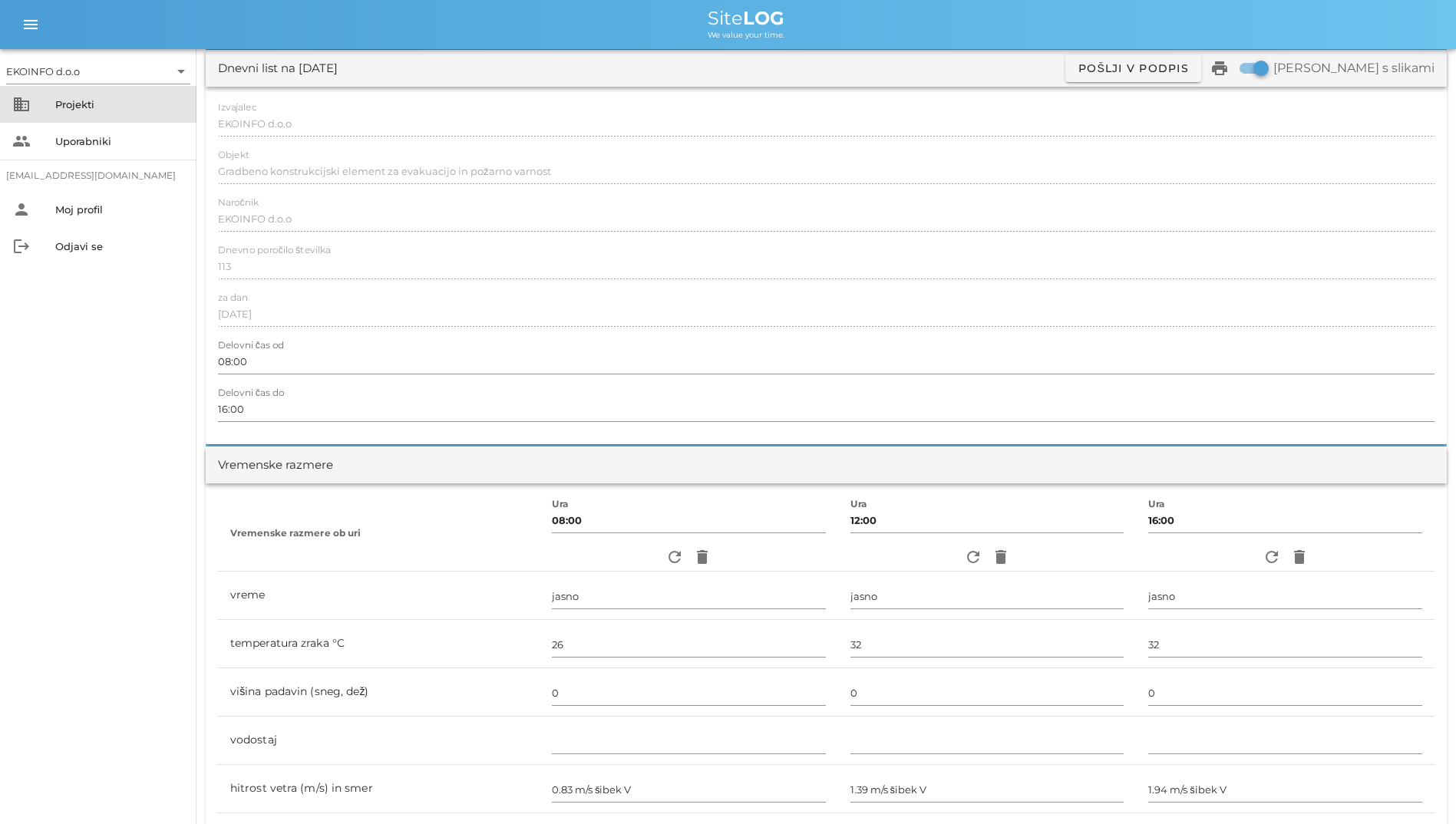
click at [67, 93] on div "Projekti" at bounding box center [119, 105] width 129 height 25
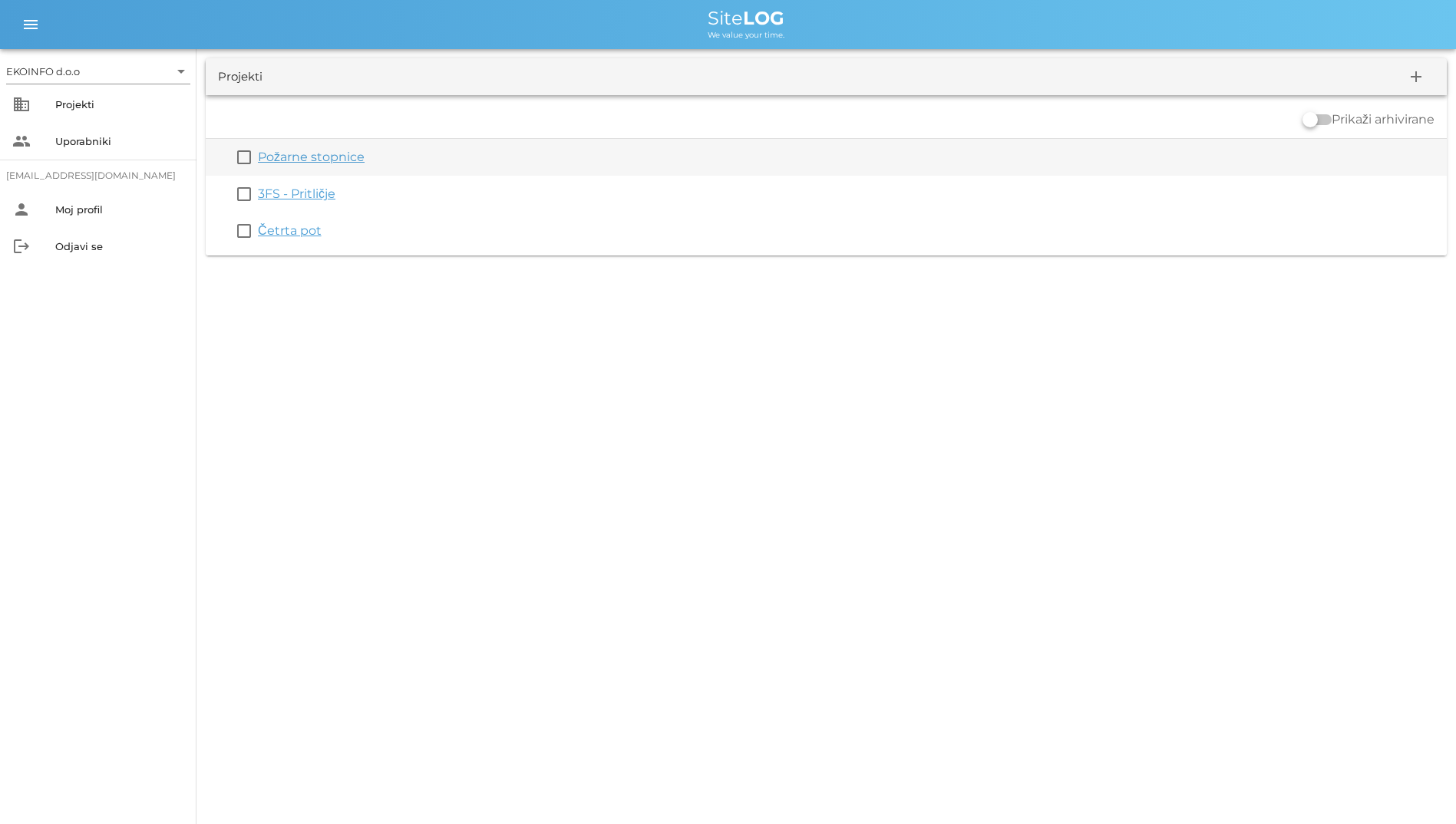
click at [297, 157] on link "Požarne stopnice" at bounding box center [311, 157] width 106 height 14
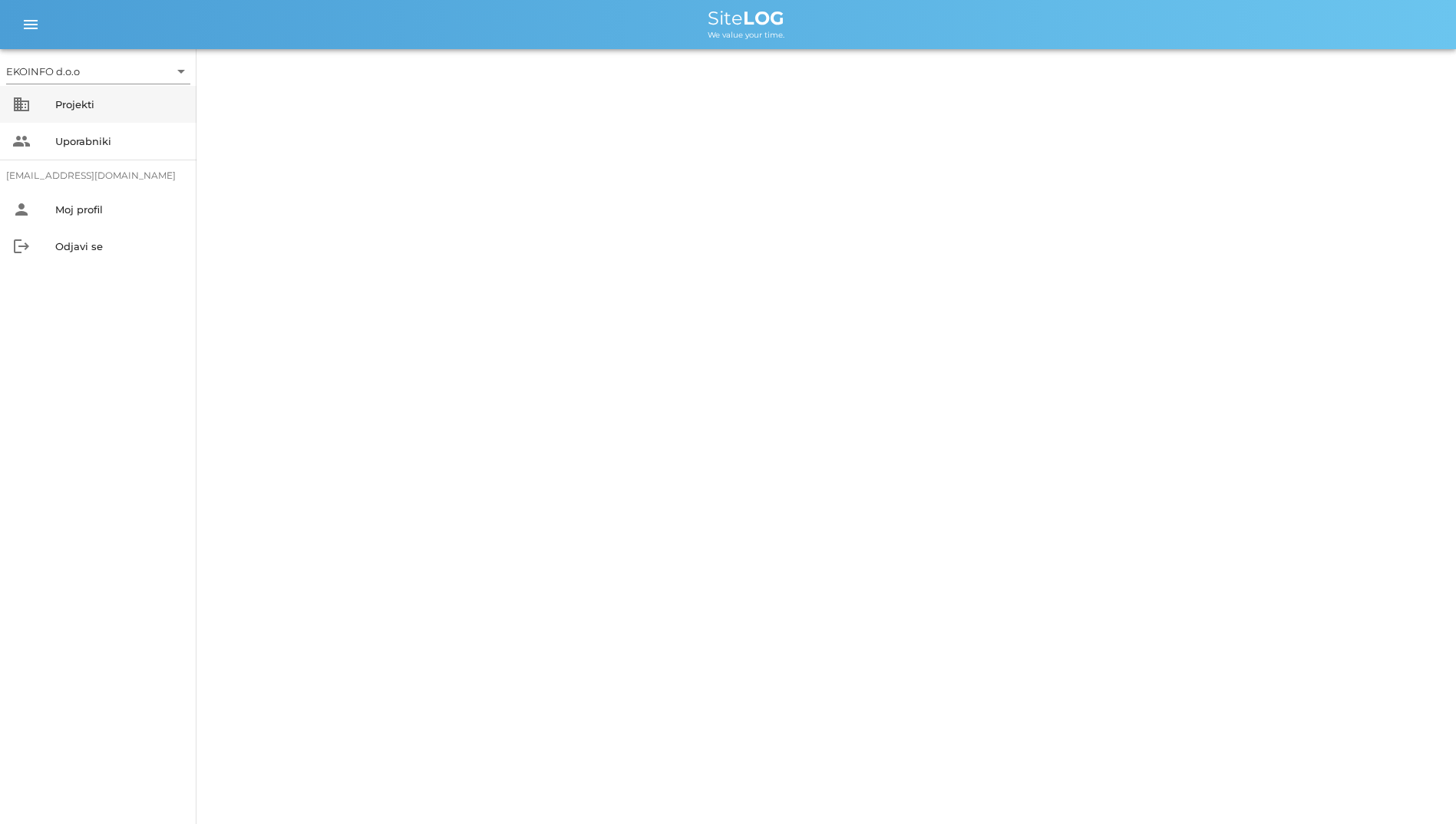
click at [123, 106] on div "Projekti" at bounding box center [119, 105] width 129 height 12
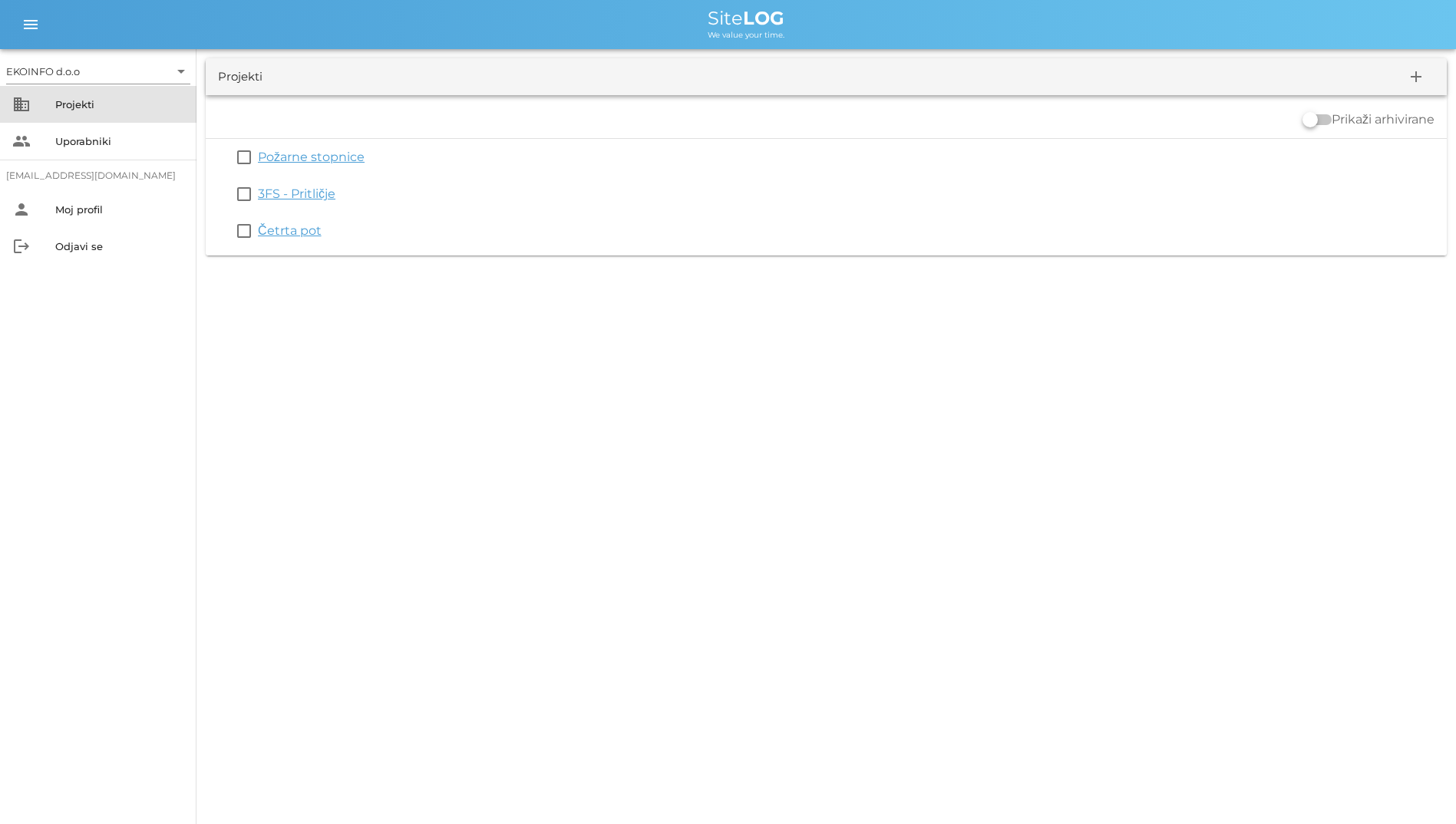
click at [59, 91] on div "business Projekti" at bounding box center [98, 105] width 196 height 37
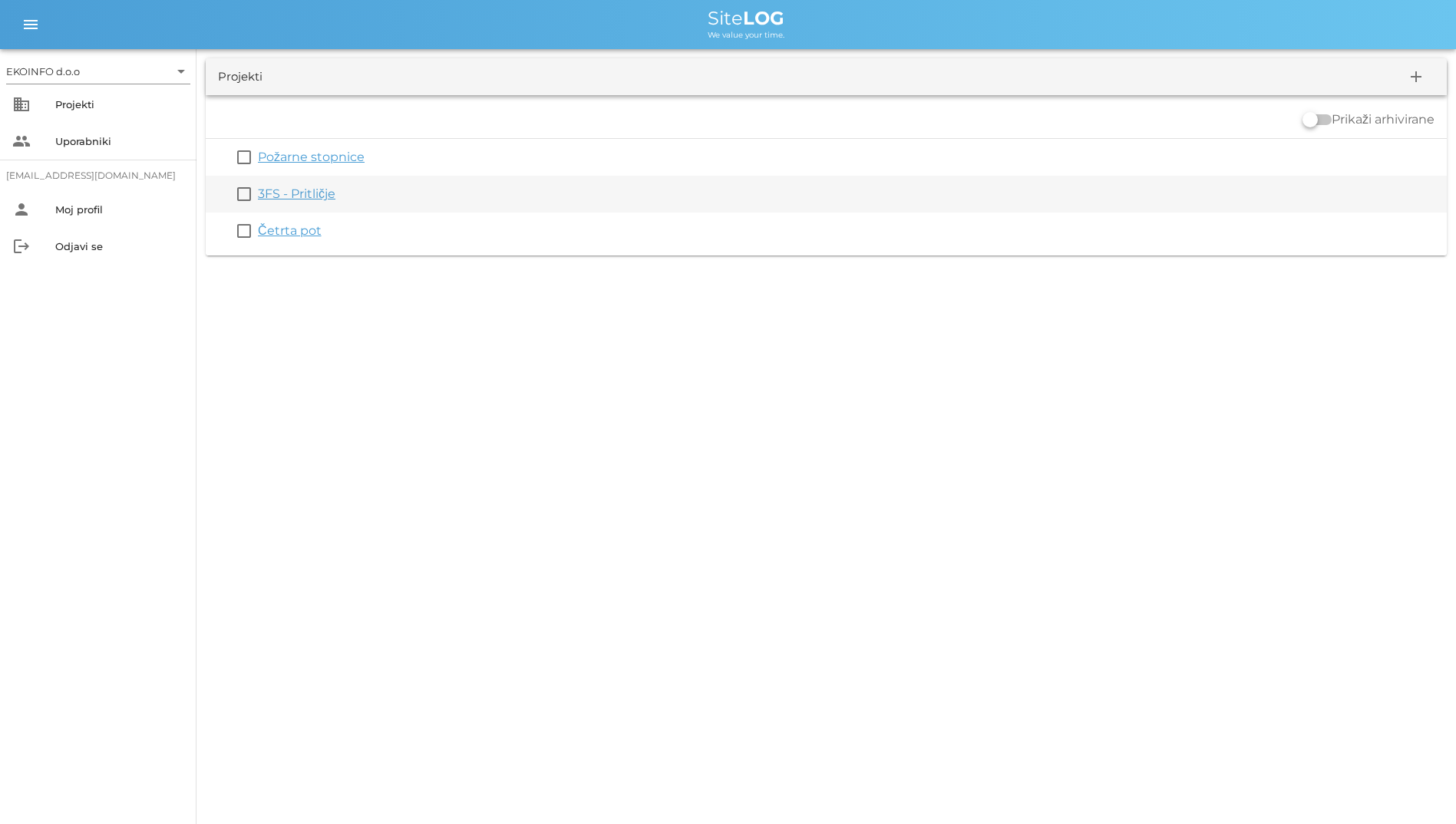
click at [299, 187] on link "3FS - Pritličje" at bounding box center [296, 193] width 77 height 14
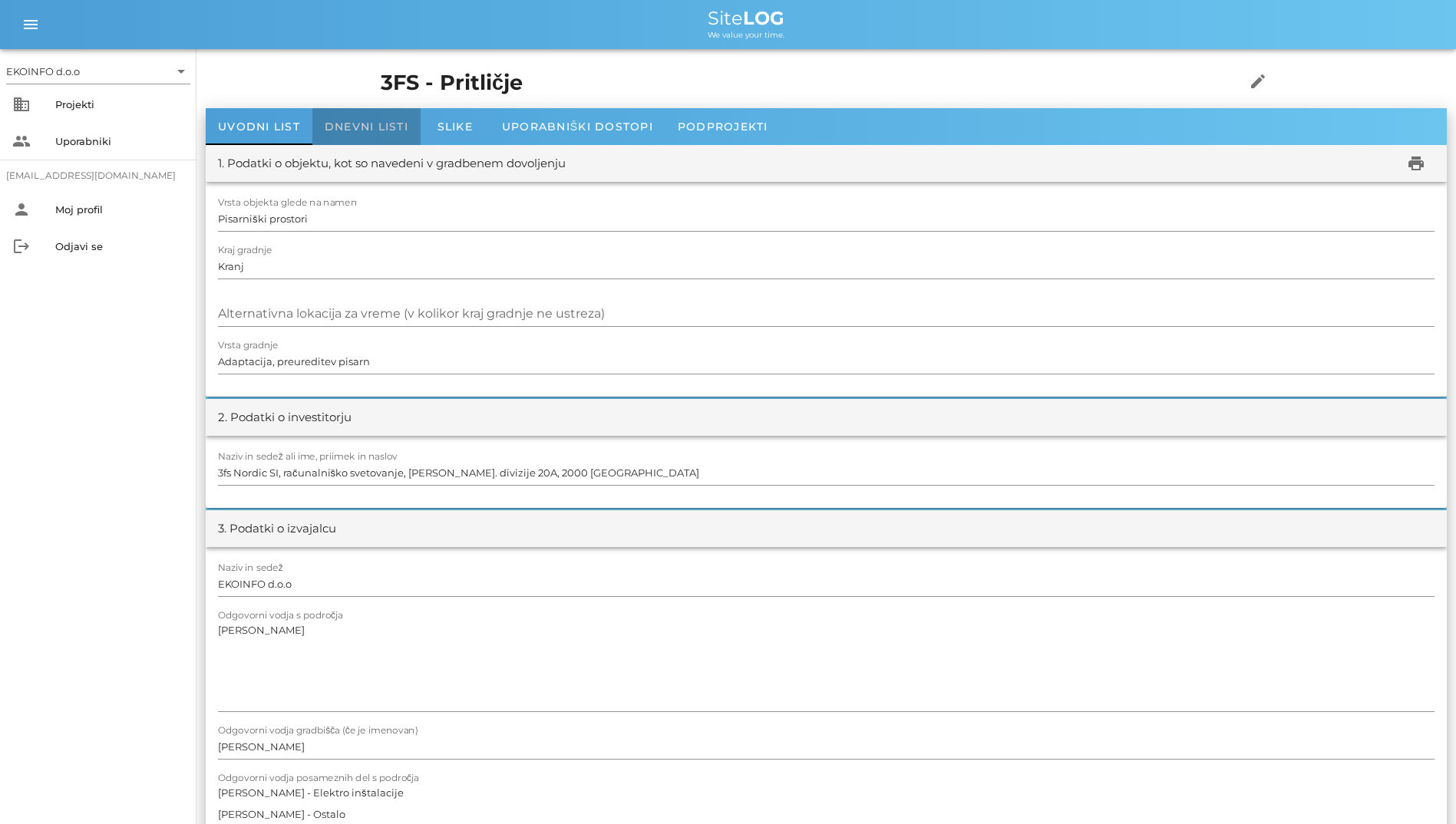
click at [328, 123] on span "Dnevni listi" at bounding box center [366, 127] width 83 height 14
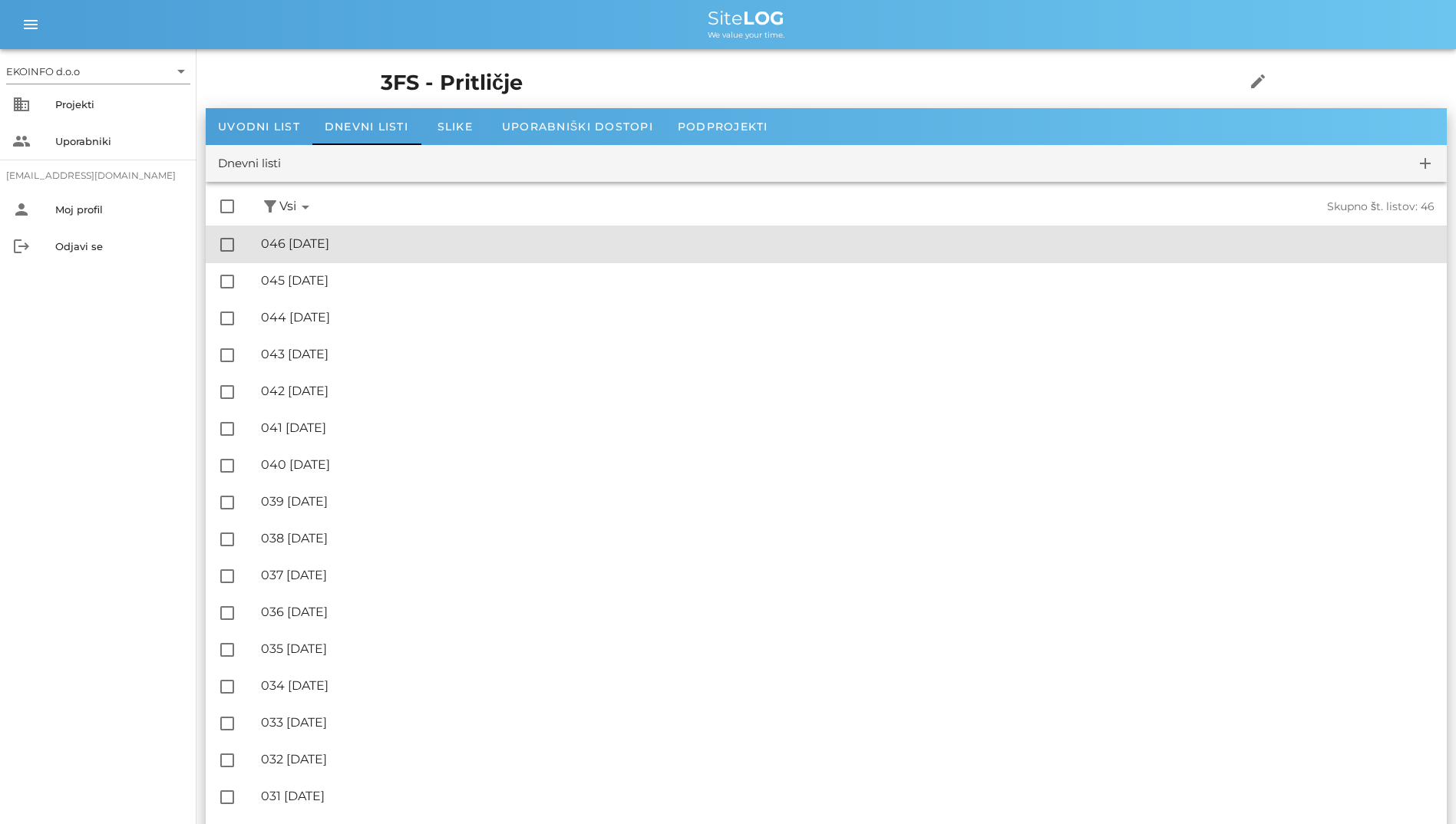
click at [328, 254] on div "🔏 046 torek, 19.08.2025 ✓ Podpisal: Nadzornik ✓ Podpisal: Sestavljalec ✓ Podpis…" at bounding box center [847, 244] width 1174 height 35
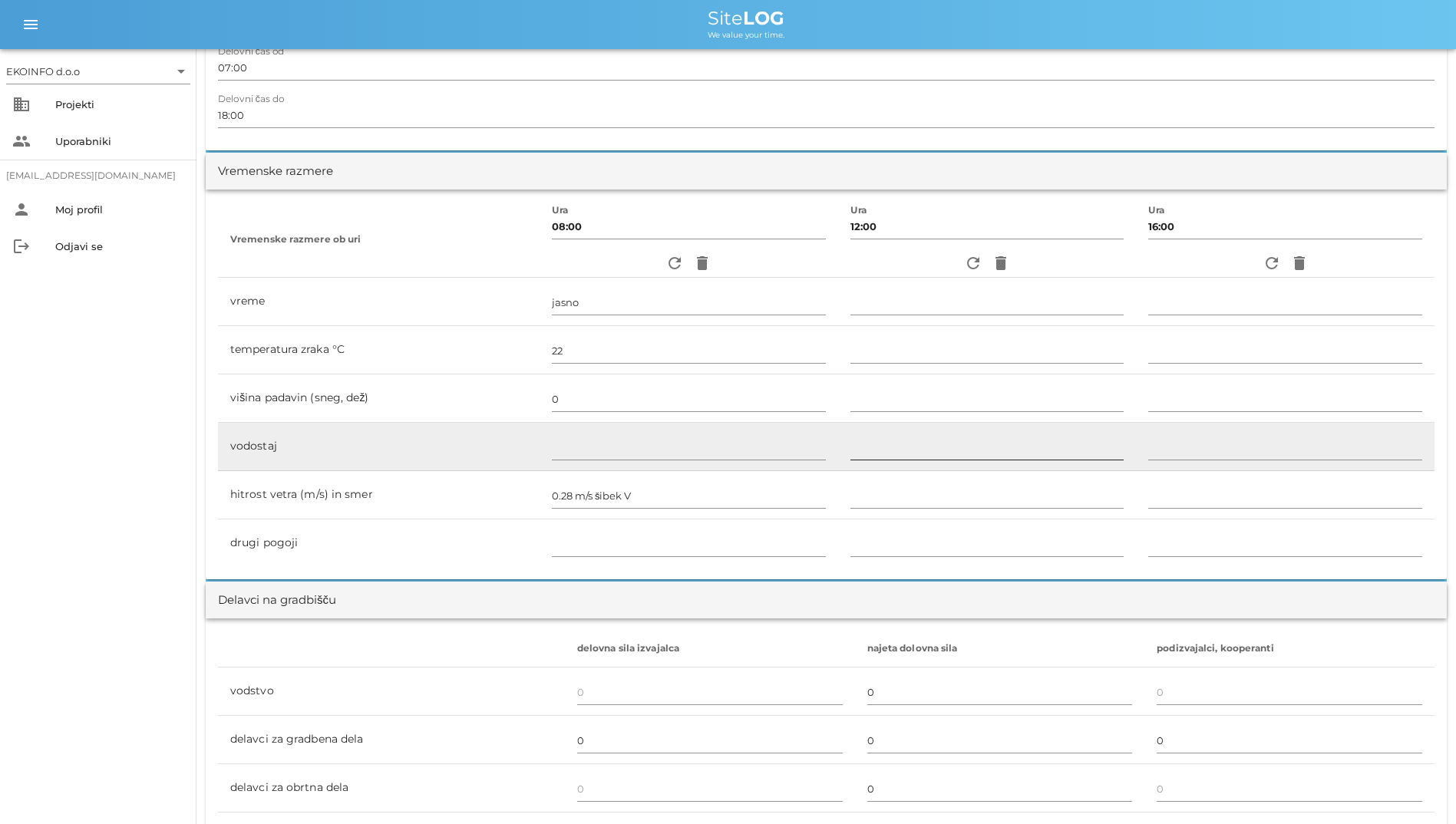
scroll to position [384, 0]
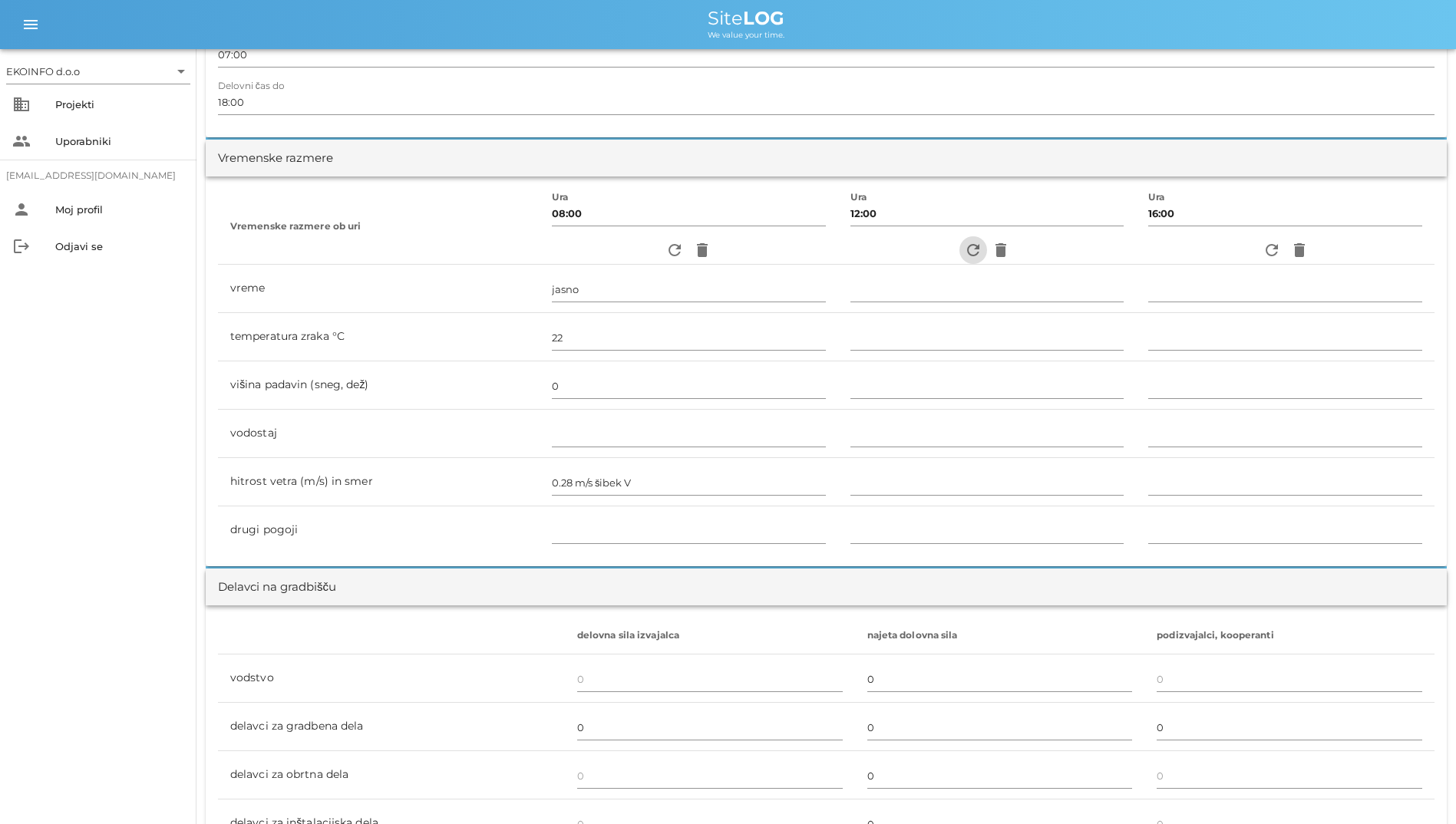
click at [959, 252] on span "refresh" at bounding box center [972, 250] width 28 height 19
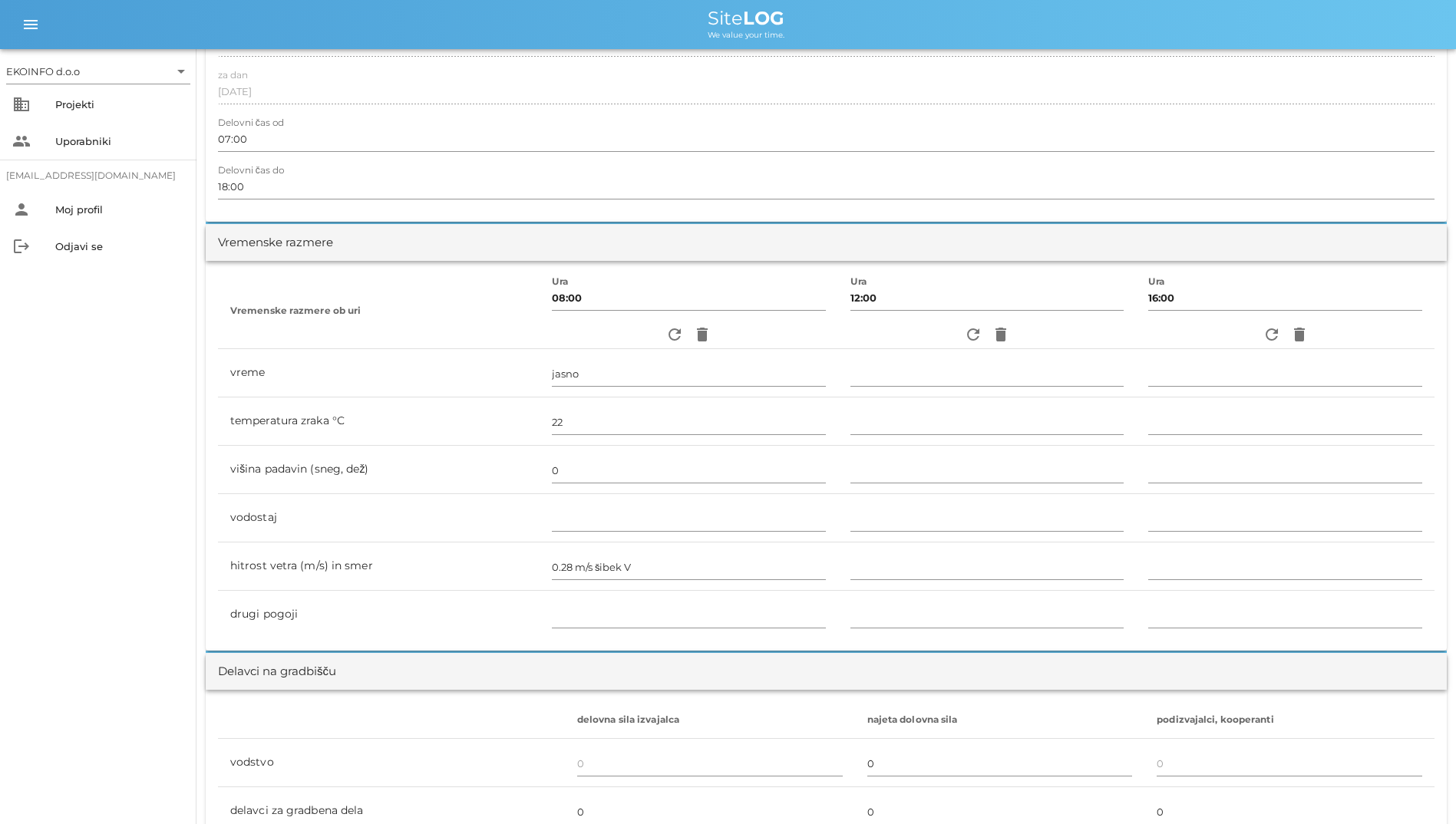
scroll to position [252, 0]
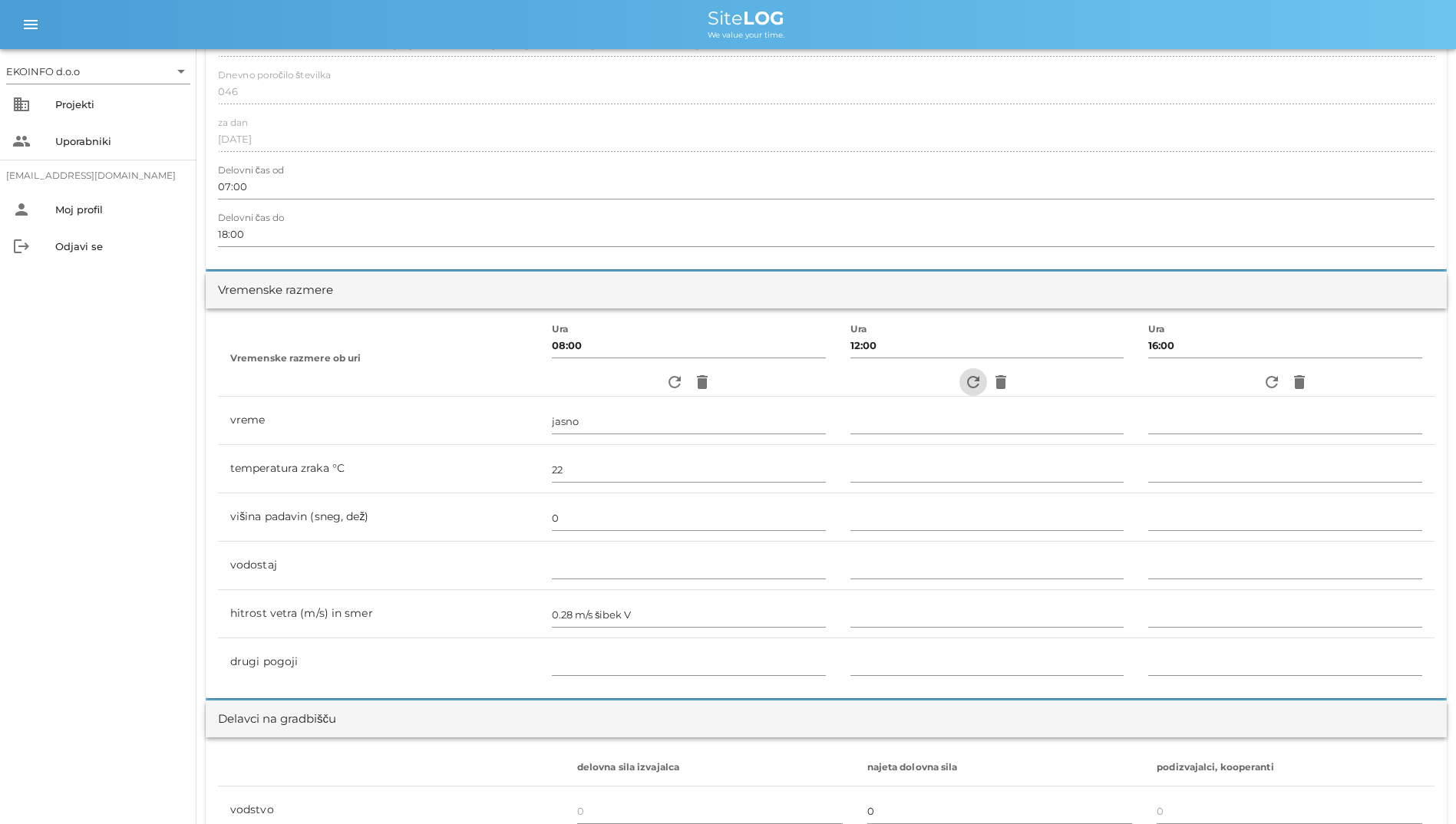
click at [969, 381] on icon "refresh" at bounding box center [972, 381] width 19 height 19
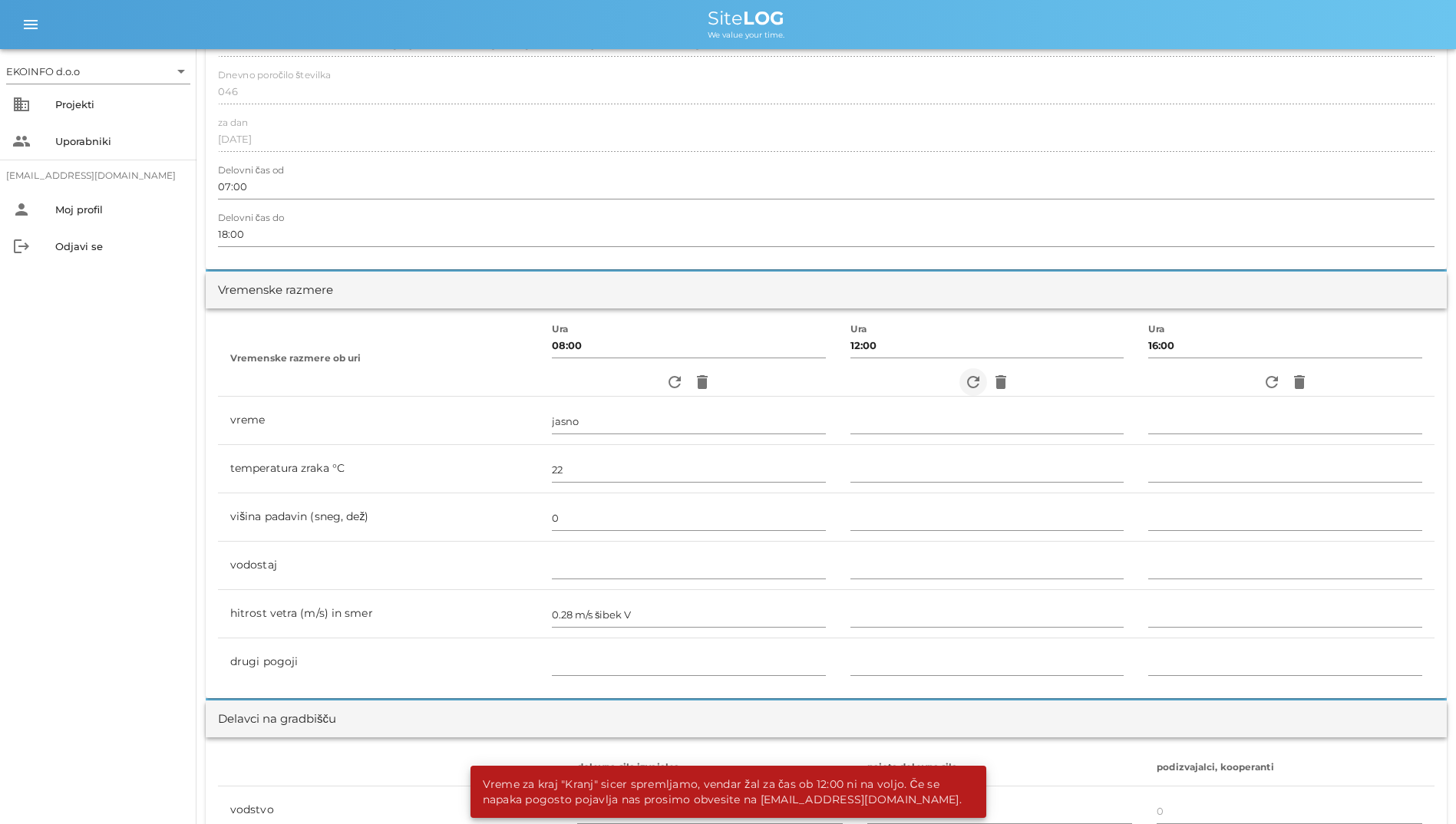
scroll to position [0, 0]
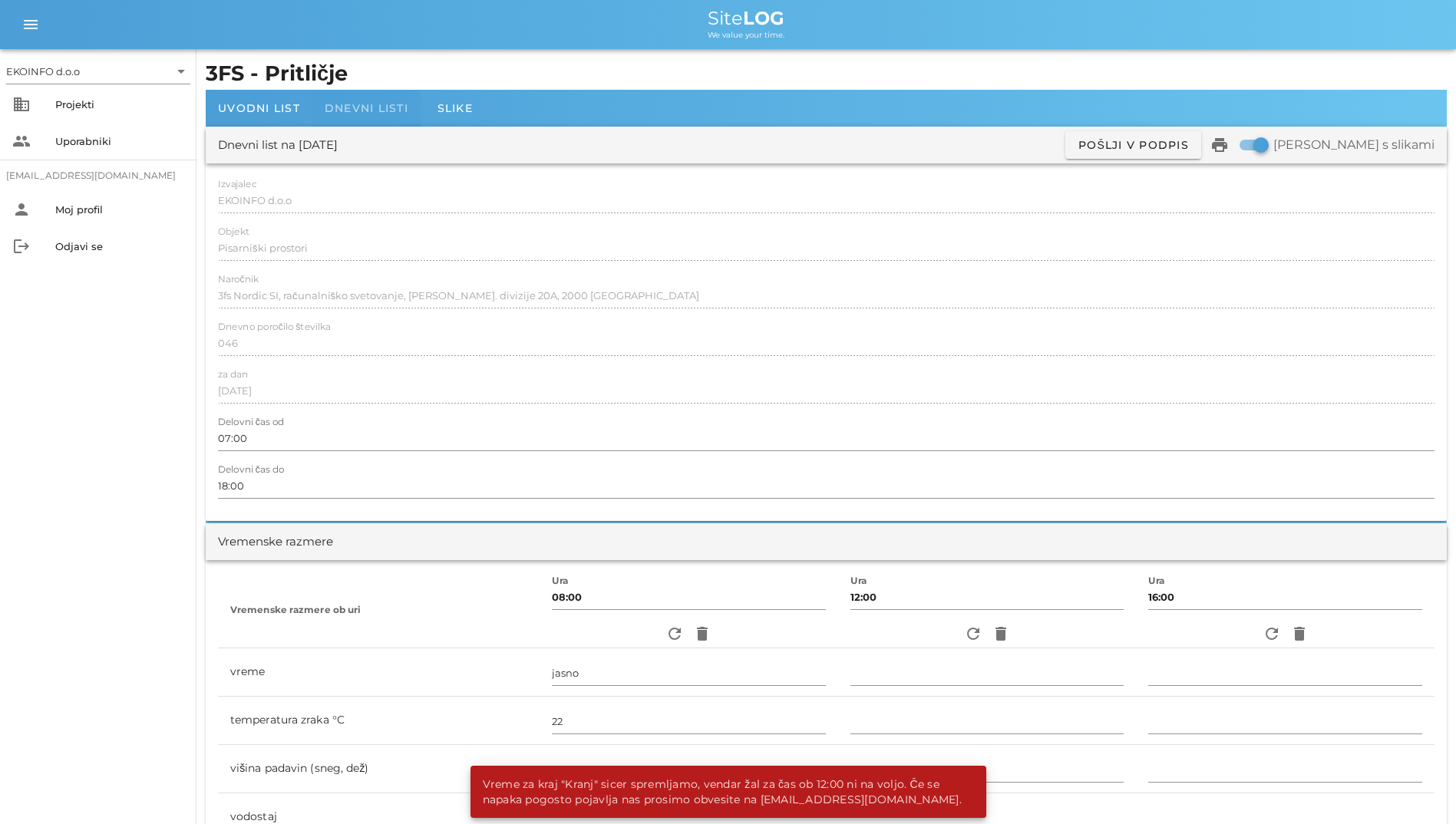
click at [382, 103] on span "Dnevni listi" at bounding box center [366, 108] width 83 height 14
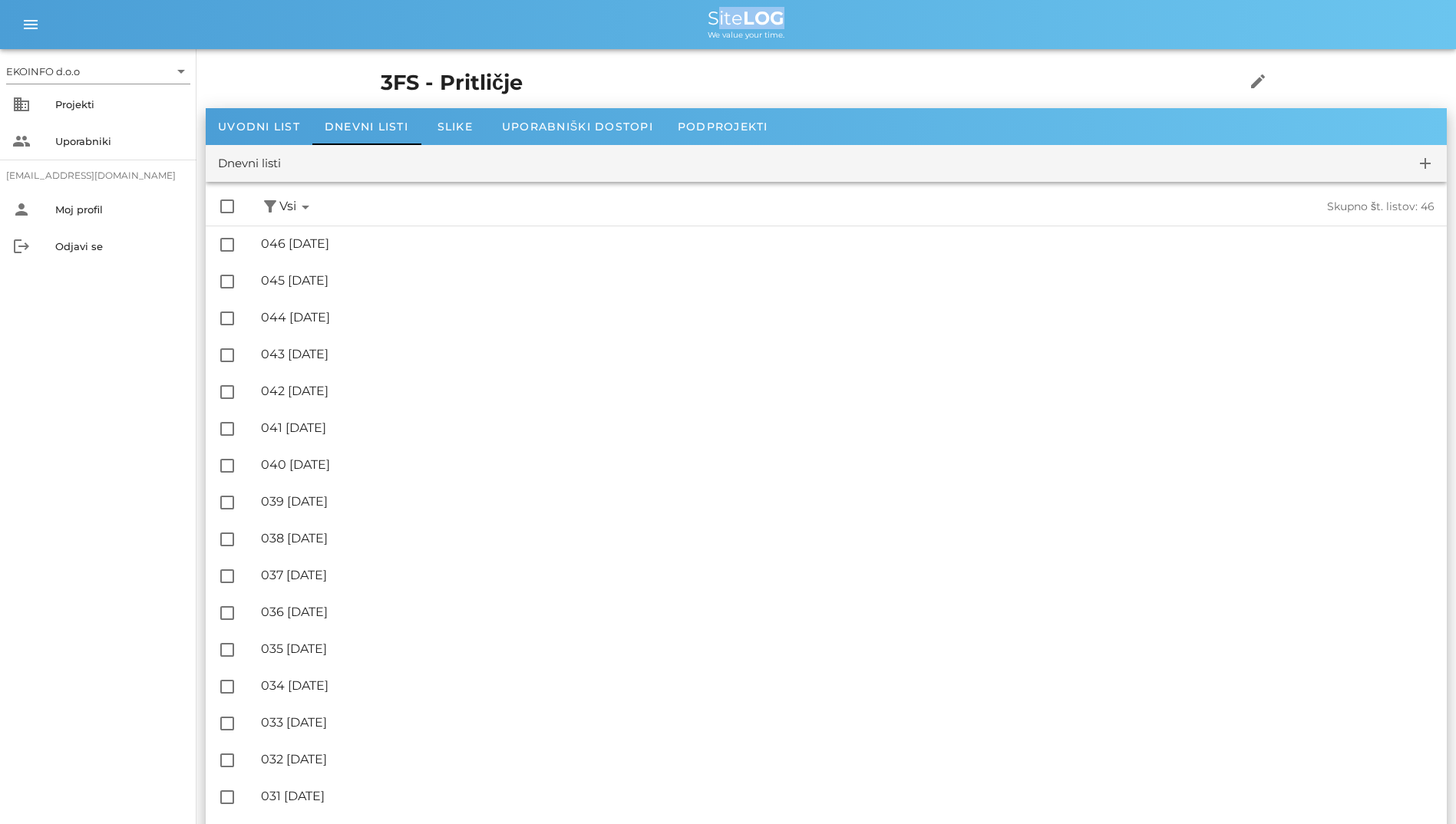
drag, startPoint x: 638, startPoint y: 9, endPoint x: 791, endPoint y: 13, distance: 153.1
click at [791, 13] on div "Site LOG" at bounding box center [745, 18] width 1396 height 19
click at [642, 20] on div "Site LOG" at bounding box center [745, 18] width 1396 height 19
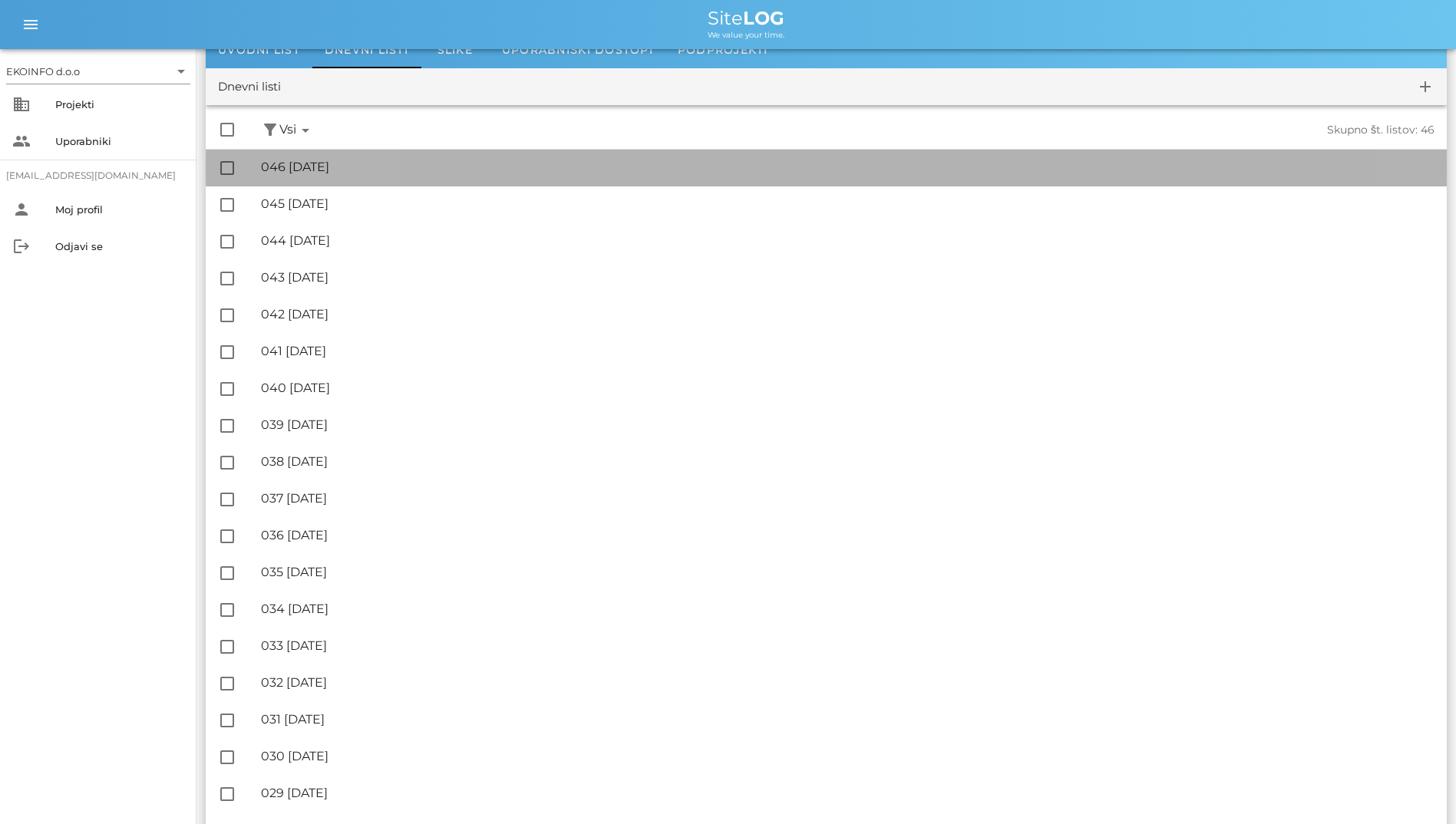
click at [369, 178] on div "🔏 046 torek, 19.08.2025 ✓ Podpisal: Nadzornik ✓ Podpisal: Sestavljalec ✓ Podpis…" at bounding box center [847, 168] width 1174 height 35
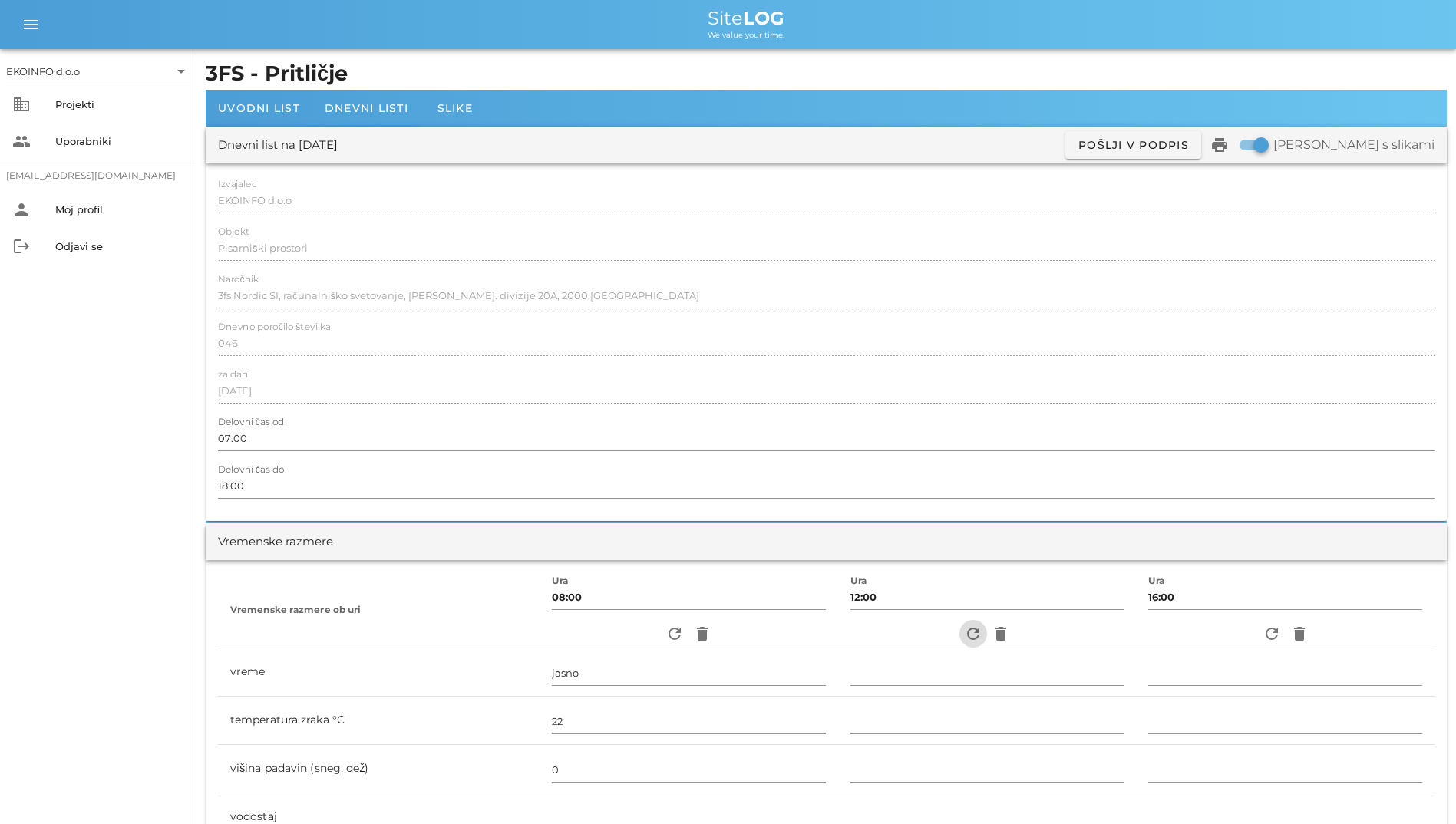
click at [964, 627] on icon "refresh" at bounding box center [972, 633] width 19 height 19
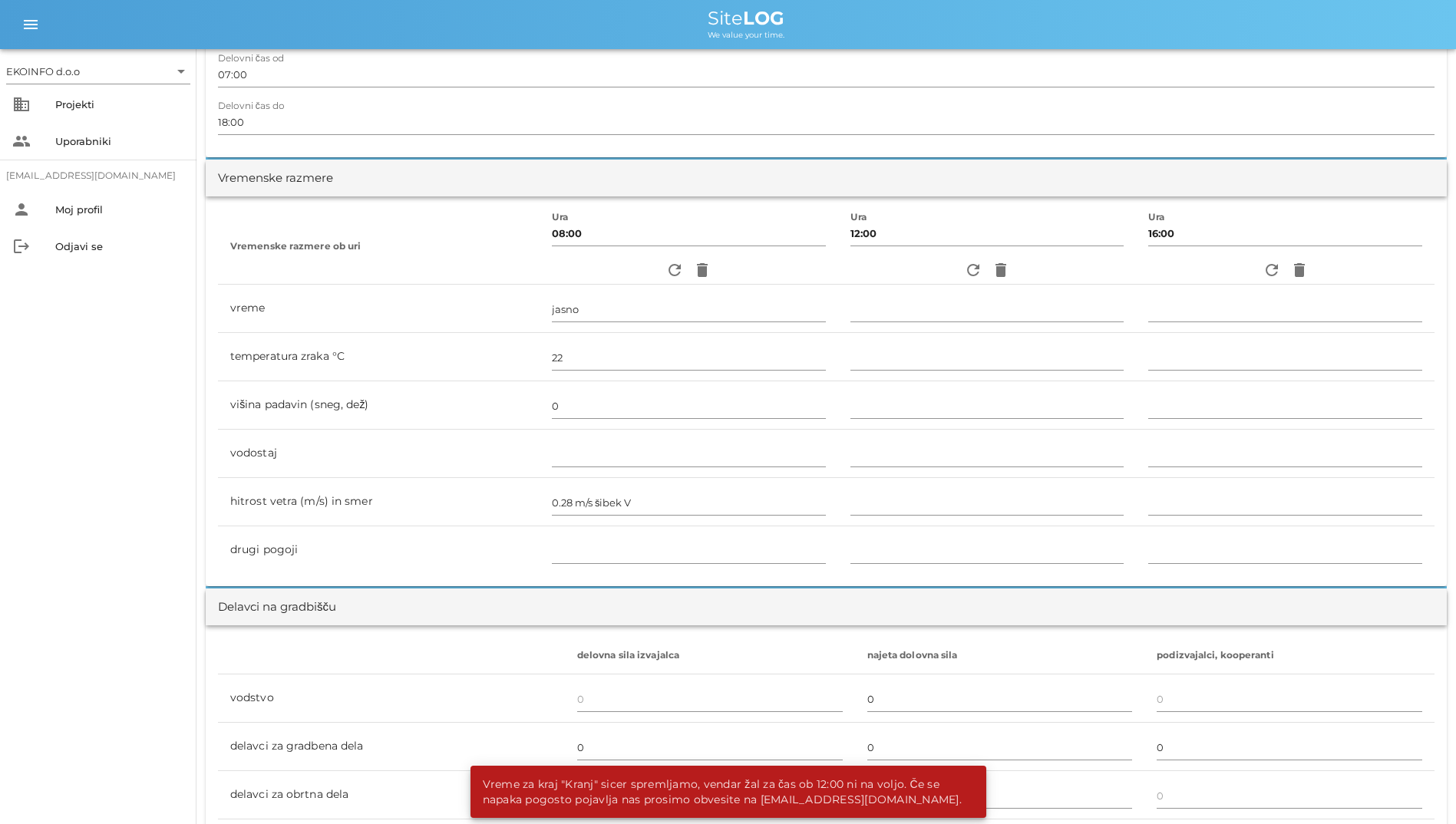
scroll to position [384, 0]
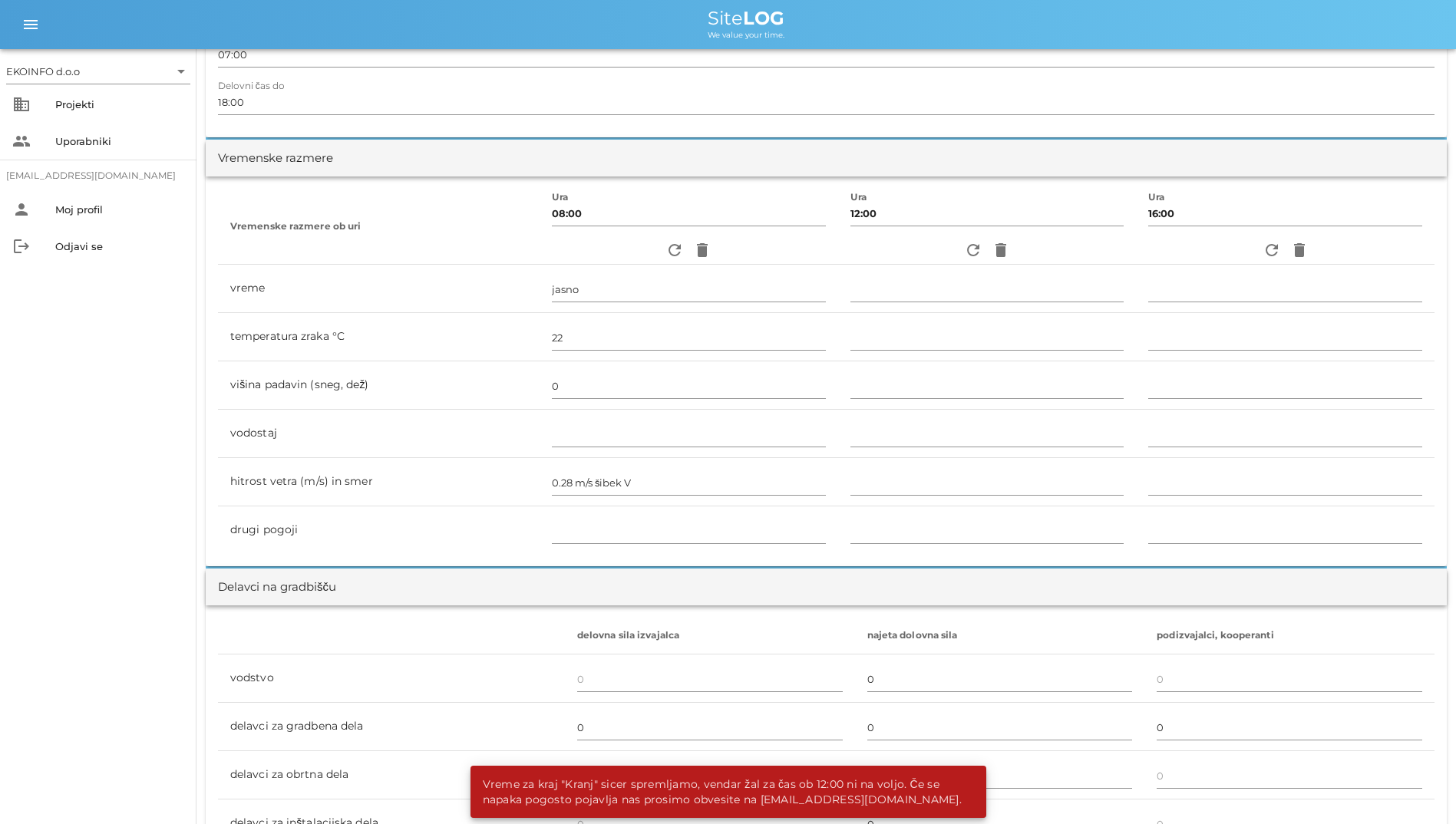
click at [920, 808] on div "Vreme za kraj "Kranj" sicer spremljamo, vendar žal za čas ob 12:00 ni na voljo.…" at bounding box center [725, 791] width 509 height 52
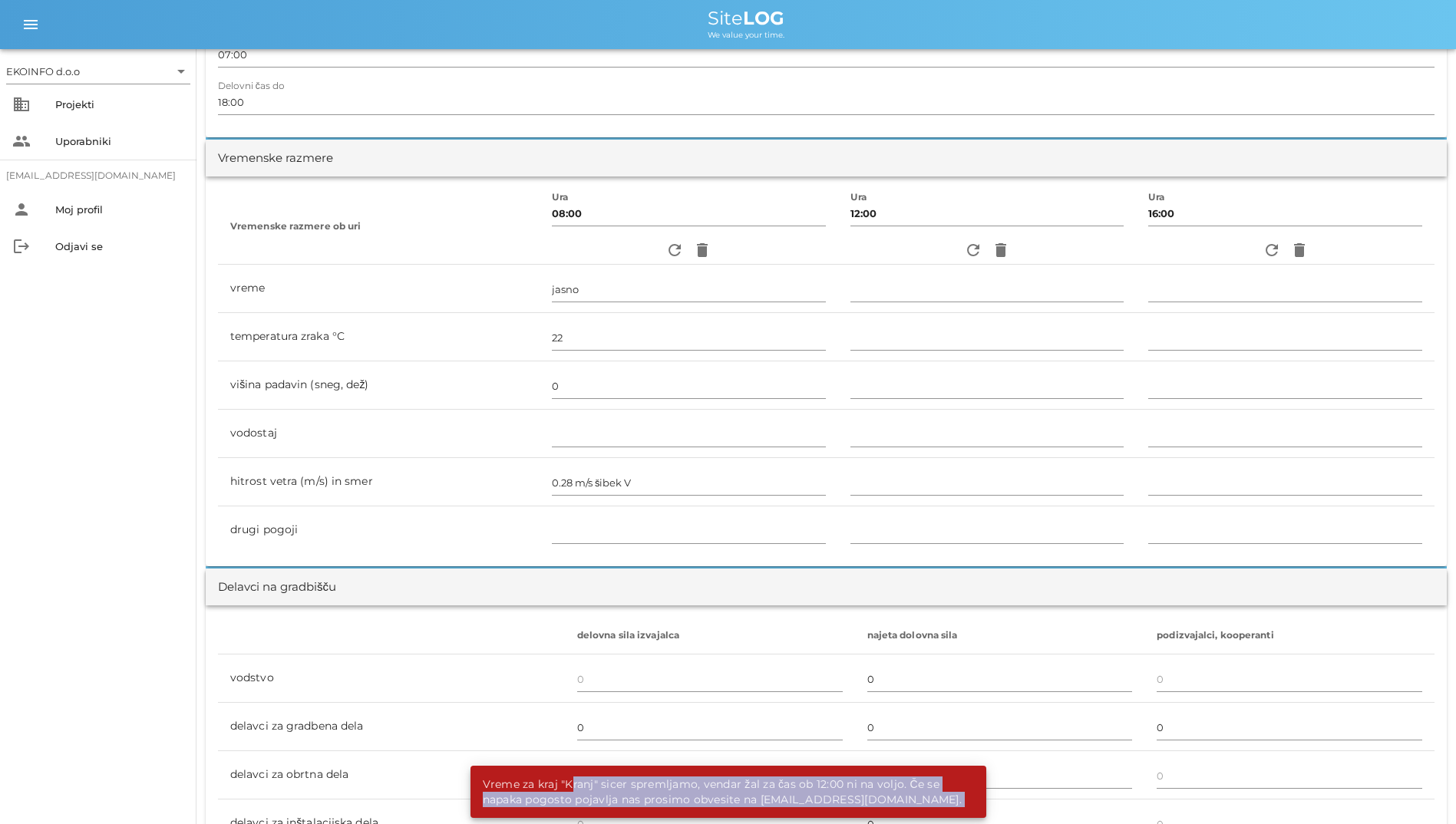
click at [920, 808] on div "Vreme za kraj "Kranj" sicer spremljamo, vendar žal za čas ob 12:00 ni na voljo.…" at bounding box center [725, 791] width 509 height 52
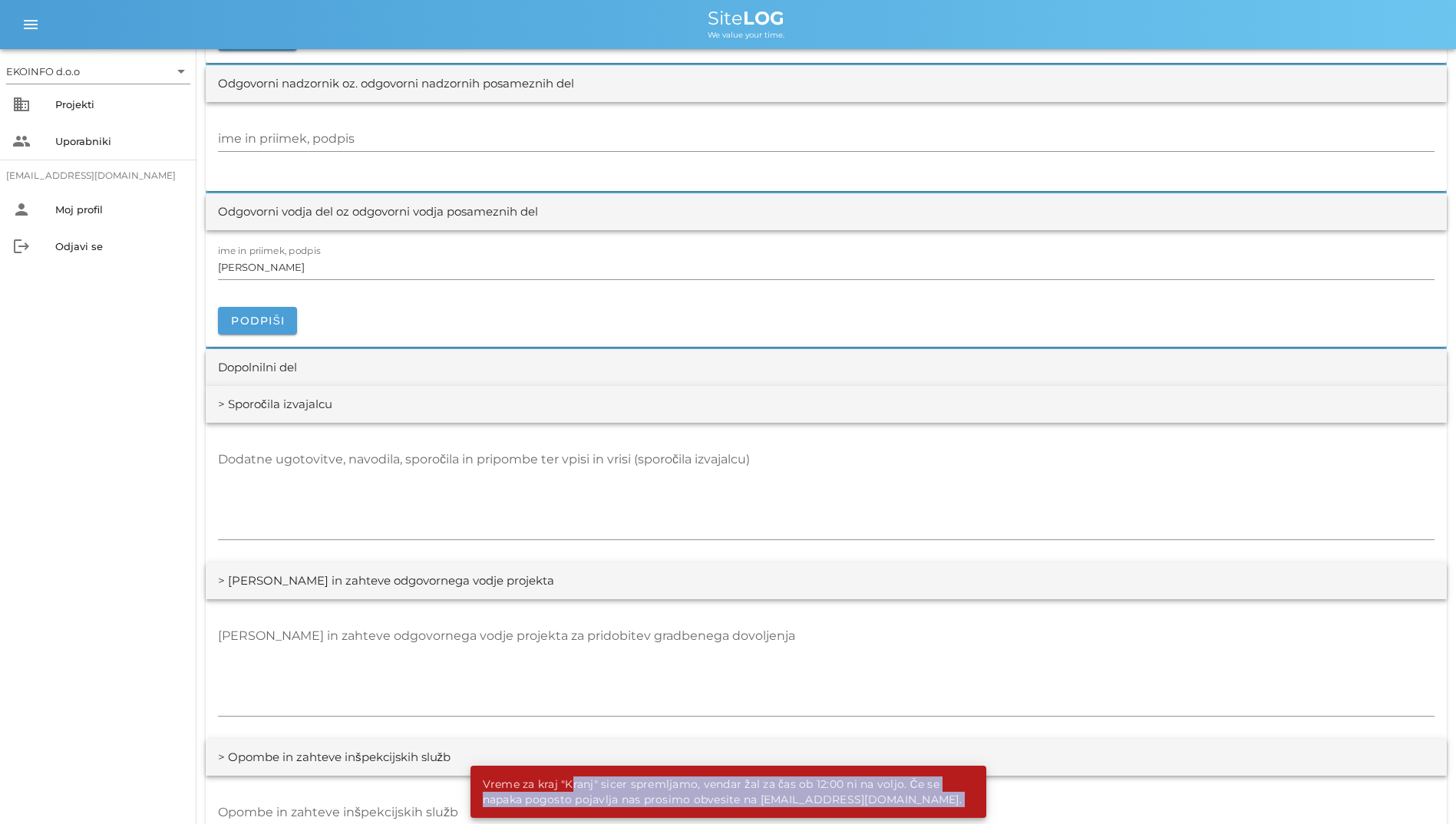
scroll to position [1765, 0]
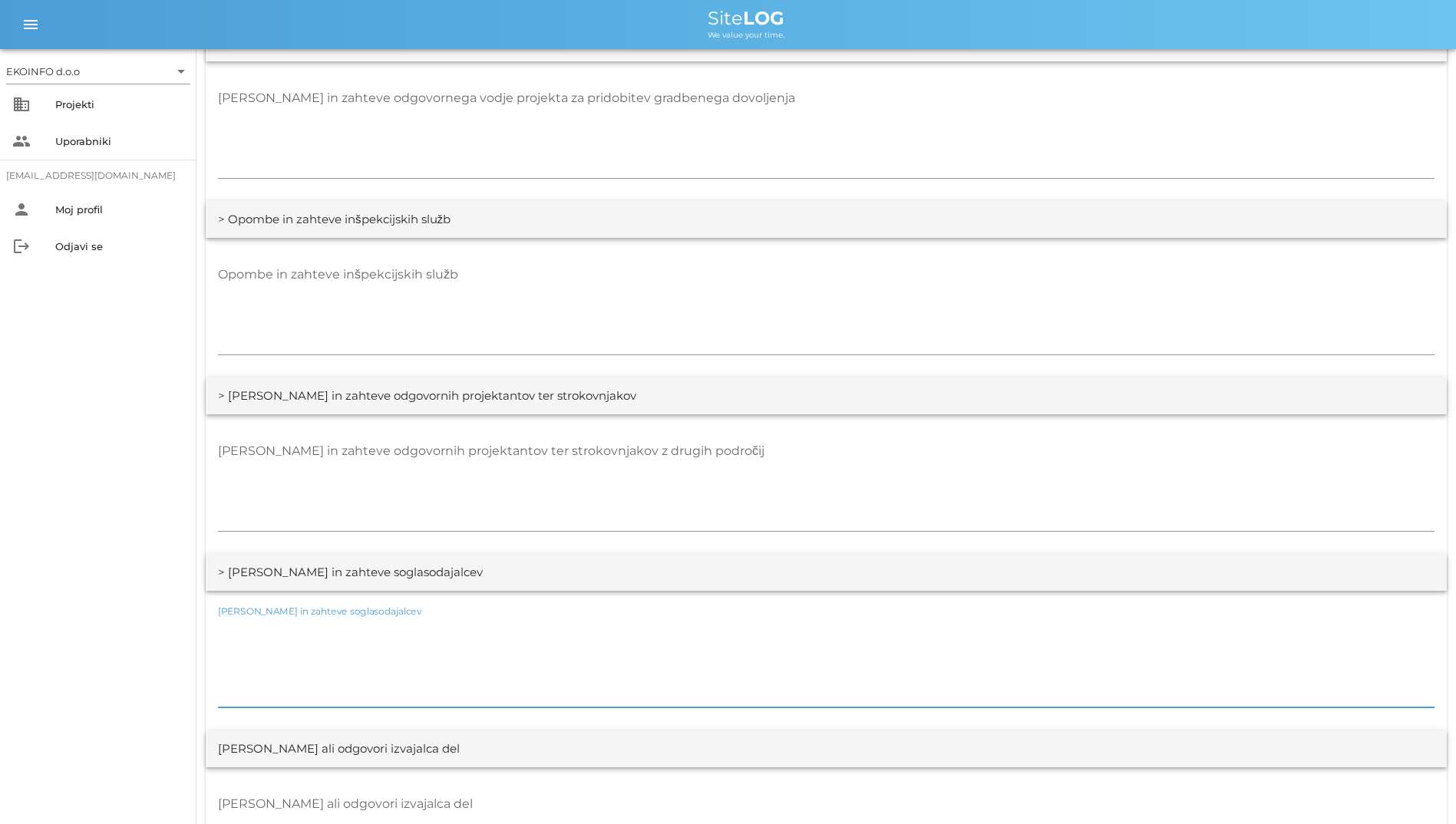
click at [748, 706] on textarea "[PERSON_NAME] in zahteve soglasodajalcev" at bounding box center [826, 662] width 1216 height 92
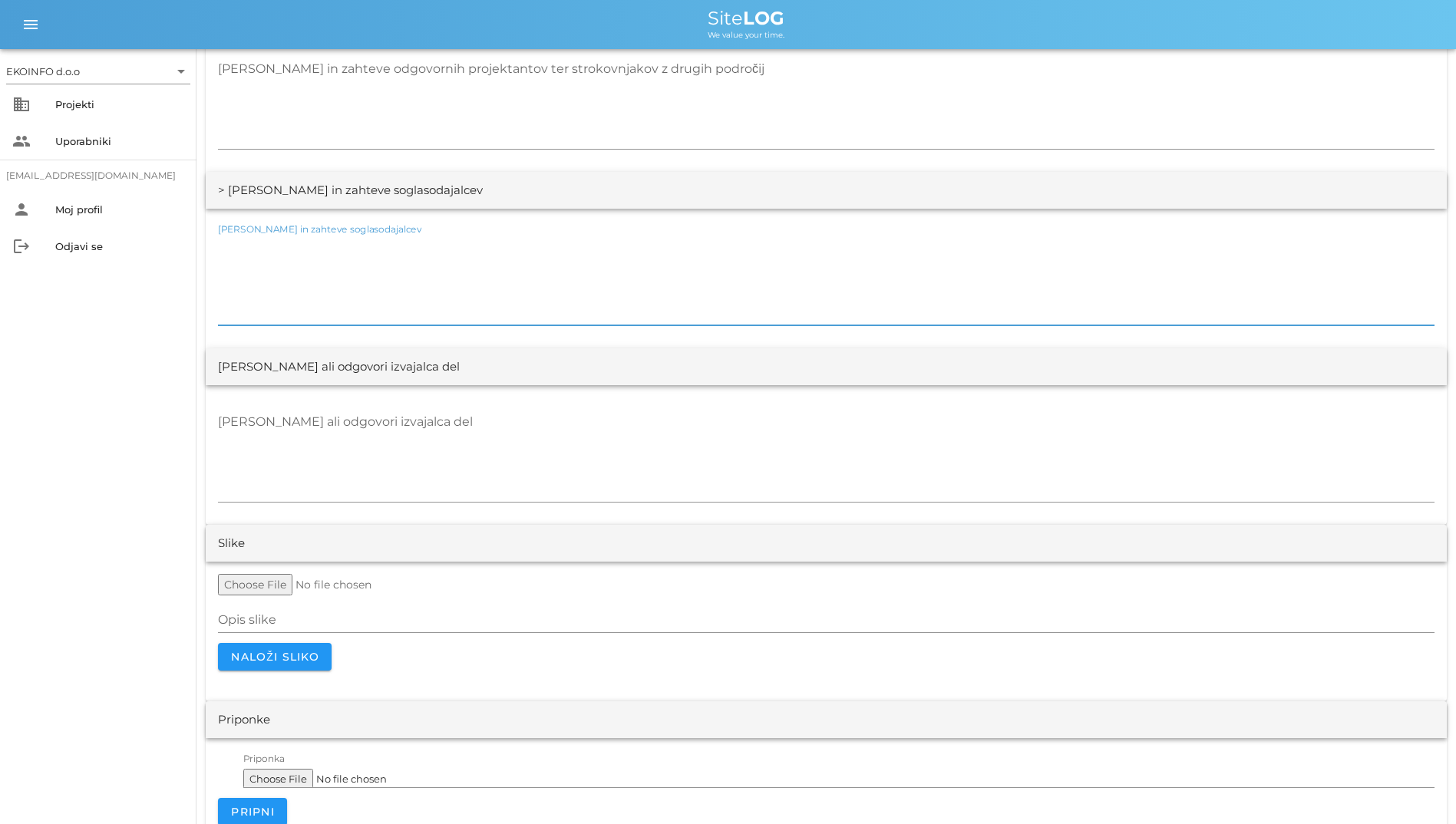
scroll to position [2686, 0]
click at [728, 443] on textarea "[PERSON_NAME] ali odgovori izvajalca del" at bounding box center [826, 454] width 1216 height 92
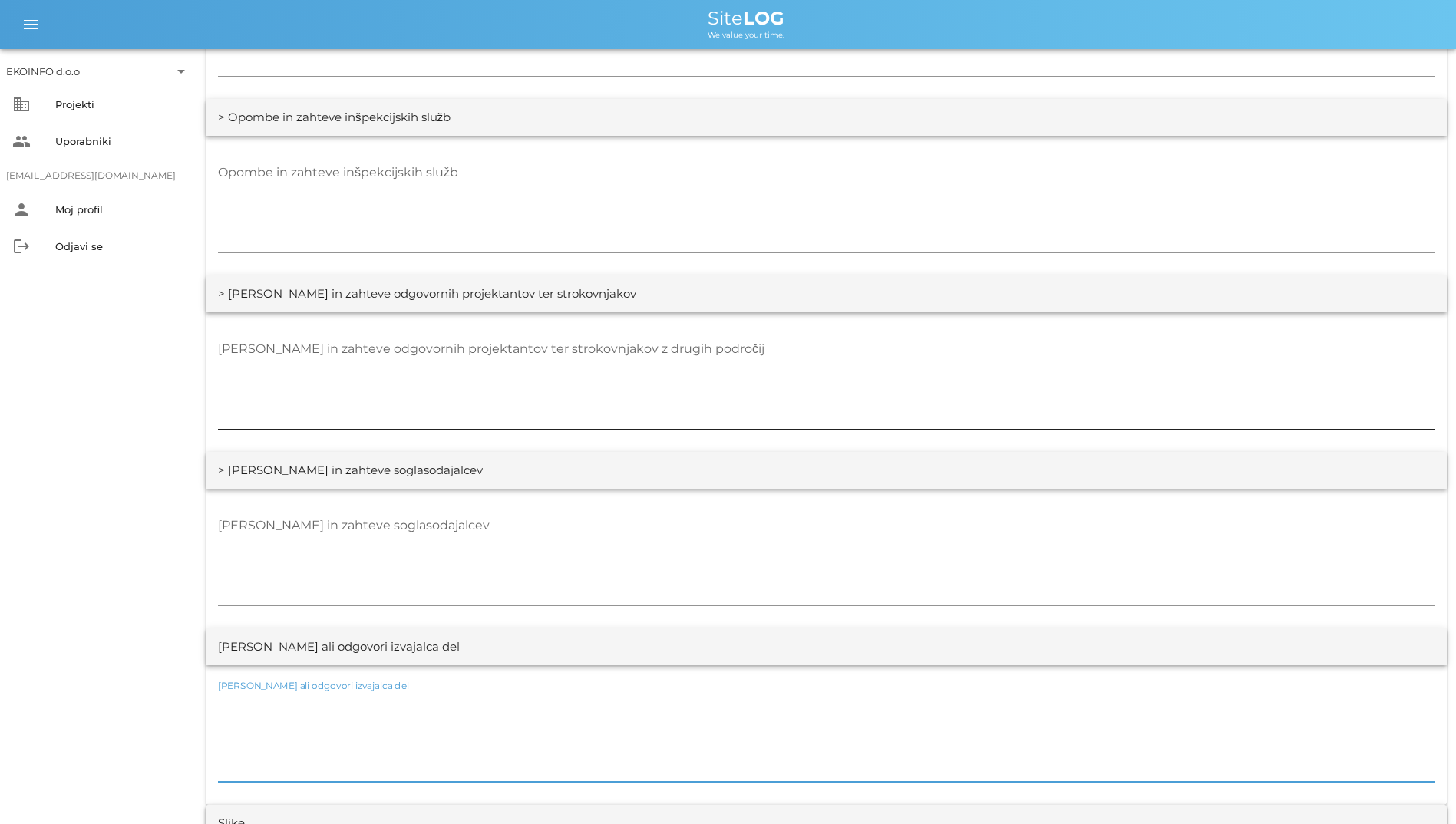
scroll to position [2400, 0]
click at [486, 490] on div "> [PERSON_NAME] in zahteve soglasodajalcev" at bounding box center [826, 475] width 1241 height 37
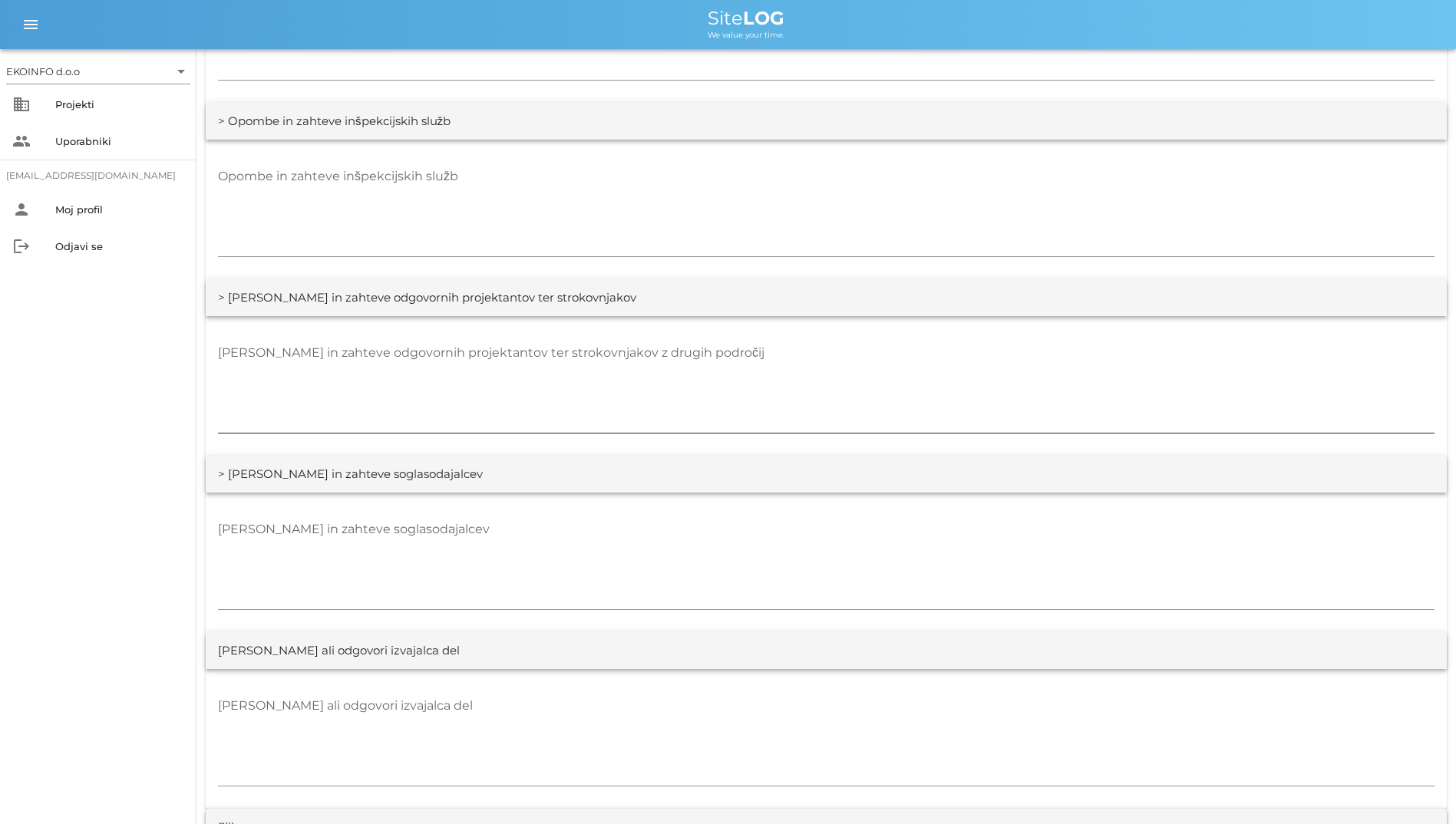
click at [986, 387] on textarea "[PERSON_NAME] in zahteve odgovornih projektantov ter strokovnjakov z drugih pod…" at bounding box center [826, 387] width 1216 height 92
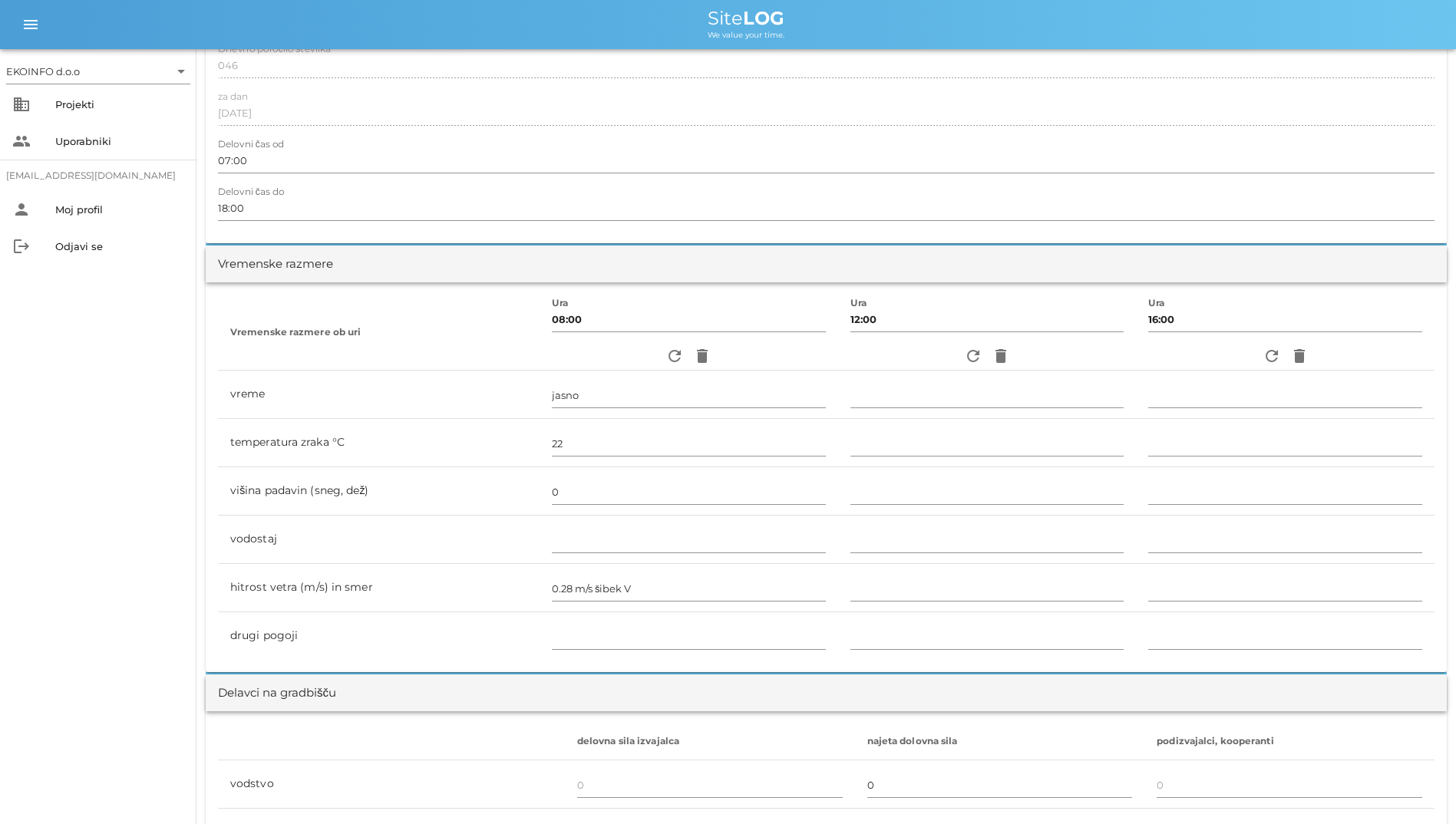
scroll to position [307, 0]
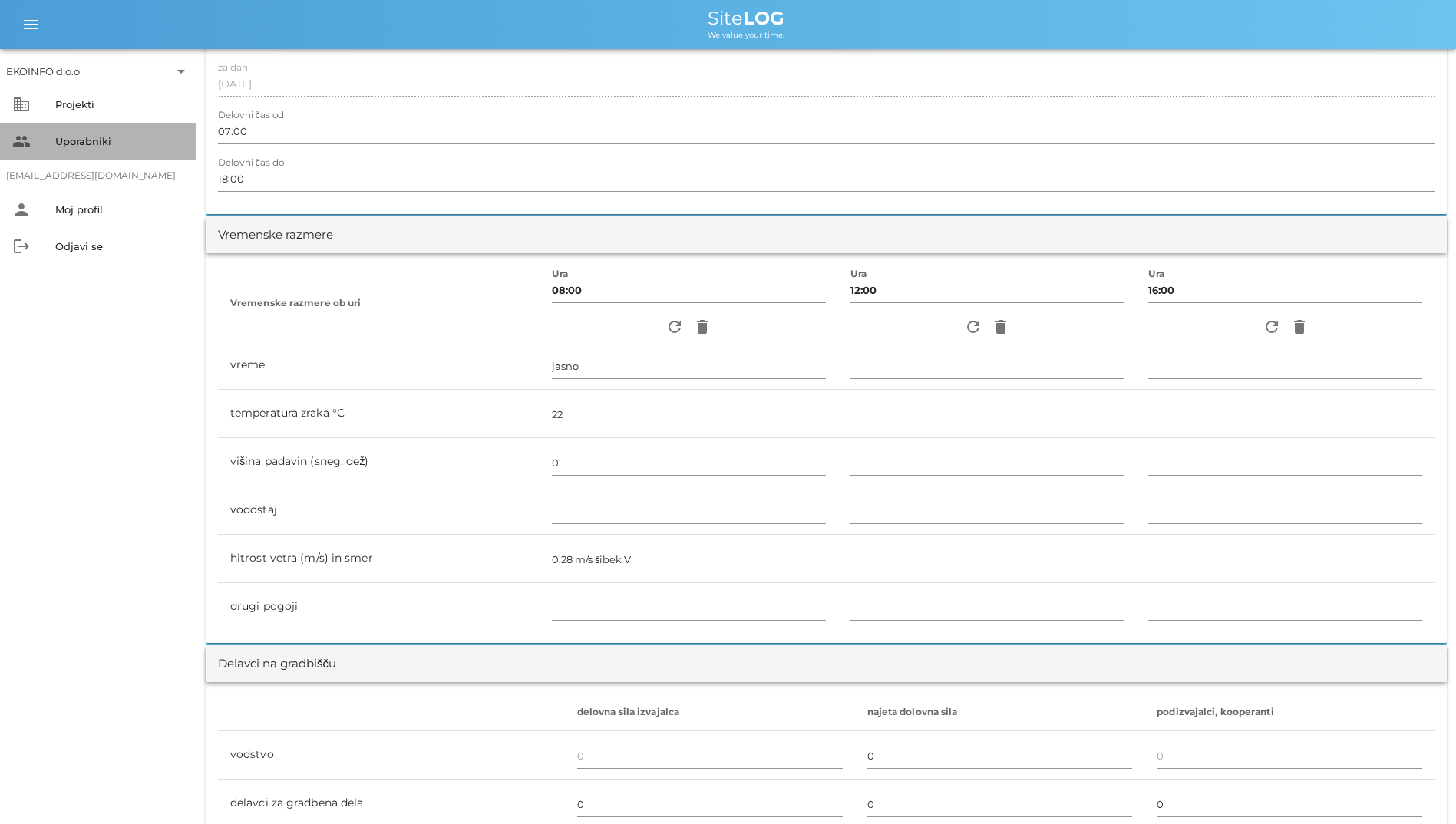
click at [113, 141] on div "Uporabniki" at bounding box center [119, 141] width 129 height 12
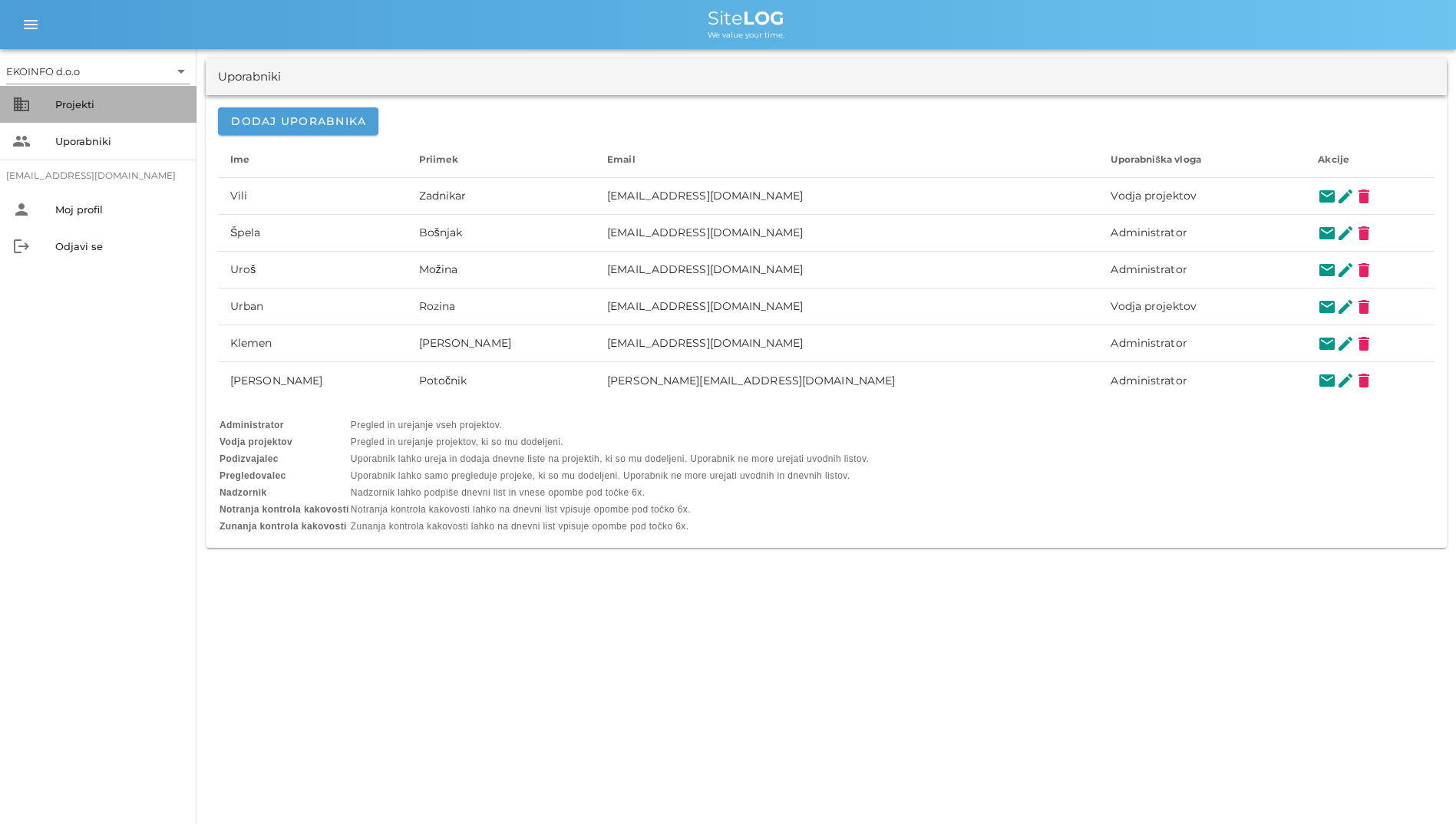
click at [111, 105] on div "Projekti" at bounding box center [119, 105] width 129 height 12
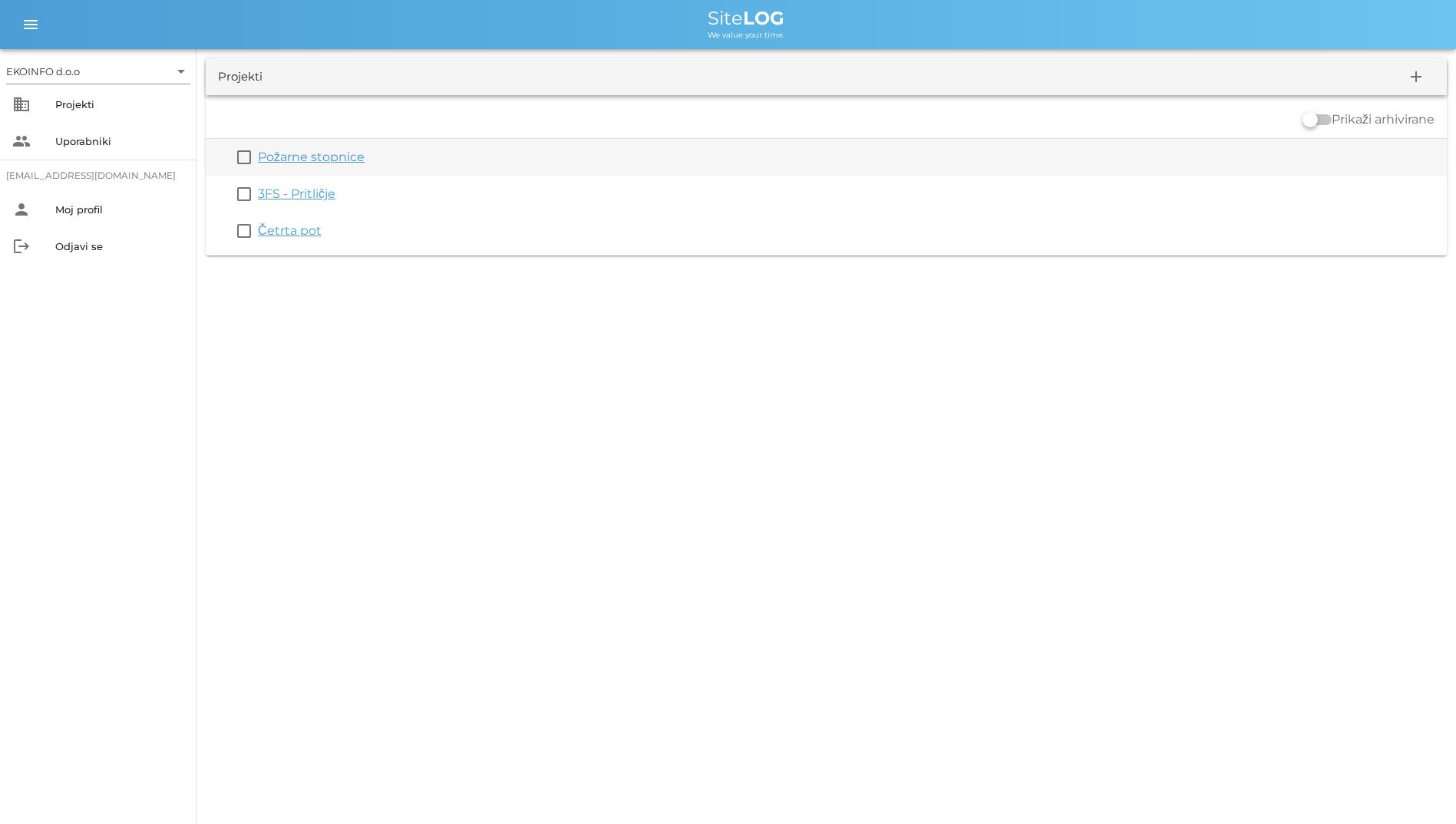
click at [295, 169] on div "check_box_outline_blank Požarne stopnice" at bounding box center [826, 158] width 1241 height 37
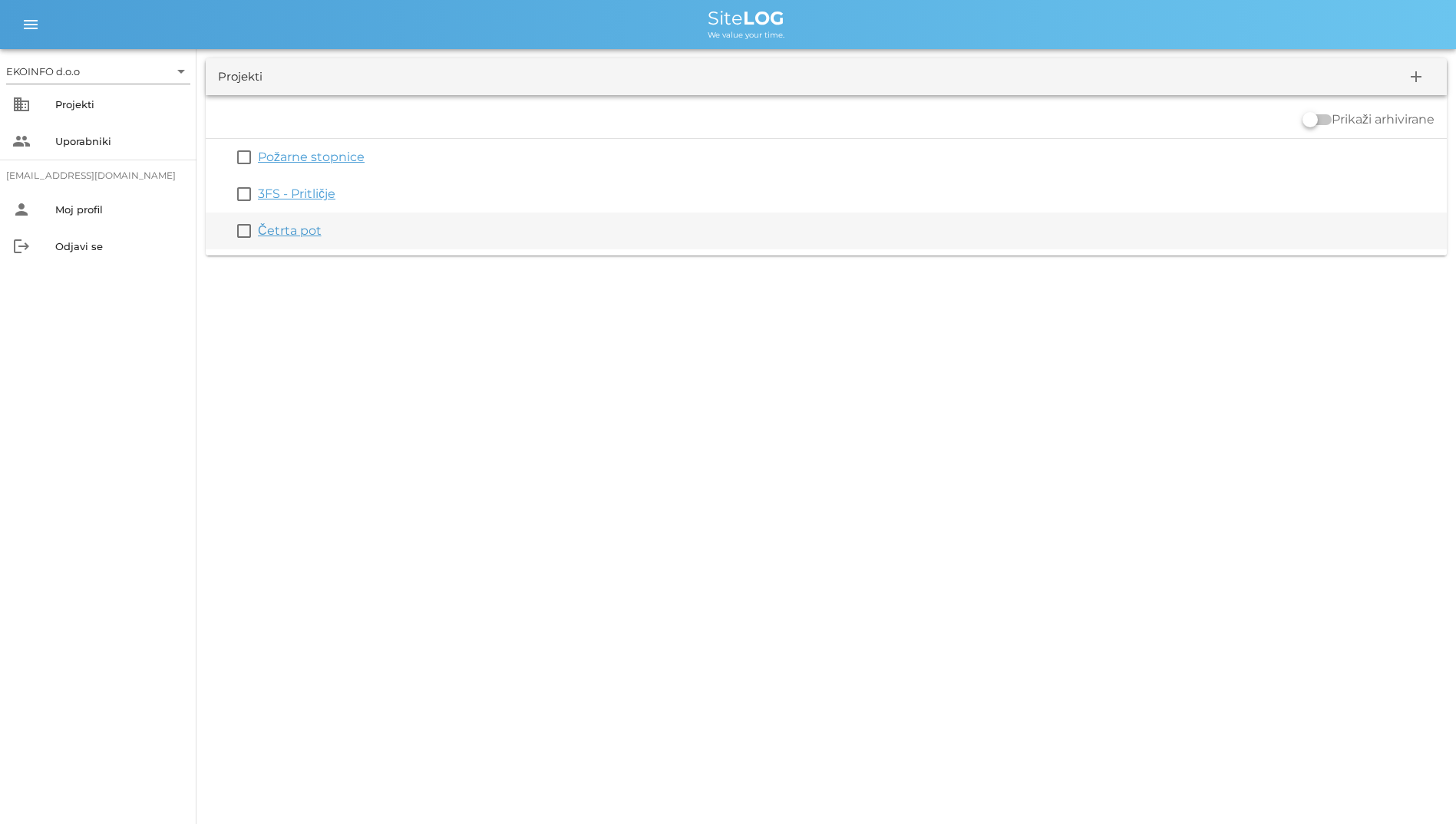
click at [293, 226] on link "Četrta pot" at bounding box center [290, 231] width 64 height 14
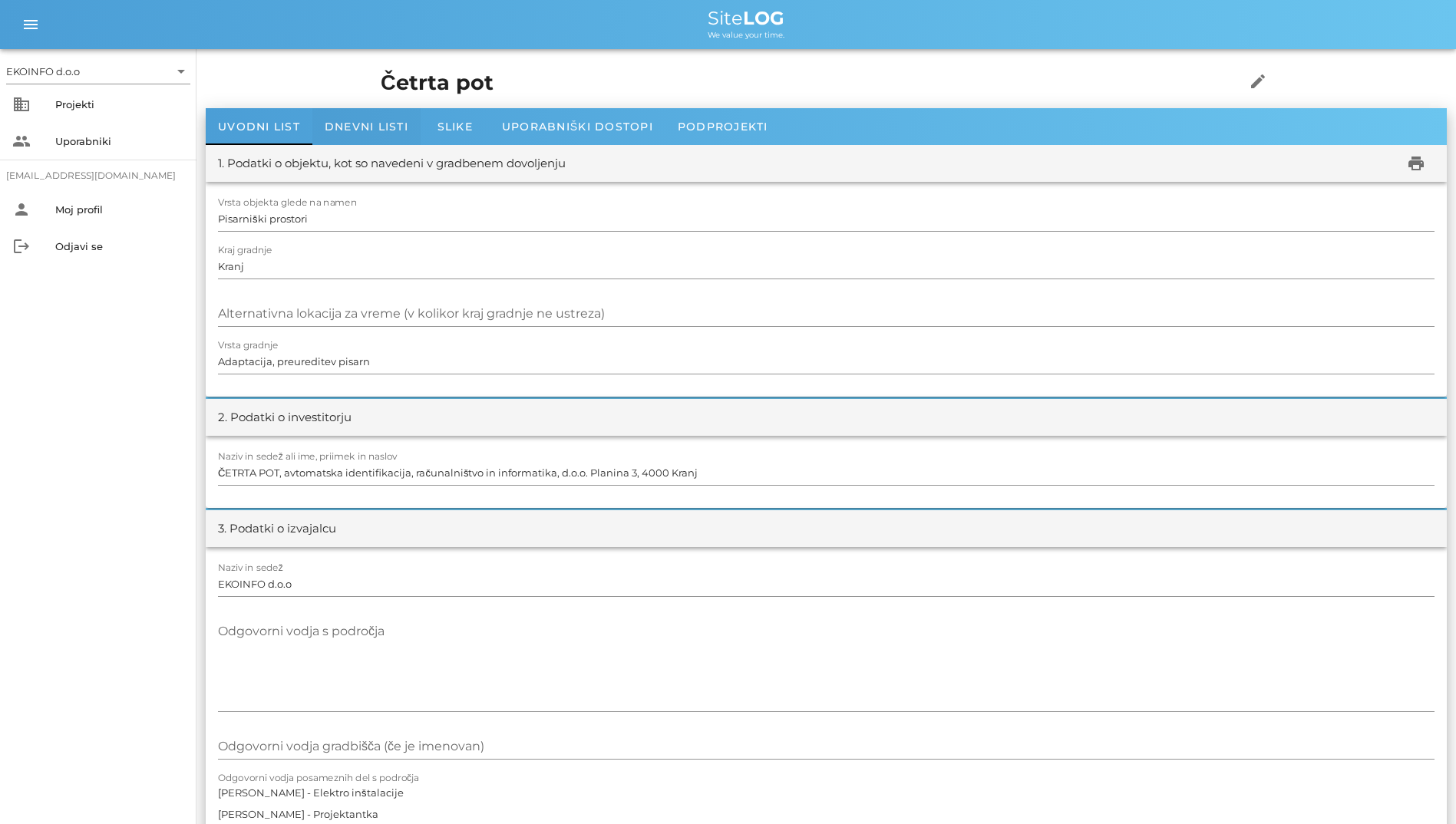
drag, startPoint x: 384, startPoint y: 145, endPoint x: 378, endPoint y: 139, distance: 8.5
click at [375, 134] on div "Dnevni listi" at bounding box center [366, 127] width 108 height 37
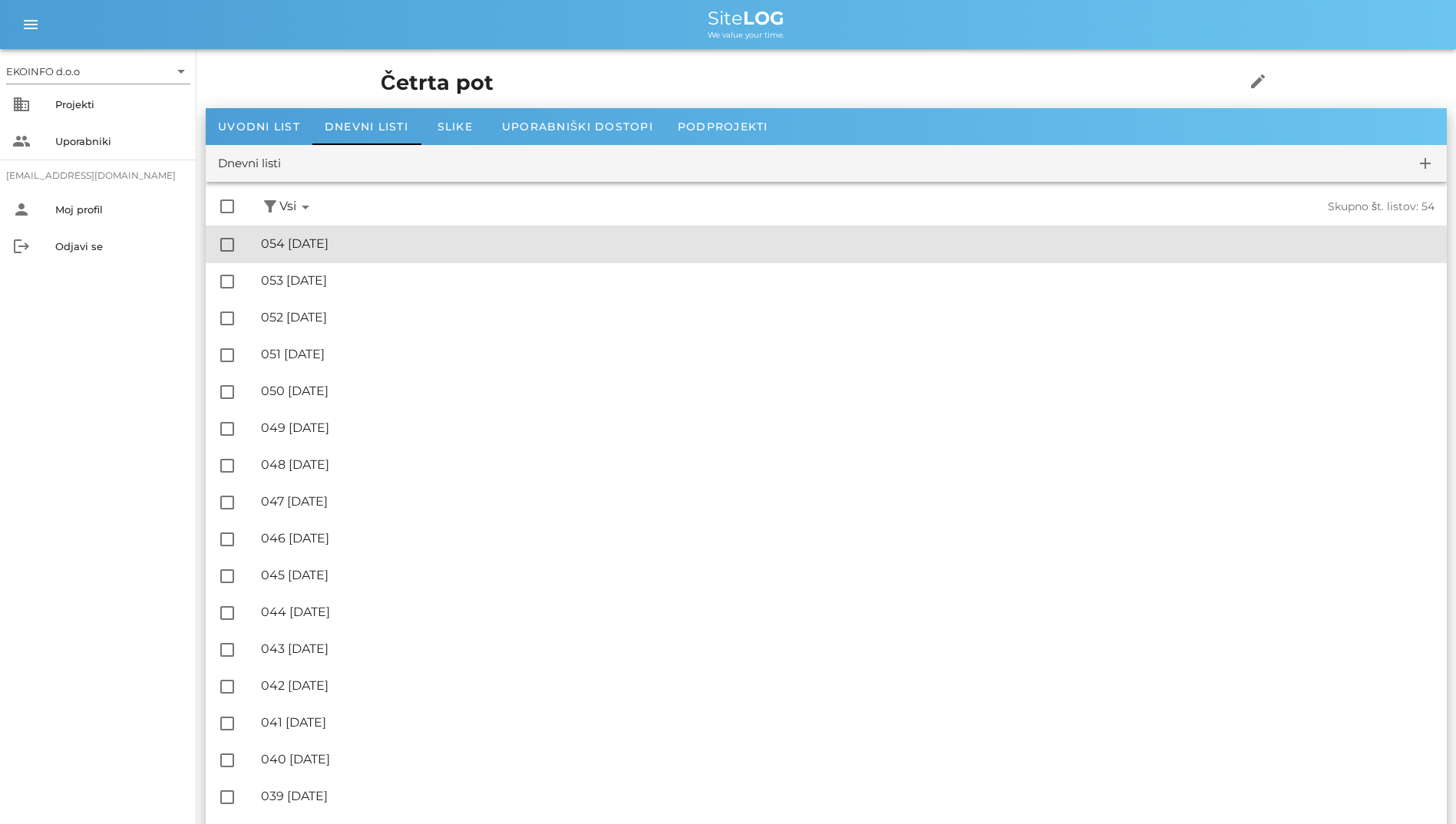
click at [347, 230] on div "🔏 054 torek, 19.08.2025 ✓ Podpisal: Nadzornik ✓ Podpisal: Sestavljalec ✓ Podpis…" at bounding box center [847, 244] width 1174 height 35
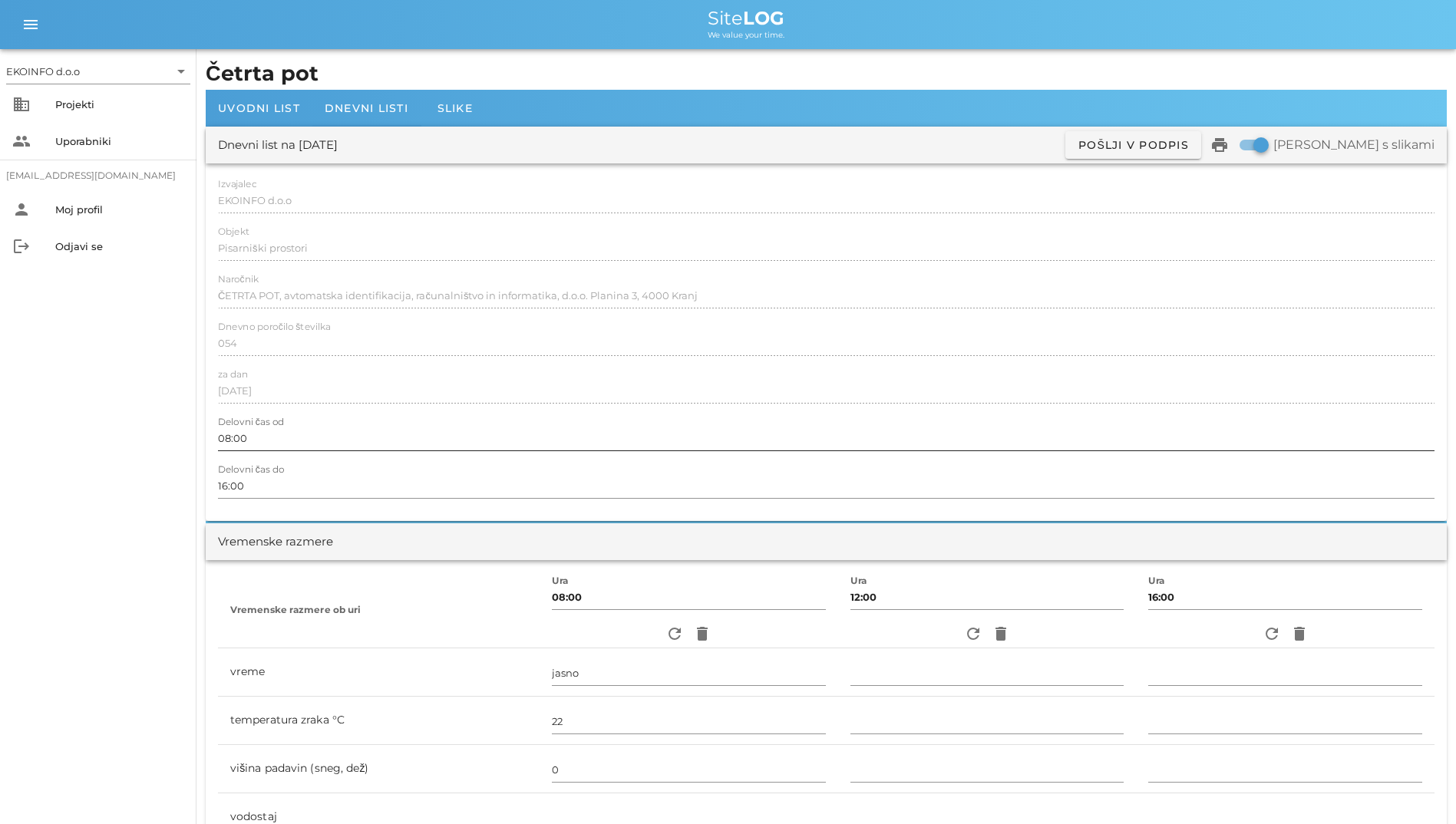
scroll to position [460, 0]
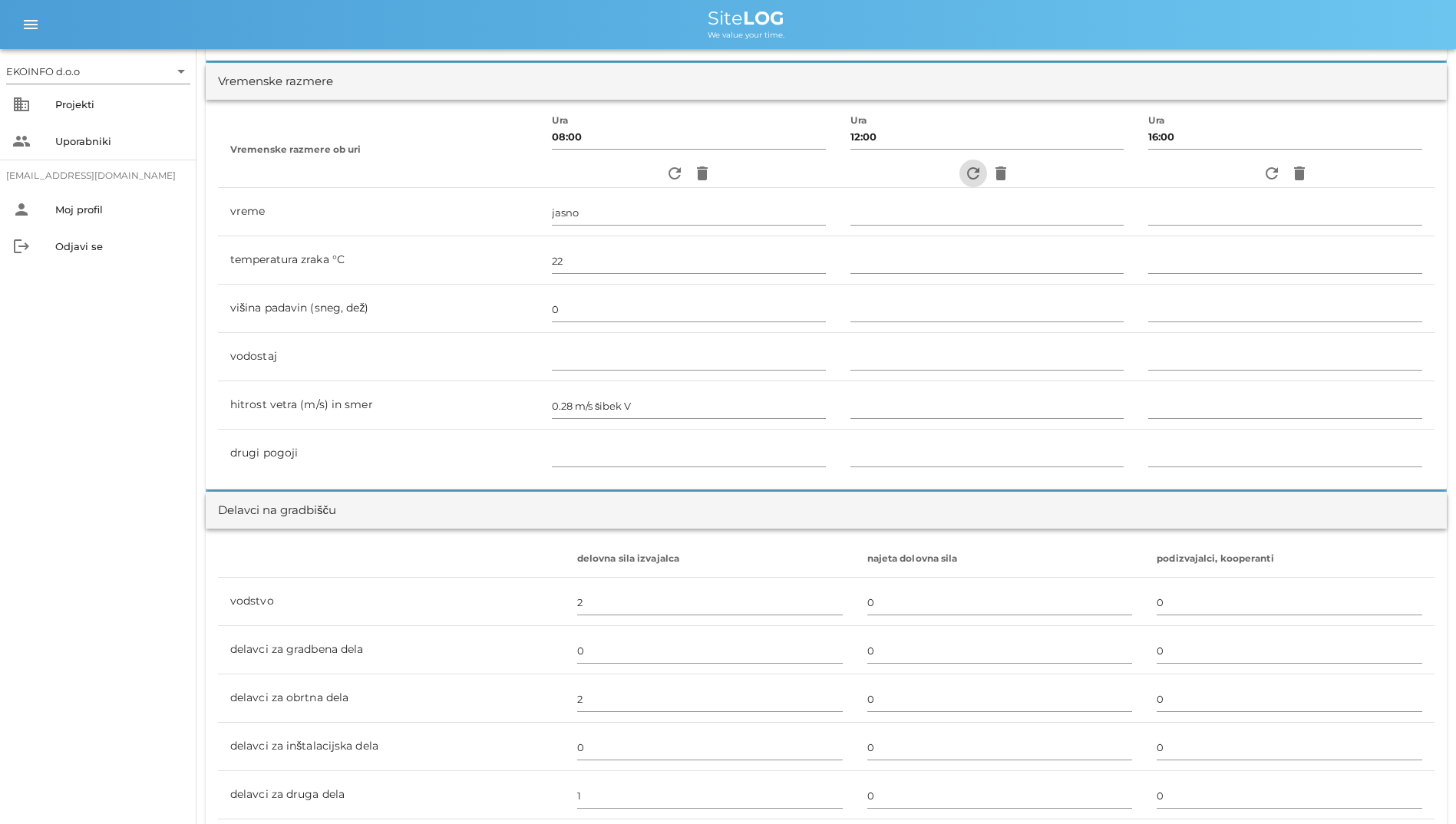
click at [965, 172] on icon "refresh" at bounding box center [972, 173] width 19 height 19
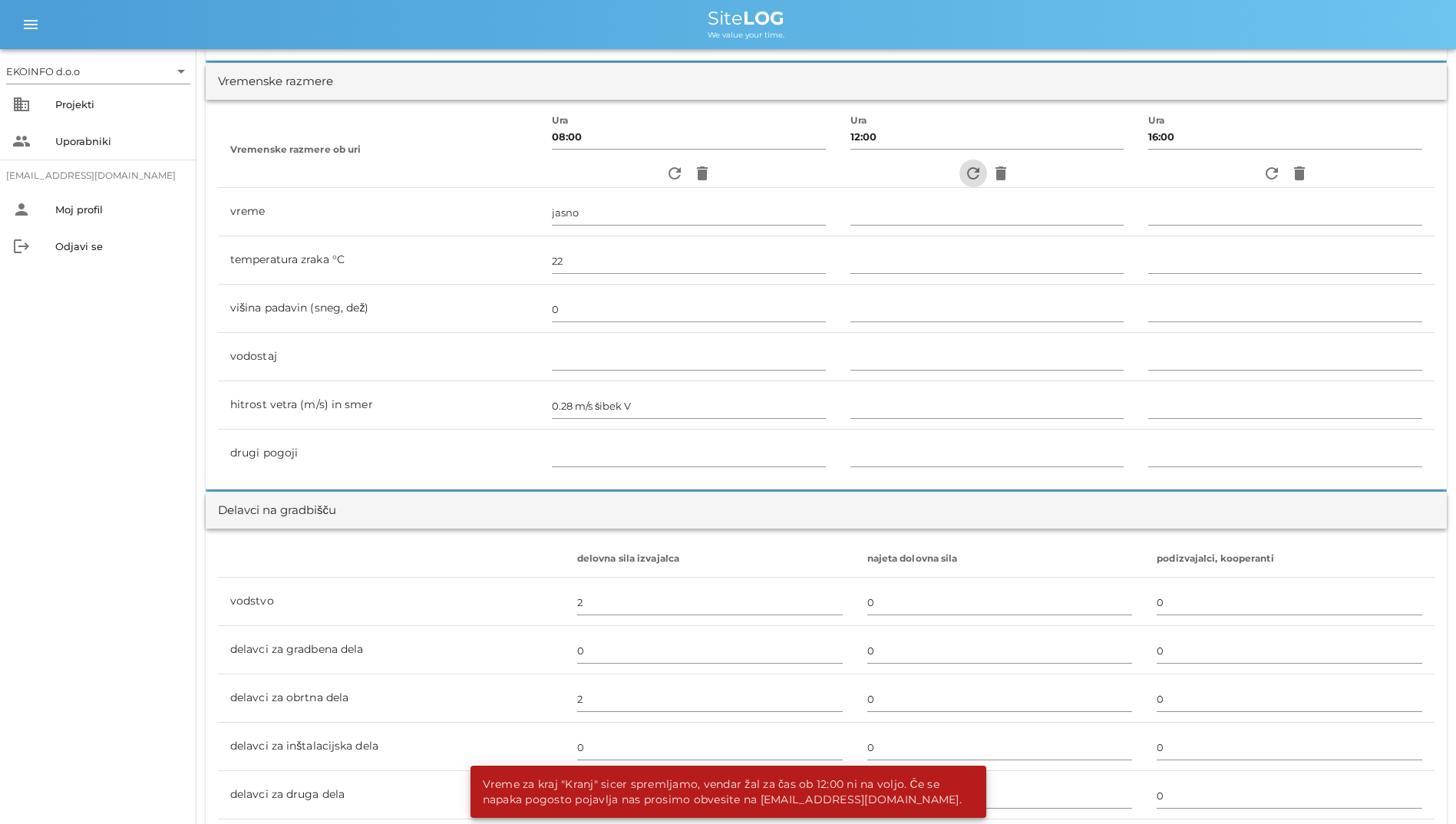
click at [965, 172] on icon "refresh" at bounding box center [972, 173] width 19 height 19
click at [665, 178] on icon "refresh" at bounding box center [674, 173] width 19 height 19
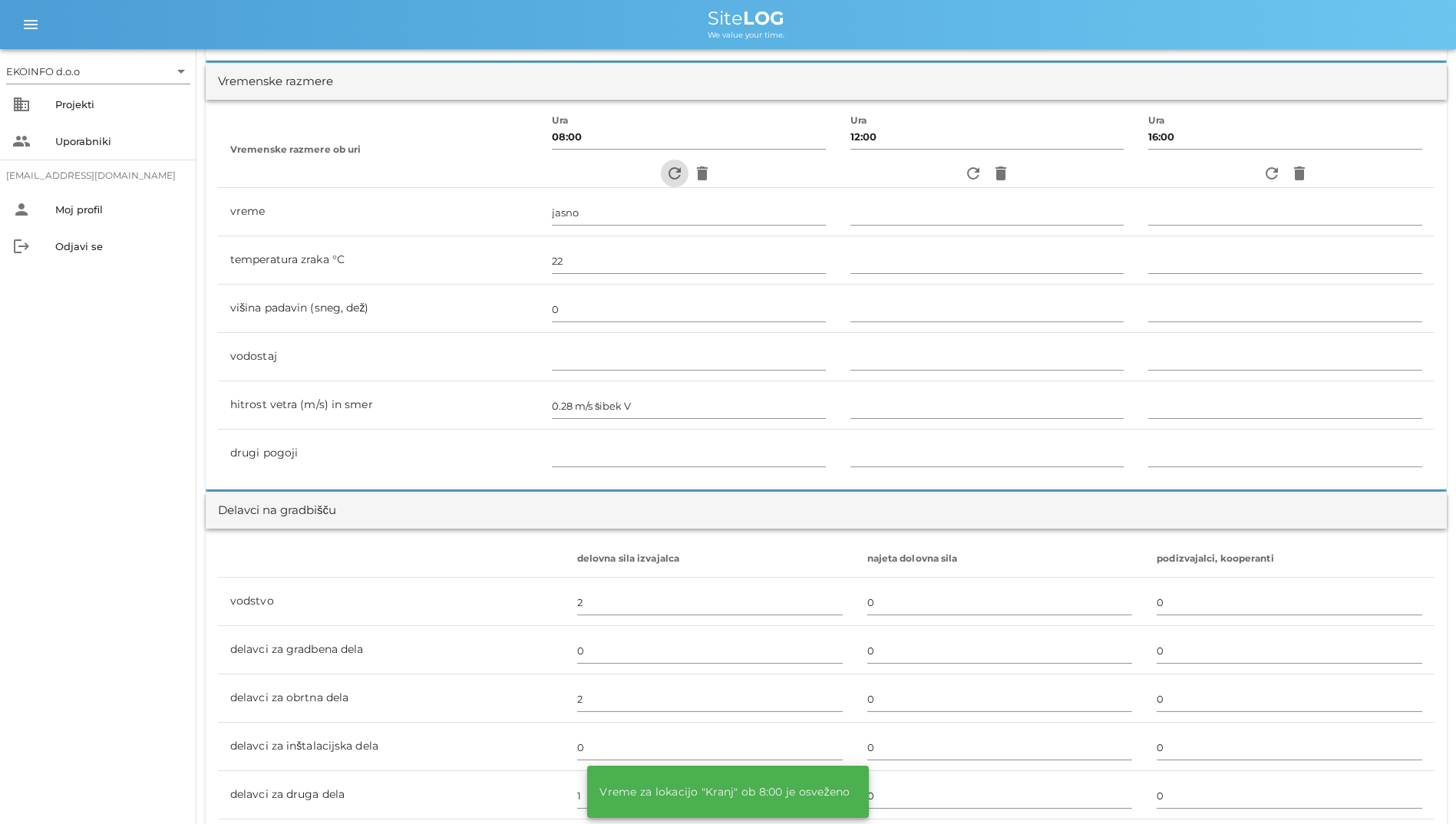
click at [665, 178] on icon "refresh" at bounding box center [674, 173] width 19 height 19
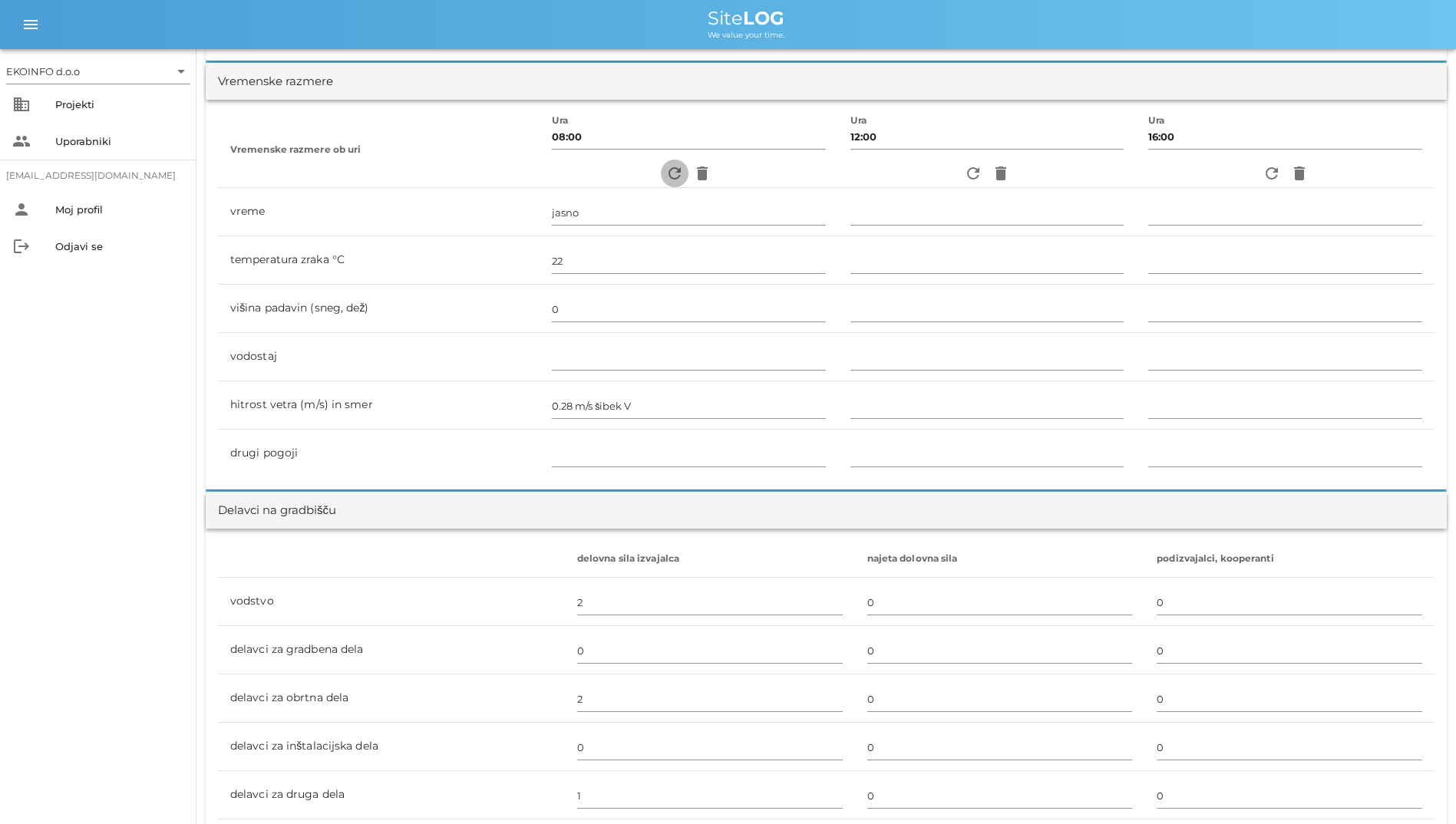
click at [665, 178] on icon "refresh" at bounding box center [674, 173] width 19 height 19
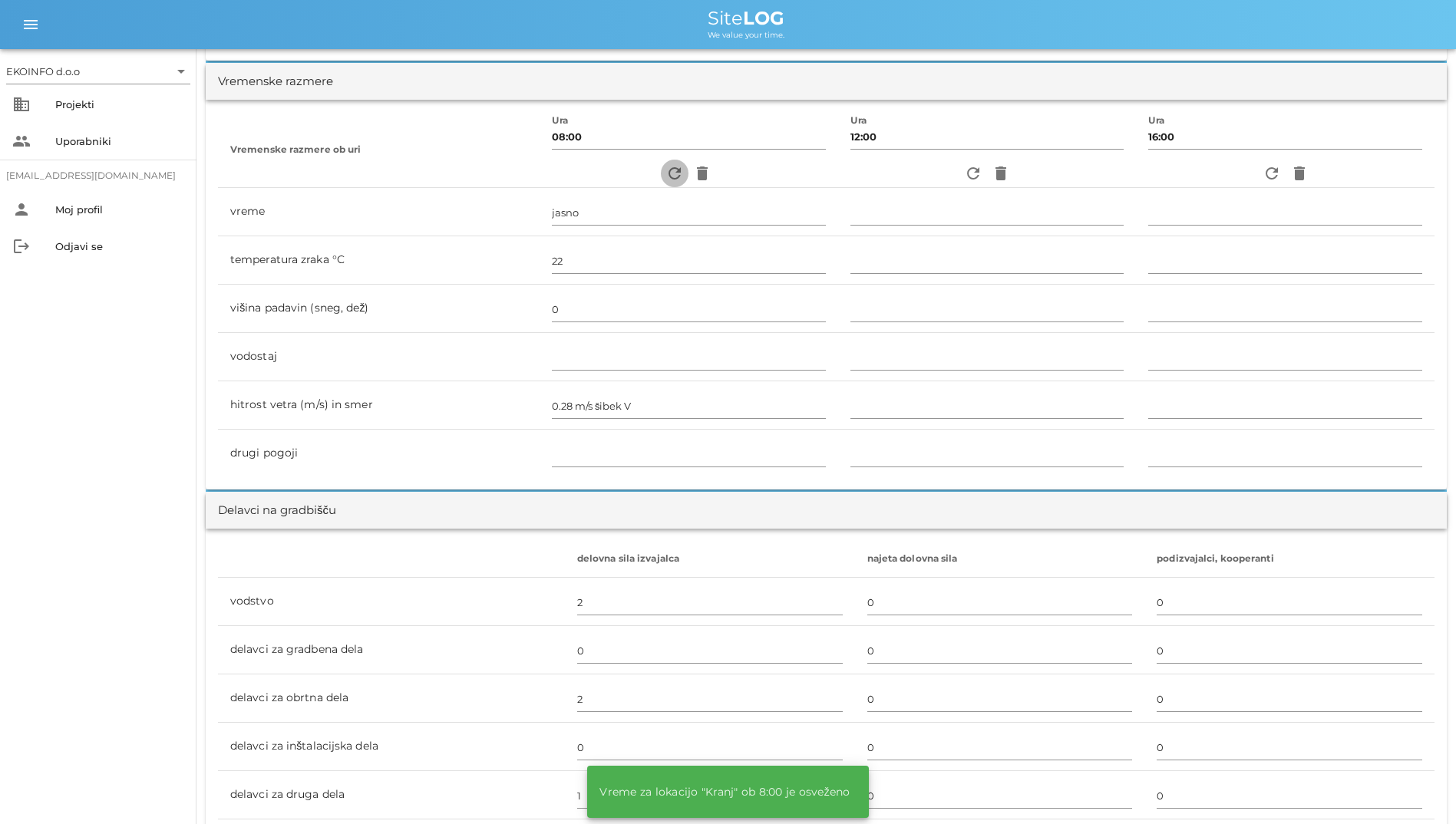
click at [665, 178] on icon "refresh" at bounding box center [674, 173] width 19 height 19
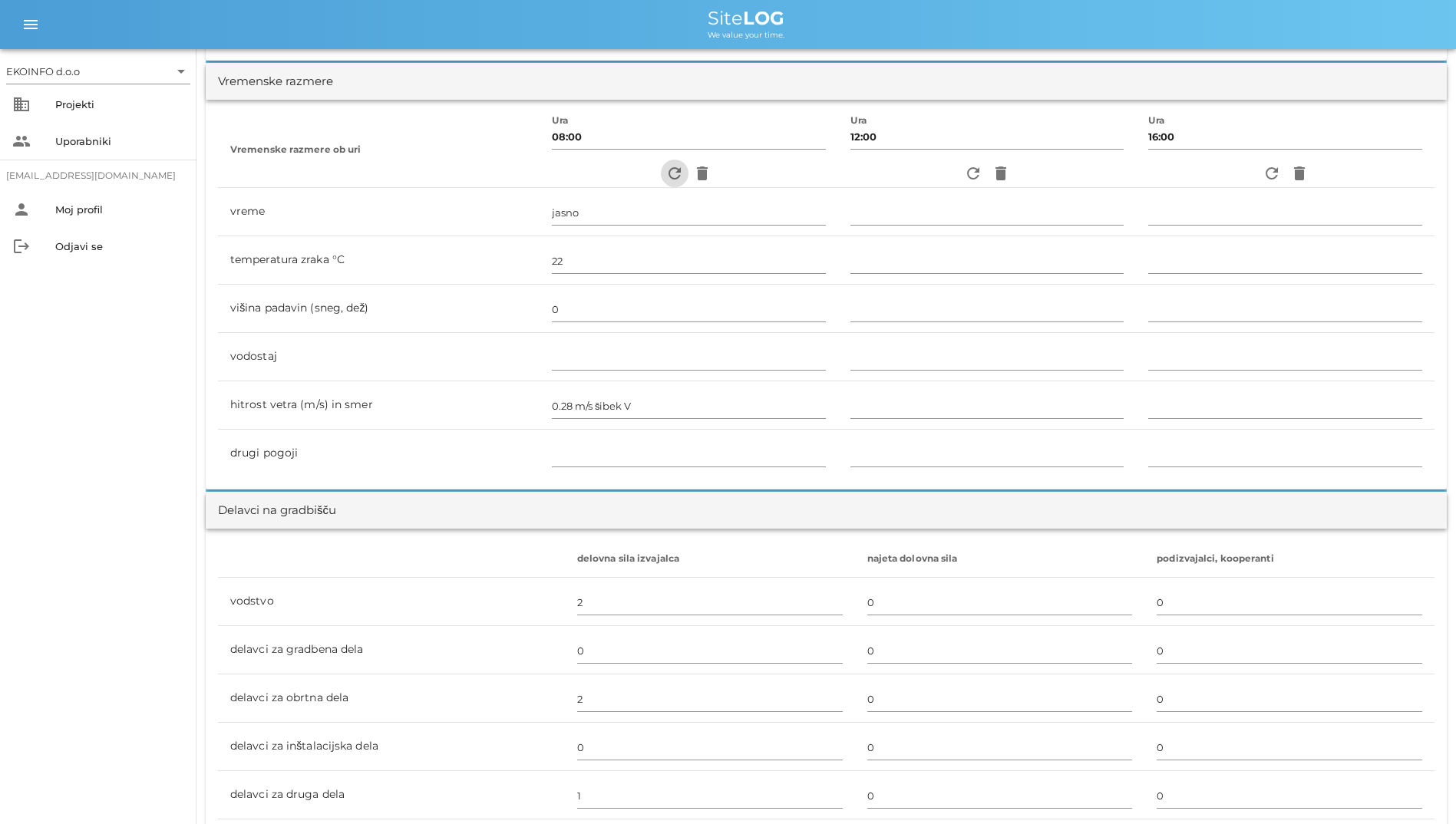
click at [665, 178] on icon "refresh" at bounding box center [674, 173] width 19 height 19
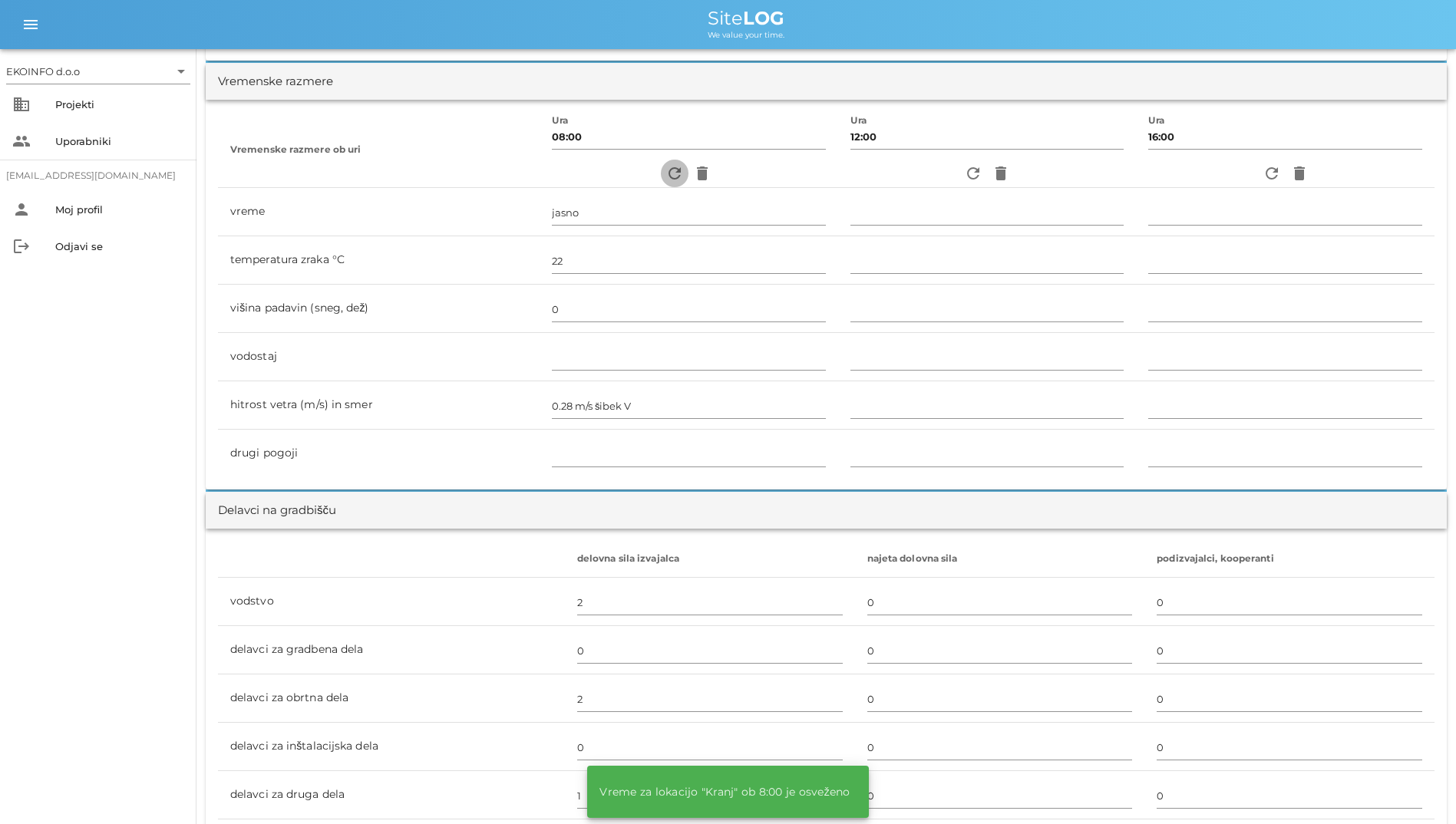
click at [665, 178] on icon "refresh" at bounding box center [674, 173] width 19 height 19
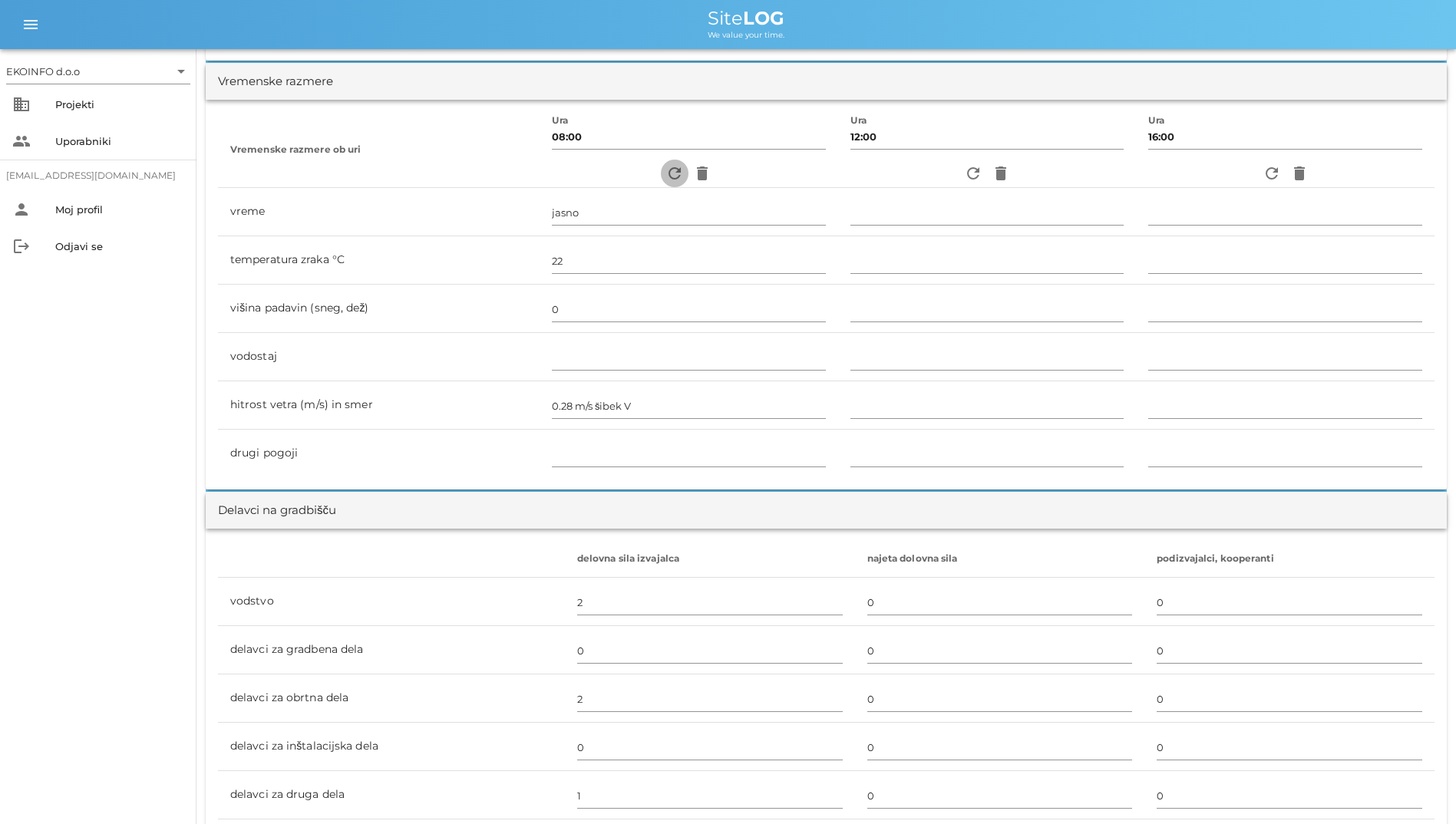
click at [665, 178] on icon "refresh" at bounding box center [674, 173] width 19 height 19
click at [665, 177] on icon "refresh" at bounding box center [674, 173] width 19 height 19
click at [665, 171] on icon "refresh" at bounding box center [674, 173] width 19 height 19
click at [665, 176] on icon "refresh" at bounding box center [674, 173] width 19 height 19
click at [964, 168] on icon "refresh" at bounding box center [972, 173] width 19 height 19
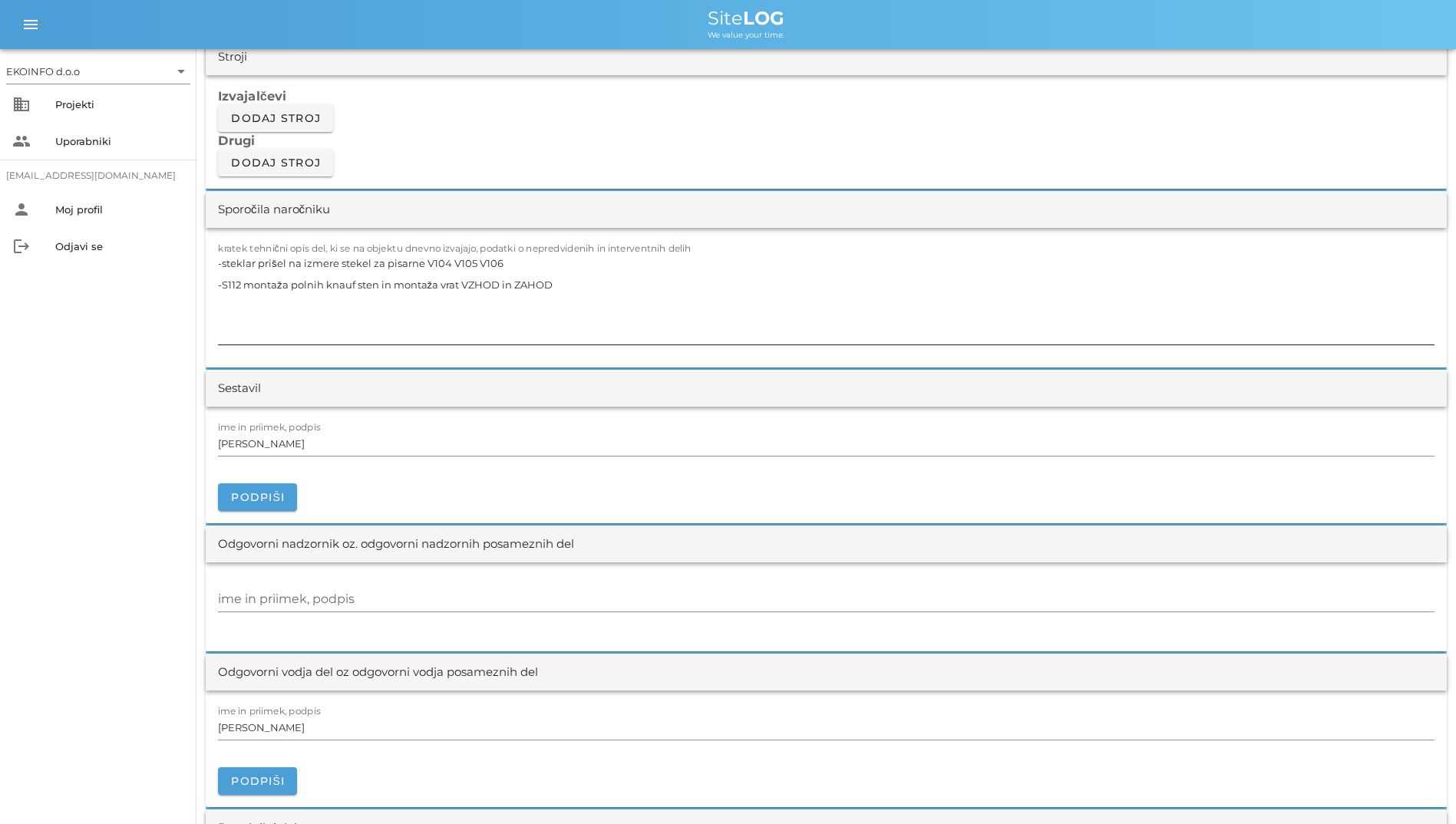
scroll to position [1305, 0]
click at [657, 267] on textarea "-steklar prišel na izmere stekel za pisarne V104 V105 V106 -S112 montaža polnih…" at bounding box center [826, 298] width 1216 height 92
click at [948, 258] on textarea "-steklar prišel na izmere stekel za pisarne V104 V105 V106 -S112 montaža polnih…" at bounding box center [826, 298] width 1216 height 92
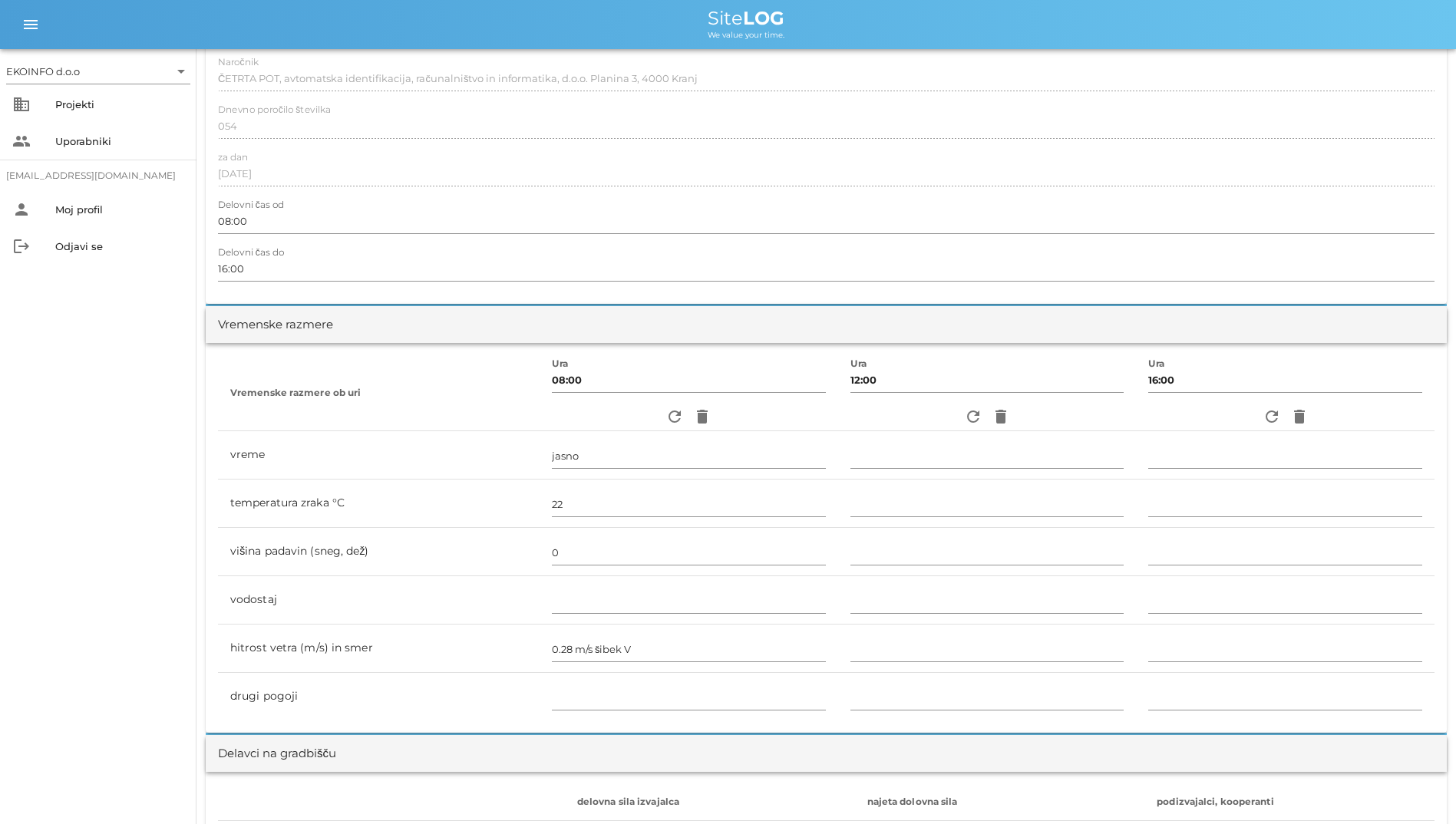
scroll to position [0, 0]
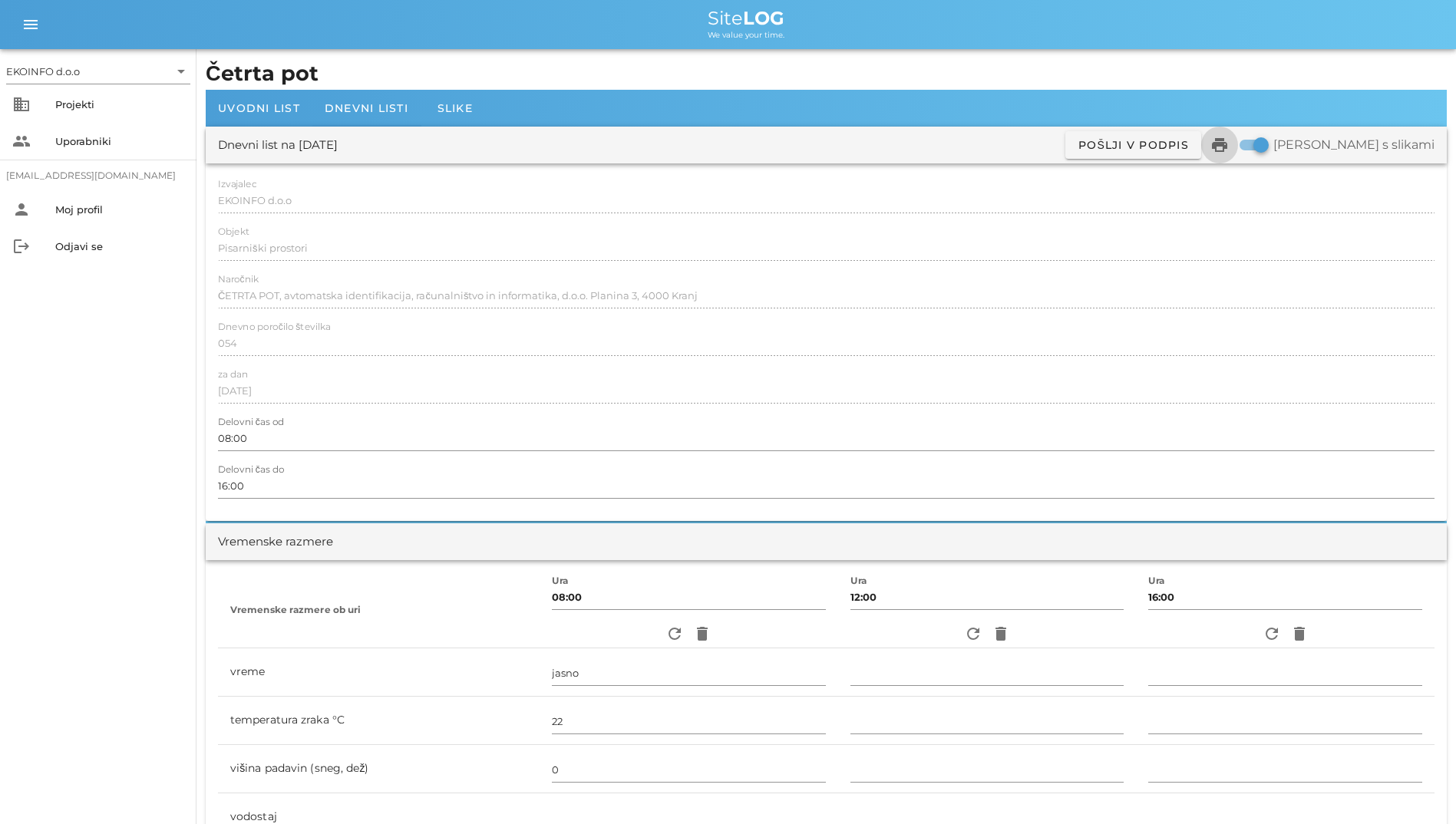
click at [1229, 139] on icon "print" at bounding box center [1219, 145] width 19 height 19
click at [358, 110] on span "Dnevni listi" at bounding box center [366, 108] width 83 height 14
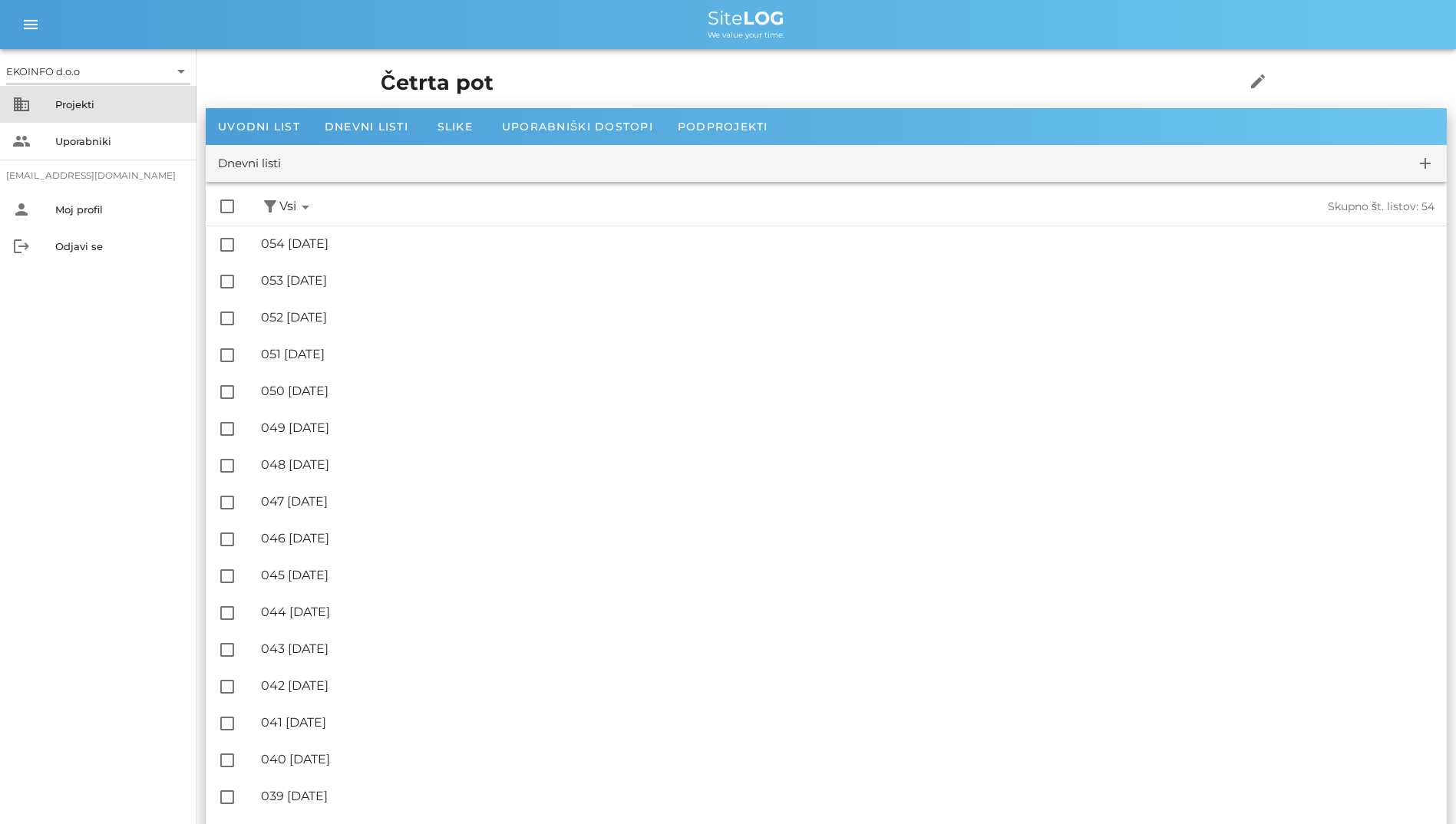
click at [137, 102] on div "Projekti" at bounding box center [119, 105] width 129 height 12
